Goal: Task Accomplishment & Management: Manage account settings

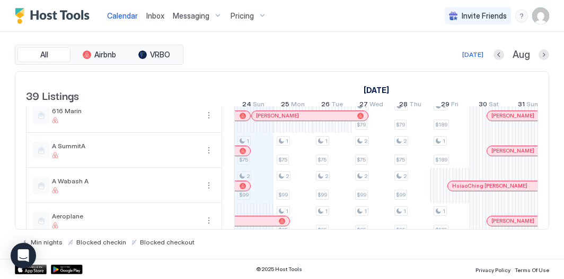
scroll to position [83, 0]
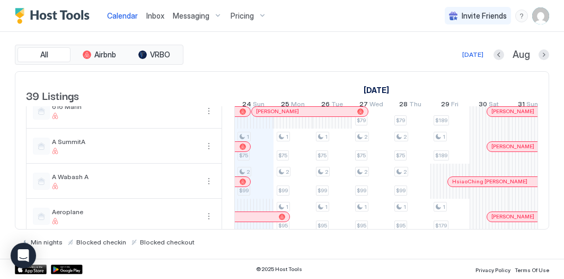
click at [539, 16] on img "User profile" at bounding box center [541, 15] width 17 height 17
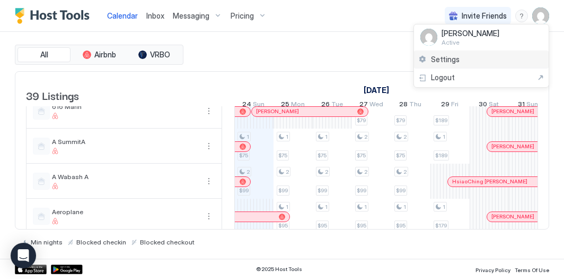
click at [483, 55] on div "Settings" at bounding box center [481, 59] width 135 height 19
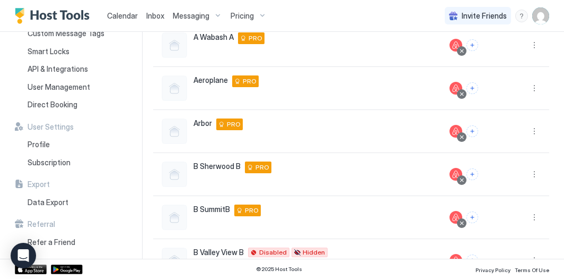
scroll to position [341, 0]
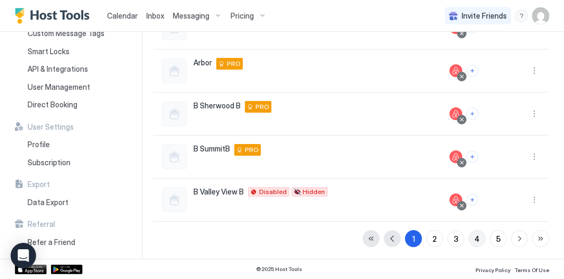
click at [472, 241] on button "4" at bounding box center [477, 238] width 17 height 17
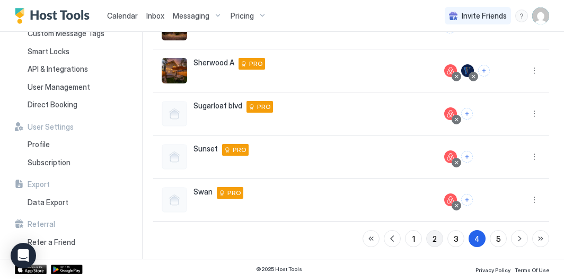
click at [434, 239] on div "2" at bounding box center [435, 238] width 4 height 11
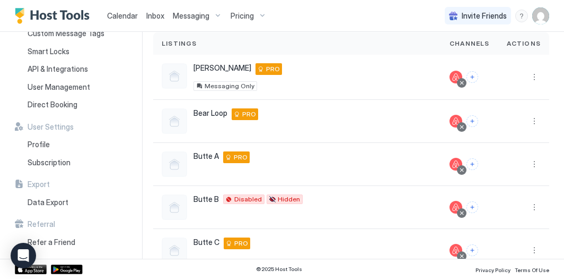
scroll to position [0, 0]
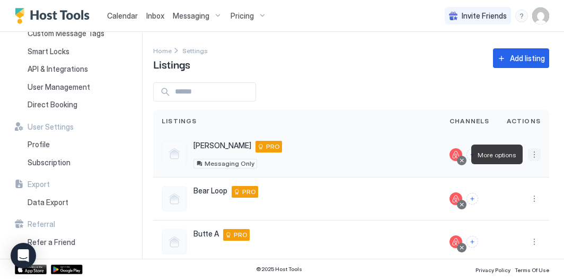
click at [536, 152] on button "More options" at bounding box center [534, 154] width 13 height 13
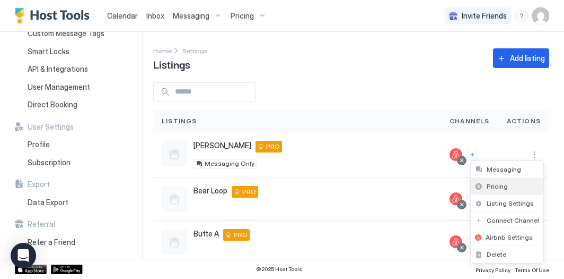
click at [511, 188] on div "Pricing" at bounding box center [507, 186] width 73 height 17
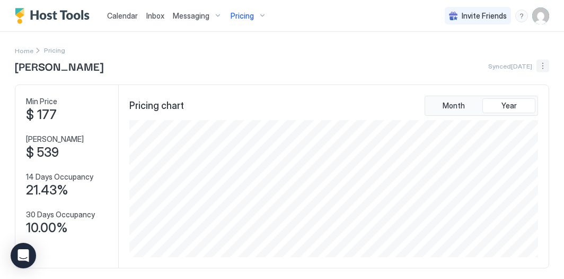
click at [542, 65] on button "More options" at bounding box center [543, 65] width 13 height 13
click at [529, 95] on span "Listing Settings" at bounding box center [525, 98] width 47 height 8
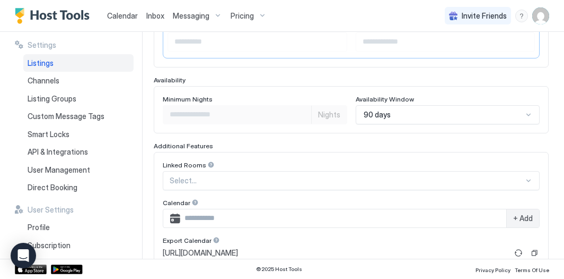
scroll to position [377, 0]
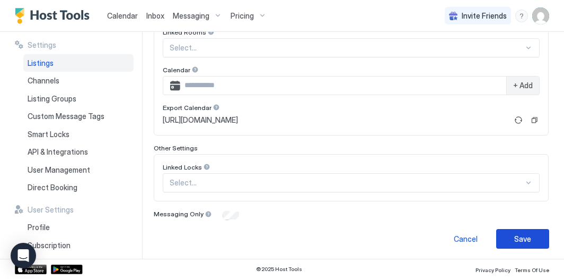
click at [517, 241] on button "Save" at bounding box center [523, 239] width 53 height 20
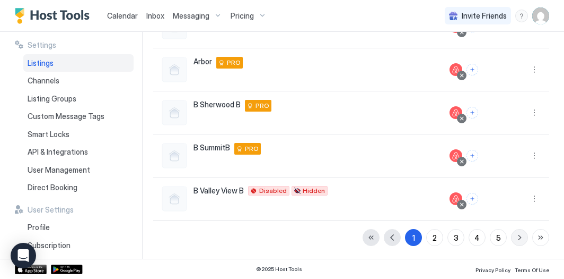
scroll to position [341, 0]
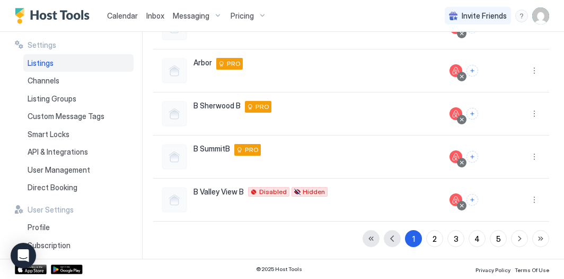
click at [125, 18] on span "Calendar" at bounding box center [122, 15] width 31 height 9
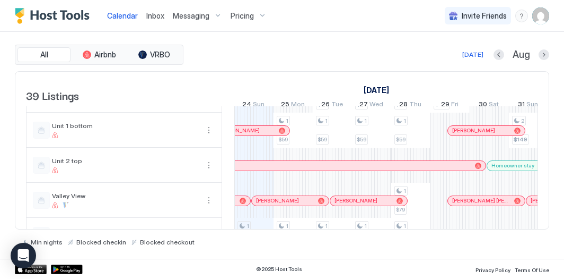
scroll to position [1194, 0]
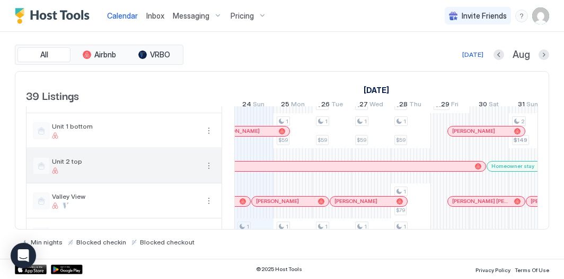
click at [211, 170] on button "More options" at bounding box center [209, 165] width 13 height 13
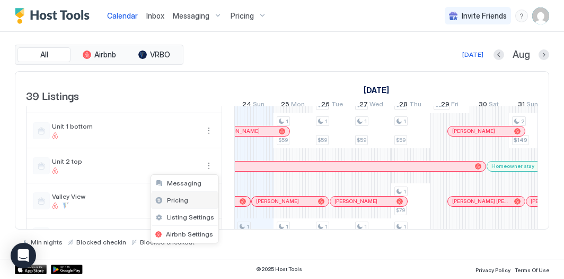
click at [202, 196] on div "Pricing" at bounding box center [184, 200] width 67 height 17
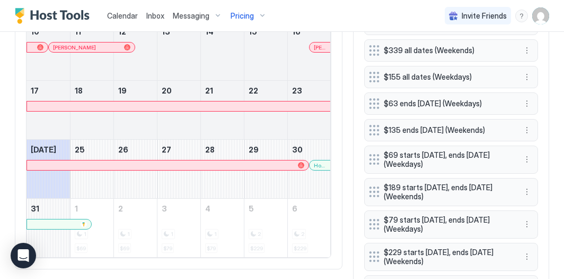
scroll to position [442, 0]
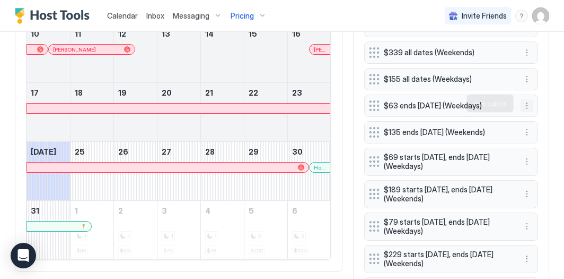
click at [527, 106] on button "More options" at bounding box center [527, 105] width 13 height 13
click at [544, 121] on span "Edit" at bounding box center [543, 118] width 12 height 8
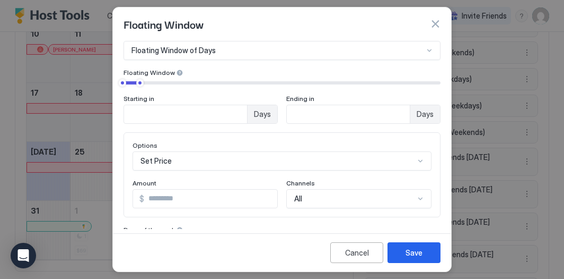
scroll to position [50, 0]
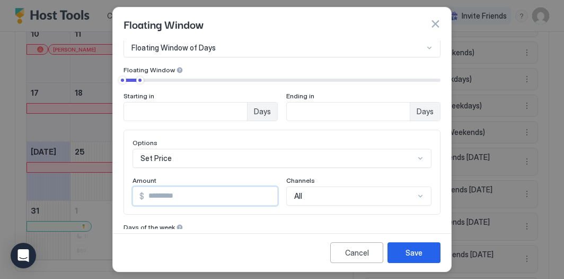
drag, startPoint x: 153, startPoint y: 198, endPoint x: 142, endPoint y: 198, distance: 10.6
click at [142, 198] on div "$ **" at bounding box center [205, 195] width 145 height 19
type input "**"
click at [411, 257] on div "Save" at bounding box center [414, 252] width 17 height 11
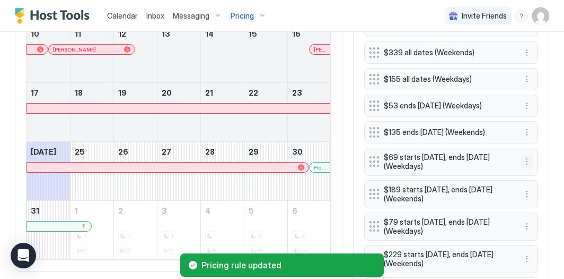
click at [527, 158] on button "More options" at bounding box center [527, 161] width 13 height 13
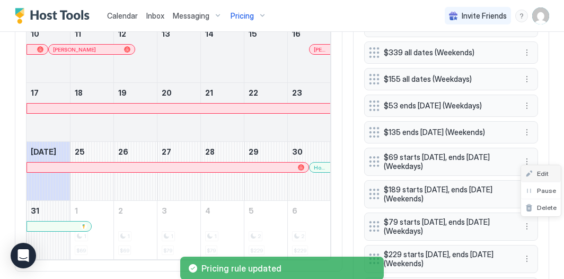
click at [538, 168] on div "Edit" at bounding box center [541, 173] width 40 height 17
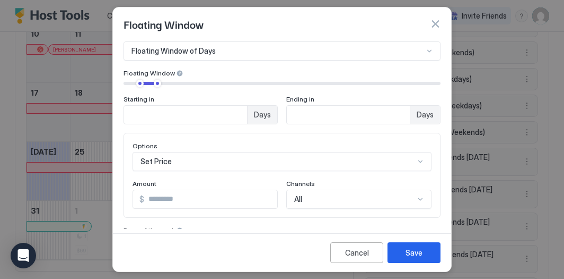
scroll to position [47, 0]
drag, startPoint x: 152, startPoint y: 198, endPoint x: 123, endPoint y: 187, distance: 31.9
click at [124, 188] on div "Options Set Price Amount $ ** Channels All" at bounding box center [282, 174] width 317 height 85
type input "**"
click at [402, 245] on button "Save" at bounding box center [414, 252] width 53 height 21
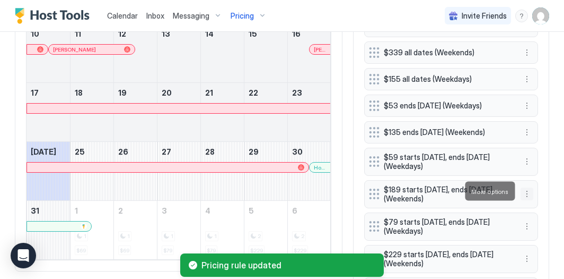
click at [528, 193] on button "More options" at bounding box center [527, 193] width 13 height 13
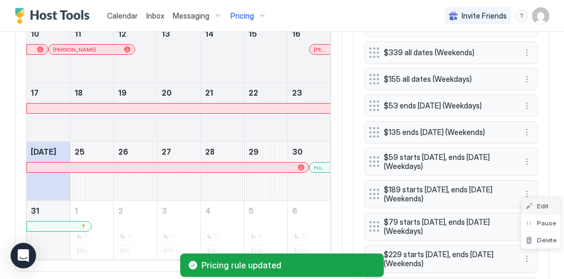
click at [535, 204] on div "Edit" at bounding box center [537, 206] width 23 height 8
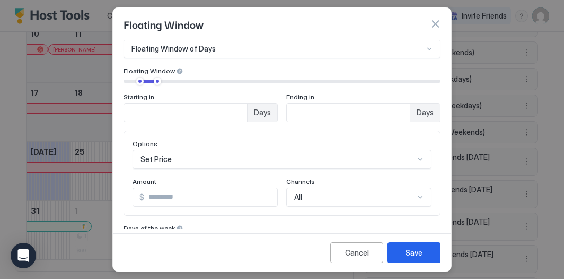
scroll to position [49, 0]
click at [152, 197] on input "***" at bounding box center [210, 196] width 133 height 18
type input "***"
click at [415, 249] on div "Save" at bounding box center [414, 252] width 17 height 11
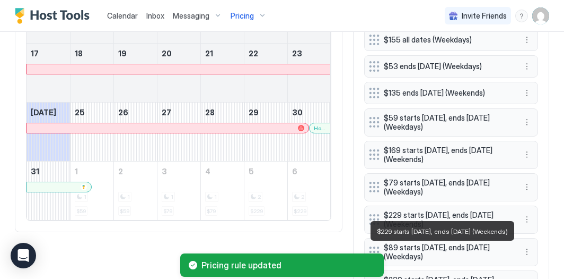
scroll to position [483, 0]
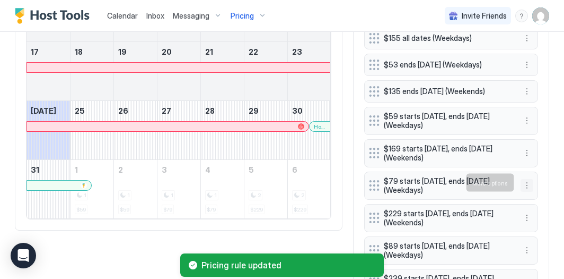
click at [530, 183] on button "More options" at bounding box center [527, 185] width 13 height 13
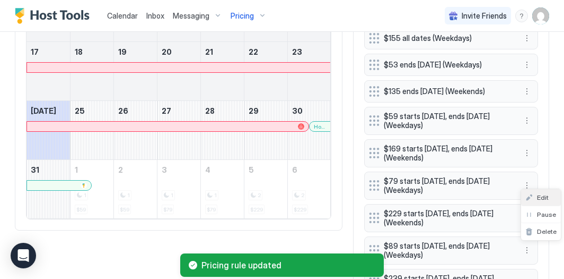
click at [537, 198] on span "Edit" at bounding box center [543, 197] width 12 height 8
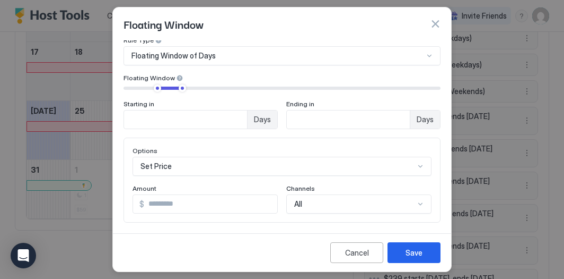
scroll to position [40, 0]
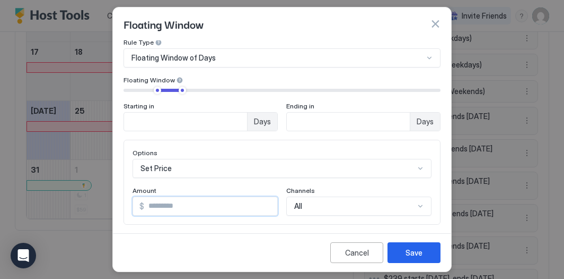
drag, startPoint x: 151, startPoint y: 205, endPoint x: 136, endPoint y: 193, distance: 19.3
click at [136, 193] on div "Amount $ **" at bounding box center [205, 200] width 145 height 29
type input "**"
click at [410, 255] on div "Save" at bounding box center [414, 252] width 17 height 11
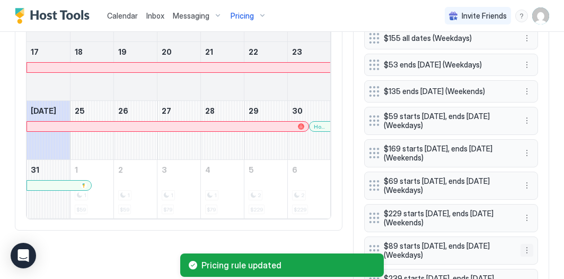
click at [527, 248] on button "More options" at bounding box center [527, 250] width 13 height 13
click at [544, 203] on div "Edit" at bounding box center [541, 196] width 40 height 17
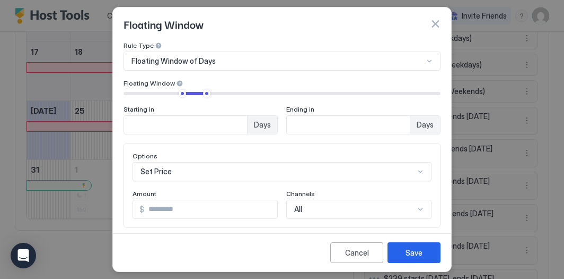
scroll to position [36, 0]
drag, startPoint x: 153, startPoint y: 210, endPoint x: 126, endPoint y: 201, distance: 28.2
click at [130, 203] on div "Options Set Price Amount $ ** Channels All" at bounding box center [282, 185] width 317 height 85
type input "*"
type input "**"
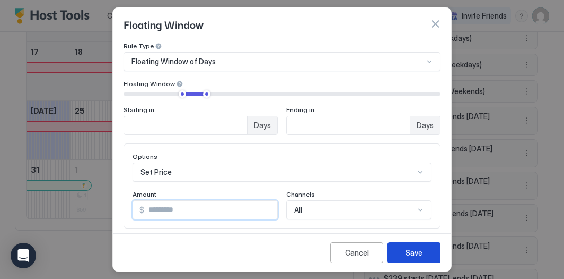
click at [428, 253] on button "Save" at bounding box center [414, 252] width 53 height 21
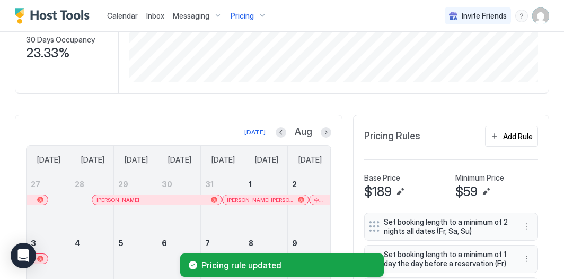
scroll to position [157, 0]
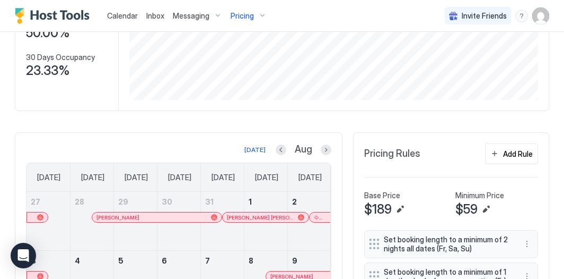
click at [126, 14] on span "Calendar" at bounding box center [122, 15] width 31 height 9
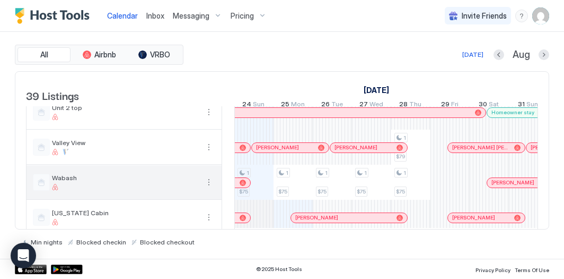
scroll to position [1255, 0]
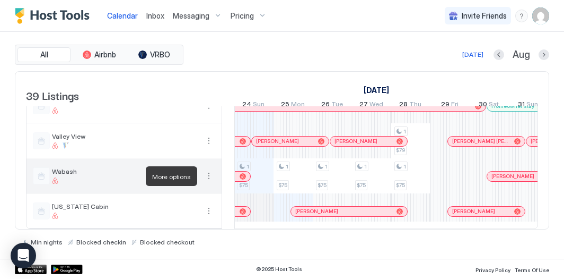
click at [211, 177] on button "More options" at bounding box center [209, 175] width 13 height 13
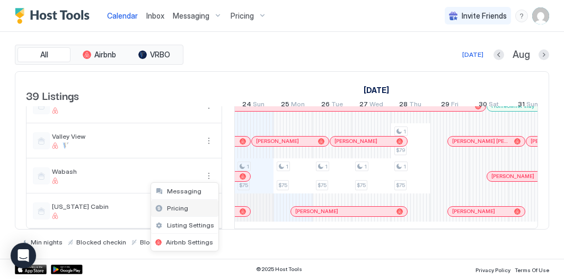
click at [185, 208] on span "Pricing" at bounding box center [177, 208] width 21 height 8
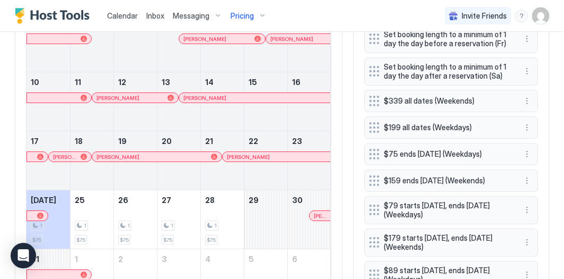
scroll to position [399, 0]
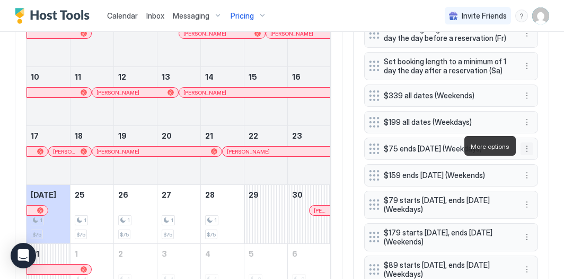
click at [526, 145] on button "More options" at bounding box center [527, 148] width 13 height 13
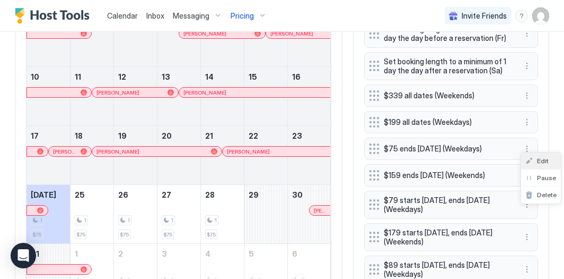
click at [538, 163] on span "Edit" at bounding box center [543, 161] width 12 height 8
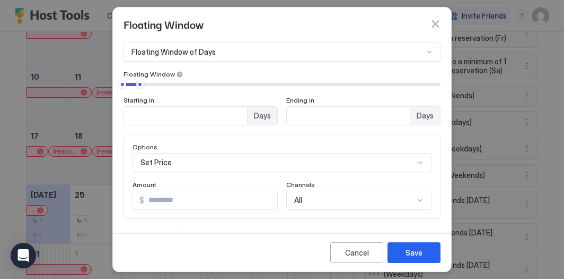
scroll to position [45, 0]
drag, startPoint x: 166, startPoint y: 198, endPoint x: 117, endPoint y: 175, distance: 54.3
click at [117, 175] on div "Pricing Template Templates... Rule Type Floating Window of Days Floating Window…" at bounding box center [282, 134] width 338 height 188
type input "**"
click at [406, 250] on div "Save" at bounding box center [414, 252] width 17 height 11
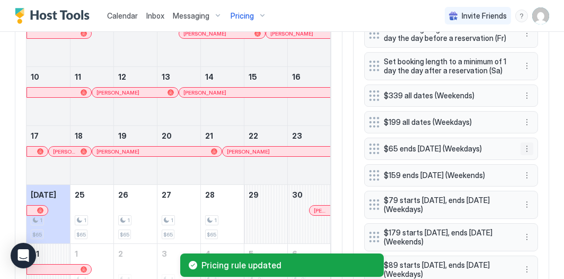
click at [529, 145] on button "More options" at bounding box center [527, 148] width 13 height 13
click at [535, 162] on div "Edit" at bounding box center [537, 161] width 23 height 8
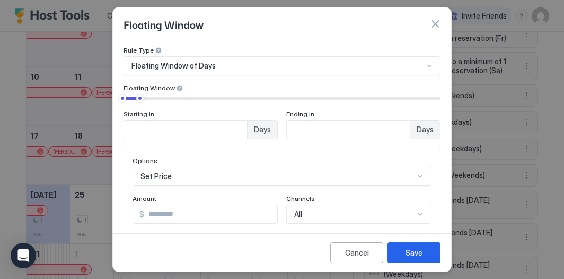
scroll to position [32, 0]
click at [168, 212] on input "**" at bounding box center [210, 213] width 133 height 18
type input "**"
click at [423, 252] on button "Save" at bounding box center [414, 252] width 53 height 21
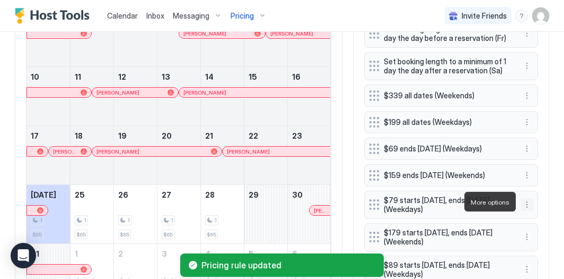
click at [529, 201] on button "More options" at bounding box center [527, 204] width 13 height 13
click at [537, 214] on span "Edit" at bounding box center [543, 216] width 12 height 8
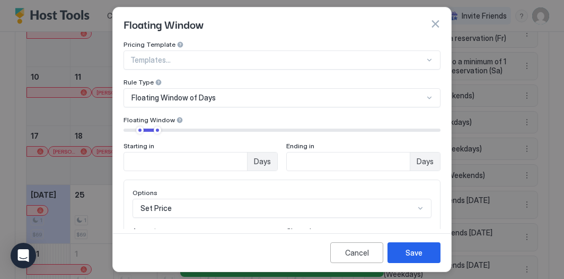
scroll to position [38, 0]
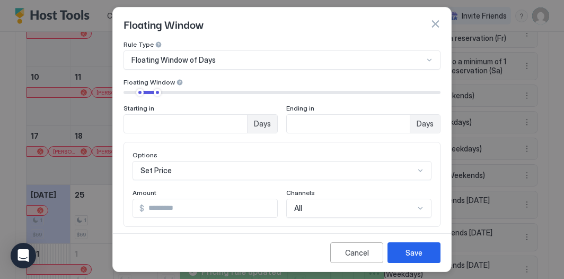
click at [162, 208] on input "**" at bounding box center [210, 208] width 133 height 18
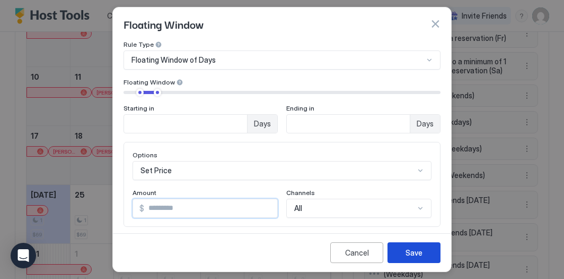
type input "**"
click at [415, 253] on div "Save" at bounding box center [414, 252] width 17 height 11
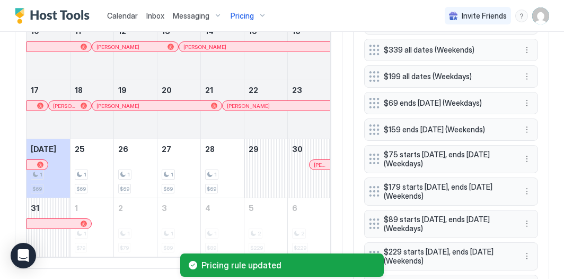
scroll to position [448, 0]
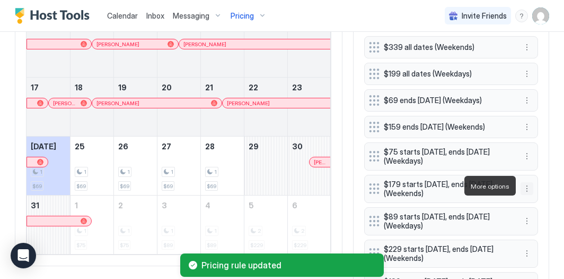
click at [528, 184] on button "More options" at bounding box center [527, 188] width 13 height 13
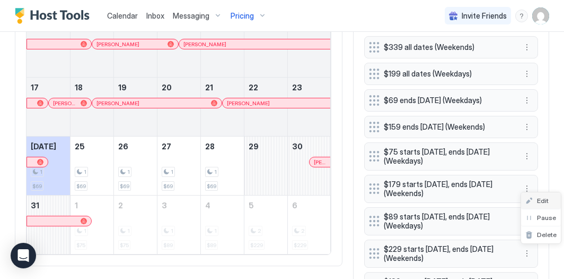
click at [540, 201] on span "Edit" at bounding box center [543, 200] width 12 height 8
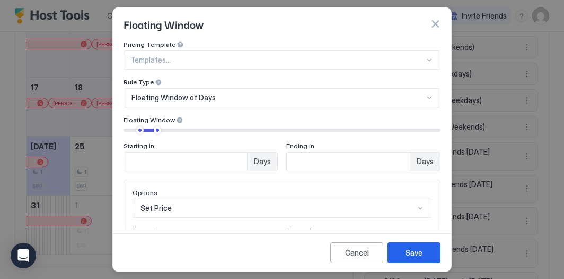
scroll to position [46, 0]
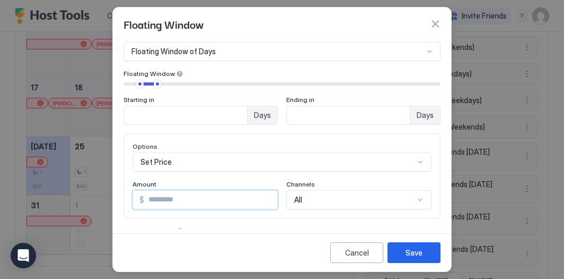
click at [151, 200] on input "***" at bounding box center [210, 199] width 133 height 18
type input "***"
click at [406, 257] on button "Save" at bounding box center [414, 252] width 53 height 21
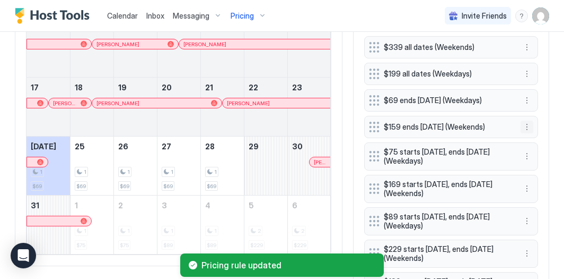
click at [526, 126] on button "More options" at bounding box center [527, 126] width 13 height 13
click at [538, 136] on span "Edit" at bounding box center [543, 139] width 12 height 8
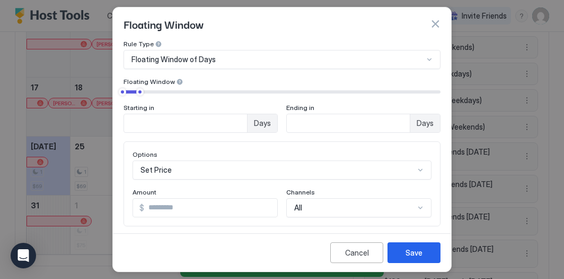
scroll to position [39, 0]
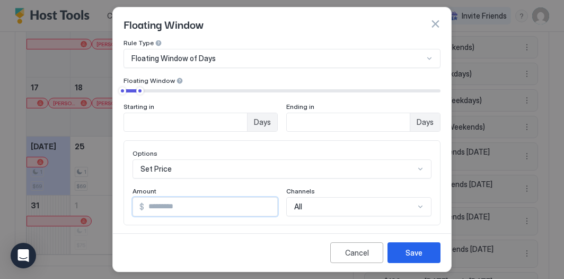
click at [152, 206] on input "***" at bounding box center [210, 206] width 133 height 18
type input "***"
click at [407, 246] on button "Save" at bounding box center [414, 252] width 53 height 21
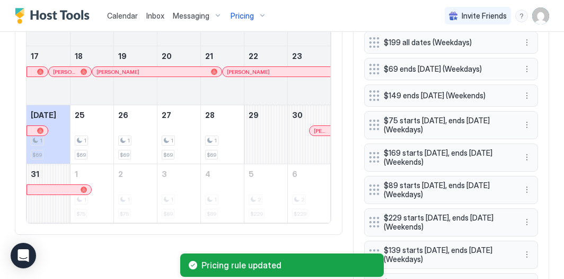
scroll to position [484, 0]
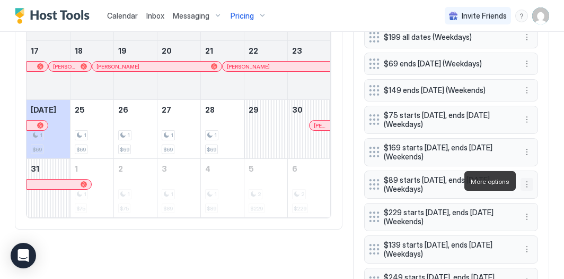
click at [525, 181] on button "More options" at bounding box center [527, 184] width 13 height 13
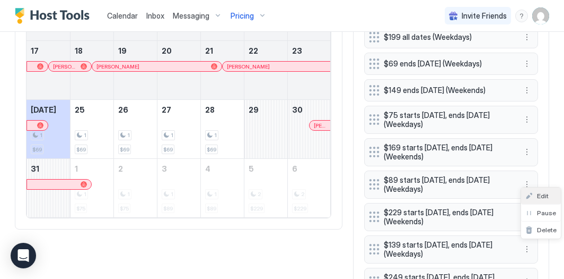
click at [536, 192] on div "Edit" at bounding box center [537, 196] width 23 height 8
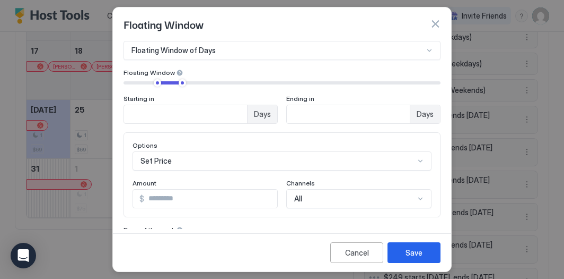
scroll to position [49, 0]
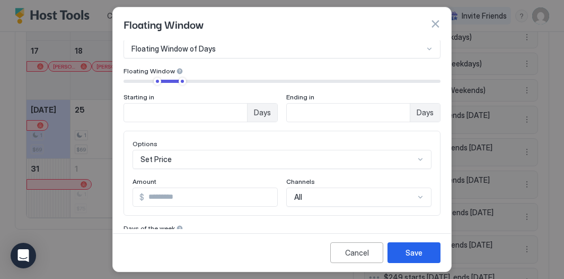
click at [158, 199] on input "**" at bounding box center [210, 197] width 133 height 18
type input "**"
click at [427, 256] on button "Save" at bounding box center [414, 252] width 53 height 21
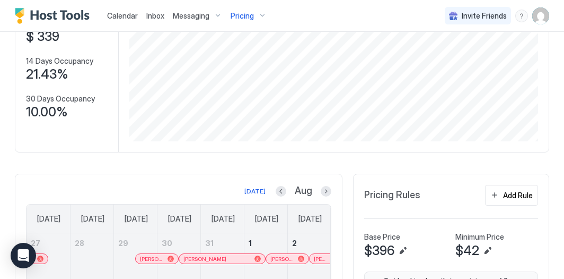
scroll to position [114, 0]
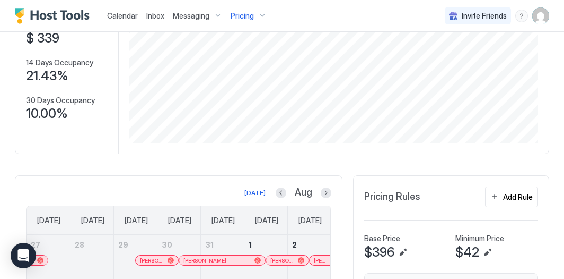
click at [256, 14] on div "Pricing" at bounding box center [249, 16] width 45 height 18
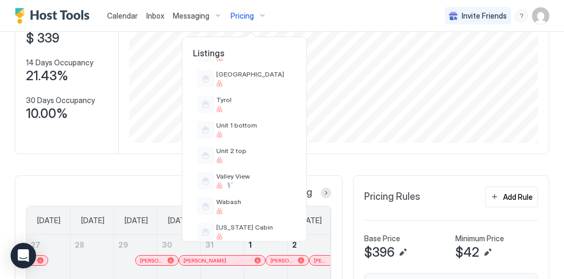
scroll to position [857, 0]
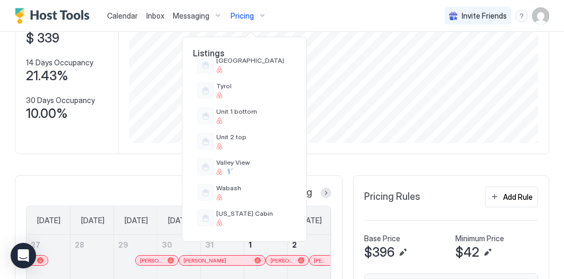
click at [321, 22] on div at bounding box center [282, 139] width 564 height 279
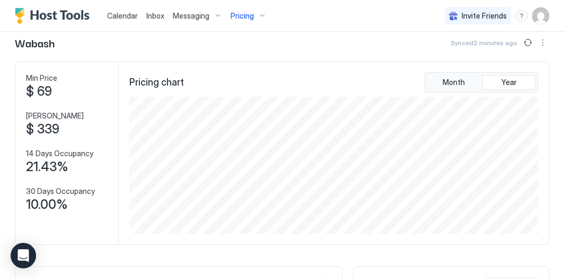
scroll to position [20, 0]
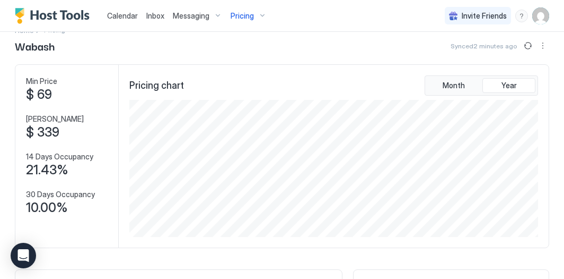
click at [255, 15] on div "Pricing" at bounding box center [249, 16] width 45 height 18
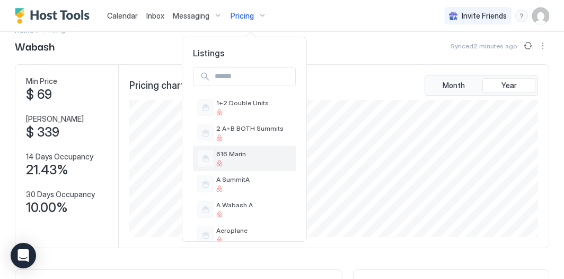
click at [246, 151] on span "616 Marin" at bounding box center [253, 154] width 75 height 8
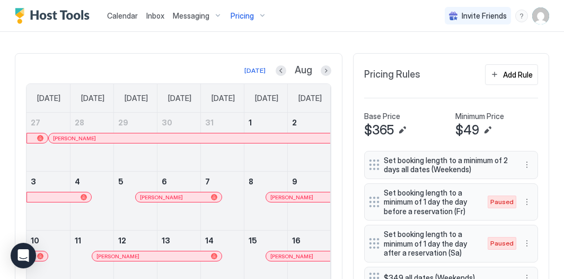
scroll to position [203, 0]
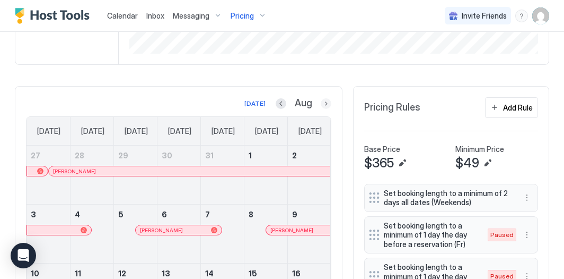
click at [322, 102] on button "Next month" at bounding box center [326, 103] width 11 height 11
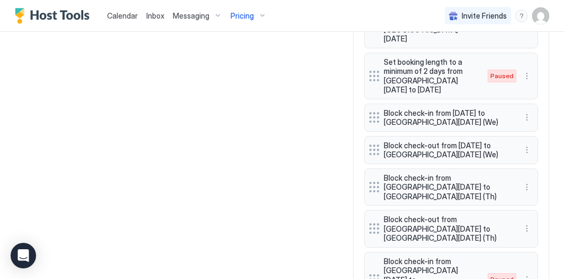
scroll to position [1120, 0]
click at [527, 181] on button "More options" at bounding box center [527, 187] width 13 height 13
click at [540, 142] on span "Edit" at bounding box center [543, 145] width 12 height 8
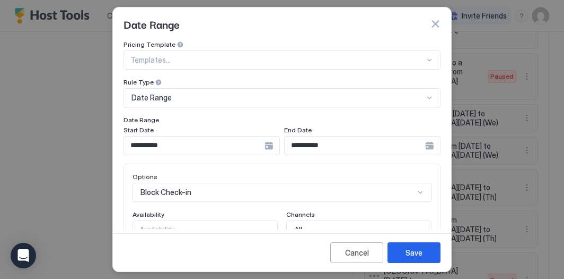
click at [146, 147] on input "**********" at bounding box center [194, 145] width 141 height 18
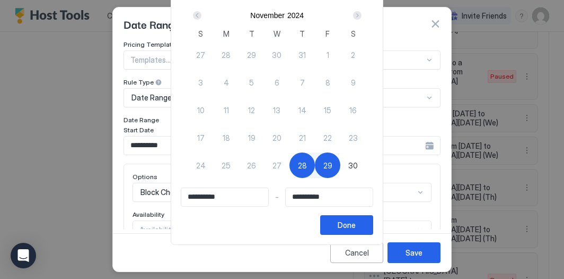
click at [359, 16] on div "Next" at bounding box center [357, 15] width 8 height 8
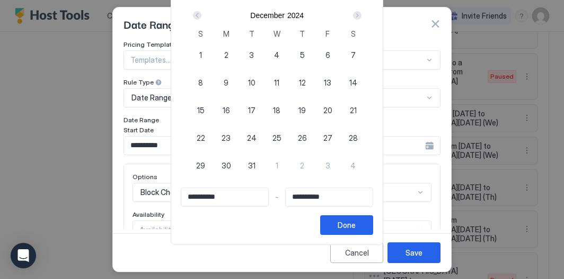
click at [362, 11] on div "Next" at bounding box center [357, 15] width 8 height 8
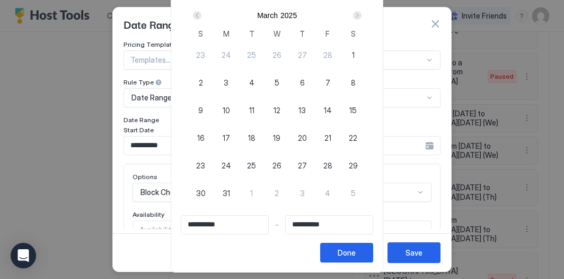
click at [362, 11] on div "Next" at bounding box center [357, 15] width 8 height 8
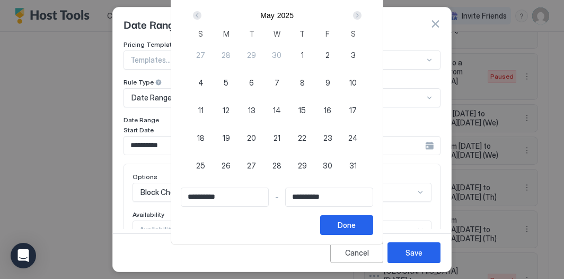
click at [362, 11] on div "Next" at bounding box center [357, 15] width 8 height 8
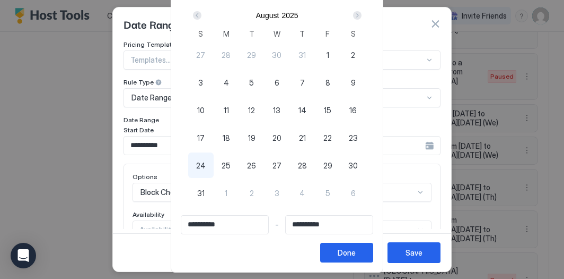
click at [362, 11] on div "Next" at bounding box center [357, 15] width 8 height 8
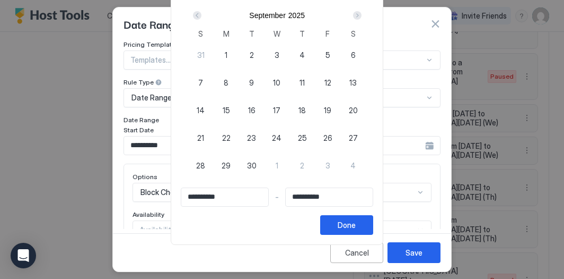
click at [362, 11] on div "Next" at bounding box center [357, 15] width 8 height 8
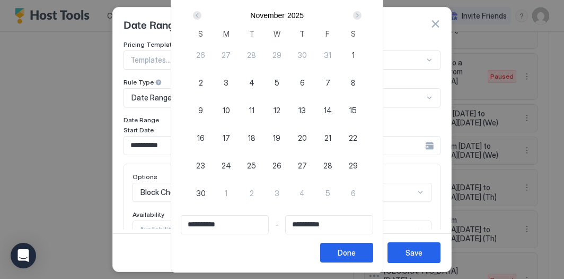
click at [362, 11] on div "Next" at bounding box center [357, 15] width 8 height 8
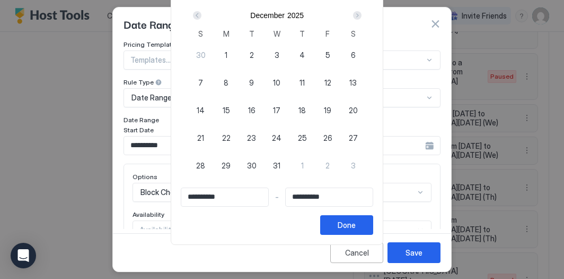
click at [362, 11] on div "Next" at bounding box center [357, 15] width 8 height 8
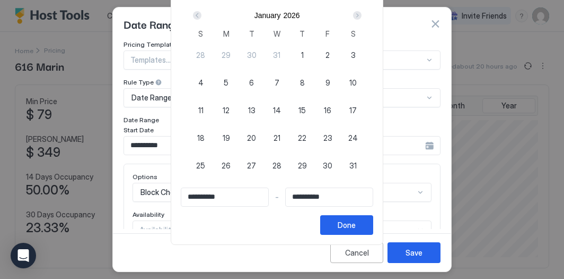
scroll to position [137, 412]
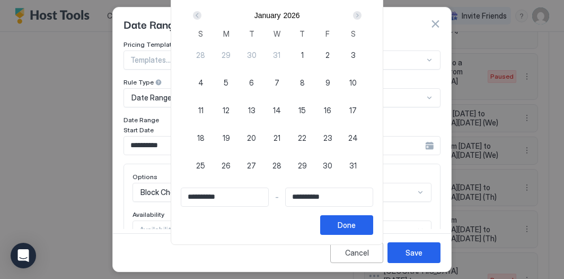
click at [204, 12] on div "Prev" at bounding box center [197, 15] width 13 height 13
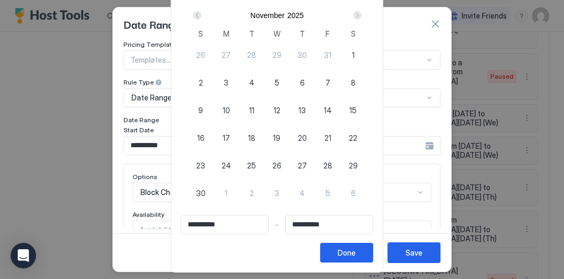
click at [204, 12] on div "Prev" at bounding box center [197, 15] width 13 height 13
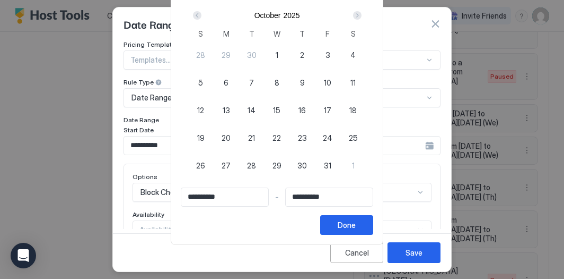
click at [204, 12] on div "Prev" at bounding box center [197, 15] width 13 height 13
click at [254, 83] on span "9" at bounding box center [251, 82] width 5 height 11
type input "**********"
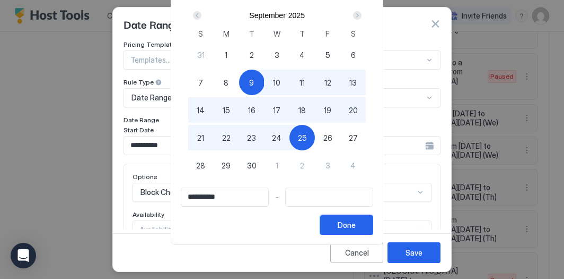
click at [372, 228] on button "Done" at bounding box center [346, 225] width 53 height 20
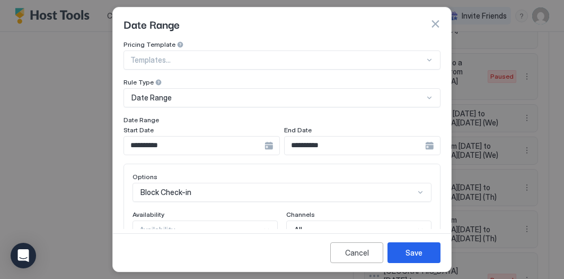
click at [265, 146] on input "**********" at bounding box center [194, 145] width 141 height 18
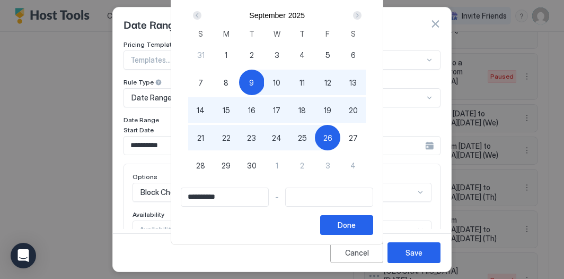
type input "**********"
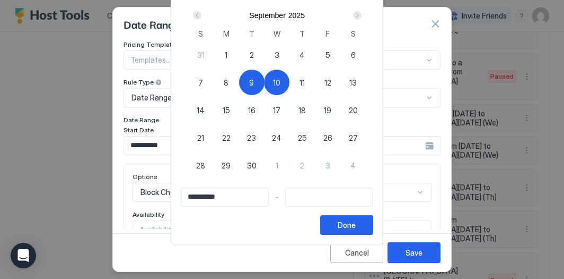
click at [283, 88] on div "10" at bounding box center [276, 81] width 25 height 25
type input "**********"
click at [356, 221] on div "Done" at bounding box center [347, 224] width 18 height 11
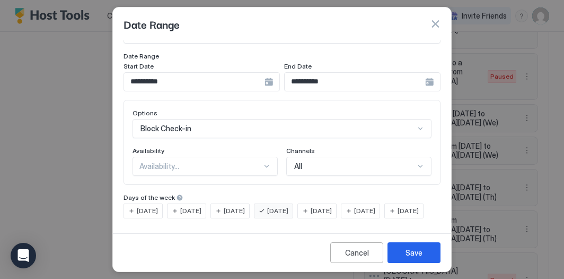
scroll to position [80, 0]
click at [202, 206] on span "[DATE]" at bounding box center [190, 211] width 21 height 10
click at [288, 203] on div "[DATE]" at bounding box center [273, 210] width 39 height 15
click at [411, 257] on div "Save" at bounding box center [414, 252] width 17 height 11
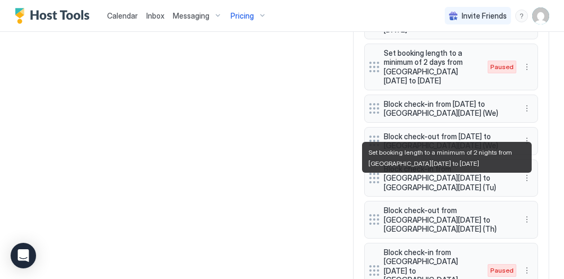
scroll to position [1131, 0]
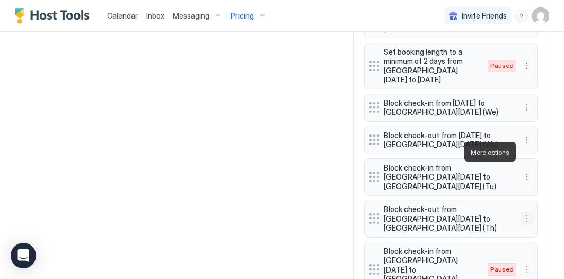
click at [529, 212] on button "More options" at bounding box center [527, 218] width 13 height 13
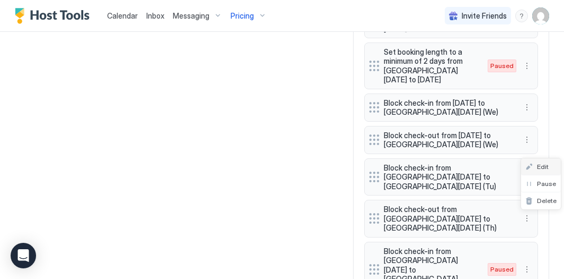
click at [545, 170] on span "Edit" at bounding box center [543, 166] width 12 height 8
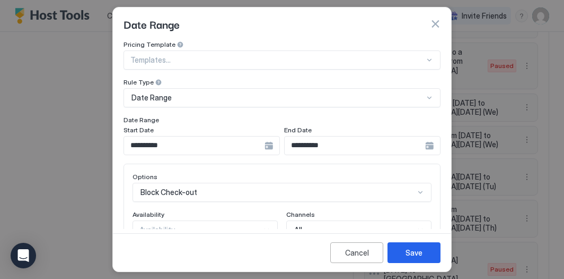
click at [231, 190] on div "Block Check-out" at bounding box center [282, 191] width 299 height 19
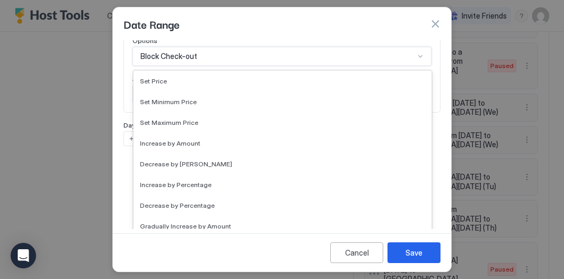
scroll to position [193, 0]
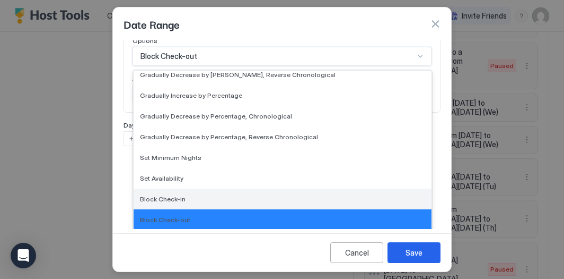
click at [229, 195] on div "Block Check-in" at bounding box center [282, 199] width 285 height 8
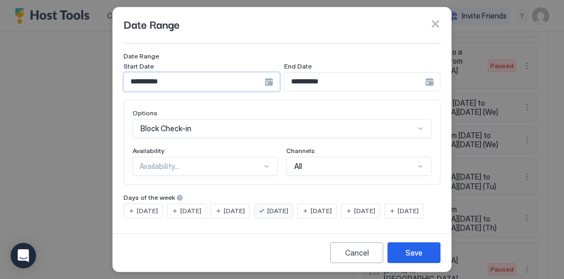
click at [203, 73] on input "**********" at bounding box center [194, 82] width 141 height 18
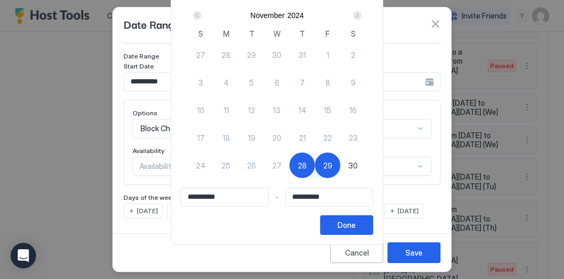
click at [360, 13] on div "Next" at bounding box center [357, 15] width 8 height 8
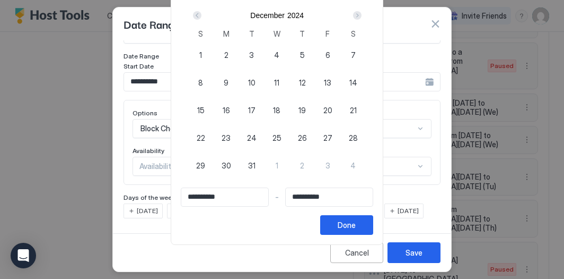
click at [360, 13] on div "Next" at bounding box center [357, 15] width 8 height 8
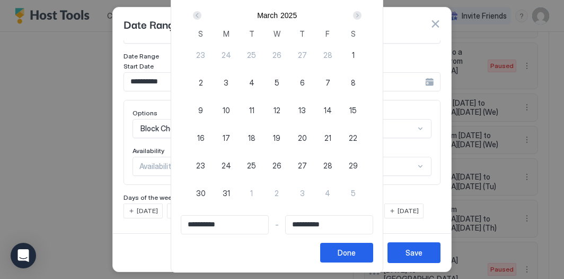
click at [360, 13] on div "Next" at bounding box center [357, 15] width 8 height 8
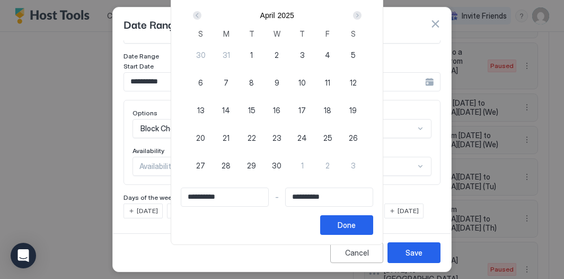
click at [360, 13] on div "Next" at bounding box center [357, 15] width 8 height 8
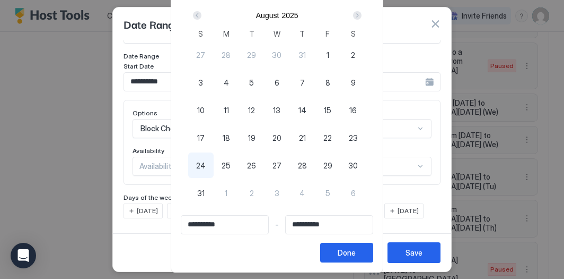
click at [360, 13] on div "Next" at bounding box center [357, 15] width 8 height 8
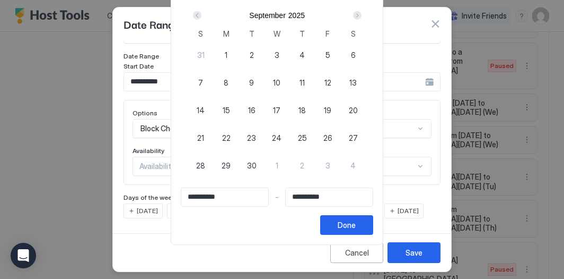
click at [360, 13] on div "Next" at bounding box center [357, 15] width 8 height 8
click at [202, 12] on div "Prev" at bounding box center [197, 15] width 8 height 8
click at [254, 114] on span "16" at bounding box center [251, 110] width 7 height 11
type input "**********"
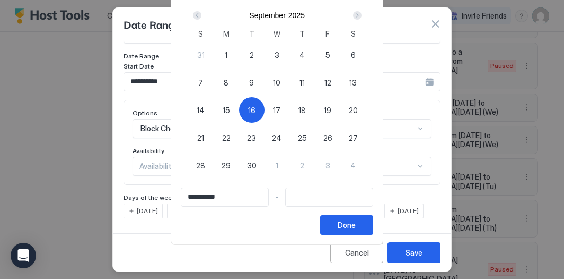
type input "**********"
click at [281, 111] on span "17" at bounding box center [276, 110] width 7 height 11
type input "**********"
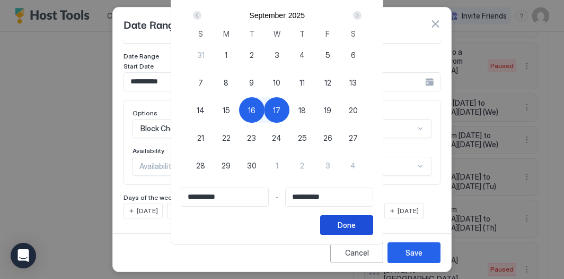
click at [356, 225] on div "Done" at bounding box center [347, 224] width 18 height 11
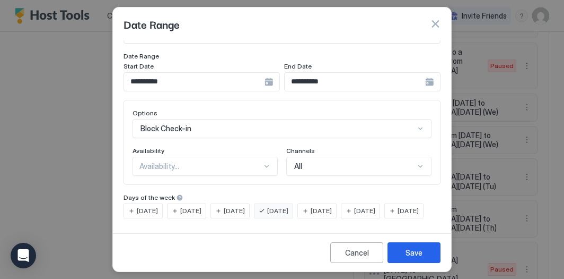
scroll to position [80, 0]
click at [197, 203] on div "[DATE]" at bounding box center [186, 210] width 39 height 15
click at [289, 206] on span "[DATE]" at bounding box center [277, 211] width 21 height 10
click at [413, 250] on div "Save" at bounding box center [414, 252] width 17 height 11
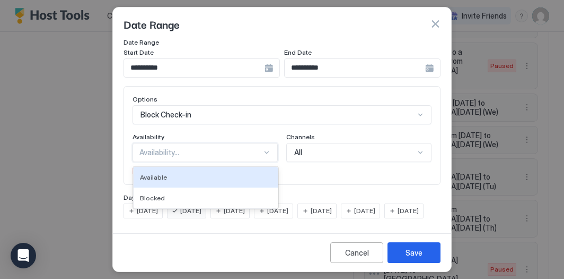
click at [257, 145] on div "Availability Available, 1 of 2. 2 results available. Use Up and Down to choose …" at bounding box center [205, 154] width 145 height 43
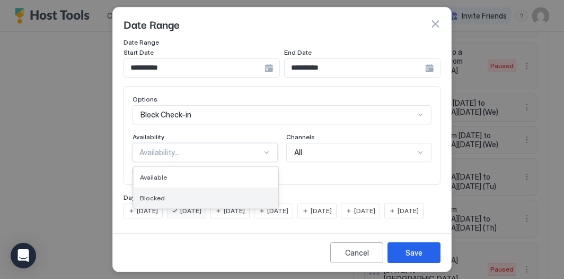
click at [244, 187] on div "Blocked" at bounding box center [206, 197] width 144 height 21
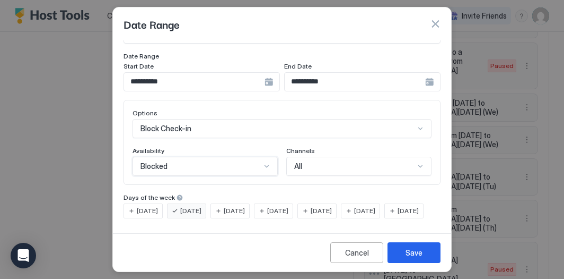
scroll to position [81, 0]
click at [404, 249] on button "Save" at bounding box center [414, 252] width 53 height 21
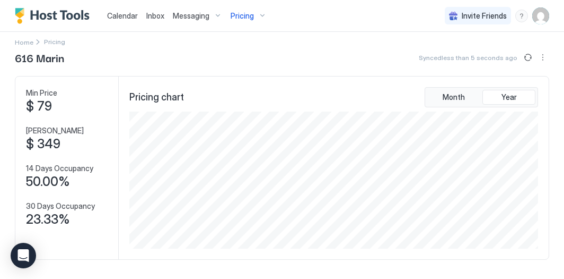
scroll to position [0, 0]
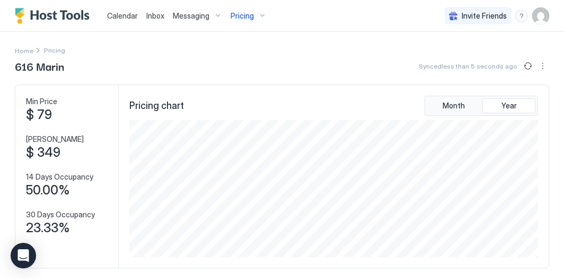
click at [260, 14] on div "Pricing" at bounding box center [249, 16] width 45 height 18
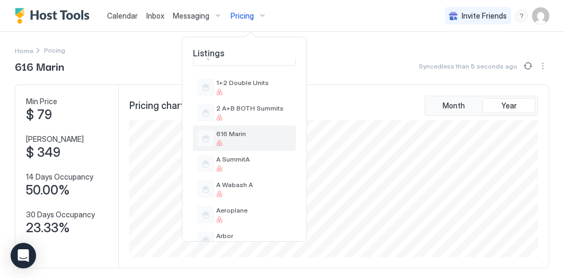
scroll to position [17, 0]
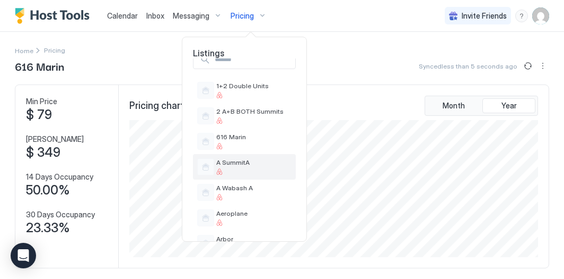
click at [248, 162] on span "A SummitA" at bounding box center [253, 162] width 75 height 8
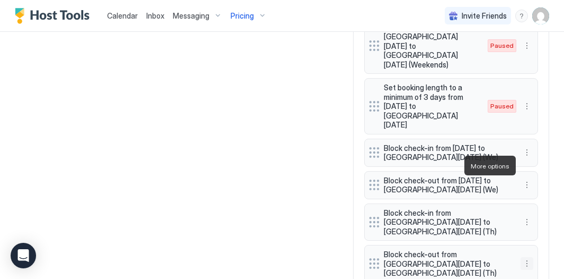
scroll to position [1135, 0]
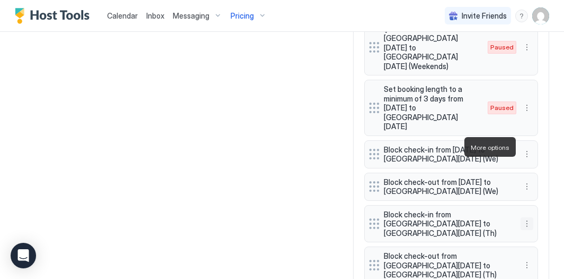
click at [525, 217] on button "More options" at bounding box center [527, 223] width 13 height 13
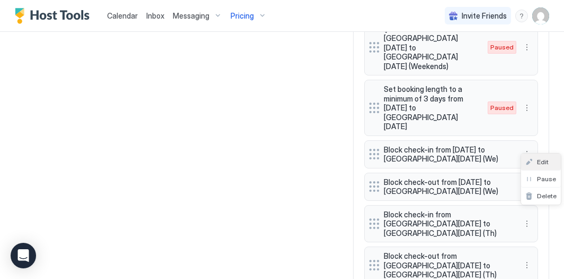
click at [541, 157] on div "Edit" at bounding box center [541, 161] width 40 height 17
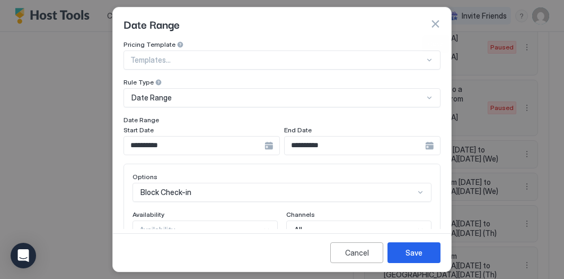
click at [438, 19] on button "button" at bounding box center [435, 24] width 11 height 11
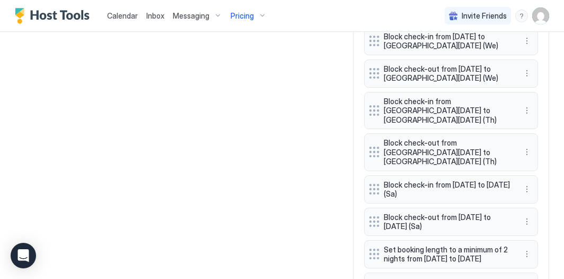
scroll to position [1249, 0]
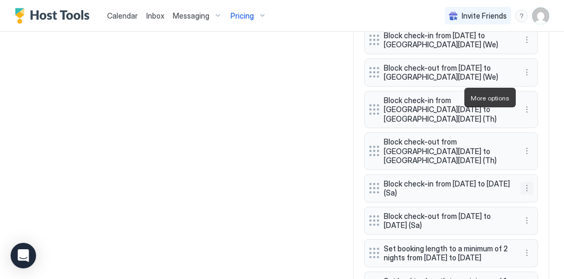
click at [528, 181] on button "More options" at bounding box center [527, 187] width 13 height 13
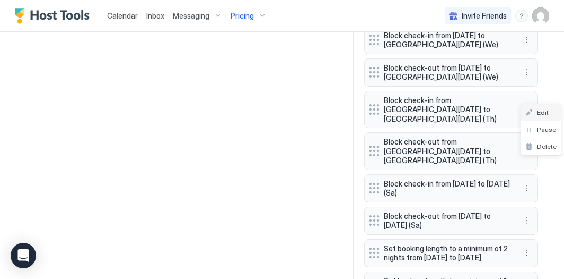
click at [547, 117] on div "Edit" at bounding box center [541, 112] width 40 height 17
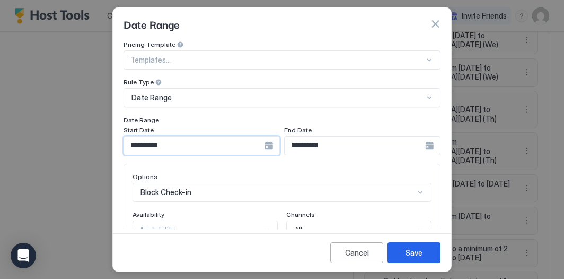
click at [255, 145] on input "**********" at bounding box center [194, 145] width 141 height 18
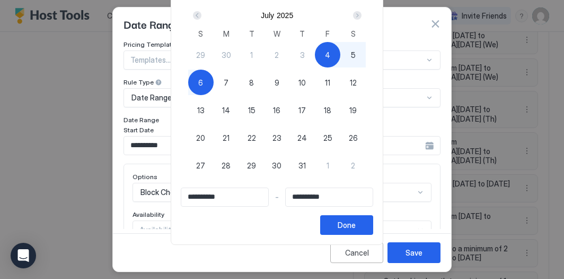
click at [362, 15] on div "Next" at bounding box center [357, 15] width 8 height 8
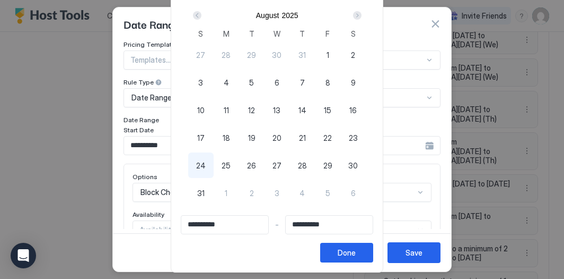
click at [362, 15] on div "Next" at bounding box center [357, 15] width 8 height 8
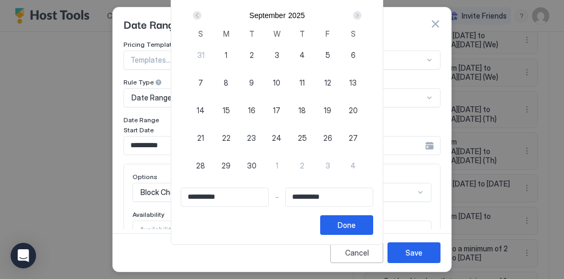
click at [362, 15] on div "Next" at bounding box center [357, 15] width 8 height 8
click at [202, 13] on div "Prev" at bounding box center [197, 15] width 8 height 8
click at [254, 81] on span "9" at bounding box center [251, 82] width 5 height 11
type input "**********"
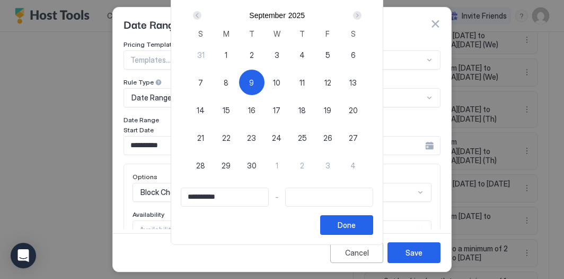
type input "**********"
click at [275, 82] on div "10" at bounding box center [276, 81] width 25 height 25
type input "**********"
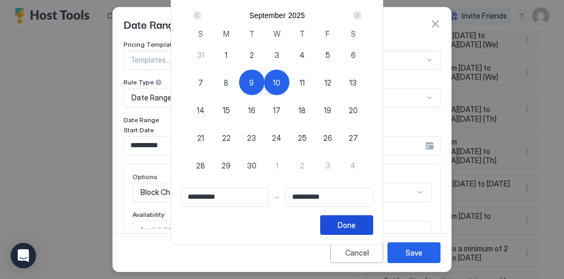
click at [352, 217] on button "Done" at bounding box center [346, 225] width 53 height 20
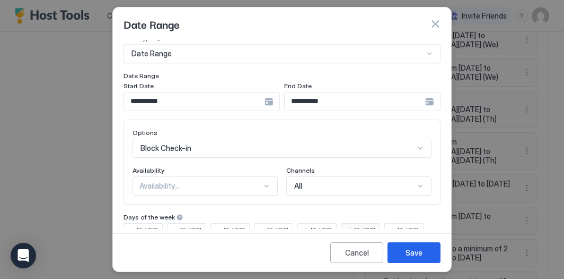
scroll to position [49, 0]
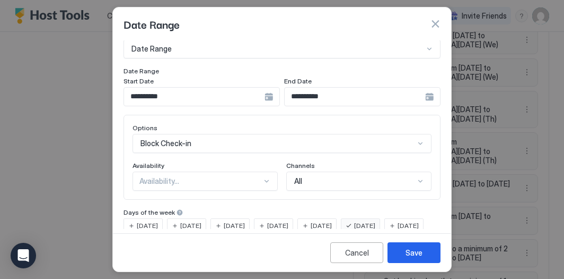
click at [196, 227] on span "[DATE]" at bounding box center [190, 226] width 21 height 10
click at [375, 221] on span "[DATE]" at bounding box center [364, 226] width 21 height 10
click at [420, 256] on div "Save" at bounding box center [414, 252] width 17 height 11
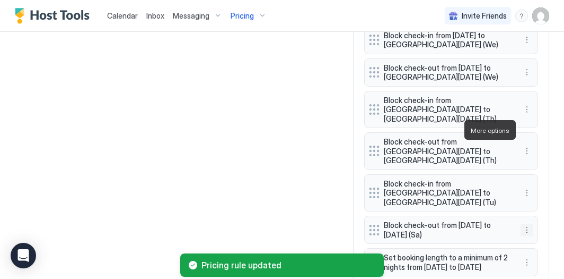
click at [522, 223] on button "More options" at bounding box center [527, 229] width 13 height 13
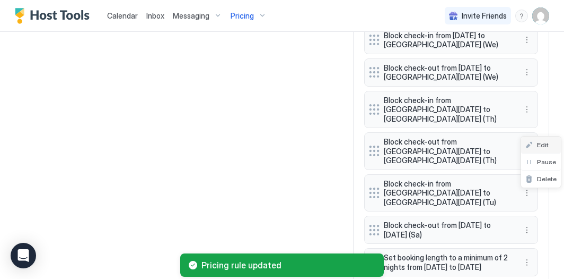
click at [539, 149] on div "Edit" at bounding box center [541, 144] width 40 height 17
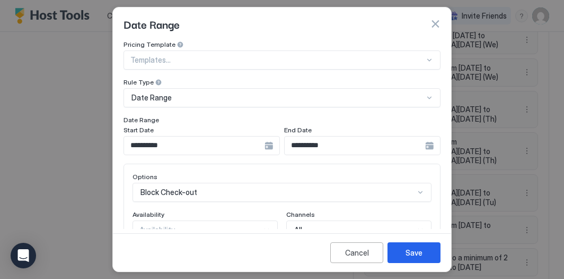
click at [176, 143] on input "**********" at bounding box center [194, 145] width 141 height 18
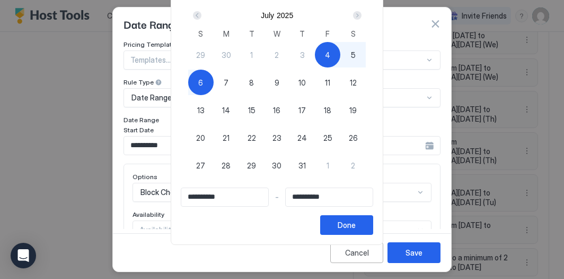
click at [362, 18] on div "Next" at bounding box center [357, 15] width 8 height 8
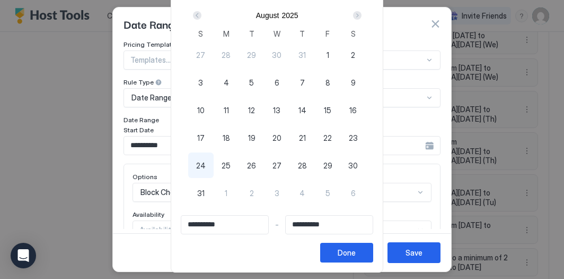
click at [362, 18] on div "Next" at bounding box center [357, 15] width 8 height 8
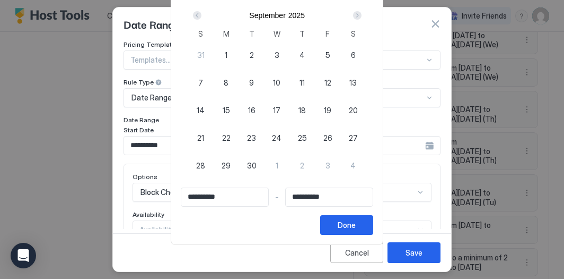
click at [253, 109] on div "16" at bounding box center [251, 109] width 25 height 25
type input "**********"
click at [281, 109] on span "17" at bounding box center [276, 110] width 7 height 11
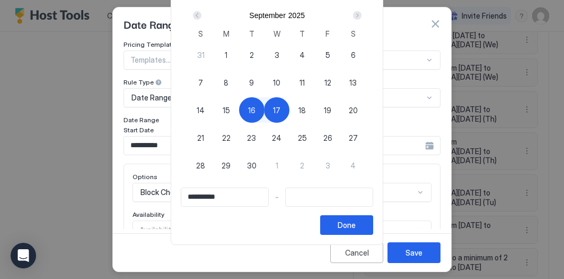
type input "**********"
click at [355, 221] on div "Done" at bounding box center [347, 224] width 18 height 11
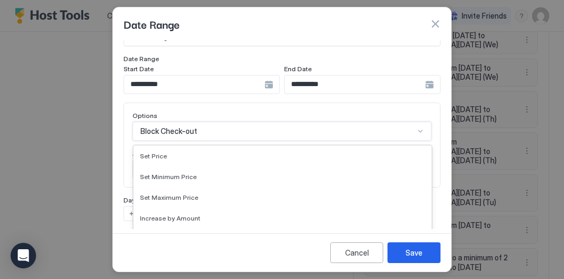
scroll to position [136, 0]
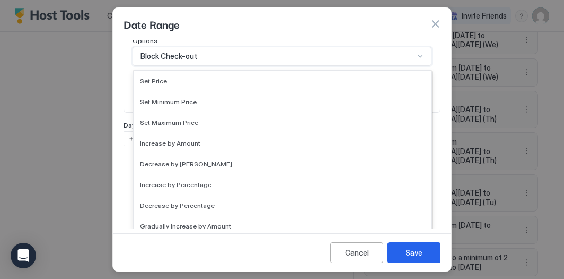
click at [247, 66] on div "Block Check-out selected, 17 of 17. 17 results available. Use Up and Down to ch…" at bounding box center [282, 56] width 299 height 19
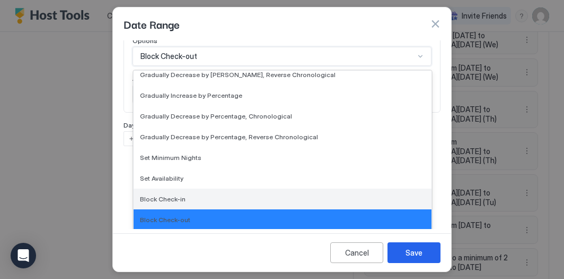
click at [227, 201] on div "Block Check-in" at bounding box center [282, 199] width 285 height 8
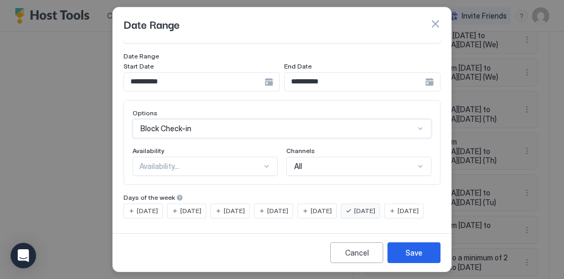
scroll to position [81, 0]
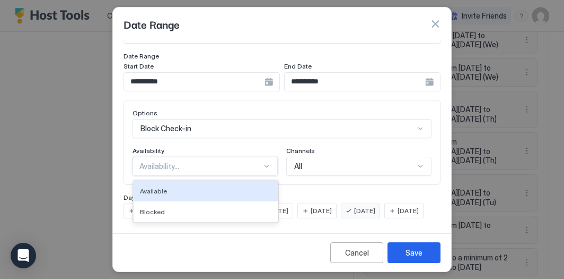
click at [205, 161] on div "Availability..." at bounding box center [201, 166] width 123 height 10
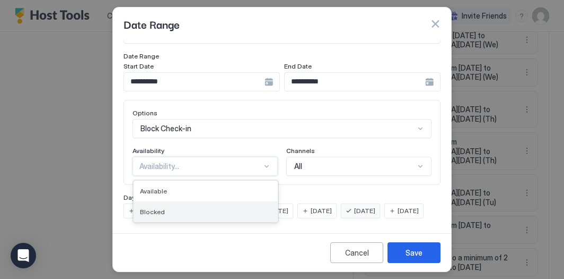
click at [198, 207] on div "Blocked" at bounding box center [206, 211] width 132 height 8
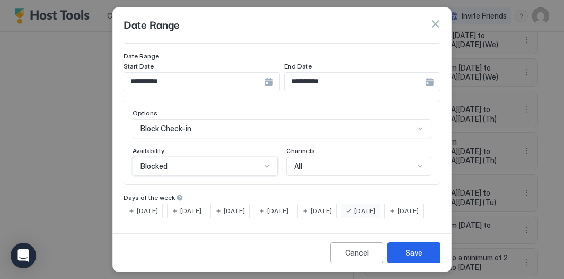
click at [202, 206] on span "[DATE]" at bounding box center [190, 211] width 21 height 10
click at [372, 206] on span "[DATE]" at bounding box center [364, 211] width 21 height 10
click at [408, 255] on div "Save" at bounding box center [414, 252] width 17 height 11
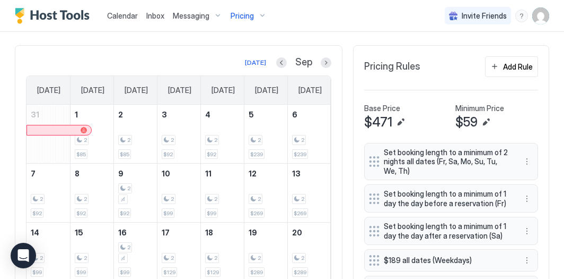
scroll to position [247, 0]
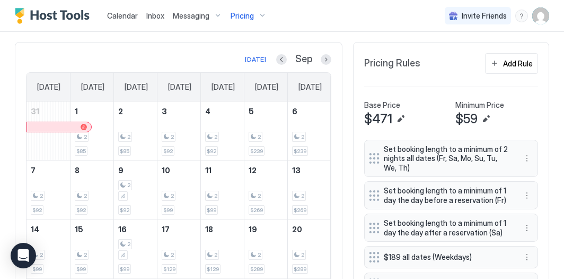
click at [251, 15] on span "Pricing" at bounding box center [242, 16] width 23 height 10
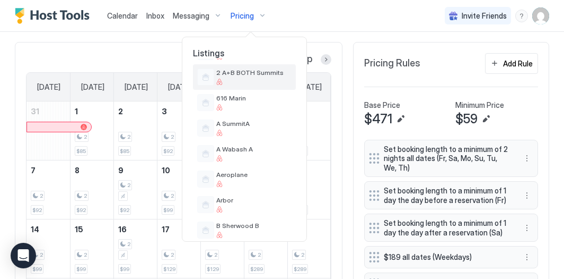
scroll to position [67, 0]
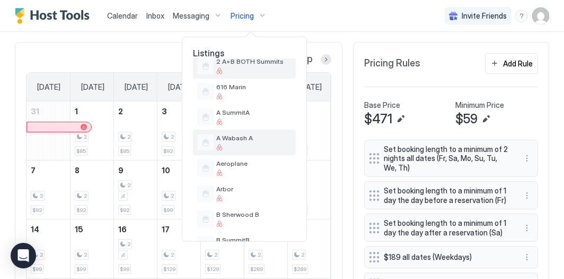
click at [233, 131] on div "A Wabash A" at bounding box center [244, 141] width 103 height 25
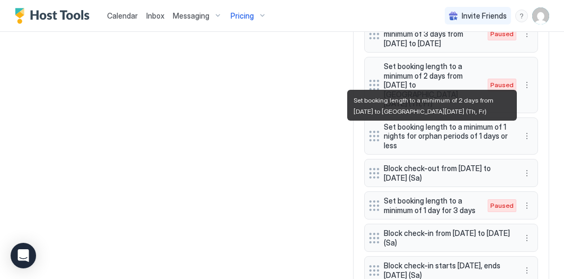
scroll to position [1056, 0]
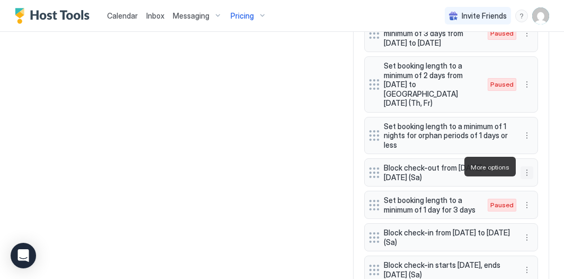
click at [528, 168] on button "More options" at bounding box center [527, 172] width 13 height 13
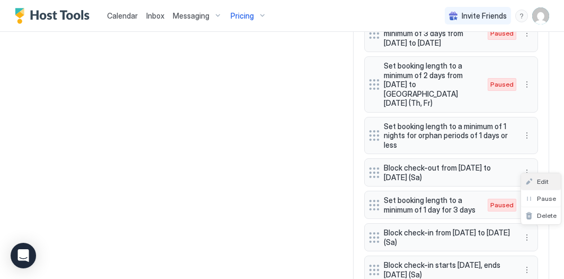
click at [536, 184] on div "Edit" at bounding box center [537, 181] width 23 height 8
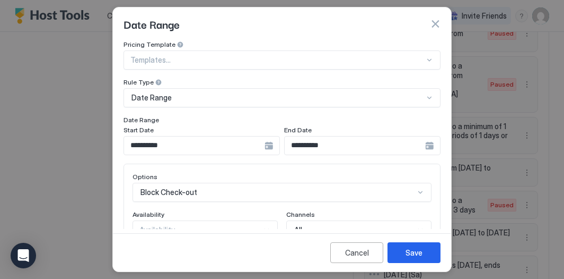
click at [224, 197] on div "Block Check-out" at bounding box center [282, 191] width 299 height 19
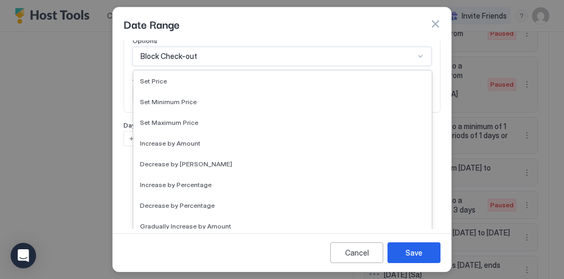
scroll to position [193, 0]
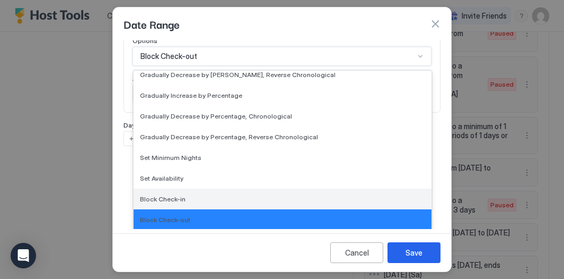
click at [223, 199] on div "Block Check-in" at bounding box center [282, 199] width 285 height 8
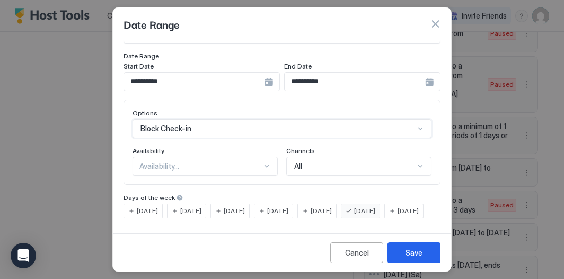
scroll to position [81, 0]
click at [205, 161] on div "Availability..." at bounding box center [201, 166] width 123 height 10
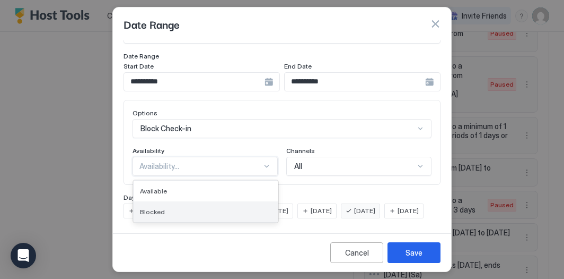
click at [199, 207] on div "Blocked" at bounding box center [206, 211] width 132 height 8
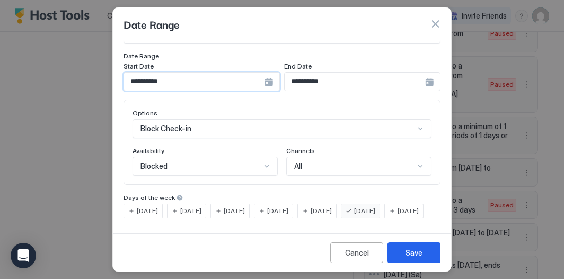
click at [181, 73] on input "**********" at bounding box center [194, 82] width 141 height 18
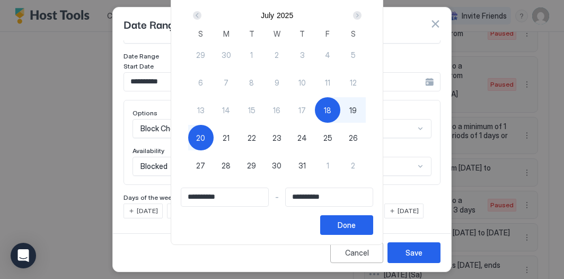
click at [360, 15] on div "Next" at bounding box center [357, 15] width 8 height 8
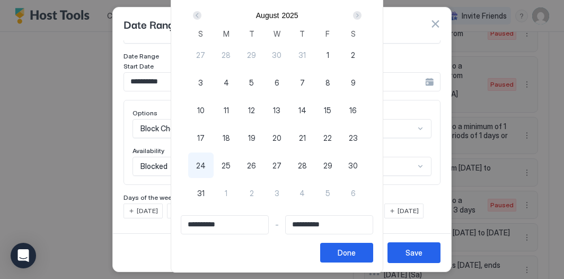
click at [360, 15] on div "Next" at bounding box center [357, 15] width 8 height 8
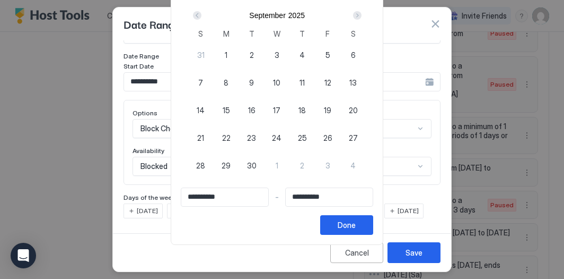
click at [254, 77] on span "9" at bounding box center [251, 82] width 5 height 11
type input "**********"
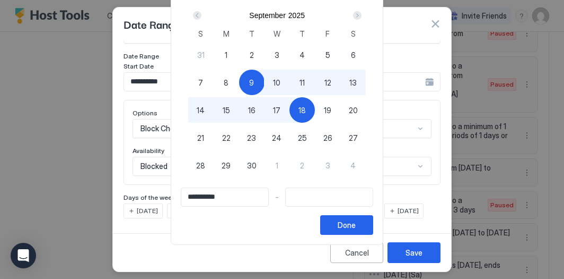
type input "**********"
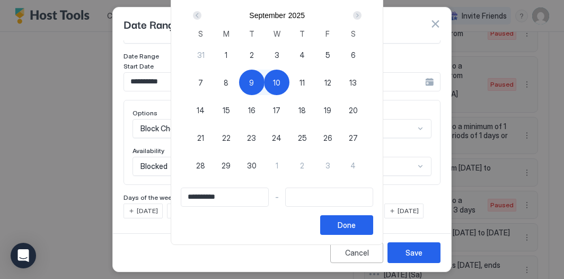
click at [286, 90] on div "10" at bounding box center [276, 81] width 25 height 25
type input "**********"
click at [345, 223] on button "Done" at bounding box center [346, 225] width 53 height 20
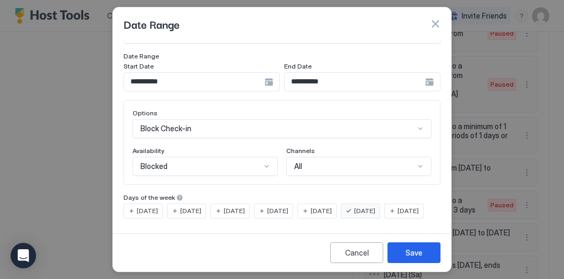
click at [202, 206] on span "[DATE]" at bounding box center [190, 211] width 21 height 10
click at [414, 248] on div "Save" at bounding box center [414, 252] width 17 height 11
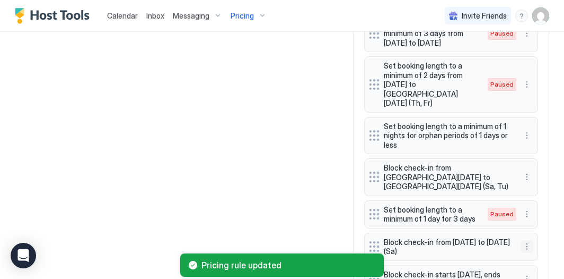
click at [524, 240] on button "More options" at bounding box center [527, 246] width 13 height 13
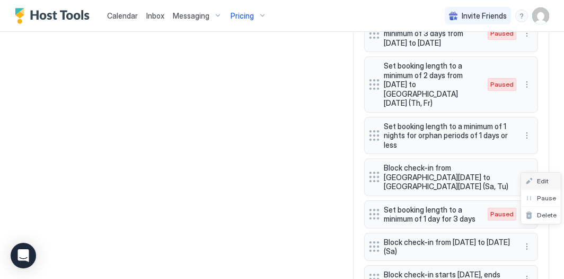
click at [543, 178] on span "Edit" at bounding box center [543, 181] width 12 height 8
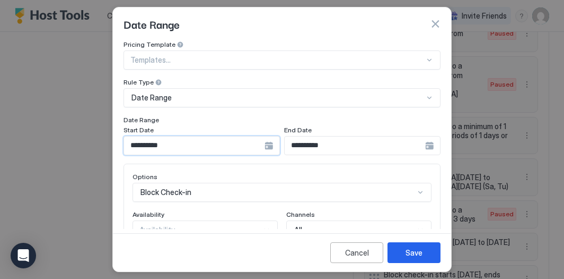
click at [187, 146] on input "**********" at bounding box center [194, 145] width 141 height 18
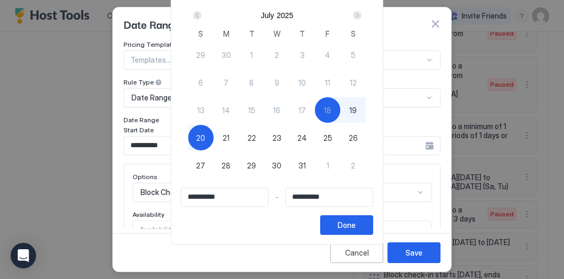
click at [362, 14] on div "Next" at bounding box center [357, 15] width 8 height 8
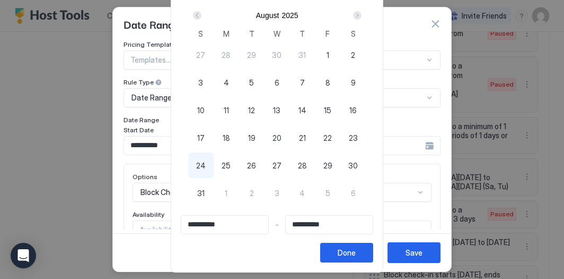
click at [362, 14] on div "Next" at bounding box center [357, 15] width 8 height 8
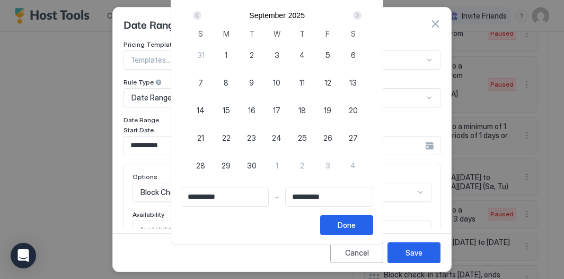
click at [362, 14] on div "Next" at bounding box center [357, 15] width 8 height 8
click at [202, 18] on div "Prev" at bounding box center [197, 15] width 8 height 8
click at [256, 112] on span "16" at bounding box center [251, 110] width 7 height 11
type input "**********"
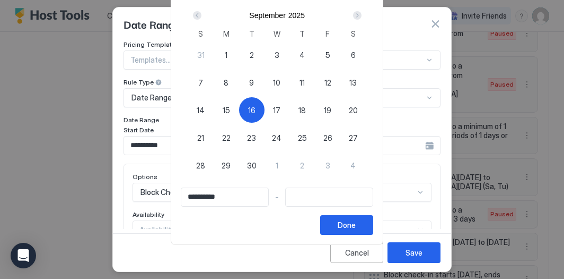
type input "**********"
click at [279, 112] on span "17" at bounding box center [276, 110] width 7 height 11
type input "**********"
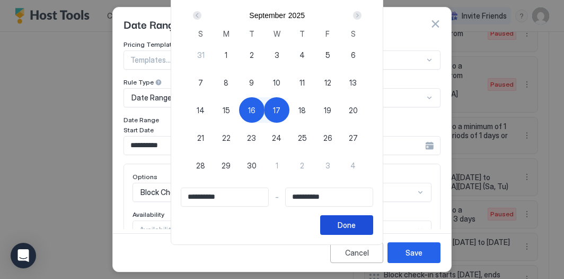
click at [355, 232] on button "Done" at bounding box center [346, 225] width 53 height 20
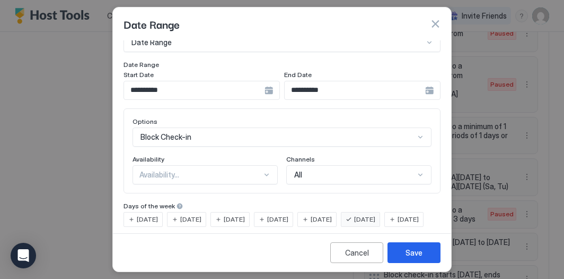
click at [261, 173] on div "Availability..." at bounding box center [205, 174] width 145 height 19
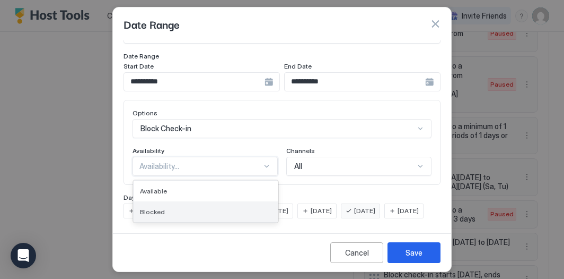
click at [245, 201] on div "Blocked" at bounding box center [206, 211] width 144 height 21
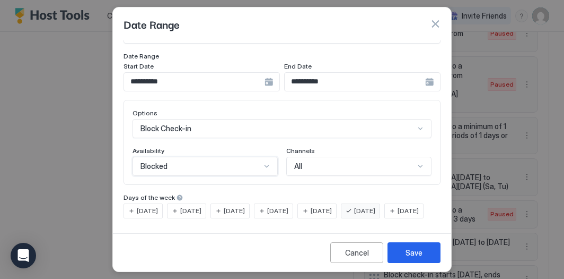
click at [196, 206] on span "[DATE]" at bounding box center [190, 211] width 21 height 10
click at [357, 203] on div "[DATE] [DATE] [DATE] [DATE] [DATE] [DATE] [DATE]" at bounding box center [282, 210] width 317 height 15
click at [371, 206] on span "[DATE]" at bounding box center [364, 211] width 21 height 10
click at [422, 257] on button "Save" at bounding box center [414, 252] width 53 height 21
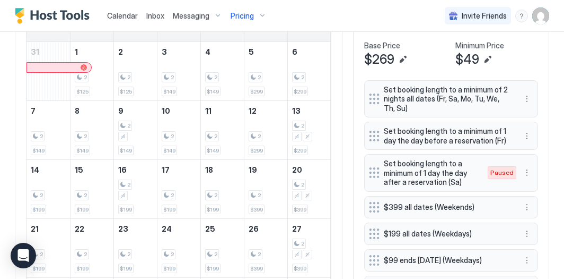
scroll to position [138, 0]
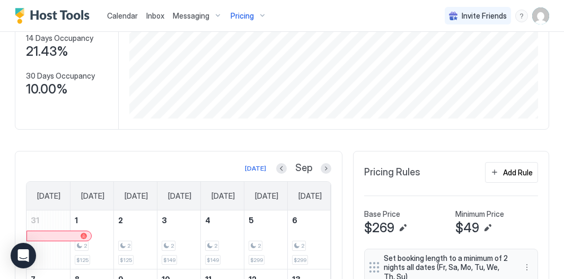
click at [255, 16] on div "Pricing" at bounding box center [249, 16] width 45 height 18
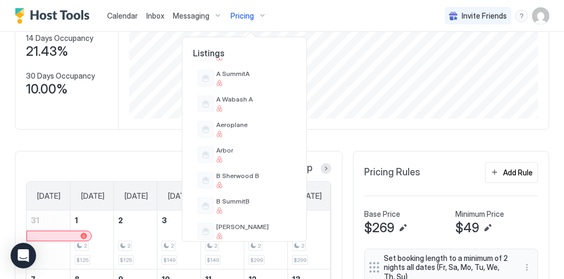
scroll to position [99, 0]
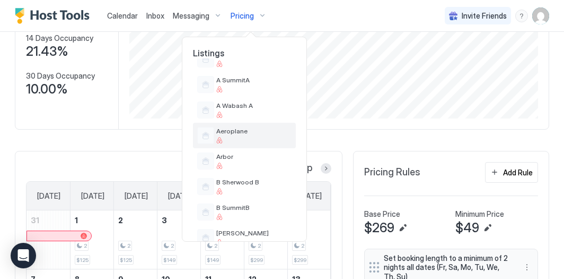
click at [256, 135] on div "Aeroplane" at bounding box center [253, 135] width 75 height 16
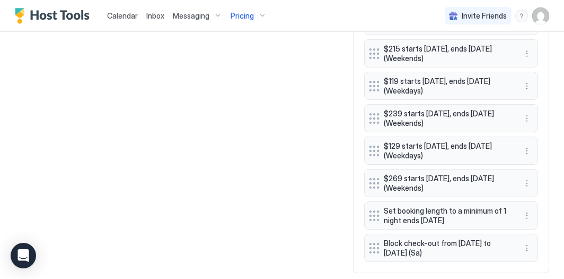
scroll to position [657, 0]
click at [531, 241] on button "More options" at bounding box center [527, 247] width 13 height 13
click at [550, 184] on div "Edit" at bounding box center [541, 183] width 40 height 17
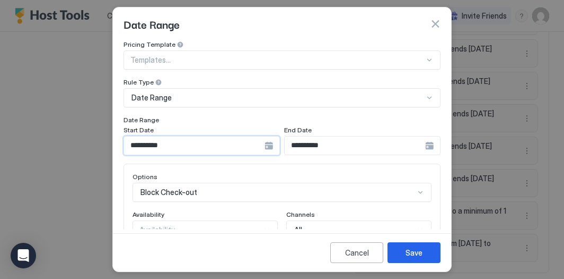
click at [216, 146] on input "**********" at bounding box center [194, 145] width 141 height 18
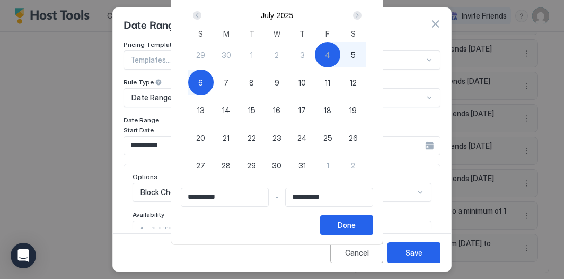
click at [360, 20] on div "Next" at bounding box center [357, 15] width 13 height 13
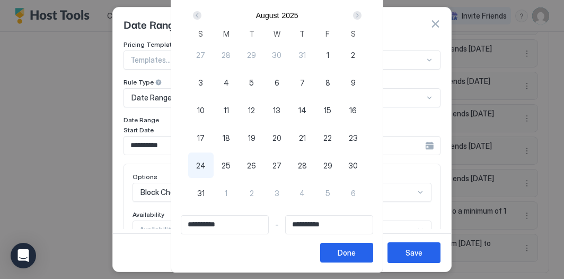
click at [360, 20] on div "Next" at bounding box center [357, 15] width 13 height 13
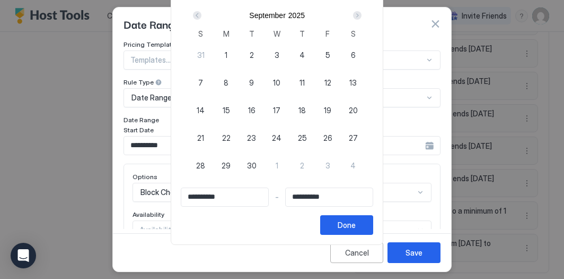
click at [254, 80] on div "9" at bounding box center [251, 81] width 25 height 25
type input "**********"
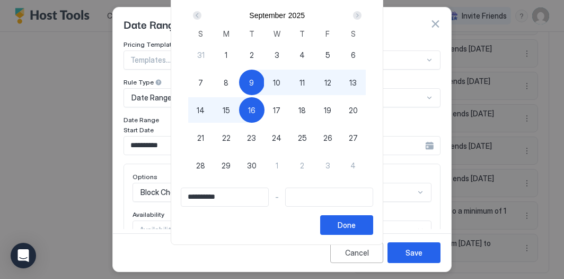
click at [262, 107] on div "16" at bounding box center [251, 109] width 25 height 25
type input "**********"
click at [363, 231] on button "Done" at bounding box center [346, 225] width 53 height 20
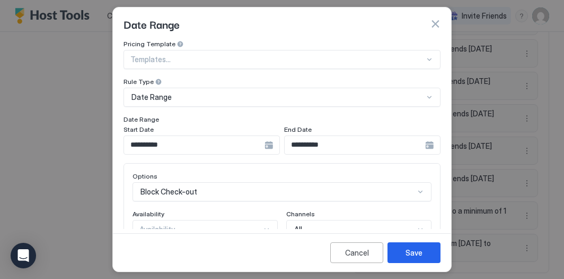
scroll to position [136, 0]
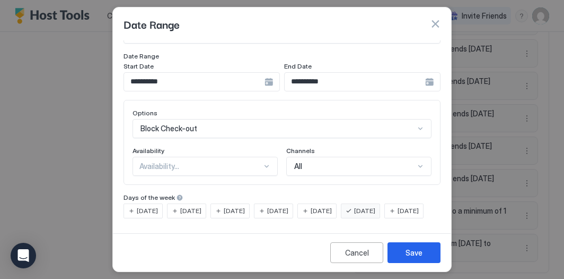
click at [257, 138] on div "Block Check-out" at bounding box center [282, 128] width 299 height 19
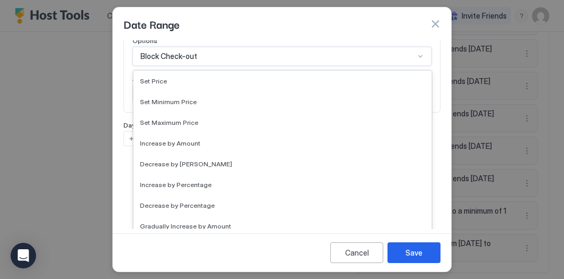
scroll to position [193, 0]
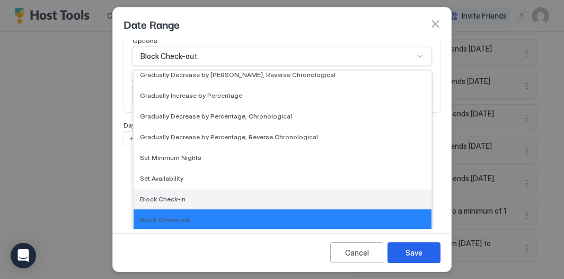
click at [231, 193] on div "Block Check-in" at bounding box center [283, 198] width 298 height 21
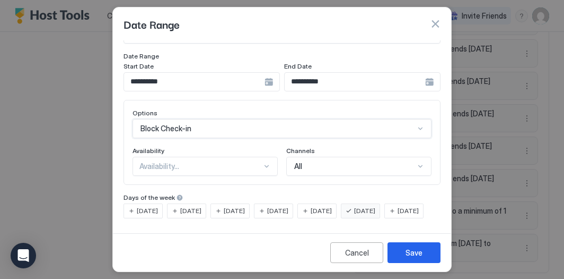
scroll to position [80, 0]
click at [190, 206] on span "[DATE]" at bounding box center [190, 211] width 21 height 10
click at [407, 255] on div "Save" at bounding box center [414, 252] width 17 height 11
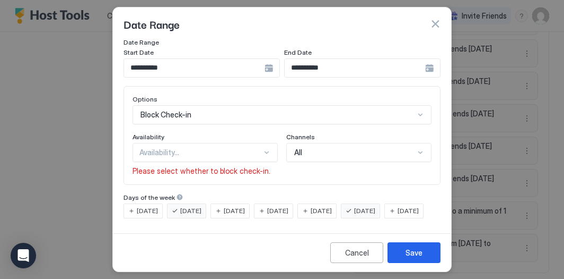
click at [266, 149] on div "Availability..." at bounding box center [205, 152] width 145 height 19
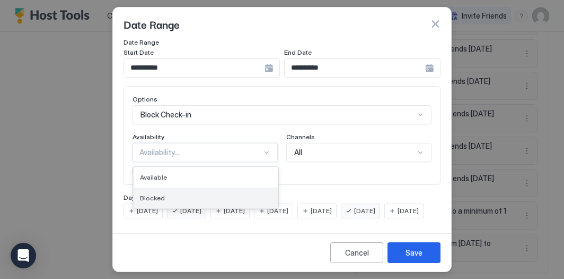
click at [246, 194] on div "Blocked" at bounding box center [206, 198] width 132 height 8
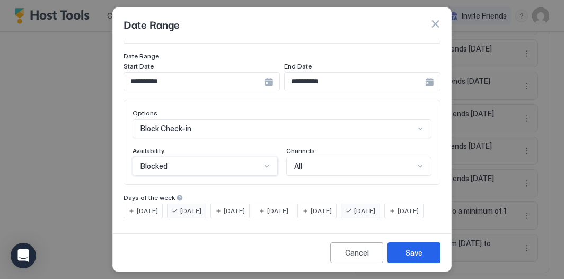
scroll to position [81, 0]
click at [413, 257] on div "Save" at bounding box center [414, 252] width 17 height 11
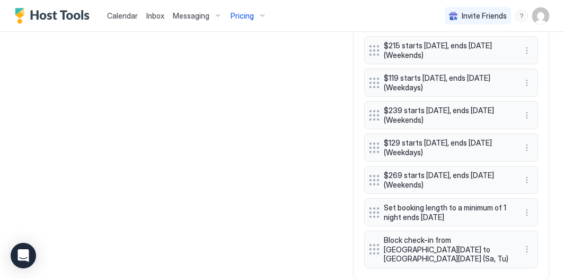
scroll to position [666, 0]
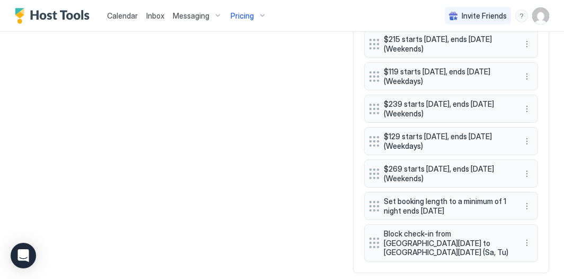
click at [519, 224] on div "Block check-in from [GEOGRAPHIC_DATA][DATE] to [GEOGRAPHIC_DATA][DATE] (Sa, Tu)" at bounding box center [451, 243] width 174 height 38
click at [529, 236] on button "More options" at bounding box center [527, 242] width 13 height 13
click at [544, 179] on div "Edit" at bounding box center [541, 174] width 40 height 17
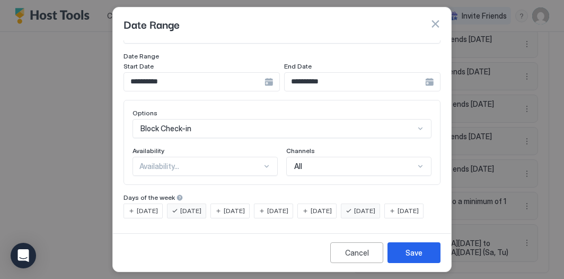
scroll to position [73, 0]
click at [376, 203] on div "[DATE]" at bounding box center [360, 210] width 39 height 15
click at [265, 74] on input "**********" at bounding box center [194, 82] width 141 height 18
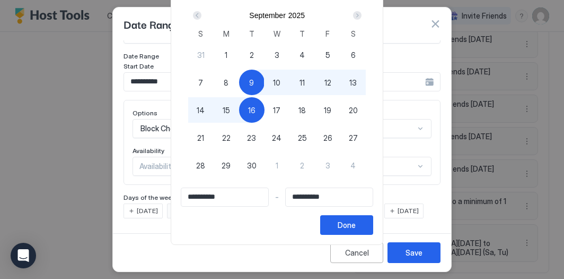
click at [286, 111] on div "17" at bounding box center [276, 109] width 25 height 25
type input "**********"
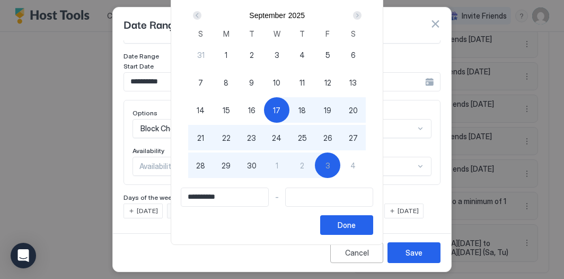
type input "**********"
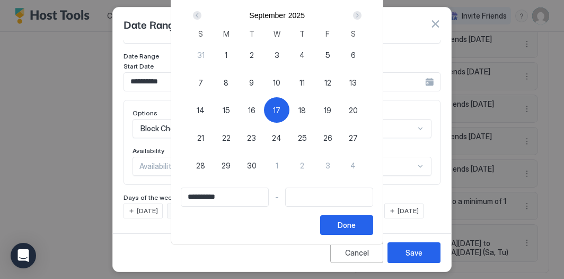
click at [253, 82] on div "9" at bounding box center [251, 81] width 25 height 25
type input "**********"
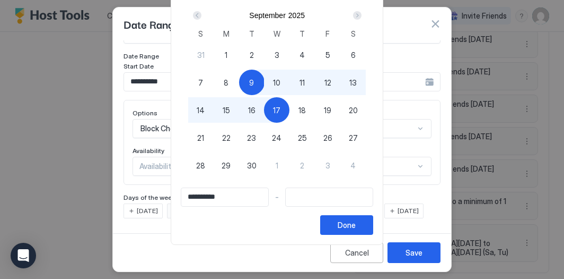
click at [276, 112] on div "17" at bounding box center [276, 109] width 25 height 25
type input "**********"
click at [356, 227] on div "Done" at bounding box center [347, 224] width 18 height 11
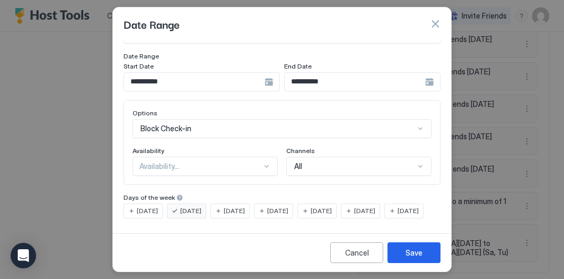
click at [263, 159] on div "Options Block Check-in Availability Availability... Channels All" at bounding box center [282, 142] width 317 height 85
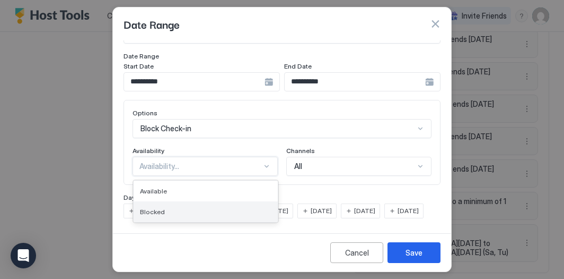
click at [249, 207] on div "Blocked" at bounding box center [206, 211] width 132 height 8
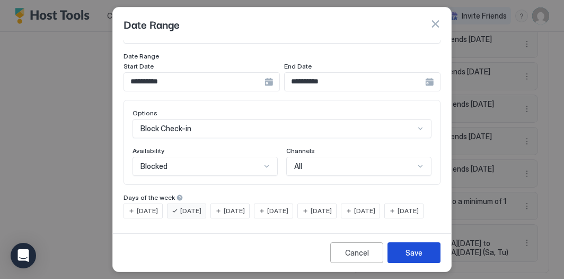
click at [399, 254] on button "Save" at bounding box center [414, 252] width 53 height 21
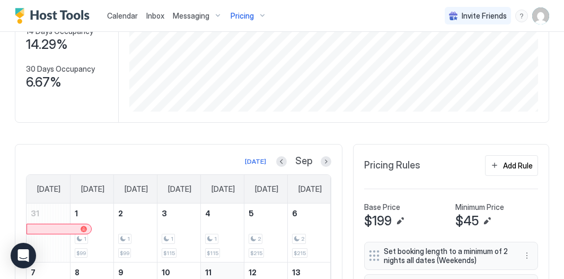
scroll to position [128, 0]
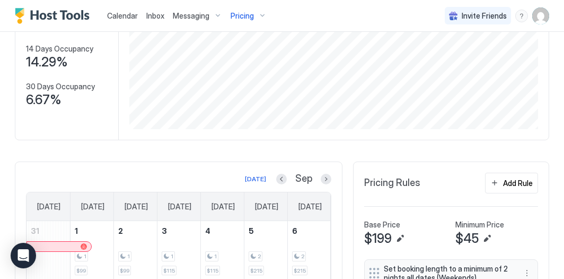
click at [254, 13] on div "Pricing" at bounding box center [249, 16] width 45 height 18
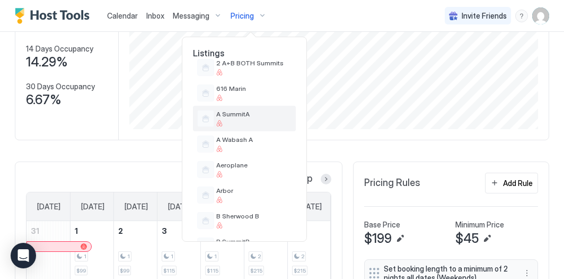
scroll to position [68, 0]
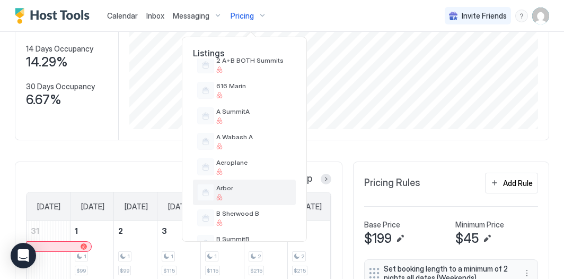
click at [241, 188] on span "Arbor" at bounding box center [253, 188] width 75 height 8
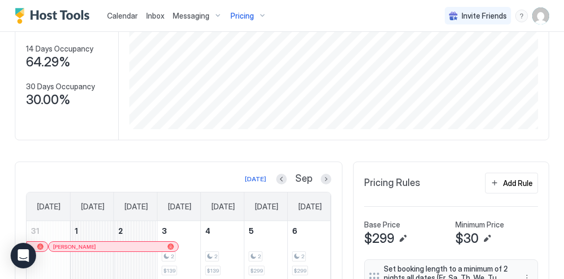
click at [257, 15] on div "Pricing" at bounding box center [249, 16] width 45 height 18
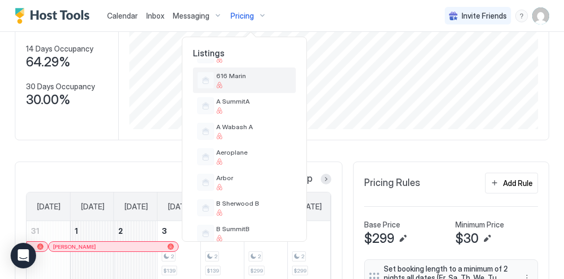
scroll to position [79, 0]
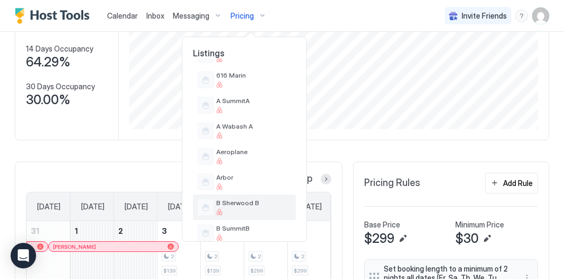
click at [232, 203] on span "B Sherwood B" at bounding box center [253, 202] width 75 height 8
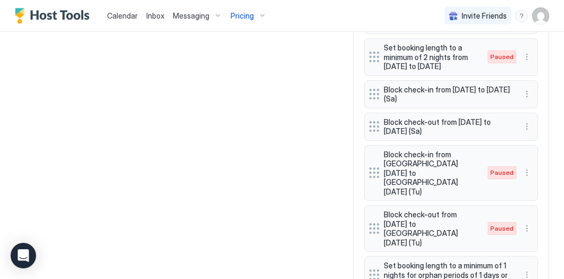
scroll to position [868, 0]
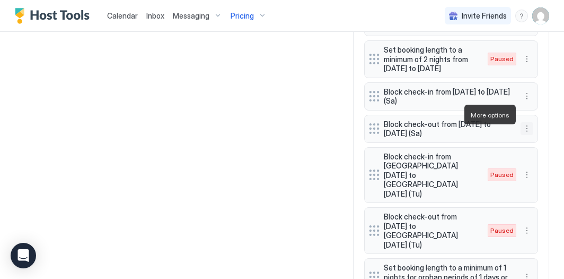
click at [533, 122] on button "More options" at bounding box center [527, 128] width 13 height 13
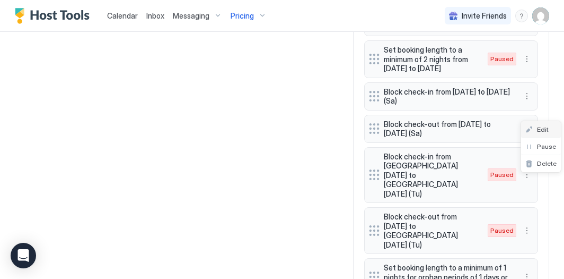
click at [549, 125] on div "Edit" at bounding box center [541, 129] width 40 height 17
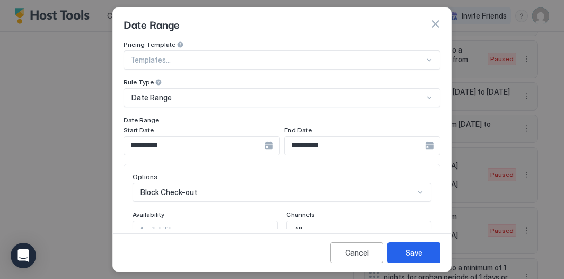
click at [440, 19] on div at bounding box center [435, 24] width 11 height 11
click at [437, 21] on button "button" at bounding box center [435, 24] width 11 height 11
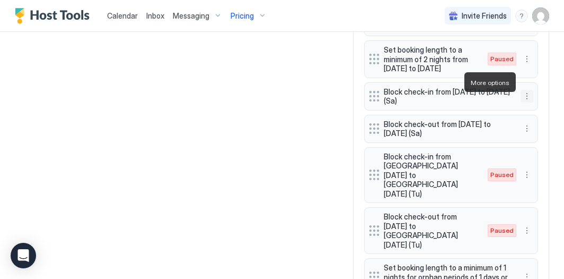
click at [526, 90] on button "More options" at bounding box center [527, 96] width 13 height 13
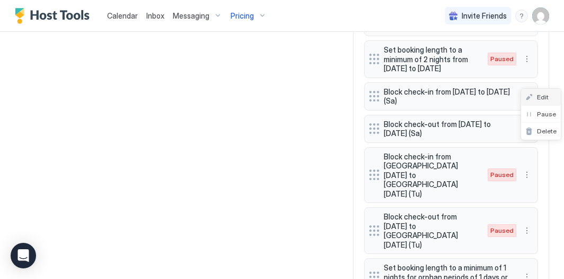
click at [540, 96] on span "Edit" at bounding box center [543, 97] width 12 height 8
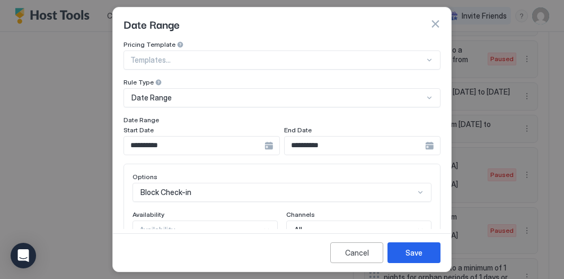
click at [184, 141] on input "**********" at bounding box center [194, 145] width 141 height 18
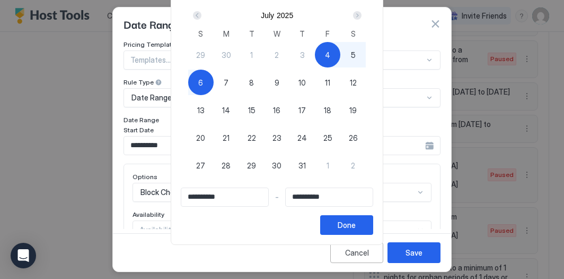
click at [366, 7] on div "[DATE]" at bounding box center [277, 15] width 178 height 18
click at [362, 14] on div "Next" at bounding box center [357, 15] width 8 height 8
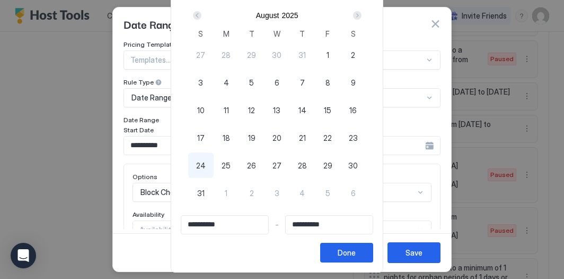
click at [362, 14] on div "Next" at bounding box center [357, 15] width 8 height 8
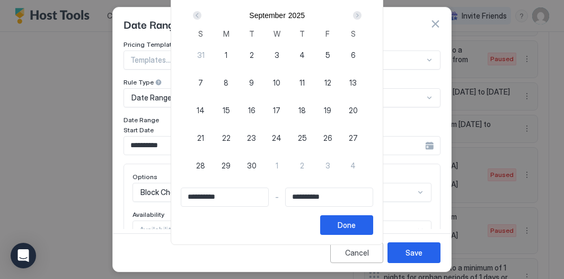
click at [259, 82] on div "9" at bounding box center [251, 81] width 25 height 25
type input "**********"
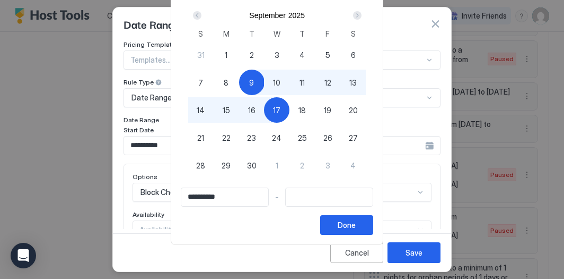
click at [287, 106] on div "17" at bounding box center [276, 109] width 25 height 25
type input "**********"
click at [356, 223] on div "Done" at bounding box center [347, 224] width 18 height 11
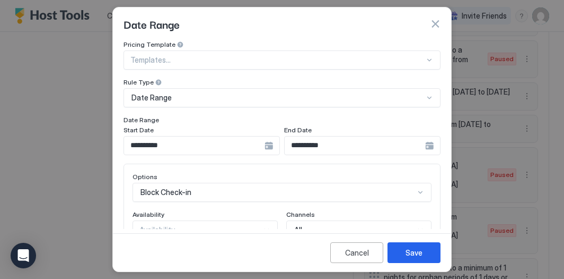
scroll to position [80, 0]
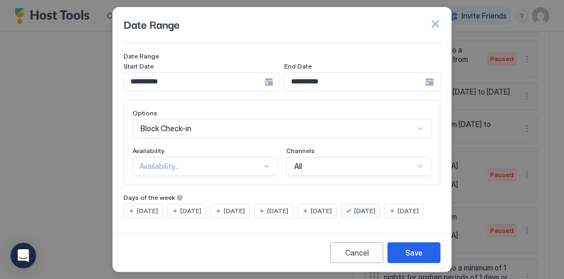
click at [196, 206] on span "[DATE]" at bounding box center [190, 211] width 21 height 10
click at [376, 206] on span "[DATE]" at bounding box center [364, 211] width 21 height 10
click at [413, 250] on div "Save" at bounding box center [414, 252] width 17 height 11
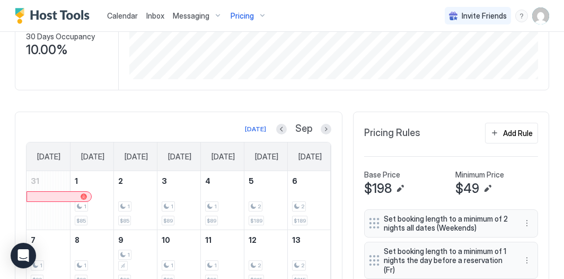
scroll to position [168, 0]
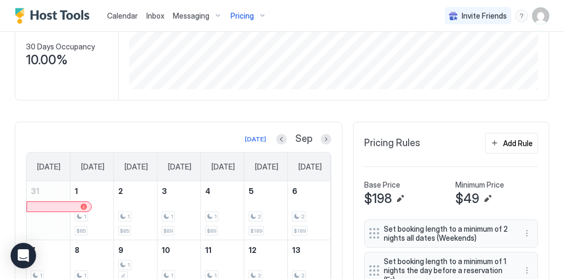
click at [259, 18] on div "Pricing" at bounding box center [249, 16] width 45 height 18
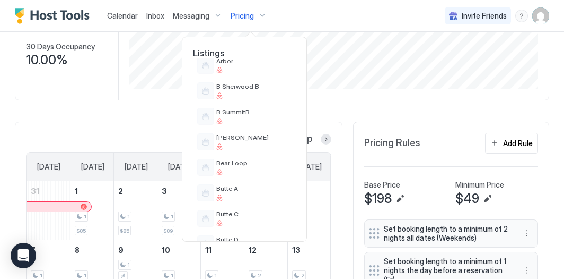
scroll to position [193, 0]
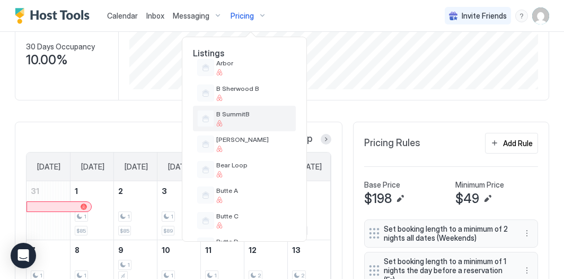
click at [255, 123] on div at bounding box center [253, 123] width 75 height 6
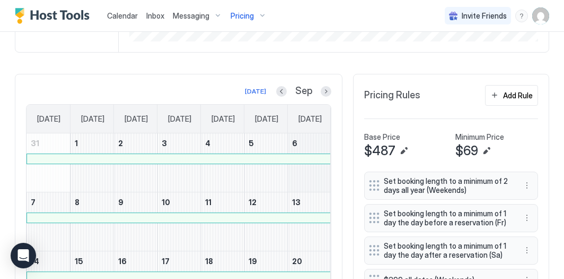
scroll to position [214, 0]
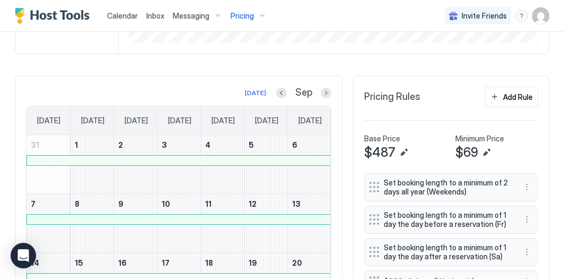
click at [257, 16] on div "Pricing" at bounding box center [249, 16] width 45 height 18
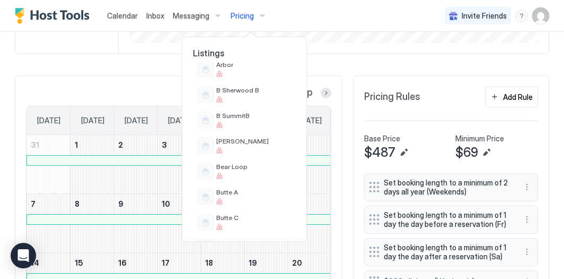
scroll to position [196, 0]
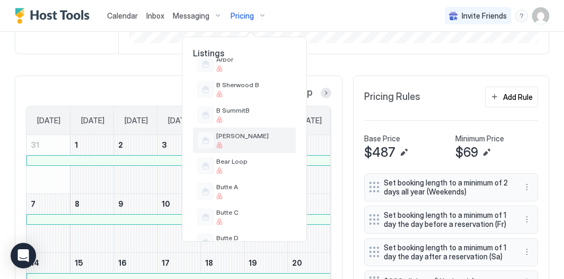
click at [233, 145] on div at bounding box center [253, 145] width 75 height 6
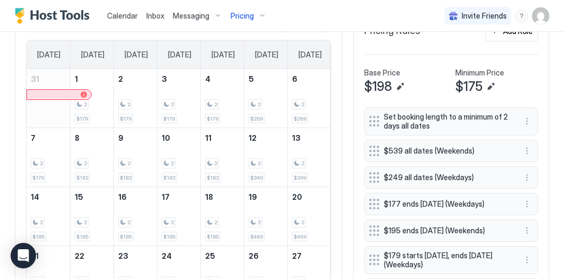
scroll to position [281, 0]
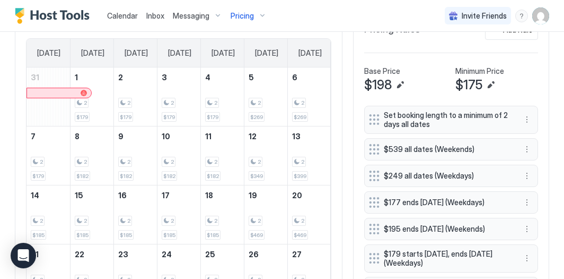
click at [248, 14] on span "Pricing" at bounding box center [242, 16] width 23 height 10
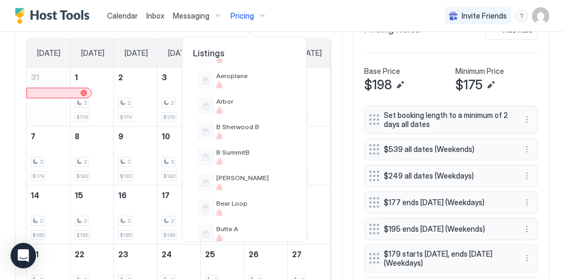
scroll to position [178, 0]
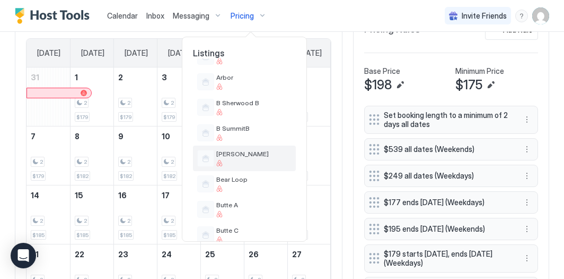
click at [240, 155] on span "[PERSON_NAME]" at bounding box center [253, 154] width 75 height 8
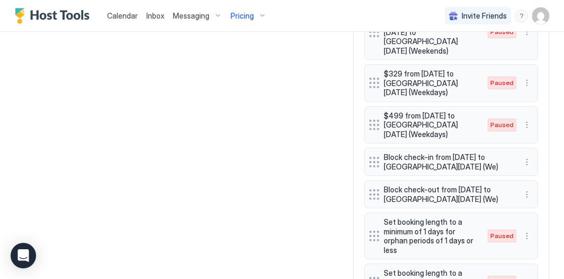
scroll to position [1067, 0]
click at [526, 155] on button "More options" at bounding box center [527, 161] width 13 height 13
click at [536, 121] on div "Edit" at bounding box center [537, 124] width 23 height 8
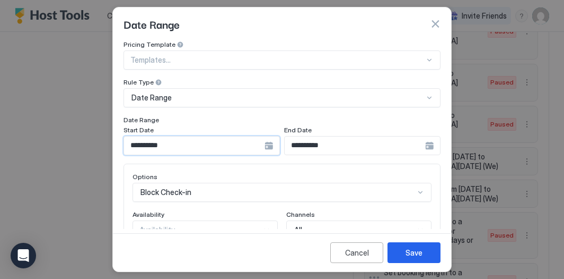
click at [184, 143] on input "**********" at bounding box center [194, 145] width 141 height 18
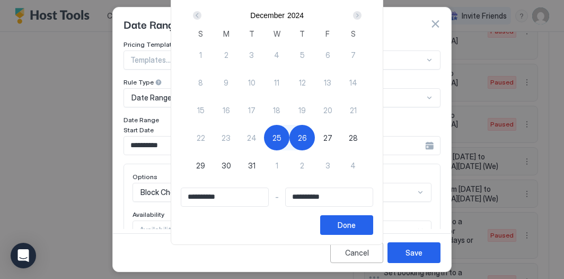
click at [358, 18] on div "Next" at bounding box center [357, 15] width 13 height 13
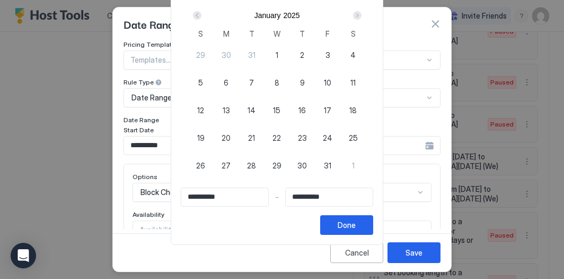
click at [358, 18] on div "Next" at bounding box center [357, 15] width 13 height 13
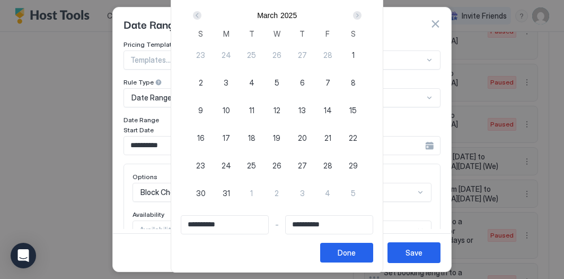
click at [358, 18] on div "Next" at bounding box center [357, 15] width 13 height 13
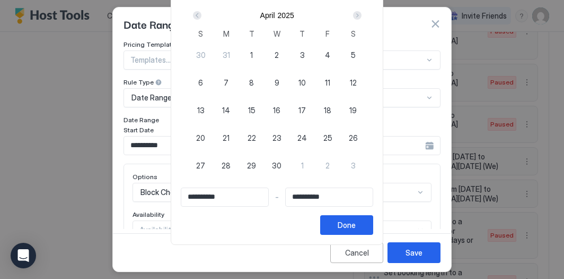
click at [358, 18] on div "Next" at bounding box center [357, 15] width 13 height 13
click at [57, 14] on div at bounding box center [282, 139] width 564 height 279
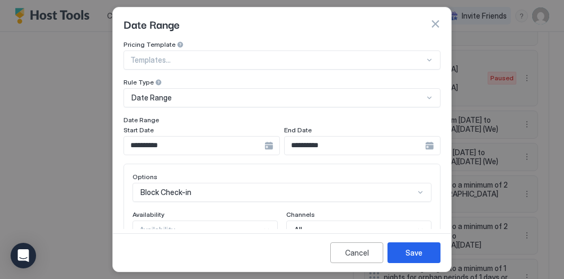
scroll to position [1044, 0]
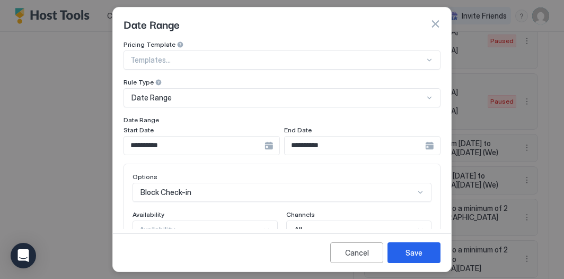
click at [438, 21] on button "button" at bounding box center [435, 24] width 11 height 11
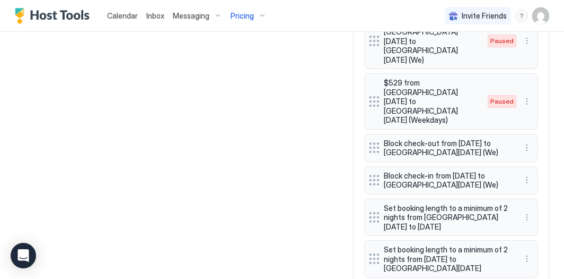
click at [256, 12] on div "Pricing" at bounding box center [249, 16] width 45 height 18
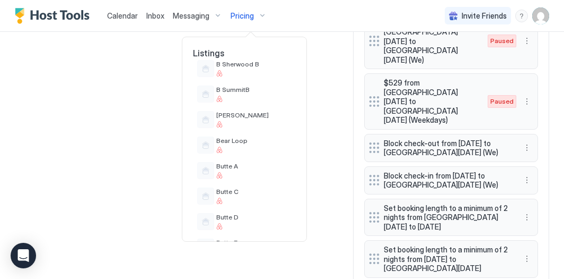
scroll to position [218, 0]
click at [239, 146] on div at bounding box center [253, 149] width 75 height 6
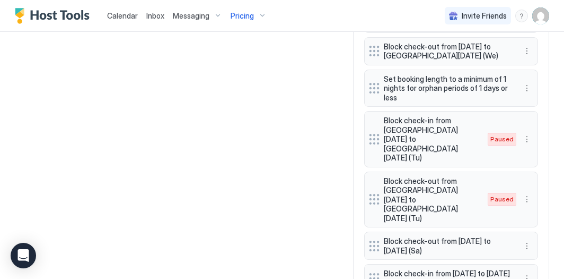
scroll to position [1223, 0]
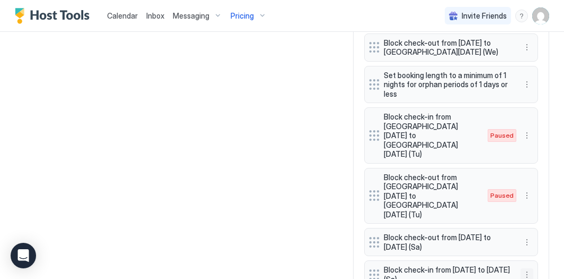
click at [527, 268] on button "More options" at bounding box center [527, 274] width 13 height 13
click at [536, 213] on div "Edit" at bounding box center [537, 217] width 23 height 8
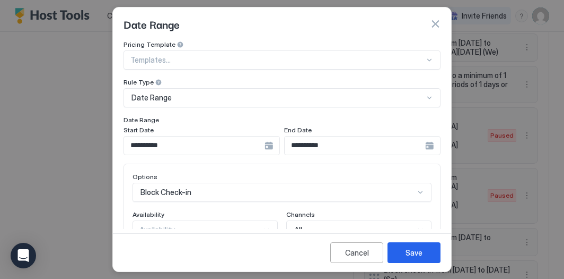
click at [244, 153] on input "**********" at bounding box center [194, 145] width 141 height 18
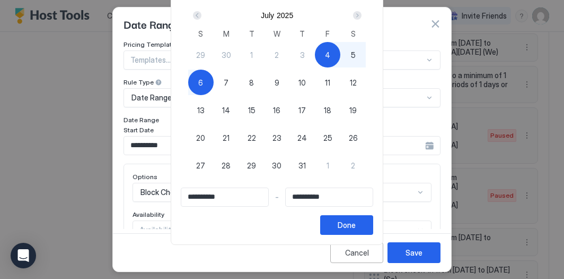
click at [358, 16] on div "Next" at bounding box center [357, 15] width 8 height 8
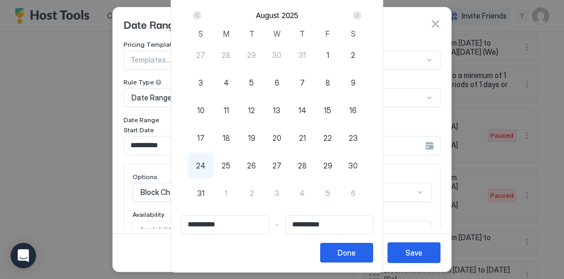
click at [358, 16] on div "Next" at bounding box center [357, 15] width 8 height 8
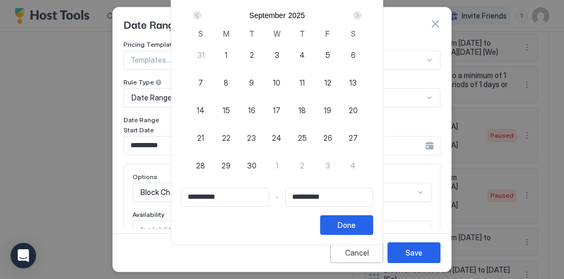
click at [254, 83] on div "9" at bounding box center [251, 81] width 25 height 25
type input "**********"
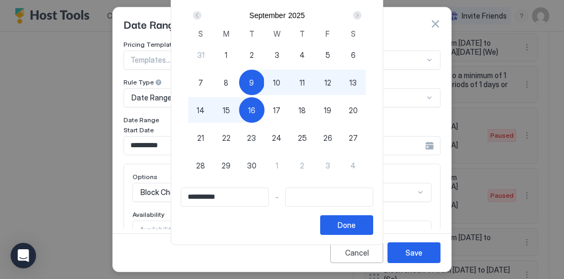
type input "**********"
click at [281, 108] on span "17" at bounding box center [276, 110] width 7 height 11
type input "**********"
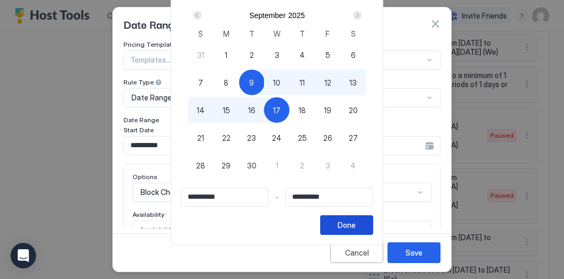
click at [352, 231] on button "Done" at bounding box center [346, 225] width 53 height 20
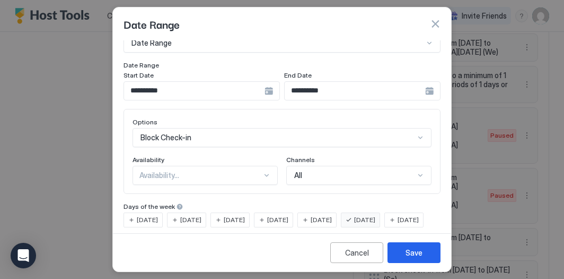
scroll to position [56, 0]
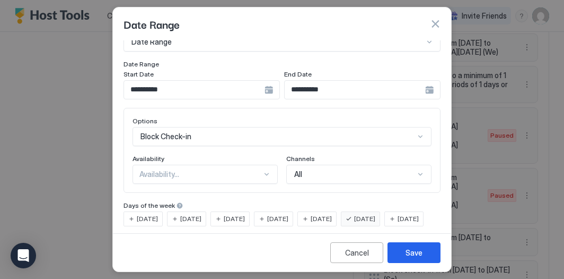
click at [198, 218] on span "[DATE]" at bounding box center [190, 219] width 21 height 10
click at [376, 219] on span "[DATE]" at bounding box center [364, 219] width 21 height 10
click at [415, 251] on div "Save" at bounding box center [414, 252] width 17 height 11
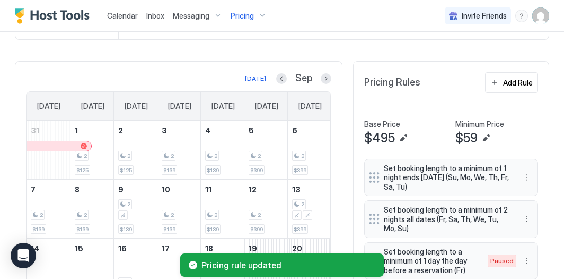
scroll to position [97, 0]
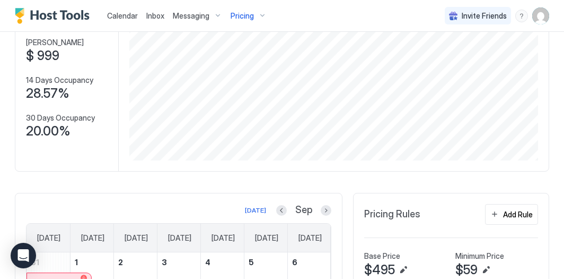
click at [237, 10] on div "Pricing" at bounding box center [249, 16] width 45 height 18
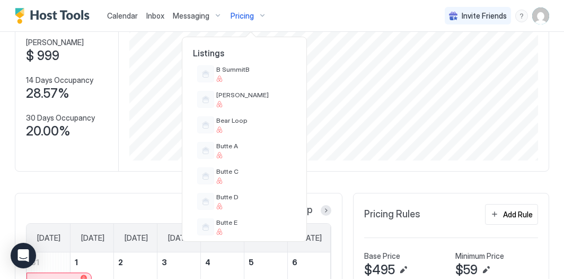
scroll to position [239, 0]
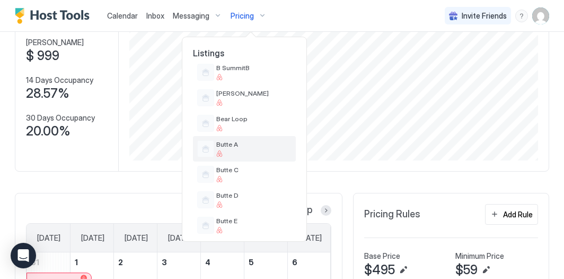
click at [245, 142] on span "Butte A" at bounding box center [253, 144] width 75 height 8
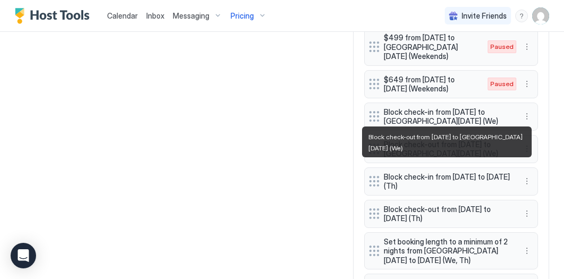
scroll to position [1071, 0]
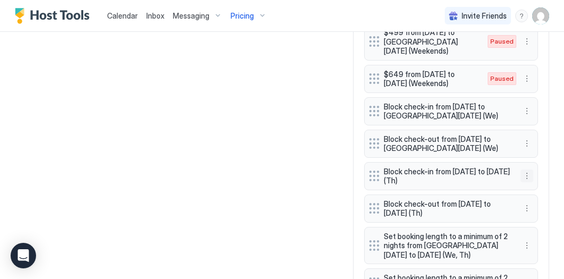
click at [525, 180] on button "More options" at bounding box center [527, 175] width 13 height 13
click at [539, 195] on span "Edit" at bounding box center [543, 193] width 12 height 8
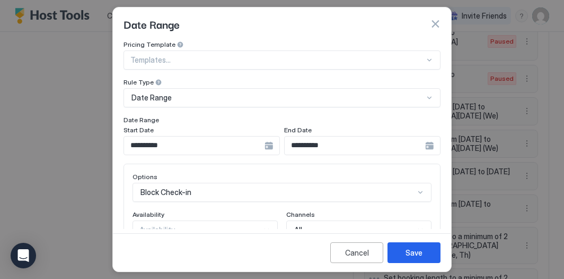
click at [212, 149] on input "**********" at bounding box center [194, 145] width 141 height 18
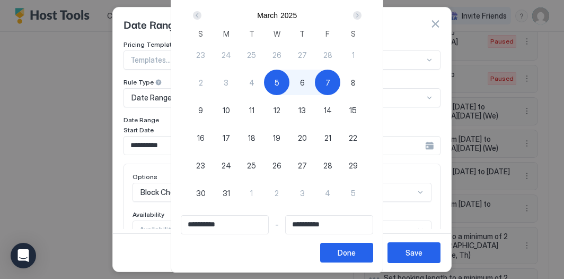
click at [359, 20] on div "Next" at bounding box center [357, 15] width 13 height 13
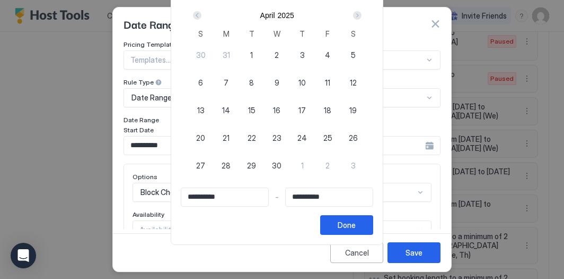
click at [359, 20] on div "Next" at bounding box center [357, 15] width 13 height 13
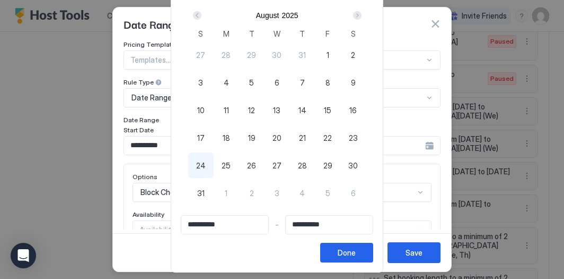
click at [359, 20] on div "Next" at bounding box center [357, 15] width 13 height 13
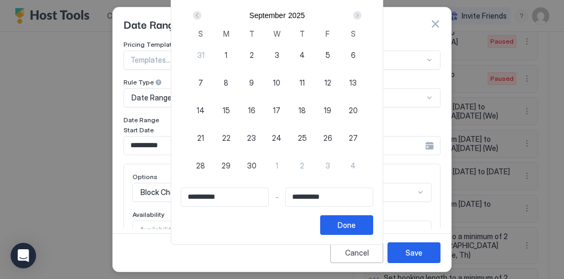
click at [254, 79] on div "9" at bounding box center [251, 81] width 25 height 25
type input "**********"
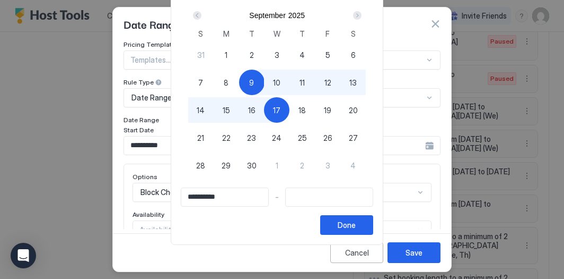
click at [284, 117] on div "17" at bounding box center [276, 109] width 25 height 25
type input "**********"
click at [347, 228] on button "Done" at bounding box center [346, 225] width 53 height 20
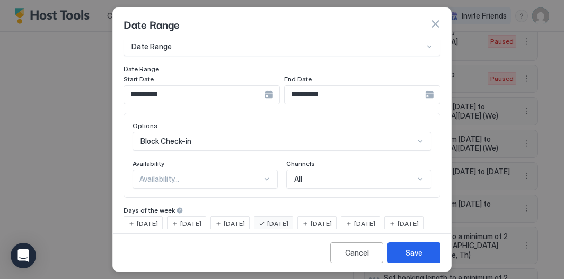
scroll to position [56, 0]
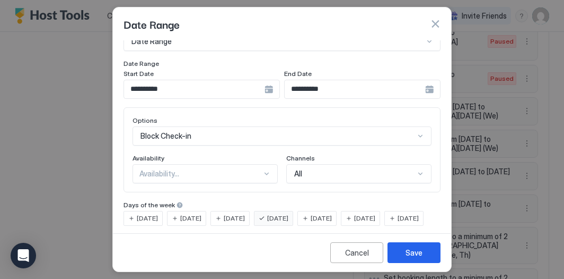
click at [194, 219] on span "[DATE]" at bounding box center [190, 218] width 21 height 10
click at [289, 213] on span "[DATE]" at bounding box center [277, 218] width 21 height 10
click at [248, 176] on div "Availability..." at bounding box center [205, 173] width 145 height 19
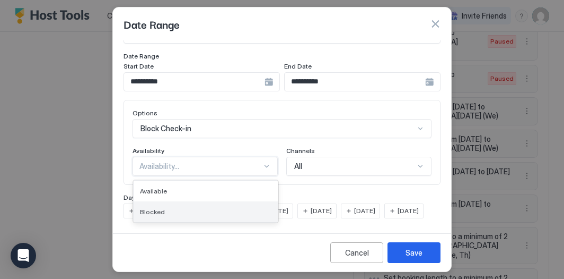
click at [238, 207] on div "Blocked" at bounding box center [206, 211] width 132 height 8
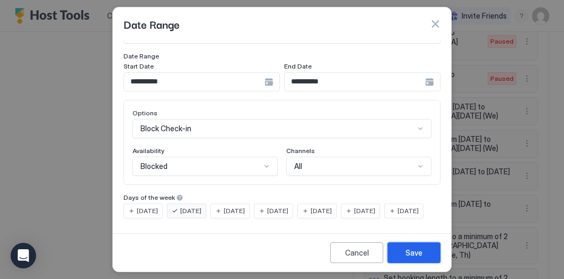
click at [407, 259] on button "Save" at bounding box center [414, 252] width 53 height 21
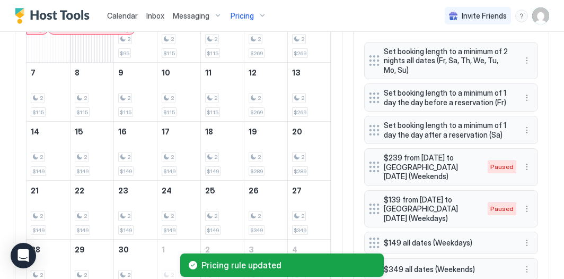
scroll to position [344, 0]
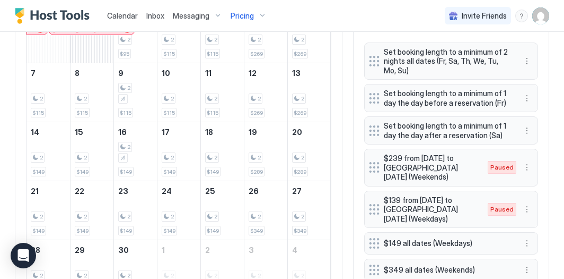
click at [257, 16] on div "Pricing" at bounding box center [249, 16] width 45 height 18
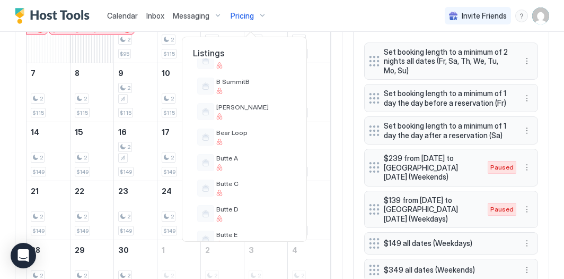
scroll to position [228, 0]
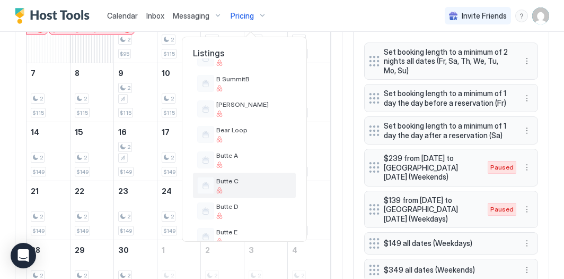
click at [249, 189] on div at bounding box center [253, 190] width 75 height 6
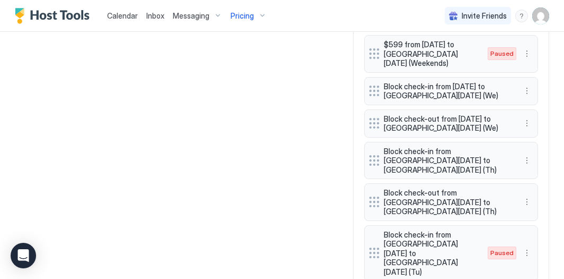
scroll to position [1102, 0]
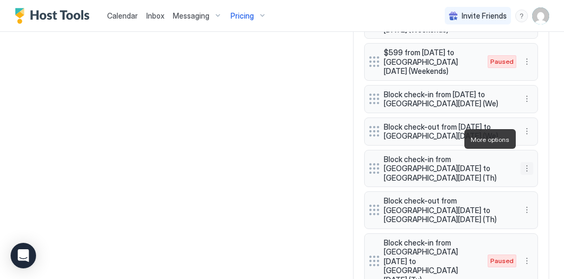
click at [530, 162] on button "More options" at bounding box center [527, 168] width 13 height 13
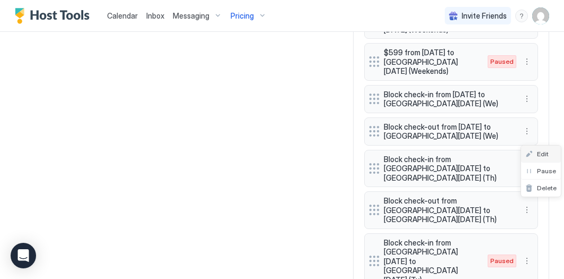
click at [545, 157] on div "Edit" at bounding box center [541, 153] width 40 height 17
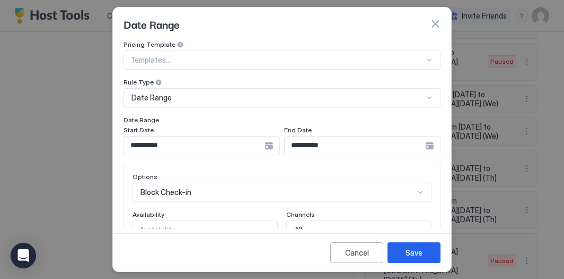
click at [198, 146] on input "**********" at bounding box center [194, 145] width 141 height 18
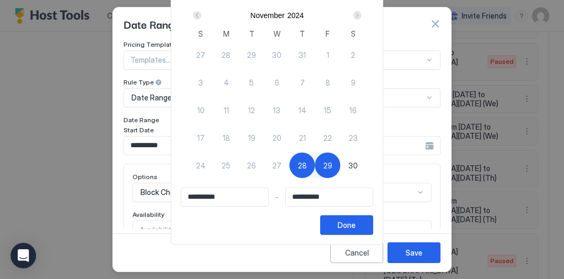
click at [354, 18] on button "Next" at bounding box center [357, 15] width 14 height 13
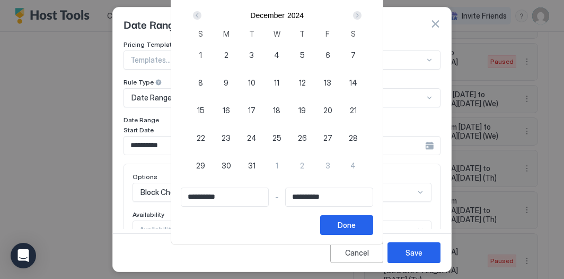
click at [354, 18] on button "Next" at bounding box center [357, 15] width 14 height 13
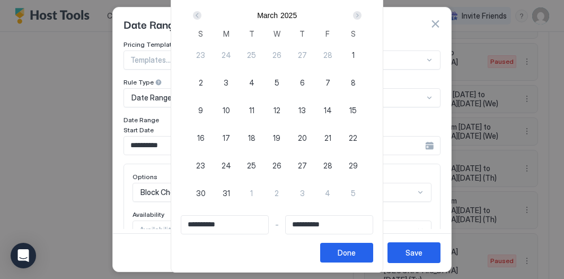
click at [354, 18] on button "Next" at bounding box center [357, 15] width 14 height 13
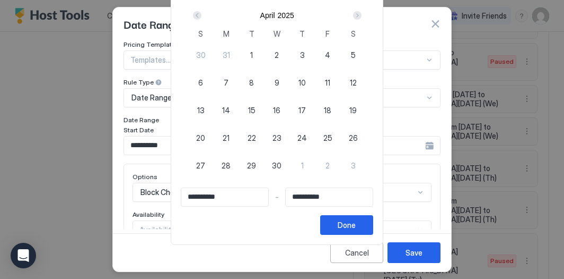
click at [354, 18] on button "Next" at bounding box center [357, 15] width 14 height 13
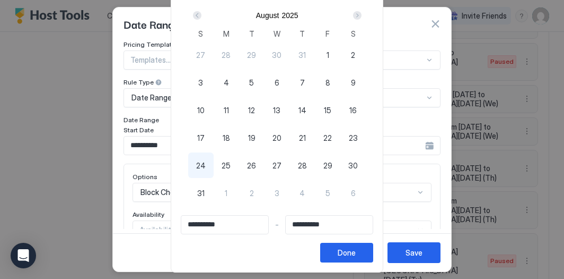
click at [354, 18] on button "Next" at bounding box center [357, 15] width 14 height 13
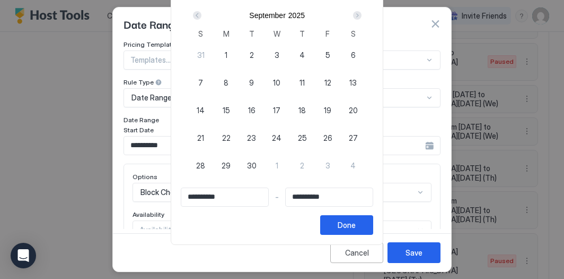
click at [354, 18] on button "Next" at bounding box center [357, 15] width 14 height 13
click at [202, 15] on div "Prev" at bounding box center [197, 15] width 8 height 8
click at [254, 81] on span "9" at bounding box center [251, 82] width 5 height 11
type input "**********"
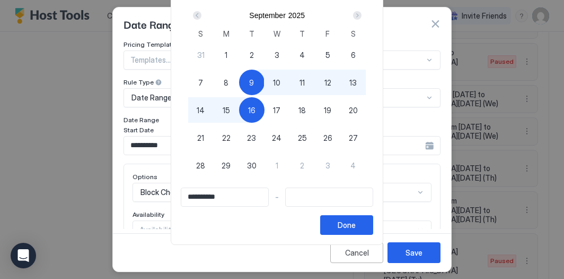
type input "**********"
click at [278, 109] on div "17" at bounding box center [276, 109] width 25 height 25
type input "**********"
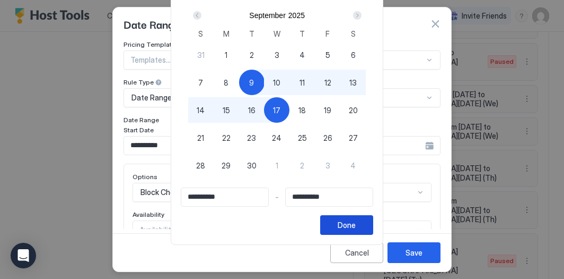
click at [352, 227] on div "Done" at bounding box center [347, 224] width 18 height 11
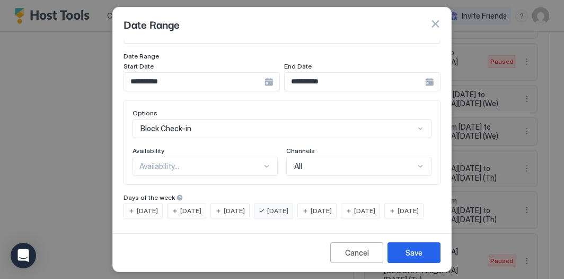
scroll to position [74, 0]
click at [196, 206] on span "[DATE]" at bounding box center [190, 211] width 21 height 10
click at [291, 209] on div "[DATE] [DATE] [DATE] [DATE] [DATE] [DATE] [DATE]" at bounding box center [282, 210] width 317 height 15
click at [289, 206] on span "[DATE]" at bounding box center [277, 211] width 21 height 10
click at [398, 250] on button "Save" at bounding box center [414, 252] width 53 height 21
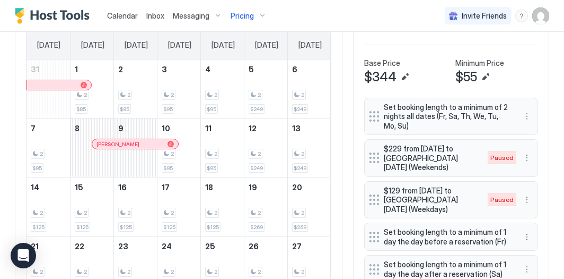
scroll to position [290, 0]
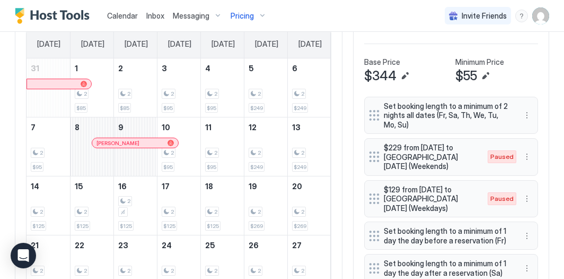
click at [258, 16] on div "Pricing" at bounding box center [249, 16] width 45 height 18
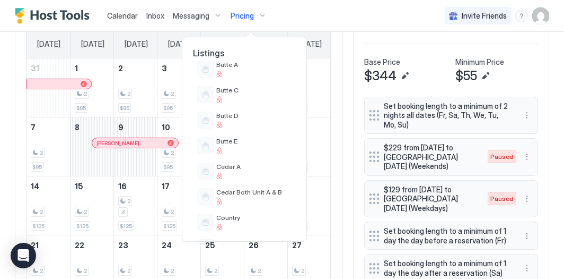
scroll to position [312, 0]
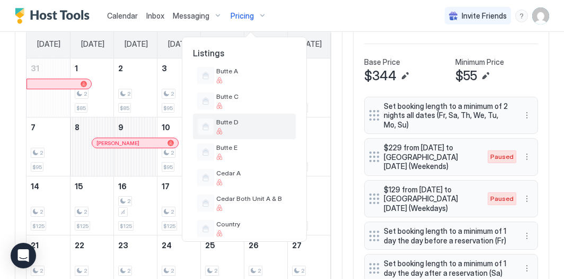
click at [240, 132] on div at bounding box center [253, 131] width 75 height 6
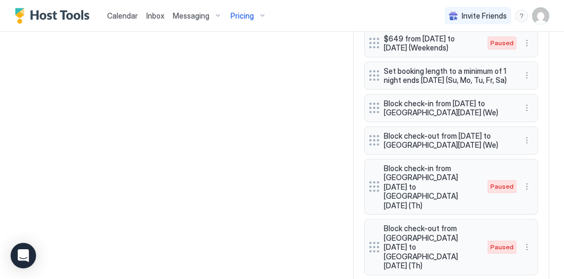
scroll to position [1041, 0]
click at [526, 180] on button "More options" at bounding box center [527, 186] width 13 height 13
click at [545, 190] on div "Edit" at bounding box center [541, 186] width 41 height 17
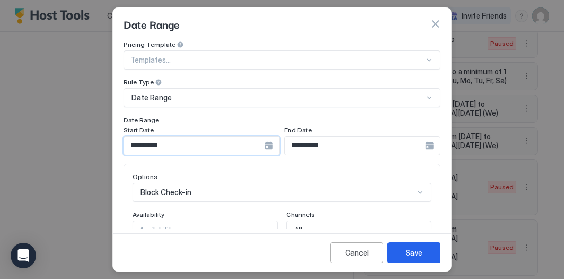
click at [220, 143] on input "**********" at bounding box center [194, 145] width 141 height 18
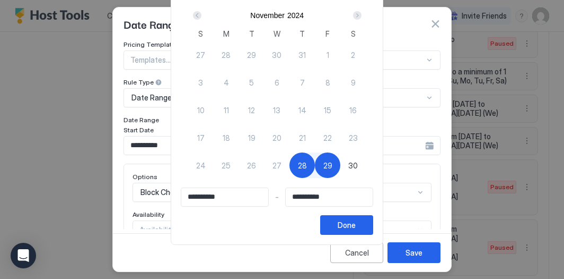
click at [357, 13] on div "Next" at bounding box center [357, 15] width 13 height 13
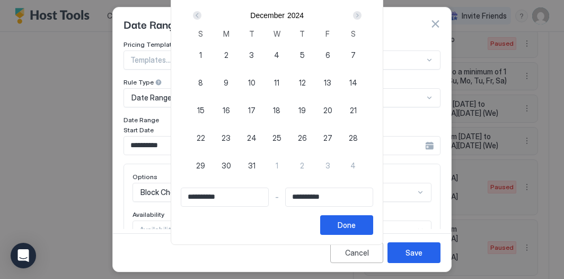
click at [357, 13] on div "Next" at bounding box center [357, 15] width 13 height 13
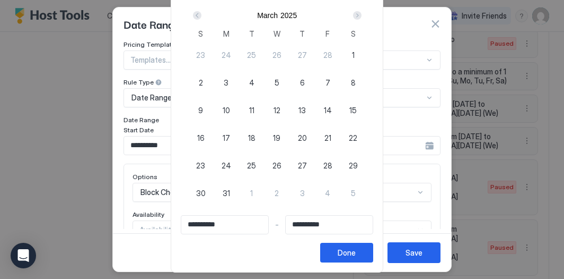
click at [357, 13] on div "Next" at bounding box center [357, 15] width 13 height 13
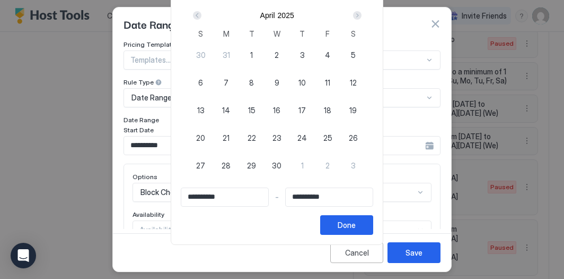
click at [357, 13] on div "Next" at bounding box center [357, 15] width 13 height 13
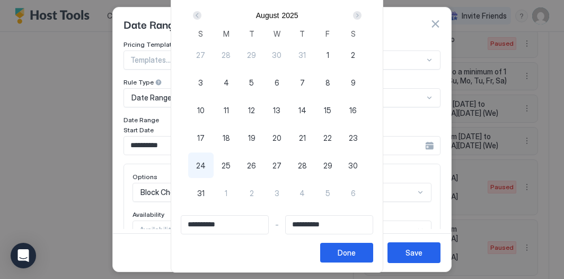
click at [357, 13] on div "Next" at bounding box center [357, 15] width 13 height 13
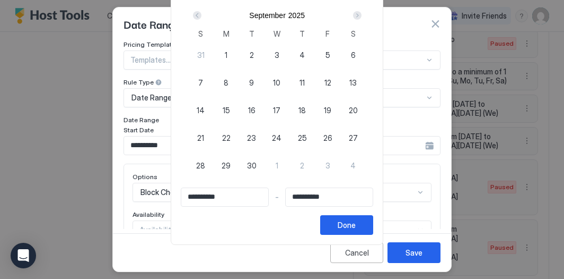
click at [254, 84] on span "9" at bounding box center [251, 82] width 5 height 11
type input "**********"
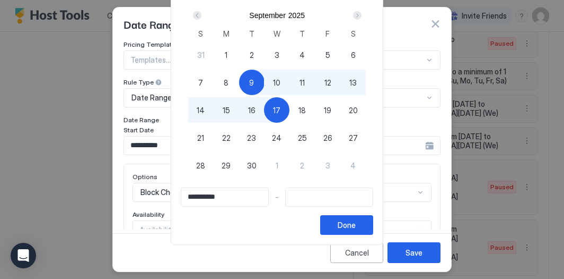
click at [281, 111] on span "17" at bounding box center [276, 110] width 7 height 11
type input "**********"
click at [355, 224] on div "Done" at bounding box center [347, 224] width 18 height 11
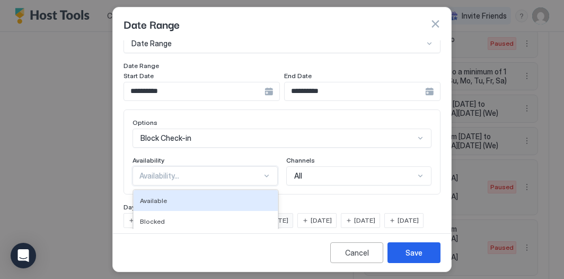
click at [268, 180] on div "Available, 1 of 2. 2 results available. Use Up and Down to choose options, pres…" at bounding box center [205, 175] width 145 height 19
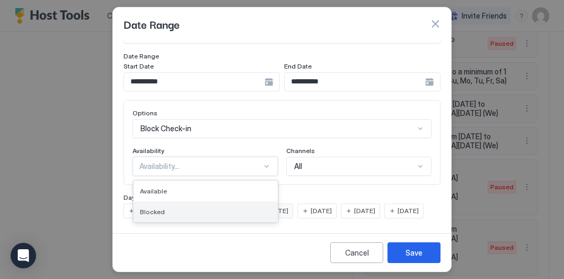
click at [257, 207] on div "Blocked" at bounding box center [206, 211] width 132 height 8
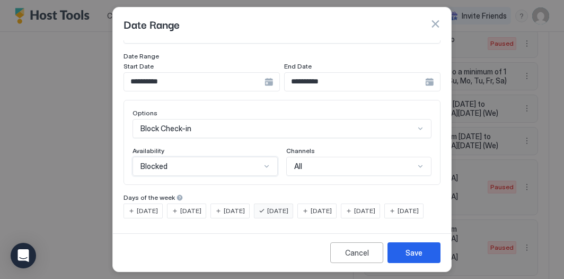
click at [200, 206] on span "[DATE]" at bounding box center [190, 211] width 21 height 10
click at [289, 206] on span "[DATE]" at bounding box center [277, 211] width 21 height 10
click at [412, 254] on div "Save" at bounding box center [414, 252] width 17 height 11
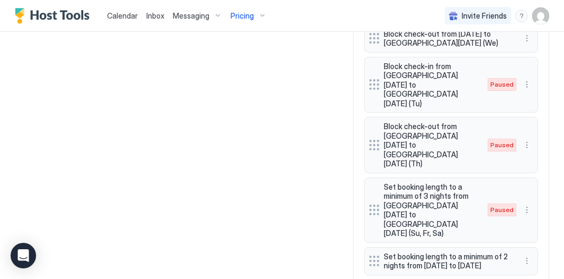
scroll to position [1140, 0]
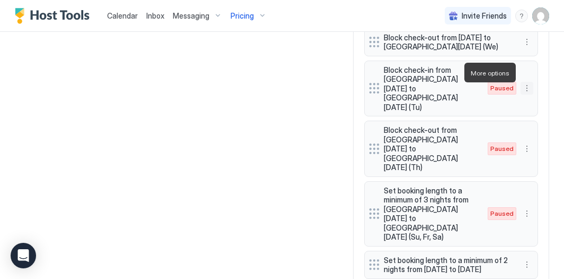
click at [531, 82] on button "More options" at bounding box center [527, 88] width 13 height 13
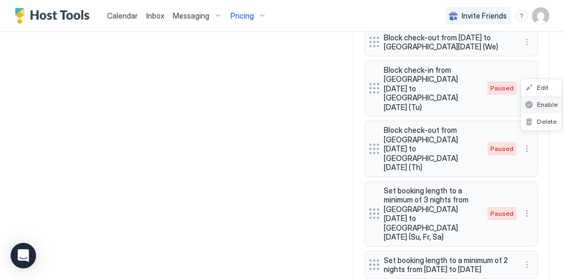
click at [543, 103] on span "Enable" at bounding box center [547, 104] width 21 height 8
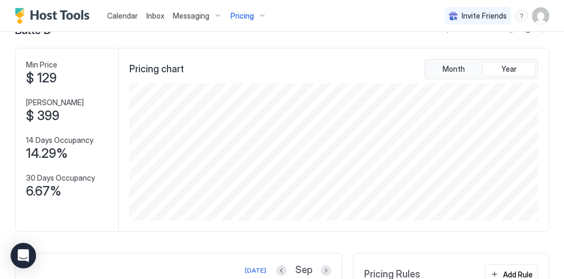
scroll to position [0, 0]
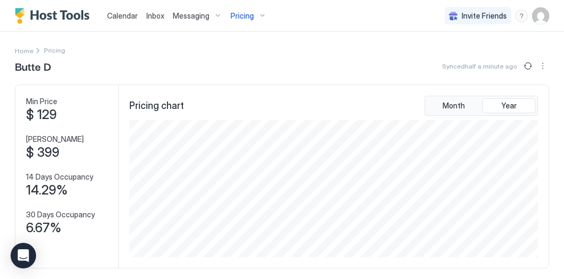
click at [253, 12] on div "Pricing" at bounding box center [249, 16] width 45 height 18
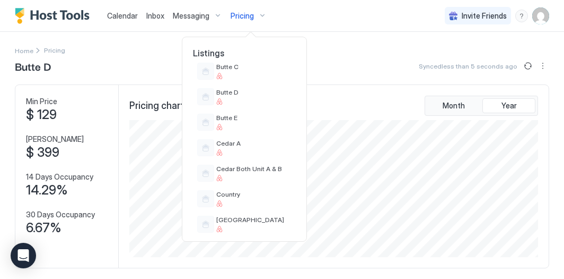
scroll to position [332, 0]
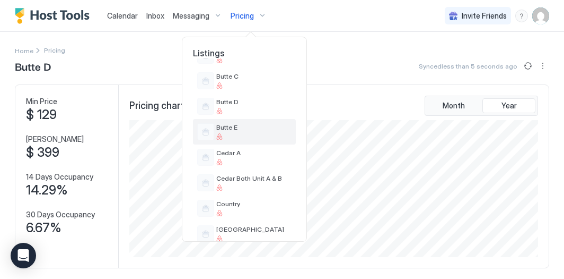
click at [239, 132] on div "Butte E" at bounding box center [253, 131] width 75 height 16
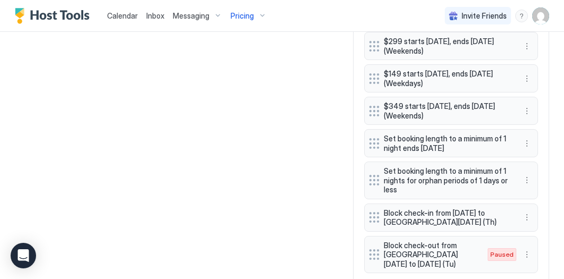
scroll to position [759, 0]
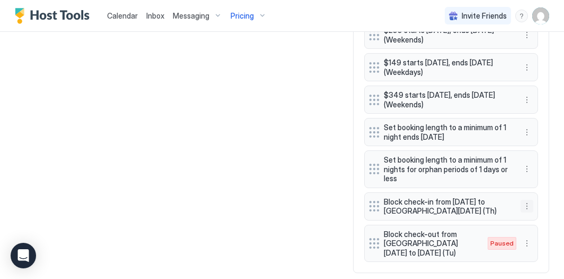
click at [526, 199] on button "More options" at bounding box center [527, 205] width 13 height 13
click at [536, 196] on div "Edit" at bounding box center [537, 197] width 23 height 8
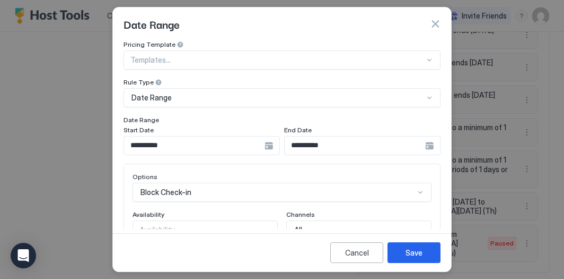
click at [203, 142] on input "**********" at bounding box center [194, 145] width 141 height 18
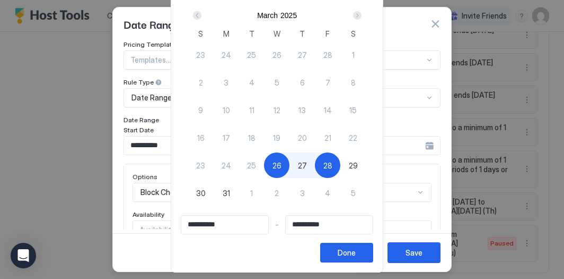
click at [364, 19] on div "Next" at bounding box center [357, 15] width 13 height 13
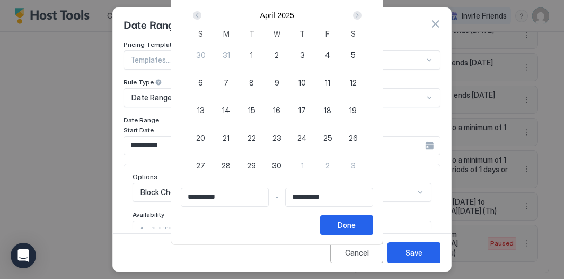
click at [364, 19] on div "Next" at bounding box center [357, 15] width 13 height 13
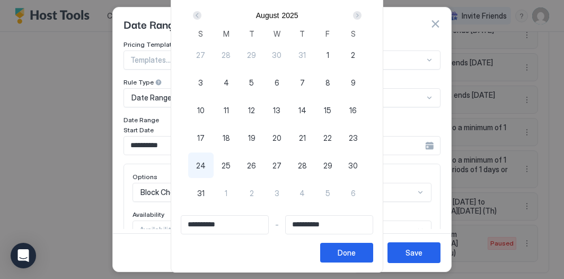
click at [364, 19] on div "Next" at bounding box center [357, 15] width 13 height 13
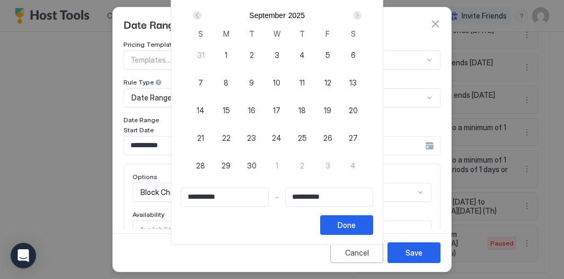
click at [254, 82] on span "9" at bounding box center [251, 82] width 5 height 11
type input "**********"
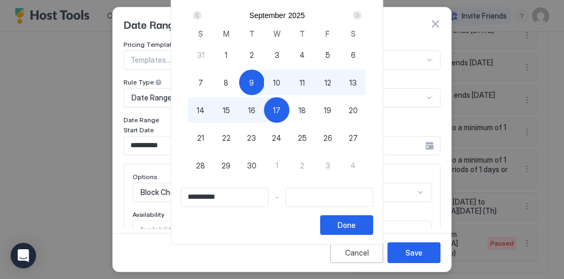
click at [281, 105] on span "17" at bounding box center [276, 110] width 7 height 11
type input "**********"
click at [351, 222] on div "Done" at bounding box center [347, 224] width 18 height 11
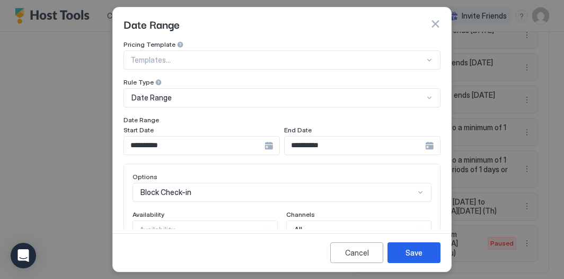
scroll to position [80, 0]
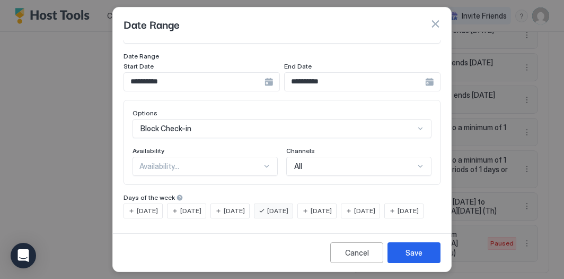
click at [200, 206] on span "[DATE]" at bounding box center [190, 211] width 21 height 10
click at [289, 206] on span "[DATE]" at bounding box center [277, 211] width 21 height 10
click at [424, 249] on button "Save" at bounding box center [414, 252] width 53 height 21
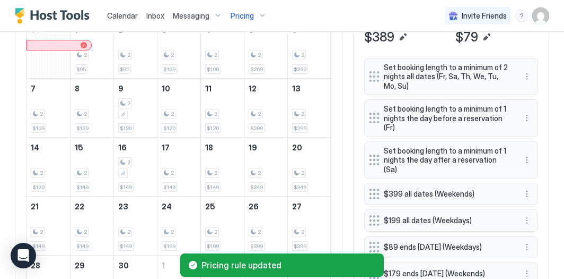
scroll to position [286, 0]
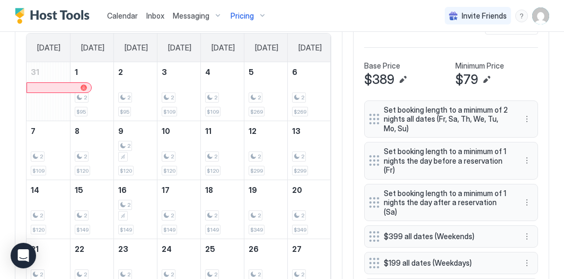
click at [259, 16] on div "Pricing" at bounding box center [249, 16] width 45 height 18
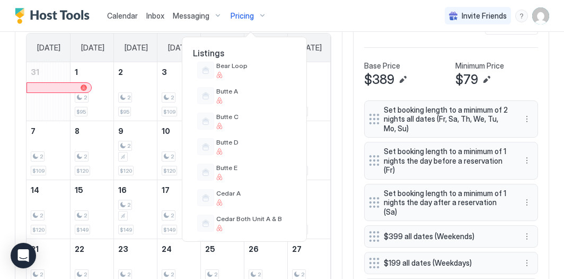
scroll to position [302, 0]
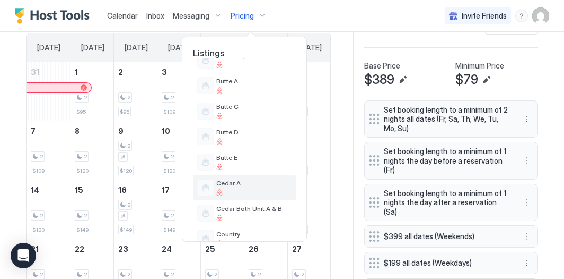
click at [246, 188] on div "Cedar A" at bounding box center [253, 187] width 75 height 16
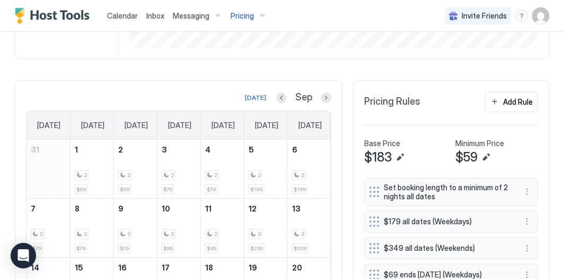
scroll to position [161, 0]
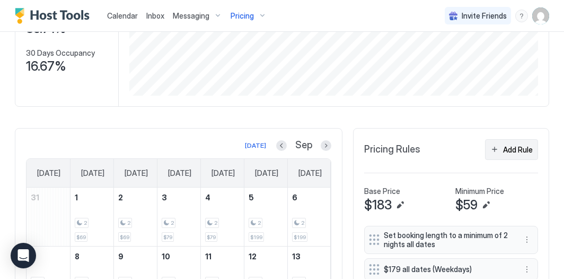
click at [496, 147] on button "Add Rule" at bounding box center [511, 149] width 53 height 21
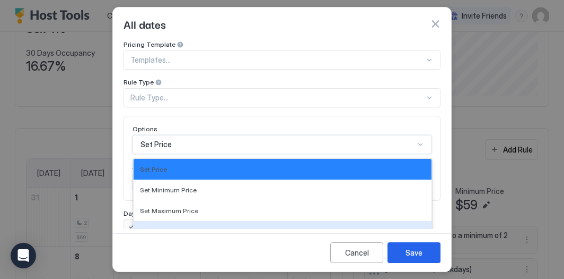
scroll to position [88, 0]
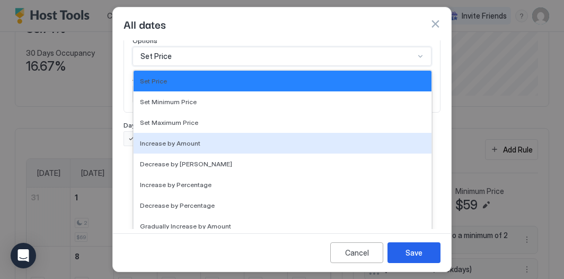
click at [231, 66] on div "Increase by [PERSON_NAME], 4 of 17. 17 results available. Use Up and Down to ch…" at bounding box center [282, 56] width 299 height 19
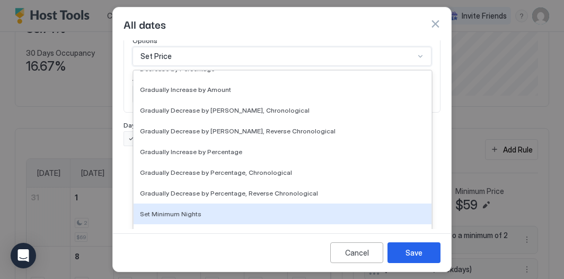
scroll to position [193, 0]
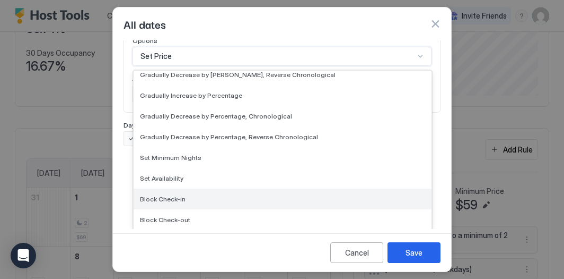
click at [216, 202] on div "Block Check-in" at bounding box center [283, 198] width 298 height 21
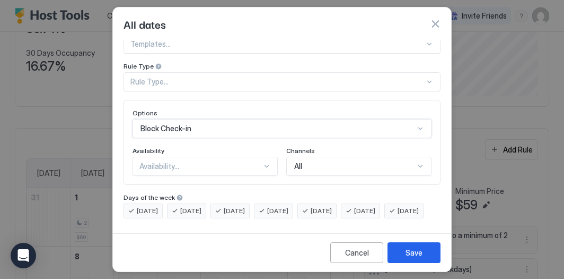
scroll to position [33, 0]
click at [192, 206] on span "[DATE]" at bounding box center [190, 211] width 21 height 10
click at [196, 161] on div "Availability..." at bounding box center [201, 166] width 123 height 10
click at [190, 207] on div "Blocked" at bounding box center [206, 211] width 132 height 8
click at [192, 77] on div "Rule Type..." at bounding box center [278, 82] width 294 height 10
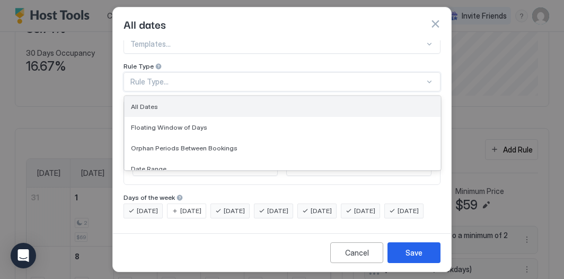
click at [185, 102] on div "All Dates" at bounding box center [282, 106] width 303 height 8
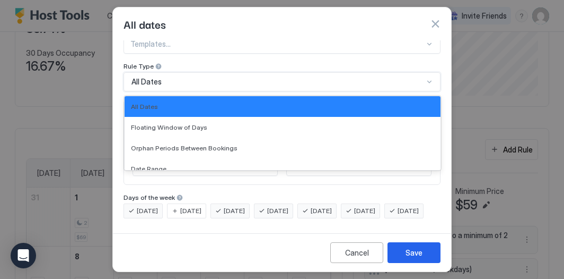
click at [180, 77] on div "All Dates" at bounding box center [278, 82] width 292 height 10
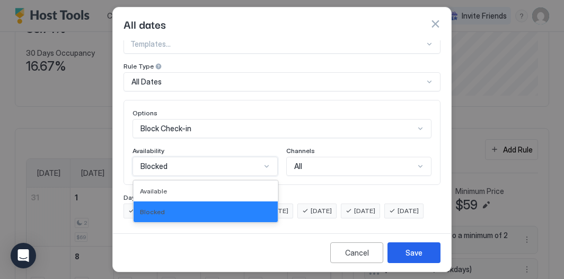
click at [172, 157] on div "Blocked" at bounding box center [205, 166] width 145 height 19
click at [179, 77] on div "All Dates" at bounding box center [278, 82] width 292 height 10
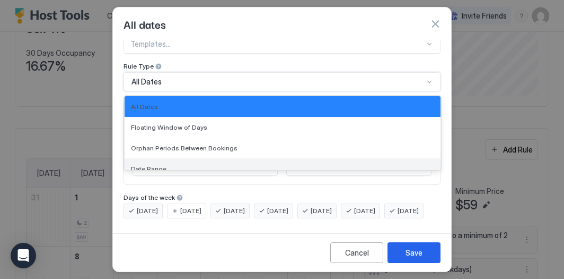
click at [171, 158] on div "Date Range" at bounding box center [283, 168] width 316 height 21
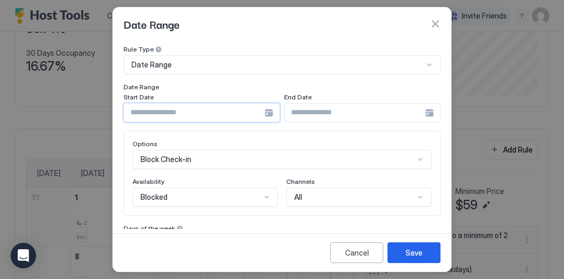
click at [171, 110] on input "Input Field" at bounding box center [194, 112] width 141 height 18
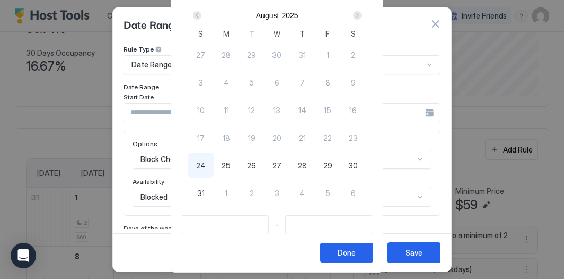
click at [362, 17] on div "Next" at bounding box center [357, 15] width 8 height 8
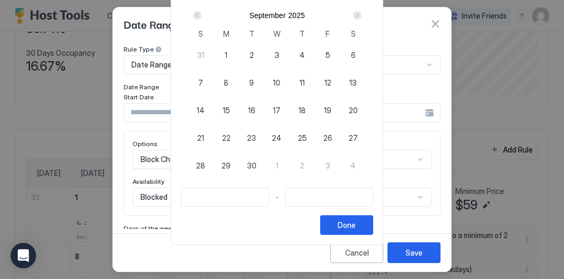
click at [362, 17] on div "Next" at bounding box center [357, 15] width 8 height 8
click at [199, 14] on div "Prev" at bounding box center [197, 15] width 8 height 8
click at [254, 77] on span "9" at bounding box center [251, 82] width 5 height 11
type input "**********"
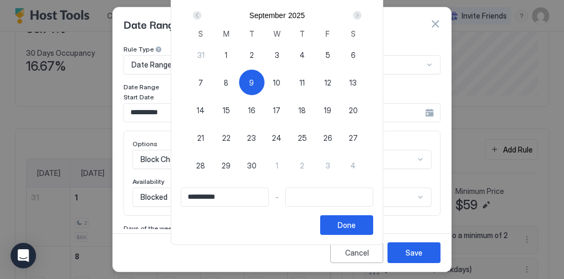
type input "**********"
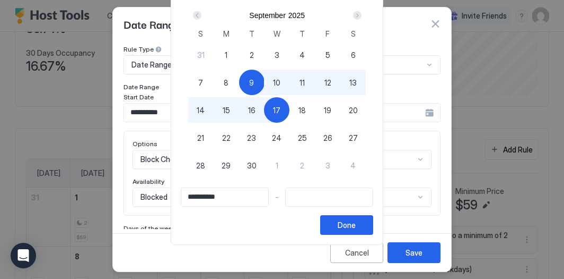
click at [281, 105] on span "17" at bounding box center [276, 110] width 7 height 11
type input "**********"
click at [356, 225] on div "Done" at bounding box center [347, 224] width 18 height 11
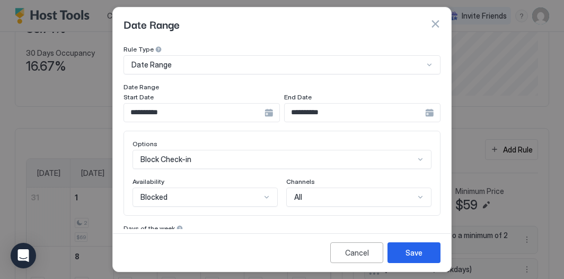
scroll to position [80, 0]
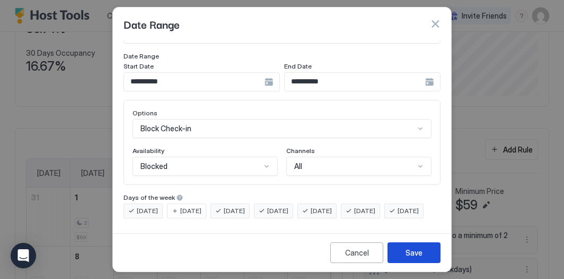
click at [418, 250] on div "Save" at bounding box center [414, 252] width 17 height 11
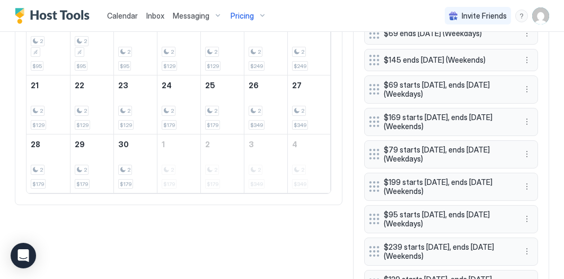
scroll to position [579, 0]
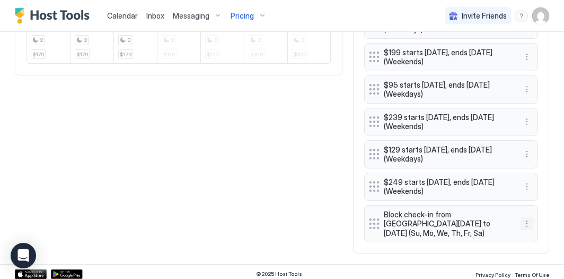
click at [525, 217] on button "More options" at bounding box center [527, 223] width 13 height 13
click at [537, 235] on div "Edit" at bounding box center [537, 234] width 23 height 8
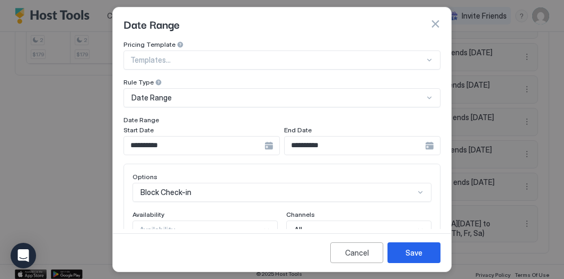
scroll to position [80, 0]
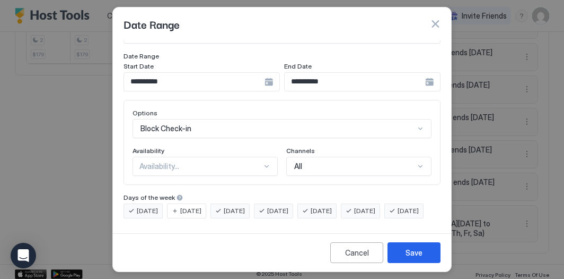
click at [142, 203] on div "[DATE]" at bounding box center [143, 210] width 39 height 15
click at [398, 210] on span "[DATE]" at bounding box center [408, 211] width 21 height 10
click at [230, 206] on span "[DATE]" at bounding box center [234, 211] width 21 height 10
click at [194, 206] on span "[DATE]" at bounding box center [190, 211] width 21 height 10
click at [289, 206] on span "[DATE]" at bounding box center [277, 211] width 21 height 10
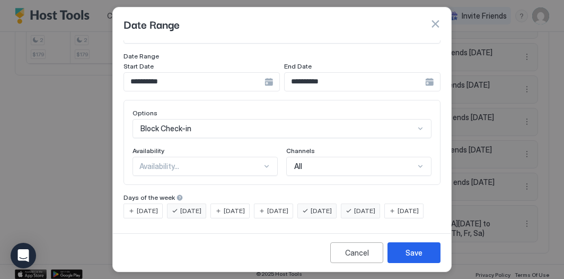
click at [330, 203] on div "[DATE]" at bounding box center [317, 210] width 39 height 15
click at [366, 203] on div "[DATE]" at bounding box center [360, 210] width 39 height 15
click at [407, 248] on div "Save" at bounding box center [414, 252] width 17 height 11
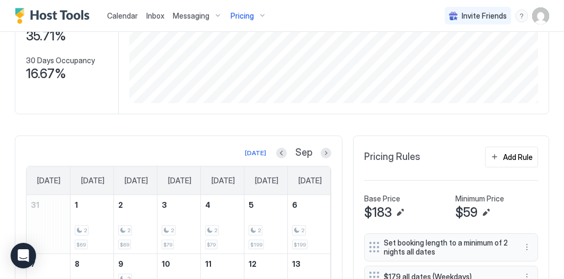
scroll to position [125, 0]
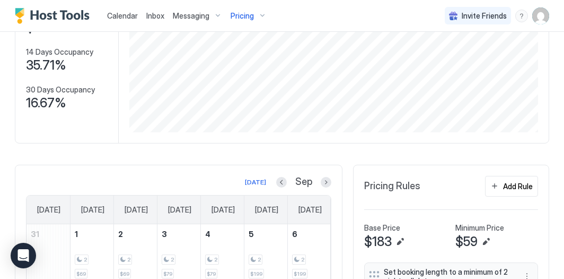
click at [258, 14] on div "Pricing" at bounding box center [249, 16] width 45 height 18
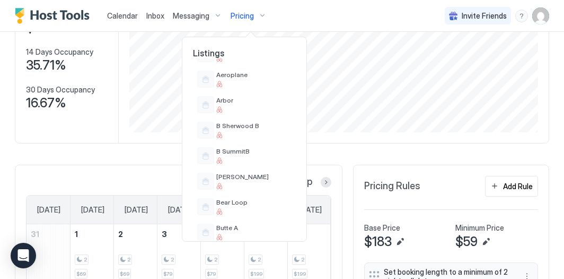
scroll to position [338, 0]
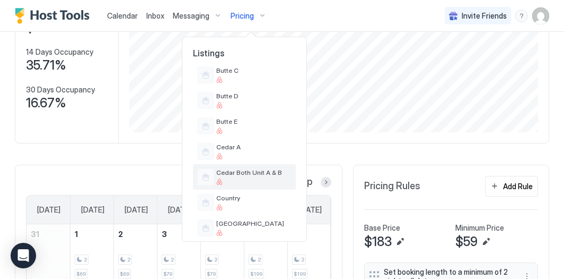
click at [269, 168] on span "Cedar Both Unit A & B" at bounding box center [253, 172] width 75 height 8
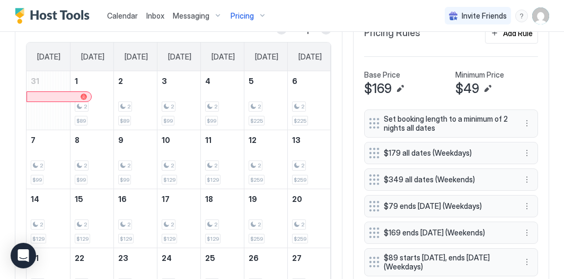
scroll to position [244, 0]
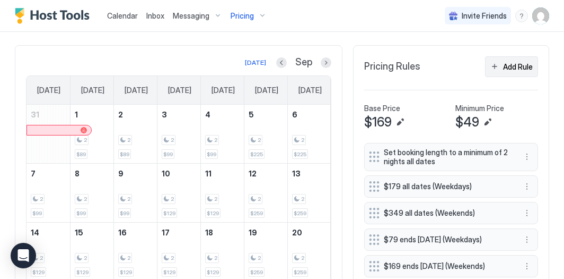
click at [501, 69] on button "Add Rule" at bounding box center [511, 66] width 53 height 21
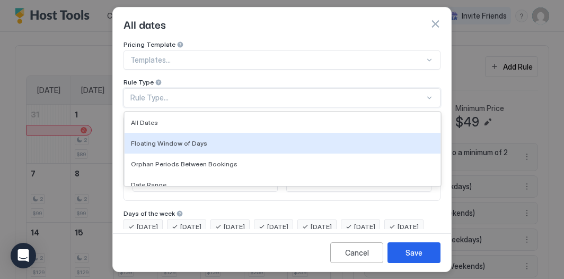
scroll to position [33, 0]
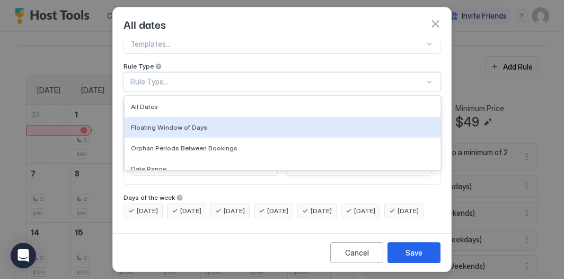
click at [221, 91] on div "Floating Window of Days, 2 of 7. 7 results available. Use Up and Down to choose…" at bounding box center [282, 81] width 317 height 19
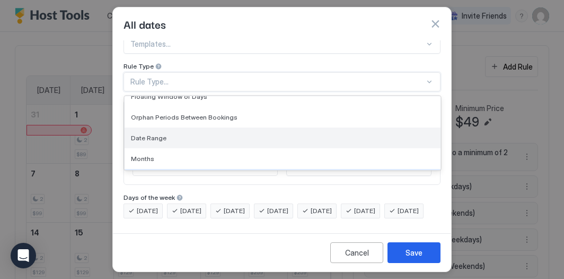
scroll to position [35, 0]
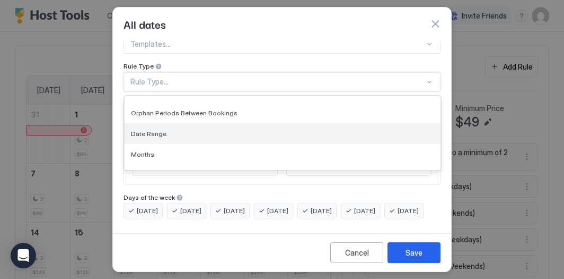
click at [213, 123] on div "Date Range" at bounding box center [283, 133] width 316 height 21
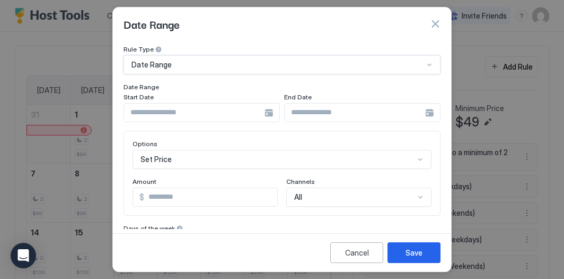
click at [183, 114] on input "Input Field" at bounding box center [194, 112] width 141 height 18
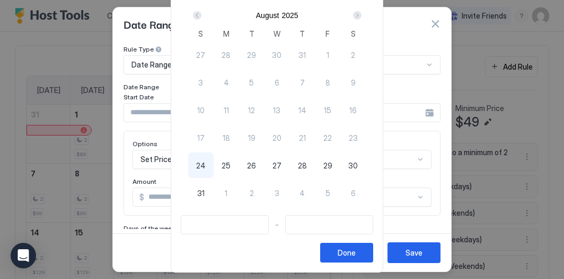
click at [362, 14] on div "Next" at bounding box center [357, 15] width 8 height 8
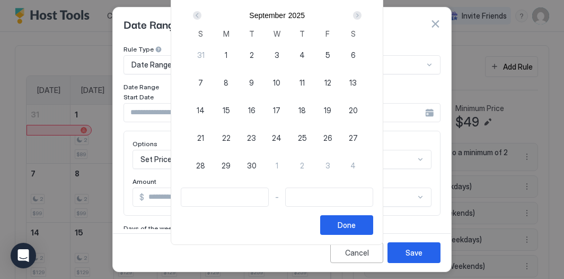
click at [254, 80] on span "9" at bounding box center [251, 82] width 5 height 11
type input "**********"
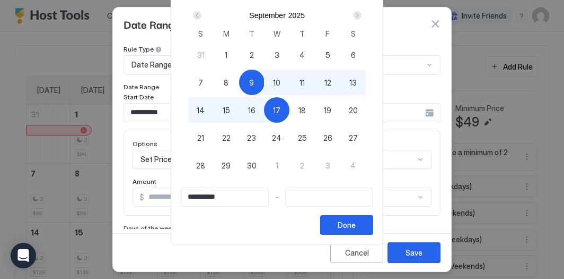
click at [279, 107] on span "17" at bounding box center [276, 110] width 7 height 11
type input "**********"
click at [371, 222] on button "Done" at bounding box center [346, 225] width 53 height 20
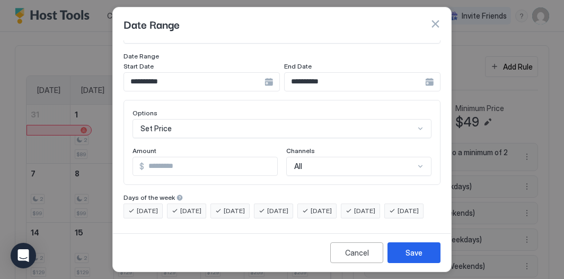
click at [291, 119] on div "Set Price" at bounding box center [282, 128] width 299 height 19
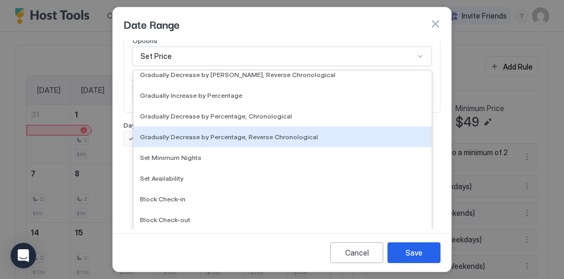
scroll to position [182, 0]
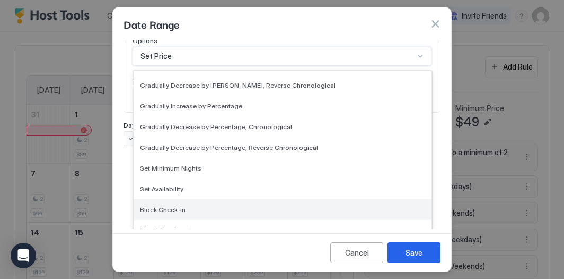
click at [252, 203] on div "Block Check-in" at bounding box center [283, 209] width 298 height 21
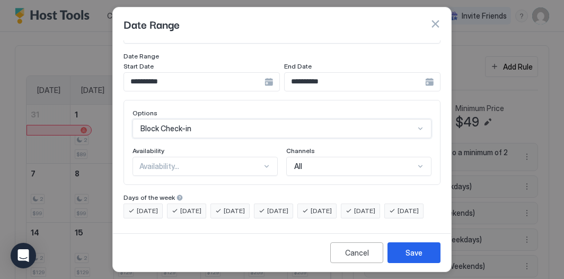
click at [196, 206] on span "[DATE]" at bounding box center [190, 211] width 21 height 10
click at [158, 206] on span "[DATE]" at bounding box center [147, 211] width 21 height 10
click at [196, 203] on div "[DATE]" at bounding box center [186, 210] width 39 height 15
click at [232, 206] on span "[DATE]" at bounding box center [234, 211] width 21 height 10
click at [273, 203] on div "[DATE]" at bounding box center [273, 210] width 39 height 15
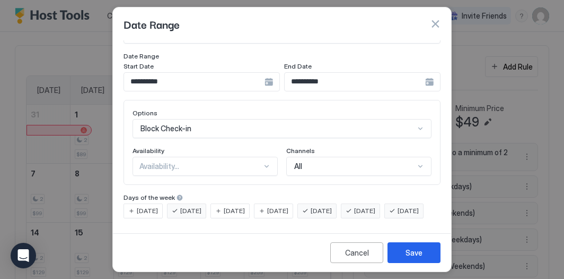
click at [332, 206] on span "[DATE]" at bounding box center [321, 211] width 21 height 10
click at [374, 206] on span "[DATE]" at bounding box center [364, 211] width 21 height 10
click at [385, 216] on div "[DATE]" at bounding box center [404, 210] width 39 height 15
click at [186, 160] on div "Options Block Check-in Availability Availability... Channels All" at bounding box center [282, 142] width 317 height 85
click at [186, 157] on div "Availability..." at bounding box center [205, 166] width 145 height 19
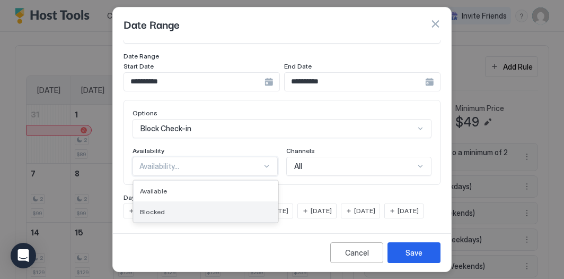
click at [186, 207] on div "Blocked" at bounding box center [206, 211] width 132 height 8
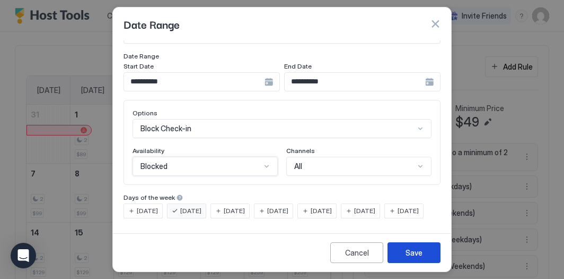
click at [413, 255] on div "Save" at bounding box center [414, 252] width 17 height 11
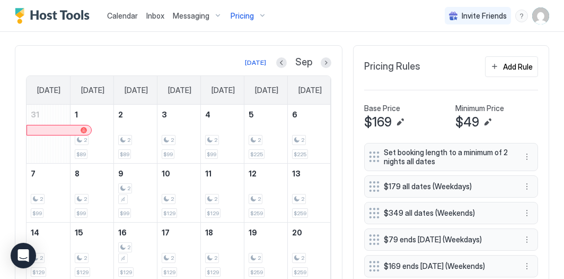
click at [249, 18] on span "Pricing" at bounding box center [242, 16] width 23 height 10
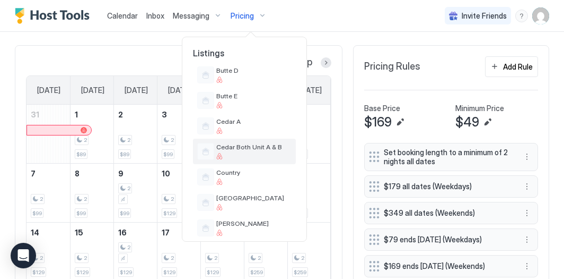
scroll to position [364, 0]
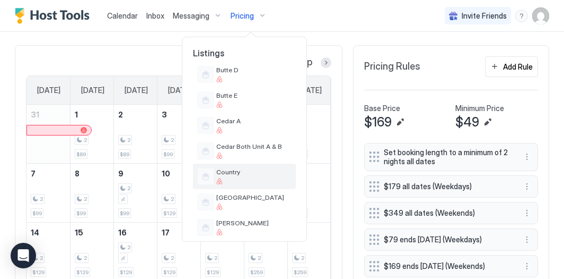
click at [241, 181] on div at bounding box center [253, 181] width 75 height 6
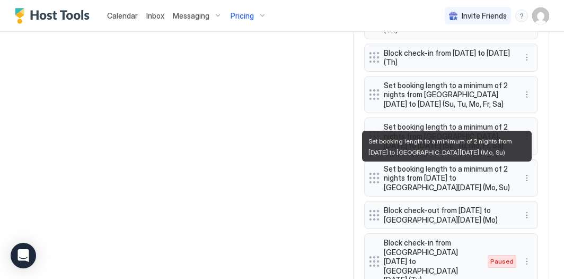
scroll to position [1395, 0]
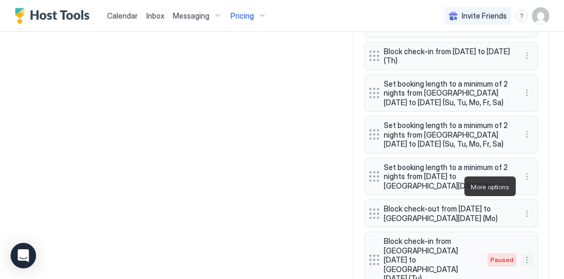
click at [529, 253] on button "More options" at bounding box center [527, 259] width 13 height 13
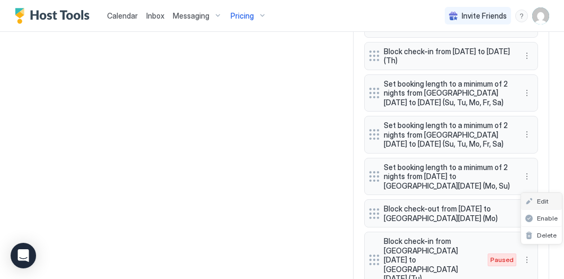
click at [542, 202] on span "Edit" at bounding box center [543, 201] width 12 height 8
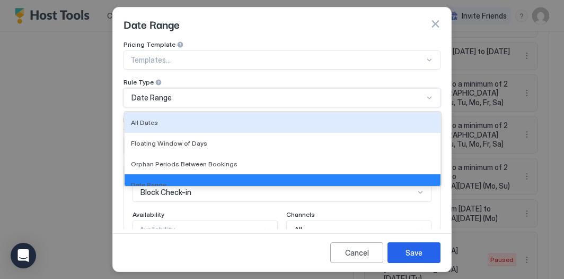
click at [300, 94] on div "All Dates, 1 of 7. 7 results available. Use Up and Down to choose options, pres…" at bounding box center [282, 97] width 317 height 19
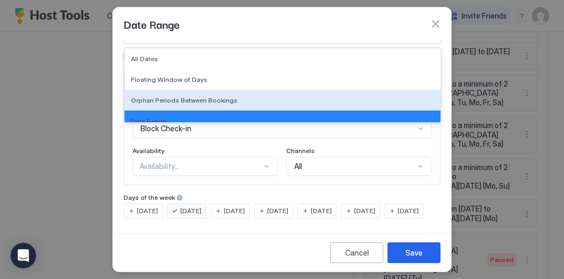
scroll to position [72, 0]
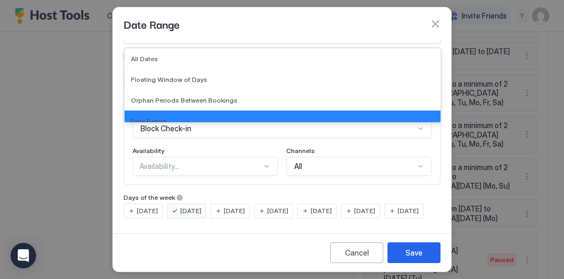
click at [227, 146] on div "Availability" at bounding box center [205, 151] width 145 height 10
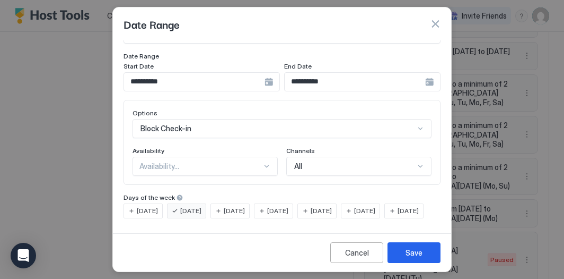
click at [183, 73] on input "**********" at bounding box center [194, 82] width 141 height 18
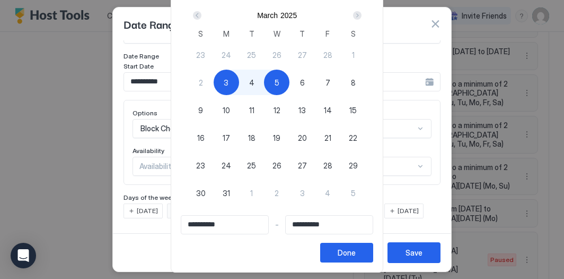
click at [362, 14] on div "Next" at bounding box center [357, 15] width 8 height 8
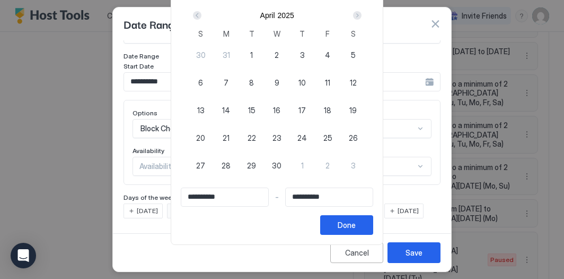
click at [362, 14] on div "Next" at bounding box center [357, 15] width 8 height 8
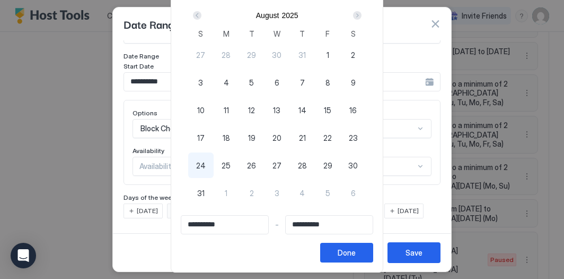
click at [362, 14] on div "Next" at bounding box center [357, 15] width 8 height 8
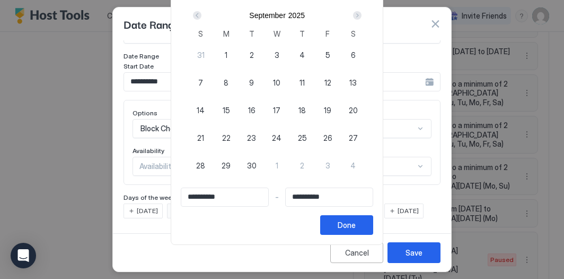
click at [250, 83] on div "9" at bounding box center [251, 81] width 25 height 25
type input "**********"
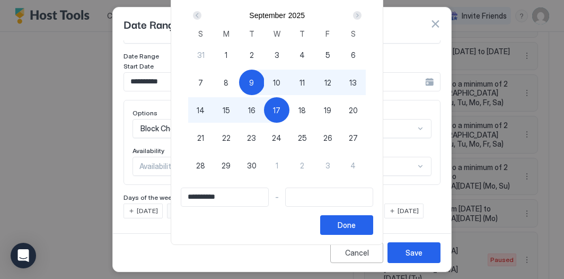
click at [276, 110] on div "17" at bounding box center [276, 109] width 25 height 25
type input "**********"
click at [356, 229] on div "Done" at bounding box center [347, 224] width 18 height 11
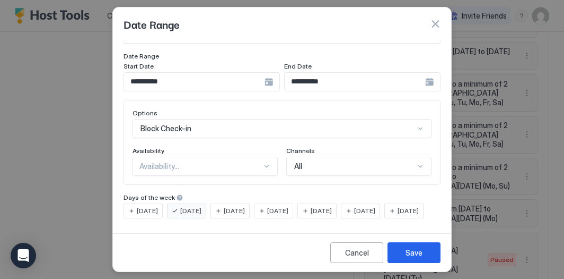
scroll to position [80, 0]
click at [401, 257] on button "Save" at bounding box center [414, 252] width 53 height 21
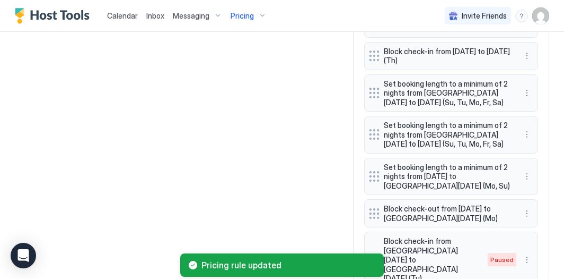
scroll to position [1390, 0]
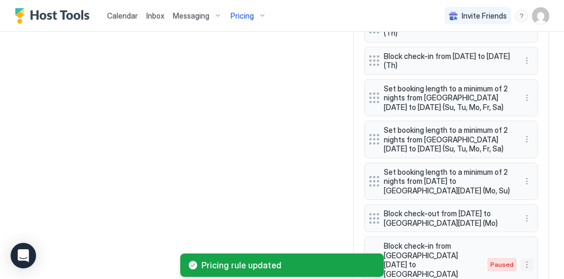
click at [529, 258] on button "More options" at bounding box center [527, 264] width 13 height 13
click at [544, 222] on span "Enable" at bounding box center [547, 223] width 21 height 8
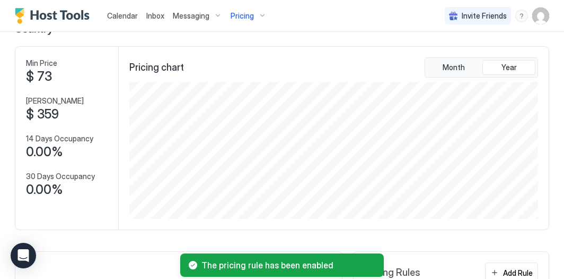
scroll to position [0, 0]
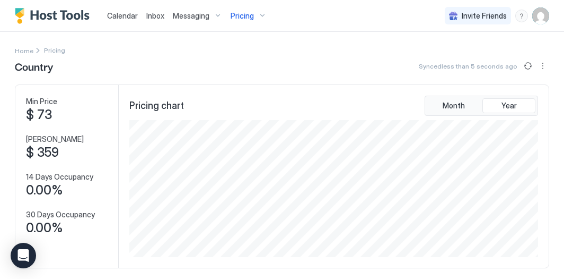
click at [256, 19] on div "Pricing" at bounding box center [249, 16] width 45 height 18
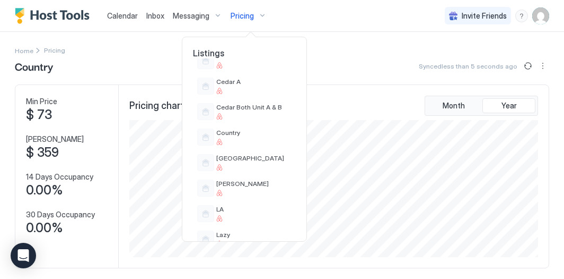
scroll to position [411, 0]
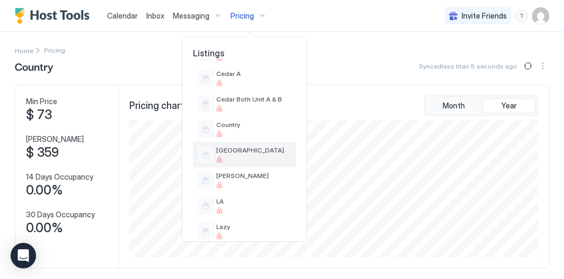
click at [240, 146] on span "[GEOGRAPHIC_DATA]" at bounding box center [253, 150] width 75 height 8
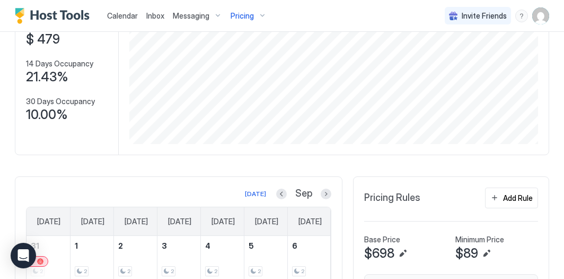
scroll to position [109, 0]
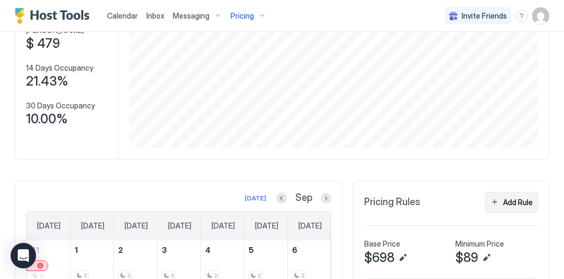
click at [517, 207] on button "Add Rule" at bounding box center [511, 202] width 53 height 21
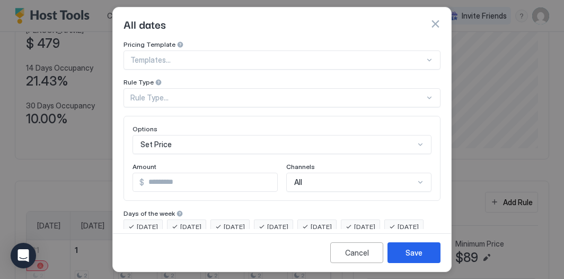
click at [246, 98] on div "Rule Type..." at bounding box center [282, 97] width 317 height 19
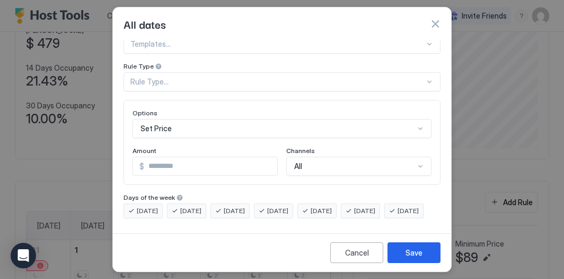
click at [258, 39] on div "All dates" at bounding box center [282, 23] width 338 height 33
click at [439, 16] on div "All dates" at bounding box center [282, 24] width 317 height 16
click at [436, 23] on button "button" at bounding box center [435, 24] width 11 height 11
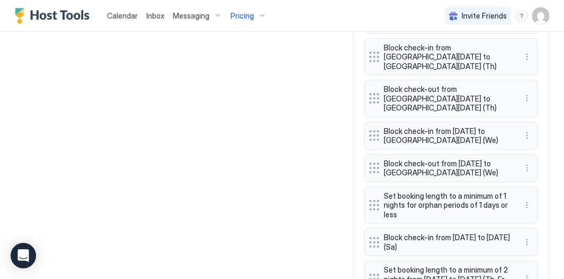
scroll to position [1347, 0]
click at [531, 236] on button "More options" at bounding box center [527, 242] width 13 height 13
click at [539, 171] on span "Edit" at bounding box center [543, 174] width 12 height 8
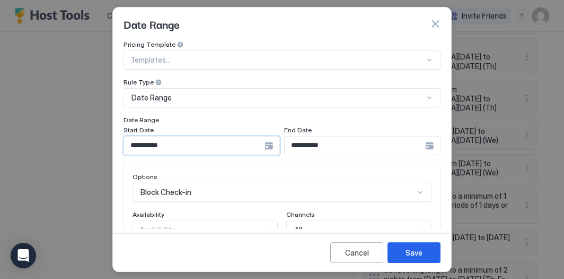
click at [212, 138] on input "**********" at bounding box center [194, 145] width 141 height 18
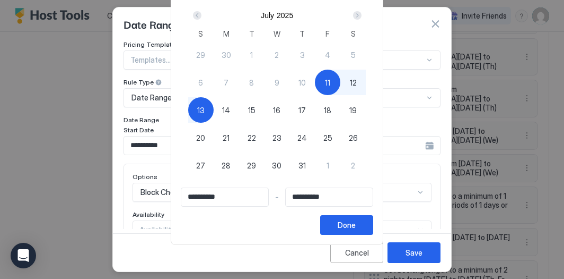
click at [361, 16] on div "Next" at bounding box center [357, 15] width 8 height 8
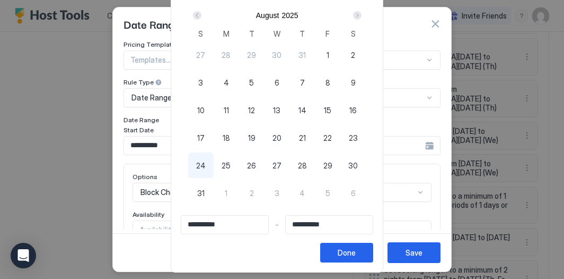
click at [361, 16] on div "Next" at bounding box center [357, 15] width 8 height 8
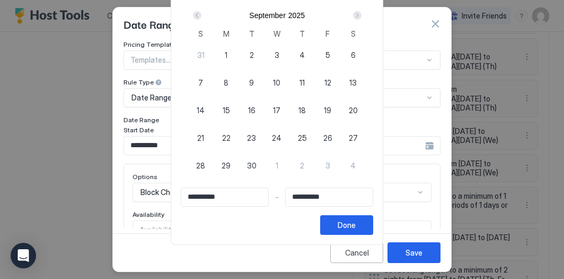
click at [254, 79] on span "9" at bounding box center [251, 82] width 5 height 11
type input "**********"
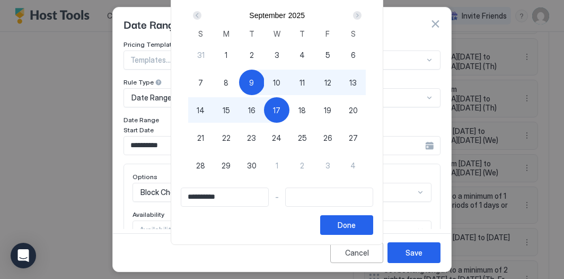
click at [282, 102] on div "17" at bounding box center [276, 109] width 25 height 25
type input "**********"
click at [367, 221] on button "Done" at bounding box center [346, 225] width 53 height 20
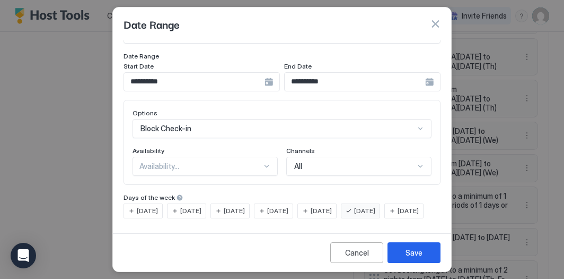
scroll to position [80, 0]
click at [197, 206] on span "[DATE]" at bounding box center [190, 211] width 21 height 10
click at [372, 206] on span "[DATE]" at bounding box center [364, 211] width 21 height 10
click at [407, 248] on div "Save" at bounding box center [414, 252] width 17 height 11
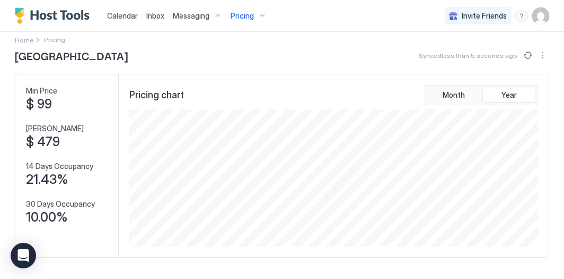
scroll to position [0, 0]
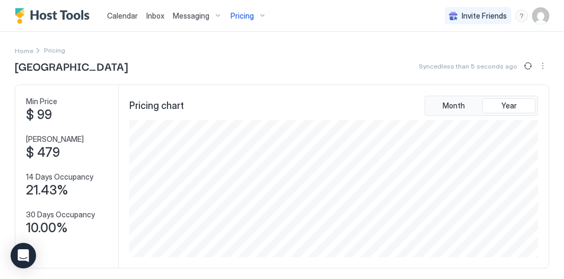
click at [258, 19] on div "Pricing" at bounding box center [249, 16] width 45 height 18
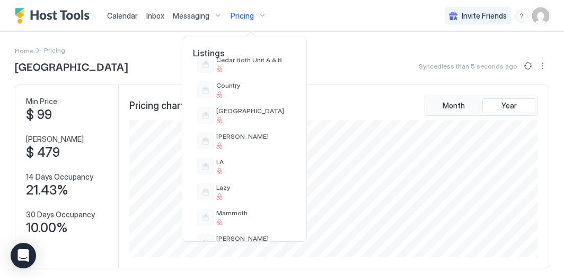
scroll to position [450, 0]
click at [256, 144] on div at bounding box center [253, 146] width 75 height 6
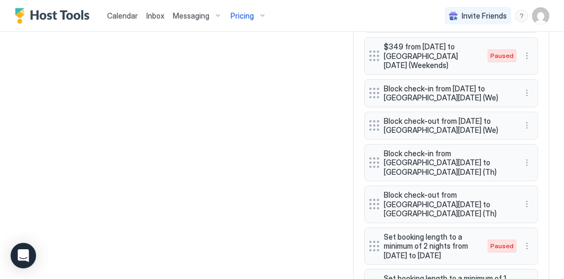
scroll to position [1142, 0]
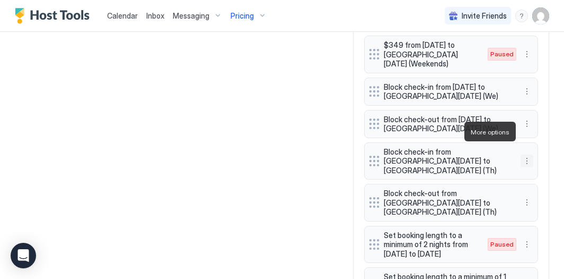
click at [528, 154] on button "More options" at bounding box center [527, 160] width 13 height 13
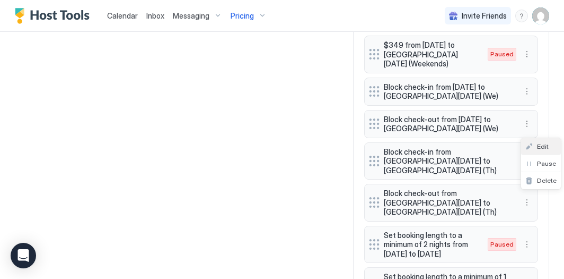
click at [536, 145] on div "Edit" at bounding box center [537, 146] width 23 height 8
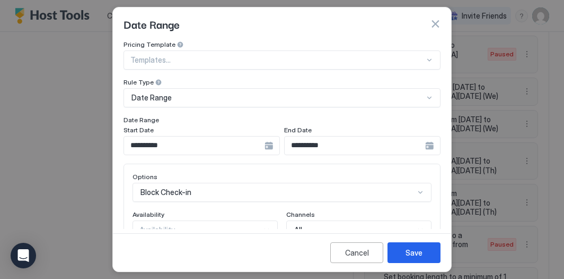
click at [209, 140] on input "**********" at bounding box center [194, 145] width 141 height 18
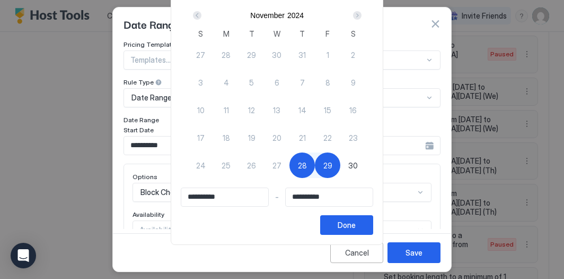
click at [361, 15] on div "Next" at bounding box center [357, 15] width 8 height 8
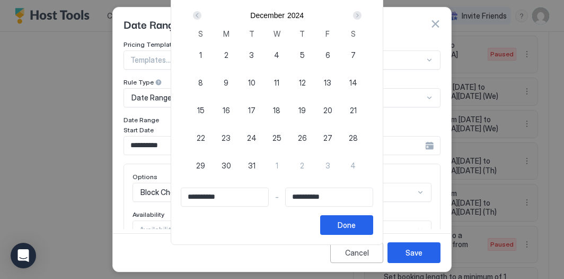
click at [361, 15] on div "Next" at bounding box center [357, 15] width 8 height 8
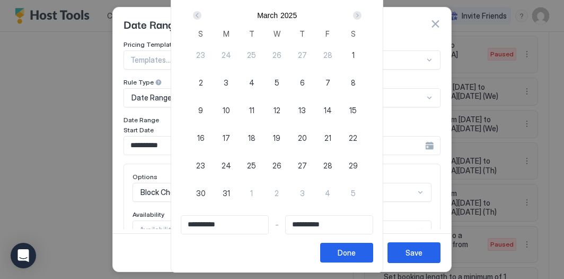
click at [361, 15] on div "Next" at bounding box center [357, 15] width 8 height 8
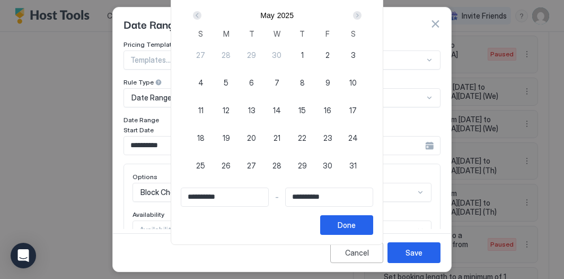
click at [361, 15] on div "Next" at bounding box center [357, 15] width 8 height 8
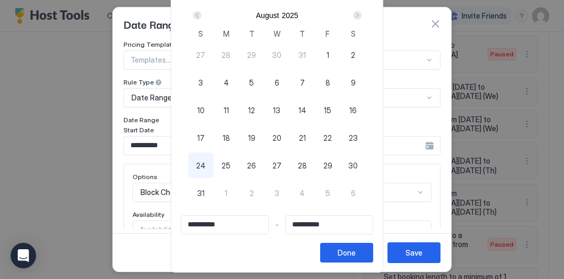
click at [361, 15] on div "Next" at bounding box center [357, 15] width 8 height 8
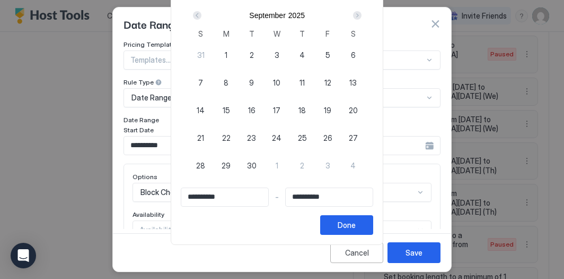
click at [254, 81] on span "9" at bounding box center [251, 82] width 5 height 11
type input "**********"
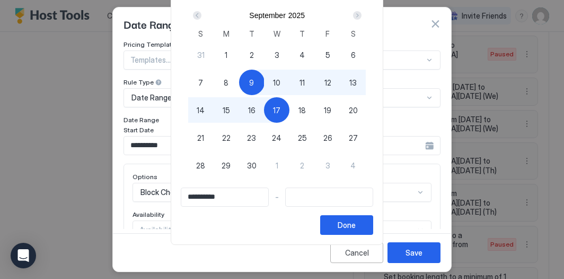
click at [288, 108] on div "17" at bounding box center [276, 109] width 25 height 25
type input "**********"
click at [344, 224] on button "Done" at bounding box center [346, 225] width 53 height 20
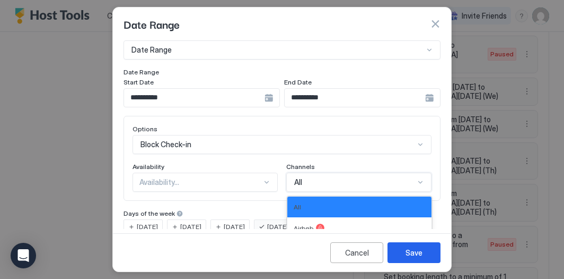
click at [286, 185] on div "**********" at bounding box center [282, 113] width 317 height 241
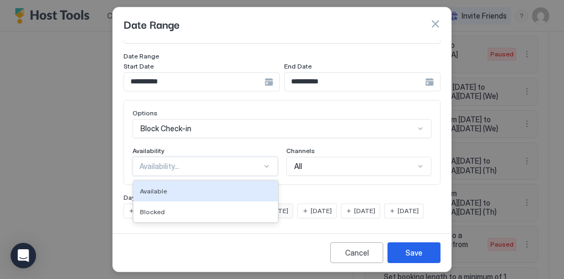
click at [265, 157] on div "Availability..." at bounding box center [205, 166] width 145 height 19
click at [265, 162] on div at bounding box center [267, 166] width 8 height 8
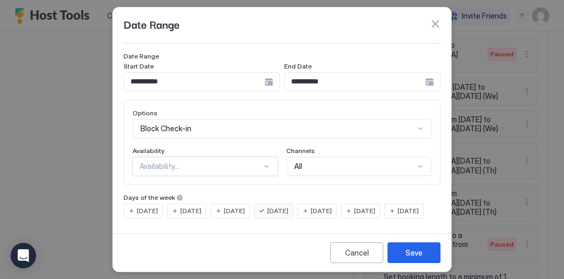
click at [265, 162] on div at bounding box center [267, 166] width 8 height 8
click at [245, 201] on div "Blocked" at bounding box center [206, 211] width 144 height 21
click at [186, 206] on span "[DATE]" at bounding box center [190, 211] width 21 height 10
click at [289, 206] on span "[DATE]" at bounding box center [277, 211] width 21 height 10
click at [411, 254] on div "Save" at bounding box center [414, 252] width 17 height 11
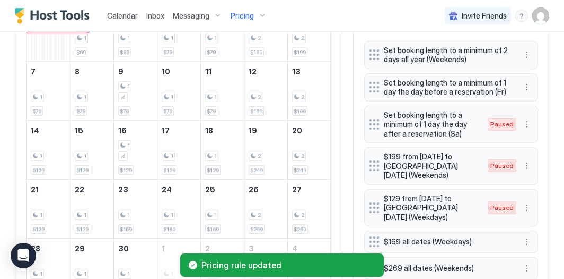
scroll to position [0, 0]
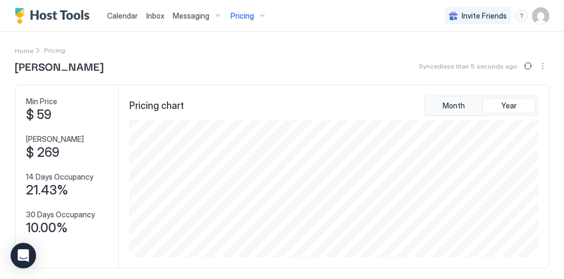
click at [241, 18] on span "Pricing" at bounding box center [242, 16] width 23 height 10
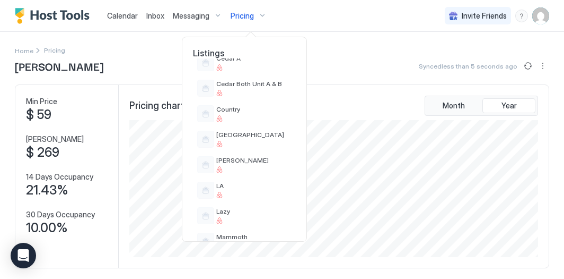
scroll to position [431, 0]
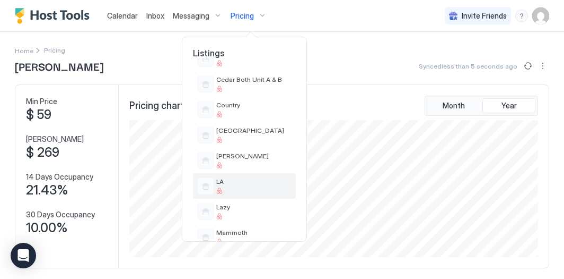
click at [239, 179] on span "LA" at bounding box center [253, 181] width 75 height 8
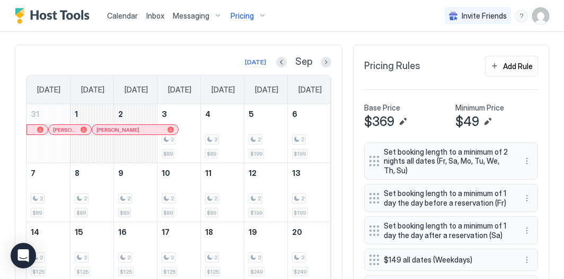
scroll to position [242, 0]
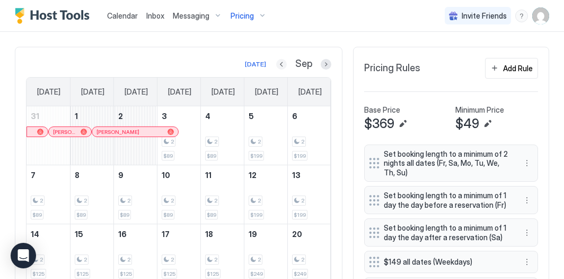
click at [282, 60] on button "Previous month" at bounding box center [281, 64] width 11 height 11
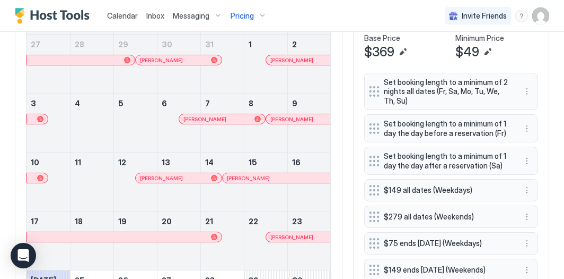
scroll to position [310, 0]
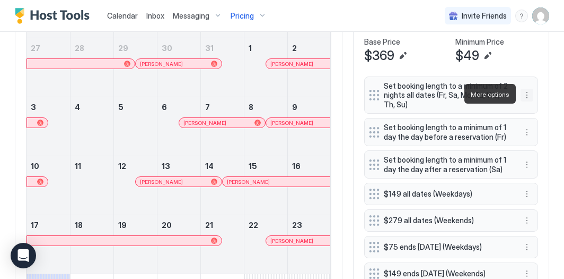
click at [527, 96] on button "More options" at bounding box center [527, 95] width 13 height 13
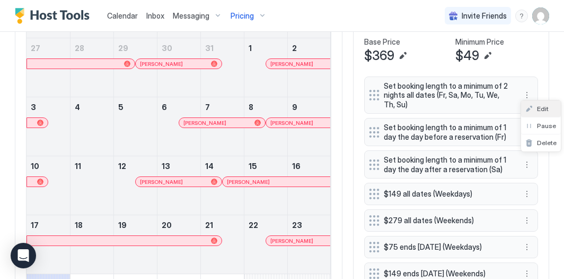
click at [535, 107] on div "Edit" at bounding box center [537, 109] width 23 height 8
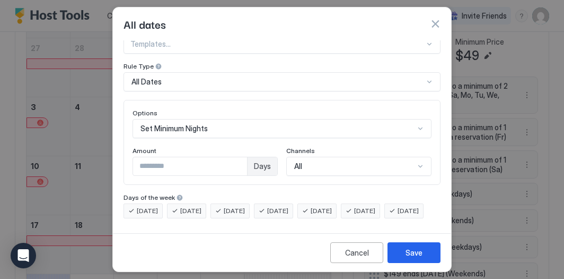
scroll to position [33, 0]
click at [150, 206] on span "[DATE]" at bounding box center [147, 211] width 21 height 10
click at [398, 213] on span "[DATE]" at bounding box center [408, 211] width 21 height 10
click at [196, 206] on span "[DATE]" at bounding box center [190, 211] width 21 height 10
click at [234, 206] on span "[DATE]" at bounding box center [234, 211] width 21 height 10
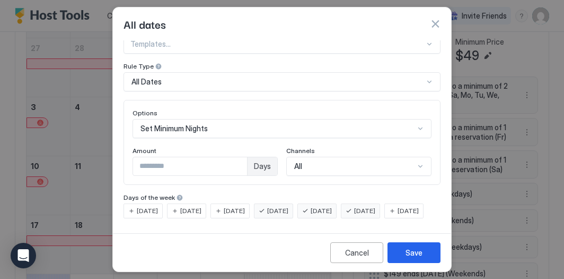
click at [289, 206] on span "[DATE]" at bounding box center [277, 211] width 21 height 10
click at [412, 250] on div "Save" at bounding box center [414, 252] width 17 height 11
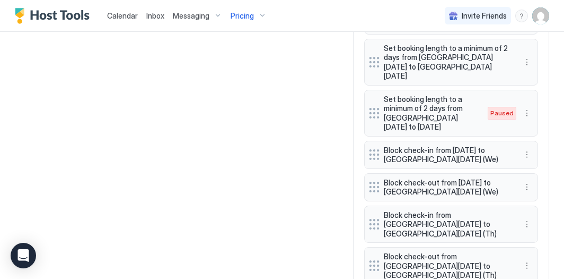
scroll to position [1048, 0]
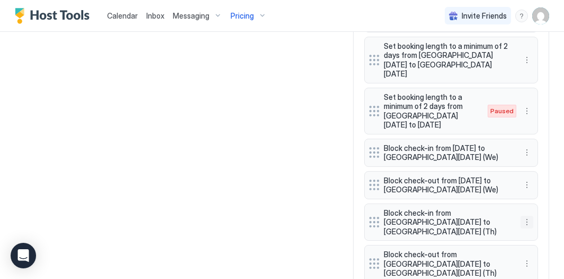
click at [526, 215] on button "More options" at bounding box center [527, 221] width 13 height 13
click at [533, 204] on div "Edit" at bounding box center [537, 207] width 23 height 8
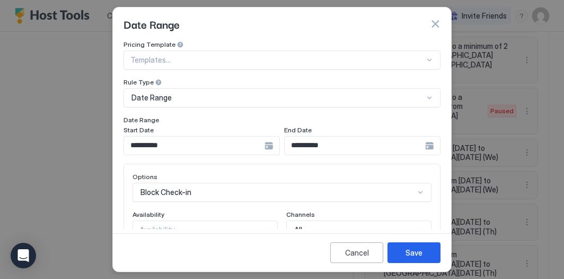
click at [186, 142] on input "**********" at bounding box center [194, 145] width 141 height 18
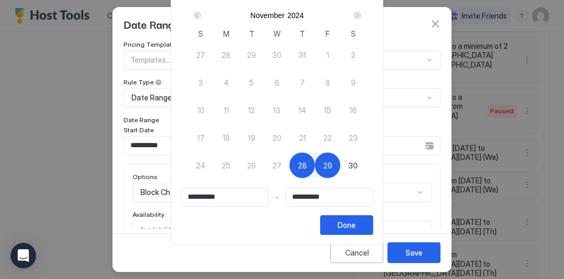
click at [364, 11] on div "Next" at bounding box center [357, 15] width 13 height 13
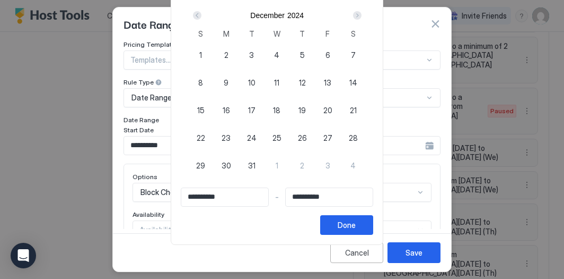
click at [364, 11] on div "Next" at bounding box center [357, 15] width 13 height 13
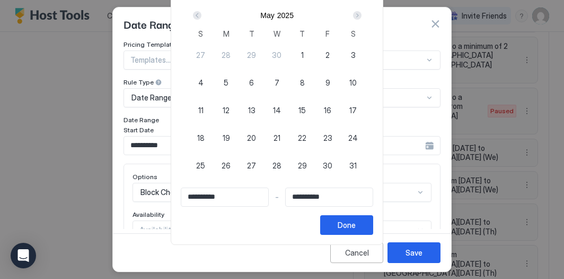
click at [364, 11] on div "Next" at bounding box center [357, 15] width 13 height 13
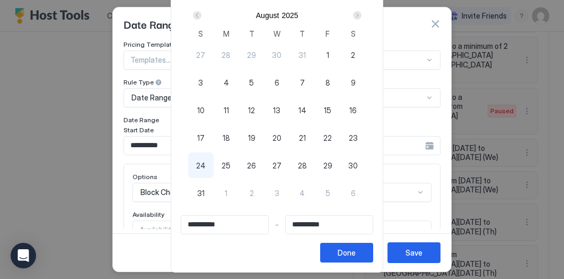
click at [364, 11] on div "Next" at bounding box center [357, 15] width 13 height 13
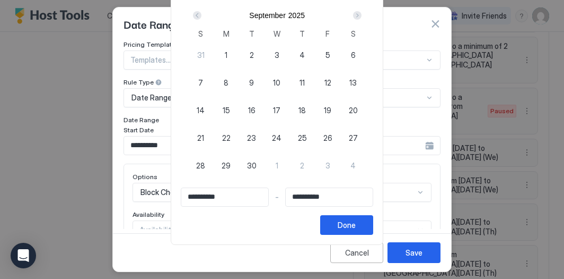
click at [364, 11] on div "Next" at bounding box center [357, 15] width 13 height 13
click at [204, 11] on div "Prev" at bounding box center [197, 15] width 13 height 13
click at [254, 80] on span "9" at bounding box center [251, 82] width 5 height 11
type input "**********"
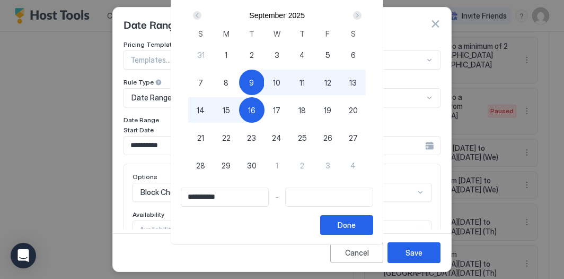
type input "**********"
click at [277, 107] on div "17" at bounding box center [276, 109] width 25 height 25
type input "**********"
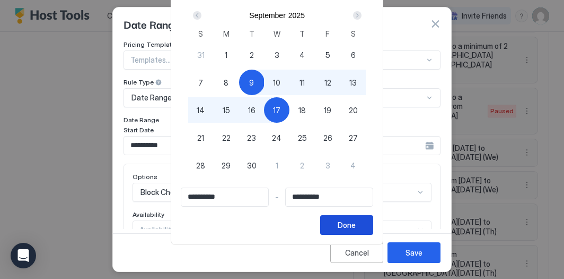
click at [353, 227] on div "Done" at bounding box center [347, 224] width 18 height 11
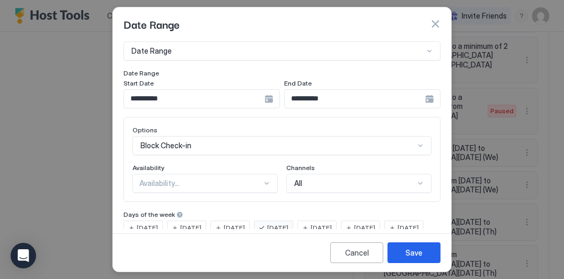
scroll to position [49, 0]
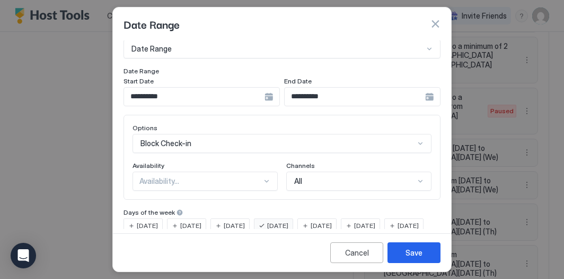
click at [190, 221] on span "[DATE]" at bounding box center [190, 226] width 21 height 10
click at [288, 228] on span "[DATE]" at bounding box center [277, 226] width 21 height 10
click at [412, 256] on div "Save" at bounding box center [414, 252] width 17 height 11
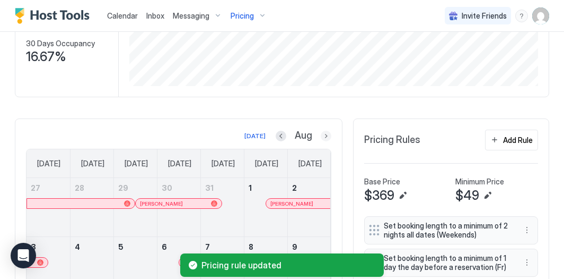
click at [325, 133] on button "Next month" at bounding box center [326, 136] width 11 height 11
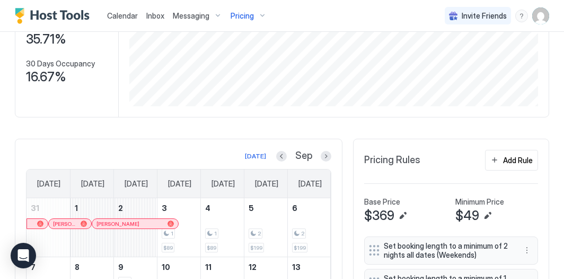
scroll to position [152, 0]
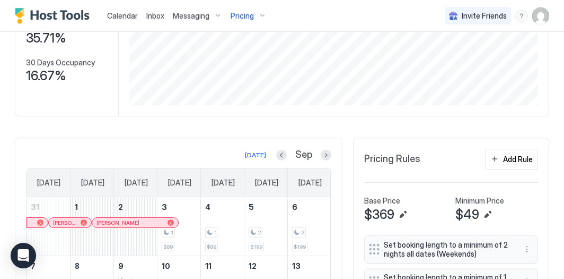
click at [239, 18] on span "Pricing" at bounding box center [242, 16] width 23 height 10
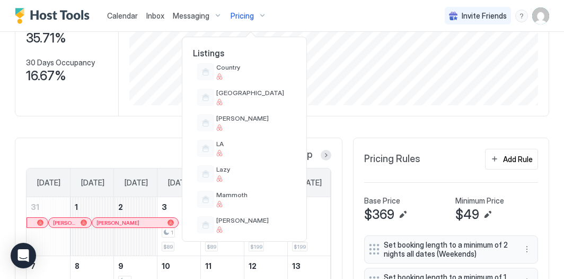
scroll to position [469, 0]
click at [245, 169] on span "Lazy" at bounding box center [253, 168] width 75 height 8
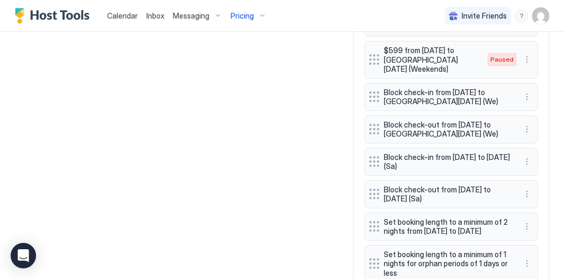
scroll to position [1021, 0]
click at [528, 155] on button "More options" at bounding box center [527, 161] width 13 height 13
click at [543, 160] on div "Edit" at bounding box center [541, 152] width 40 height 17
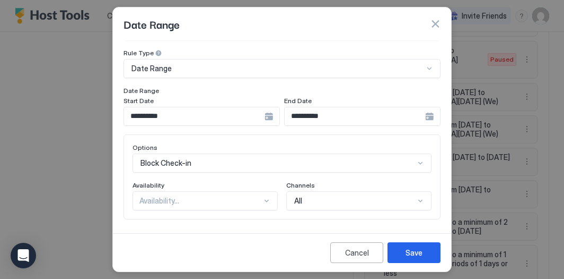
scroll to position [45, 0]
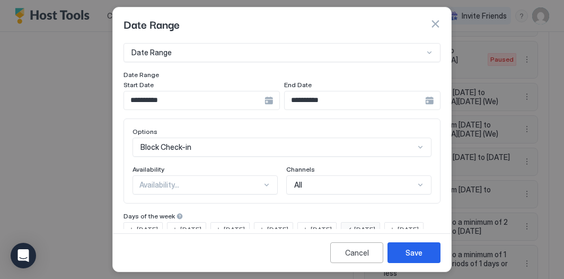
click at [228, 99] on input "**********" at bounding box center [194, 100] width 141 height 18
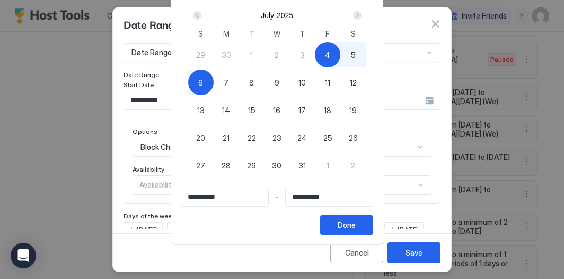
click at [361, 17] on div "Next" at bounding box center [357, 15] width 8 height 8
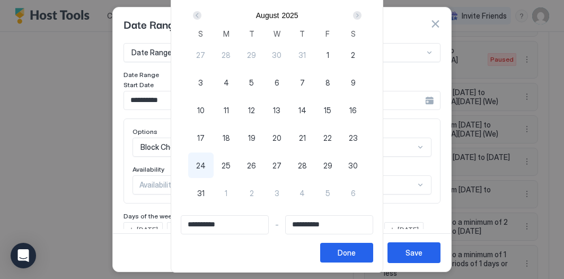
click at [361, 17] on div "Next" at bounding box center [357, 15] width 8 height 8
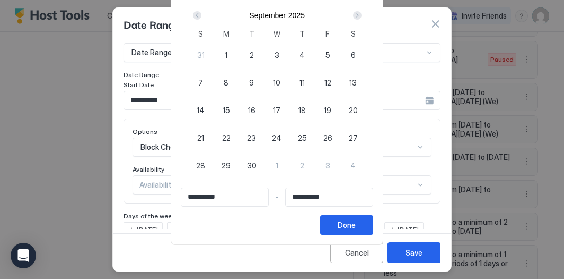
click at [254, 82] on span "9" at bounding box center [251, 82] width 5 height 11
type input "**********"
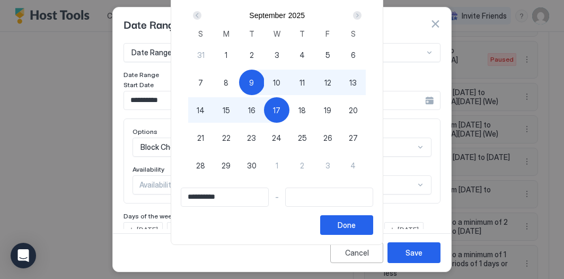
click at [281, 106] on span "17" at bounding box center [276, 110] width 7 height 11
type input "**********"
click at [354, 230] on button "Done" at bounding box center [346, 225] width 53 height 20
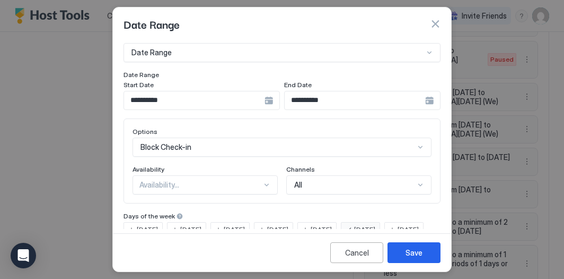
scroll to position [80, 0]
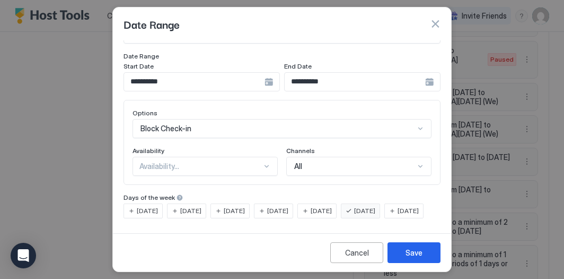
click at [202, 206] on span "[DATE]" at bounding box center [190, 211] width 21 height 10
click at [374, 206] on span "[DATE]" at bounding box center [364, 211] width 21 height 10
click at [407, 254] on div "Save" at bounding box center [414, 252] width 17 height 11
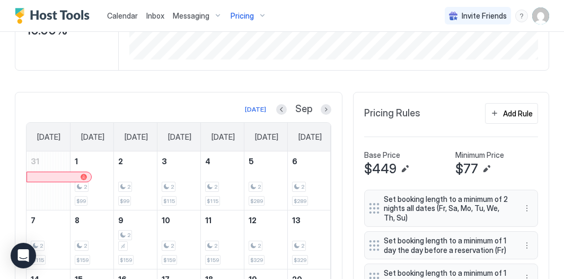
scroll to position [195, 0]
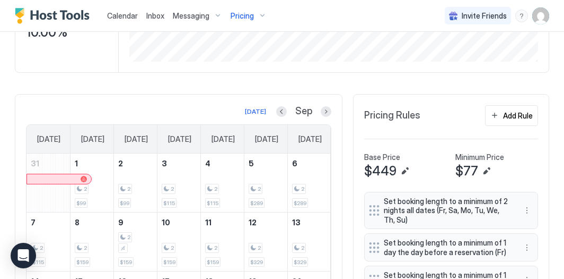
click at [259, 14] on div "Pricing" at bounding box center [249, 16] width 45 height 18
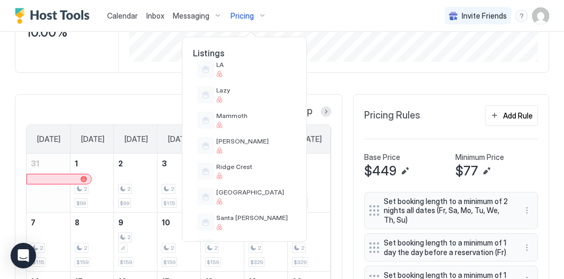
scroll to position [544, 0]
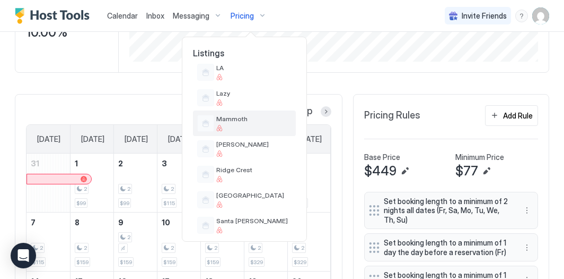
click at [246, 127] on div at bounding box center [253, 128] width 75 height 6
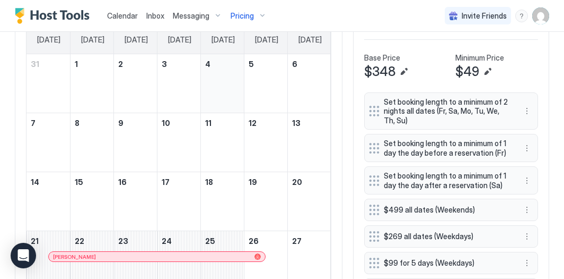
scroll to position [259, 0]
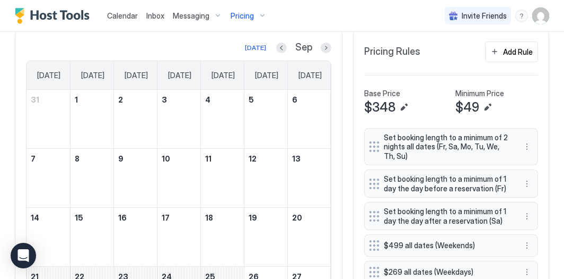
click at [257, 12] on div "Pricing" at bounding box center [249, 16] width 45 height 18
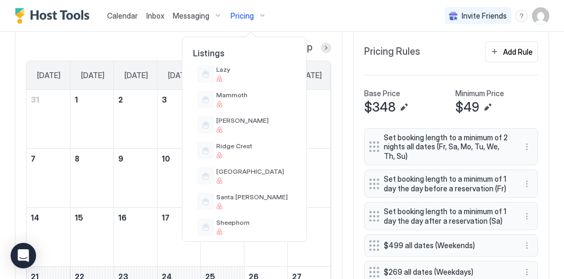
scroll to position [563, 0]
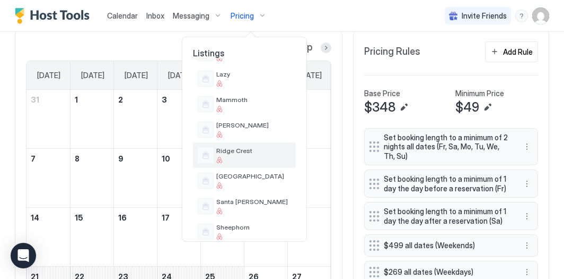
click at [261, 155] on div "Ridge Crest" at bounding box center [253, 154] width 75 height 16
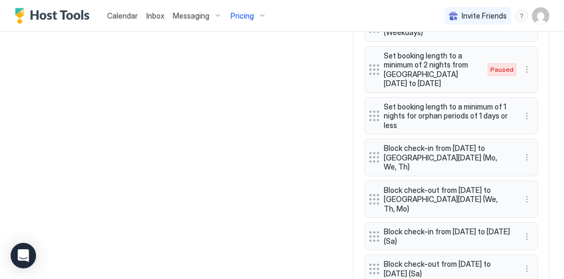
scroll to position [892, 0]
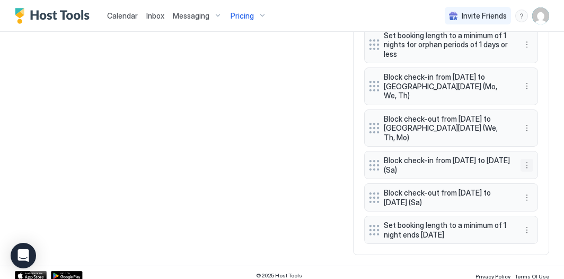
click at [533, 159] on button "More options" at bounding box center [527, 165] width 13 height 13
click at [540, 172] on span "Edit" at bounding box center [543, 174] width 12 height 8
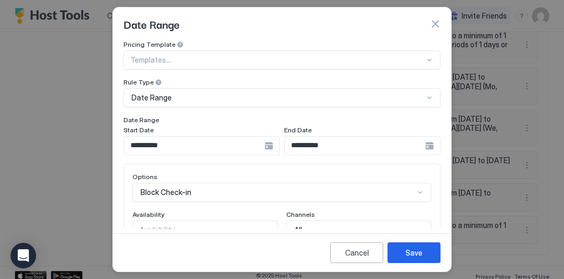
click at [229, 149] on input "**********" at bounding box center [194, 145] width 141 height 18
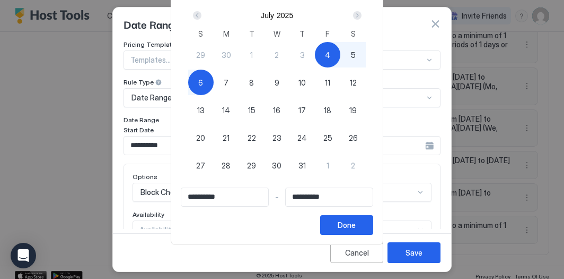
click at [360, 14] on div "Next" at bounding box center [357, 15] width 8 height 8
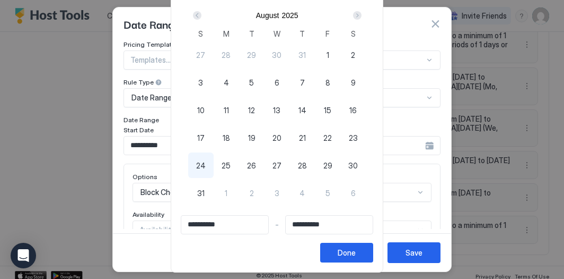
click at [360, 14] on div "Next" at bounding box center [357, 15] width 8 height 8
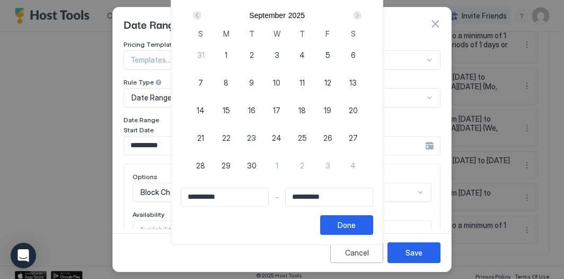
click at [262, 80] on div "9" at bounding box center [251, 81] width 25 height 25
type input "**********"
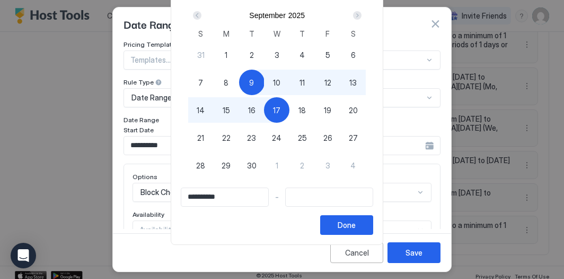
click at [287, 102] on div "17" at bounding box center [276, 109] width 25 height 25
type input "**********"
click at [366, 224] on button "Done" at bounding box center [346, 225] width 53 height 20
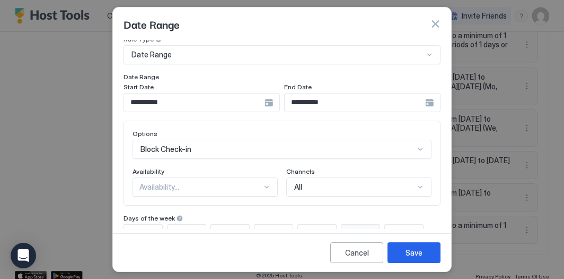
scroll to position [52, 0]
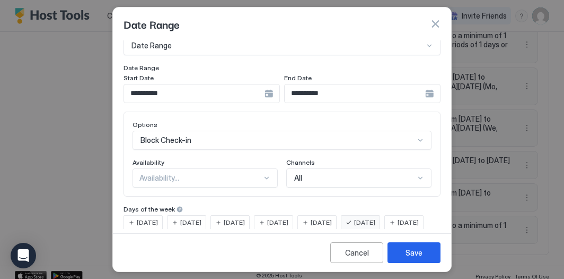
click at [201, 220] on span "[DATE]" at bounding box center [190, 223] width 21 height 10
click at [371, 222] on span "[DATE]" at bounding box center [364, 223] width 21 height 10
click at [414, 259] on button "Save" at bounding box center [414, 252] width 53 height 21
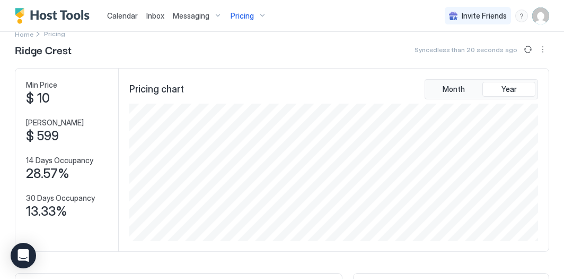
scroll to position [0, 0]
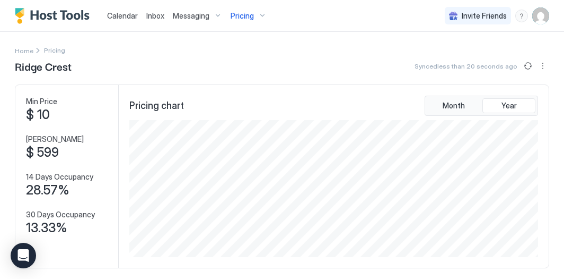
click at [254, 15] on div "Pricing" at bounding box center [249, 16] width 45 height 18
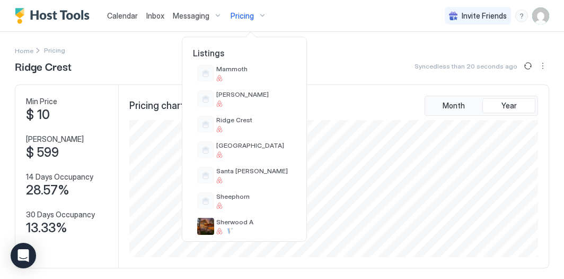
scroll to position [596, 0]
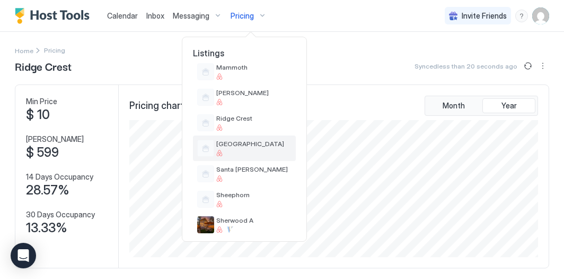
click at [257, 152] on div at bounding box center [253, 153] width 75 height 6
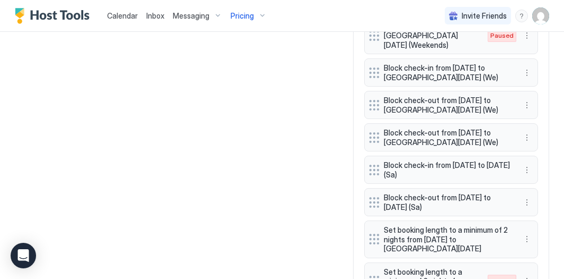
scroll to position [1099, 0]
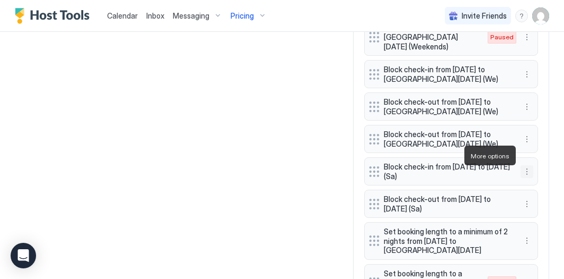
click at [525, 165] on button "More options" at bounding box center [527, 171] width 13 height 13
click at [541, 173] on span "Edit" at bounding box center [543, 170] width 12 height 8
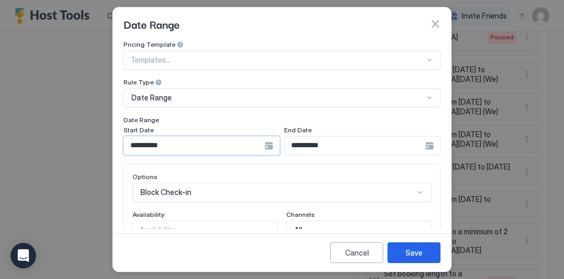
click at [206, 147] on input "**********" at bounding box center [194, 145] width 141 height 18
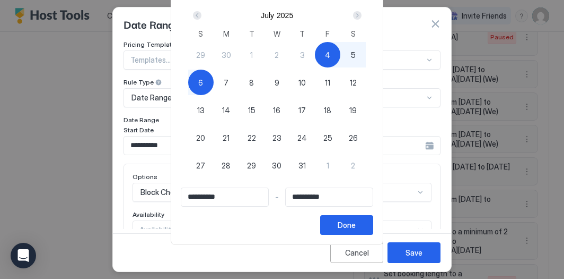
click at [362, 18] on div "Next" at bounding box center [357, 15] width 8 height 8
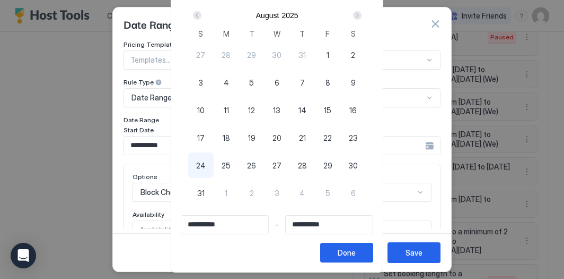
click at [362, 18] on div "Next" at bounding box center [357, 15] width 8 height 8
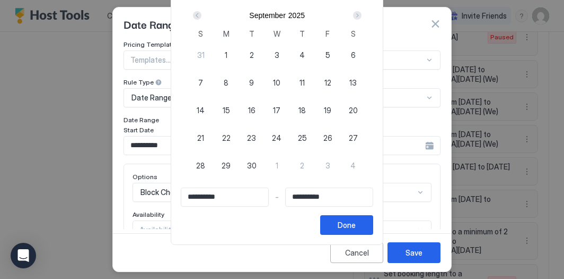
click at [254, 84] on span "9" at bounding box center [251, 82] width 5 height 11
type input "**********"
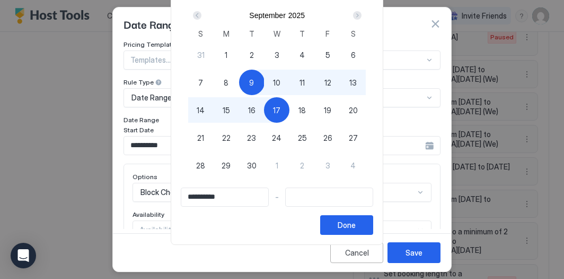
click at [277, 103] on div "17" at bounding box center [276, 109] width 25 height 25
type input "**********"
click at [356, 222] on div "Done" at bounding box center [347, 224] width 18 height 11
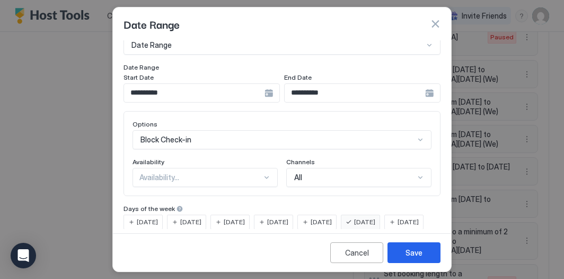
scroll to position [59, 0]
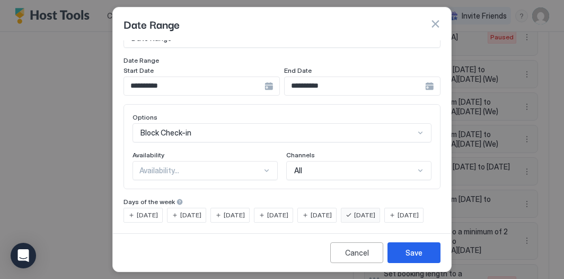
click at [187, 214] on span "[DATE]" at bounding box center [190, 215] width 21 height 10
click at [371, 210] on span "[DATE]" at bounding box center [364, 215] width 21 height 10
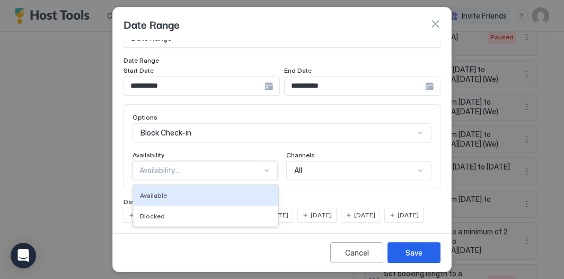
scroll to position [81, 0]
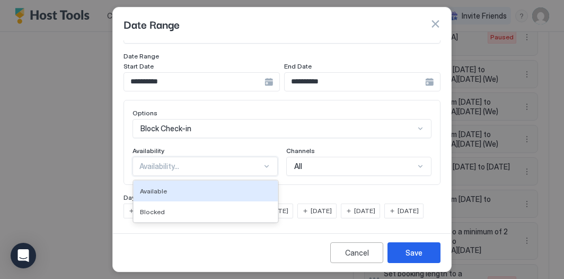
click at [238, 169] on div "Available, 1 of 2. 2 results available. Use Up and Down to choose options, pres…" at bounding box center [205, 166] width 145 height 19
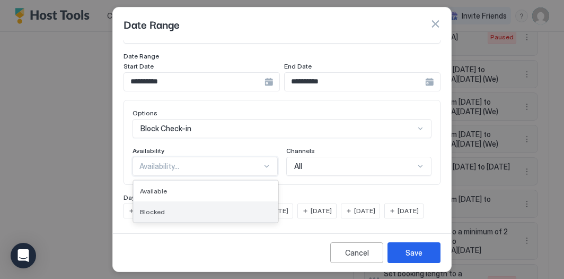
click at [232, 201] on div "Blocked" at bounding box center [206, 211] width 144 height 21
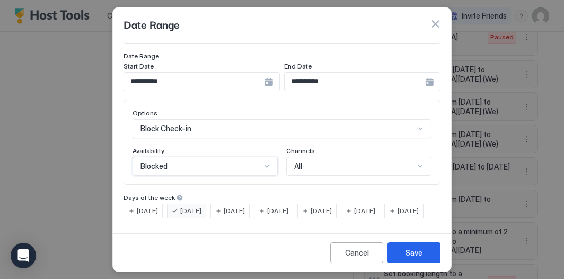
scroll to position [80, 0]
click at [418, 256] on div "Save" at bounding box center [414, 252] width 17 height 11
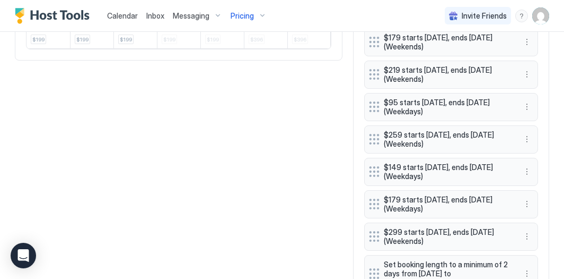
scroll to position [595, 0]
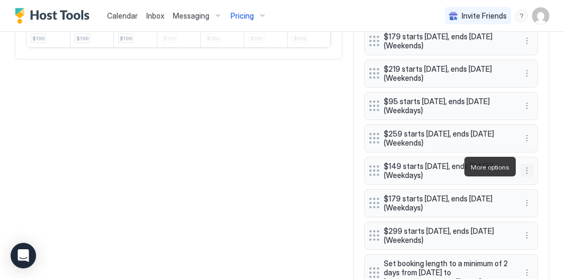
click at [529, 166] on button "More options" at bounding box center [527, 170] width 13 height 13
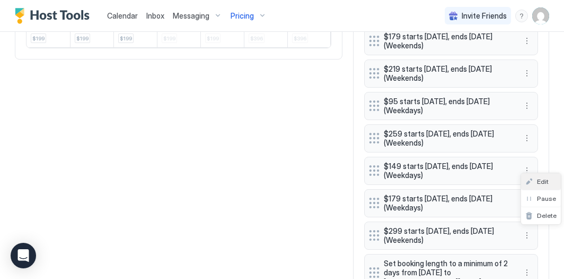
click at [540, 180] on span "Edit" at bounding box center [543, 181] width 12 height 8
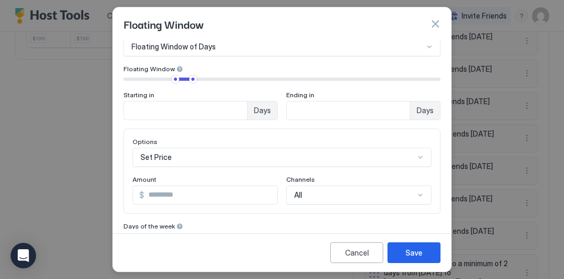
scroll to position [52, 0]
drag, startPoint x: 165, startPoint y: 195, endPoint x: 152, endPoint y: 194, distance: 12.8
click at [152, 194] on input "***" at bounding box center [210, 194] width 133 height 18
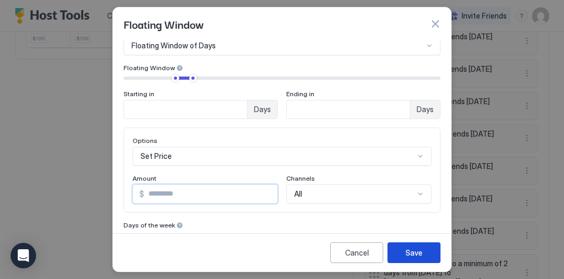
type input "***"
click at [405, 253] on button "Save" at bounding box center [414, 252] width 53 height 21
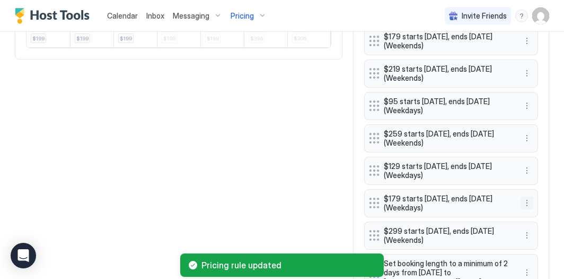
click at [528, 199] on button "More options" at bounding box center [527, 202] width 13 height 13
click at [540, 210] on span "Edit" at bounding box center [543, 214] width 12 height 8
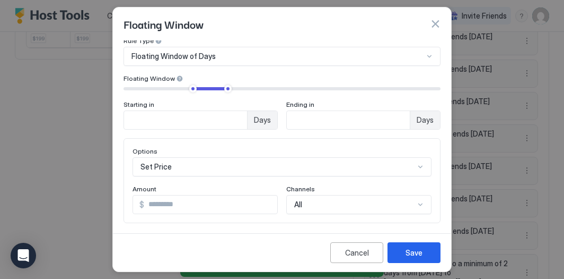
scroll to position [42, 0]
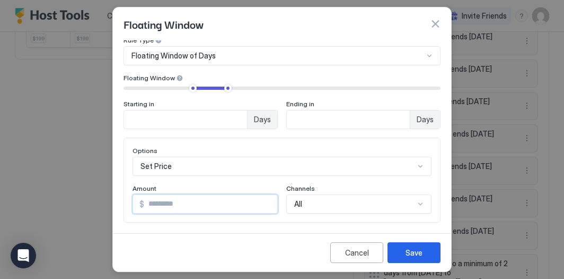
drag, startPoint x: 174, startPoint y: 206, endPoint x: 152, endPoint y: 205, distance: 21.8
click at [152, 205] on input "***" at bounding box center [210, 204] width 133 height 18
type input "***"
click at [401, 258] on button "Save" at bounding box center [414, 252] width 53 height 21
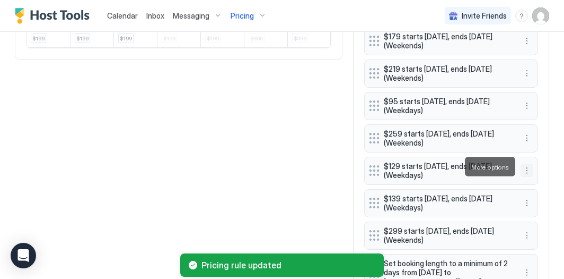
click at [532, 164] on button "More options" at bounding box center [527, 170] width 13 height 13
click at [544, 179] on span "Edit" at bounding box center [543, 181] width 12 height 8
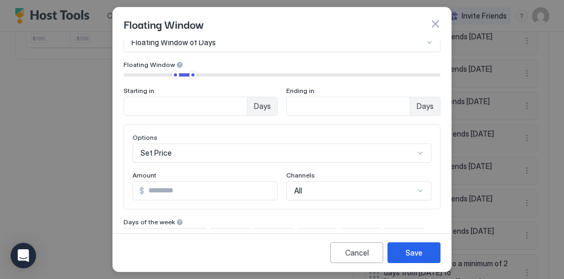
scroll to position [55, 0]
drag, startPoint x: 161, startPoint y: 189, endPoint x: 153, endPoint y: 189, distance: 8.0
click at [153, 189] on input "***" at bounding box center [210, 190] width 133 height 18
type input "***"
click at [419, 249] on div "Save" at bounding box center [414, 252] width 17 height 11
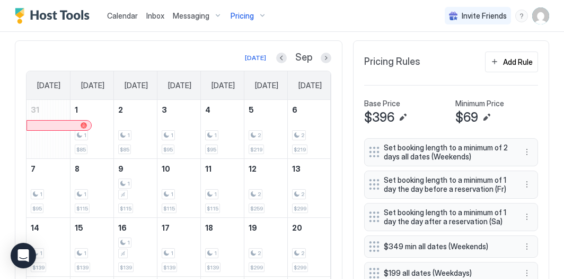
scroll to position [250, 0]
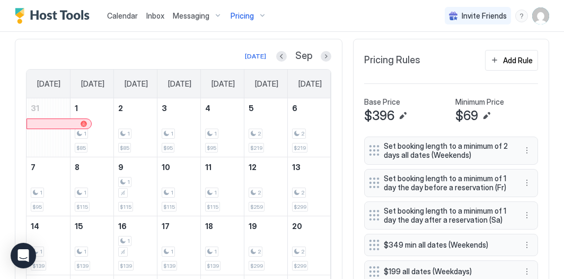
click at [263, 13] on div "Pricing" at bounding box center [249, 16] width 45 height 18
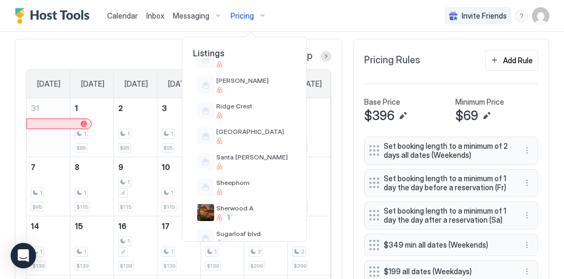
scroll to position [611, 0]
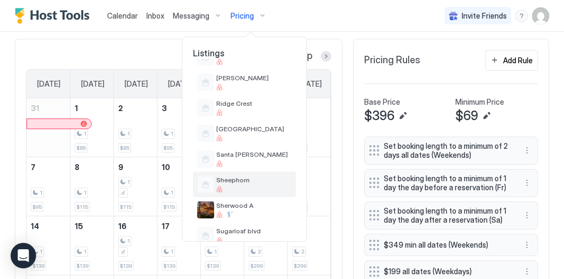
click at [234, 180] on span "Sheephorn" at bounding box center [253, 180] width 75 height 8
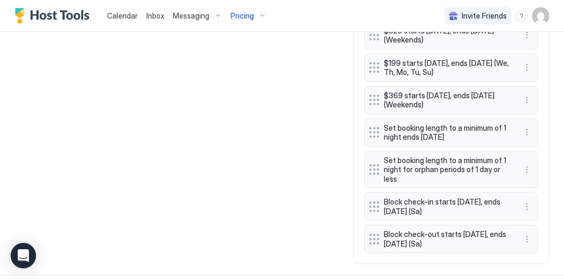
scroll to position [741, 0]
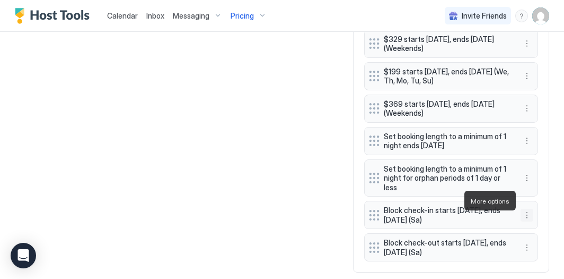
click at [529, 208] on button "More options" at bounding box center [527, 214] width 13 height 13
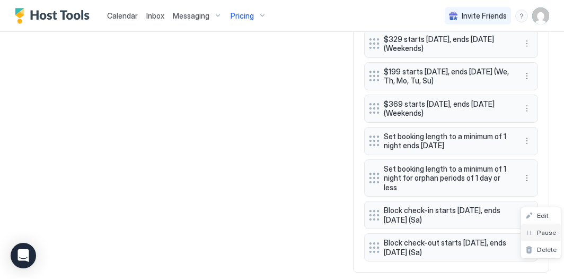
click at [542, 231] on span "Pause" at bounding box center [546, 232] width 19 height 8
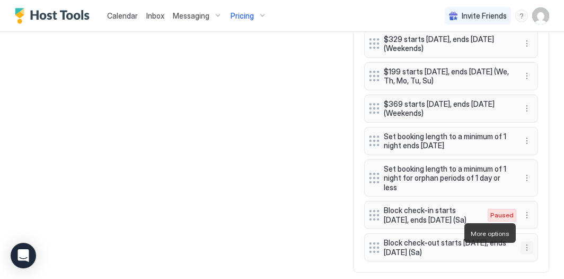
click at [526, 241] on button "More options" at bounding box center [527, 247] width 13 height 13
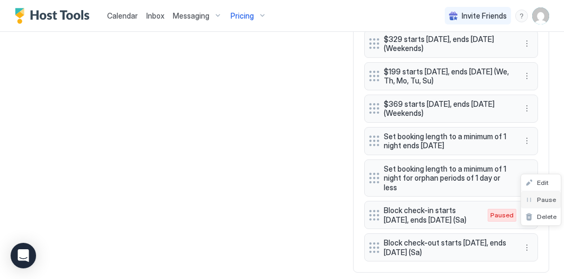
click at [538, 205] on div "Pause" at bounding box center [541, 199] width 40 height 17
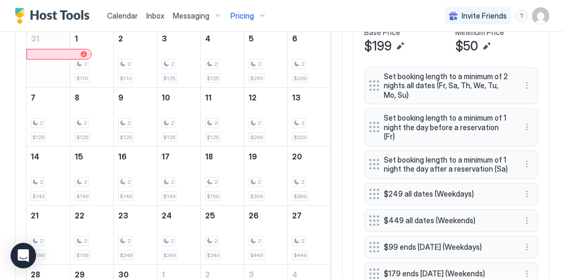
scroll to position [250, 0]
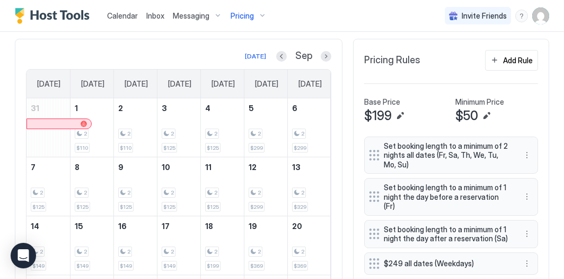
click at [287, 51] on div at bounding box center [281, 56] width 11 height 11
click at [281, 53] on button "Previous month" at bounding box center [281, 56] width 11 height 11
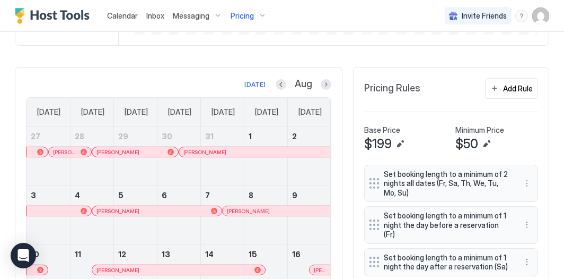
scroll to position [223, 0]
click at [329, 79] on button "Next month" at bounding box center [326, 84] width 11 height 11
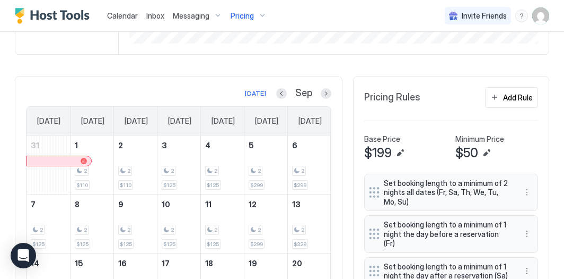
scroll to position [202, 0]
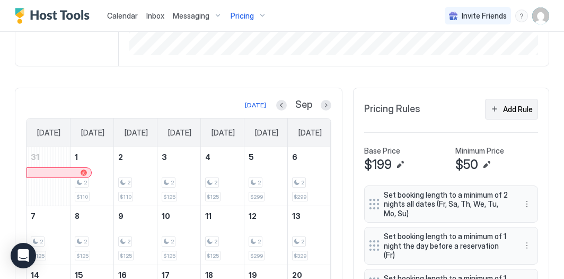
click at [512, 111] on div "Add Rule" at bounding box center [518, 108] width 30 height 11
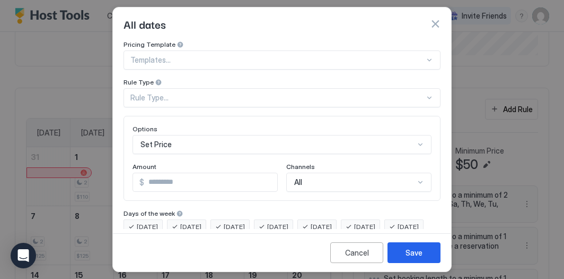
scroll to position [33, 0]
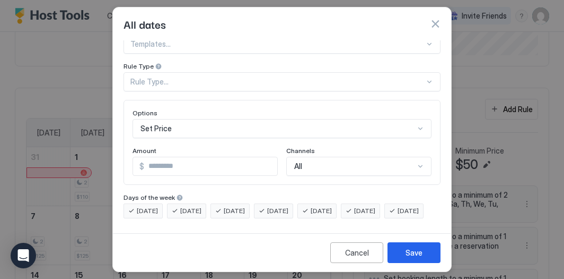
click at [254, 77] on div "Rule Type..." at bounding box center [278, 82] width 294 height 10
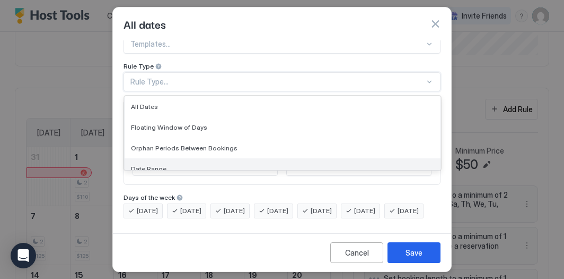
click at [216, 164] on div "Date Range" at bounding box center [282, 168] width 303 height 8
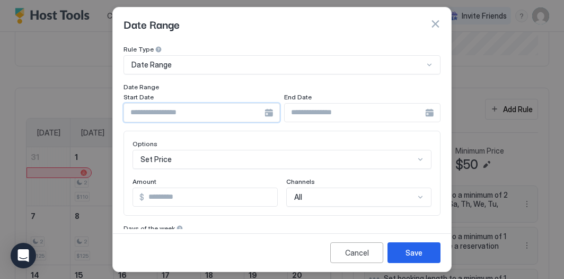
click at [180, 112] on input "Input Field" at bounding box center [194, 112] width 141 height 18
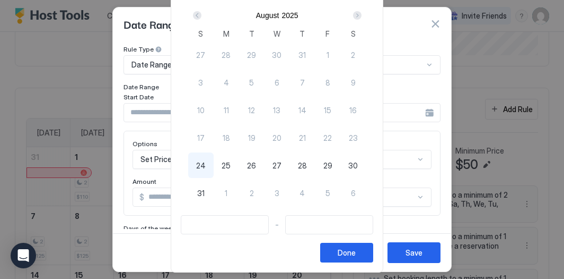
click at [360, 11] on div "Next" at bounding box center [357, 15] width 13 height 13
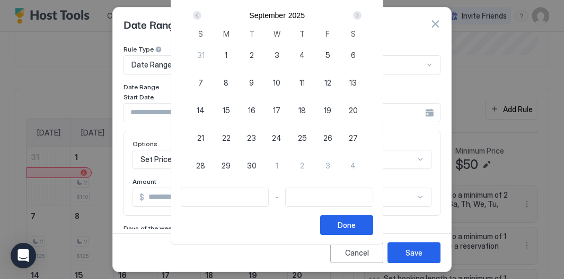
click at [253, 88] on div "9" at bounding box center [251, 81] width 25 height 25
type input "**********"
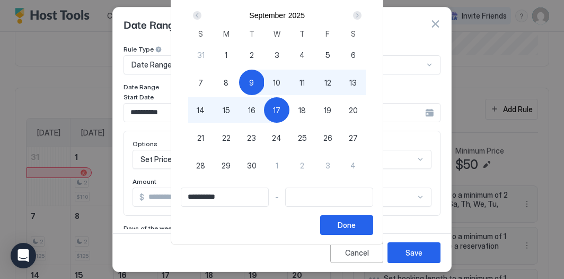
click at [281, 110] on span "17" at bounding box center [276, 110] width 7 height 11
type input "**********"
click at [356, 220] on div "Done" at bounding box center [347, 224] width 18 height 11
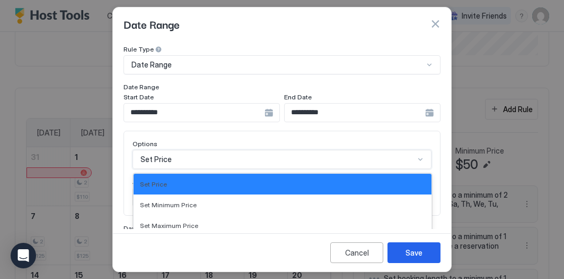
click at [245, 167] on div "Decrease by [PERSON_NAME], 5 of 17. 17 results available. Use Up and Down to ch…" at bounding box center [282, 159] width 299 height 19
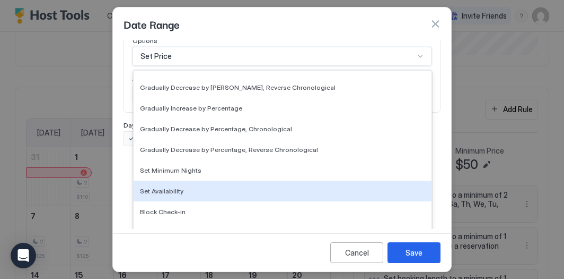
scroll to position [193, 0]
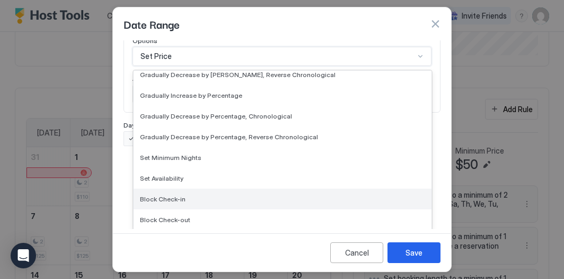
click at [229, 197] on div "Block Check-in" at bounding box center [282, 199] width 285 height 8
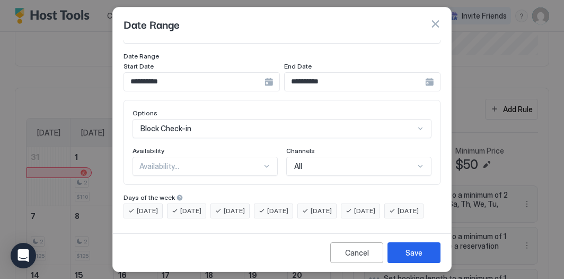
click at [193, 206] on span "[DATE]" at bounding box center [190, 211] width 21 height 10
click at [149, 203] on div "[DATE]" at bounding box center [143, 210] width 39 height 15
click at [385, 216] on div "[DATE]" at bounding box center [404, 210] width 39 height 15
click at [231, 206] on span "[DATE]" at bounding box center [234, 211] width 21 height 10
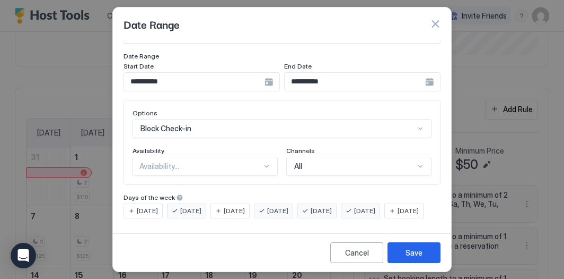
click at [280, 203] on div "[DATE]" at bounding box center [273, 210] width 39 height 15
click at [332, 206] on span "[DATE]" at bounding box center [321, 211] width 21 height 10
click at [369, 203] on div "[DATE]" at bounding box center [360, 210] width 39 height 15
click at [238, 161] on div "Availability..." at bounding box center [201, 166] width 123 height 10
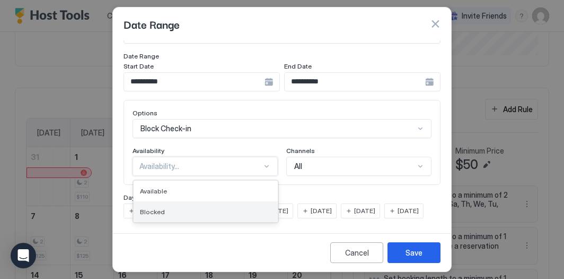
click at [224, 201] on div "Blocked" at bounding box center [206, 211] width 144 height 21
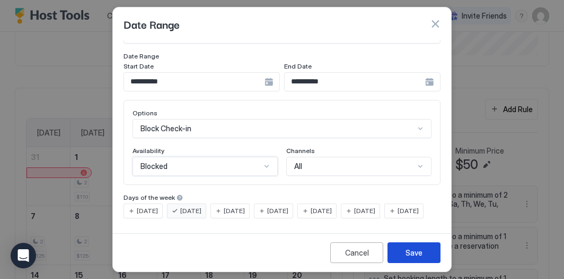
click at [411, 260] on button "Save" at bounding box center [414, 252] width 53 height 21
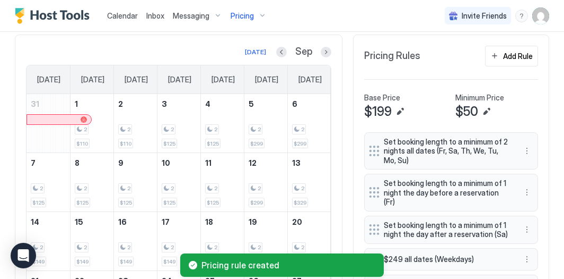
scroll to position [259, 0]
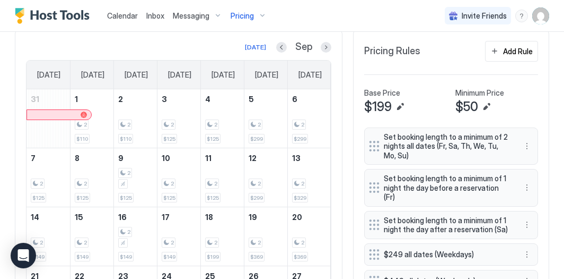
click at [258, 13] on div "Pricing" at bounding box center [249, 16] width 45 height 18
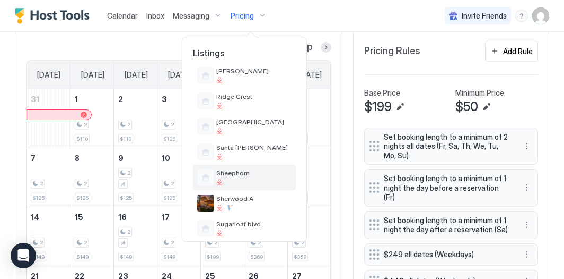
scroll to position [616, 0]
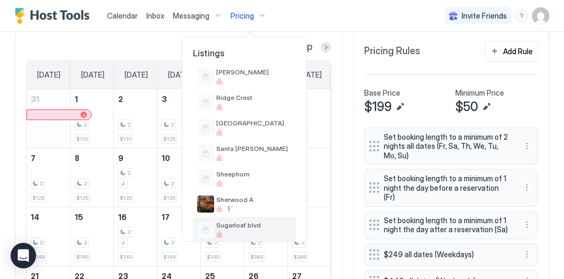
click at [241, 221] on span "Sugarloaf blvd" at bounding box center [253, 225] width 75 height 8
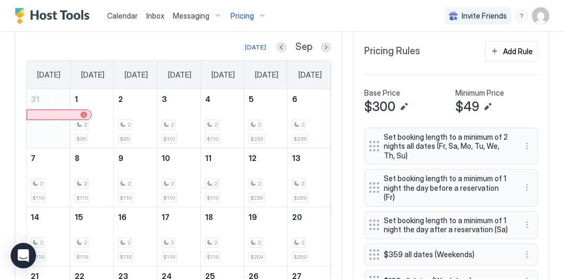
click at [259, 15] on div "Pricing" at bounding box center [249, 16] width 45 height 18
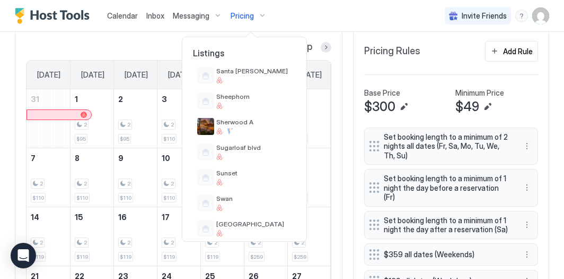
scroll to position [674, 0]
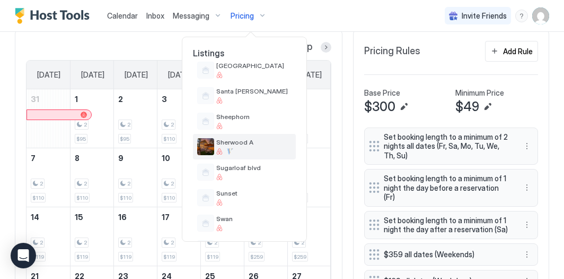
click at [257, 149] on div at bounding box center [253, 151] width 75 height 6
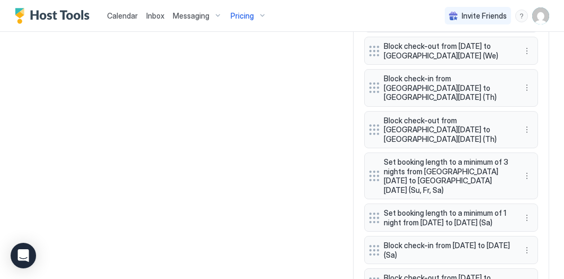
scroll to position [1207, 0]
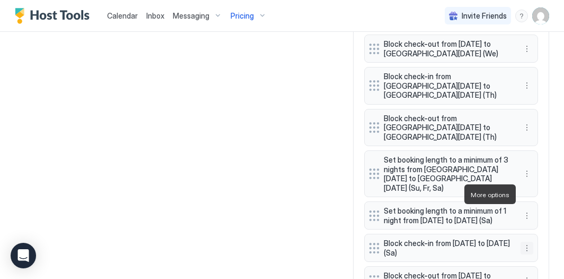
click at [530, 241] on button "More options" at bounding box center [527, 247] width 13 height 13
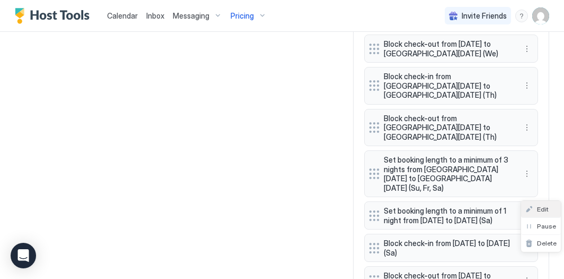
click at [538, 208] on span "Edit" at bounding box center [543, 209] width 12 height 8
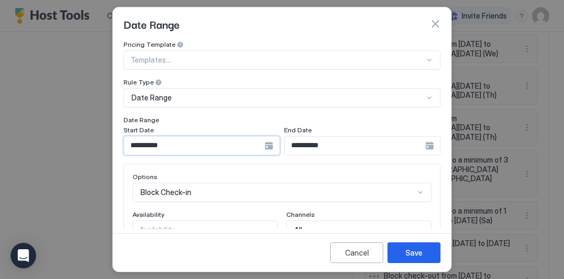
click at [199, 141] on input "**********" at bounding box center [194, 145] width 141 height 18
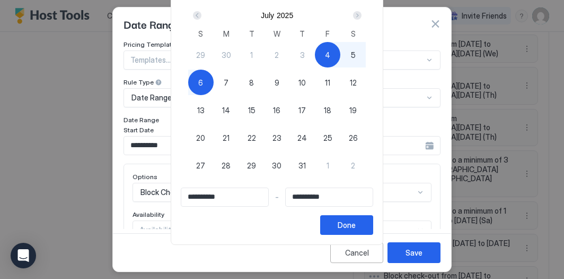
click at [362, 12] on div "Next" at bounding box center [357, 15] width 8 height 8
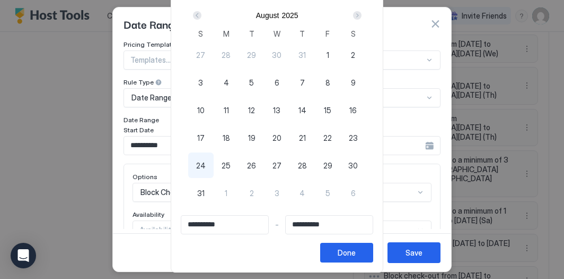
click at [362, 12] on div "Next" at bounding box center [357, 15] width 8 height 8
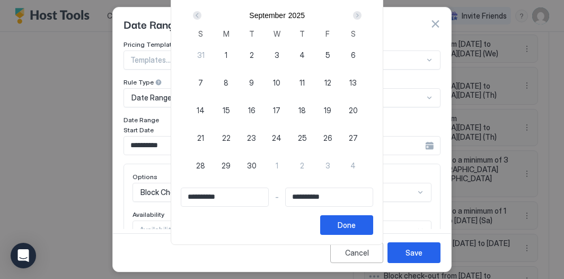
click at [251, 85] on div "9" at bounding box center [251, 81] width 25 height 25
type input "**********"
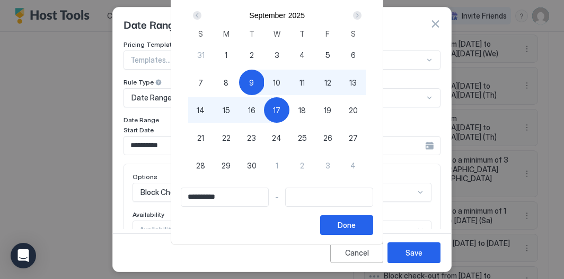
click at [284, 103] on div "17" at bounding box center [276, 109] width 25 height 25
type input "**********"
click at [356, 228] on div "Done" at bounding box center [347, 224] width 18 height 11
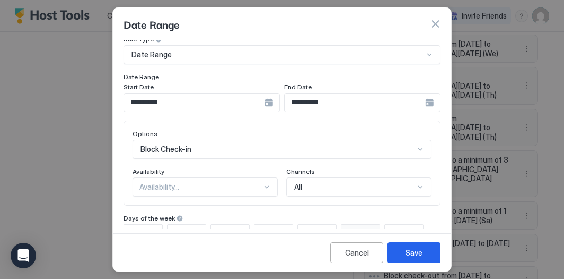
scroll to position [46, 0]
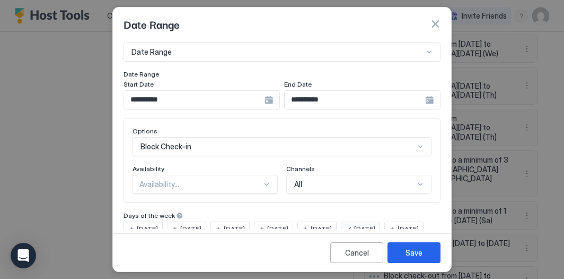
click at [190, 227] on span "[DATE]" at bounding box center [190, 229] width 21 height 10
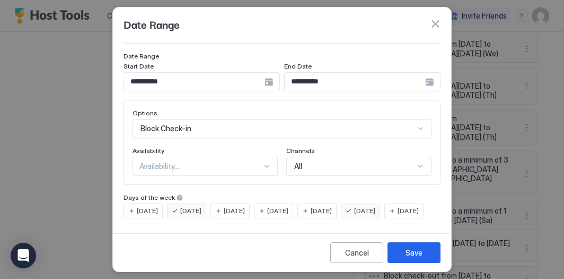
scroll to position [80, 0]
click at [370, 203] on div "[DATE]" at bounding box center [360, 210] width 39 height 15
click at [407, 252] on div "Save" at bounding box center [414, 252] width 17 height 11
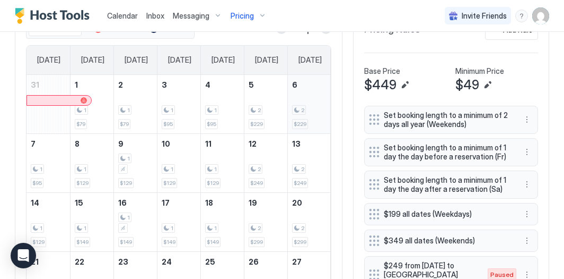
scroll to position [253, 0]
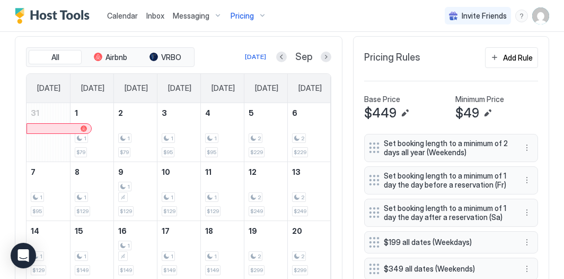
click at [250, 13] on span "Pricing" at bounding box center [242, 16] width 23 height 10
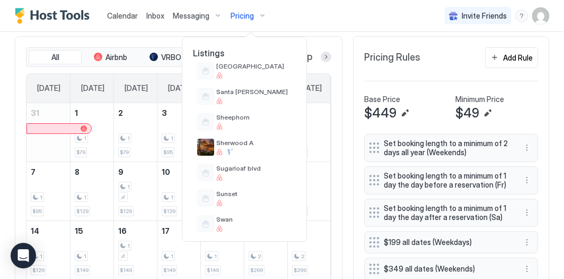
scroll to position [674, 0]
click at [263, 165] on span "Sugarloaf blvd" at bounding box center [253, 167] width 75 height 8
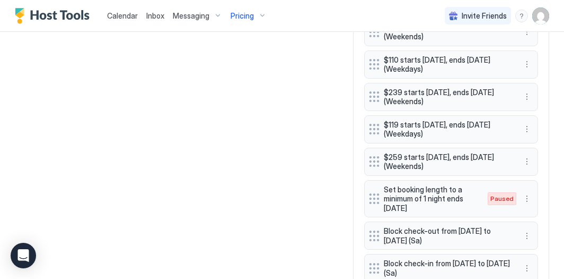
scroll to position [653, 0]
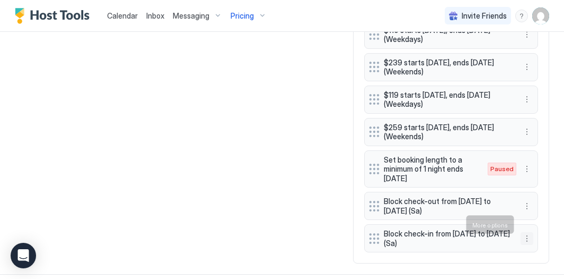
click at [524, 232] on button "More options" at bounding box center [527, 238] width 13 height 13
click at [546, 176] on span "Edit" at bounding box center [543, 174] width 12 height 8
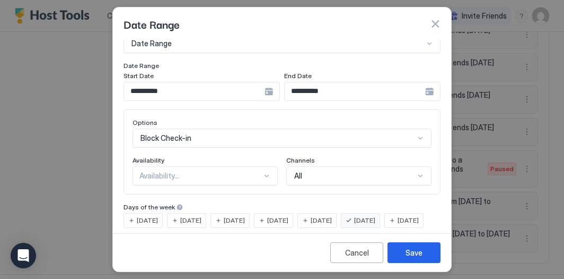
scroll to position [51, 0]
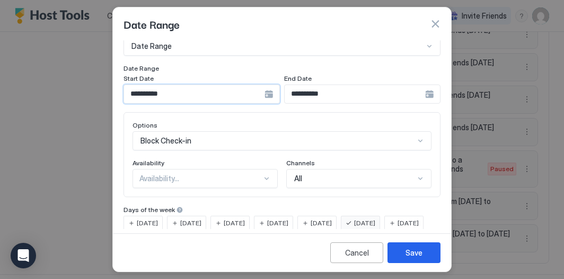
click at [242, 97] on input "**********" at bounding box center [194, 94] width 141 height 18
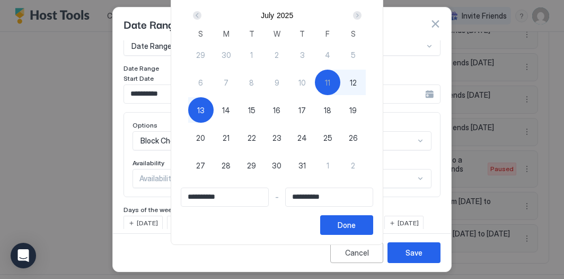
click at [362, 13] on div "Next" at bounding box center [357, 15] width 8 height 8
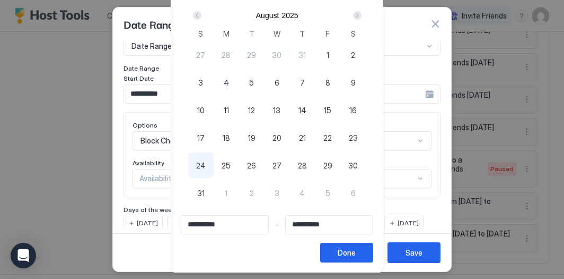
click at [362, 13] on div "Next" at bounding box center [357, 15] width 8 height 8
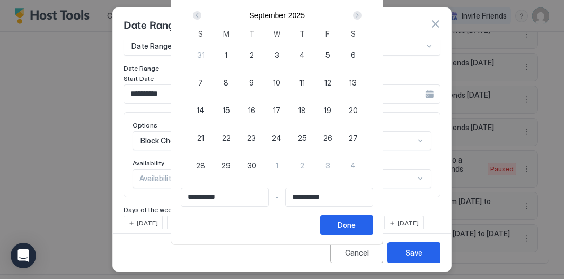
click at [362, 13] on div "Next" at bounding box center [357, 15] width 8 height 8
click at [202, 15] on div "Prev" at bounding box center [197, 15] width 8 height 8
click at [259, 78] on div "9" at bounding box center [251, 81] width 25 height 25
type input "**********"
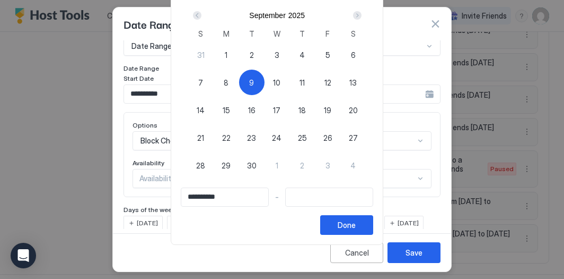
type input "**********"
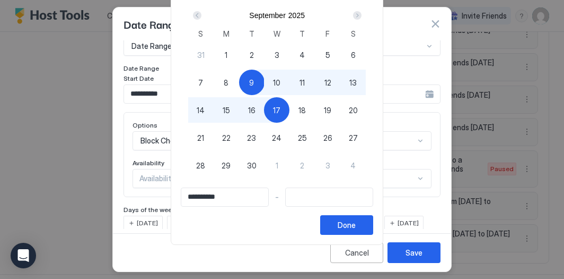
click at [278, 110] on div "17" at bounding box center [276, 109] width 25 height 25
type input "**********"
click at [356, 226] on div "Done" at bounding box center [347, 224] width 18 height 11
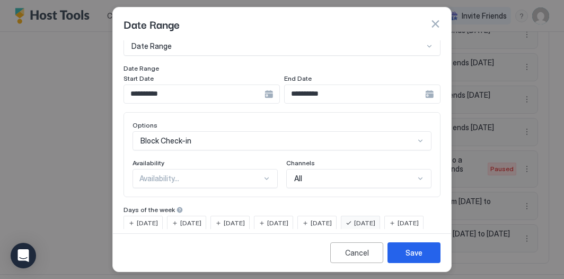
scroll to position [80, 0]
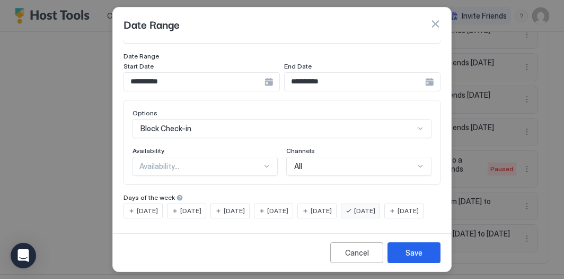
click at [193, 203] on div "[DATE]" at bounding box center [186, 210] width 39 height 15
click at [376, 206] on span "[DATE]" at bounding box center [364, 211] width 21 height 10
click at [406, 248] on div "Save" at bounding box center [414, 252] width 17 height 11
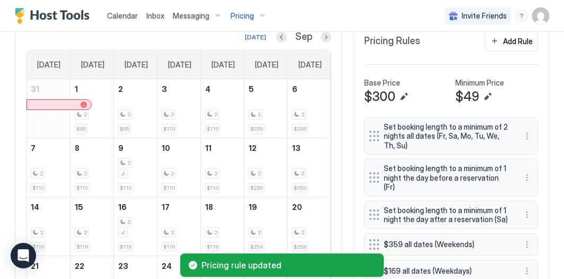
scroll to position [269, 0]
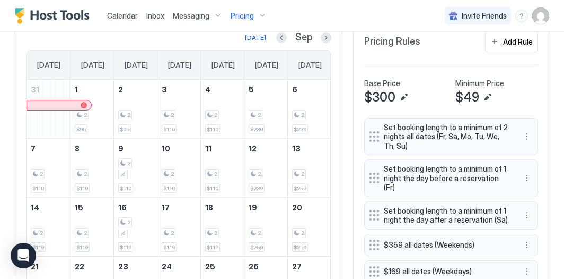
click at [247, 15] on span "Pricing" at bounding box center [242, 16] width 23 height 10
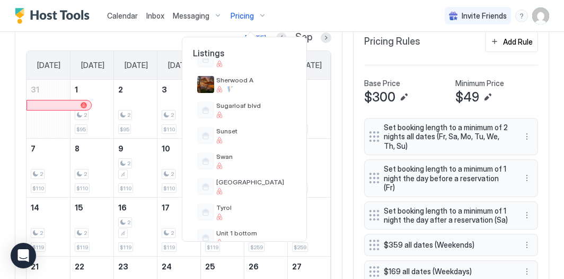
scroll to position [736, 0]
click at [238, 144] on div "Sunset" at bounding box center [244, 134] width 103 height 25
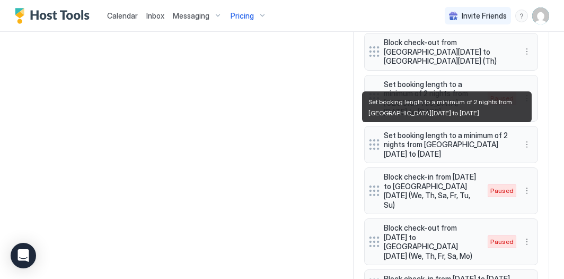
scroll to position [1242, 0]
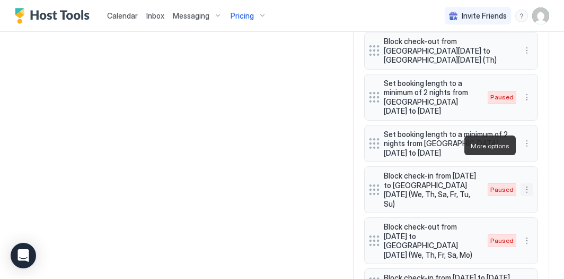
click at [525, 183] on button "More options" at bounding box center [527, 189] width 13 height 13
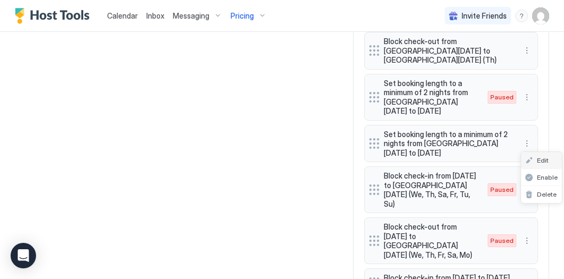
click at [539, 160] on span "Edit" at bounding box center [543, 160] width 12 height 8
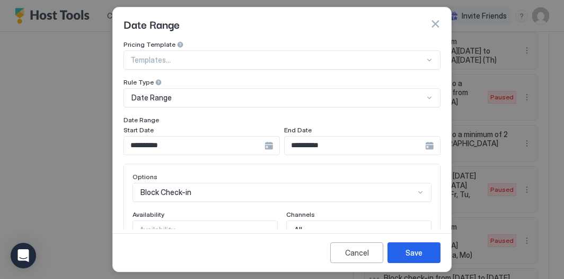
click at [166, 144] on input "**********" at bounding box center [194, 145] width 141 height 18
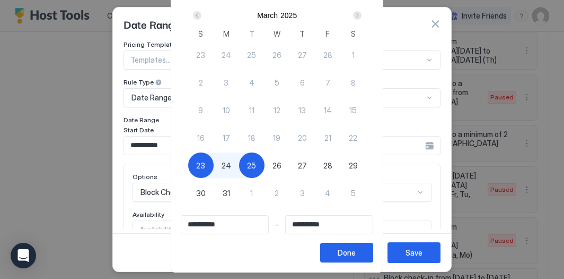
click at [361, 11] on div "Next" at bounding box center [357, 15] width 8 height 8
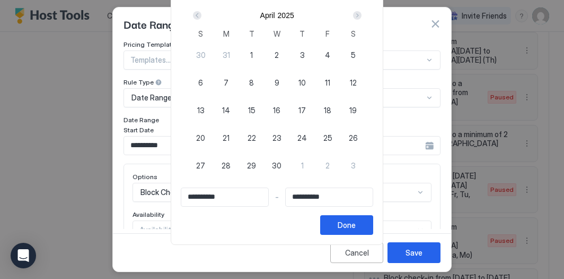
click at [361, 11] on div "Next" at bounding box center [357, 15] width 8 height 8
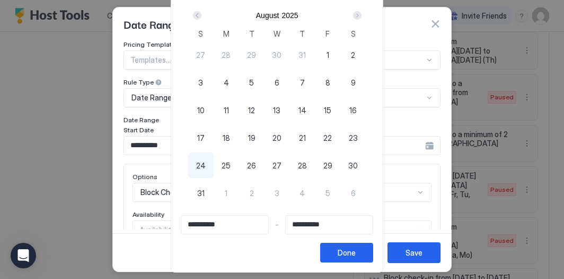
click at [361, 11] on div "Next" at bounding box center [357, 15] width 8 height 8
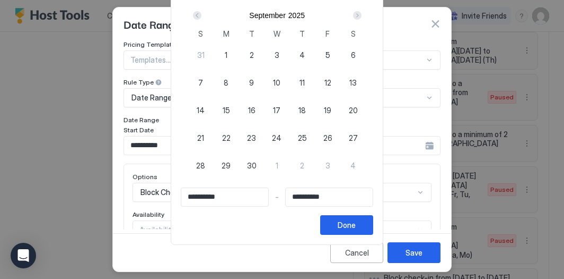
click at [361, 11] on div "Next" at bounding box center [357, 15] width 8 height 8
click at [202, 15] on div "Prev" at bounding box center [197, 15] width 8 height 8
click at [254, 80] on span "9" at bounding box center [251, 82] width 5 height 11
type input "**********"
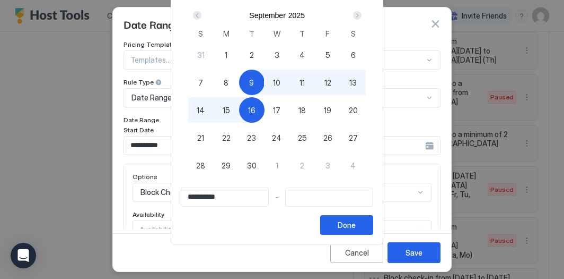
type input "**********"
click at [281, 109] on span "17" at bounding box center [276, 110] width 7 height 11
type input "**********"
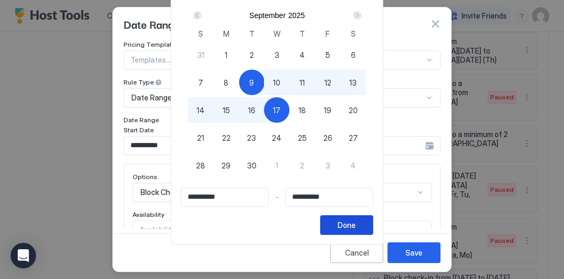
click at [353, 228] on div "Done" at bounding box center [347, 224] width 18 height 11
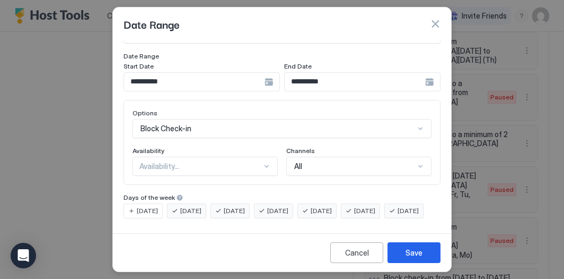
scroll to position [74, 0]
click at [245, 206] on span "[DATE]" at bounding box center [234, 211] width 21 height 10
click at [279, 203] on div "[DATE]" at bounding box center [273, 210] width 39 height 15
click at [332, 206] on span "[DATE]" at bounding box center [321, 211] width 21 height 10
click at [376, 206] on span "[DATE]" at bounding box center [364, 211] width 21 height 10
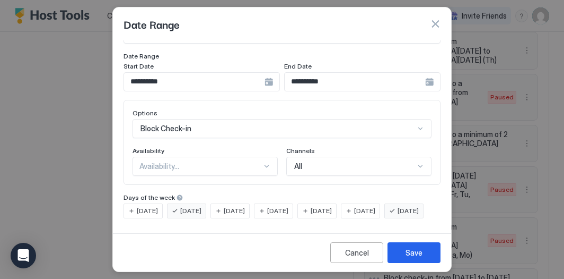
click at [398, 215] on span "[DATE]" at bounding box center [408, 211] width 21 height 10
click at [411, 248] on div "Save" at bounding box center [414, 252] width 17 height 11
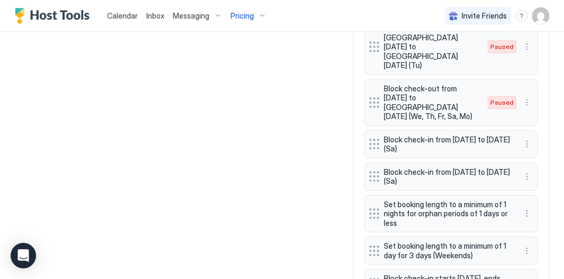
scroll to position [1416, 0]
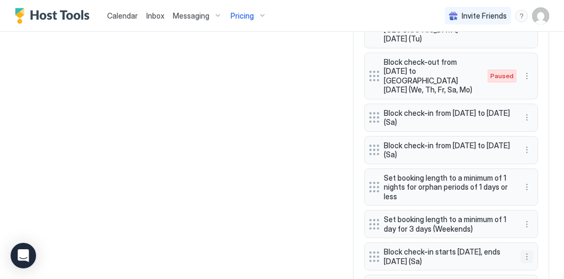
click at [529, 250] on button "More options" at bounding box center [527, 256] width 13 height 13
click at [541, 221] on span "Pause" at bounding box center [546, 224] width 19 height 8
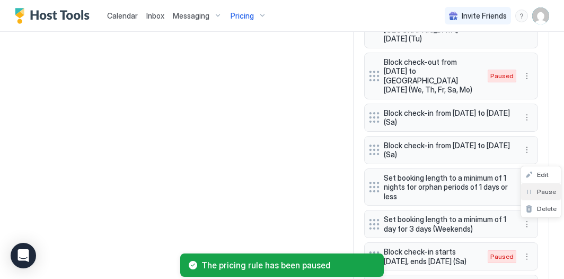
click at [542, 187] on div "Pause" at bounding box center [541, 191] width 40 height 17
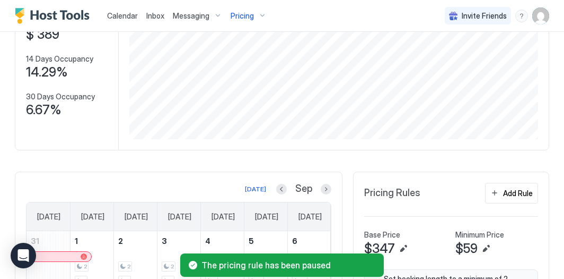
scroll to position [240, 0]
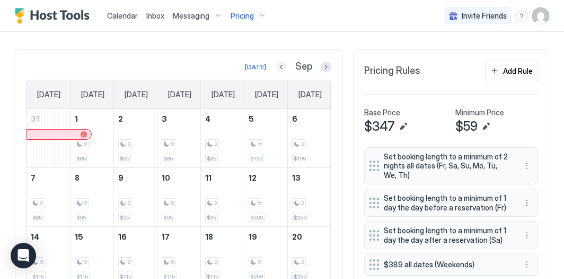
click at [286, 67] on button "Previous month" at bounding box center [281, 67] width 11 height 11
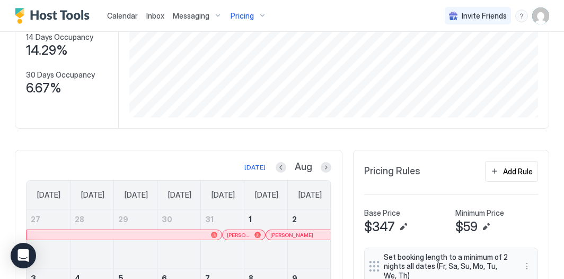
scroll to position [141, 0]
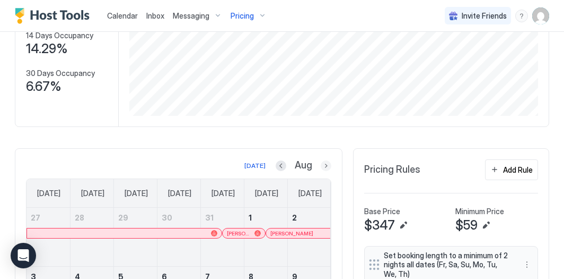
click at [322, 163] on button "Next month" at bounding box center [326, 165] width 11 height 11
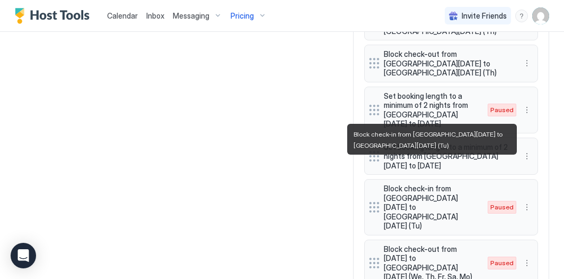
scroll to position [1231, 0]
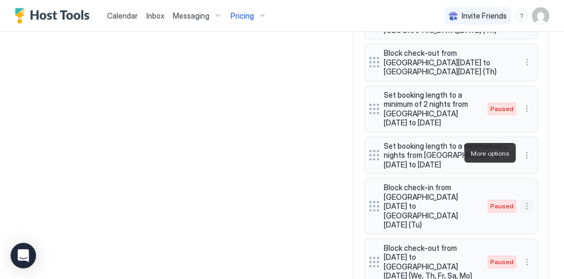
click at [526, 199] on button "More options" at bounding box center [527, 205] width 13 height 13
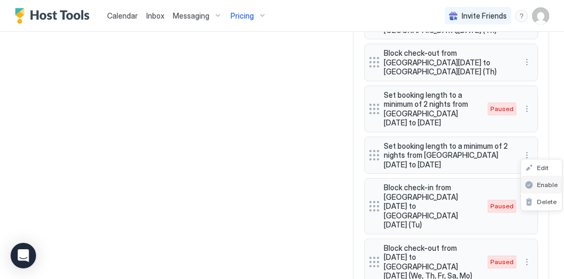
click at [537, 184] on span "Enable" at bounding box center [547, 184] width 21 height 8
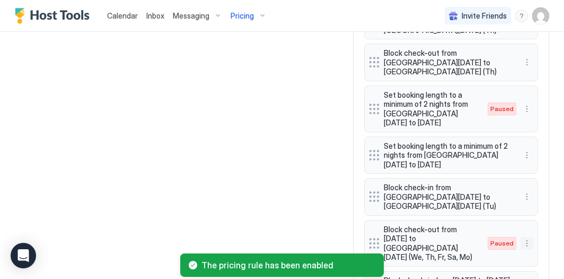
click at [529, 237] on button "More options" at bounding box center [527, 243] width 13 height 13
click at [541, 205] on span "Edit" at bounding box center [543, 204] width 12 height 8
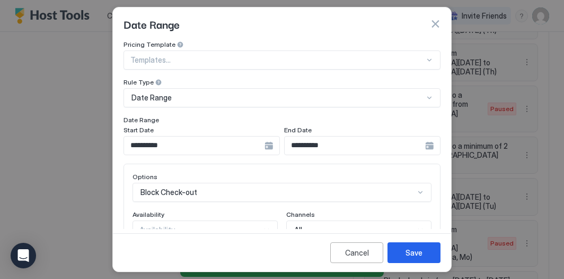
click at [189, 143] on input "**********" at bounding box center [194, 145] width 141 height 18
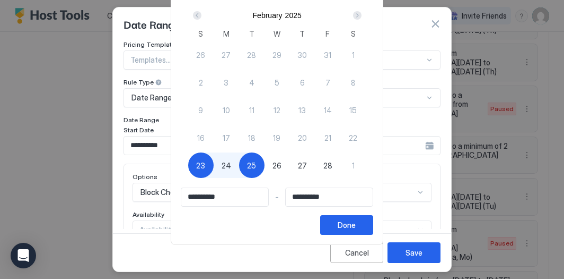
click at [354, 18] on button "Next" at bounding box center [357, 15] width 14 height 13
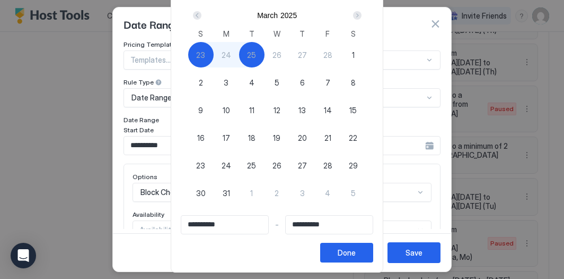
click at [360, 16] on div "Next" at bounding box center [357, 15] width 8 height 8
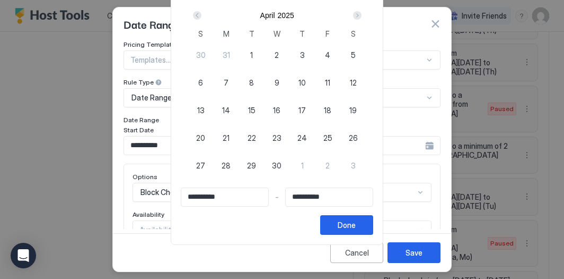
click at [360, 16] on div "Next" at bounding box center [357, 15] width 8 height 8
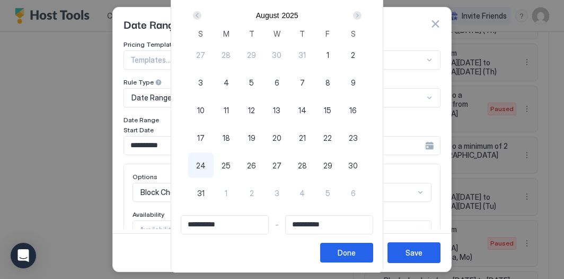
click at [360, 16] on div "Next" at bounding box center [357, 15] width 8 height 8
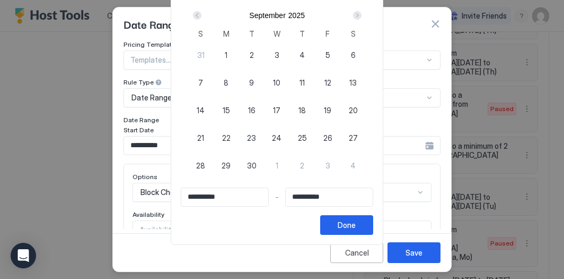
click at [360, 16] on div "Next" at bounding box center [357, 15] width 8 height 8
click at [202, 13] on div "Prev" at bounding box center [197, 15] width 8 height 8
click at [254, 78] on span "9" at bounding box center [251, 82] width 5 height 11
type input "**********"
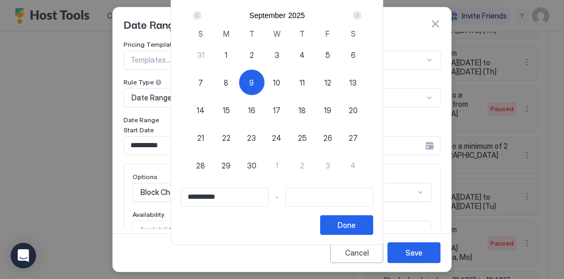
type input "**********"
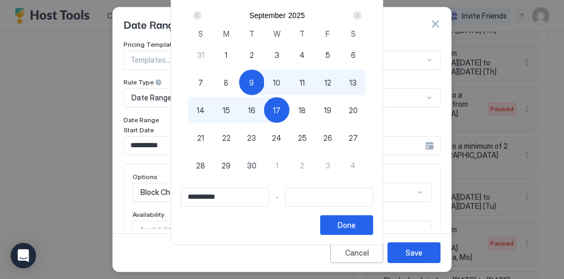
click at [289, 111] on div "17" at bounding box center [276, 109] width 25 height 25
type input "**********"
click at [352, 227] on div "Done" at bounding box center [347, 224] width 18 height 11
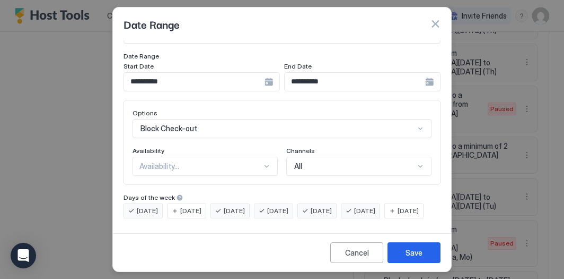
scroll to position [74, 0]
click at [181, 203] on div "[DATE]" at bounding box center [186, 210] width 39 height 15
click at [150, 206] on span "[DATE]" at bounding box center [147, 211] width 21 height 10
click at [250, 205] on div "[DATE]" at bounding box center [230, 210] width 39 height 15
click at [283, 204] on div "[DATE]" at bounding box center [273, 210] width 39 height 15
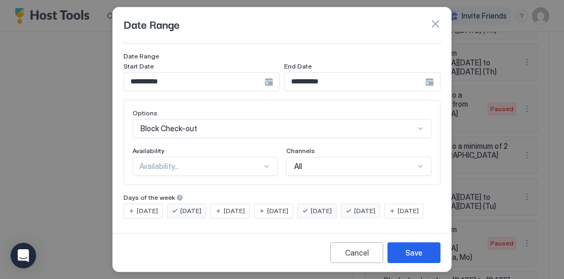
click at [332, 206] on span "[DATE]" at bounding box center [321, 211] width 21 height 10
click at [376, 206] on span "[DATE]" at bounding box center [364, 211] width 21 height 10
click at [404, 253] on button "Save" at bounding box center [414, 252] width 53 height 21
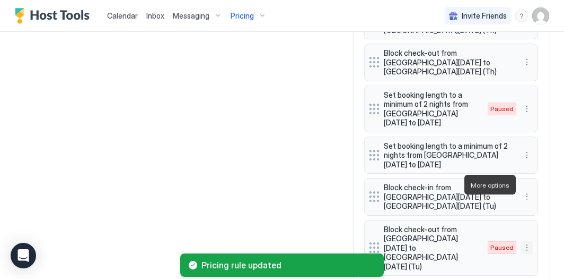
click at [530, 241] on button "More options" at bounding box center [527, 247] width 13 height 13
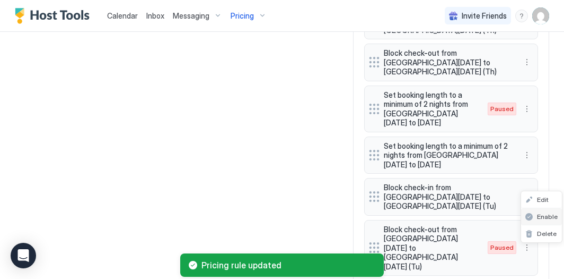
click at [542, 213] on span "Enable" at bounding box center [547, 216] width 21 height 8
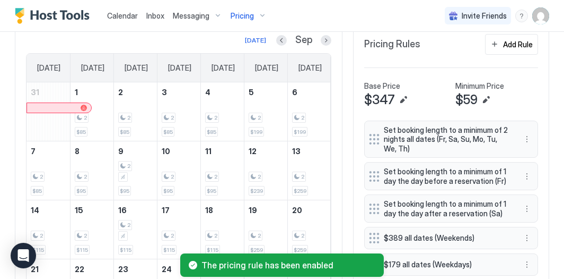
scroll to position [277, 0]
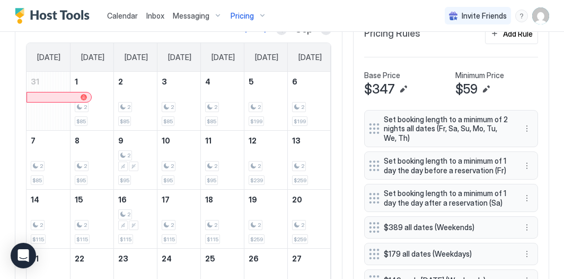
click at [257, 12] on div "Pricing" at bounding box center [249, 16] width 45 height 18
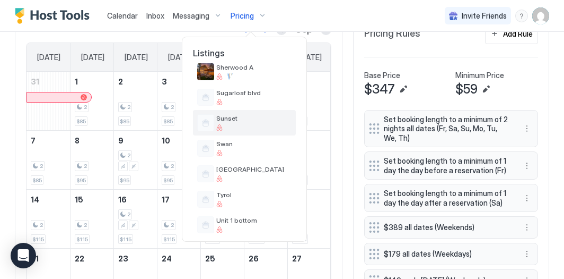
scroll to position [749, 0]
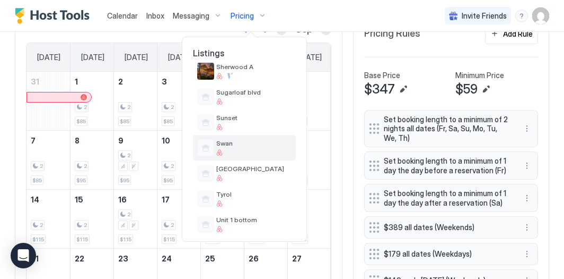
click at [239, 146] on span "Swan" at bounding box center [253, 143] width 75 height 8
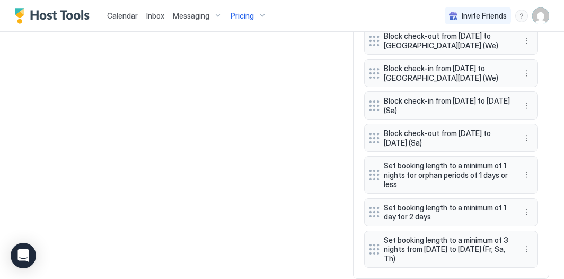
scroll to position [1186, 0]
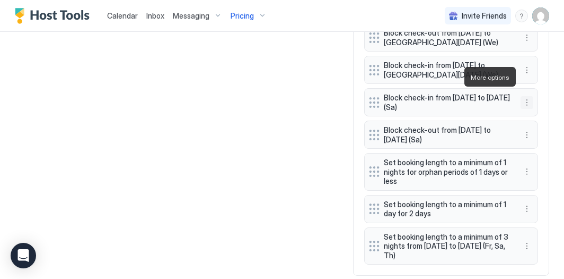
click at [527, 96] on button "More options" at bounding box center [527, 102] width 13 height 13
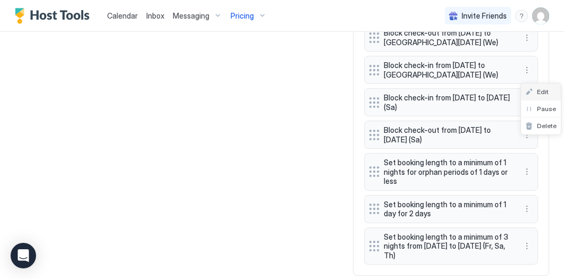
click at [539, 94] on span "Edit" at bounding box center [543, 92] width 12 height 8
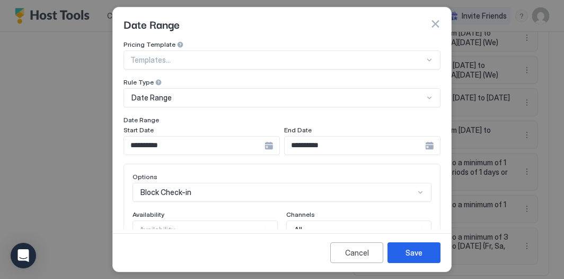
click at [230, 146] on input "**********" at bounding box center [194, 145] width 141 height 18
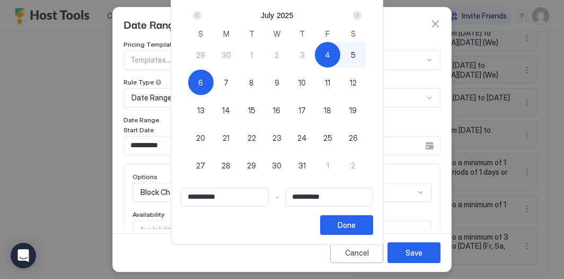
click at [362, 15] on div "Next" at bounding box center [357, 15] width 8 height 8
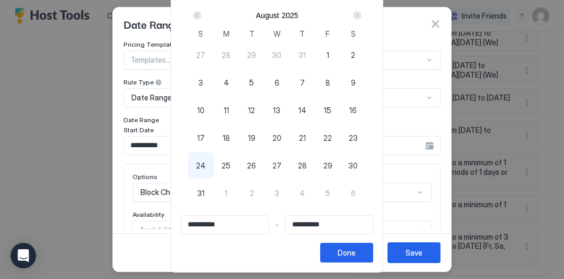
click at [362, 15] on div "Next" at bounding box center [357, 15] width 8 height 8
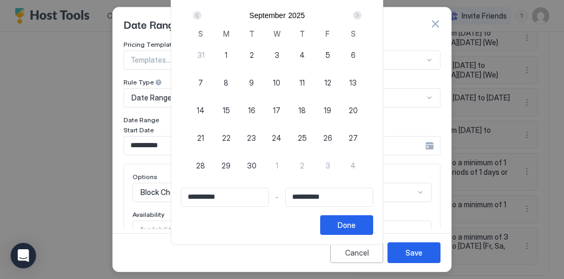
click at [254, 82] on span "9" at bounding box center [251, 82] width 5 height 11
type input "**********"
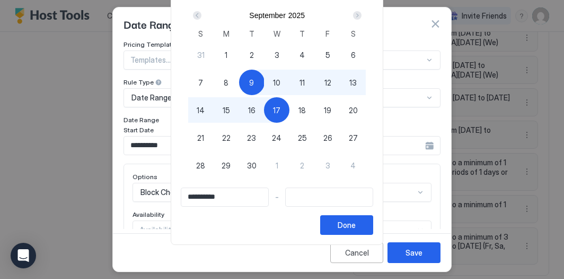
click at [277, 100] on div "17" at bounding box center [276, 109] width 25 height 25
type input "**********"
click at [347, 225] on button "Done" at bounding box center [346, 225] width 53 height 20
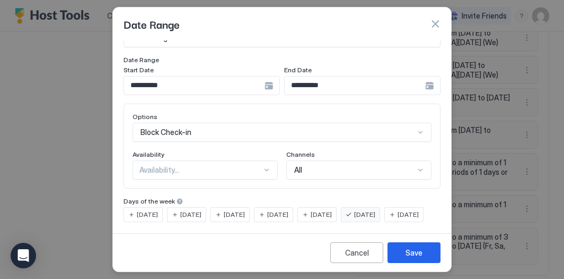
scroll to position [62, 0]
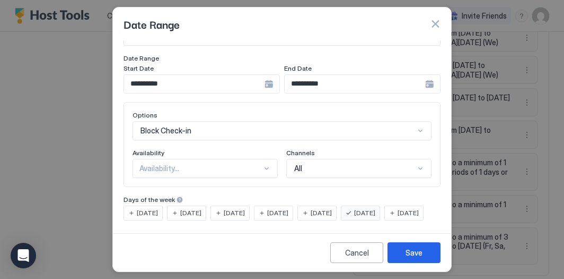
click at [193, 210] on span "[DATE]" at bounding box center [190, 213] width 21 height 10
click at [355, 208] on div "[DATE] [DATE] [DATE] [DATE] [DATE] [DATE] [DATE]" at bounding box center [282, 212] width 317 height 15
click at [380, 218] on div "[DATE]" at bounding box center [360, 212] width 39 height 15
click at [404, 246] on button "Save" at bounding box center [414, 252] width 53 height 21
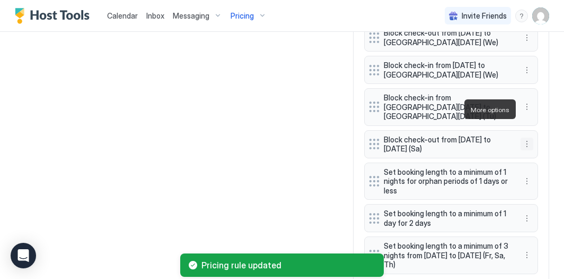
click at [529, 137] on button "More options" at bounding box center [527, 143] width 13 height 13
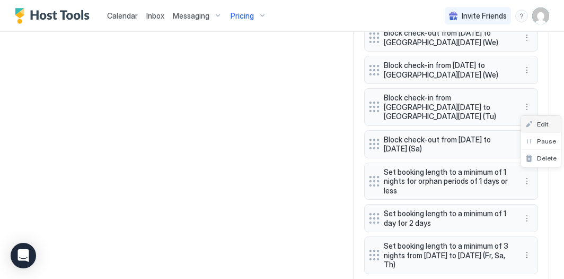
click at [543, 122] on span "Edit" at bounding box center [543, 124] width 12 height 8
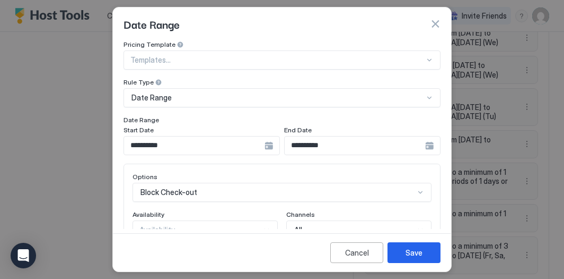
click at [172, 149] on input "**********" at bounding box center [194, 145] width 141 height 18
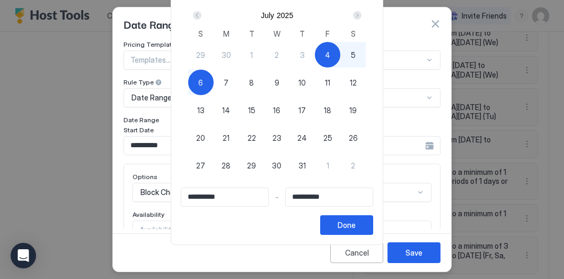
click at [280, 81] on span "9" at bounding box center [277, 82] width 5 height 11
type input "**********"
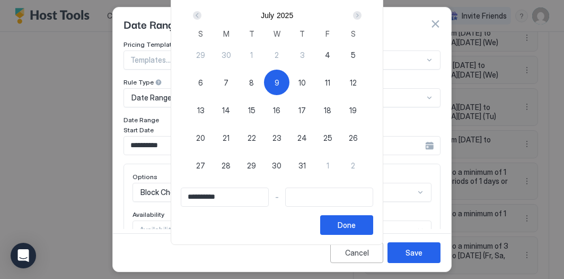
type input "**********"
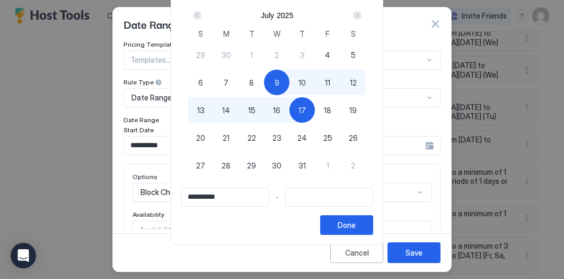
click at [305, 108] on span "17" at bounding box center [302, 110] width 7 height 11
type input "**********"
click at [254, 83] on span "8" at bounding box center [251, 82] width 5 height 11
type input "**********"
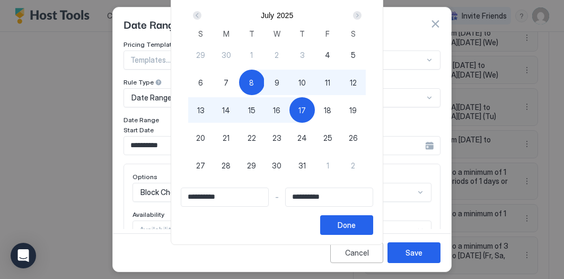
click at [280, 112] on span "16" at bounding box center [276, 110] width 7 height 11
type input "**********"
click at [356, 222] on div "Done" at bounding box center [347, 224] width 18 height 11
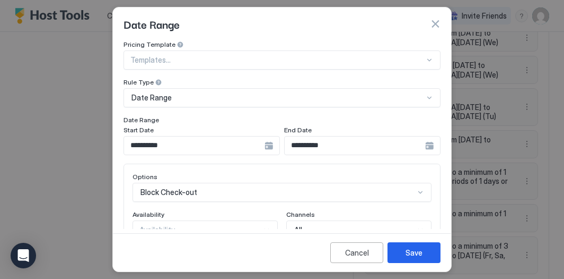
click at [224, 144] on input "**********" at bounding box center [194, 145] width 141 height 18
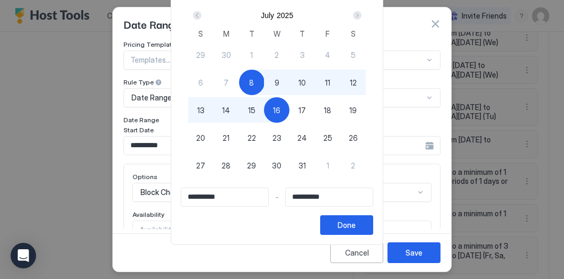
click at [280, 82] on span "9" at bounding box center [277, 82] width 5 height 11
type input "**********"
click at [359, 14] on div "Next" at bounding box center [357, 15] width 8 height 8
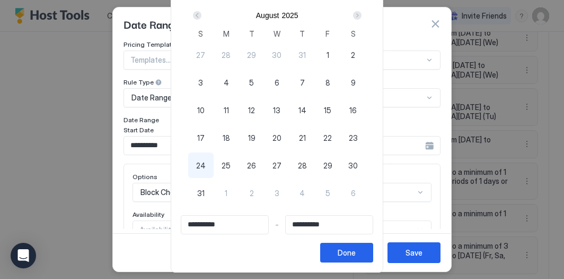
click at [359, 14] on div "Next" at bounding box center [357, 15] width 8 height 8
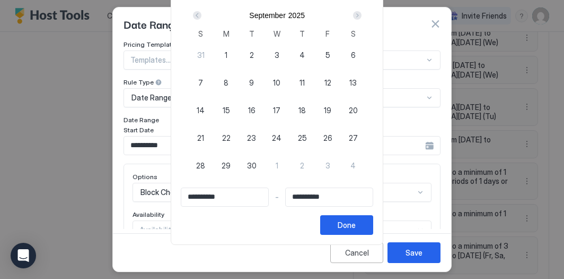
click at [359, 14] on div "Next" at bounding box center [357, 15] width 8 height 8
click at [199, 13] on div "Prev" at bounding box center [197, 15] width 8 height 8
click at [259, 79] on div "9" at bounding box center [251, 81] width 25 height 25
type input "**********"
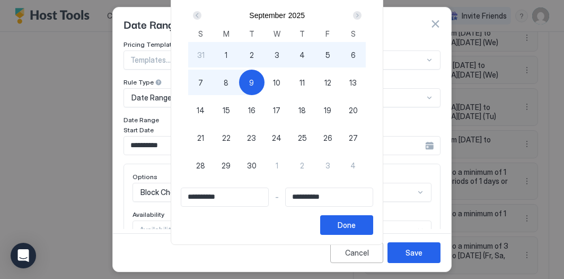
click at [281, 111] on span "17" at bounding box center [276, 110] width 7 height 11
type input "**********"
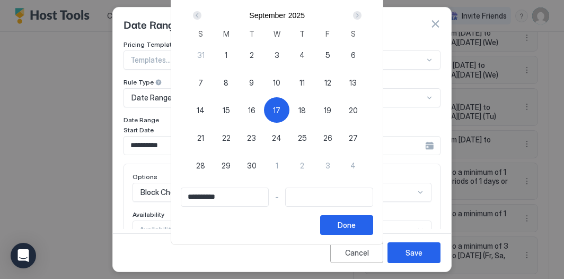
click at [252, 88] on div "9" at bounding box center [251, 81] width 25 height 25
type input "**********"
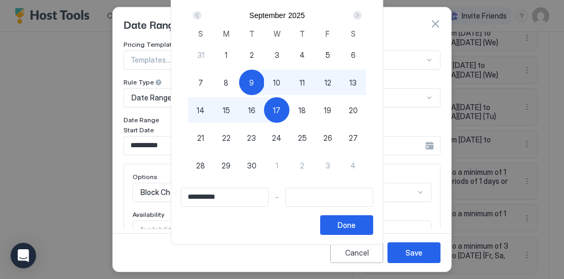
click at [290, 107] on div "17" at bounding box center [276, 109] width 25 height 25
type input "**********"
click at [369, 224] on button "Done" at bounding box center [346, 225] width 53 height 20
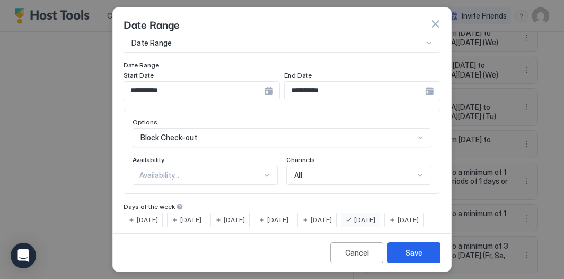
scroll to position [80, 0]
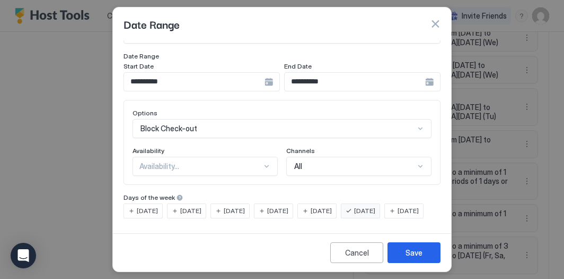
click at [197, 203] on div "[DATE]" at bounding box center [186, 210] width 39 height 15
click at [196, 206] on span "[DATE]" at bounding box center [190, 211] width 21 height 10
click at [373, 206] on span "[DATE]" at bounding box center [364, 211] width 21 height 10
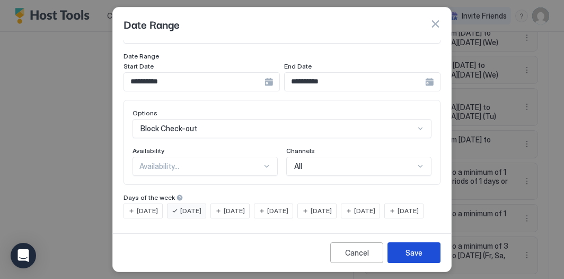
click at [417, 250] on div "Save" at bounding box center [414, 252] width 17 height 11
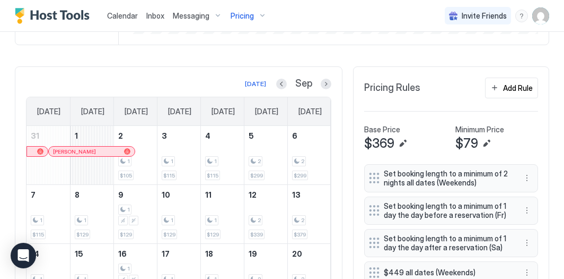
scroll to position [185, 0]
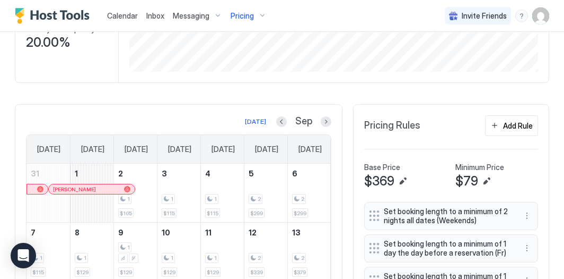
click at [254, 13] on div "Pricing" at bounding box center [249, 16] width 45 height 18
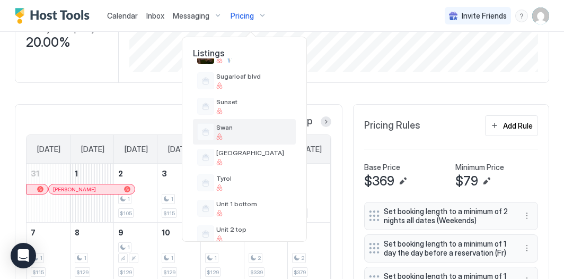
scroll to position [764, 0]
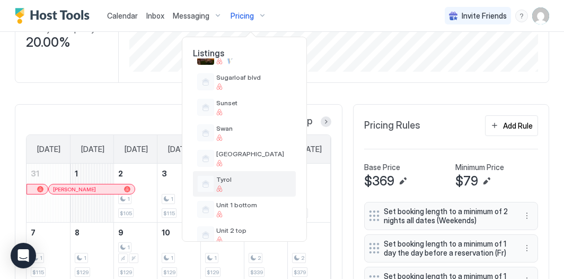
click at [260, 176] on span "Tyrol" at bounding box center [253, 179] width 75 height 8
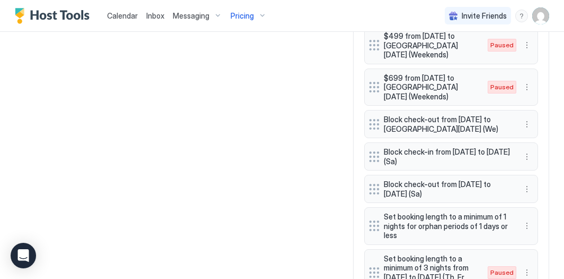
scroll to position [1343, 0]
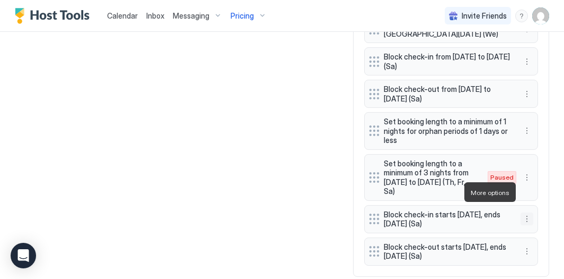
click at [529, 212] on button "More options" at bounding box center [527, 218] width 13 height 13
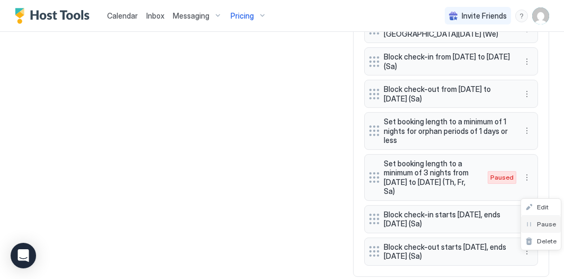
click at [545, 225] on span "Pause" at bounding box center [546, 224] width 19 height 8
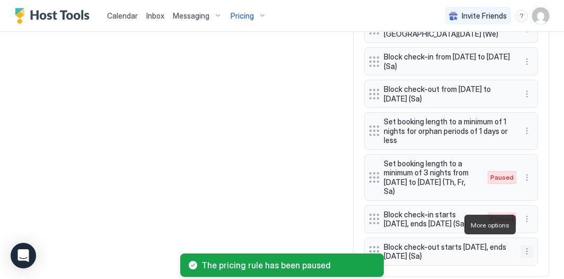
click at [527, 245] on button "More options" at bounding box center [527, 251] width 13 height 13
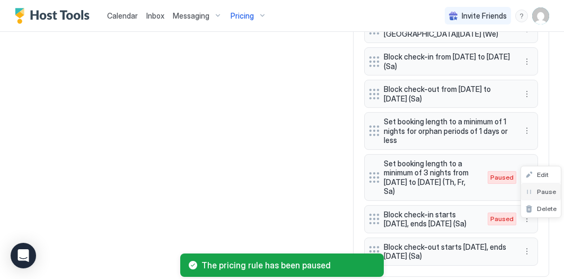
click at [546, 195] on span "Pause" at bounding box center [546, 191] width 19 height 8
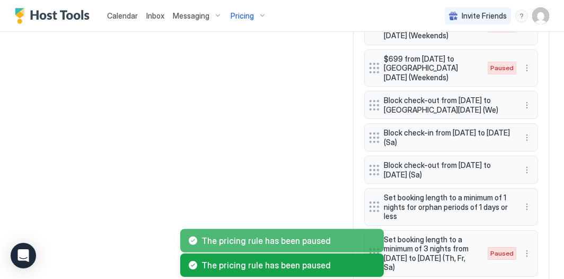
scroll to position [1265, 0]
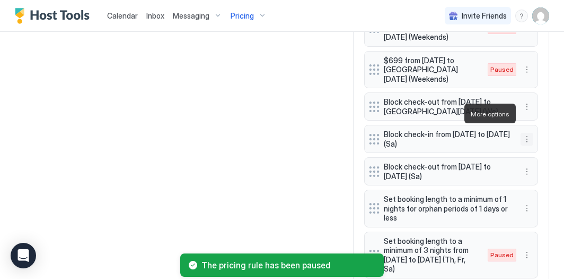
click at [530, 133] on button "More options" at bounding box center [527, 139] width 13 height 13
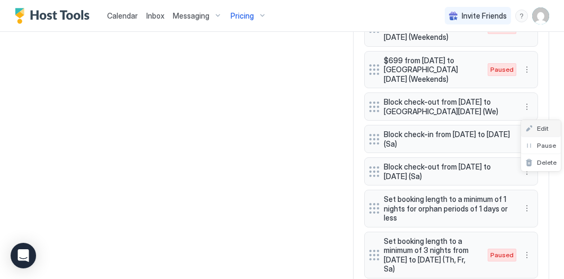
click at [535, 126] on div "Edit" at bounding box center [537, 128] width 23 height 8
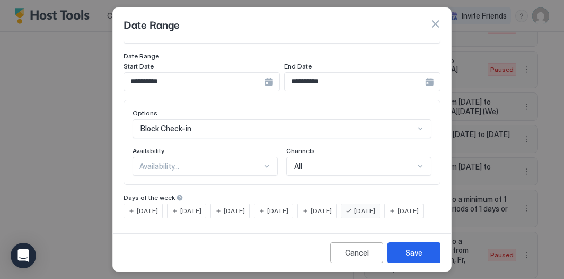
scroll to position [80, 0]
click at [376, 206] on span "[DATE]" at bounding box center [364, 211] width 21 height 10
click at [184, 206] on span "[DATE]" at bounding box center [190, 211] width 21 height 10
click at [209, 73] on input "**********" at bounding box center [194, 82] width 141 height 18
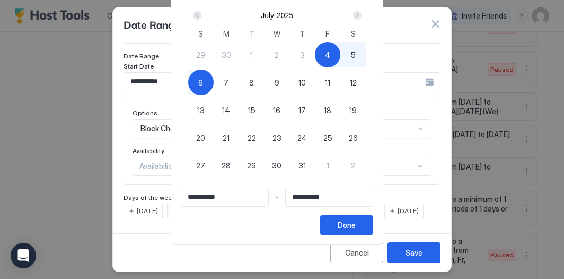
click at [360, 18] on div "Next" at bounding box center [357, 15] width 8 height 8
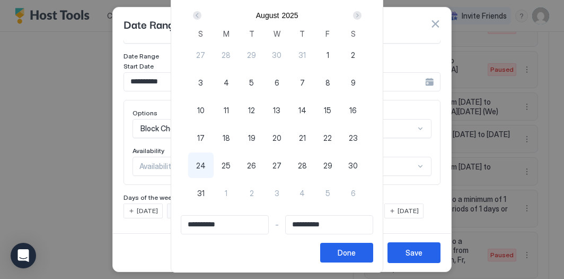
click at [360, 18] on div "Next" at bounding box center [357, 15] width 8 height 8
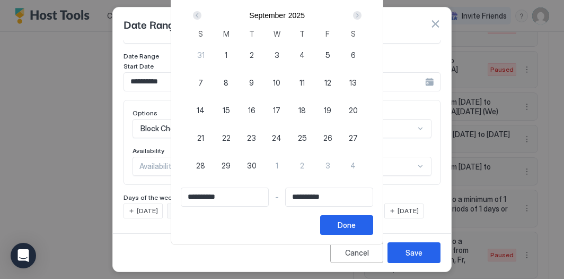
click at [262, 82] on div "9" at bounding box center [251, 81] width 25 height 25
type input "**********"
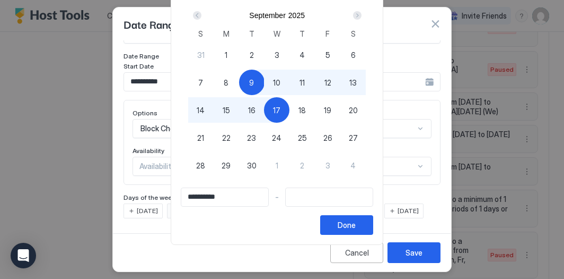
click at [281, 106] on span "17" at bounding box center [276, 110] width 7 height 11
click at [356, 226] on div "Done" at bounding box center [347, 224] width 18 height 11
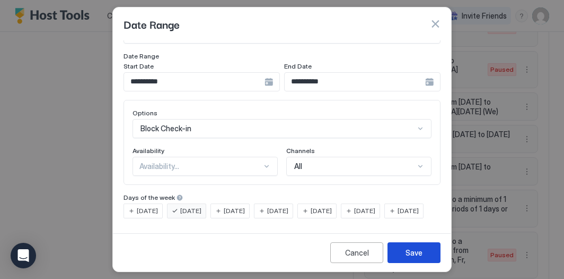
click at [418, 249] on div "Save" at bounding box center [414, 252] width 17 height 11
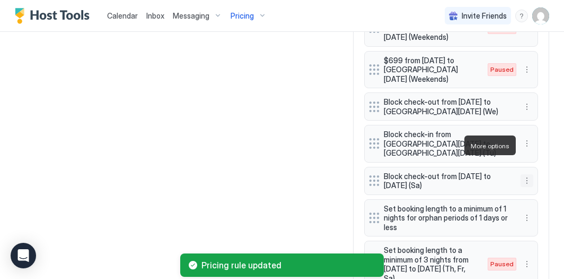
click at [527, 174] on button "More options" at bounding box center [527, 180] width 13 height 13
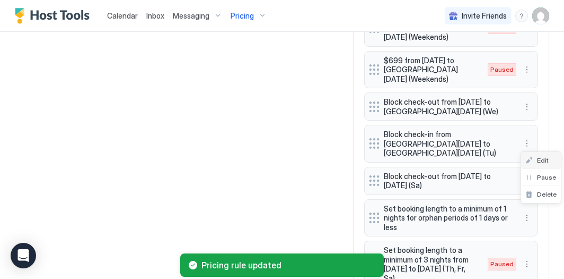
click at [538, 157] on span "Edit" at bounding box center [543, 160] width 12 height 8
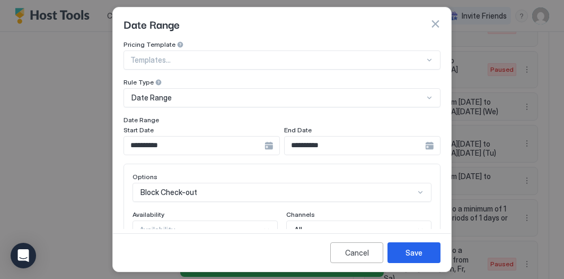
click at [173, 142] on input "**********" at bounding box center [194, 145] width 141 height 18
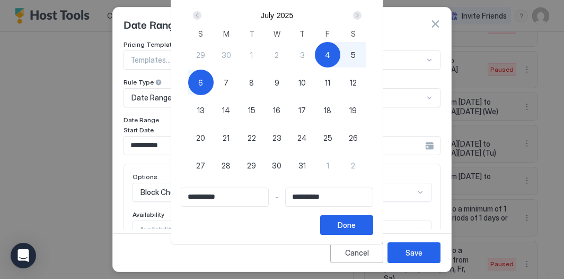
click at [362, 16] on div "Next" at bounding box center [357, 15] width 8 height 8
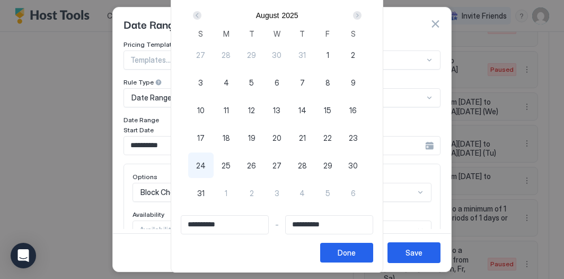
click at [362, 16] on div "Next" at bounding box center [357, 15] width 8 height 8
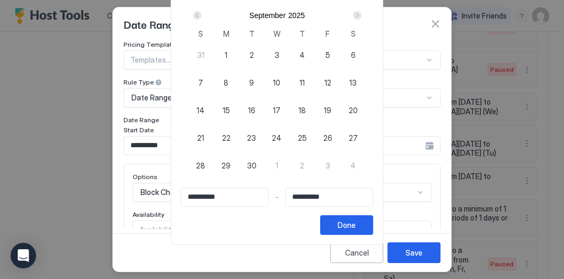
click at [259, 79] on div "9" at bounding box center [251, 81] width 25 height 25
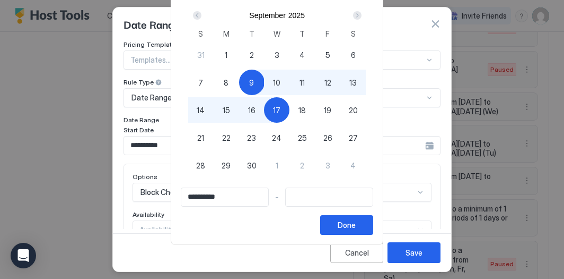
click at [279, 107] on span "17" at bounding box center [276, 110] width 7 height 11
click at [356, 221] on div "Done" at bounding box center [347, 224] width 18 height 11
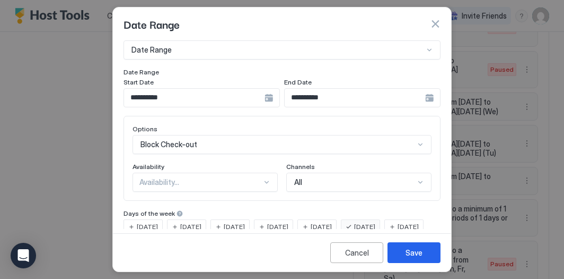
scroll to position [51, 0]
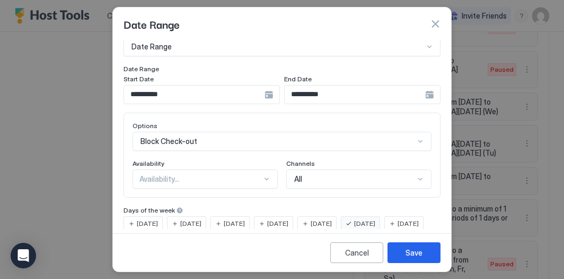
click at [198, 223] on span "[DATE]" at bounding box center [190, 224] width 21 height 10
click at [369, 220] on div "[DATE]" at bounding box center [360, 223] width 39 height 15
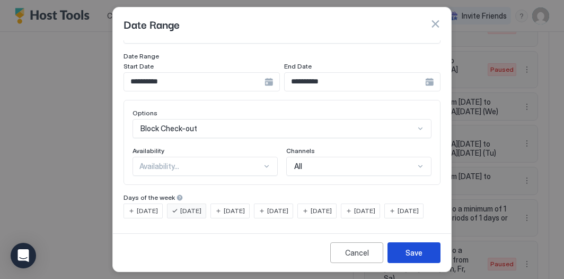
click at [410, 251] on div "Save" at bounding box center [414, 252] width 17 height 11
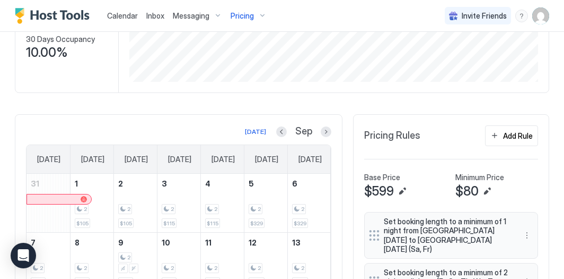
scroll to position [0, 0]
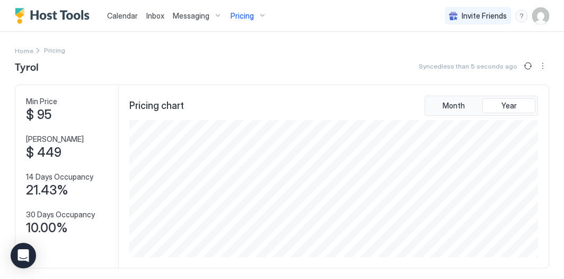
click at [251, 14] on span "Pricing" at bounding box center [242, 16] width 23 height 10
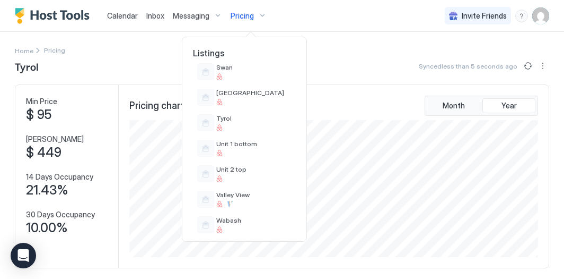
scroll to position [826, 0]
click at [265, 150] on div at bounding box center [253, 152] width 75 height 6
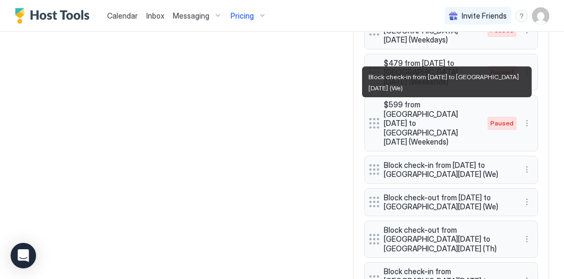
scroll to position [1029, 0]
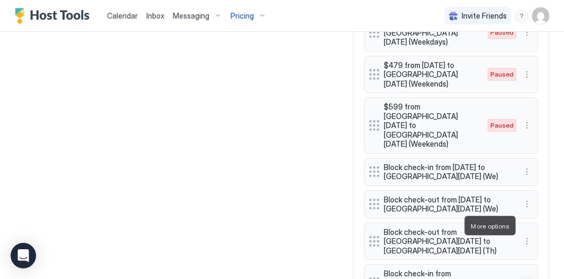
click at [525, 276] on button "More options" at bounding box center [527, 282] width 13 height 13
click at [539, 180] on div "Edit" at bounding box center [541, 175] width 40 height 17
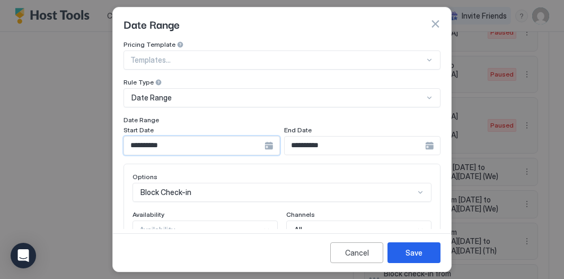
click at [162, 144] on input "**********" at bounding box center [194, 145] width 141 height 18
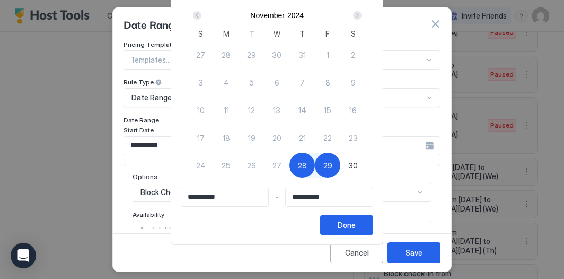
click at [359, 15] on div "Next" at bounding box center [357, 15] width 8 height 8
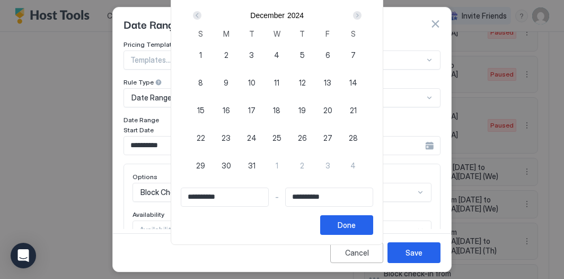
click at [359, 15] on div "Next" at bounding box center [357, 15] width 8 height 8
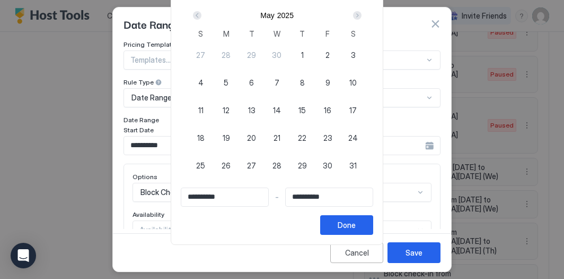
click at [359, 15] on div "Next" at bounding box center [357, 15] width 8 height 8
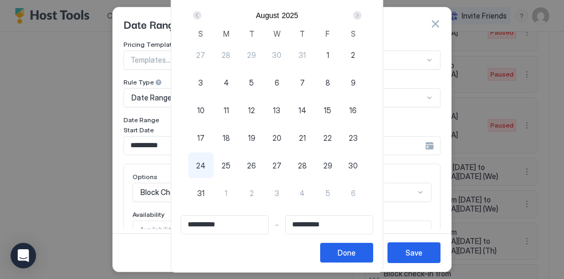
click at [359, 15] on div "Next" at bounding box center [357, 15] width 8 height 8
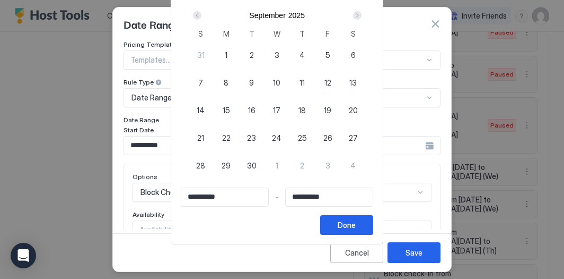
click at [254, 84] on span "9" at bounding box center [251, 82] width 5 height 11
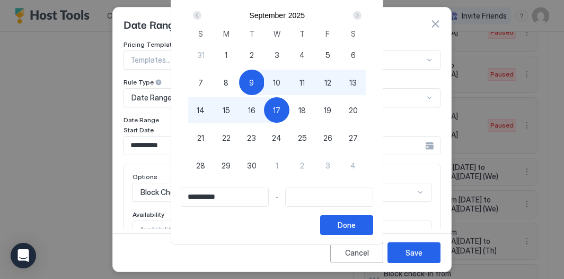
click at [274, 100] on div "17" at bounding box center [276, 109] width 25 height 25
click at [372, 220] on button "Done" at bounding box center [346, 225] width 53 height 20
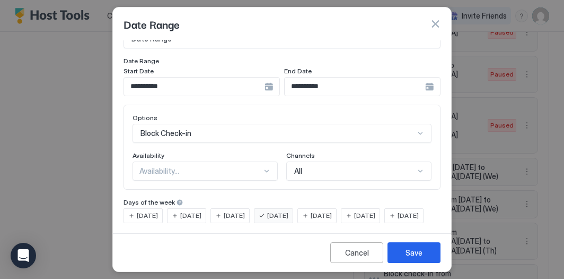
scroll to position [62, 0]
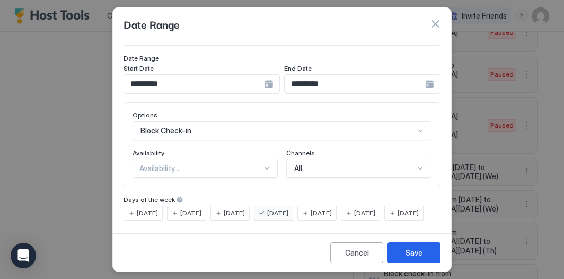
click at [196, 216] on span "[DATE]" at bounding box center [190, 213] width 21 height 10
click at [283, 213] on span "[DATE]" at bounding box center [277, 213] width 21 height 10
click at [411, 256] on div "Save" at bounding box center [414, 252] width 17 height 11
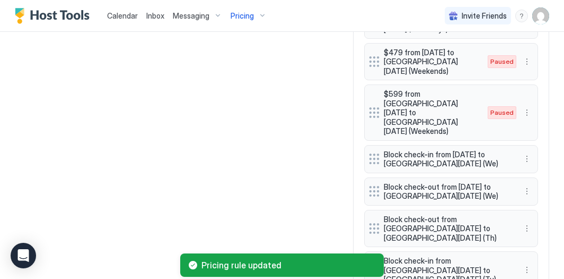
scroll to position [1045, 0]
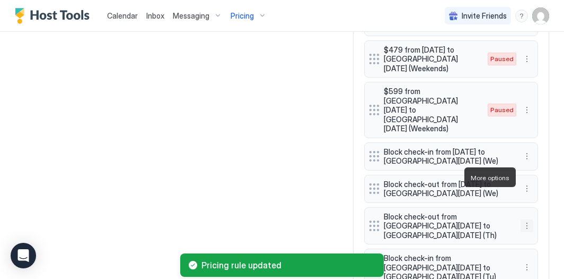
click at [531, 219] on button "More options" at bounding box center [527, 225] width 13 height 13
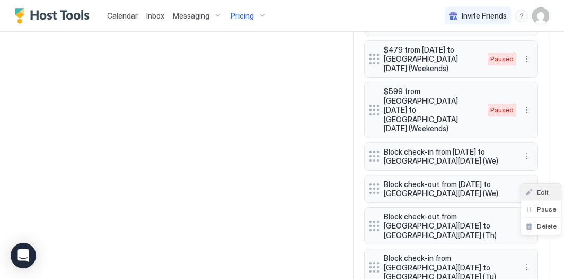
click at [539, 185] on div "Edit" at bounding box center [541, 192] width 40 height 17
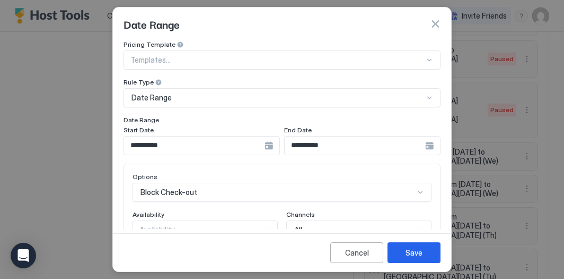
click at [162, 144] on input "**********" at bounding box center [194, 145] width 141 height 18
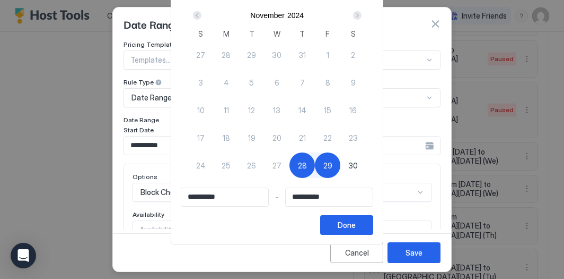
click at [360, 12] on div "Next" at bounding box center [357, 15] width 8 height 8
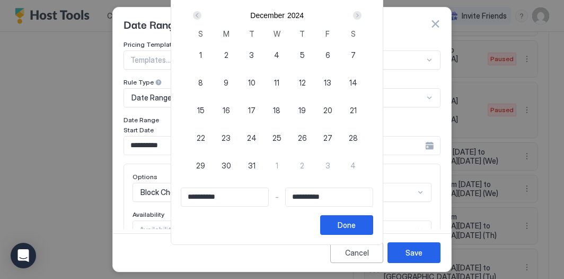
click at [360, 12] on div "Next" at bounding box center [357, 15] width 8 height 8
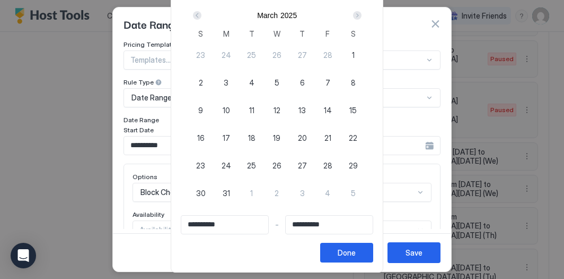
click at [360, 12] on div "Next" at bounding box center [357, 15] width 8 height 8
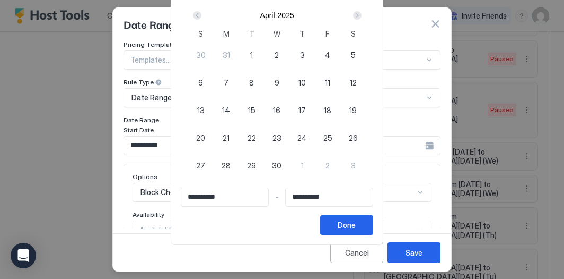
click at [360, 12] on div "Next" at bounding box center [357, 15] width 8 height 8
click at [360, 13] on div "Next" at bounding box center [357, 15] width 8 height 8
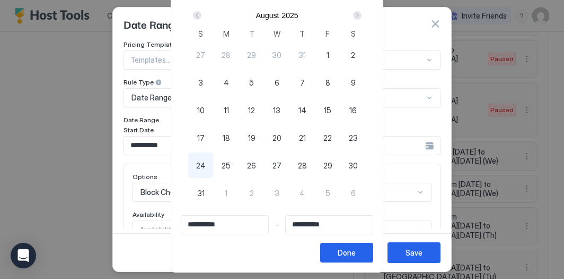
click at [360, 13] on div "Next" at bounding box center [357, 15] width 8 height 8
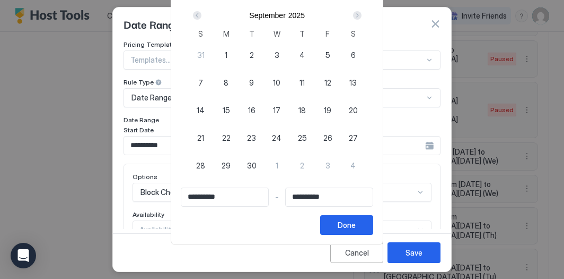
click at [253, 79] on div "9" at bounding box center [251, 81] width 25 height 25
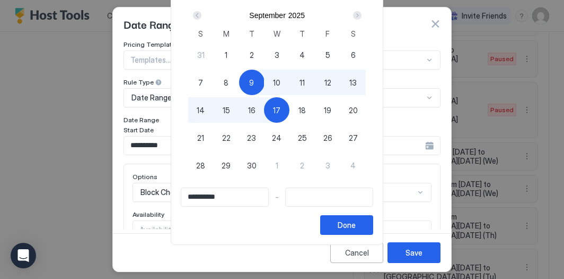
click at [279, 114] on span "17" at bounding box center [276, 110] width 7 height 11
click at [339, 224] on button "Done" at bounding box center [346, 225] width 53 height 20
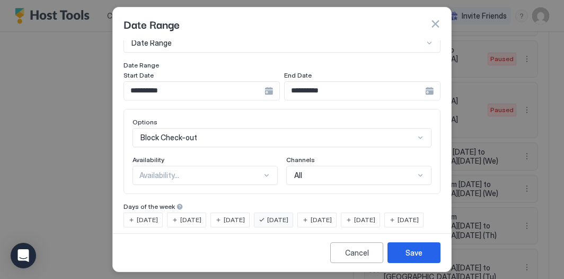
scroll to position [67, 0]
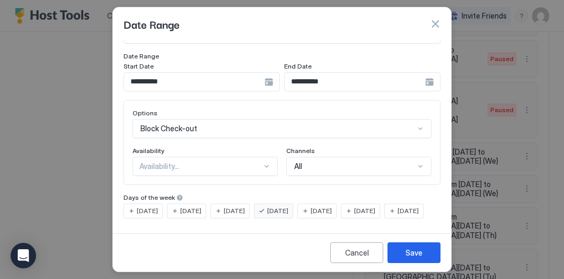
click at [197, 206] on span "[DATE]" at bounding box center [190, 211] width 21 height 10
click at [271, 211] on div "[DATE]" at bounding box center [273, 210] width 39 height 15
click at [403, 248] on button "Save" at bounding box center [414, 252] width 53 height 21
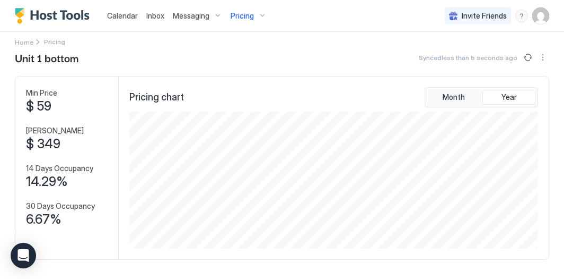
scroll to position [0, 0]
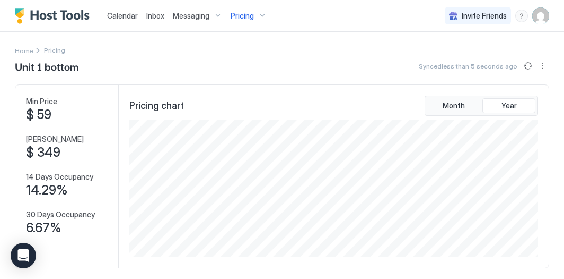
click at [254, 13] on div "Pricing" at bounding box center [249, 16] width 45 height 18
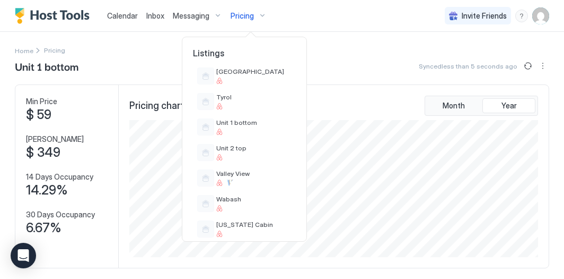
scroll to position [857, 0]
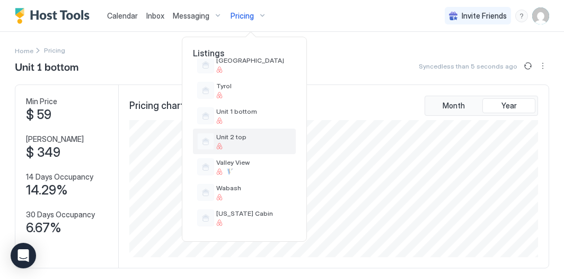
click at [248, 131] on div "Unit 2 top" at bounding box center [244, 140] width 103 height 25
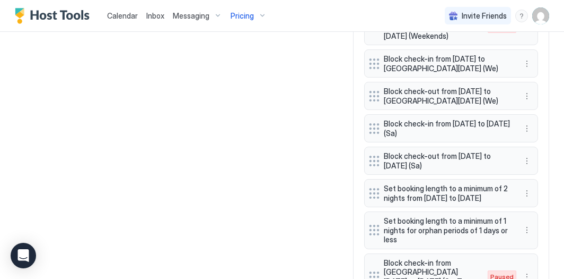
scroll to position [1136, 0]
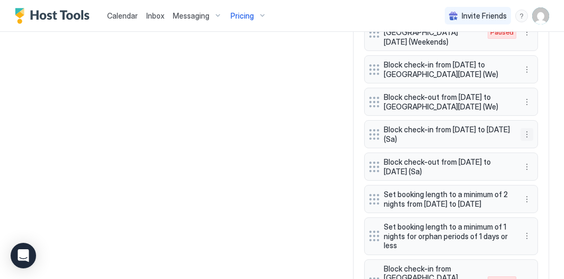
click at [530, 128] on button "More options" at bounding box center [527, 134] width 13 height 13
click at [537, 122] on span "Edit" at bounding box center [543, 123] width 12 height 8
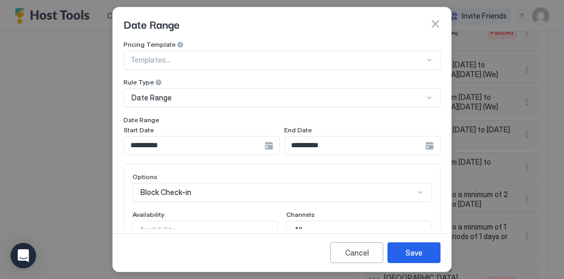
click at [232, 145] on input "**********" at bounding box center [194, 145] width 141 height 18
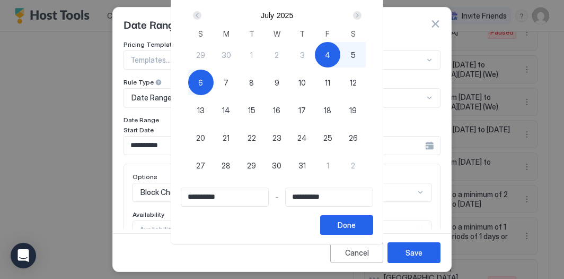
click at [362, 18] on div "Next" at bounding box center [357, 15] width 8 height 8
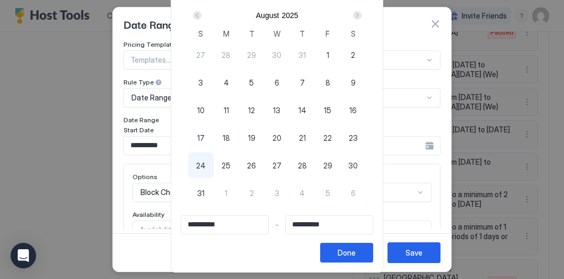
click at [362, 18] on div "Next" at bounding box center [357, 15] width 8 height 8
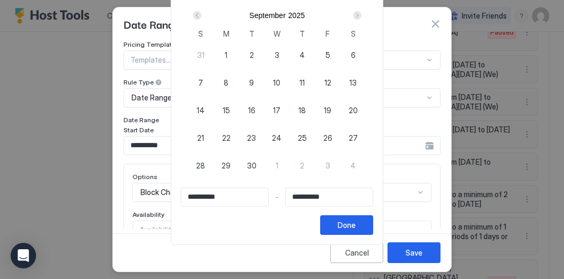
click at [253, 82] on div "9" at bounding box center [251, 81] width 25 height 25
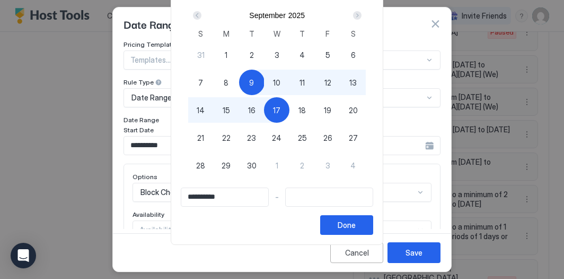
click at [279, 108] on span "17" at bounding box center [276, 110] width 7 height 11
click at [343, 221] on button "Done" at bounding box center [346, 225] width 53 height 20
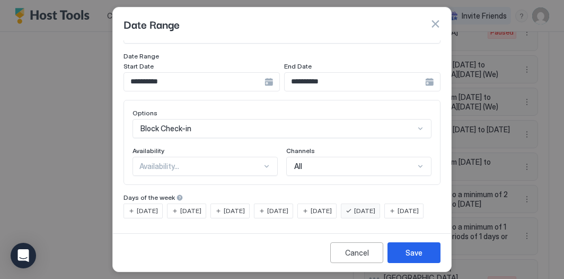
scroll to position [72, 0]
click at [185, 206] on span "[DATE]" at bounding box center [190, 211] width 21 height 10
click at [372, 206] on span "[DATE]" at bounding box center [364, 211] width 21 height 10
click at [416, 250] on div "Save" at bounding box center [414, 252] width 17 height 11
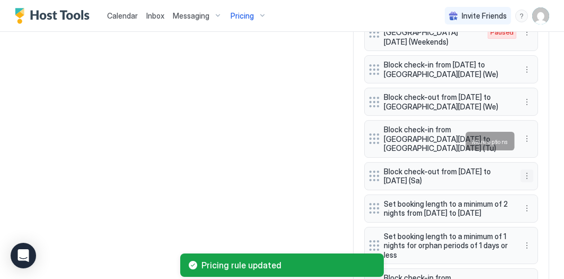
click at [526, 169] on button "More options" at bounding box center [527, 175] width 13 height 13
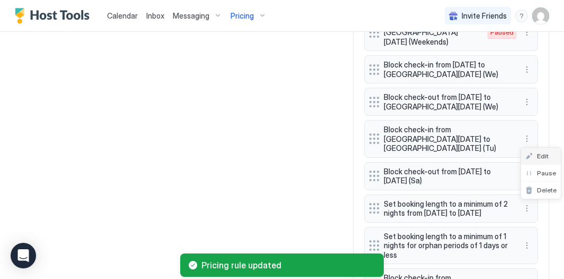
click at [540, 154] on span "Edit" at bounding box center [543, 156] width 12 height 8
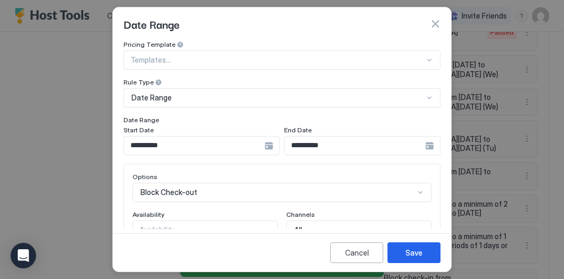
click at [164, 143] on input "**********" at bounding box center [194, 145] width 141 height 18
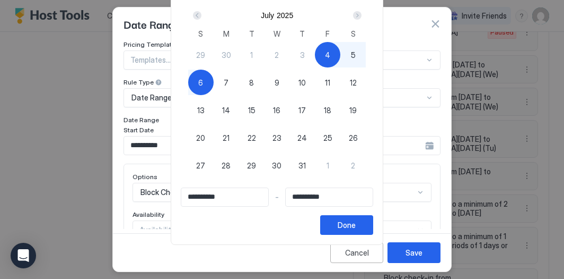
click at [362, 15] on div "Next" at bounding box center [357, 15] width 8 height 8
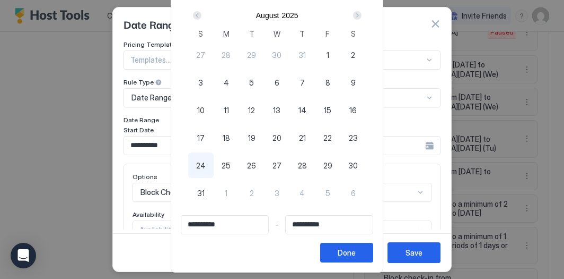
click at [362, 15] on div "Next" at bounding box center [357, 15] width 8 height 8
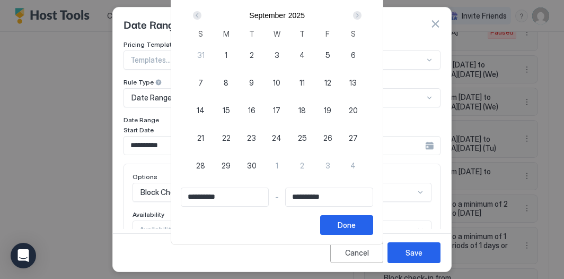
click at [252, 82] on div "9" at bounding box center [251, 81] width 25 height 25
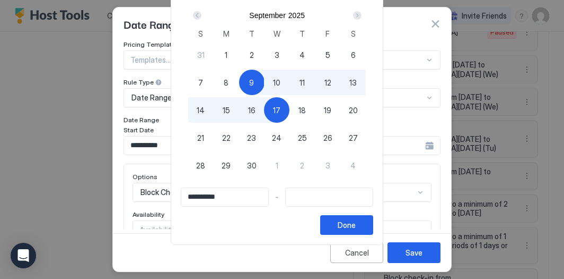
click at [281, 105] on span "17" at bounding box center [276, 110] width 7 height 11
click at [351, 224] on div "Done" at bounding box center [347, 224] width 18 height 11
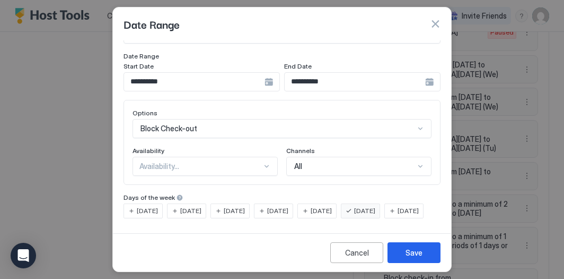
scroll to position [80, 0]
click at [199, 206] on span "[DATE]" at bounding box center [190, 211] width 21 height 10
click at [370, 203] on div "[DATE]" at bounding box center [360, 210] width 39 height 15
click at [401, 249] on button "Save" at bounding box center [414, 252] width 53 height 21
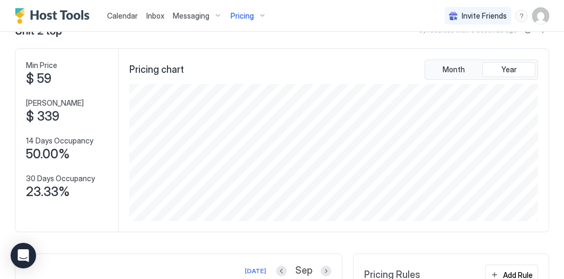
scroll to position [0, 0]
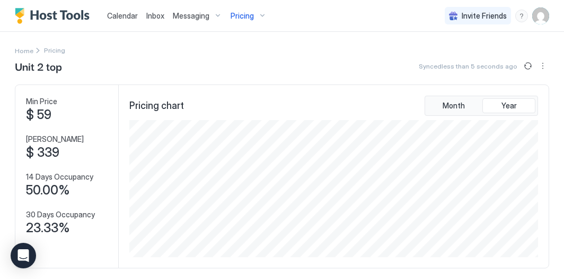
click at [256, 15] on div "Pricing" at bounding box center [249, 16] width 45 height 18
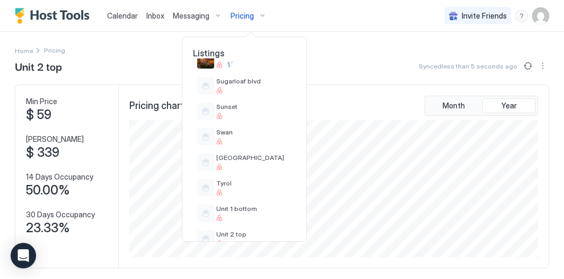
scroll to position [857, 0]
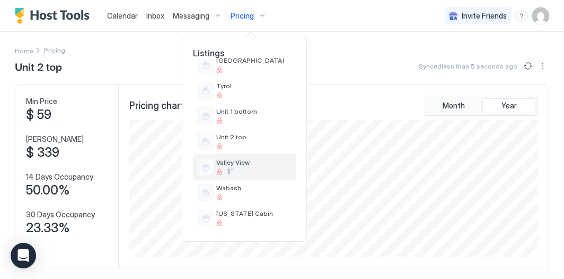
click at [241, 167] on div "Valley View" at bounding box center [253, 166] width 75 height 16
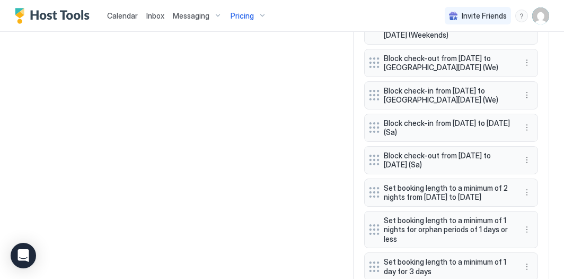
scroll to position [1200, 0]
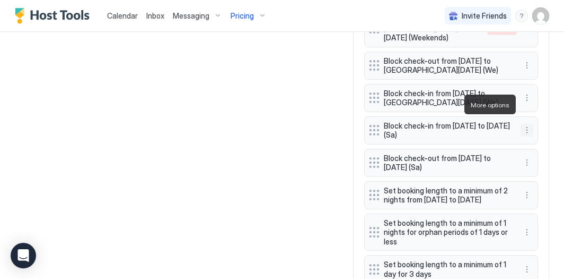
click at [528, 124] on button "More options" at bounding box center [527, 130] width 13 height 13
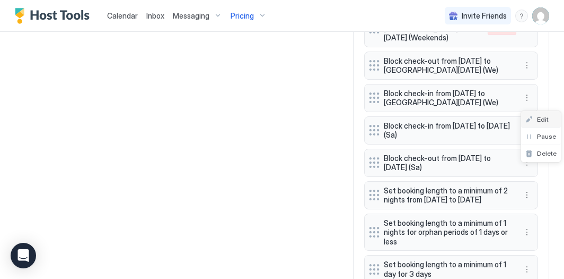
click at [542, 123] on span "Edit" at bounding box center [543, 119] width 12 height 8
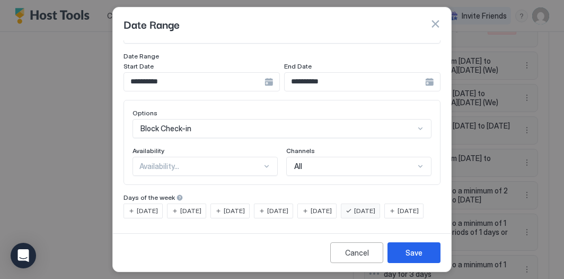
scroll to position [71, 0]
click at [196, 206] on span "[DATE]" at bounding box center [190, 211] width 21 height 10
click at [196, 77] on input "**********" at bounding box center [194, 82] width 141 height 18
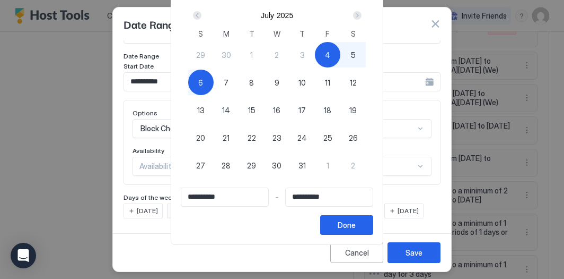
click at [279, 79] on div "9" at bounding box center [276, 81] width 25 height 25
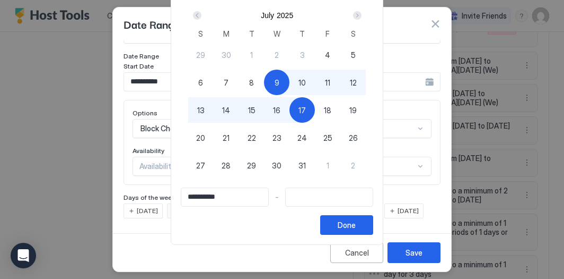
click at [306, 110] on span "17" at bounding box center [302, 110] width 7 height 11
click at [354, 227] on div "Done" at bounding box center [347, 224] width 18 height 11
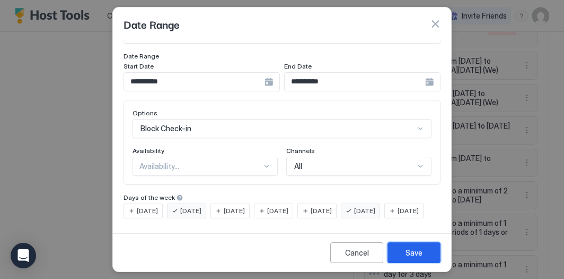
click at [411, 255] on div "Save" at bounding box center [414, 252] width 17 height 11
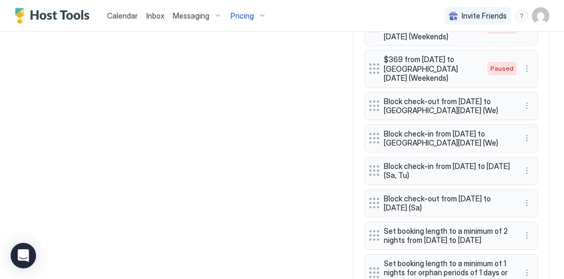
scroll to position [1159, 0]
click at [529, 164] on button "More options" at bounding box center [527, 170] width 13 height 13
click at [543, 166] on div "Edit" at bounding box center [541, 160] width 40 height 17
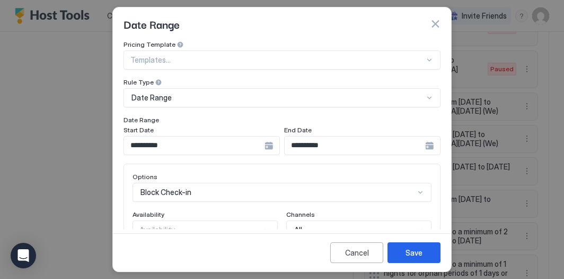
click at [246, 150] on input "**********" at bounding box center [194, 145] width 141 height 18
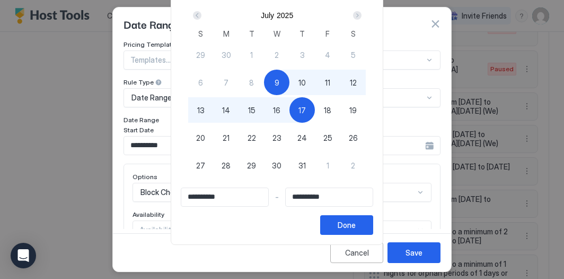
click at [360, 16] on div "Next" at bounding box center [357, 15] width 8 height 8
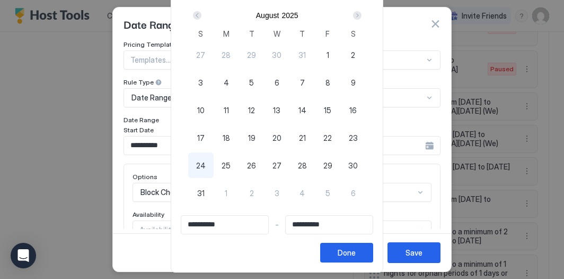
click at [360, 16] on div "Next" at bounding box center [357, 15] width 8 height 8
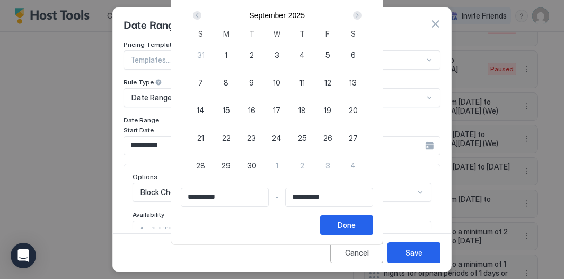
click at [254, 83] on span "9" at bounding box center [251, 82] width 5 height 11
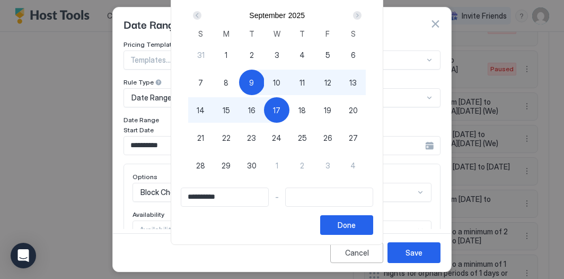
click at [290, 103] on div "17" at bounding box center [276, 109] width 25 height 25
click at [369, 228] on button "Done" at bounding box center [346, 225] width 53 height 20
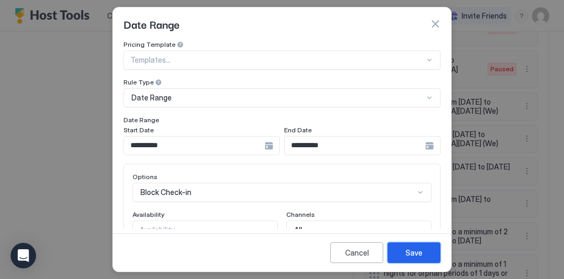
click at [399, 251] on button "Save" at bounding box center [414, 252] width 53 height 21
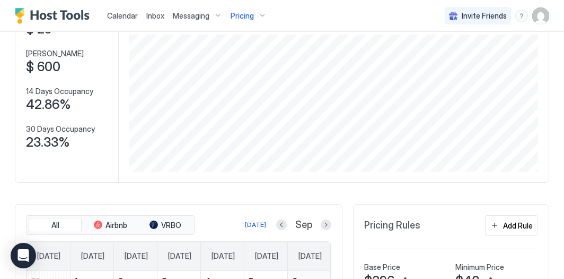
scroll to position [0, 0]
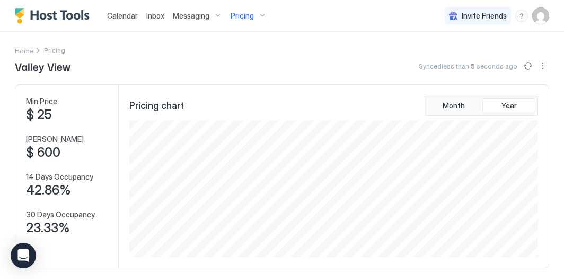
click at [246, 19] on span "Pricing" at bounding box center [242, 16] width 23 height 10
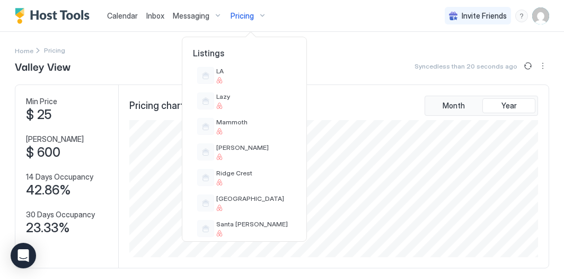
scroll to position [857, 0]
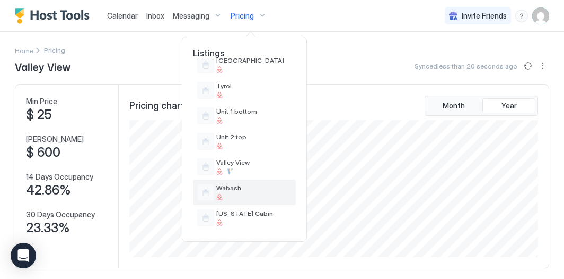
click at [229, 185] on span "Wabash" at bounding box center [253, 188] width 75 height 8
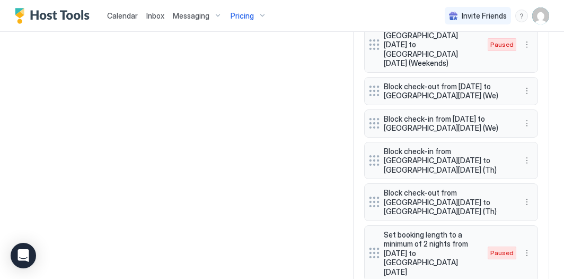
scroll to position [1194, 0]
click at [533, 153] on button "More options" at bounding box center [527, 159] width 13 height 13
click at [541, 123] on span "Edit" at bounding box center [543, 126] width 12 height 8
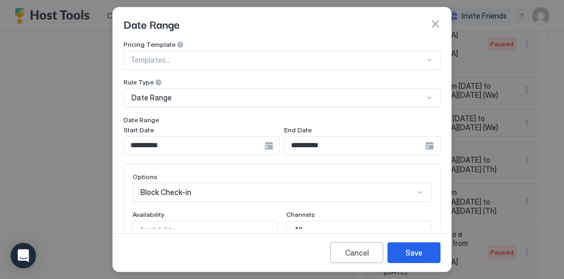
click at [209, 148] on input "**********" at bounding box center [194, 145] width 141 height 18
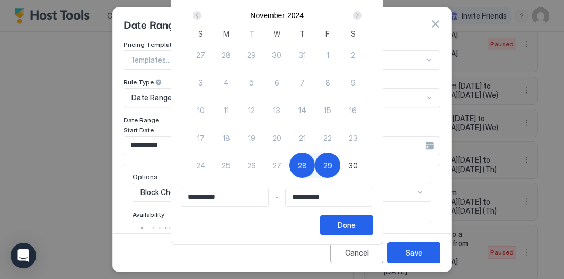
click at [362, 11] on div "Next" at bounding box center [357, 15] width 8 height 8
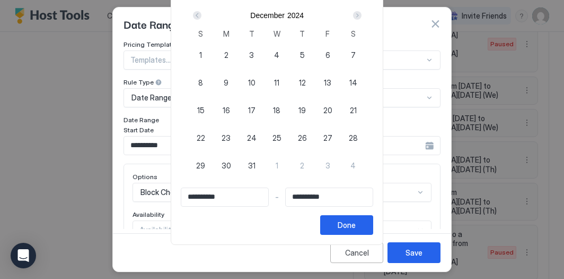
click at [362, 11] on div "Next" at bounding box center [357, 15] width 8 height 8
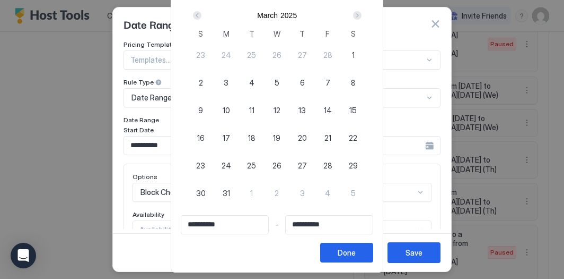
click at [362, 11] on div "Next" at bounding box center [357, 15] width 8 height 8
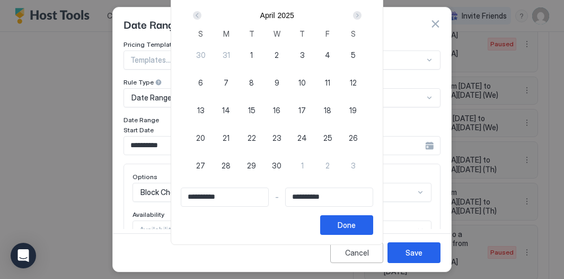
click at [362, 11] on div "Next" at bounding box center [357, 15] width 8 height 8
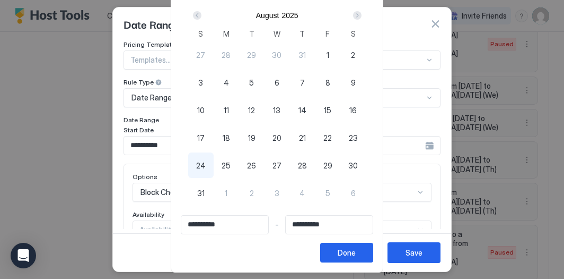
click at [362, 11] on div "Next" at bounding box center [357, 15] width 8 height 8
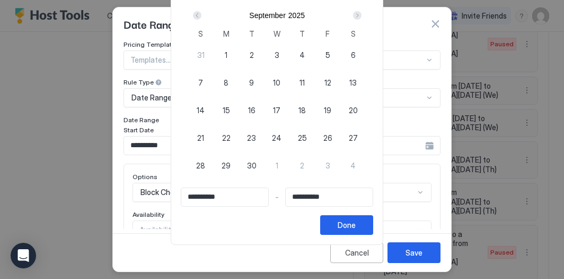
click at [247, 81] on div "9" at bounding box center [251, 81] width 25 height 25
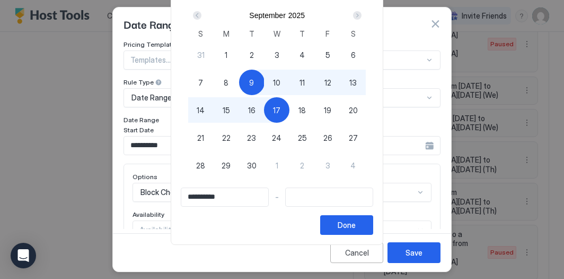
click at [280, 107] on span "17" at bounding box center [276, 110] width 7 height 11
click at [371, 219] on button "Done" at bounding box center [346, 225] width 53 height 20
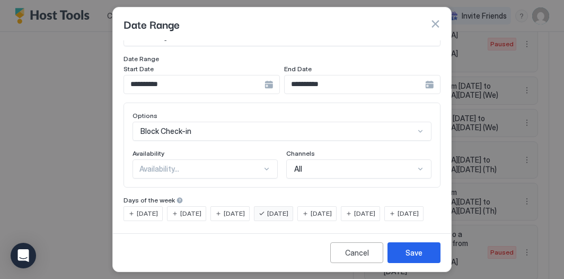
scroll to position [62, 0]
click at [270, 134] on div "Block Check-in" at bounding box center [282, 129] width 299 height 19
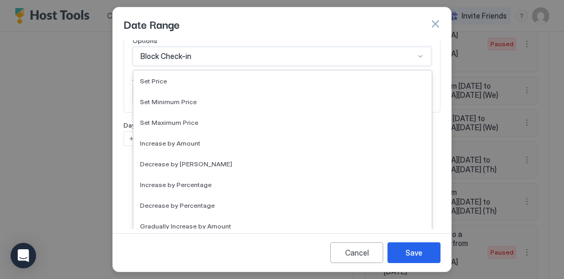
scroll to position [179, 0]
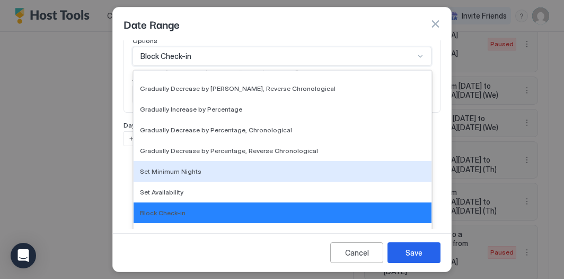
click at [124, 182] on div "**********" at bounding box center [282, 134] width 338 height 188
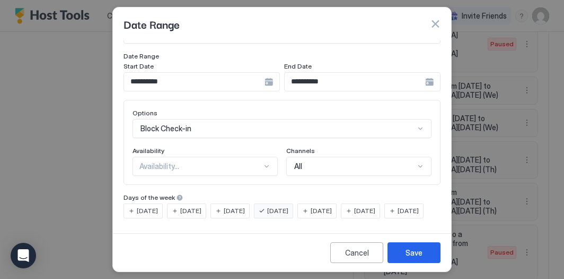
scroll to position [81, 0]
click at [224, 203] on div "[DATE]" at bounding box center [230, 210] width 39 height 15
click at [200, 206] on span "[DATE]" at bounding box center [190, 211] width 21 height 10
click at [223, 203] on div "[DATE]" at bounding box center [230, 210] width 39 height 15
click at [301, 203] on div "[DATE] [DATE] [DATE] [DATE] [DATE] [DATE] [DATE]" at bounding box center [282, 210] width 317 height 15
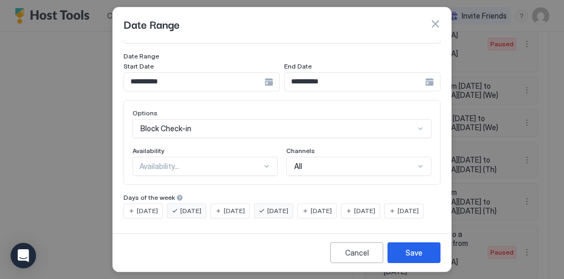
click at [289, 206] on span "[DATE]" at bounding box center [277, 211] width 21 height 10
click at [403, 256] on button "Save" at bounding box center [414, 252] width 53 height 21
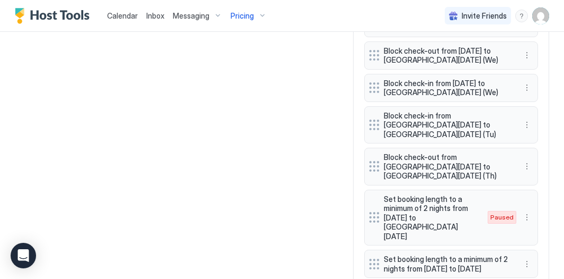
scroll to position [1228, 0]
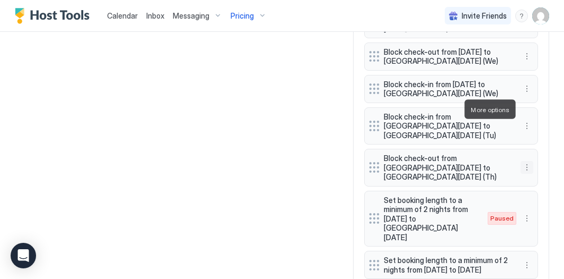
click at [523, 161] on button "More options" at bounding box center [527, 167] width 13 height 13
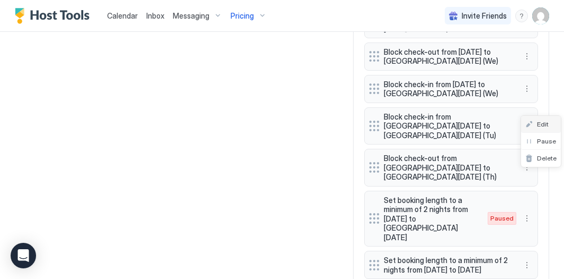
click at [531, 120] on div "Edit" at bounding box center [537, 124] width 23 height 8
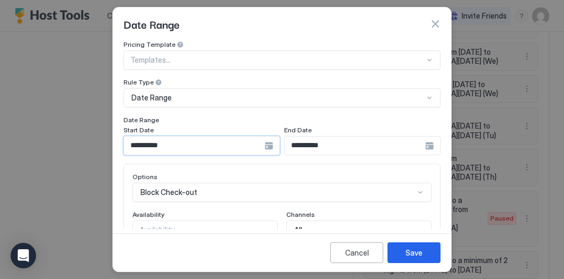
click at [227, 143] on input "**********" at bounding box center [194, 145] width 141 height 18
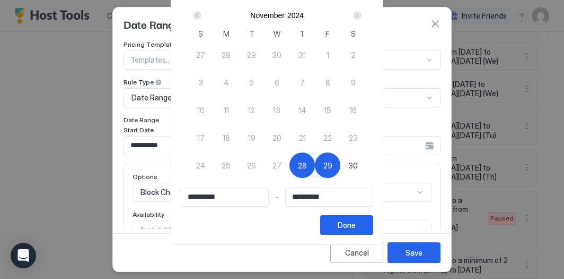
click at [359, 12] on div "Next" at bounding box center [357, 15] width 8 height 8
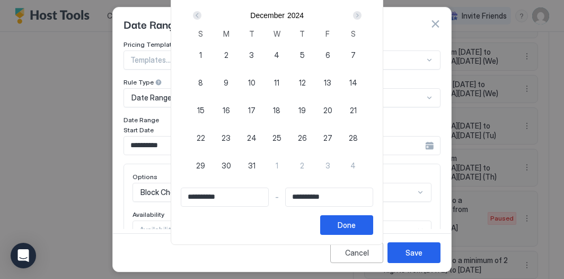
click at [359, 12] on div "Next" at bounding box center [357, 15] width 8 height 8
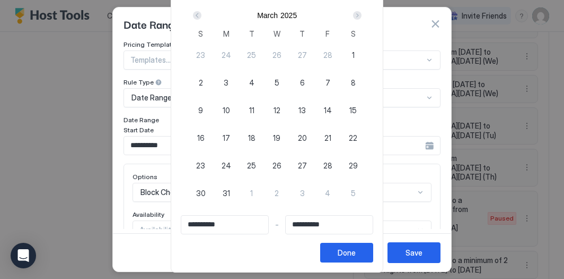
click at [359, 12] on div "Next" at bounding box center [357, 15] width 8 height 8
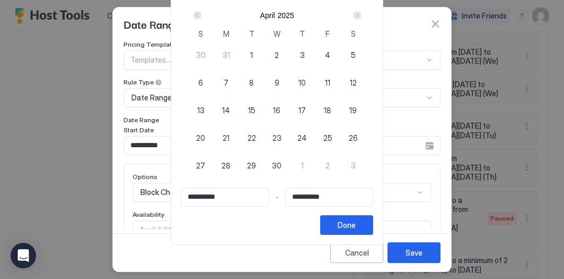
click at [359, 12] on div "Next" at bounding box center [357, 15] width 8 height 8
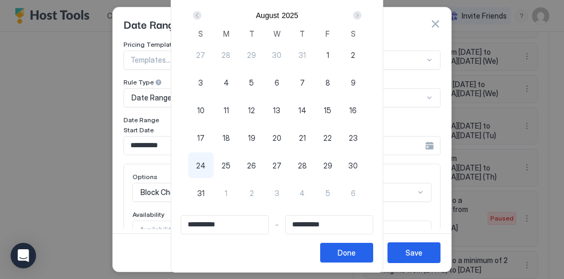
click at [359, 12] on div "Next" at bounding box center [357, 15] width 8 height 8
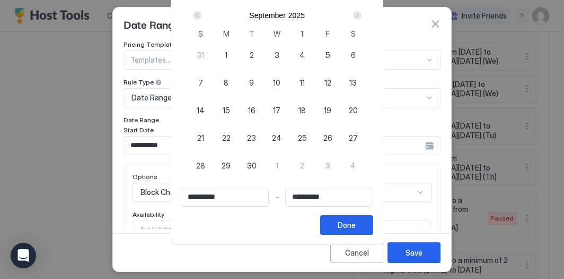
click at [254, 77] on span "9" at bounding box center [251, 82] width 5 height 11
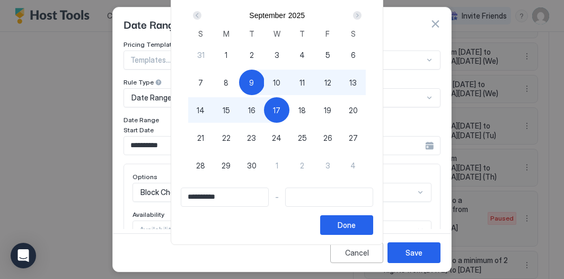
click at [281, 105] on span "17" at bounding box center [276, 110] width 7 height 11
click at [356, 223] on div "Done" at bounding box center [347, 224] width 18 height 11
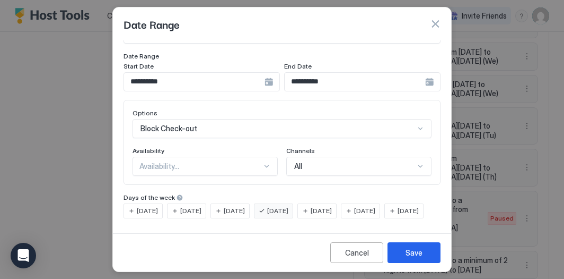
scroll to position [73, 0]
click at [289, 206] on span "[DATE]" at bounding box center [277, 211] width 21 height 10
click at [198, 206] on span "[DATE]" at bounding box center [190, 211] width 21 height 10
click at [418, 260] on button "Save" at bounding box center [414, 252] width 53 height 21
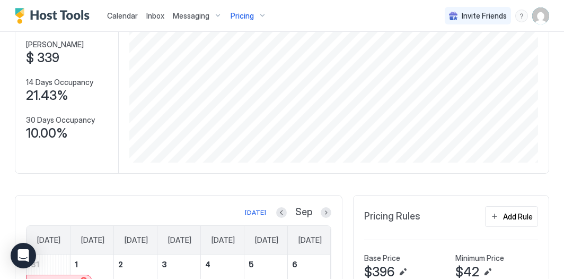
scroll to position [2, 0]
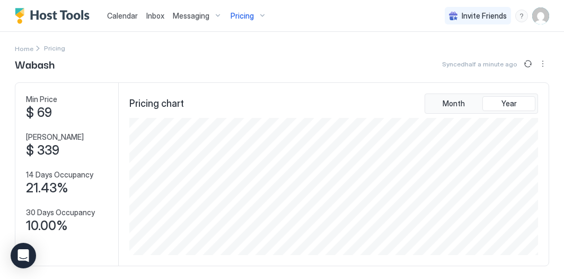
click at [258, 13] on div "Pricing" at bounding box center [249, 16] width 45 height 18
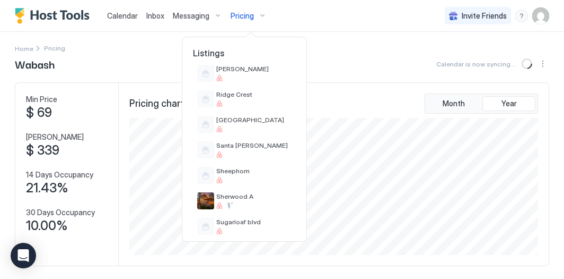
scroll to position [857, 0]
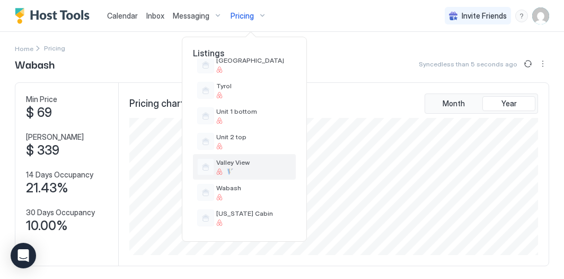
click at [275, 167] on div "Valley View" at bounding box center [253, 166] width 75 height 16
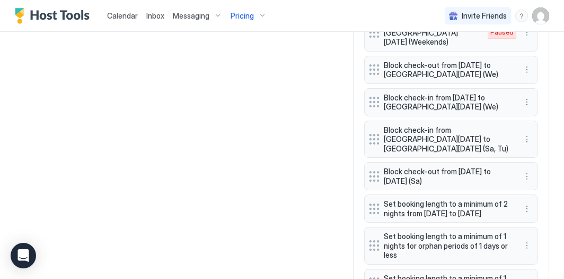
scroll to position [1192, 0]
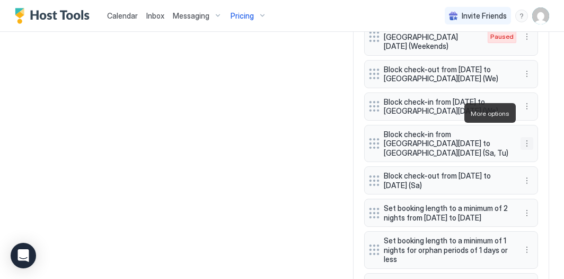
click at [531, 137] on button "More options" at bounding box center [527, 143] width 13 height 13
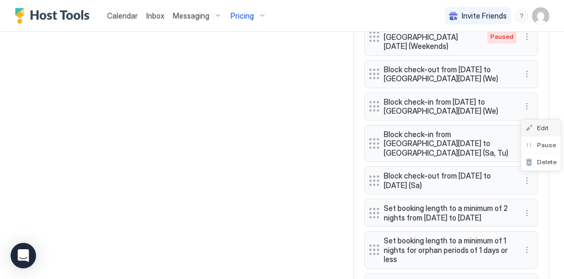
click at [536, 127] on div "Edit" at bounding box center [537, 128] width 23 height 8
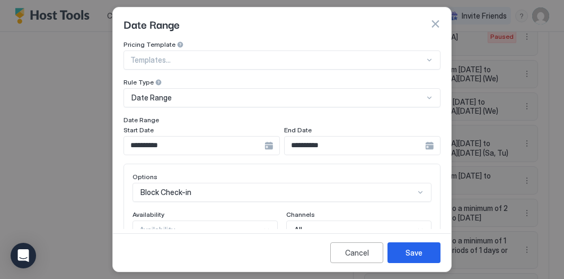
scroll to position [80, 0]
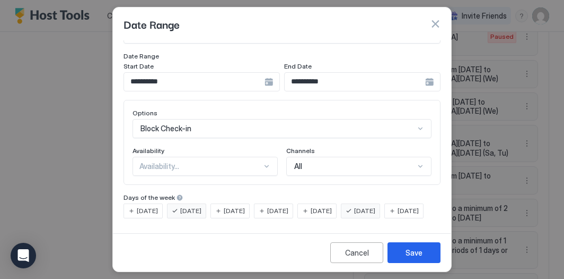
click at [376, 206] on span "[DATE]" at bounding box center [364, 211] width 21 height 10
click at [265, 73] on input "**********" at bounding box center [194, 82] width 141 height 18
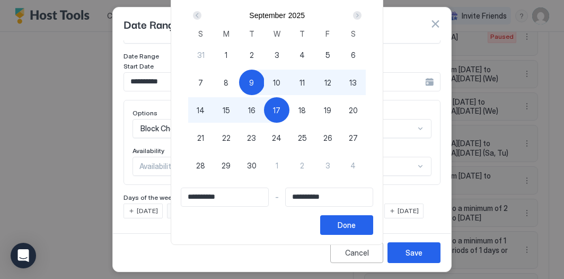
click at [227, 109] on div "15" at bounding box center [226, 109] width 25 height 25
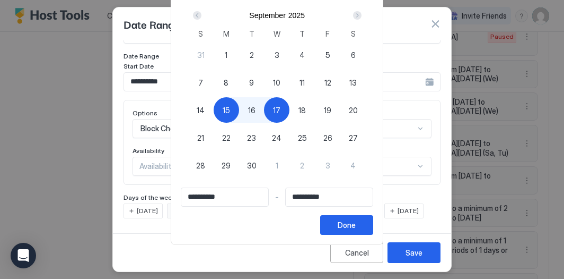
click at [254, 79] on span "9" at bounding box center [251, 82] width 5 height 11
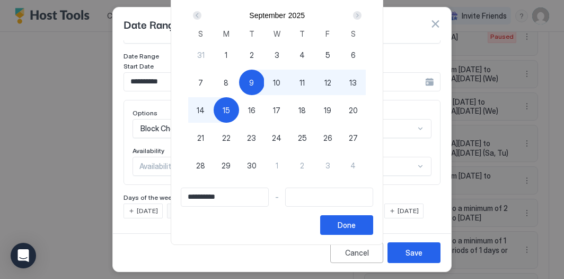
click at [224, 109] on div "15" at bounding box center [226, 109] width 25 height 25
click at [356, 226] on div "Done" at bounding box center [347, 224] width 18 height 11
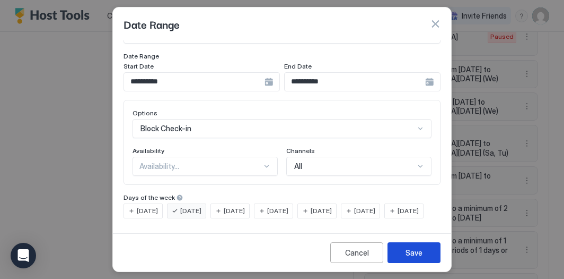
click at [408, 256] on div "Save" at bounding box center [414, 252] width 17 height 11
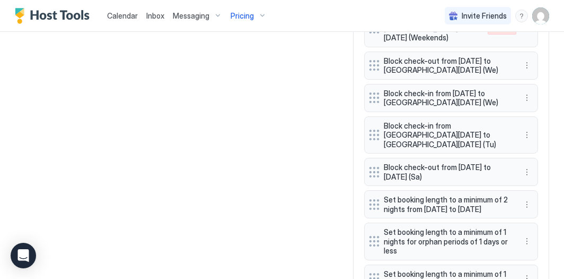
scroll to position [1199, 0]
click at [523, 166] on button "More options" at bounding box center [527, 172] width 13 height 13
click at [540, 153] on span "Edit" at bounding box center [543, 153] width 12 height 8
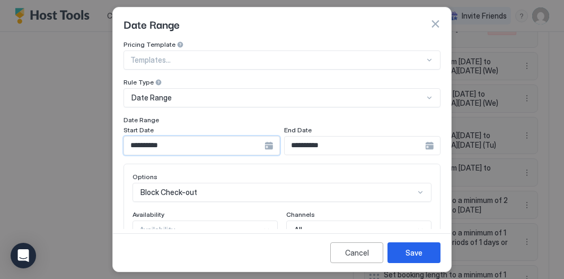
click at [245, 146] on input "**********" at bounding box center [194, 145] width 141 height 18
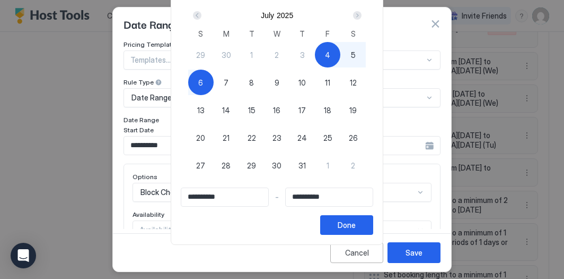
click at [361, 14] on div "Next" at bounding box center [357, 15] width 8 height 8
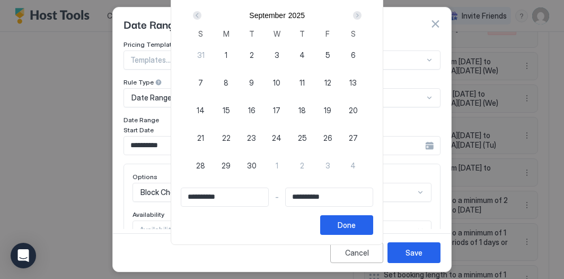
click at [361, 14] on div "Next" at bounding box center [357, 15] width 8 height 8
click at [204, 8] on div "[DATE]" at bounding box center [277, 15] width 178 height 18
click at [201, 13] on div "Prev" at bounding box center [197, 15] width 8 height 8
click at [254, 82] on span "9" at bounding box center [251, 82] width 5 height 11
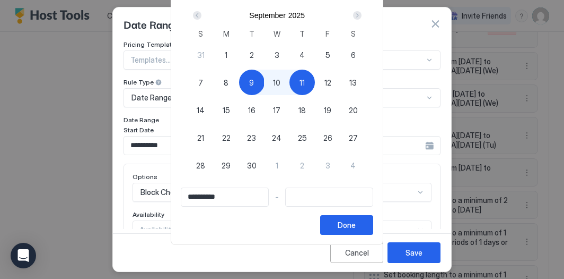
click at [305, 82] on span "11" at bounding box center [302, 82] width 5 height 11
click at [372, 230] on button "Done" at bounding box center [346, 225] width 53 height 20
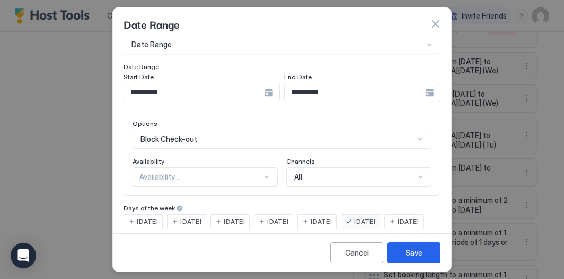
scroll to position [59, 0]
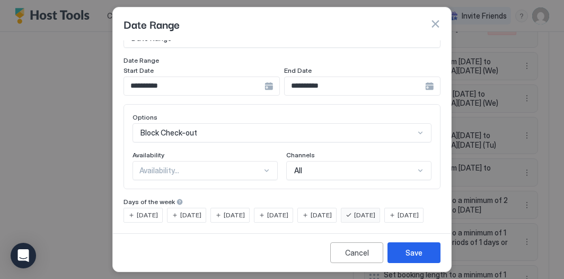
click at [197, 211] on span "[DATE]" at bounding box center [190, 215] width 21 height 10
click at [369, 207] on div "[DATE]" at bounding box center [360, 214] width 39 height 15
click at [404, 262] on button "Save" at bounding box center [414, 252] width 53 height 21
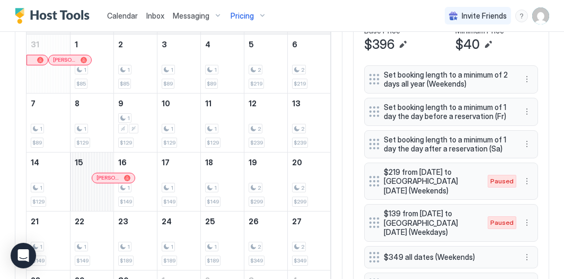
scroll to position [264, 0]
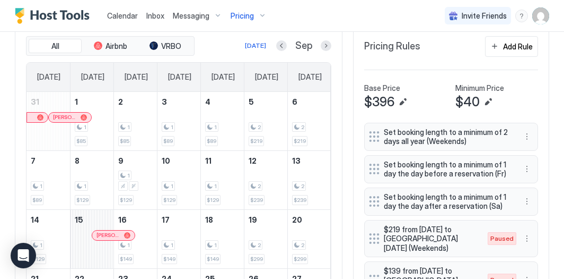
click at [258, 13] on div "Pricing" at bounding box center [249, 16] width 45 height 18
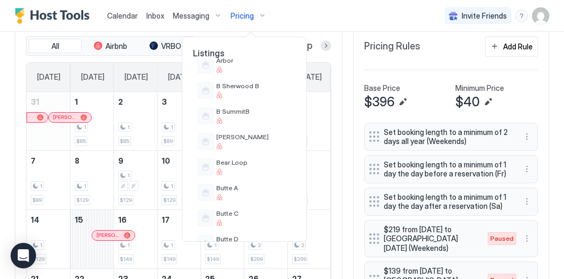
scroll to position [0, 0]
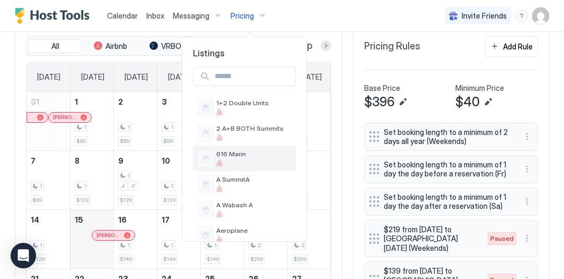
click at [263, 156] on span "616 Marin" at bounding box center [253, 154] width 75 height 8
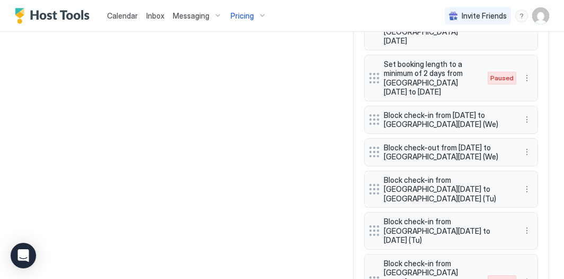
scroll to position [1118, 0]
click at [527, 182] on button "More options" at bounding box center [527, 188] width 13 height 13
click at [535, 143] on div "Edit" at bounding box center [537, 146] width 23 height 8
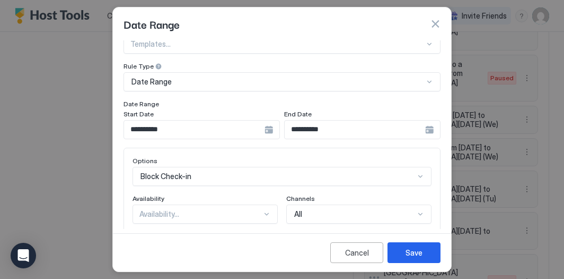
scroll to position [18, 0]
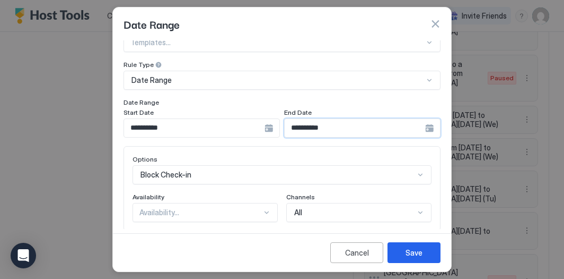
click at [265, 132] on input "**********" at bounding box center [194, 128] width 141 height 18
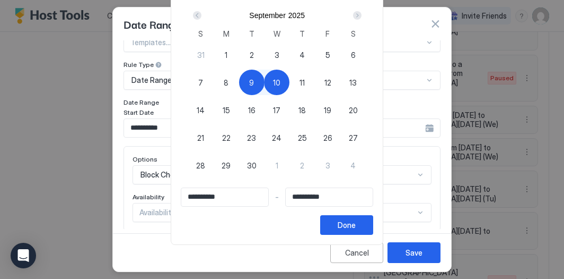
click at [281, 110] on span "17" at bounding box center [276, 110] width 7 height 11
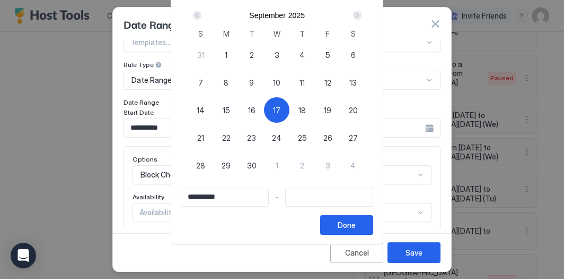
click at [259, 85] on div "9" at bounding box center [251, 81] width 25 height 25
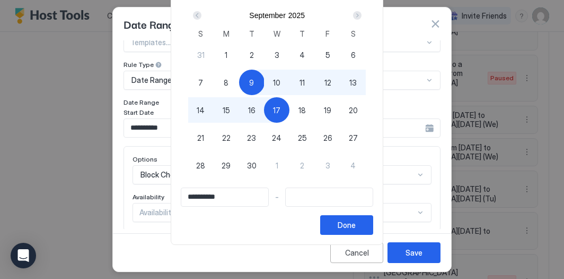
click at [279, 111] on span "17" at bounding box center [276, 110] width 7 height 11
click at [350, 233] on button "Done" at bounding box center [346, 225] width 53 height 20
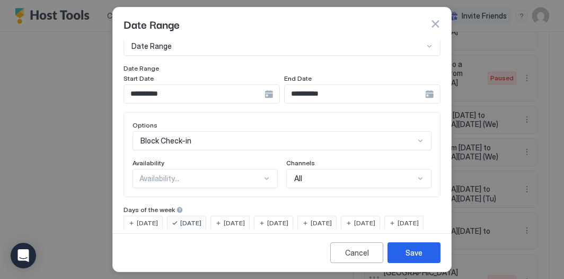
scroll to position [80, 0]
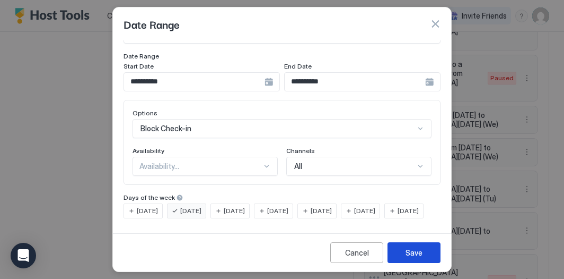
click at [420, 261] on button "Save" at bounding box center [414, 252] width 53 height 21
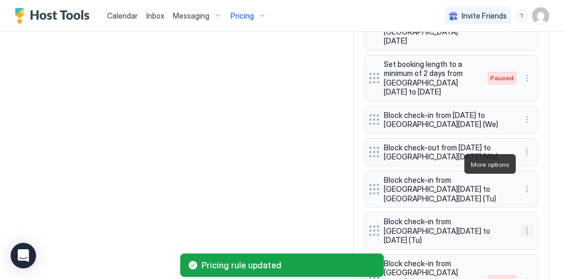
click at [525, 224] on button "More options" at bounding box center [527, 230] width 13 height 13
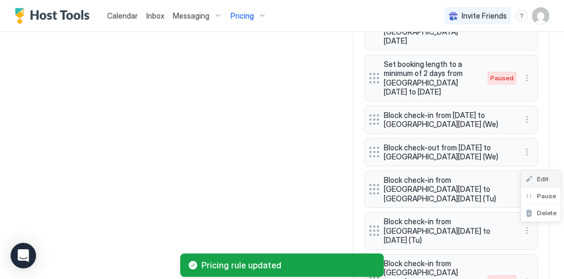
click at [537, 179] on span "Edit" at bounding box center [543, 179] width 12 height 8
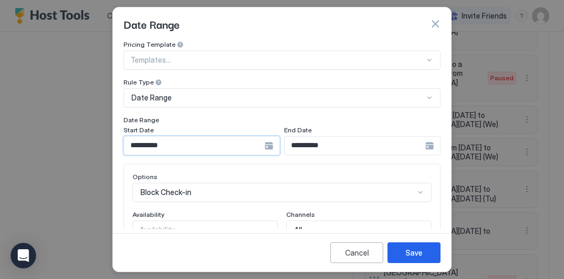
click at [236, 147] on input "**********" at bounding box center [194, 145] width 141 height 18
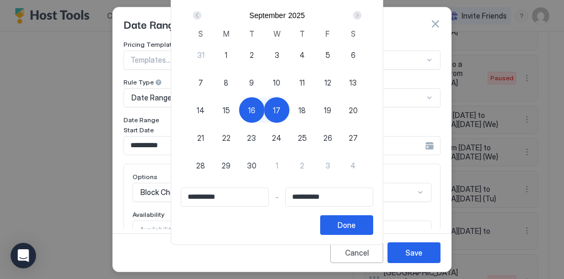
click at [253, 79] on div "9" at bounding box center [251, 81] width 25 height 25
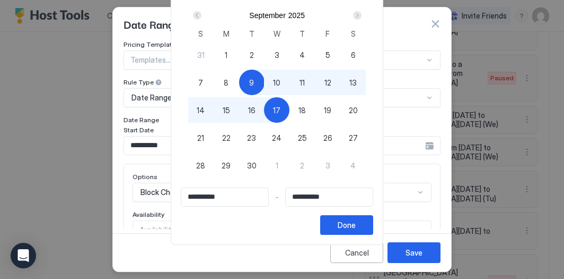
click at [274, 107] on div "17" at bounding box center [276, 109] width 25 height 25
click at [356, 224] on div "Done" at bounding box center [347, 224] width 18 height 11
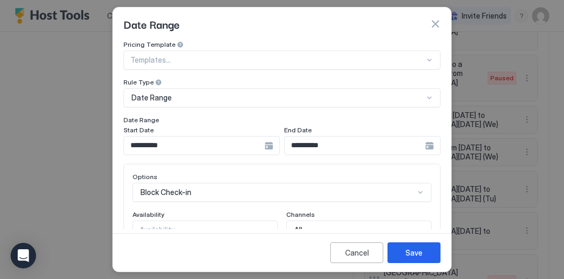
click at [264, 197] on div "Block Check-in" at bounding box center [282, 191] width 299 height 19
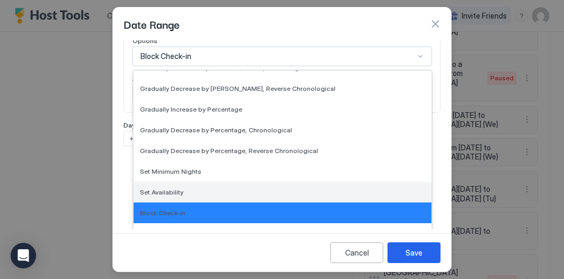
scroll to position [193, 0]
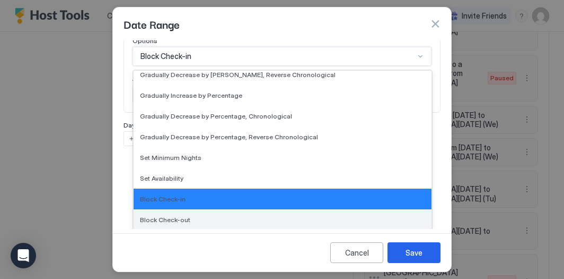
click at [239, 218] on div "Block Check-out" at bounding box center [282, 219] width 285 height 8
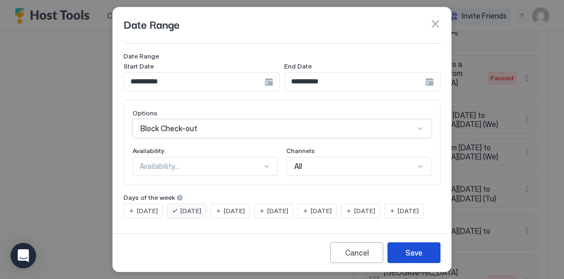
click at [424, 250] on button "Save" at bounding box center [414, 252] width 53 height 21
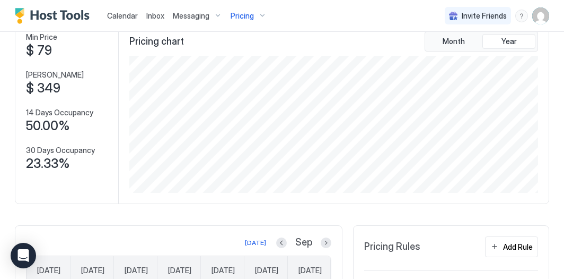
scroll to position [0, 0]
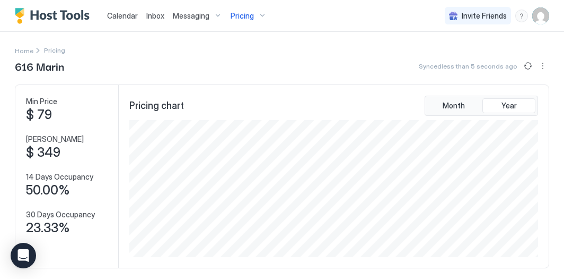
click at [247, 14] on span "Pricing" at bounding box center [242, 16] width 23 height 10
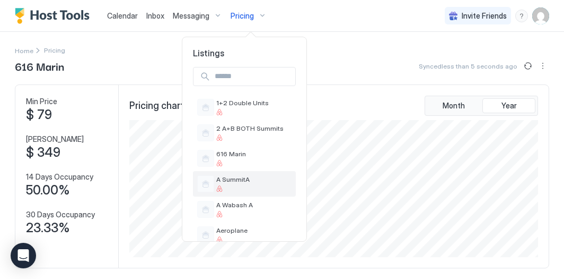
click at [247, 175] on div "A SummitA" at bounding box center [244, 183] width 94 height 17
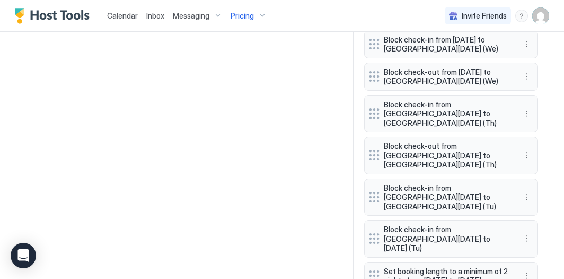
scroll to position [1240, 0]
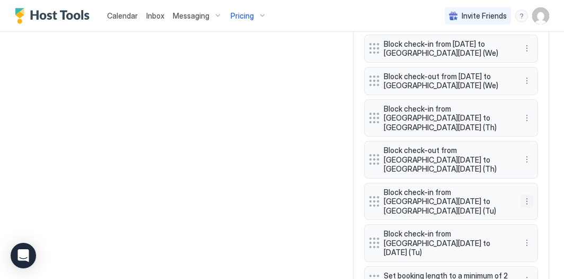
click at [529, 195] on button "More options" at bounding box center [527, 201] width 13 height 13
click at [540, 116] on div "Edit" at bounding box center [541, 120] width 40 height 17
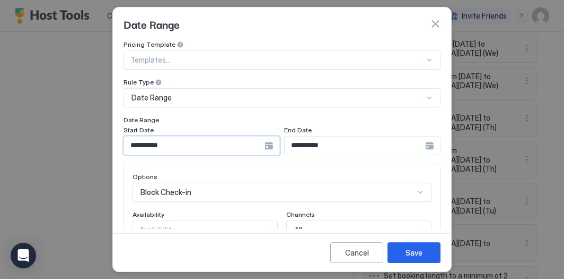
click at [220, 144] on input "**********" at bounding box center [194, 145] width 141 height 18
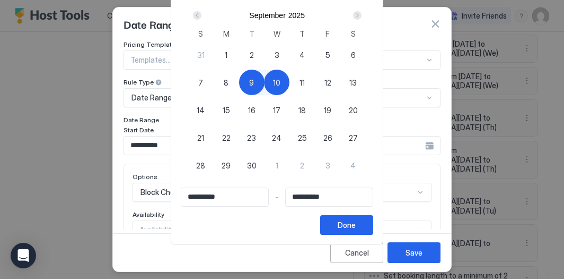
click at [254, 83] on span "9" at bounding box center [251, 82] width 5 height 11
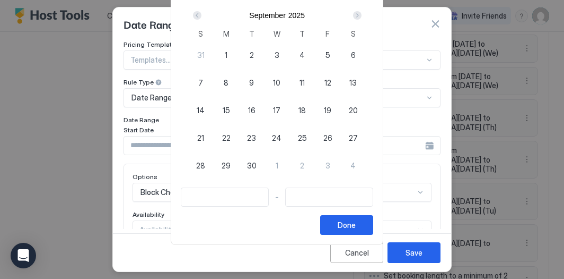
click at [273, 105] on div "17" at bounding box center [276, 109] width 25 height 25
click at [254, 80] on span "9" at bounding box center [251, 82] width 5 height 11
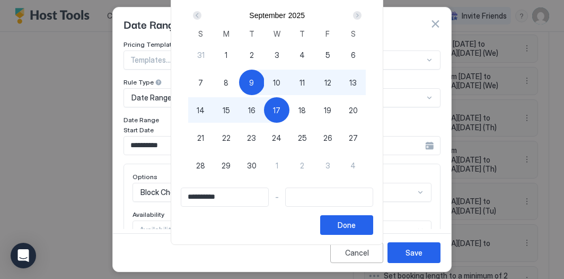
click at [279, 106] on span "17" at bounding box center [276, 110] width 7 height 11
click at [356, 224] on div "Done" at bounding box center [347, 224] width 18 height 11
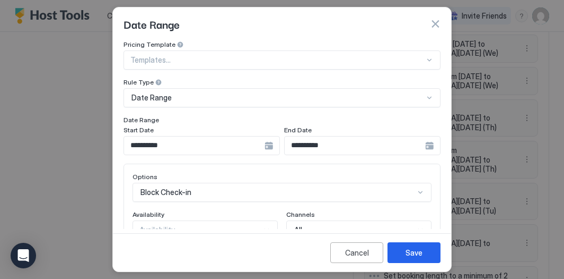
scroll to position [80, 0]
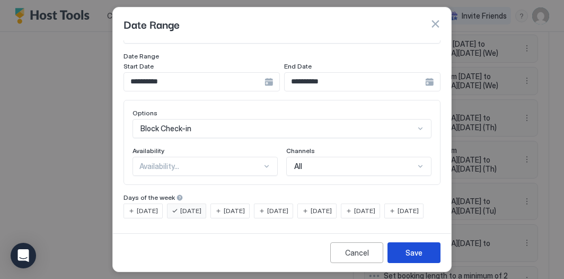
click at [411, 250] on div "Save" at bounding box center [414, 252] width 17 height 11
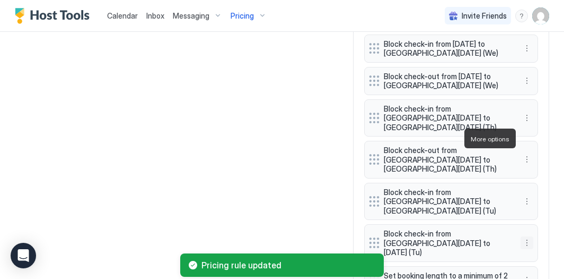
click at [525, 236] on button "More options" at bounding box center [527, 242] width 13 height 13
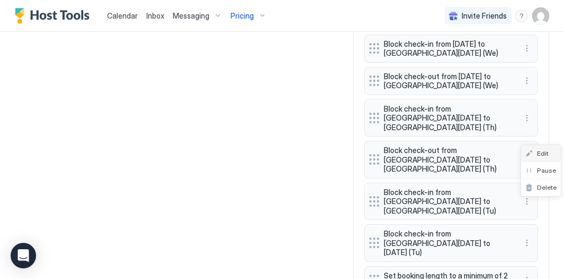
click at [544, 161] on div "Edit" at bounding box center [541, 153] width 40 height 17
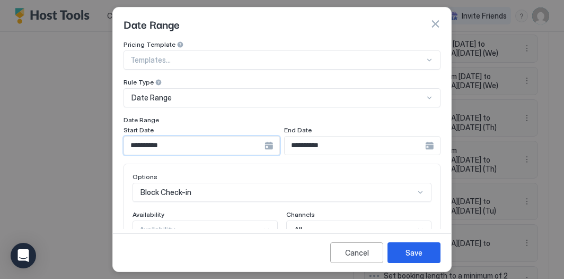
click at [232, 143] on input "**********" at bounding box center [194, 145] width 141 height 18
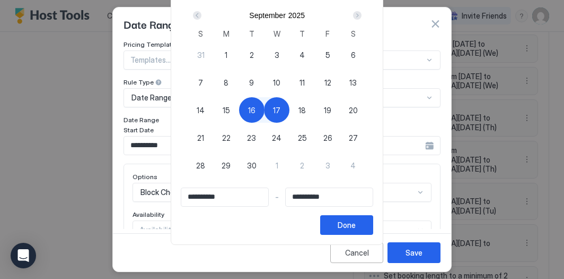
click at [252, 80] on div "9" at bounding box center [251, 81] width 25 height 25
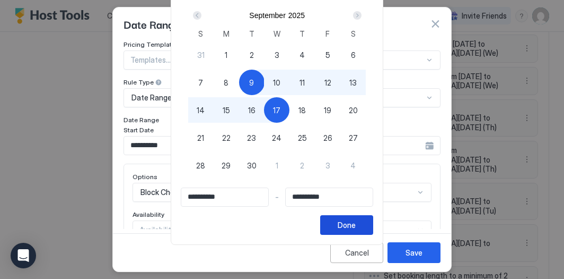
click at [352, 230] on button "Done" at bounding box center [346, 225] width 53 height 20
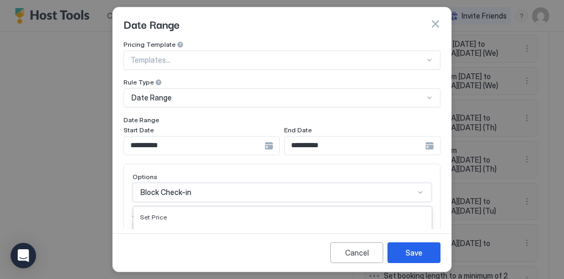
scroll to position [136, 0]
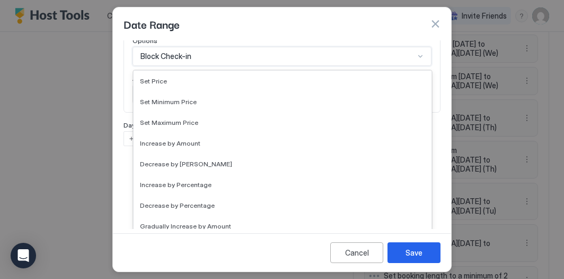
click at [230, 66] on div "Set Availability, 15 of 17. 17 results available. Use Up and Down to choose opt…" at bounding box center [282, 56] width 299 height 19
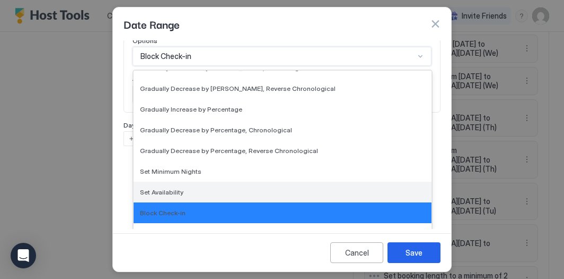
scroll to position [193, 0]
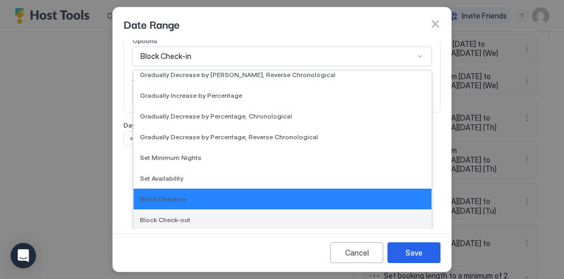
click at [206, 217] on div "Block Check-out" at bounding box center [282, 219] width 285 height 8
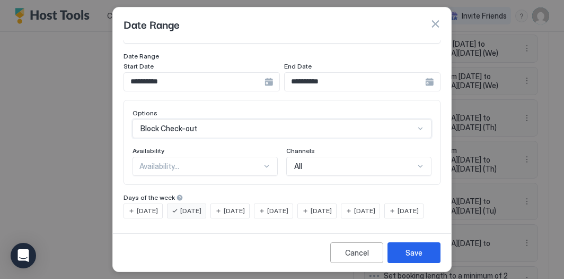
scroll to position [80, 0]
click at [403, 248] on button "Save" at bounding box center [414, 252] width 53 height 21
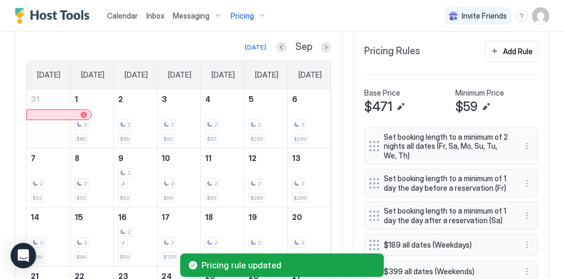
scroll to position [260, 0]
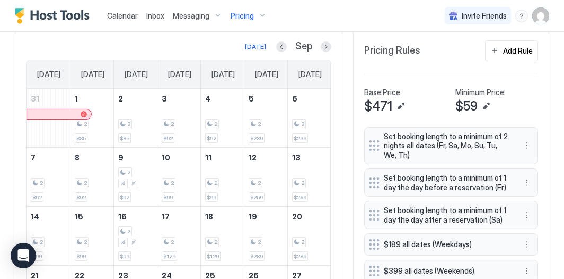
click at [257, 14] on div "Pricing" at bounding box center [249, 16] width 45 height 18
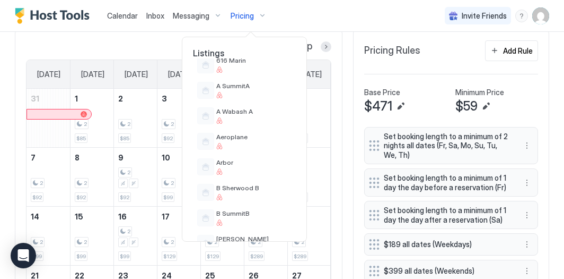
scroll to position [96, 0]
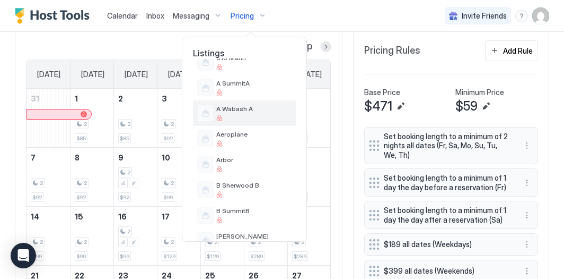
click at [280, 109] on span "A Wabash A" at bounding box center [253, 109] width 75 height 8
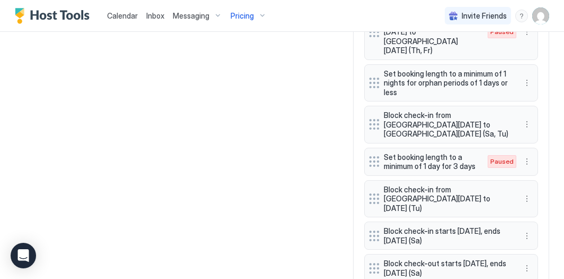
scroll to position [1108, 0]
click at [528, 193] on button "More options" at bounding box center [527, 199] width 13 height 13
click at [545, 196] on span "Edit" at bounding box center [543, 193] width 12 height 8
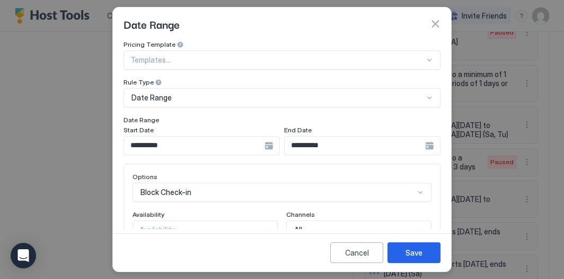
click at [229, 144] on input "**********" at bounding box center [194, 145] width 141 height 18
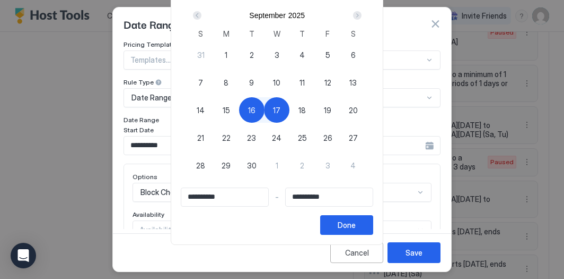
click at [254, 82] on span "9" at bounding box center [251, 82] width 5 height 11
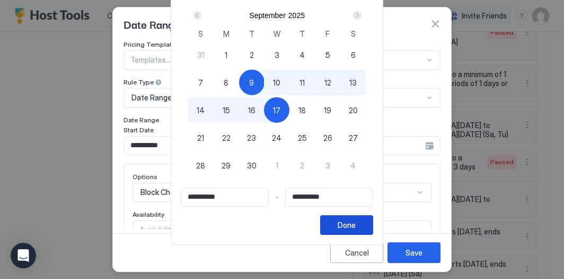
click at [346, 226] on button "Done" at bounding box center [346, 225] width 53 height 20
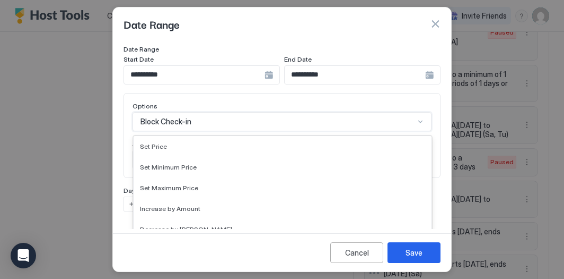
click at [247, 129] on div "Gradually Decrease by Percentage, Chronological, 12 of 17. 17 results available…" at bounding box center [282, 121] width 299 height 19
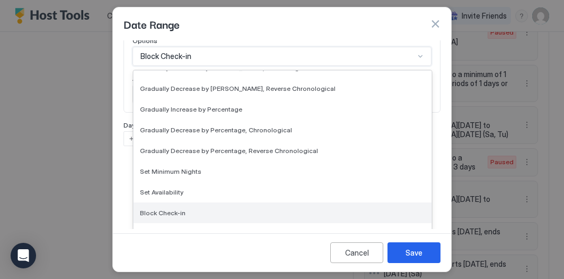
scroll to position [193, 0]
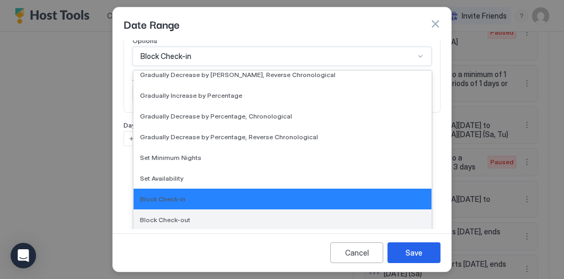
click at [213, 216] on div "Block Check-out" at bounding box center [282, 219] width 285 height 8
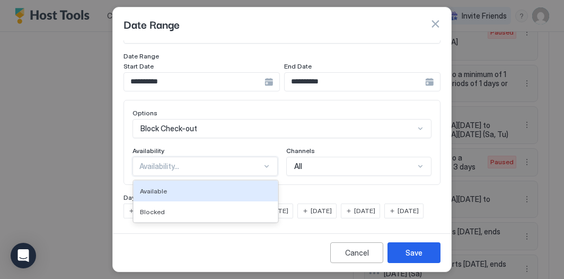
click at [210, 161] on div "Availability..." at bounding box center [201, 166] width 123 height 10
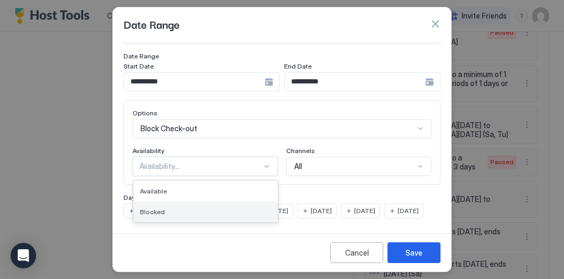
click at [206, 201] on div "Blocked" at bounding box center [206, 211] width 144 height 21
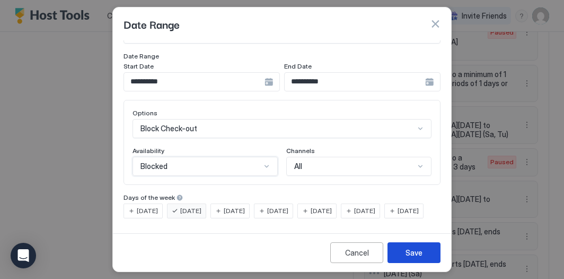
click at [401, 250] on button "Save" at bounding box center [414, 252] width 53 height 21
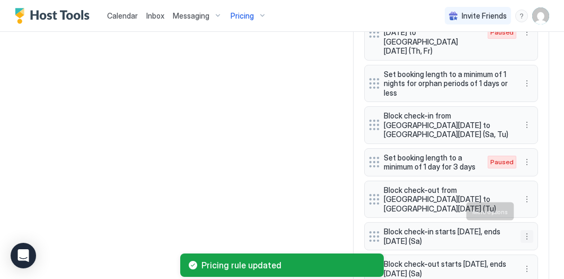
click at [531, 230] on button "More options" at bounding box center [527, 236] width 13 height 13
click at [546, 243] on span "Pause" at bounding box center [546, 243] width 19 height 8
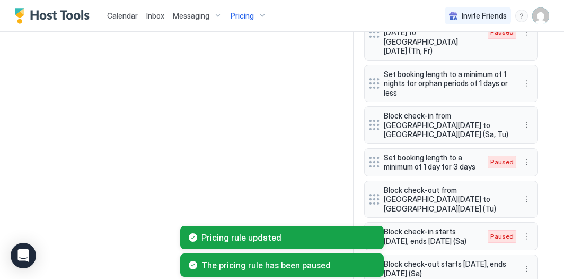
click at [529, 242] on div "Pricing rule updated The pricing rule has been paused" at bounding box center [282, 250] width 564 height 55
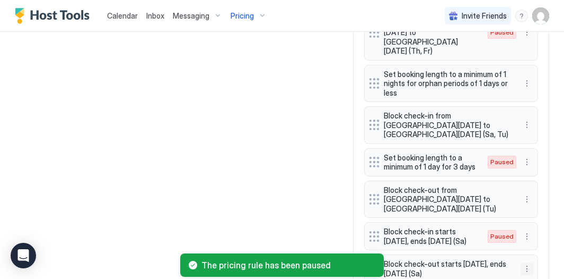
click at [526, 262] on button "More options" at bounding box center [527, 268] width 13 height 13
click at [542, 210] on span "Pause" at bounding box center [546, 210] width 19 height 8
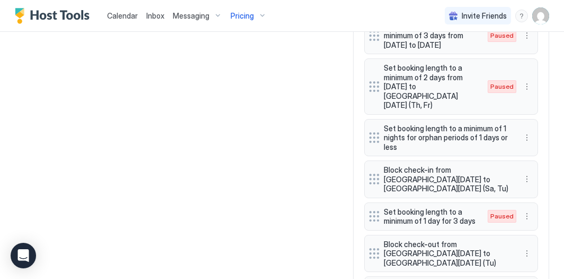
scroll to position [1049, 0]
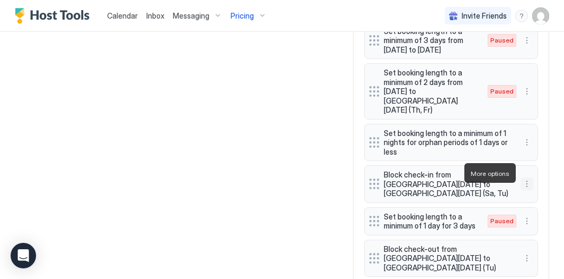
click at [523, 177] on button "More options" at bounding box center [527, 183] width 13 height 13
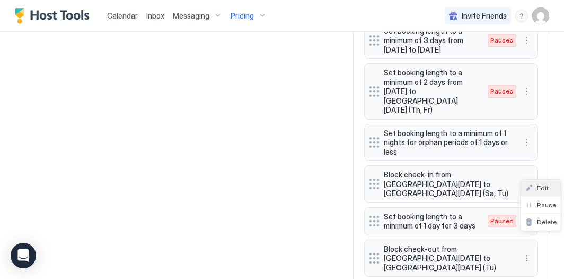
click at [535, 187] on div "Edit" at bounding box center [537, 188] width 23 height 8
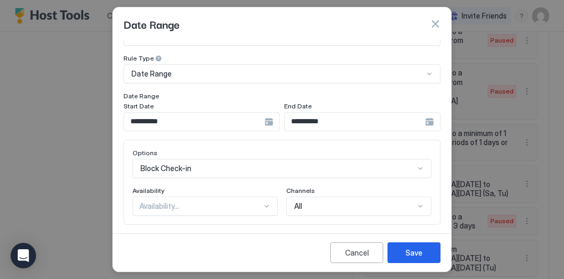
scroll to position [25, 0]
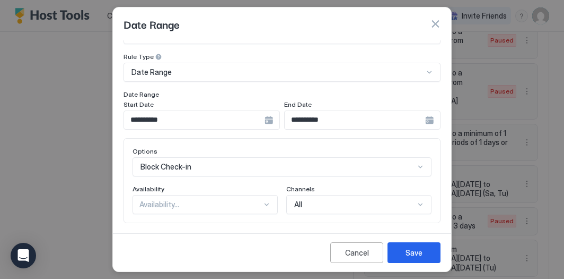
click at [233, 118] on input "**********" at bounding box center [194, 120] width 141 height 18
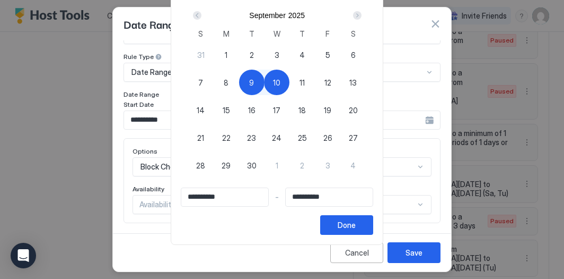
click at [278, 107] on div "17" at bounding box center [276, 109] width 25 height 25
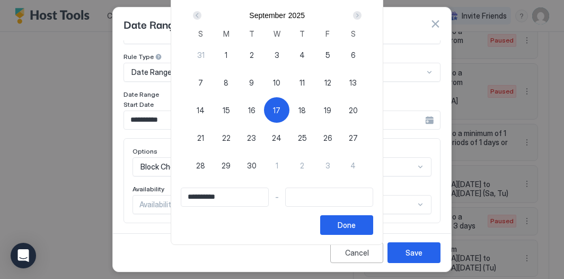
click at [254, 80] on span "9" at bounding box center [251, 82] width 5 height 11
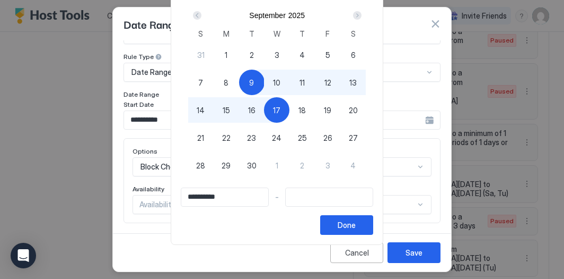
click at [282, 116] on div "17" at bounding box center [276, 109] width 25 height 25
click at [356, 225] on div "Done" at bounding box center [347, 224] width 18 height 11
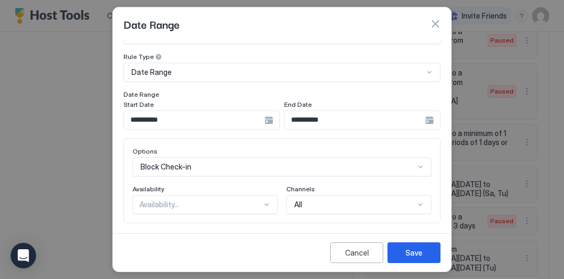
scroll to position [80, 0]
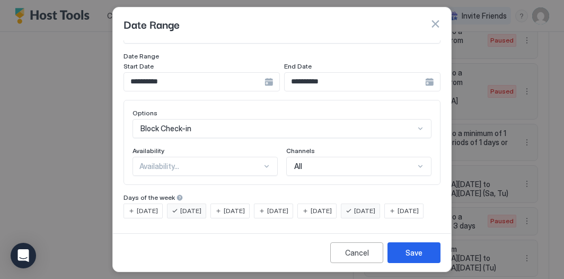
click at [371, 203] on div "[DATE]" at bounding box center [360, 210] width 39 height 15
click at [418, 246] on button "Save" at bounding box center [414, 252] width 53 height 21
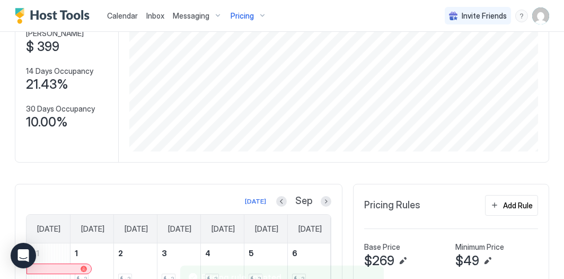
scroll to position [51, 0]
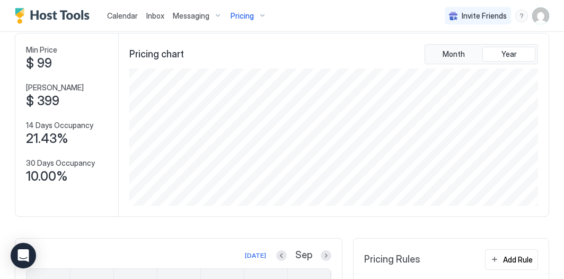
click at [260, 11] on div "Pricing" at bounding box center [249, 16] width 45 height 18
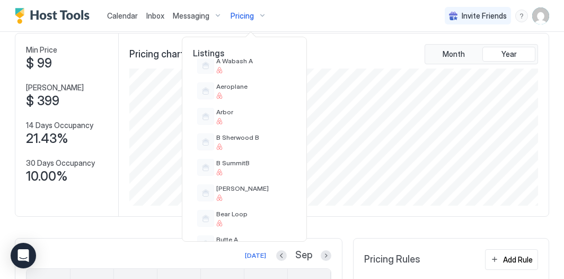
scroll to position [143, 0]
click at [255, 95] on div at bounding box center [253, 96] width 75 height 6
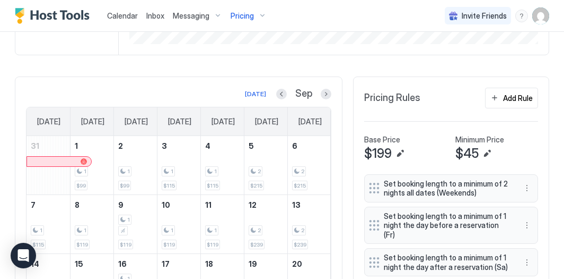
scroll to position [185, 0]
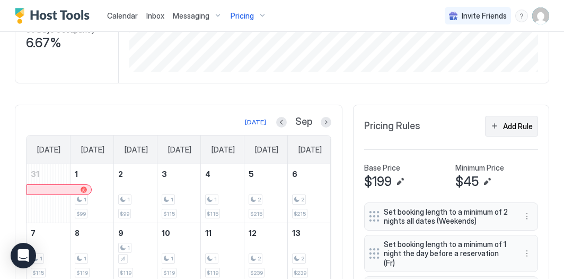
click at [502, 119] on button "Add Rule" at bounding box center [511, 126] width 53 height 21
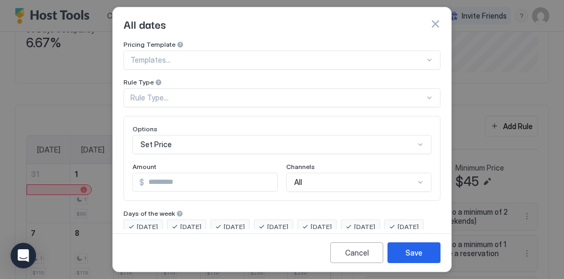
click at [223, 98] on div "Rule Type..." at bounding box center [282, 97] width 317 height 19
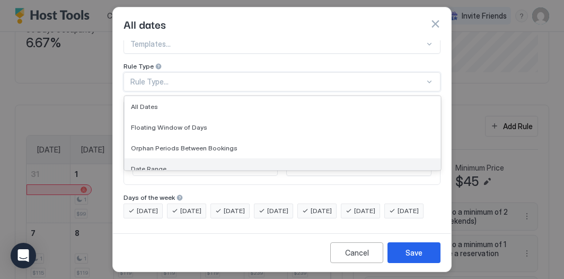
click at [201, 164] on div "Date Range" at bounding box center [282, 168] width 303 height 8
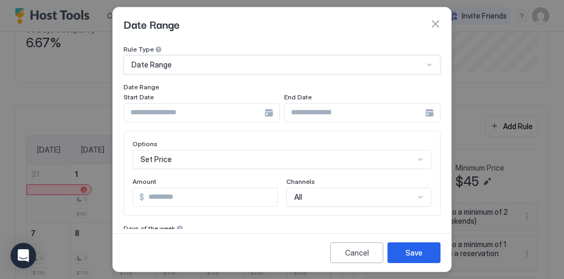
click at [188, 115] on input "Input Field" at bounding box center [194, 112] width 141 height 18
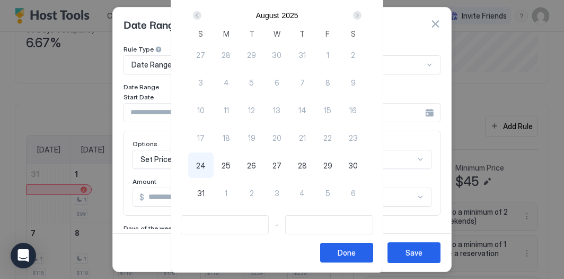
click at [364, 15] on div "Next" at bounding box center [357, 15] width 13 height 13
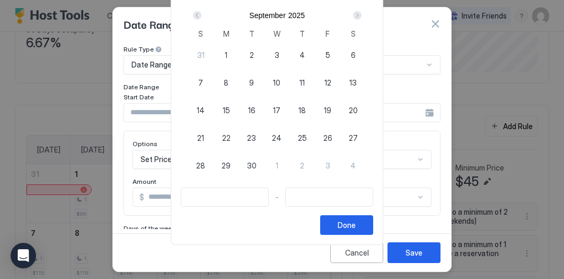
click at [254, 79] on span "9" at bounding box center [251, 82] width 5 height 11
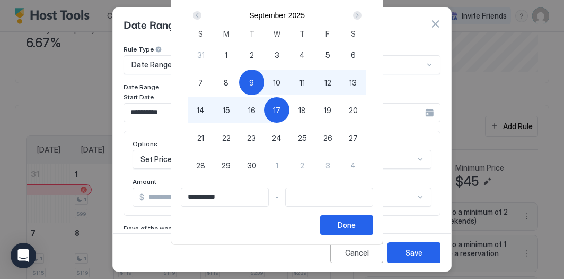
click at [279, 115] on div "17" at bounding box center [276, 109] width 25 height 25
click at [356, 220] on div "Done" at bounding box center [347, 224] width 18 height 11
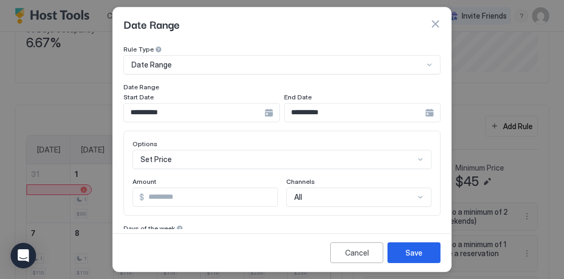
click at [280, 154] on div "Set Price" at bounding box center [282, 159] width 299 height 19
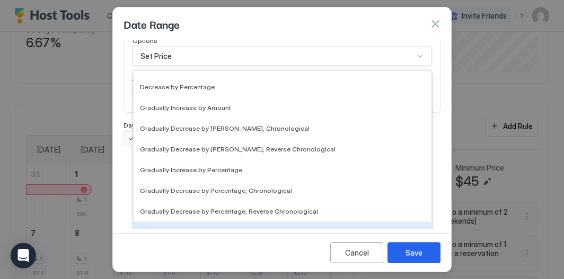
scroll to position [193, 0]
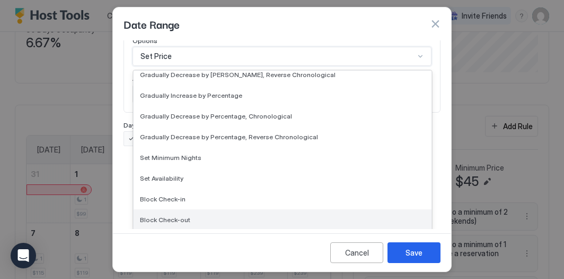
click at [253, 212] on div "Block Check-out" at bounding box center [283, 219] width 298 height 21
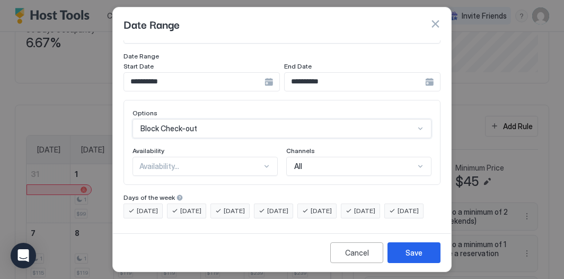
click at [215, 161] on div "Availability..." at bounding box center [201, 166] width 123 height 10
click at [214, 201] on div "Blocked" at bounding box center [206, 211] width 144 height 21
click at [144, 206] on span "[DATE]" at bounding box center [147, 211] width 21 height 10
click at [398, 214] on span "[DATE]" at bounding box center [408, 211] width 21 height 10
click at [232, 206] on span "[DATE]" at bounding box center [234, 211] width 21 height 10
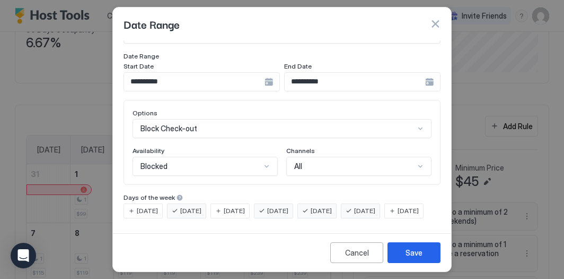
click at [297, 193] on div "Days of the week" at bounding box center [282, 198] width 317 height 10
click at [289, 206] on span "[DATE]" at bounding box center [277, 211] width 21 height 10
click at [332, 206] on span "[DATE]" at bounding box center [321, 211] width 21 height 10
click at [366, 203] on div "[DATE]" at bounding box center [360, 210] width 39 height 15
click at [400, 250] on button "Save" at bounding box center [414, 252] width 53 height 21
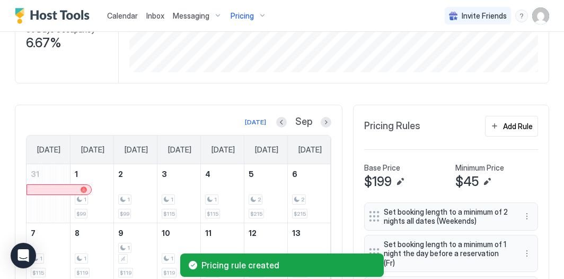
click at [262, 10] on div "Pricing" at bounding box center [249, 16] width 45 height 18
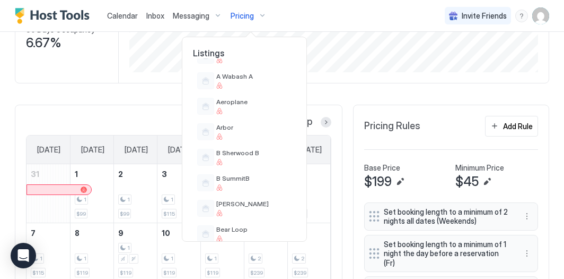
scroll to position [134, 0]
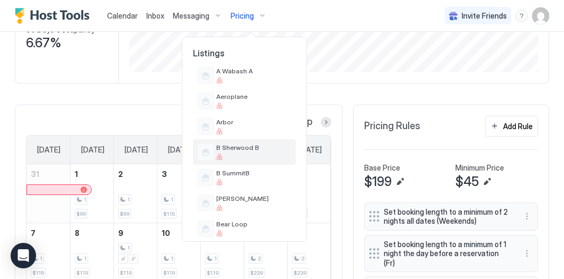
click at [258, 146] on span "B Sherwood B" at bounding box center [253, 147] width 75 height 8
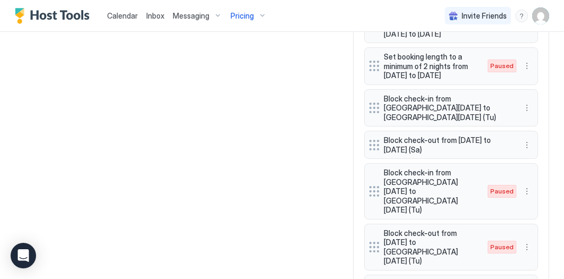
scroll to position [860, 0]
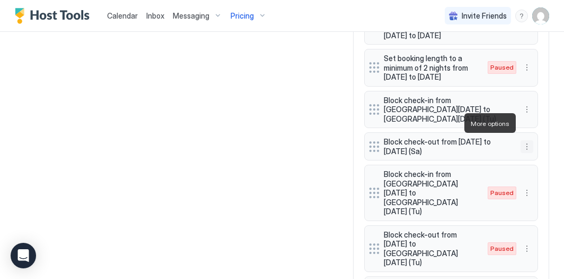
click at [528, 140] on button "More options" at bounding box center [527, 146] width 13 height 13
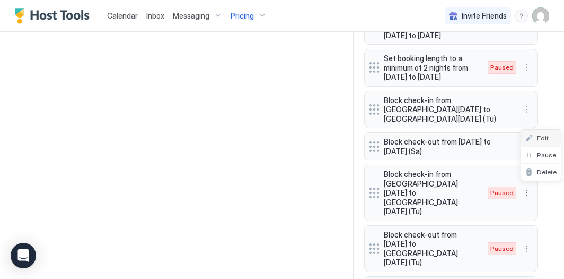
click at [541, 134] on span "Edit" at bounding box center [543, 138] width 12 height 8
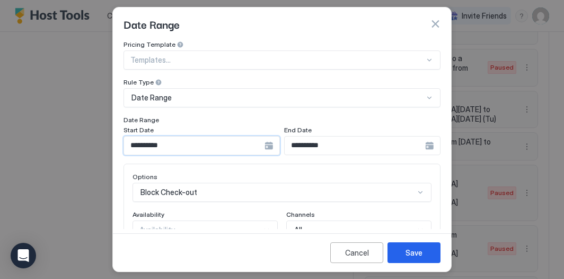
click at [178, 152] on input "**********" at bounding box center [194, 145] width 141 height 18
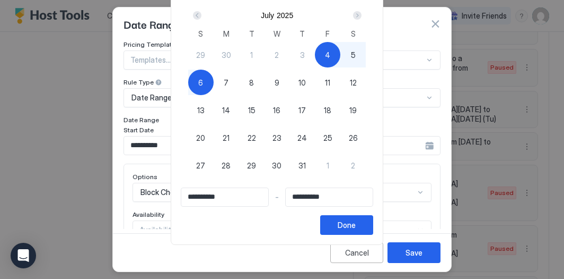
click at [364, 11] on div "Next" at bounding box center [357, 15] width 13 height 13
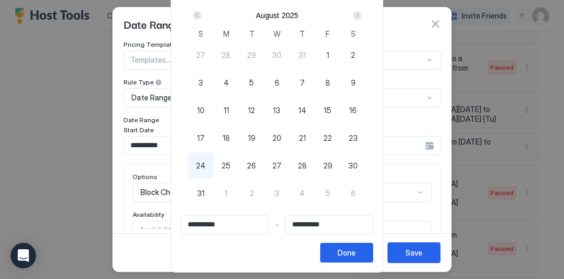
click at [362, 13] on div "Next" at bounding box center [357, 15] width 8 height 8
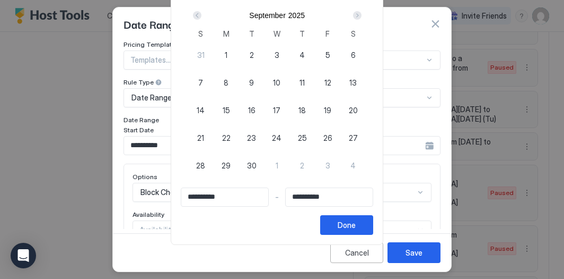
click at [254, 77] on span "9" at bounding box center [251, 82] width 5 height 11
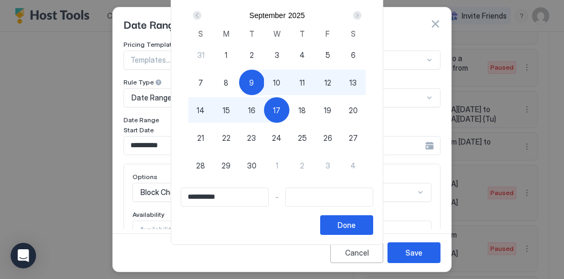
click at [282, 118] on div "17" at bounding box center [276, 109] width 25 height 25
click at [338, 218] on button "Done" at bounding box center [346, 225] width 53 height 20
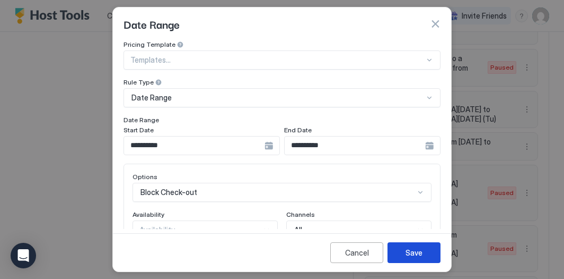
click at [411, 255] on div "Save" at bounding box center [414, 252] width 17 height 11
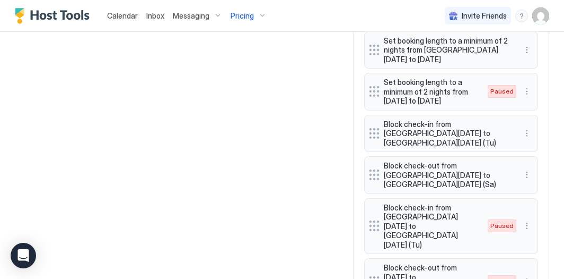
scroll to position [836, 0]
click at [528, 169] on button "More options" at bounding box center [527, 175] width 13 height 13
click at [546, 164] on span "Edit" at bounding box center [543, 162] width 12 height 8
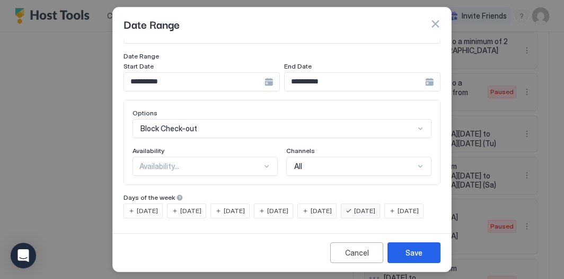
scroll to position [80, 0]
click at [362, 203] on div "[DATE]" at bounding box center [360, 210] width 39 height 15
click at [197, 206] on span "[DATE]" at bounding box center [190, 211] width 21 height 10
click at [414, 249] on div "Save" at bounding box center [414, 252] width 17 height 11
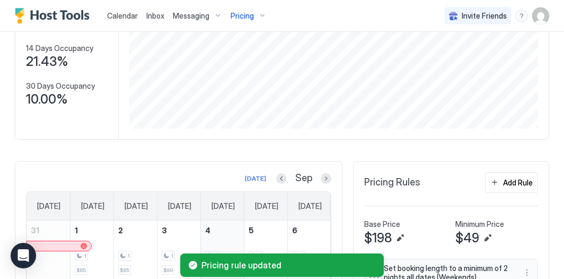
scroll to position [128, 0]
click at [247, 19] on span "Pricing" at bounding box center [242, 16] width 23 height 10
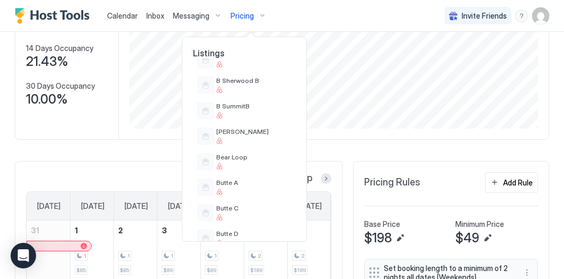
scroll to position [200, 0]
click at [229, 160] on span "Bear Loop" at bounding box center [253, 157] width 75 height 8
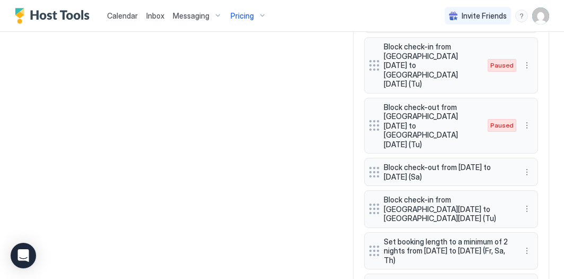
scroll to position [1307, 0]
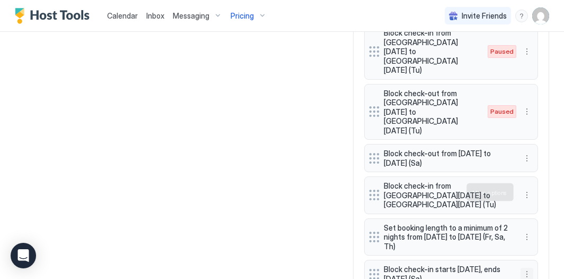
click at [526, 267] on button "More options" at bounding box center [527, 273] width 13 height 13
click at [542, 229] on div "Pause" at bounding box center [541, 223] width 40 height 17
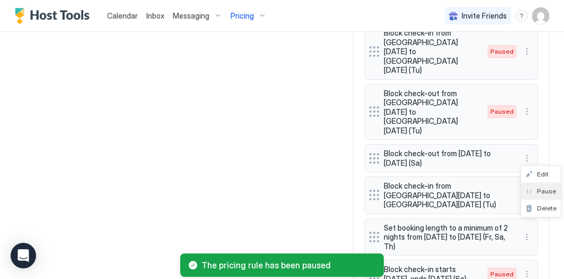
click at [545, 189] on span "Pause" at bounding box center [546, 191] width 19 height 8
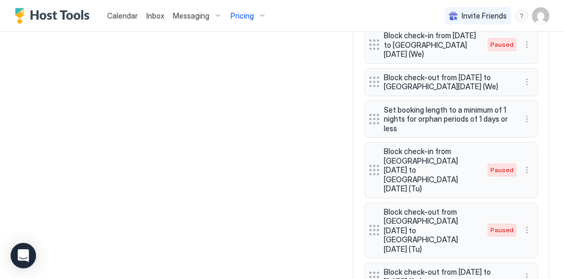
scroll to position [1189, 0]
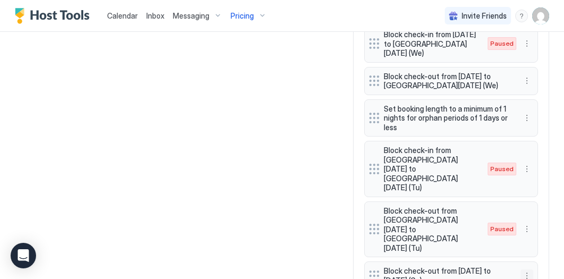
click at [527, 269] on button "More options" at bounding box center [527, 275] width 13 height 13
click at [539, 215] on span "Edit" at bounding box center [543, 218] width 12 height 8
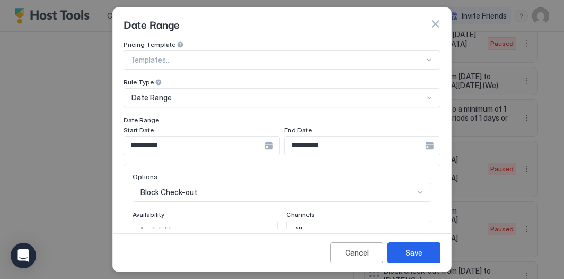
click at [248, 145] on input "**********" at bounding box center [194, 145] width 141 height 18
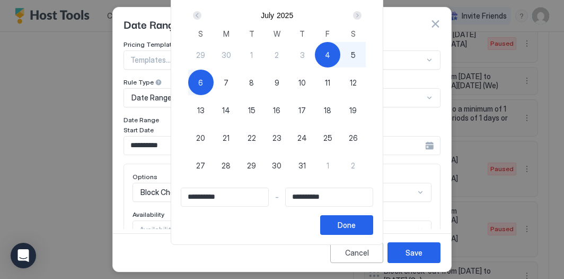
click at [362, 18] on div "Next" at bounding box center [357, 15] width 8 height 8
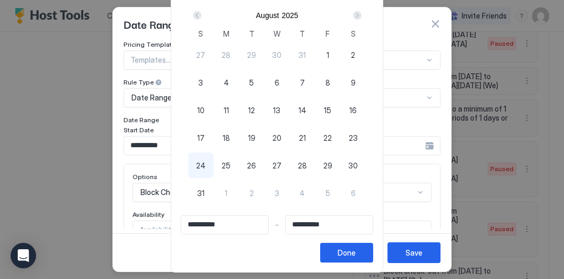
click at [362, 18] on div "Next" at bounding box center [357, 15] width 8 height 8
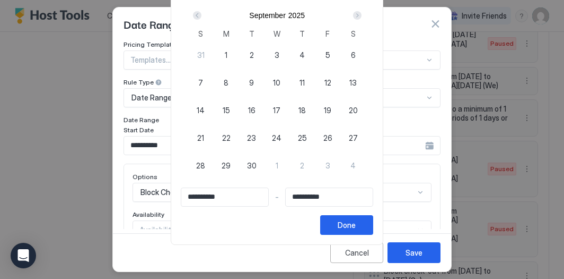
click at [249, 81] on div "9" at bounding box center [251, 81] width 25 height 25
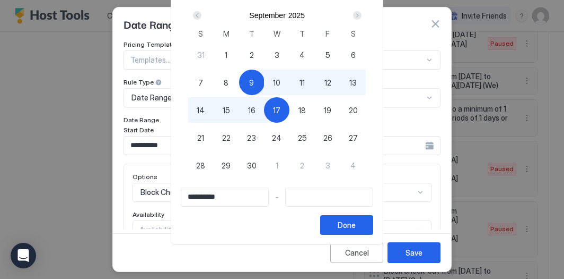
click at [281, 98] on div "17" at bounding box center [276, 109] width 25 height 25
click at [356, 227] on div "Done" at bounding box center [347, 224] width 18 height 11
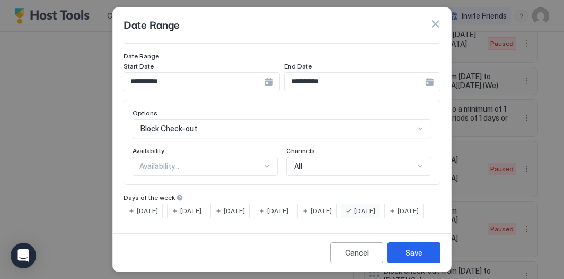
scroll to position [80, 0]
click at [376, 203] on div "[DATE]" at bounding box center [360, 210] width 39 height 15
click at [198, 206] on span "[DATE]" at bounding box center [190, 211] width 21 height 10
click at [429, 258] on button "Save" at bounding box center [414, 252] width 53 height 21
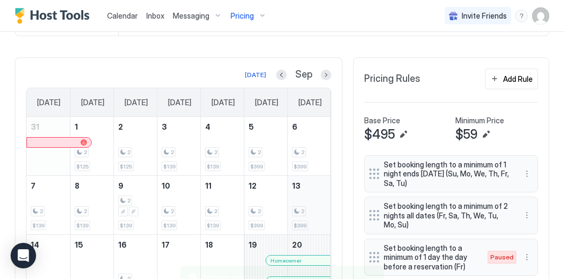
scroll to position [209, 0]
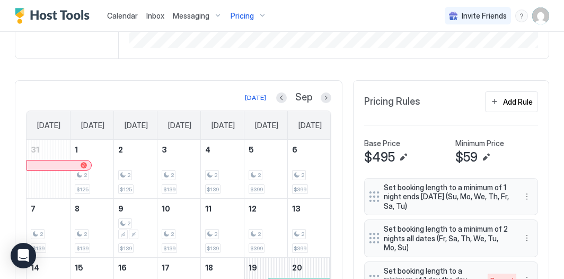
click at [254, 13] on div "Pricing" at bounding box center [249, 16] width 45 height 18
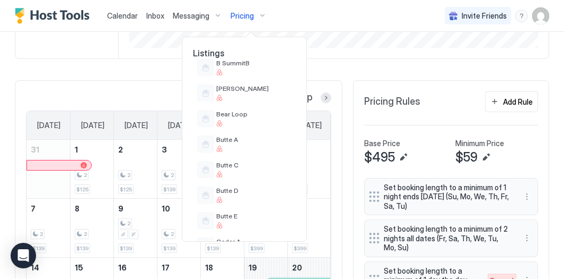
scroll to position [244, 0]
click at [240, 143] on div "Butte A" at bounding box center [253, 143] width 75 height 16
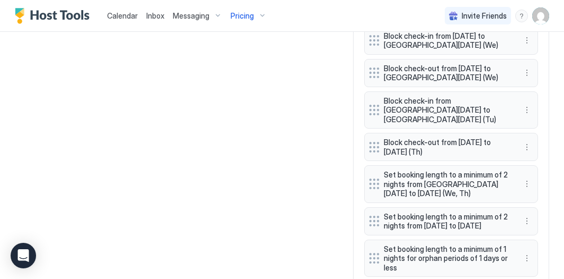
scroll to position [1140, 0]
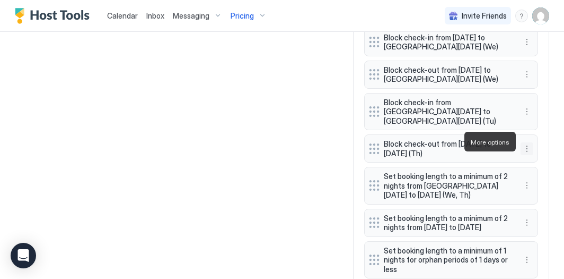
click at [523, 142] on button "More options" at bounding box center [527, 148] width 13 height 13
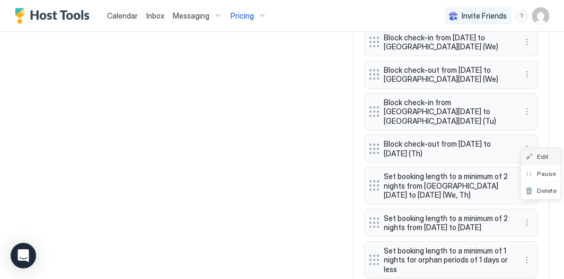
click at [538, 160] on div "Edit" at bounding box center [541, 156] width 40 height 17
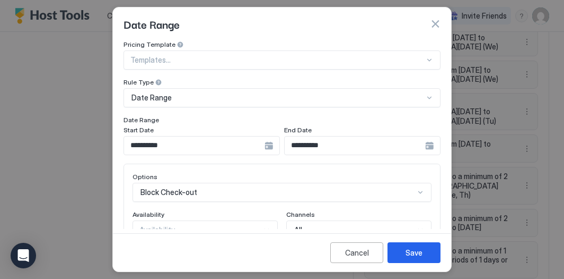
click at [195, 143] on input "**********" at bounding box center [194, 145] width 141 height 18
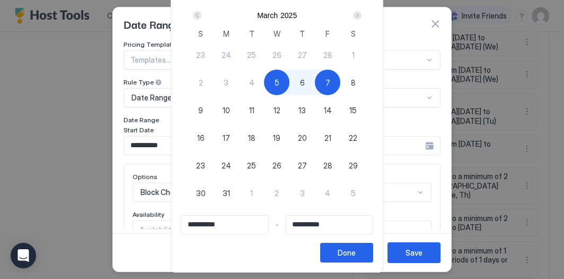
click at [357, 12] on div "Next" at bounding box center [357, 15] width 13 height 13
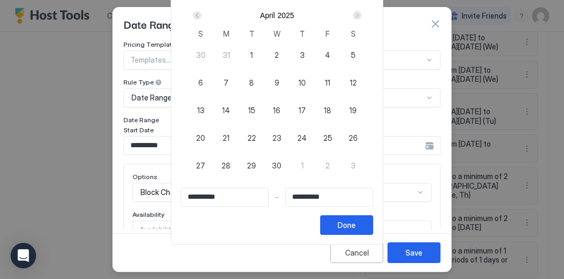
click at [357, 12] on div "Next" at bounding box center [357, 15] width 13 height 13
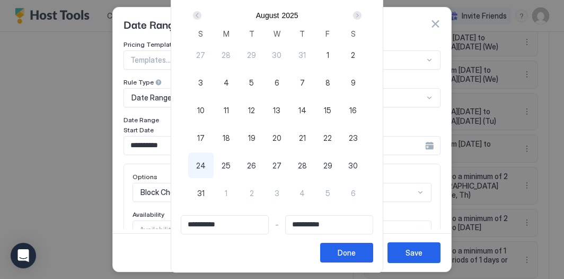
click at [357, 12] on div "Next" at bounding box center [357, 15] width 13 height 13
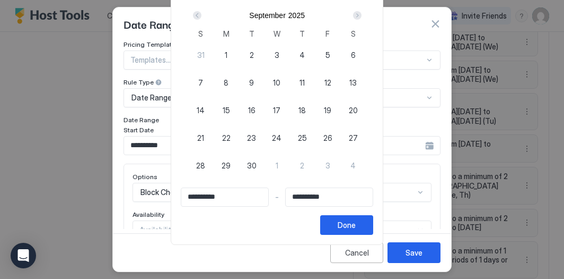
click at [254, 77] on span "9" at bounding box center [251, 82] width 5 height 11
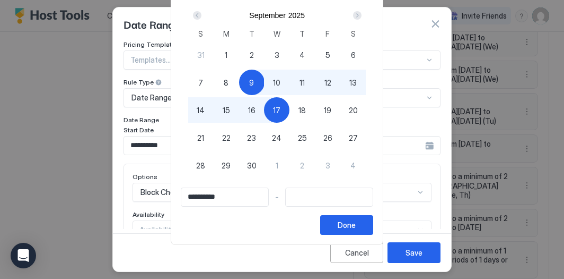
click at [275, 105] on div "17" at bounding box center [276, 109] width 25 height 25
click at [355, 220] on div "Done" at bounding box center [347, 224] width 18 height 11
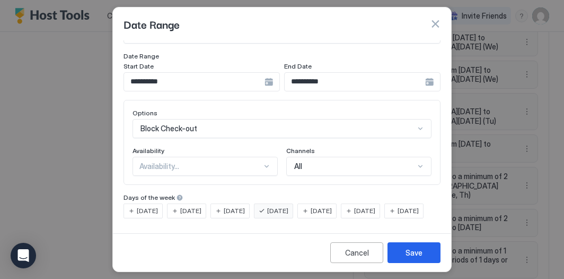
scroll to position [79, 0]
click at [194, 206] on span "[DATE]" at bounding box center [190, 211] width 21 height 10
click at [293, 203] on div "[DATE]" at bounding box center [273, 210] width 39 height 15
click at [421, 249] on div "Save" at bounding box center [414, 252] width 17 height 11
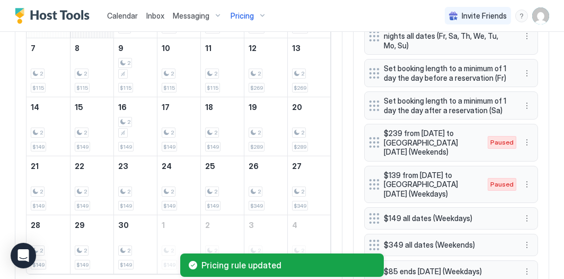
scroll to position [369, 0]
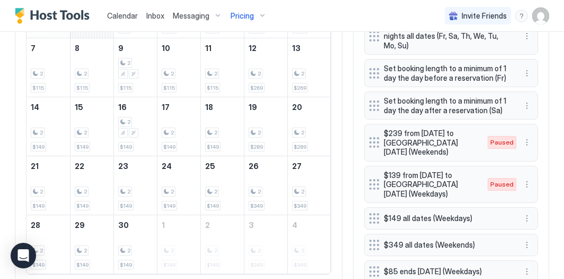
click at [238, 15] on span "Pricing" at bounding box center [242, 16] width 23 height 10
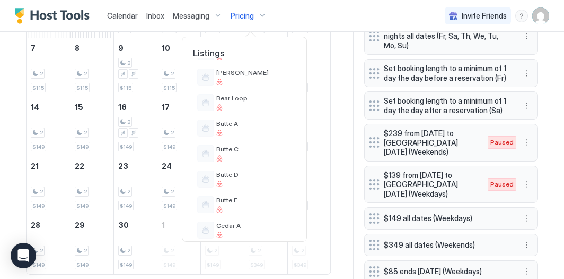
scroll to position [264, 0]
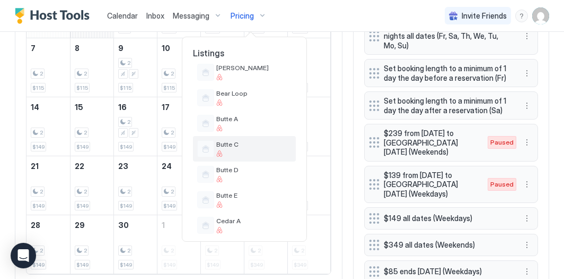
click at [239, 138] on div "Butte C" at bounding box center [244, 148] width 103 height 25
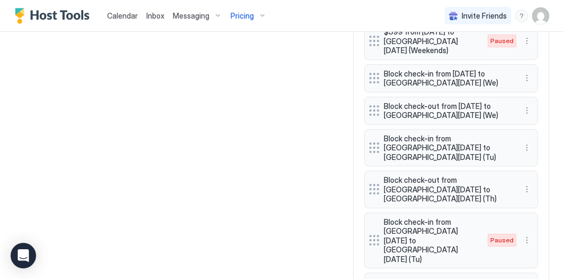
scroll to position [1124, 0]
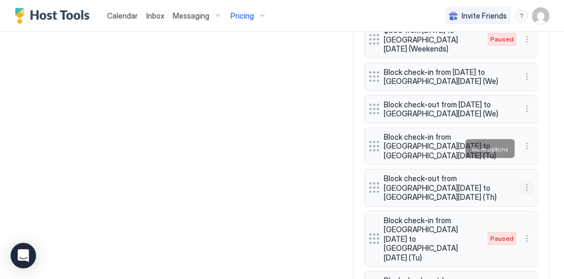
click at [524, 181] on button "More options" at bounding box center [527, 187] width 13 height 13
click at [535, 158] on div "Edit" at bounding box center [541, 163] width 40 height 17
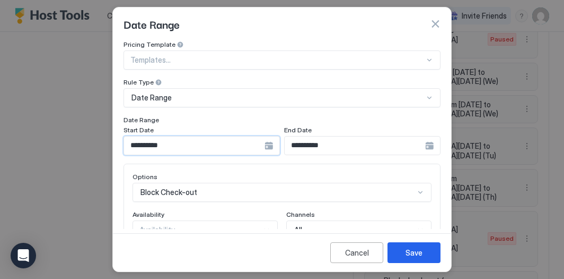
click at [203, 153] on input "**********" at bounding box center [194, 145] width 141 height 18
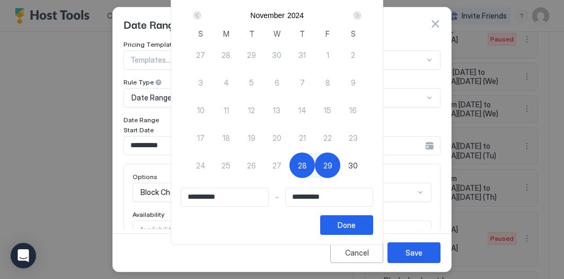
click at [362, 13] on div "Next" at bounding box center [357, 15] width 8 height 8
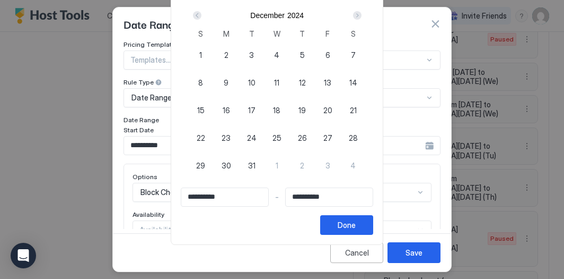
click at [362, 13] on div "Next" at bounding box center [357, 15] width 8 height 8
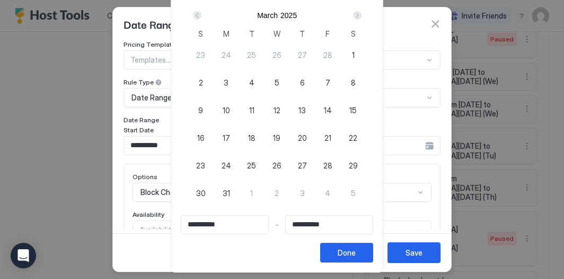
click at [362, 13] on div "Next" at bounding box center [357, 15] width 8 height 8
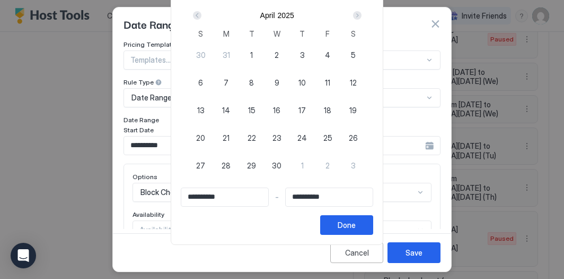
click at [362, 13] on div "Next" at bounding box center [357, 15] width 8 height 8
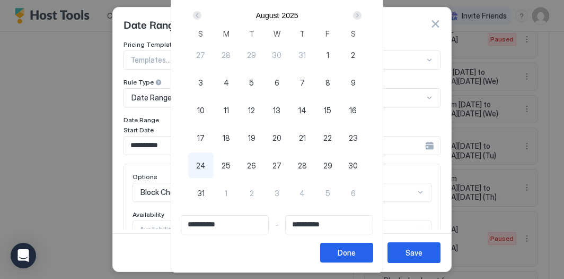
click at [362, 13] on div "Next" at bounding box center [357, 15] width 8 height 8
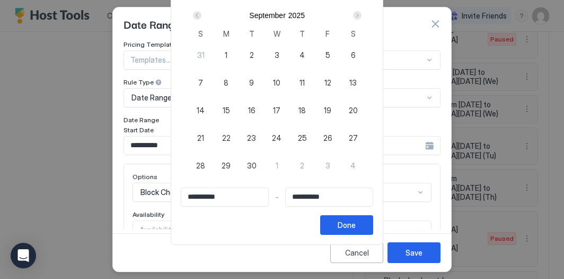
click at [254, 86] on span "9" at bounding box center [251, 82] width 5 height 11
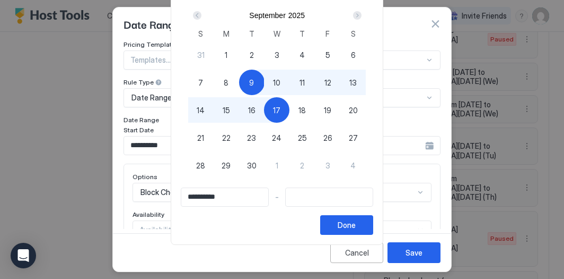
click at [277, 106] on div "17" at bounding box center [276, 109] width 25 height 25
click at [356, 222] on div "Done" at bounding box center [347, 224] width 18 height 11
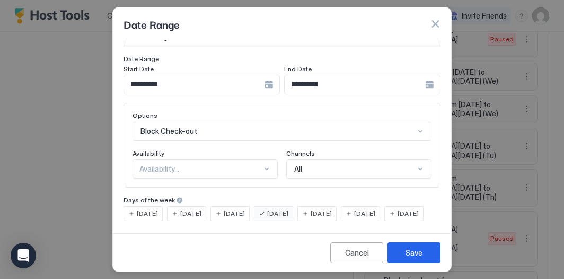
scroll to position [80, 0]
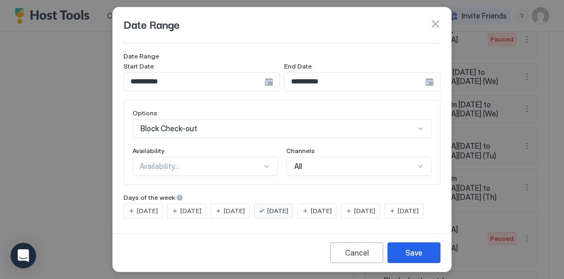
click at [202, 206] on span "[DATE]" at bounding box center [190, 211] width 21 height 10
click at [279, 203] on div "[DATE]" at bounding box center [273, 210] width 39 height 15
click at [413, 251] on div "Save" at bounding box center [414, 252] width 17 height 11
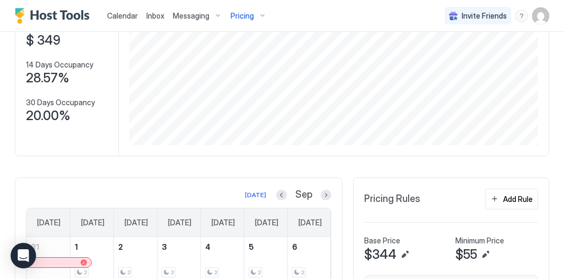
scroll to position [85, 0]
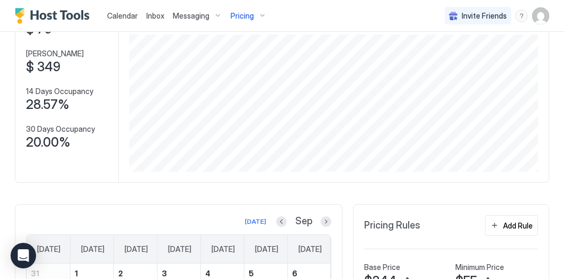
click at [256, 15] on div "Pricing" at bounding box center [249, 16] width 45 height 18
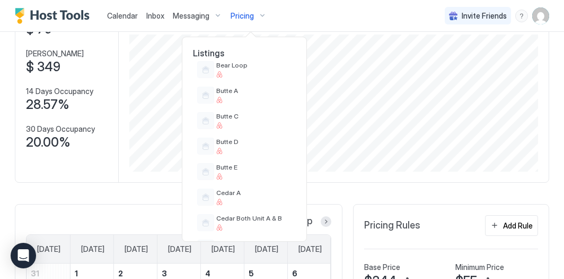
scroll to position [297, 0]
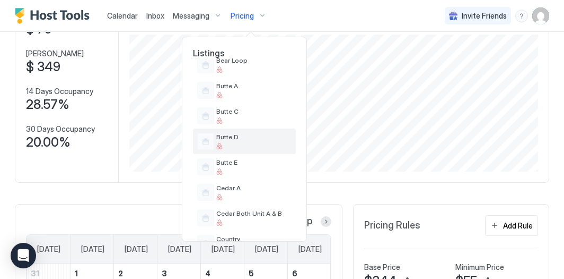
click at [222, 135] on span "Butte D" at bounding box center [253, 137] width 75 height 8
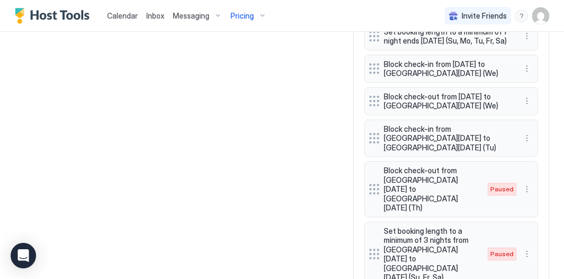
scroll to position [1079, 0]
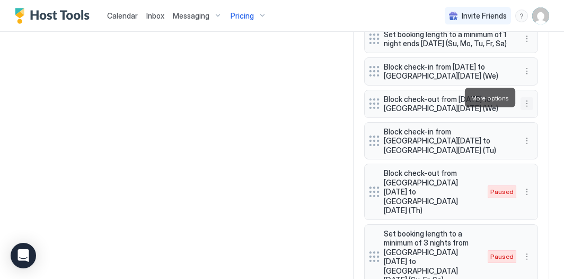
click at [525, 97] on button "More options" at bounding box center [527, 103] width 13 height 13
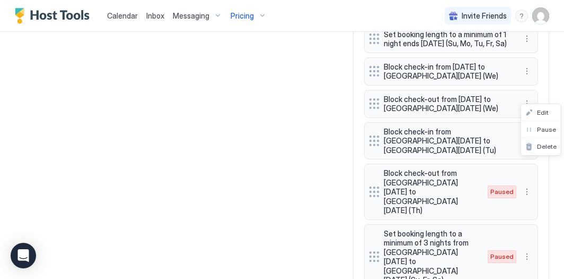
click at [528, 163] on div at bounding box center [282, 139] width 564 height 279
click at [526, 185] on button "More options" at bounding box center [527, 191] width 13 height 13
click at [542, 200] on span "Enable" at bounding box center [547, 198] width 21 height 8
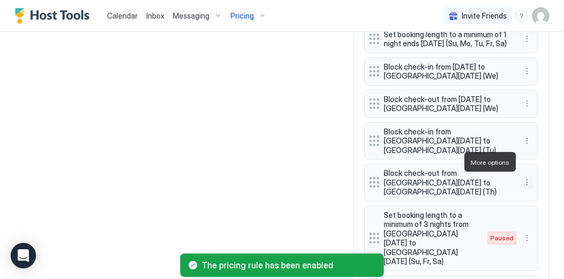
click at [525, 176] on button "More options" at bounding box center [527, 182] width 13 height 13
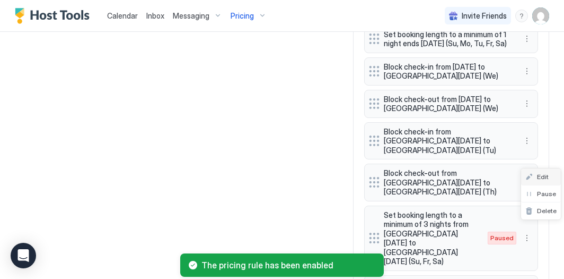
click at [541, 175] on span "Edit" at bounding box center [543, 176] width 12 height 8
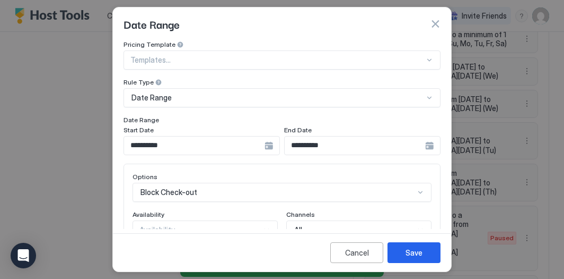
click at [173, 141] on input "**********" at bounding box center [194, 145] width 141 height 18
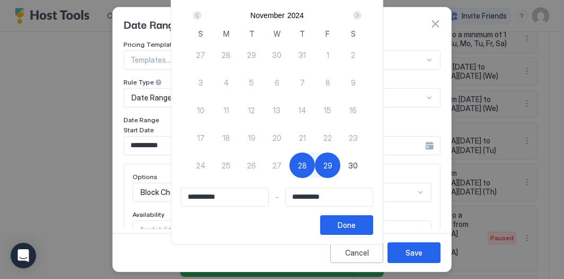
click at [358, 15] on div "Next" at bounding box center [357, 15] width 8 height 8
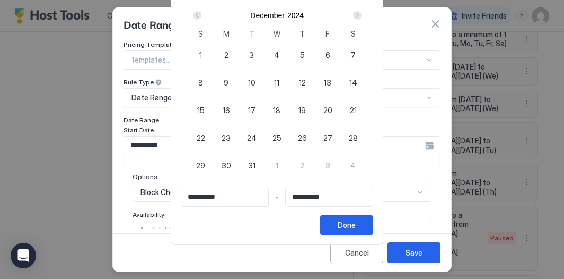
click at [358, 15] on div "Next" at bounding box center [357, 15] width 8 height 8
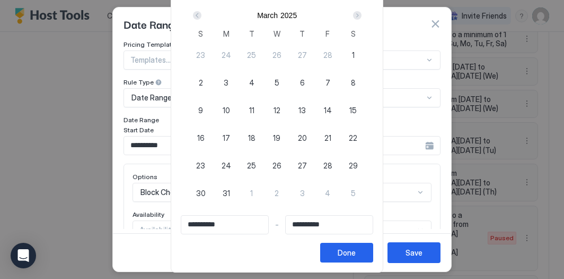
click at [358, 15] on div "Next" at bounding box center [357, 15] width 8 height 8
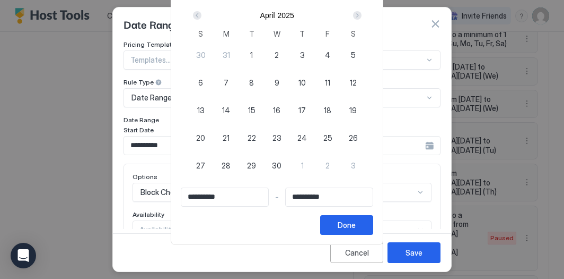
click at [358, 15] on div "Next" at bounding box center [357, 15] width 8 height 8
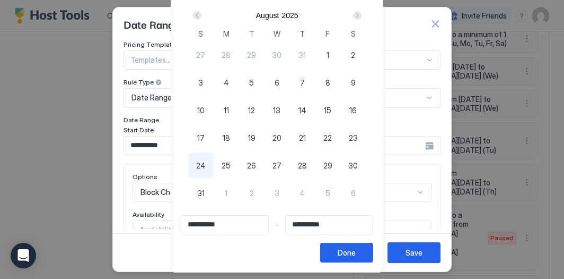
click at [358, 15] on div "Next" at bounding box center [357, 15] width 8 height 8
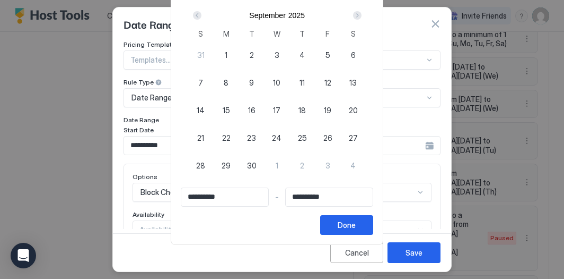
click at [253, 80] on div "9" at bounding box center [251, 81] width 25 height 25
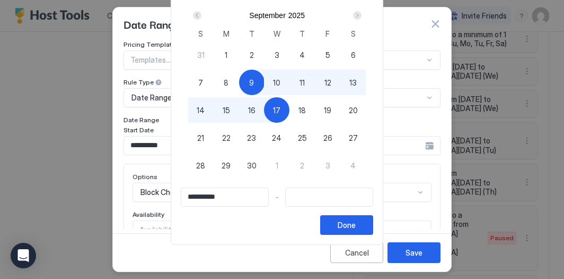
click at [278, 107] on div "17" at bounding box center [276, 109] width 25 height 25
click at [373, 220] on button "Done" at bounding box center [346, 225] width 53 height 20
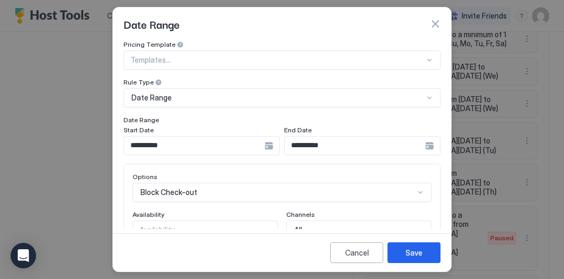
scroll to position [80, 0]
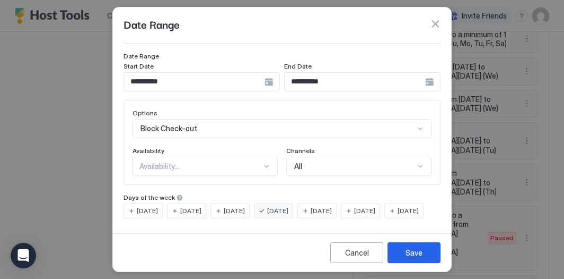
click at [193, 206] on span "[DATE]" at bounding box center [190, 211] width 21 height 10
click at [279, 203] on div "[DATE]" at bounding box center [273, 210] width 39 height 15
click at [412, 248] on div "Save" at bounding box center [414, 252] width 17 height 11
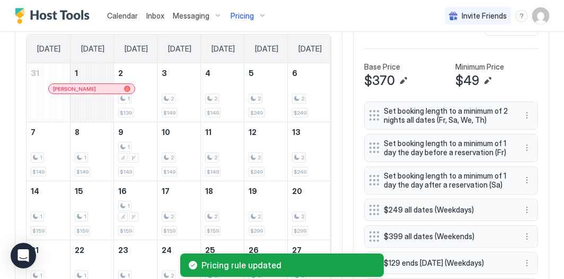
scroll to position [223, 0]
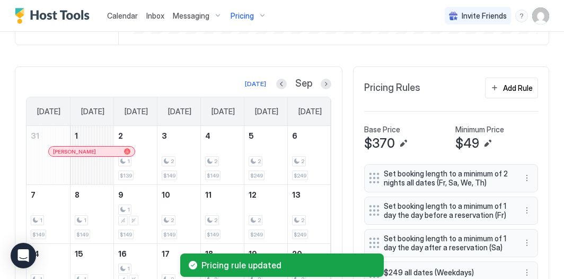
click at [248, 18] on span "Pricing" at bounding box center [242, 16] width 23 height 10
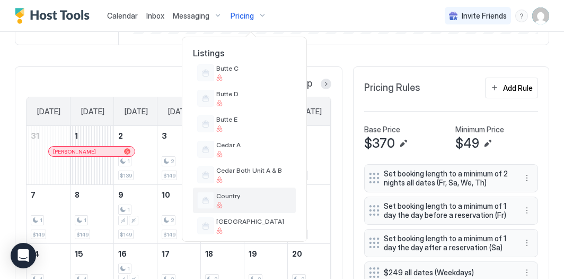
scroll to position [338, 0]
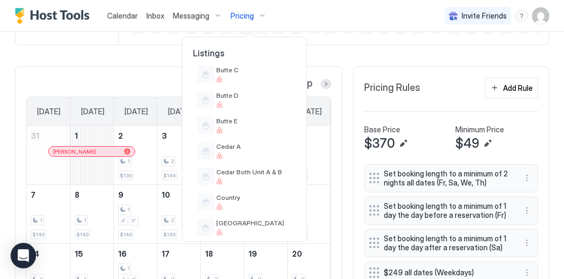
click at [337, 37] on div at bounding box center [282, 139] width 564 height 279
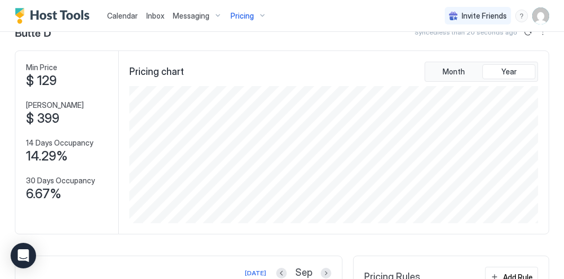
scroll to position [11, 0]
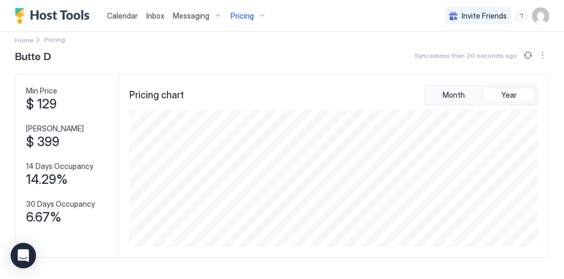
click at [256, 15] on div "Pricing" at bounding box center [249, 16] width 45 height 18
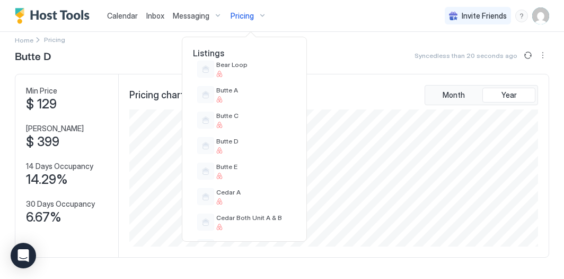
scroll to position [293, 0]
click at [234, 170] on div "Butte E" at bounding box center [253, 170] width 75 height 16
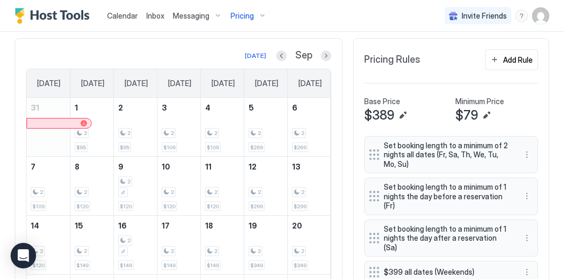
scroll to position [261, 0]
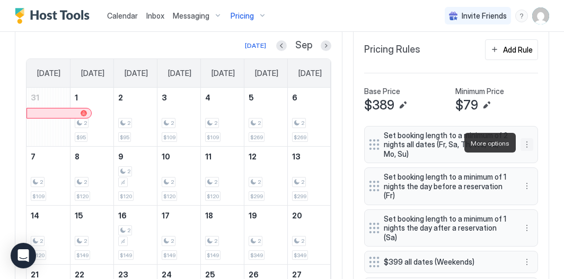
click at [526, 145] on button "More options" at bounding box center [527, 144] width 13 height 13
click at [538, 155] on span "Edit" at bounding box center [543, 157] width 12 height 8
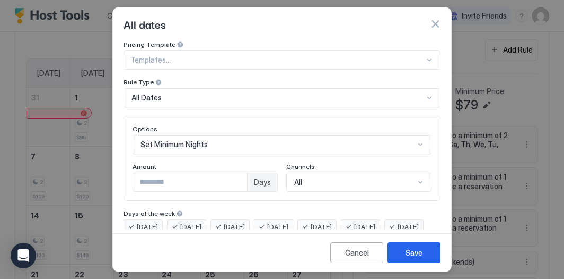
scroll to position [33, 0]
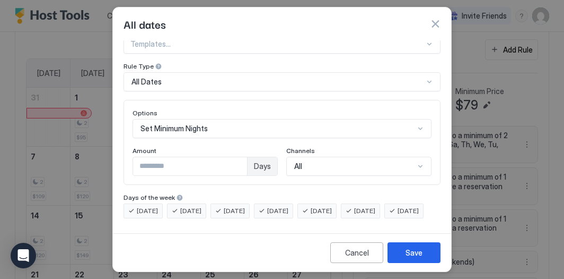
click at [155, 206] on span "[DATE]" at bounding box center [147, 211] width 21 height 10
click at [178, 203] on div "[DATE] [DATE] [DATE] [DATE] [DATE] [DATE] [DATE]" at bounding box center [282, 210] width 317 height 15
click at [182, 206] on span "[DATE]" at bounding box center [190, 211] width 21 height 10
click at [233, 206] on span "[DATE]" at bounding box center [234, 211] width 21 height 10
click at [280, 203] on div "[DATE]" at bounding box center [273, 210] width 39 height 15
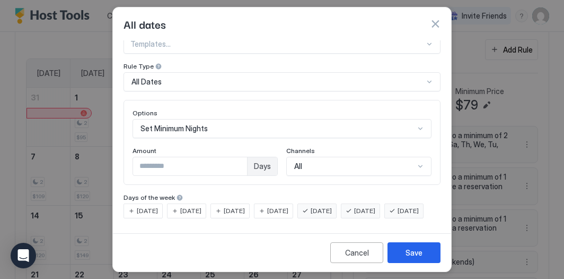
click at [398, 212] on span "[DATE]" at bounding box center [408, 211] width 21 height 10
click at [404, 251] on button "Save" at bounding box center [414, 252] width 53 height 21
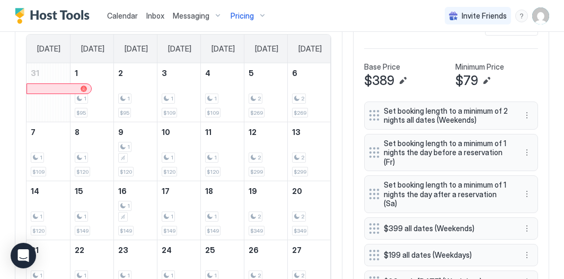
scroll to position [218, 0]
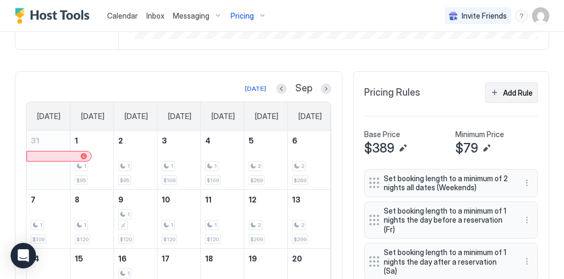
click at [517, 95] on div "Add Rule" at bounding box center [518, 92] width 30 height 11
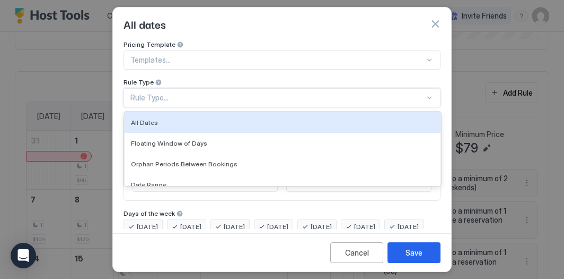
scroll to position [33, 0]
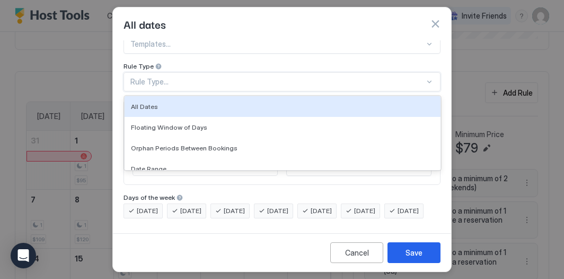
click at [229, 91] on div "All Dates, 1 of 7. 7 results available. Use Up and Down to choose options, pres…" at bounding box center [282, 81] width 317 height 19
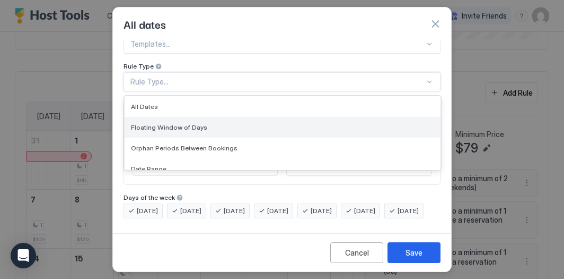
scroll to position [15, 0]
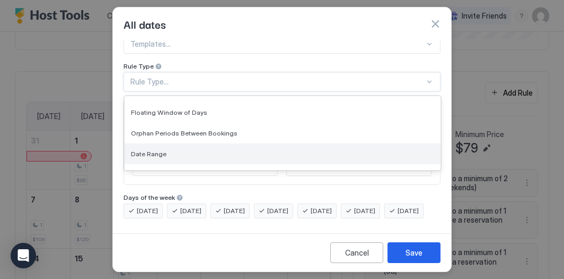
click at [214, 143] on div "Date Range" at bounding box center [283, 153] width 316 height 21
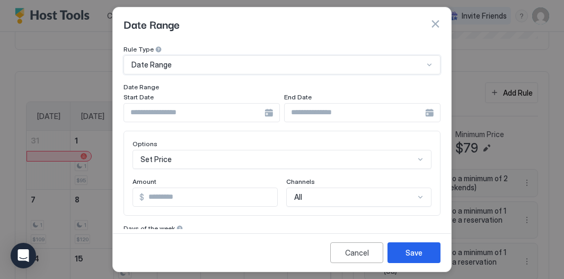
click at [203, 113] on input "Input Field" at bounding box center [194, 112] width 141 height 18
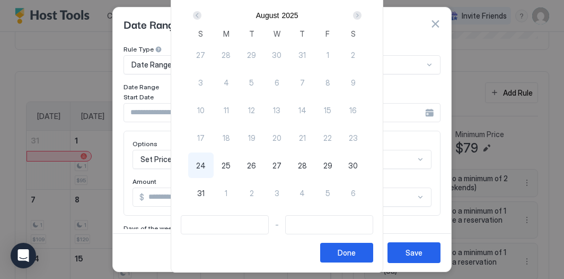
click at [361, 19] on div "Next" at bounding box center [357, 15] width 13 height 13
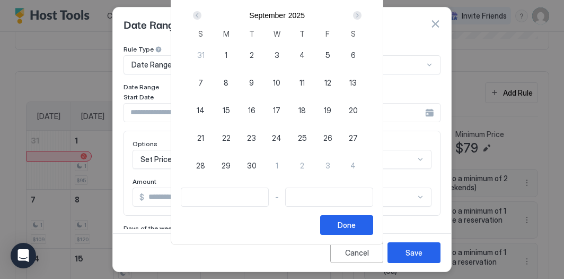
click at [254, 81] on span "9" at bounding box center [251, 82] width 5 height 11
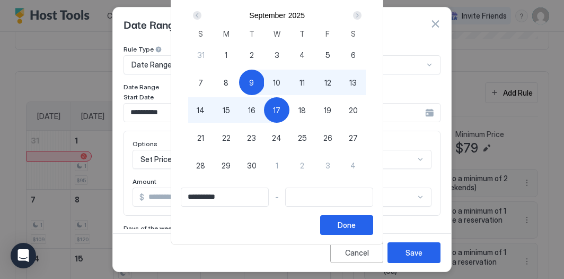
click at [290, 110] on div "17" at bounding box center [276, 109] width 25 height 25
click at [356, 220] on div "Done" at bounding box center [347, 224] width 18 height 11
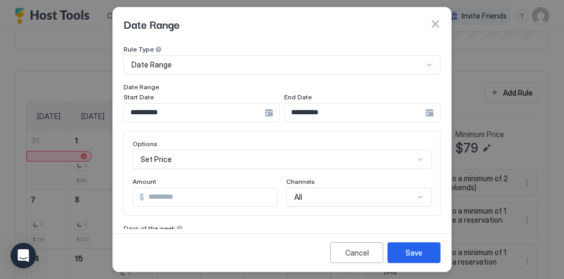
scroll to position [136, 0]
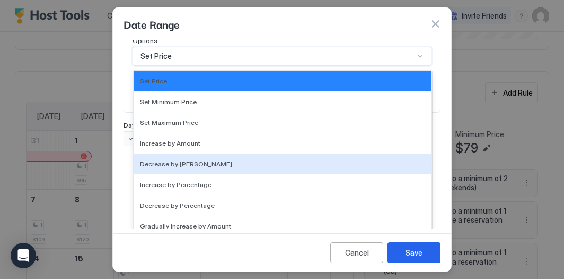
click at [245, 66] on div "Decrease by [PERSON_NAME], 5 of 17. 17 results available. Use Up and Down to ch…" at bounding box center [282, 56] width 299 height 19
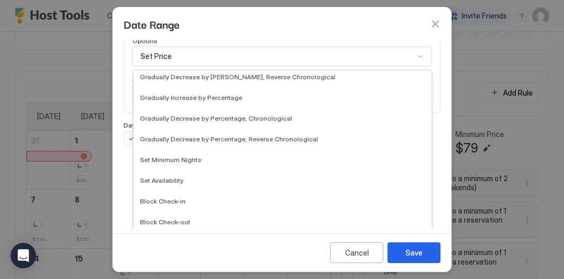
scroll to position [193, 0]
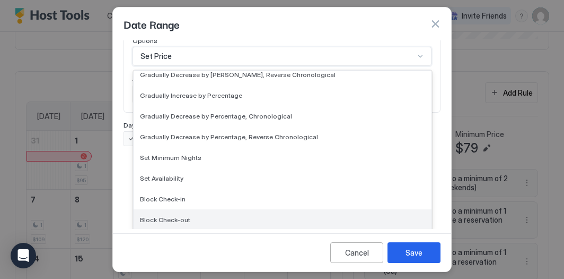
click at [226, 224] on div "Block Check-out" at bounding box center [283, 219] width 298 height 21
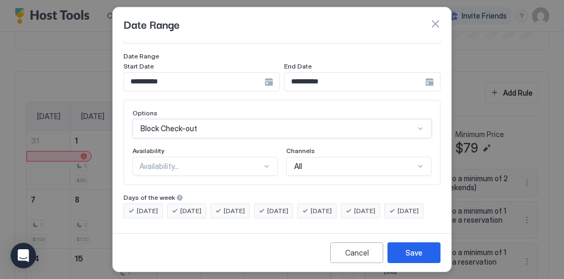
scroll to position [81, 0]
click at [184, 206] on span "[DATE]" at bounding box center [190, 211] width 21 height 10
click at [180, 203] on div "[DATE]" at bounding box center [186, 210] width 39 height 15
click at [151, 206] on span "[DATE]" at bounding box center [147, 211] width 21 height 10
click at [398, 213] on span "[DATE]" at bounding box center [408, 211] width 21 height 10
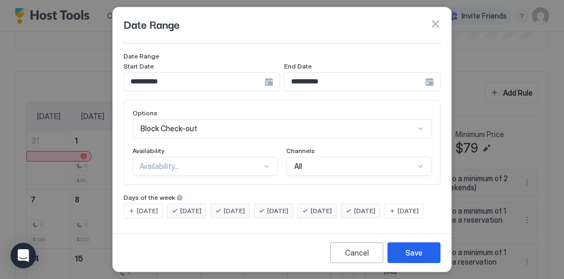
click at [245, 206] on span "[DATE]" at bounding box center [234, 211] width 21 height 10
click at [289, 206] on span "[DATE]" at bounding box center [277, 211] width 21 height 10
click at [332, 206] on span "[DATE]" at bounding box center [321, 211] width 21 height 10
click at [358, 203] on div "[DATE]" at bounding box center [360, 210] width 39 height 15
click at [411, 247] on div "Save" at bounding box center [414, 252] width 17 height 11
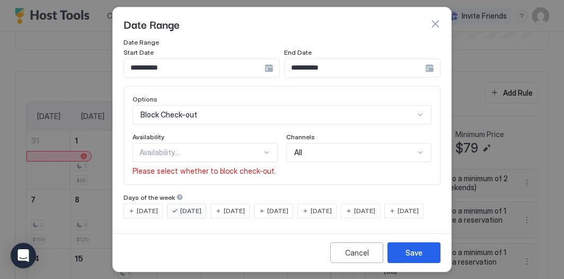
click at [228, 146] on div "Availability Availability... Please select whether to block check-out." at bounding box center [205, 154] width 145 height 43
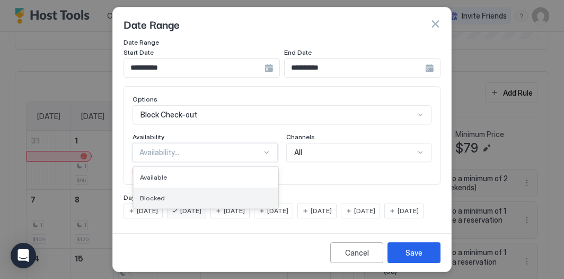
click at [229, 194] on div "Blocked" at bounding box center [206, 198] width 132 height 8
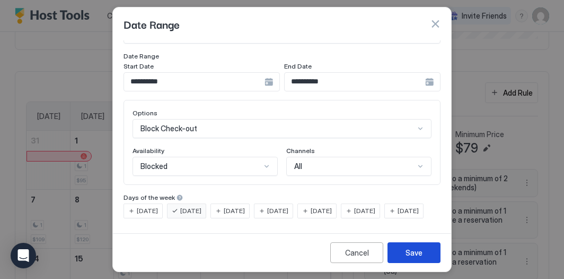
click at [402, 258] on button "Save" at bounding box center [414, 252] width 53 height 21
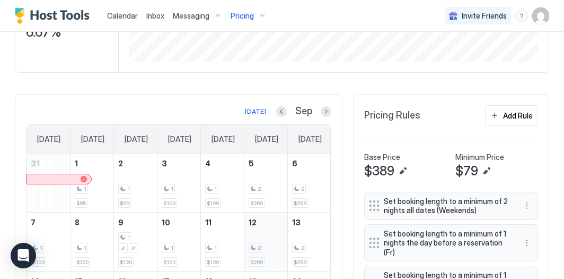
scroll to position [175, 0]
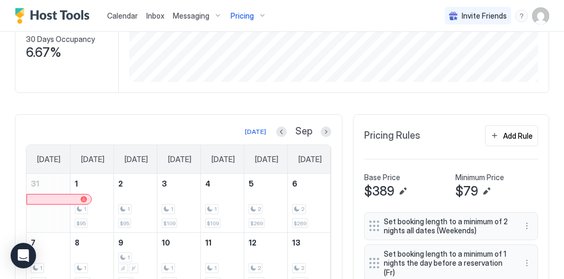
click at [259, 14] on div "Pricing" at bounding box center [249, 16] width 45 height 18
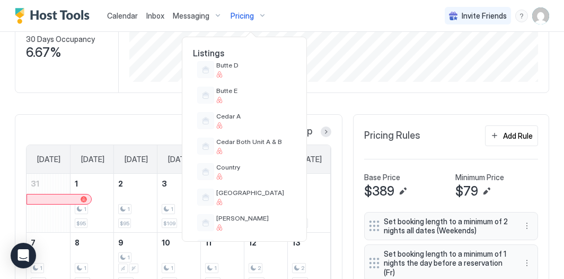
scroll to position [359, 0]
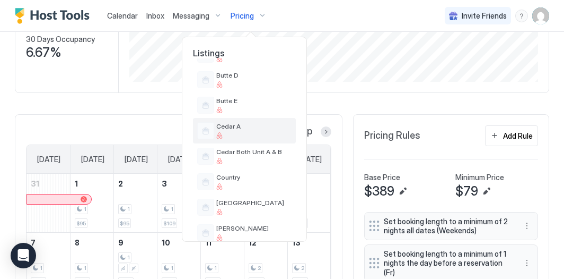
click at [275, 131] on div "Cedar A" at bounding box center [253, 130] width 75 height 16
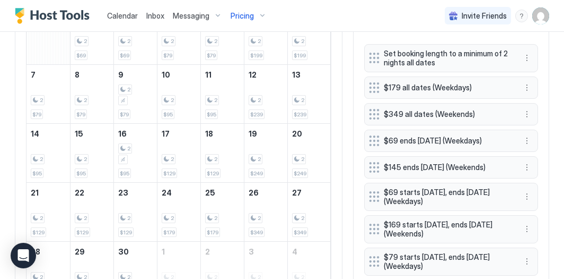
scroll to position [278, 0]
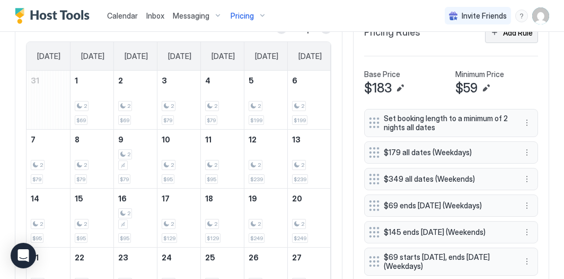
click at [505, 36] on div "Add Rule" at bounding box center [518, 32] width 30 height 11
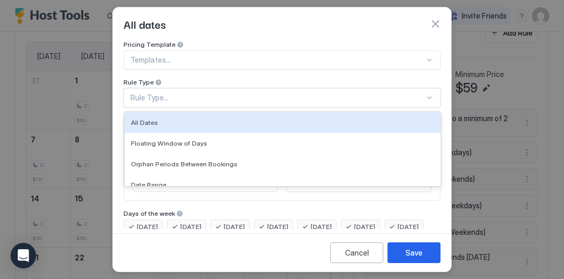
click at [205, 96] on div "All Dates, 1 of 7. 7 results available. Use Up and Down to choose options, pres…" at bounding box center [282, 97] width 317 height 19
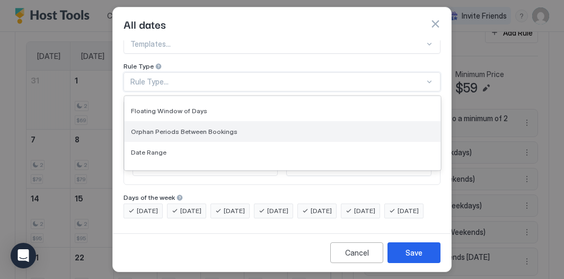
scroll to position [15, 0]
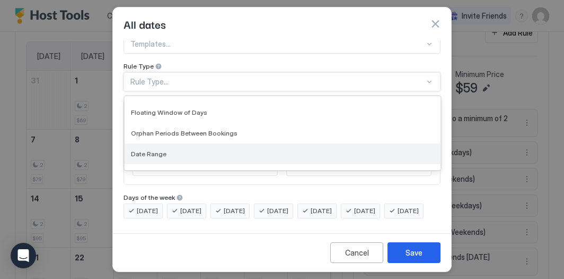
click at [193, 150] on div "Date Range" at bounding box center [282, 154] width 303 height 8
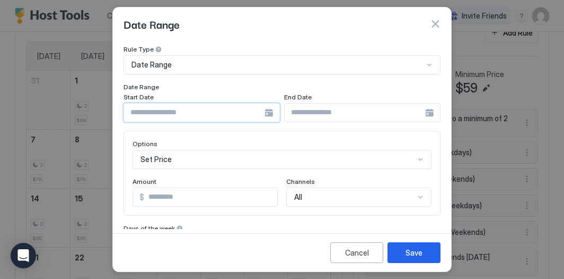
click at [188, 112] on input "Input Field" at bounding box center [194, 112] width 141 height 18
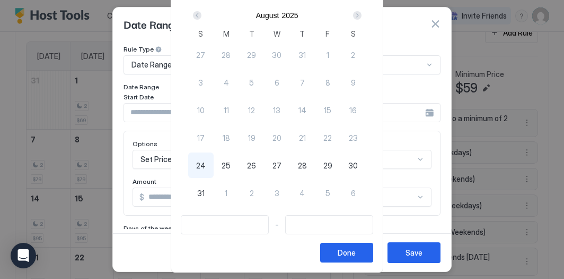
click at [362, 14] on div "Next" at bounding box center [357, 15] width 8 height 8
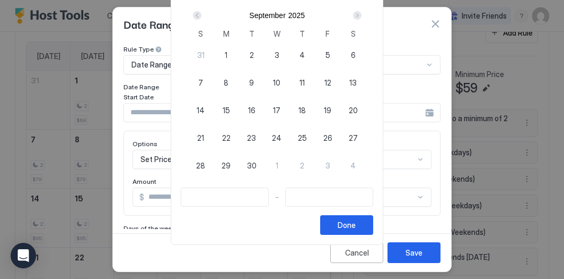
click at [254, 76] on div "9" at bounding box center [251, 81] width 25 height 25
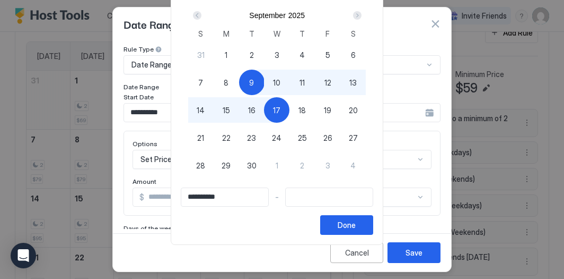
click at [281, 109] on span "17" at bounding box center [276, 110] width 7 height 11
click at [351, 227] on div "Done" at bounding box center [347, 224] width 18 height 11
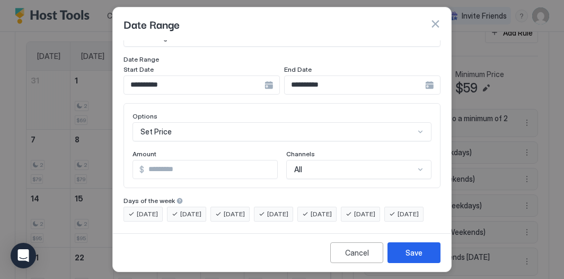
scroll to position [81, 0]
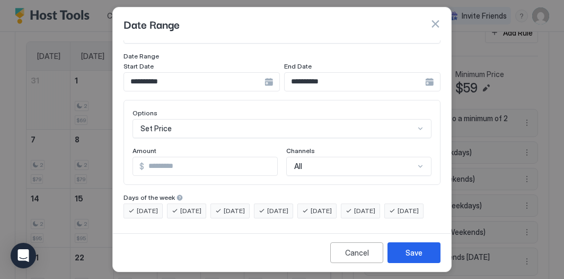
click at [143, 206] on span "[DATE]" at bounding box center [147, 211] width 21 height 10
click at [227, 205] on div "[DATE] [DATE] [DATE] [DATE] [DATE] [DATE] [DATE]" at bounding box center [282, 210] width 317 height 15
click at [236, 206] on span "[DATE]" at bounding box center [234, 211] width 21 height 10
click at [289, 206] on span "[DATE]" at bounding box center [277, 211] width 21 height 10
click at [332, 206] on span "[DATE]" at bounding box center [321, 211] width 21 height 10
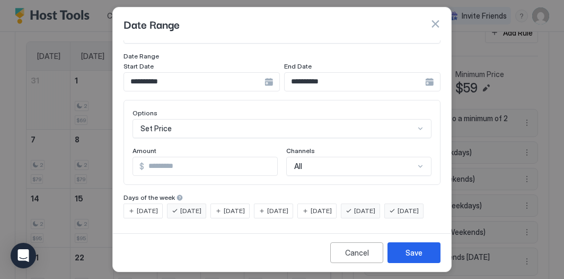
click at [376, 206] on span "[DATE]" at bounding box center [364, 211] width 21 height 10
click at [398, 210] on span "[DATE]" at bounding box center [408, 211] width 21 height 10
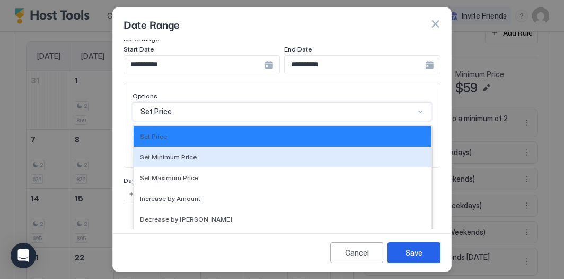
scroll to position [136, 0]
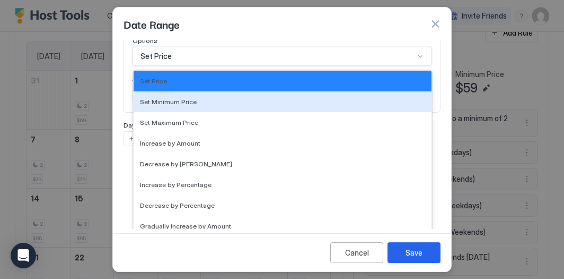
click at [248, 66] on div "Set Minimum Price, 2 of 17. 17 results available. Use Up and Down to choose opt…" at bounding box center [282, 56] width 299 height 19
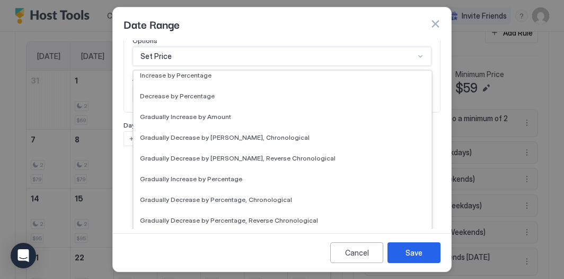
scroll to position [193, 0]
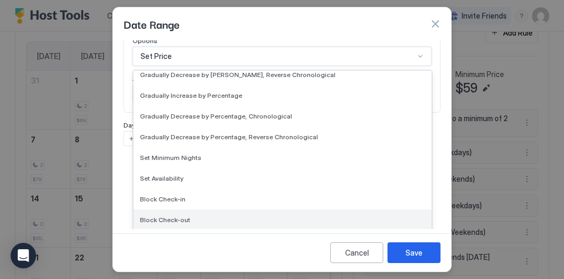
click at [198, 219] on div "Block Check-out" at bounding box center [282, 219] width 285 height 8
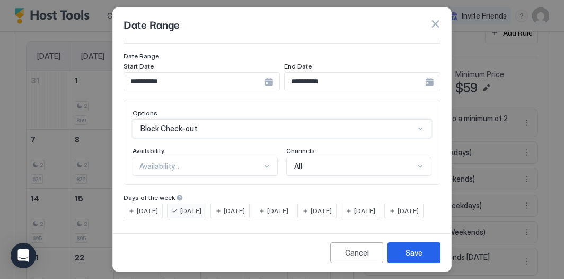
scroll to position [81, 0]
click at [180, 161] on div "Availability..." at bounding box center [201, 166] width 123 height 10
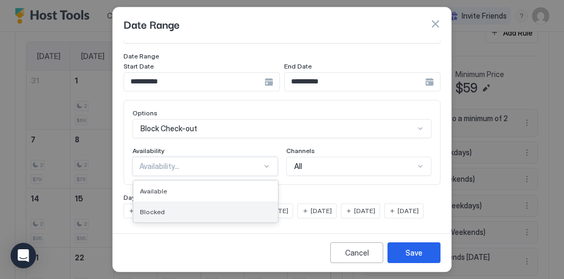
click at [181, 207] on div "Blocked" at bounding box center [206, 211] width 132 height 8
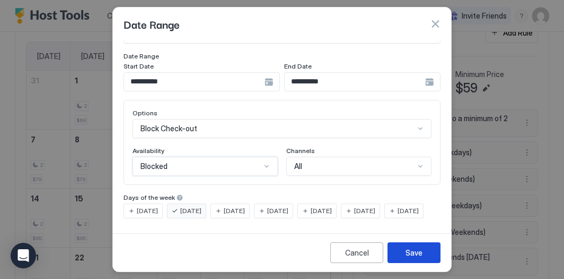
click at [410, 250] on div "Save" at bounding box center [414, 252] width 17 height 11
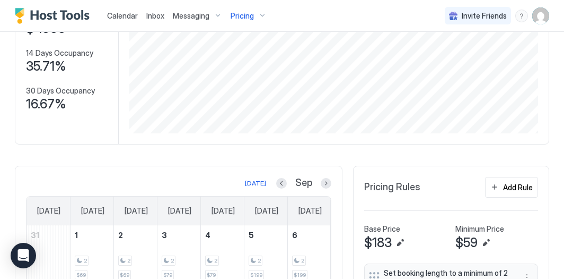
scroll to position [123, 0]
click at [501, 180] on button "Add Rule" at bounding box center [511, 188] width 53 height 21
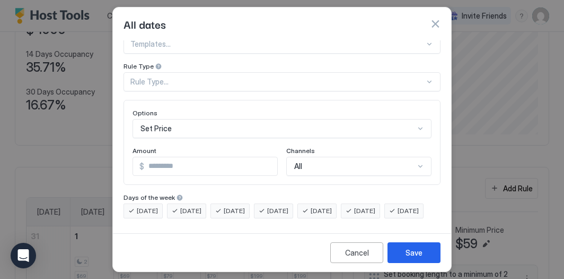
scroll to position [0, 0]
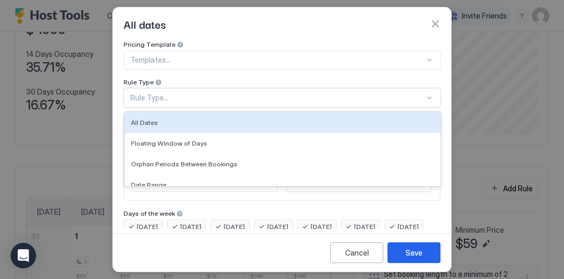
click at [307, 95] on div "All Dates, 1 of 7. 7 results available. Use Up and Down to choose options, pres…" at bounding box center [282, 97] width 317 height 19
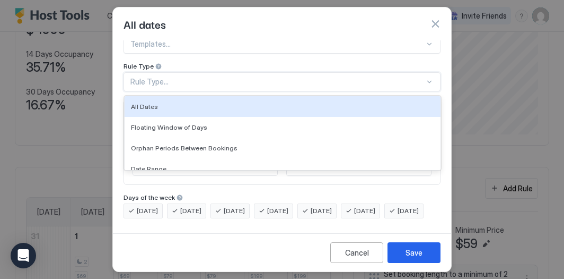
click at [297, 39] on div "All dates" at bounding box center [282, 23] width 338 height 33
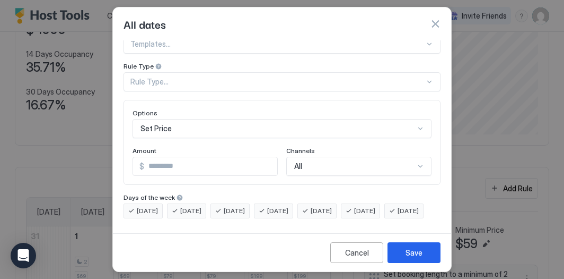
click at [199, 119] on div "Set Price" at bounding box center [282, 128] width 299 height 19
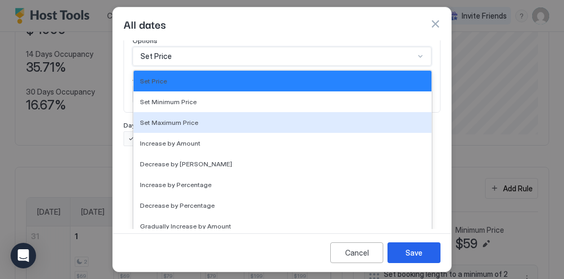
scroll to position [193, 0]
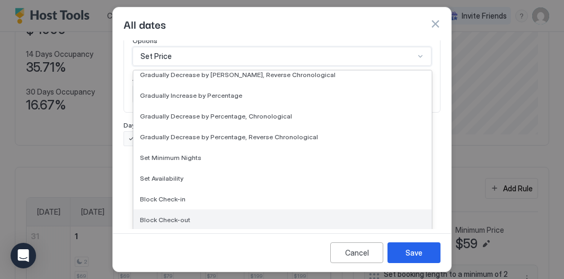
click at [181, 220] on span "Block Check-out" at bounding box center [165, 219] width 50 height 8
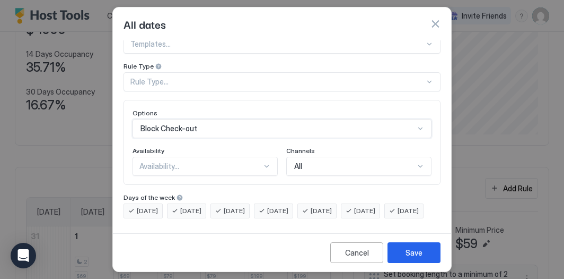
scroll to position [33, 0]
click at [182, 72] on div "Rule Type..." at bounding box center [282, 81] width 317 height 19
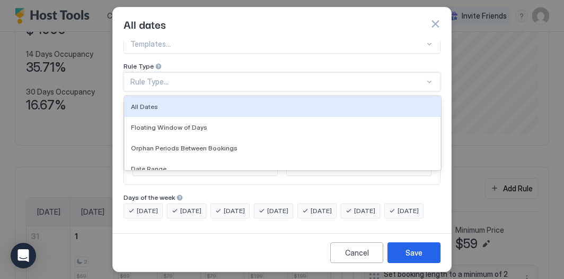
click at [436, 24] on button "button" at bounding box center [435, 24] width 11 height 11
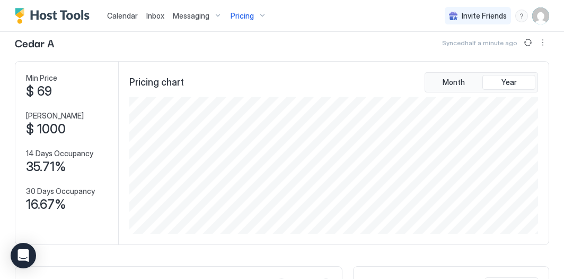
scroll to position [15, 0]
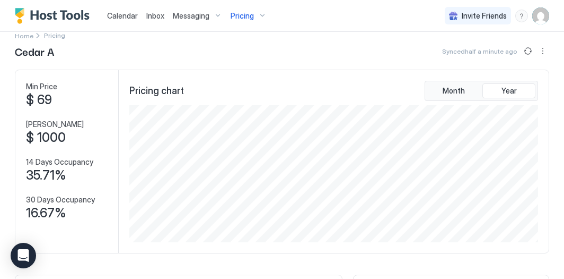
click at [260, 19] on div "Pricing" at bounding box center [249, 16] width 45 height 18
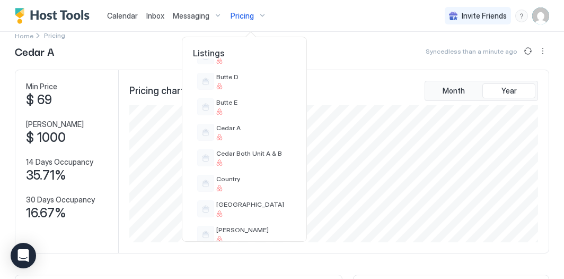
scroll to position [365, 0]
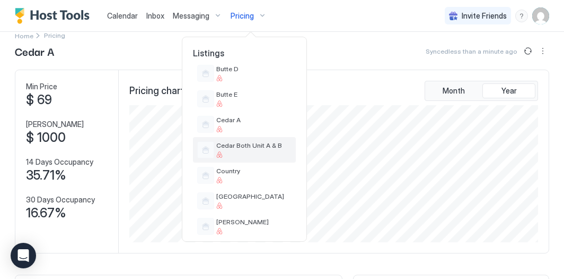
click at [253, 143] on span "Cedar Both Unit A & B" at bounding box center [253, 145] width 75 height 8
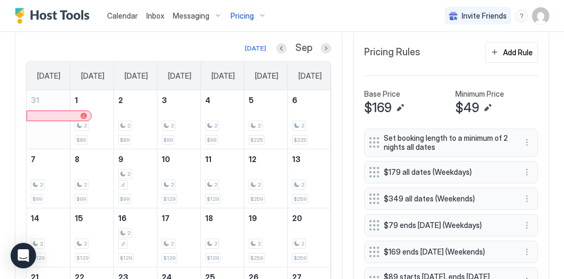
scroll to position [263, 0]
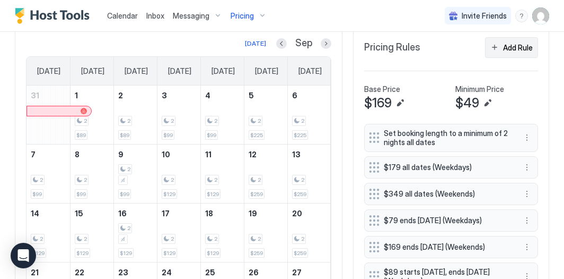
click at [510, 48] on div "Add Rule" at bounding box center [518, 47] width 30 height 11
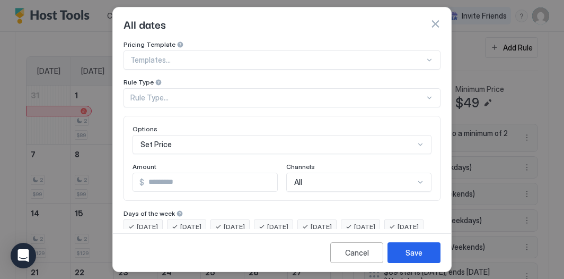
scroll to position [33, 0]
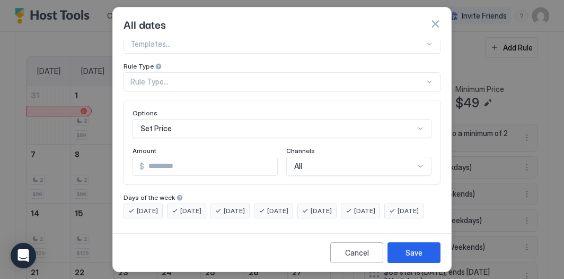
click at [142, 206] on span "[DATE]" at bounding box center [147, 211] width 21 height 10
click at [240, 206] on span "[DATE]" at bounding box center [234, 211] width 21 height 10
click at [289, 206] on span "[DATE]" at bounding box center [277, 211] width 21 height 10
click at [332, 206] on span "[DATE]" at bounding box center [321, 211] width 21 height 10
click at [366, 203] on div "[DATE]" at bounding box center [360, 210] width 39 height 15
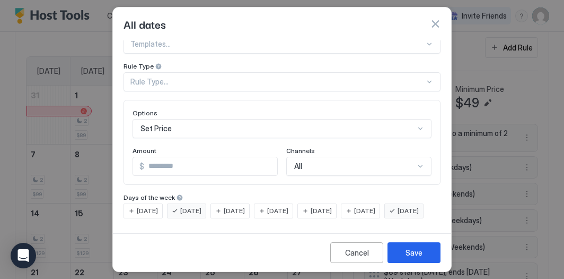
click at [398, 211] on span "[DATE]" at bounding box center [408, 211] width 21 height 10
click at [223, 77] on div "Rule Type..." at bounding box center [278, 82] width 294 height 10
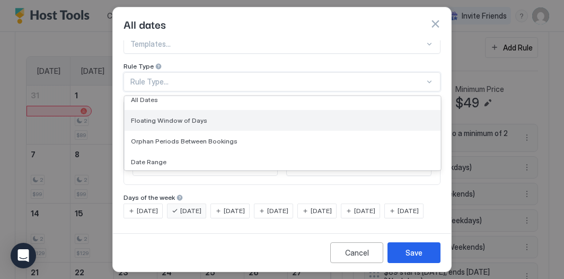
scroll to position [1, 0]
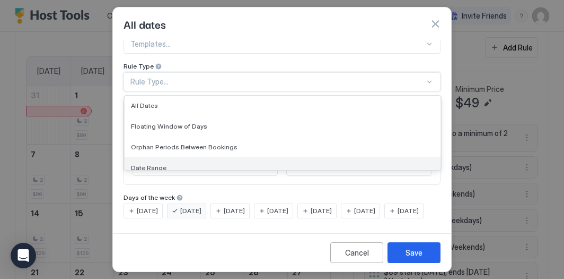
click at [193, 163] on div "Date Range" at bounding box center [282, 167] width 303 height 8
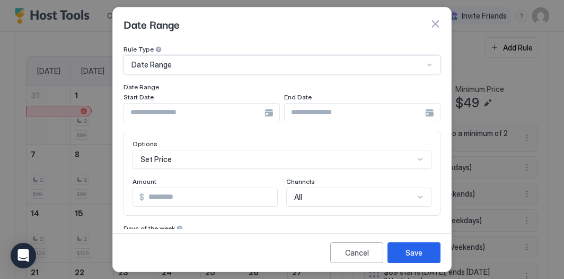
click at [201, 112] on input "Input Field" at bounding box center [194, 112] width 141 height 18
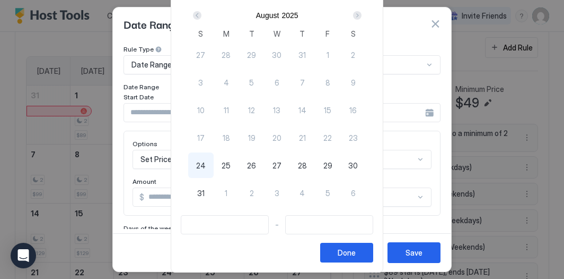
click at [362, 12] on div "Next" at bounding box center [357, 15] width 8 height 8
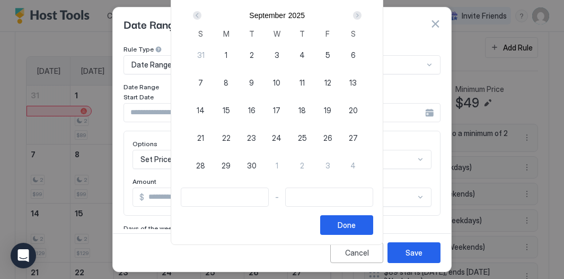
click at [254, 77] on span "9" at bounding box center [251, 82] width 5 height 11
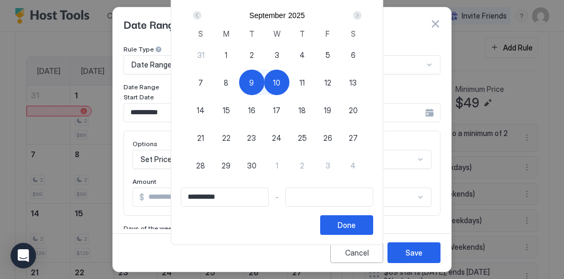
click at [281, 96] on div "17" at bounding box center [276, 110] width 25 height 28
click at [254, 82] on div "9" at bounding box center [251, 81] width 25 height 25
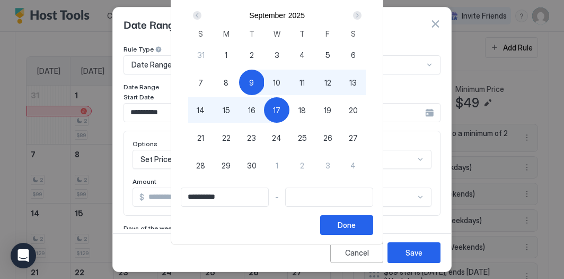
click at [279, 115] on div "17" at bounding box center [276, 109] width 25 height 25
click at [362, 230] on button "Done" at bounding box center [346, 225] width 53 height 20
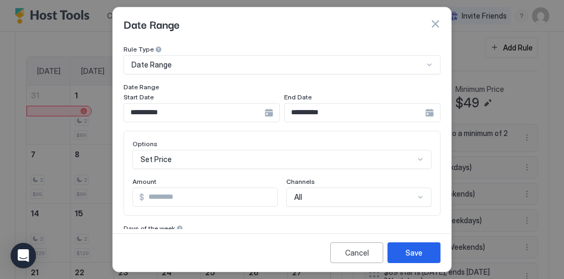
scroll to position [81, 0]
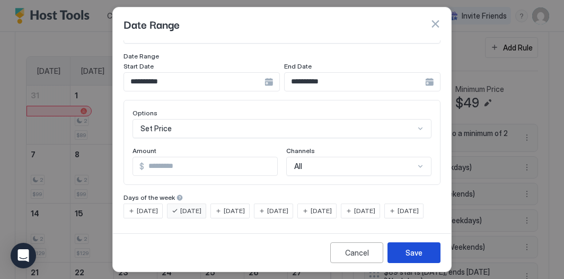
click at [409, 250] on div "Save" at bounding box center [414, 252] width 17 height 11
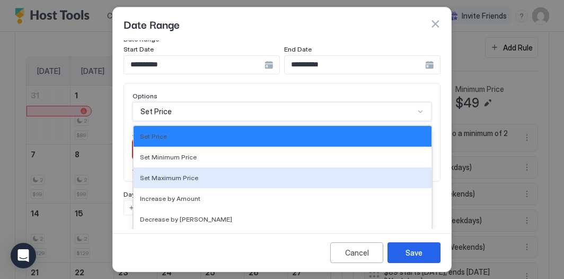
scroll to position [136, 0]
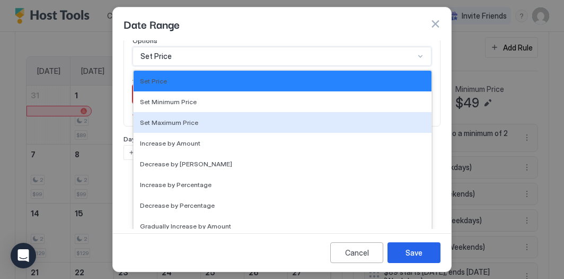
click at [256, 66] on div "Set Maximum Price, 3 of 17. 17 results available. Use Up and Down to choose opt…" at bounding box center [282, 56] width 299 height 19
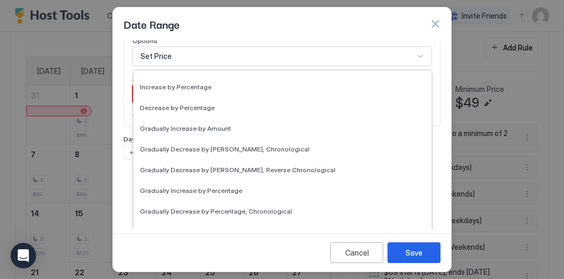
scroll to position [193, 0]
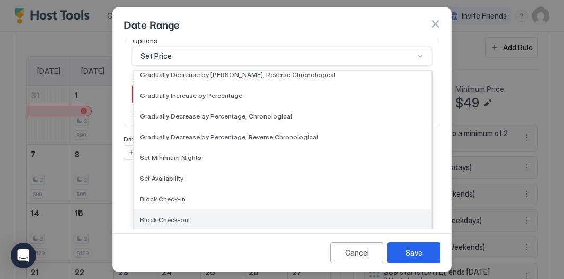
click at [213, 216] on div "Block Check-out" at bounding box center [282, 219] width 285 height 8
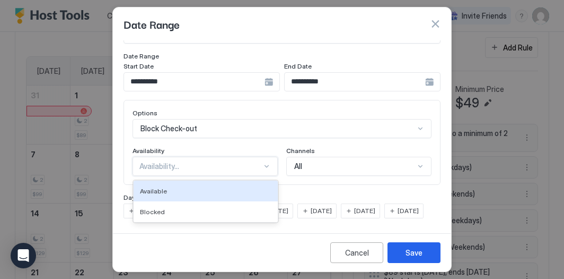
click at [186, 161] on div "Availability..." at bounding box center [201, 166] width 123 height 10
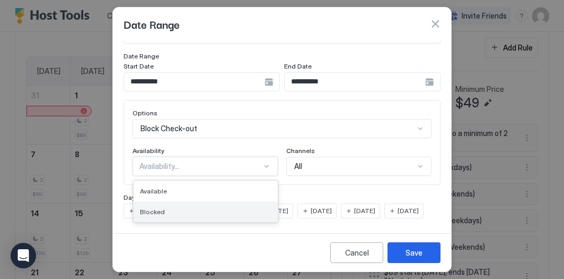
click at [185, 207] on div "Blocked" at bounding box center [206, 211] width 132 height 8
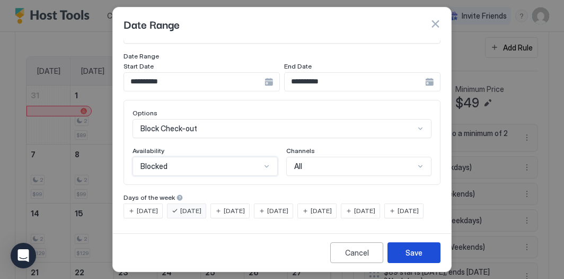
click at [413, 251] on div "Save" at bounding box center [414, 252] width 17 height 11
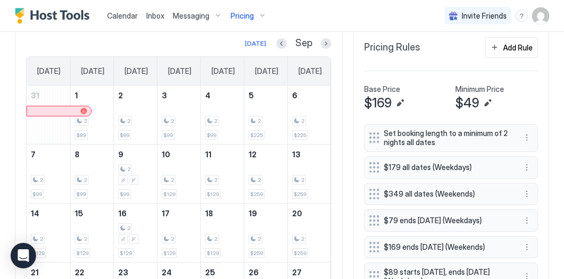
click at [263, 13] on div "Pricing" at bounding box center [249, 16] width 45 height 18
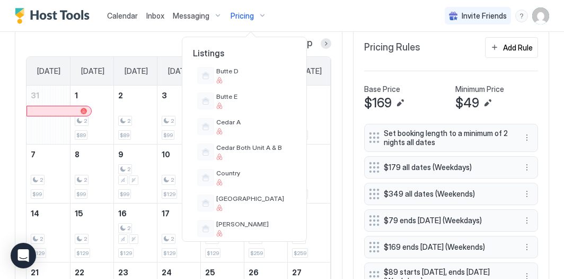
scroll to position [363, 0]
click at [265, 170] on span "Country" at bounding box center [253, 172] width 75 height 8
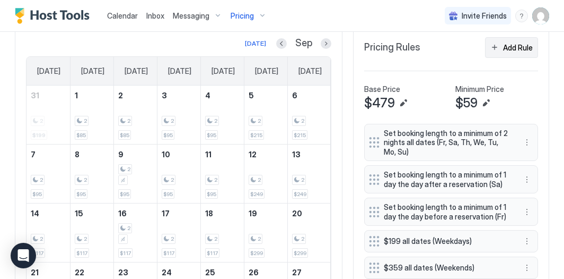
click at [508, 47] on div "Add Rule" at bounding box center [518, 47] width 30 height 11
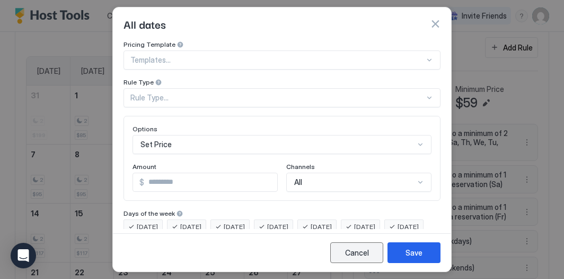
click at [352, 249] on div "Cancel" at bounding box center [357, 252] width 24 height 11
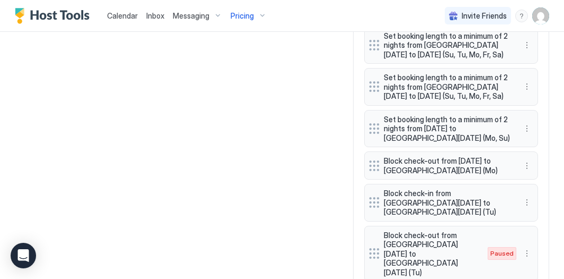
scroll to position [1442, 0]
click at [531, 160] on button "More options" at bounding box center [527, 166] width 13 height 13
click at [540, 111] on div "Edit" at bounding box center [541, 116] width 40 height 17
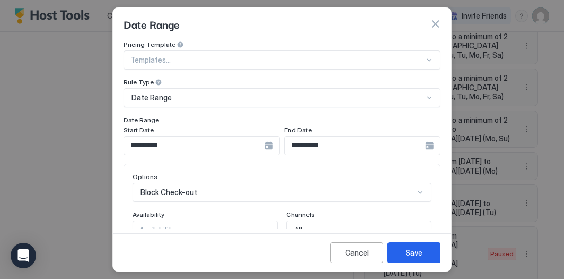
click at [201, 147] on input "**********" at bounding box center [194, 145] width 141 height 18
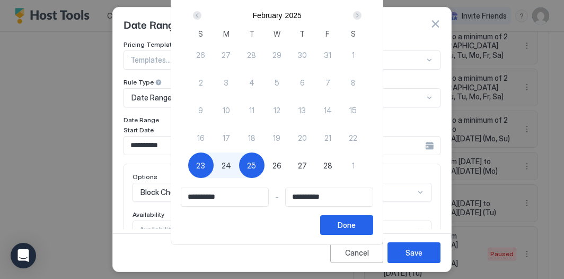
click at [356, 9] on div "Next" at bounding box center [357, 15] width 13 height 13
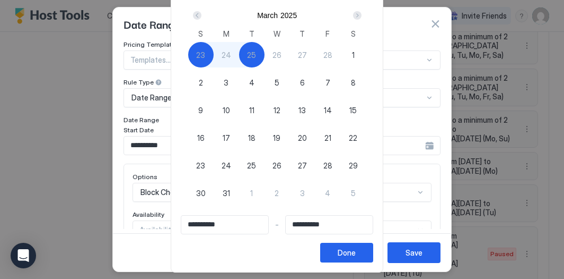
click at [356, 9] on div "Next" at bounding box center [357, 15] width 13 height 13
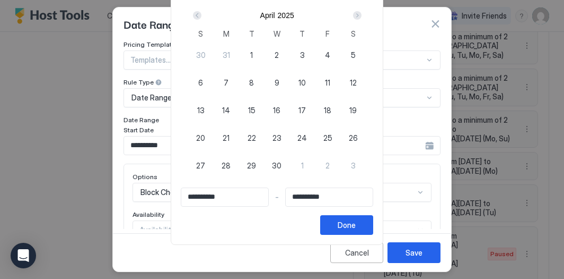
click at [356, 9] on div "Next" at bounding box center [357, 15] width 13 height 13
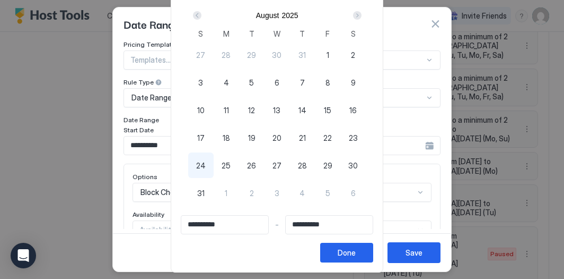
click at [356, 9] on div "Next" at bounding box center [357, 15] width 13 height 13
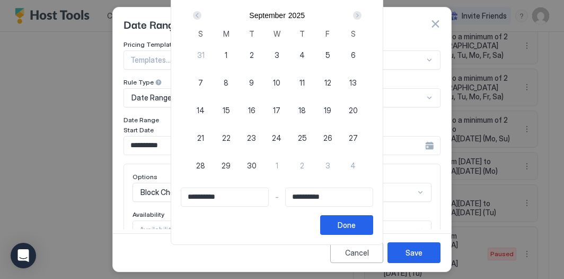
click at [260, 84] on div "9" at bounding box center [251, 81] width 25 height 25
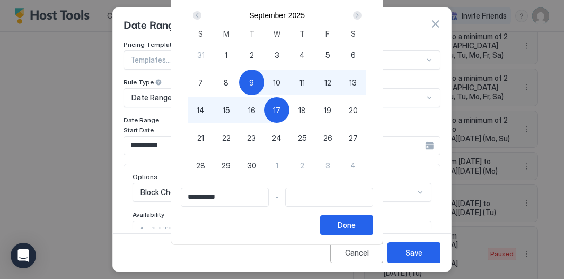
click at [279, 110] on span "17" at bounding box center [276, 110] width 7 height 11
click at [336, 216] on button "Done" at bounding box center [346, 225] width 53 height 20
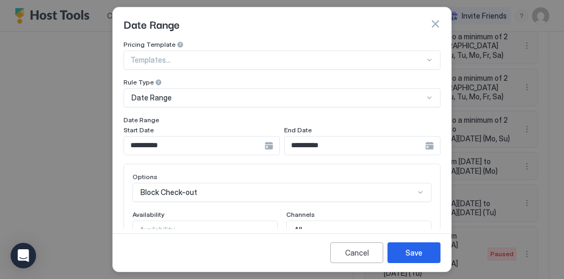
scroll to position [80, 0]
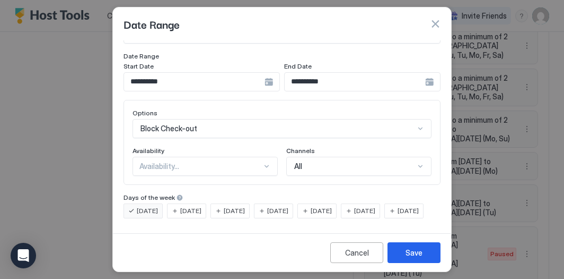
click at [185, 206] on span "[DATE]" at bounding box center [190, 211] width 21 height 10
click at [154, 206] on span "[DATE]" at bounding box center [147, 211] width 21 height 10
click at [412, 250] on div "Save" at bounding box center [414, 252] width 17 height 11
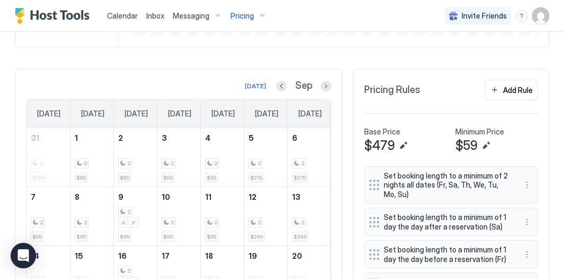
scroll to position [192, 0]
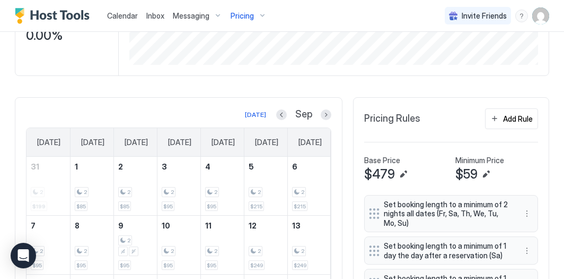
click at [255, 17] on div "Pricing" at bounding box center [249, 16] width 45 height 18
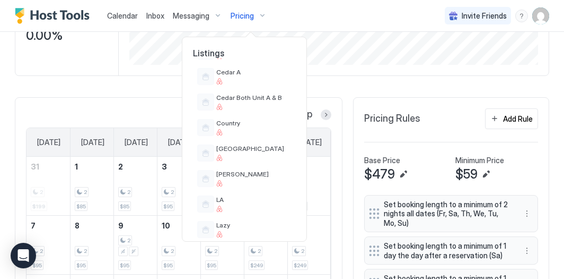
scroll to position [412, 0]
click at [262, 150] on span "[GEOGRAPHIC_DATA]" at bounding box center [253, 149] width 75 height 8
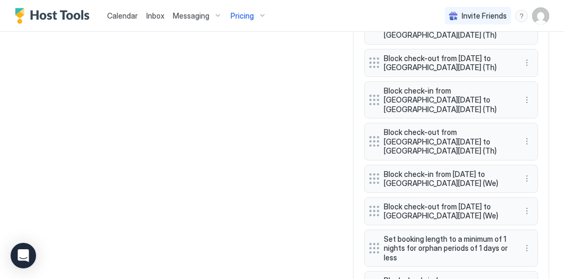
scroll to position [1389, 0]
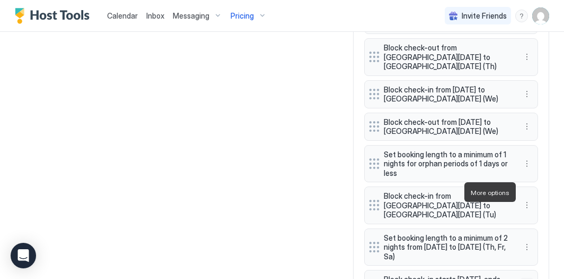
click at [528, 277] on button "More options" at bounding box center [527, 283] width 13 height 13
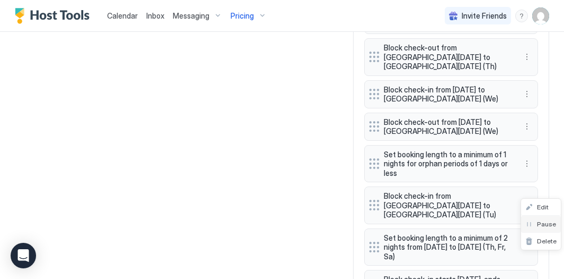
click at [537, 223] on span "Pause" at bounding box center [546, 224] width 19 height 8
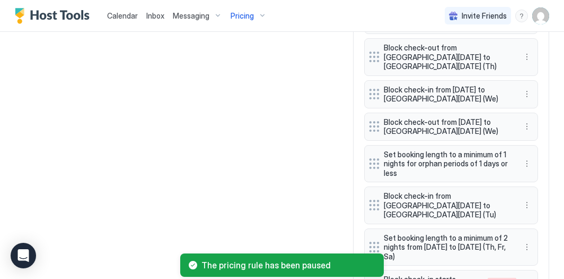
click at [543, 195] on span "Pause" at bounding box center [546, 191] width 19 height 8
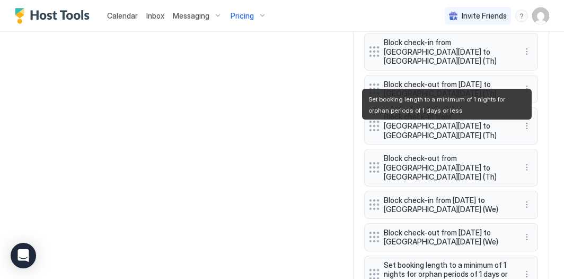
scroll to position [1276, 0]
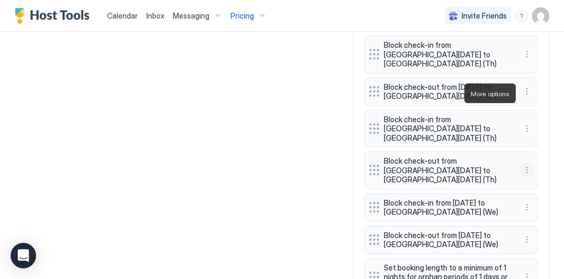
click at [526, 163] on button "More options" at bounding box center [527, 169] width 13 height 13
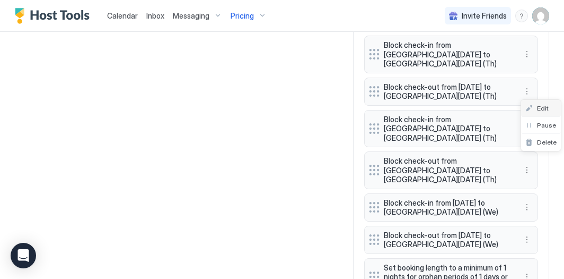
click at [534, 105] on div "Edit" at bounding box center [537, 108] width 23 height 8
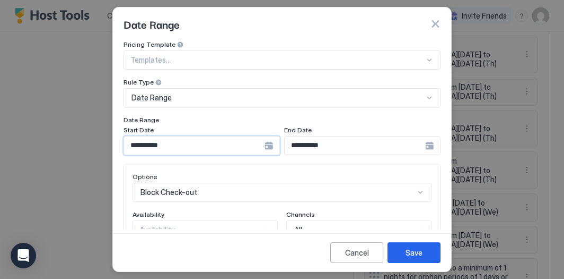
click at [190, 151] on input "**********" at bounding box center [194, 145] width 141 height 18
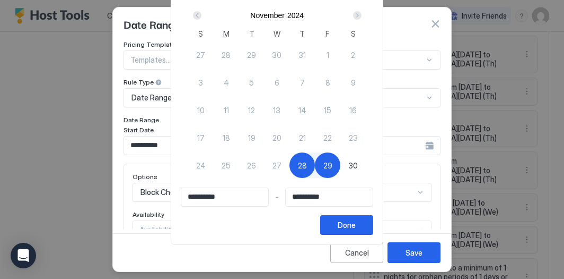
click at [359, 16] on div "Next" at bounding box center [357, 15] width 8 height 8
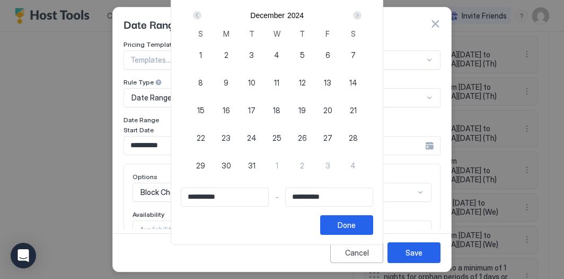
click at [359, 16] on div "Next" at bounding box center [357, 15] width 8 height 8
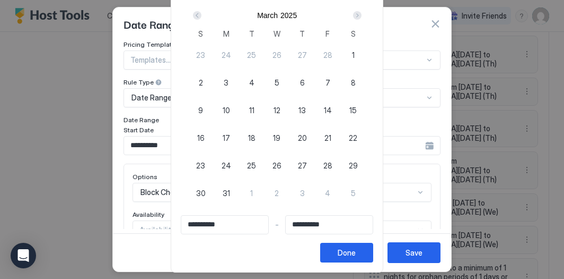
click at [359, 16] on div "Next" at bounding box center [357, 15] width 8 height 8
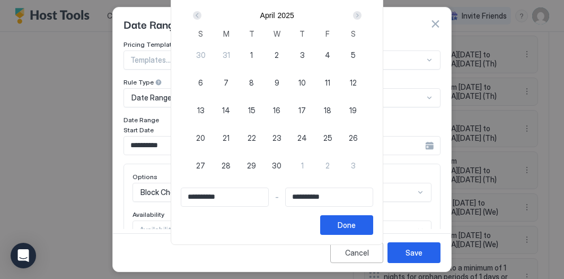
click at [359, 16] on div "Next" at bounding box center [357, 15] width 8 height 8
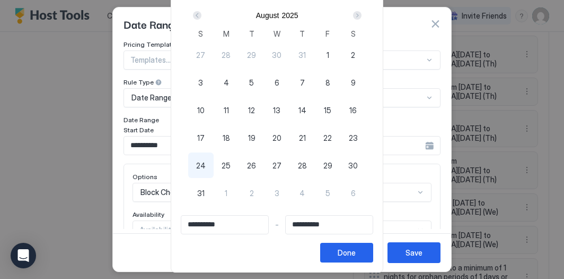
click at [359, 16] on div "Next" at bounding box center [357, 15] width 8 height 8
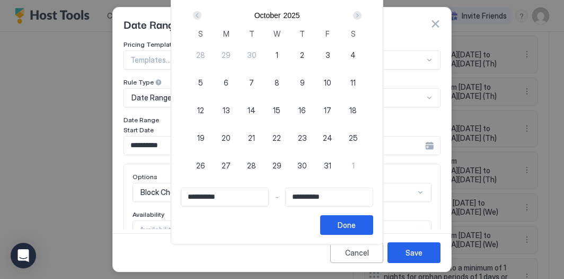
click at [359, 16] on div "Next" at bounding box center [357, 15] width 8 height 8
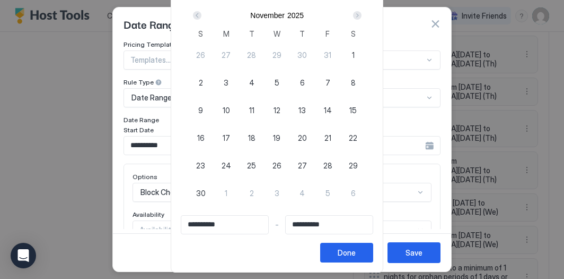
click at [202, 13] on div "Prev" at bounding box center [197, 15] width 8 height 8
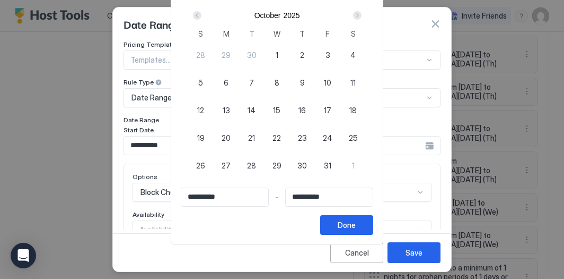
click at [202, 13] on div "Prev" at bounding box center [197, 15] width 8 height 8
click at [254, 81] on span "9" at bounding box center [251, 82] width 5 height 11
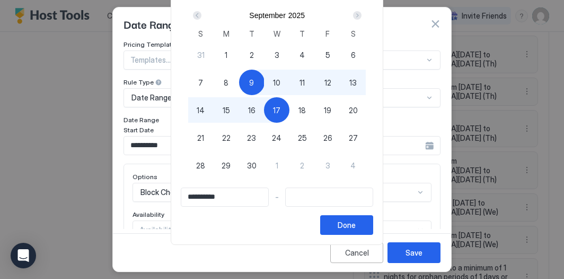
click at [280, 106] on span "17" at bounding box center [276, 110] width 7 height 11
click at [352, 223] on div "Done" at bounding box center [347, 224] width 18 height 11
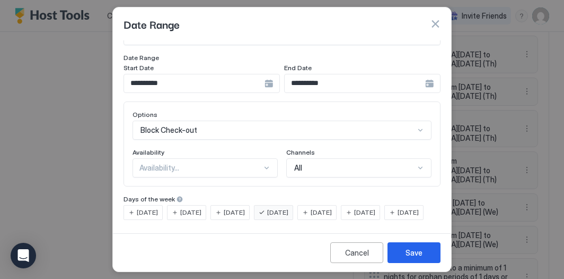
scroll to position [80, 0]
click at [175, 203] on div "[DATE]" at bounding box center [186, 210] width 39 height 15
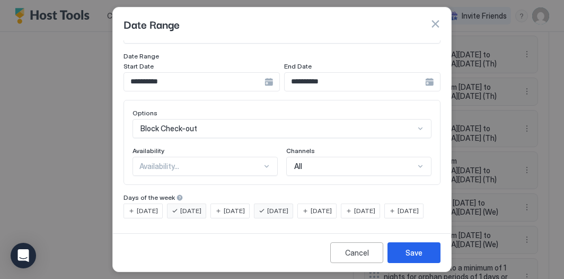
click at [278, 203] on div "[DATE] [DATE] [DATE] [DATE] [DATE] [DATE] [DATE]" at bounding box center [282, 210] width 317 height 15
click at [289, 206] on span "[DATE]" at bounding box center [277, 211] width 21 height 10
click at [413, 253] on div "Save" at bounding box center [414, 252] width 17 height 11
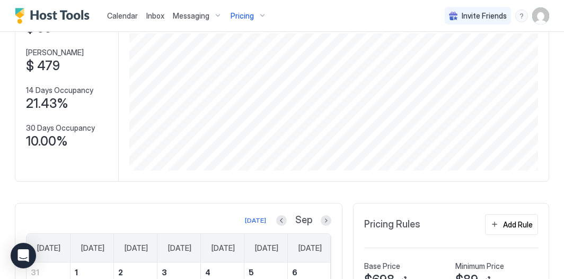
scroll to position [53, 0]
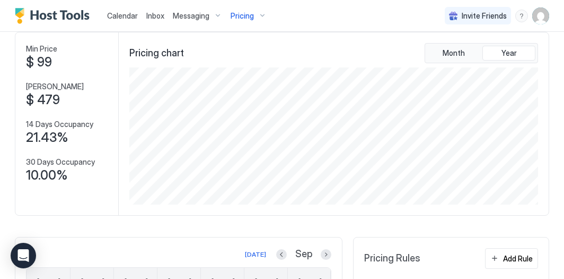
click at [257, 19] on div "Pricing" at bounding box center [249, 16] width 45 height 18
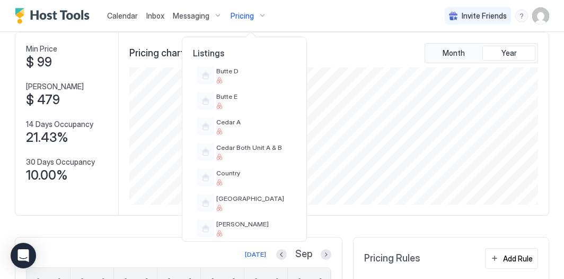
scroll to position [371, 0]
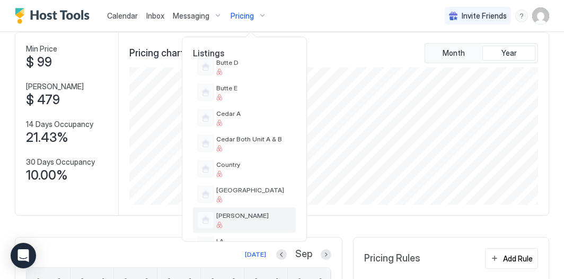
click at [245, 214] on span "[PERSON_NAME]" at bounding box center [253, 215] width 75 height 8
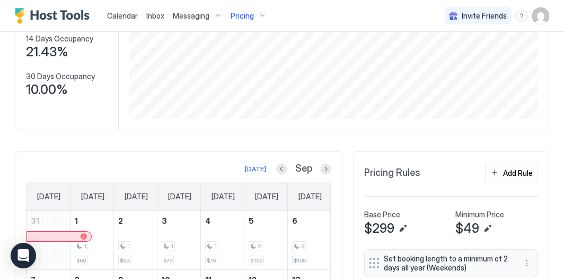
scroll to position [141, 0]
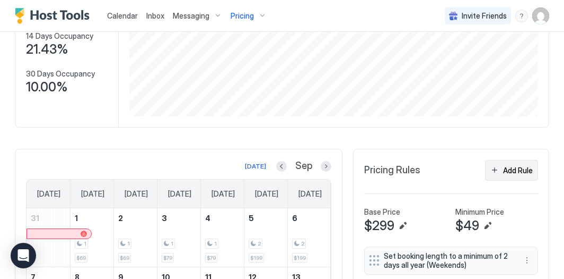
click at [500, 169] on button "Add Rule" at bounding box center [511, 170] width 53 height 21
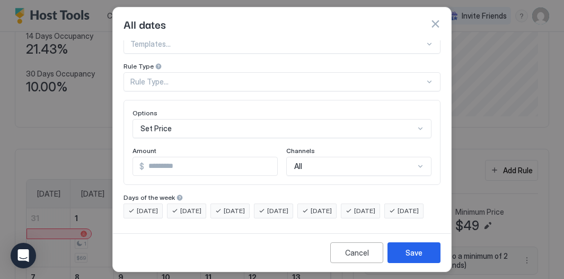
scroll to position [33, 0]
click at [437, 22] on button "button" at bounding box center [435, 24] width 11 height 11
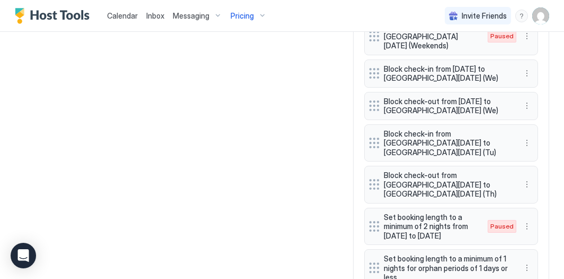
scroll to position [1160, 0]
click at [526, 177] on button "More options" at bounding box center [527, 183] width 13 height 13
click at [542, 163] on span "Edit" at bounding box center [543, 159] width 12 height 8
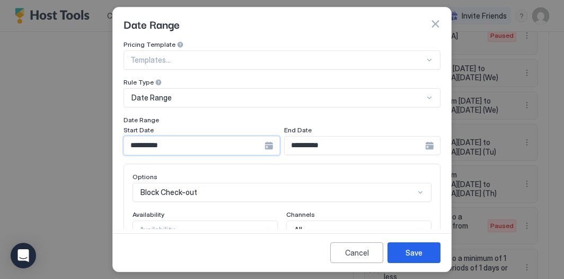
click at [234, 142] on input "**********" at bounding box center [194, 145] width 141 height 18
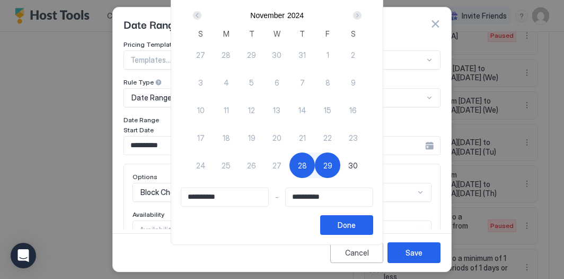
click at [359, 16] on div "Next" at bounding box center [357, 15] width 8 height 8
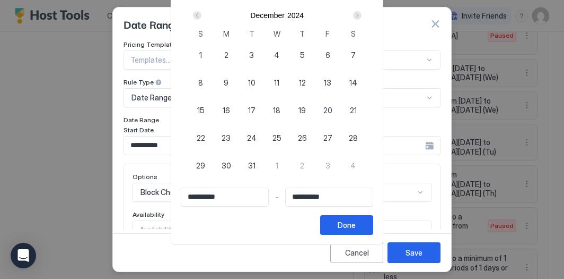
click at [359, 15] on div "Next" at bounding box center [357, 15] width 8 height 8
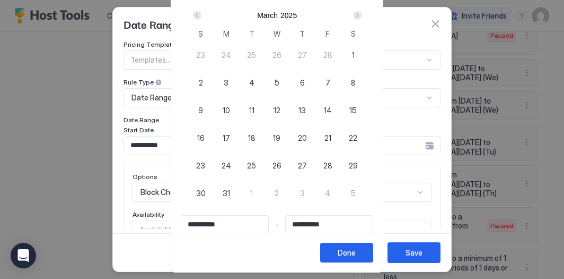
click at [359, 15] on div "Next" at bounding box center [357, 15] width 8 height 8
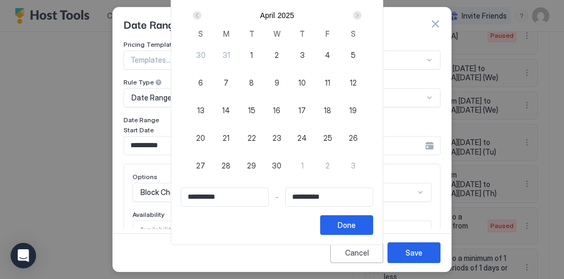
click at [359, 15] on div "Next" at bounding box center [357, 15] width 8 height 8
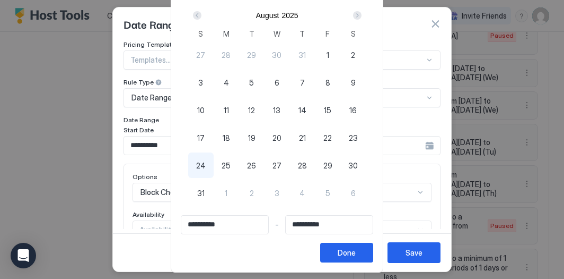
click at [359, 15] on div "Next" at bounding box center [357, 15] width 8 height 8
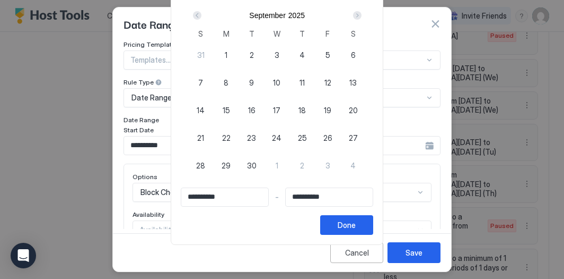
click at [254, 80] on span "9" at bounding box center [251, 82] width 5 height 11
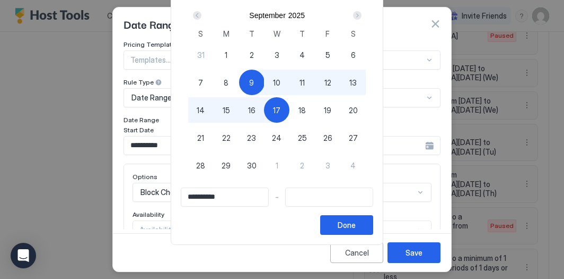
click at [275, 108] on div "17" at bounding box center [276, 109] width 25 height 25
click at [373, 232] on button "Done" at bounding box center [346, 225] width 53 height 20
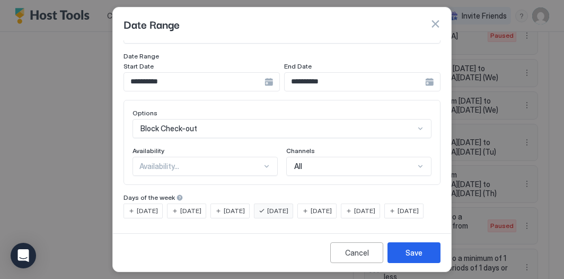
scroll to position [80, 0]
click at [199, 206] on span "[DATE]" at bounding box center [190, 211] width 21 height 10
click at [289, 206] on span "[DATE]" at bounding box center [277, 211] width 21 height 10
click at [419, 255] on div "Save" at bounding box center [414, 252] width 17 height 11
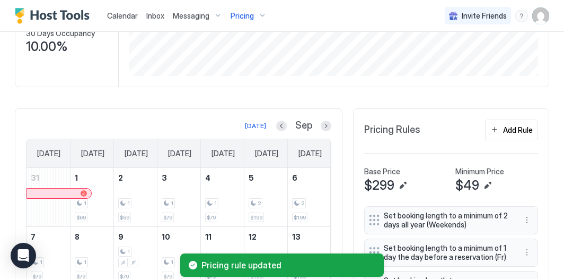
scroll to position [180, 0]
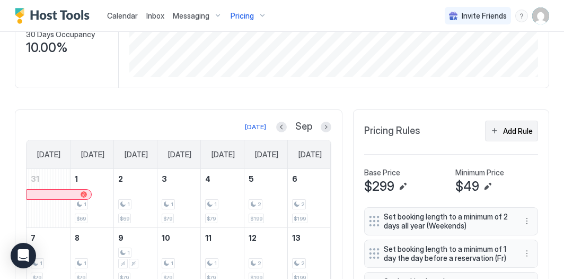
click at [500, 129] on button "Add Rule" at bounding box center [511, 130] width 53 height 21
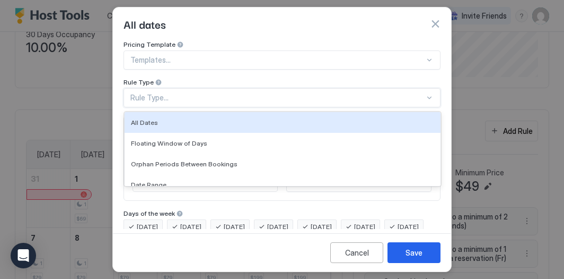
click at [344, 97] on div "All Dates, 1 of 7. 7 results available. Use Up and Down to choose options, pres…" at bounding box center [282, 97] width 317 height 19
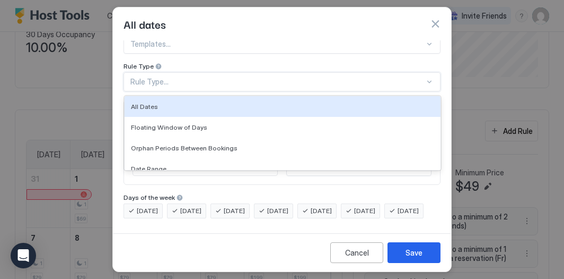
scroll to position [2, 0]
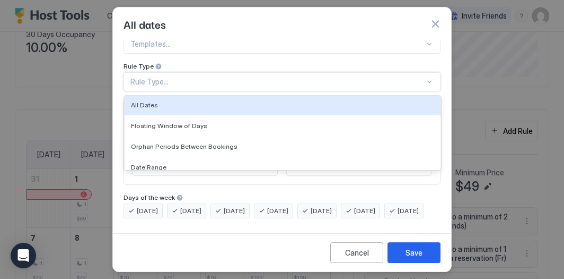
click at [335, 72] on div "Rule Type..." at bounding box center [282, 81] width 317 height 19
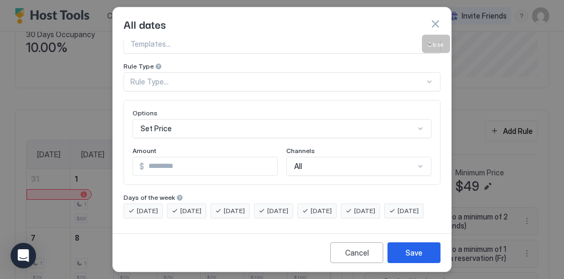
click at [432, 21] on button "button" at bounding box center [435, 24] width 11 height 11
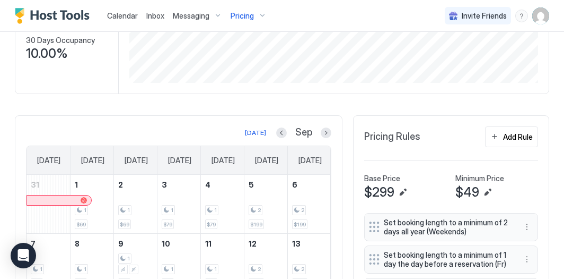
scroll to position [0, 0]
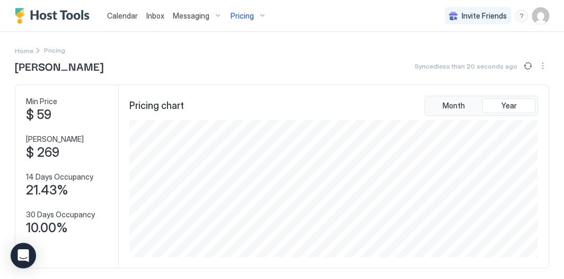
click at [250, 26] on button "Pricing" at bounding box center [249, 15] width 45 height 31
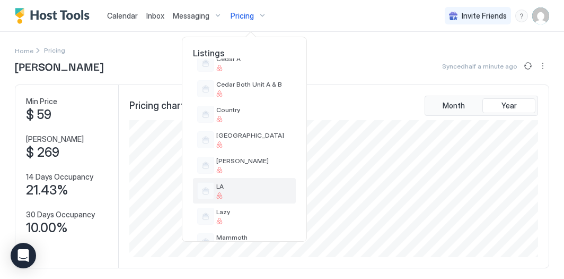
scroll to position [427, 0]
click at [244, 194] on div at bounding box center [253, 195] width 75 height 6
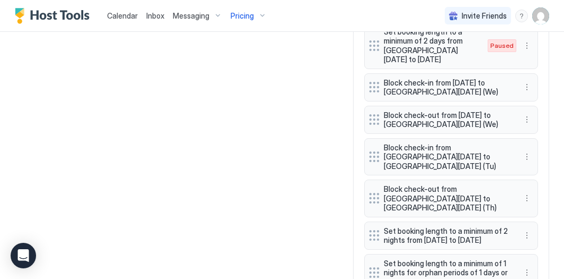
scroll to position [1110, 0]
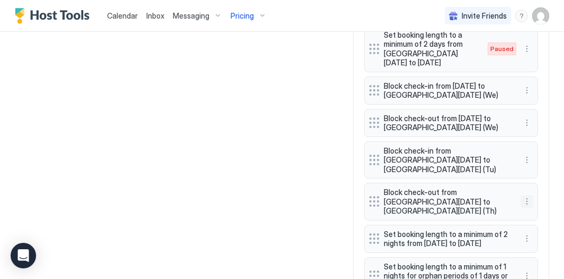
click at [524, 195] on button "More options" at bounding box center [527, 201] width 13 height 13
click at [537, 175] on div "Edit" at bounding box center [537, 177] width 23 height 8
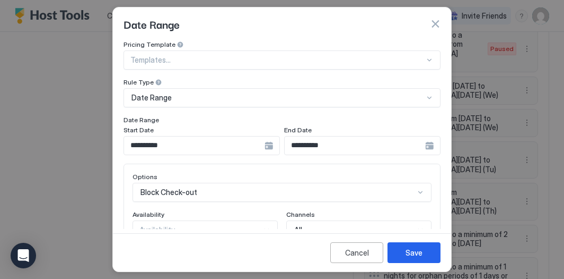
click at [191, 140] on input "**********" at bounding box center [194, 145] width 141 height 18
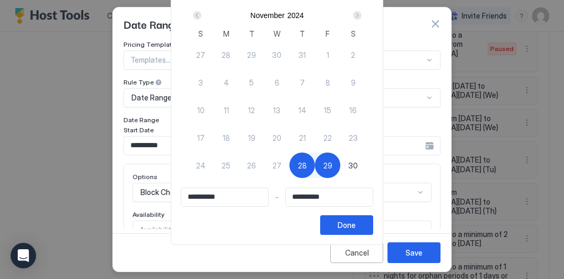
click at [364, 11] on div "Next" at bounding box center [357, 15] width 13 height 13
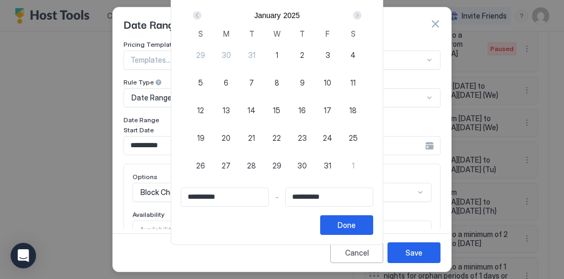
click at [364, 11] on div "Next" at bounding box center [357, 15] width 13 height 13
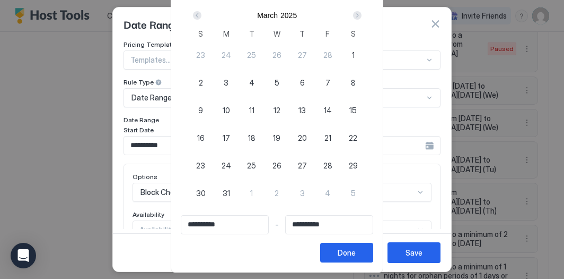
click at [364, 11] on div "Next" at bounding box center [357, 15] width 13 height 13
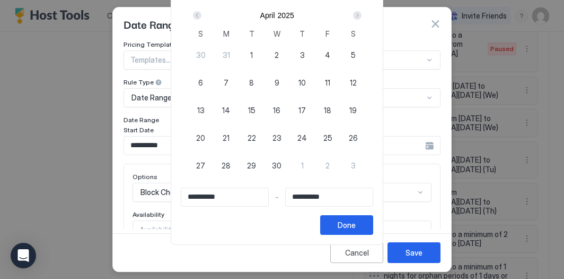
click at [364, 11] on div "Next" at bounding box center [357, 15] width 13 height 13
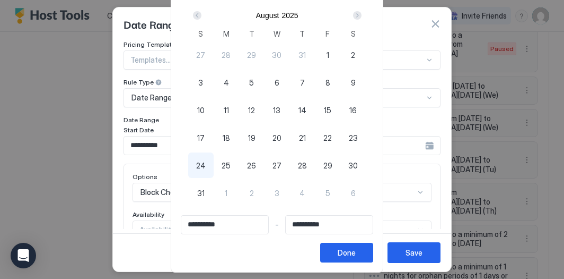
click at [364, 11] on div "Next" at bounding box center [357, 15] width 13 height 13
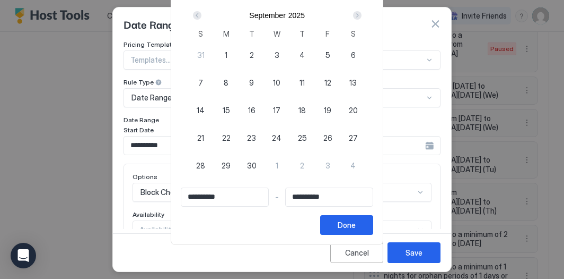
click at [254, 84] on span "9" at bounding box center [251, 82] width 5 height 11
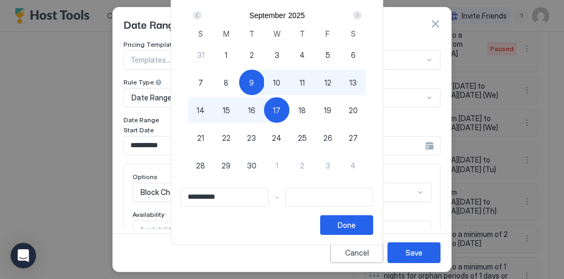
click at [283, 117] on div "17" at bounding box center [276, 109] width 25 height 25
click at [352, 223] on div "Done" at bounding box center [347, 224] width 18 height 11
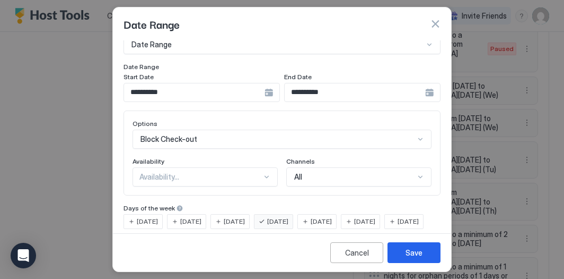
scroll to position [54, 0]
click at [197, 216] on span "[DATE]" at bounding box center [190, 221] width 21 height 10
click at [289, 218] on span "[DATE]" at bounding box center [277, 221] width 21 height 10
click at [411, 257] on div "Save" at bounding box center [414, 252] width 17 height 11
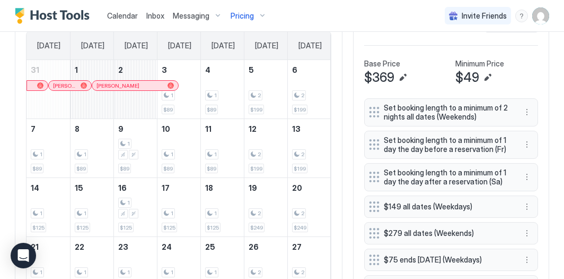
scroll to position [232, 0]
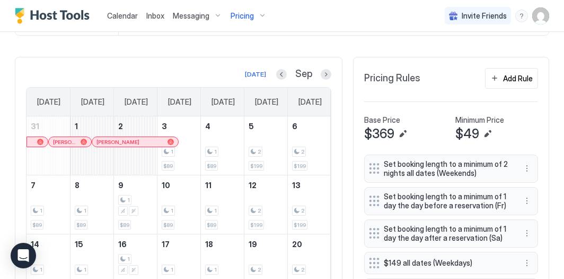
click at [256, 18] on div "Pricing" at bounding box center [249, 16] width 45 height 18
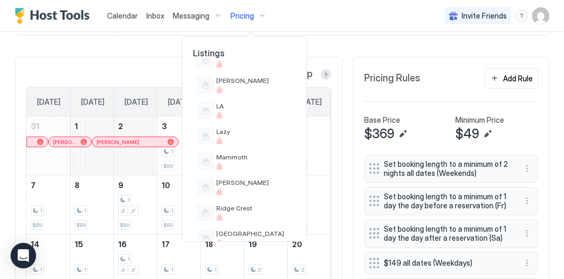
scroll to position [506, 0]
click at [144, 54] on div at bounding box center [282, 139] width 564 height 279
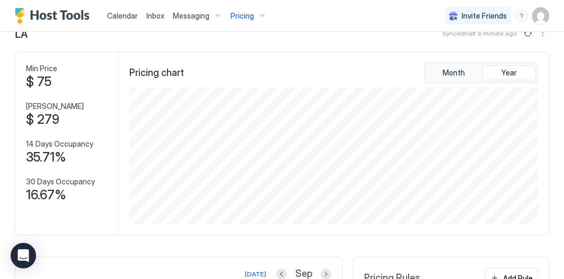
scroll to position [0, 0]
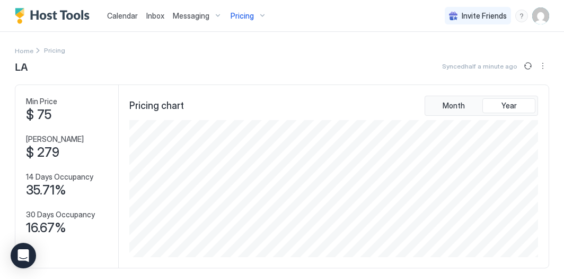
click at [248, 12] on span "Pricing" at bounding box center [242, 16] width 23 height 10
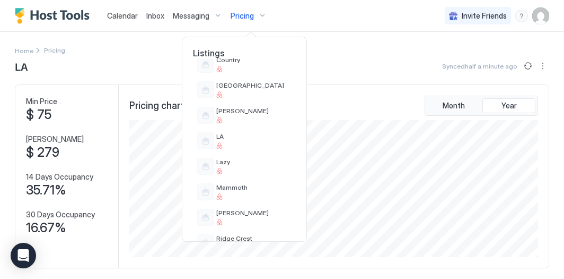
scroll to position [479, 0]
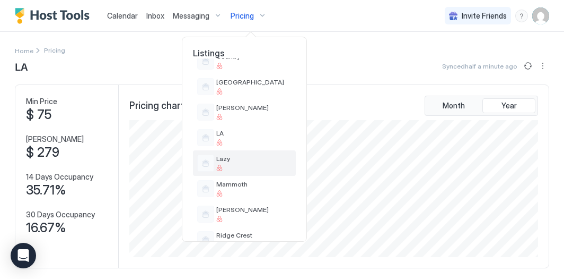
click at [240, 160] on span "Lazy" at bounding box center [253, 158] width 75 height 8
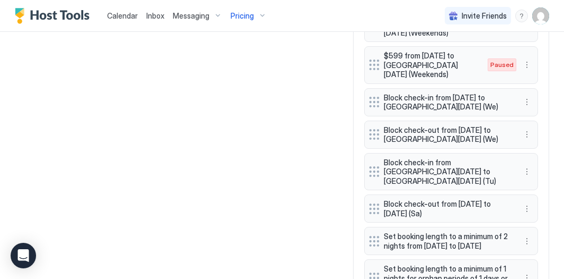
scroll to position [1015, 0]
click at [531, 203] on button "More options" at bounding box center [527, 209] width 13 height 13
click at [536, 185] on div "Edit" at bounding box center [541, 189] width 40 height 17
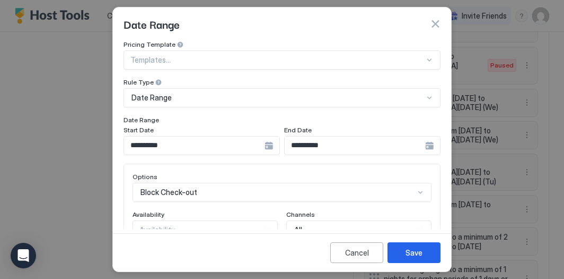
click at [238, 143] on input "**********" at bounding box center [194, 145] width 141 height 18
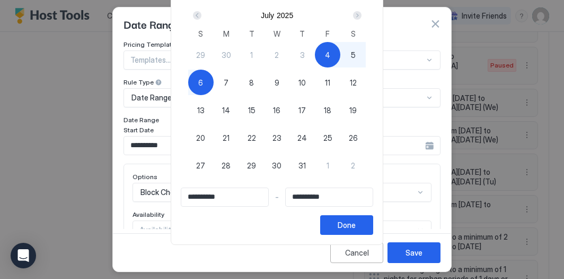
click at [362, 16] on div "Next" at bounding box center [357, 15] width 8 height 8
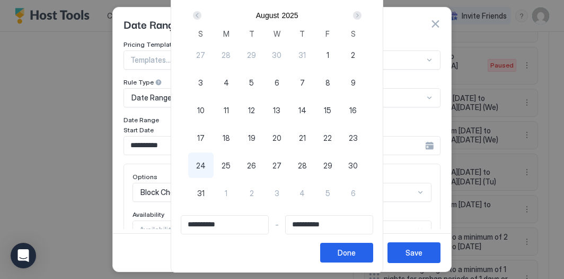
click at [362, 16] on div "Next" at bounding box center [357, 15] width 8 height 8
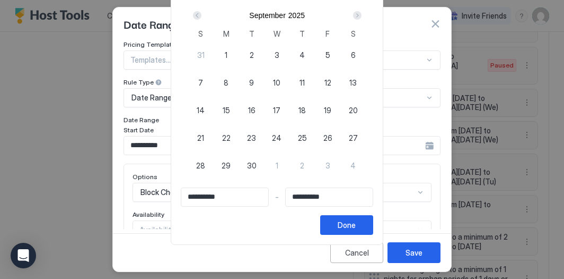
click at [254, 85] on span "9" at bounding box center [251, 82] width 5 height 11
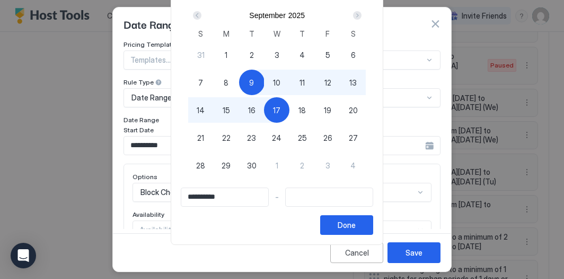
click at [277, 109] on div "17" at bounding box center [276, 109] width 25 height 25
click at [356, 220] on div "Done" at bounding box center [347, 224] width 18 height 11
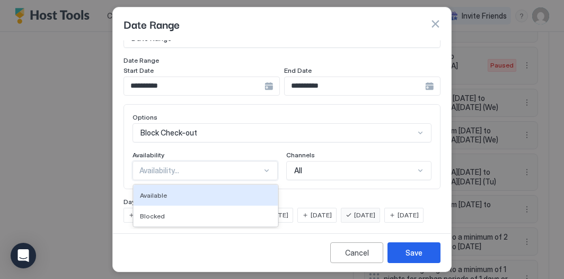
click at [269, 167] on div "Available, 1 of 2. 2 results available. Use Up and Down to choose options, pres…" at bounding box center [205, 170] width 145 height 19
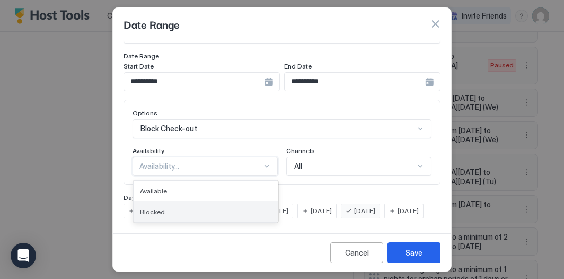
click at [257, 207] on div "Blocked" at bounding box center [206, 211] width 132 height 8
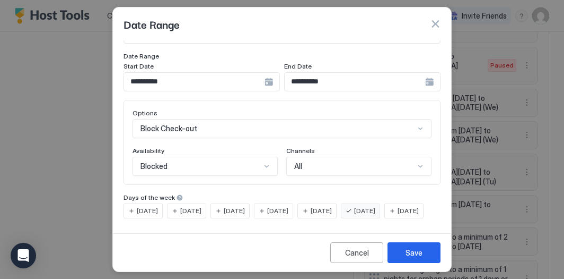
click at [197, 206] on span "[DATE]" at bounding box center [190, 211] width 21 height 10
click at [376, 206] on span "[DATE]" at bounding box center [364, 211] width 21 height 10
click at [422, 254] on button "Save" at bounding box center [414, 252] width 53 height 21
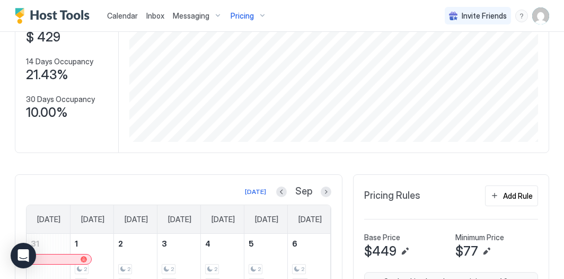
scroll to position [110, 0]
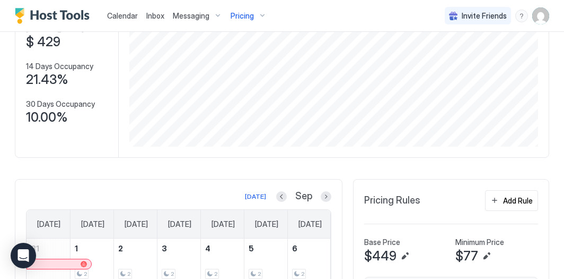
click at [258, 20] on div "Pricing" at bounding box center [249, 16] width 45 height 18
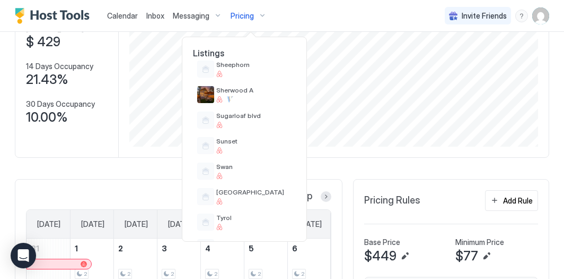
scroll to position [857, 0]
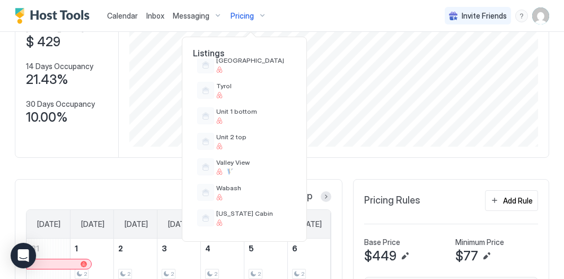
click at [166, 200] on div at bounding box center [282, 139] width 564 height 279
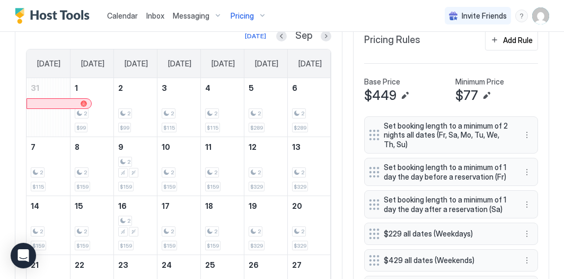
scroll to position [155, 0]
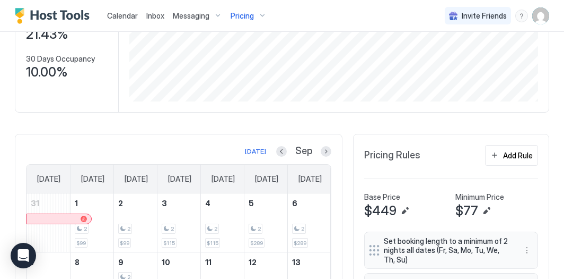
click at [256, 12] on div "Pricing" at bounding box center [249, 16] width 45 height 18
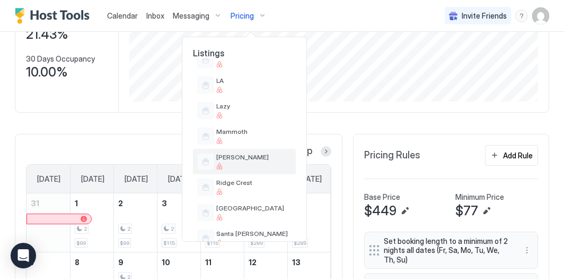
scroll to position [535, 0]
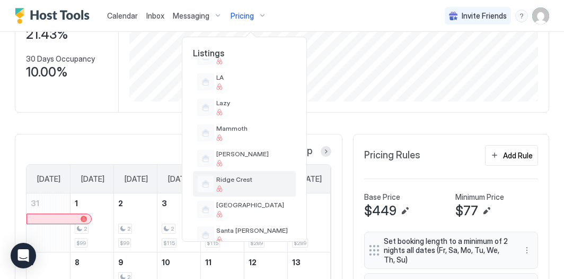
click at [249, 182] on span "Ridge Crest" at bounding box center [253, 179] width 75 height 8
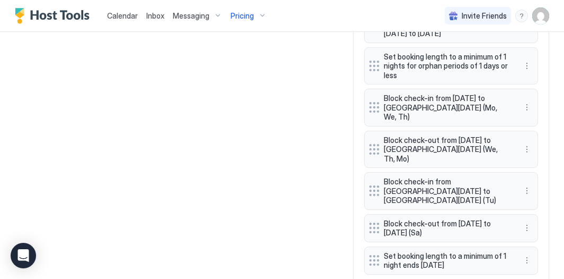
scroll to position [867, 0]
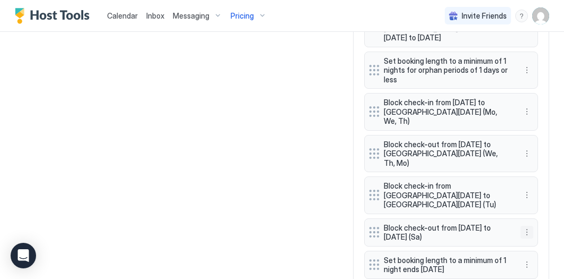
click at [525, 225] on button "More options" at bounding box center [527, 231] width 13 height 13
click at [545, 232] on span "Edit" at bounding box center [543, 232] width 12 height 8
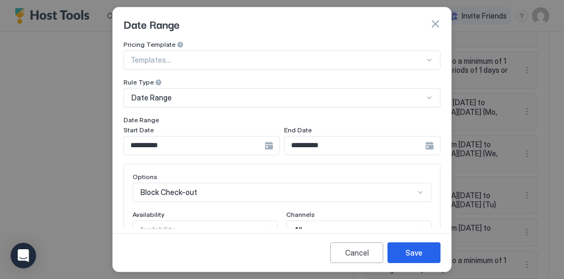
click at [176, 143] on input "**********" at bounding box center [194, 145] width 141 height 18
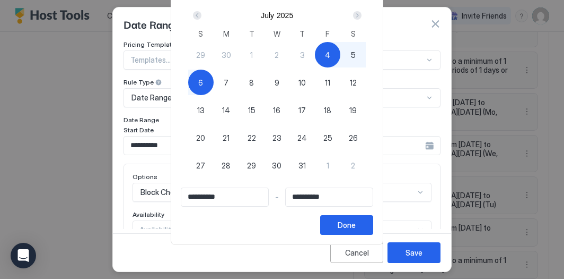
click at [361, 12] on div "Next" at bounding box center [357, 15] width 8 height 8
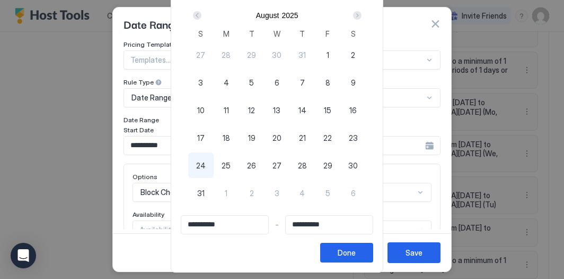
click at [361, 12] on div "Next" at bounding box center [357, 15] width 8 height 8
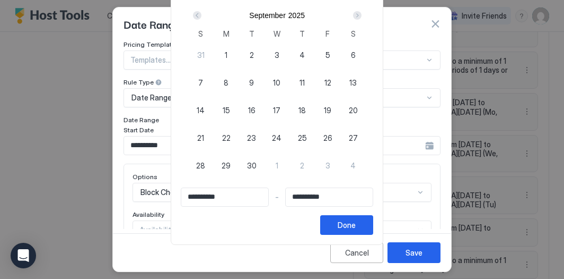
click at [253, 77] on div "9" at bounding box center [251, 81] width 25 height 25
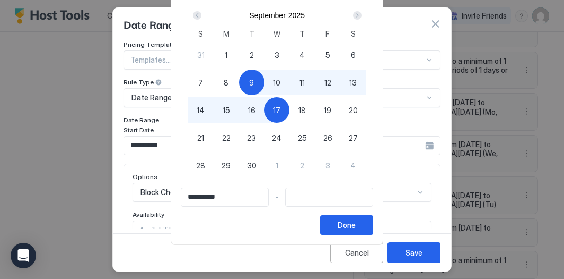
click at [289, 111] on div "17" at bounding box center [276, 109] width 25 height 25
click at [356, 223] on div "Done" at bounding box center [347, 224] width 18 height 11
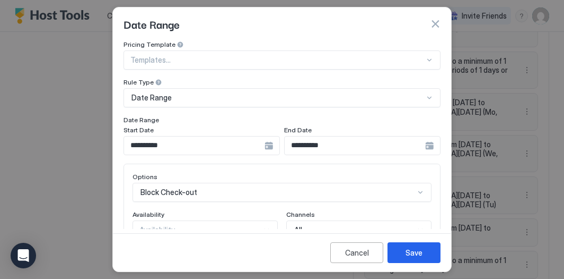
scroll to position [80, 0]
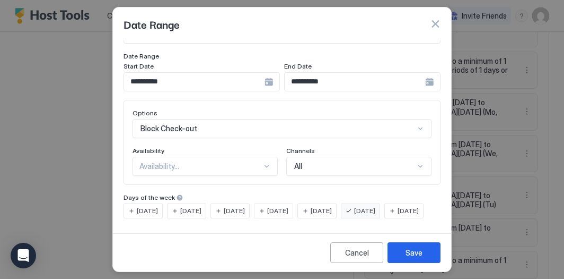
click at [186, 206] on span "[DATE]" at bounding box center [190, 211] width 21 height 10
click at [376, 206] on span "[DATE]" at bounding box center [364, 211] width 21 height 10
click at [424, 245] on button "Save" at bounding box center [414, 252] width 53 height 21
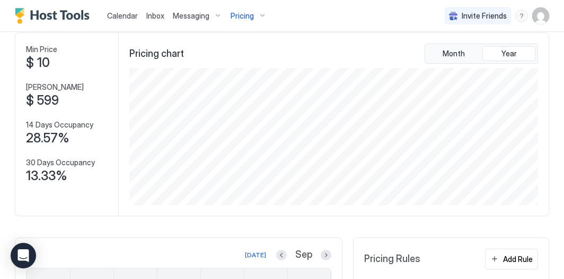
scroll to position [42, 0]
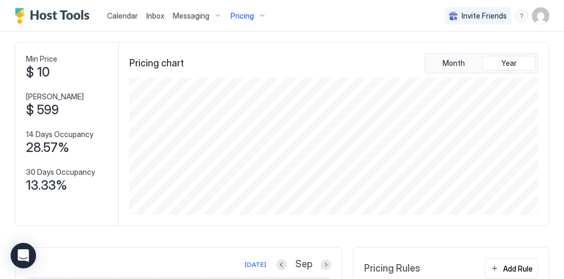
click at [257, 17] on div "Pricing" at bounding box center [249, 16] width 45 height 18
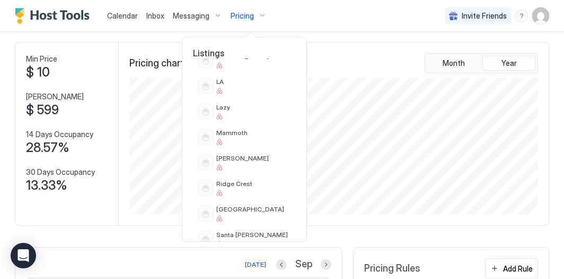
scroll to position [543, 0]
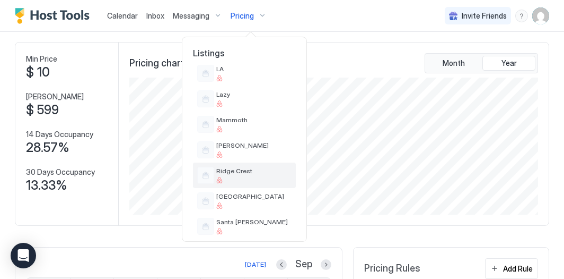
click at [259, 174] on span "Ridge Crest" at bounding box center [253, 171] width 75 height 8
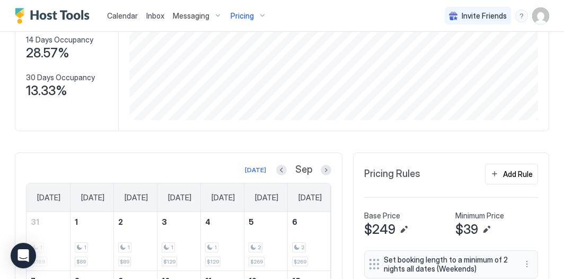
scroll to position [0, 0]
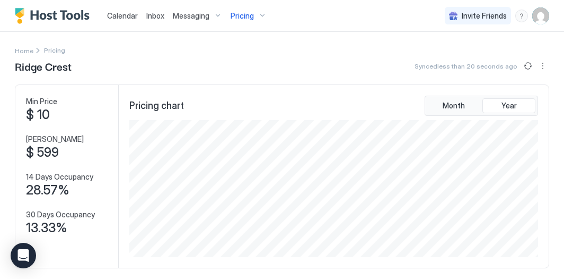
click at [259, 14] on div "Pricing" at bounding box center [249, 16] width 45 height 18
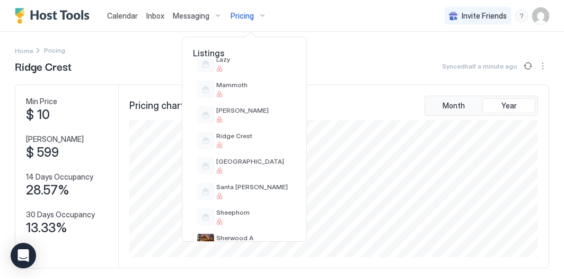
scroll to position [584, 0]
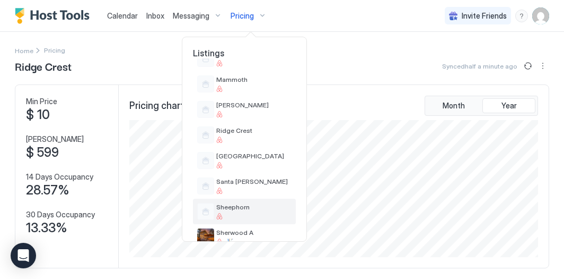
click at [254, 211] on div "Sheephorn" at bounding box center [253, 211] width 75 height 16
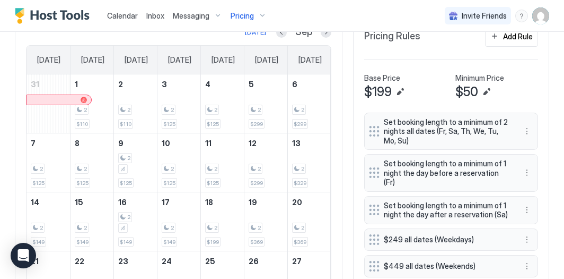
scroll to position [273, 0]
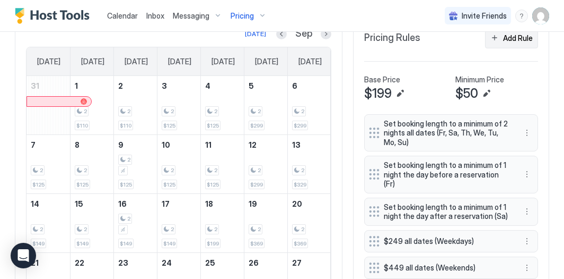
click at [504, 38] on div "Add Rule" at bounding box center [518, 37] width 30 height 11
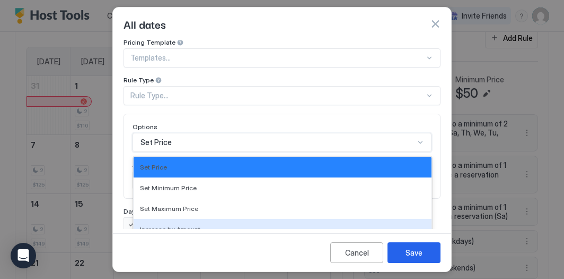
scroll to position [88, 0]
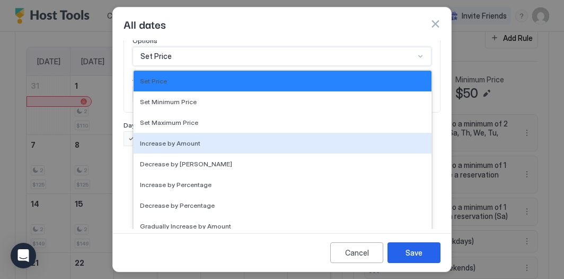
click at [336, 66] on div "Increase by [PERSON_NAME], 4 of 17. 17 results available. Use Up and Down to ch…" at bounding box center [282, 56] width 299 height 19
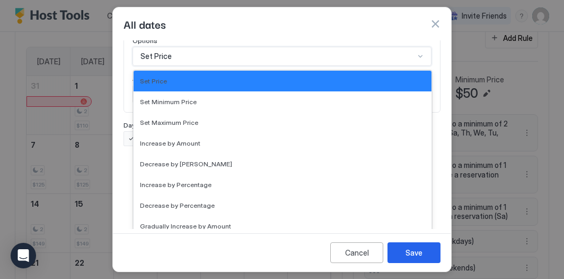
click at [324, 30] on div "All dates" at bounding box center [282, 24] width 317 height 16
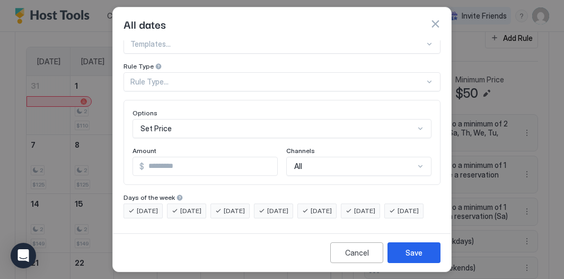
click at [146, 206] on span "[DATE]" at bounding box center [147, 211] width 21 height 10
click at [194, 206] on span "[DATE]" at bounding box center [190, 211] width 21 height 10
click at [181, 77] on div "Rule Type..." at bounding box center [278, 82] width 294 height 10
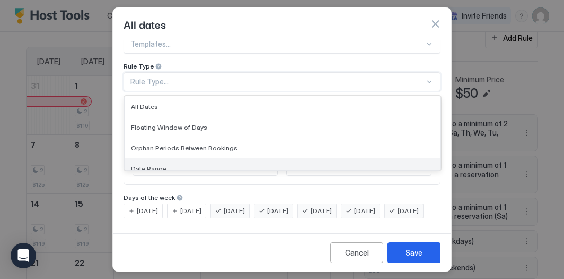
click at [171, 158] on div "Date Range" at bounding box center [283, 168] width 316 height 21
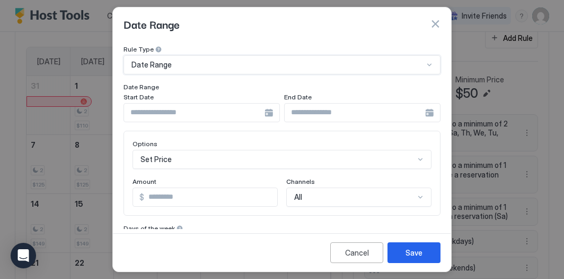
click at [180, 113] on input "Input Field" at bounding box center [194, 112] width 141 height 18
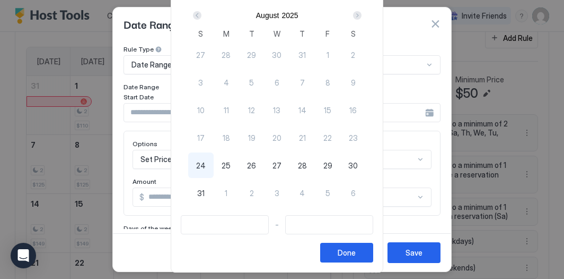
click at [363, 20] on div "Next" at bounding box center [357, 15] width 13 height 13
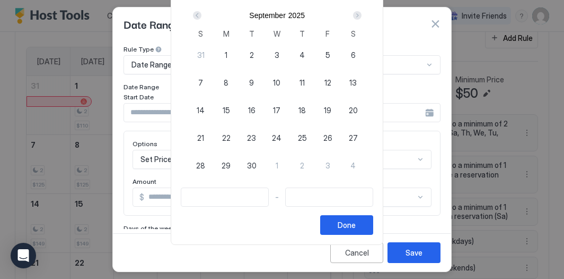
click at [254, 82] on span "9" at bounding box center [251, 82] width 5 height 11
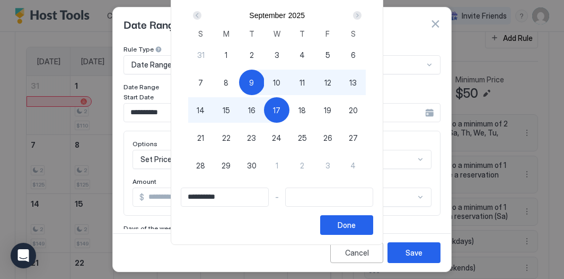
click at [281, 108] on span "17" at bounding box center [276, 110] width 7 height 11
click at [356, 222] on div "Done" at bounding box center [347, 224] width 18 height 11
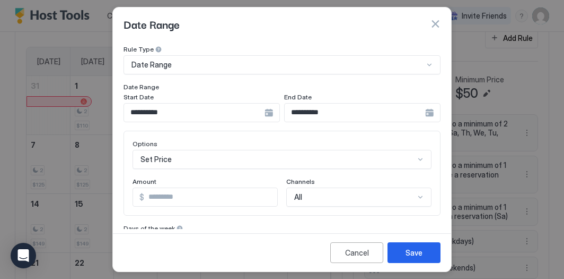
scroll to position [81, 0]
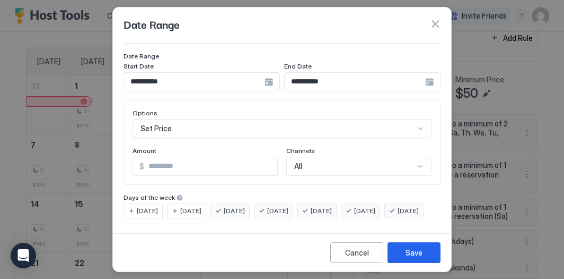
click at [212, 203] on div "[DATE] [DATE] [DATE] [DATE] [DATE] [DATE] [DATE]" at bounding box center [282, 210] width 317 height 15
click at [201, 206] on span "[DATE]" at bounding box center [190, 211] width 21 height 10
click at [228, 206] on span "[DATE]" at bounding box center [234, 211] width 21 height 10
click at [289, 206] on span "[DATE]" at bounding box center [277, 211] width 21 height 10
click at [332, 206] on span "[DATE]" at bounding box center [321, 211] width 21 height 10
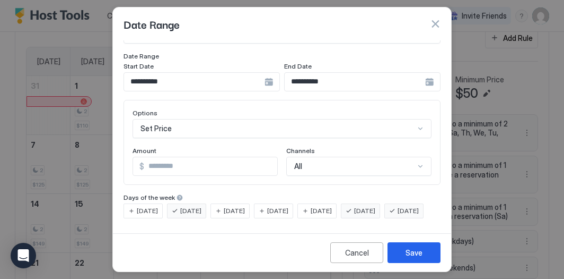
click at [365, 203] on div "[DATE]" at bounding box center [360, 210] width 39 height 15
click at [385, 216] on div "[DATE]" at bounding box center [404, 210] width 39 height 15
click at [415, 259] on button "Save" at bounding box center [414, 252] width 53 height 21
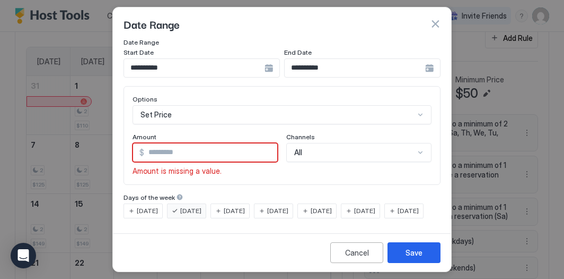
click at [209, 114] on div "Set Price" at bounding box center [282, 114] width 299 height 19
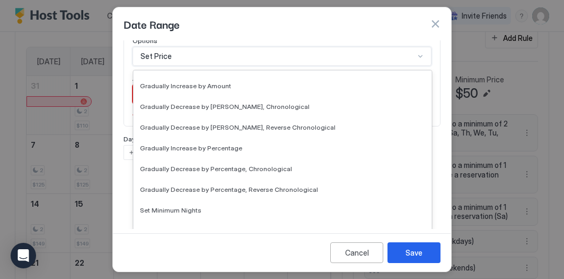
scroll to position [193, 0]
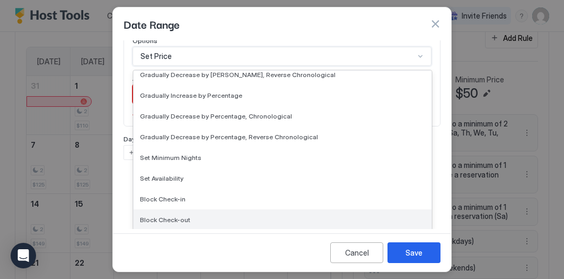
click at [204, 223] on div "Block Check-out" at bounding box center [283, 219] width 298 height 21
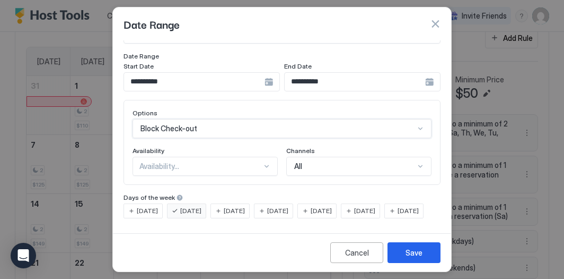
scroll to position [81, 0]
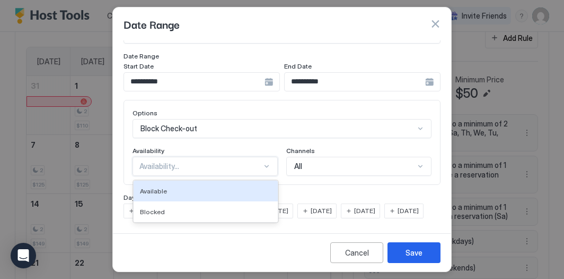
click at [193, 157] on div "Availability..." at bounding box center [205, 166] width 145 height 19
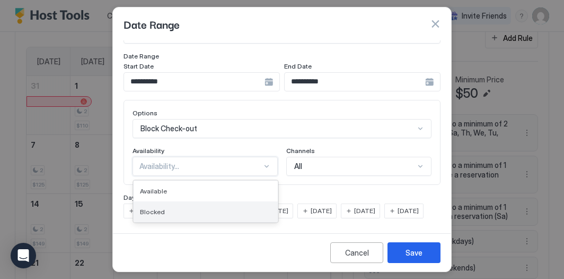
click at [194, 201] on div "Blocked" at bounding box center [206, 211] width 144 height 21
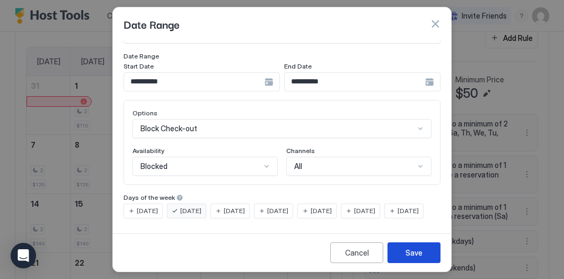
click at [396, 248] on button "Save" at bounding box center [414, 252] width 53 height 21
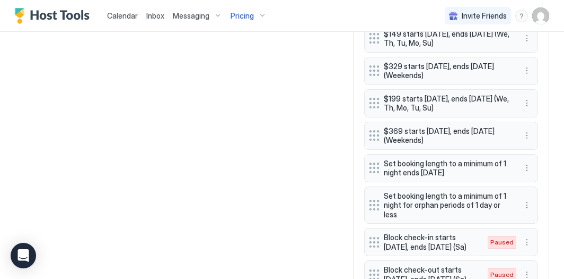
scroll to position [712, 0]
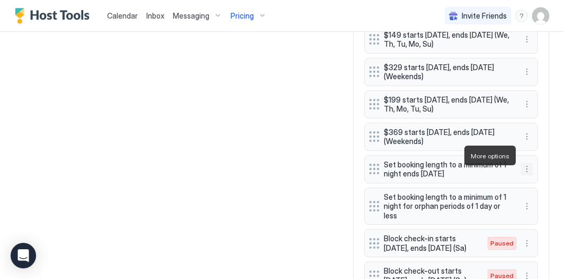
click at [529, 162] on button "More options" at bounding box center [527, 168] width 13 height 13
click at [536, 169] on div "Edit" at bounding box center [537, 170] width 23 height 8
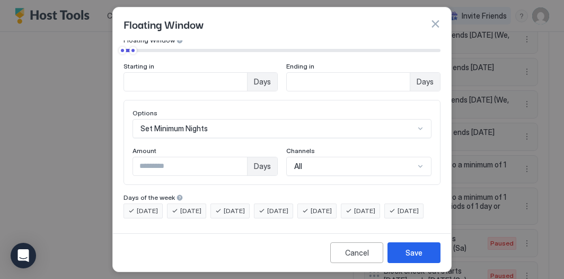
scroll to position [96, 0]
click at [289, 206] on span "[DATE]" at bounding box center [277, 211] width 21 height 10
click at [245, 206] on span "[DATE]" at bounding box center [234, 211] width 21 height 10
click at [201, 206] on span "[DATE]" at bounding box center [190, 211] width 21 height 10
click at [149, 206] on span "[DATE]" at bounding box center [147, 211] width 21 height 10
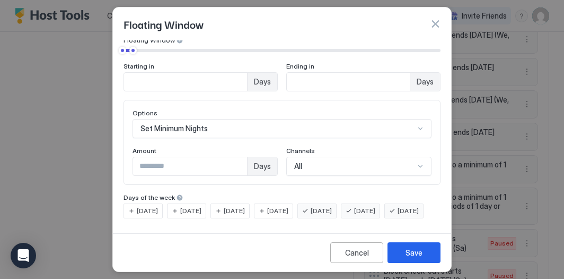
click at [398, 209] on span "[DATE]" at bounding box center [408, 211] width 21 height 10
click at [421, 258] on div "Save" at bounding box center [414, 252] width 17 height 11
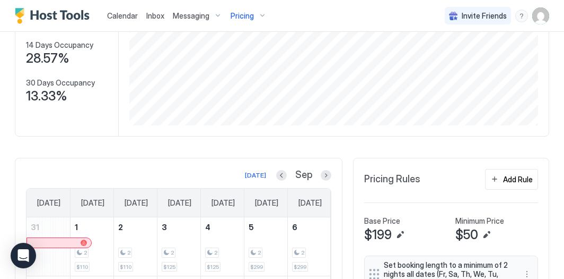
scroll to position [155, 0]
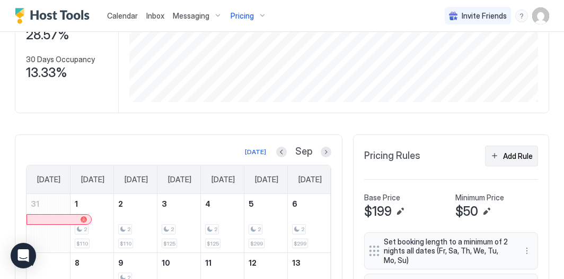
click at [503, 155] on button "Add Rule" at bounding box center [511, 155] width 53 height 21
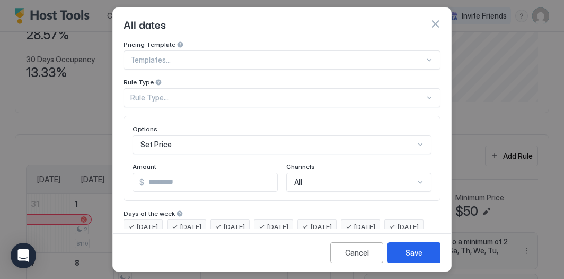
scroll to position [33, 0]
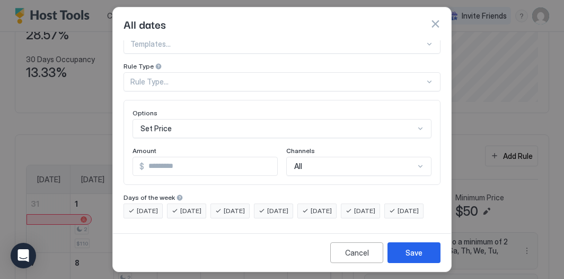
click at [252, 91] on div "Rule Type..." at bounding box center [282, 81] width 317 height 19
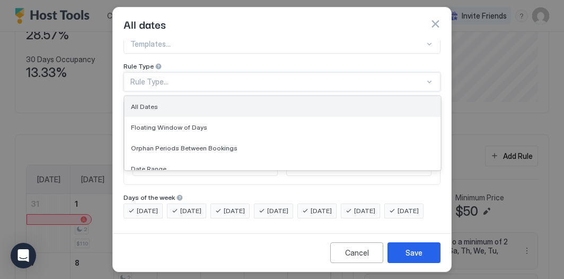
click at [244, 102] on div "All Dates" at bounding box center [282, 106] width 303 height 8
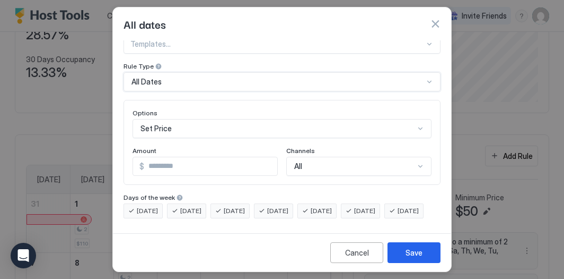
click at [222, 119] on div "Set Price" at bounding box center [282, 128] width 299 height 19
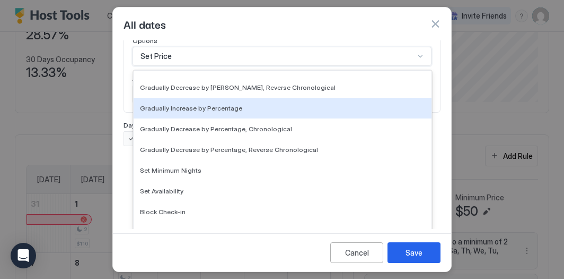
scroll to position [193, 0]
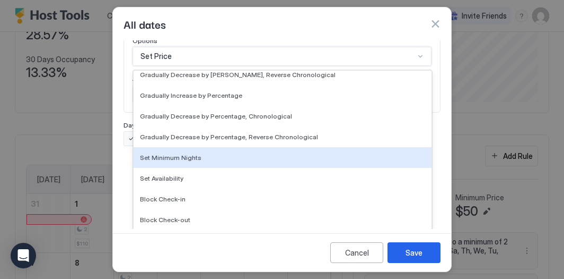
click at [221, 161] on div "Set Minimum Nights" at bounding box center [283, 157] width 298 height 21
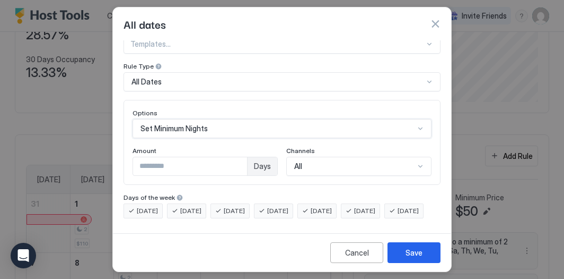
click at [204, 157] on input "*" at bounding box center [190, 166] width 114 height 18
click at [241, 193] on div "Days of the week" at bounding box center [282, 198] width 317 height 10
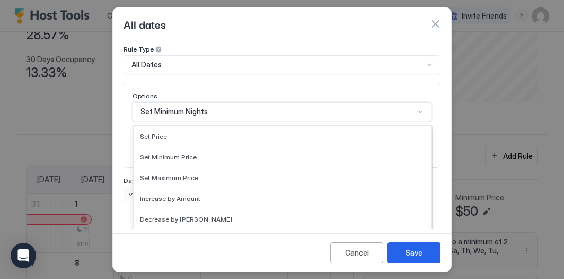
click at [233, 112] on div "Gradually Decrease by [PERSON_NAME], Chronological, 9 of 17. 17 results availab…" at bounding box center [282, 111] width 299 height 19
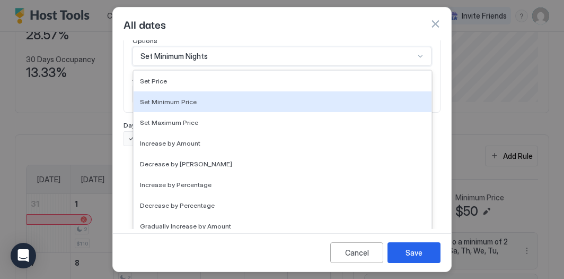
scroll to position [1, 0]
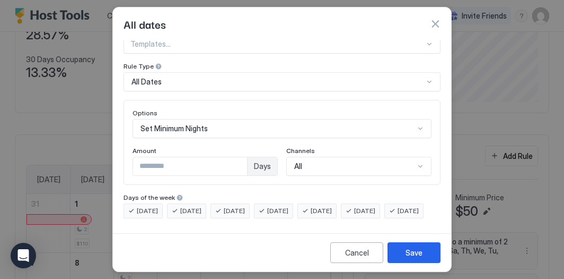
click at [250, 36] on div "All dates" at bounding box center [282, 23] width 338 height 33
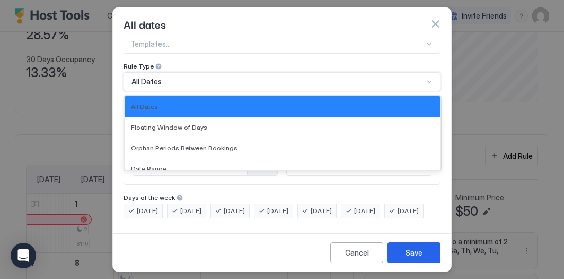
click at [239, 72] on div "All Dates" at bounding box center [282, 81] width 317 height 19
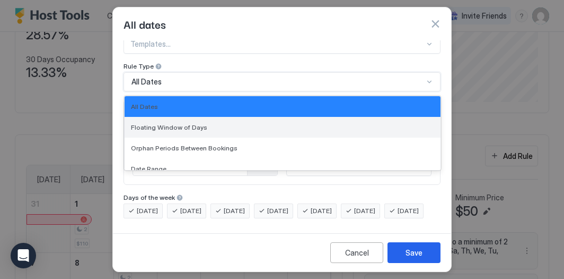
click at [222, 117] on div "Floating Window of Days" at bounding box center [283, 127] width 316 height 21
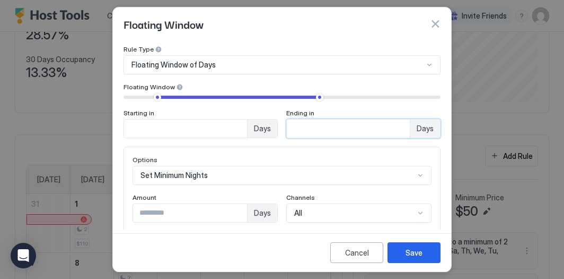
click at [247, 126] on input "**" at bounding box center [185, 128] width 123 height 18
drag, startPoint x: 312, startPoint y: 126, endPoint x: 289, endPoint y: 121, distance: 23.7
click at [247, 122] on input "**" at bounding box center [185, 128] width 123 height 18
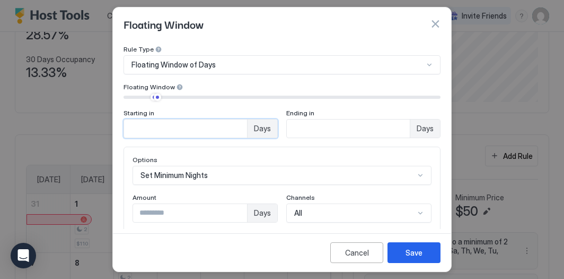
click at [236, 131] on input "*" at bounding box center [185, 128] width 123 height 18
drag, startPoint x: 162, startPoint y: 126, endPoint x: 122, endPoint y: 115, distance: 41.3
click at [135, 120] on input "*" at bounding box center [185, 128] width 123 height 18
click at [247, 136] on input "**" at bounding box center [185, 128] width 123 height 18
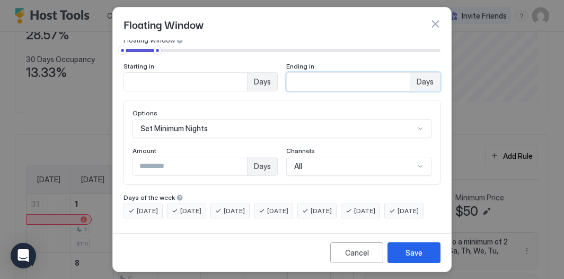
click at [332, 206] on span "[DATE]" at bounding box center [321, 211] width 21 height 10
click at [369, 203] on div "[DATE]" at bounding box center [360, 210] width 39 height 15
click at [396, 254] on button "Save" at bounding box center [414, 252] width 53 height 21
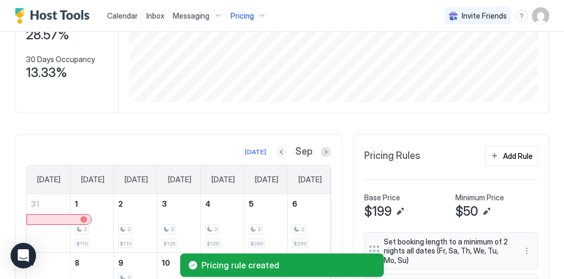
click at [283, 153] on button "Previous month" at bounding box center [281, 151] width 11 height 11
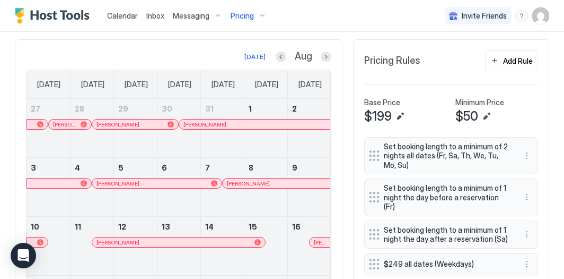
scroll to position [146, 0]
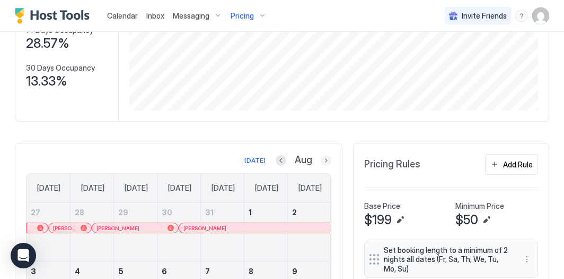
click at [322, 156] on button "Next month" at bounding box center [326, 160] width 11 height 11
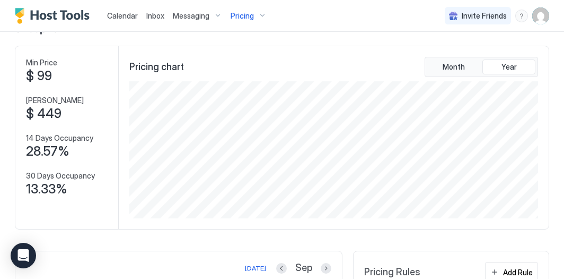
scroll to position [0, 0]
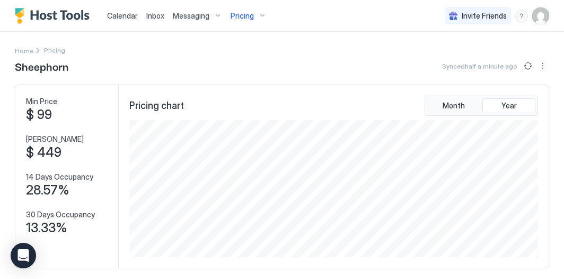
click at [246, 10] on div "Pricing" at bounding box center [249, 16] width 45 height 18
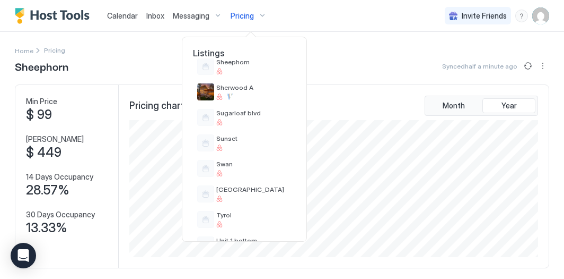
scroll to position [725, 0]
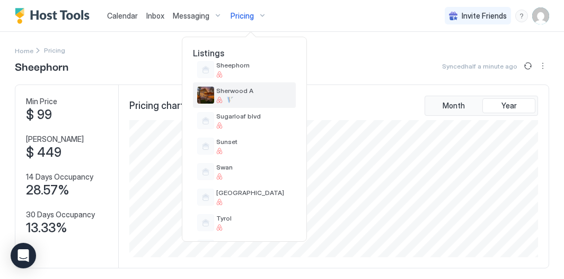
click at [238, 101] on div at bounding box center [253, 100] width 75 height 6
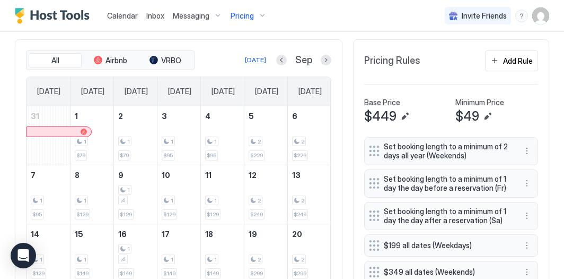
scroll to position [244, 0]
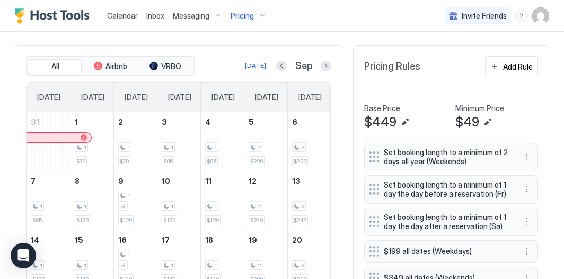
click at [253, 14] on div "Pricing" at bounding box center [249, 16] width 45 height 18
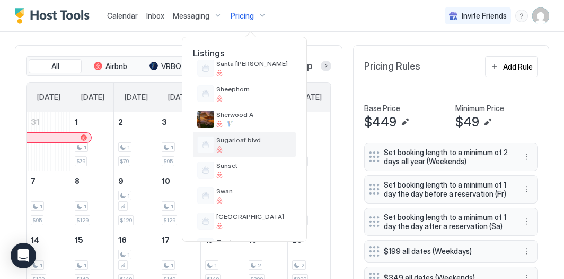
scroll to position [701, 0]
click at [273, 146] on div at bounding box center [253, 149] width 75 height 6
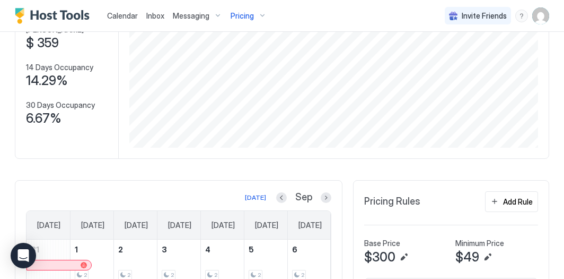
scroll to position [243, 0]
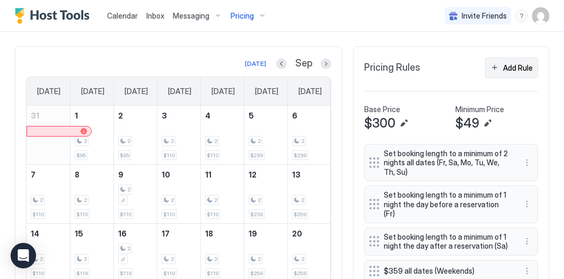
click at [511, 72] on button "Add Rule" at bounding box center [511, 67] width 53 height 21
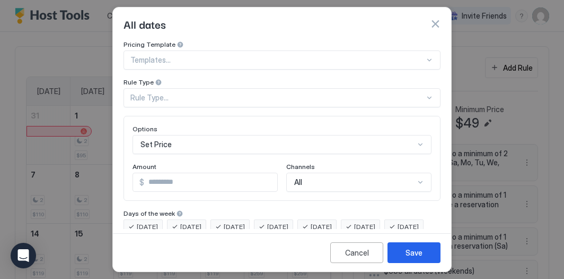
click at [285, 101] on div "Rule Type..." at bounding box center [282, 97] width 317 height 19
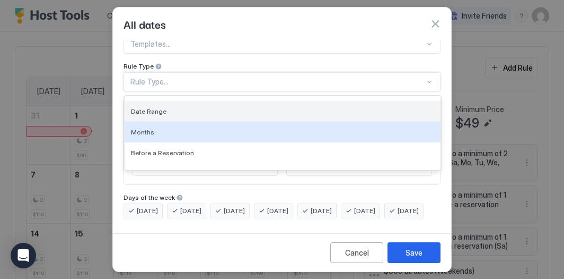
scroll to position [57, 0]
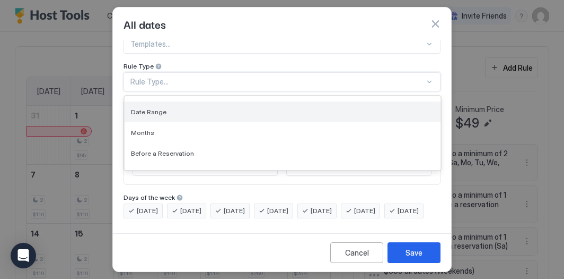
click at [311, 101] on div "Date Range" at bounding box center [283, 111] width 316 height 21
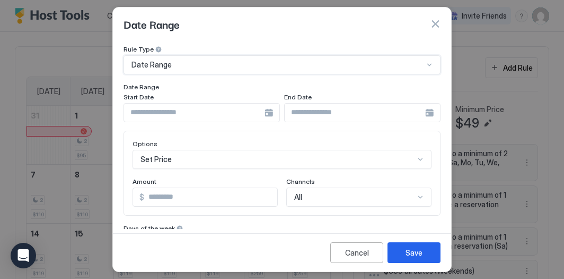
click at [231, 113] on input "Input Field" at bounding box center [194, 112] width 141 height 18
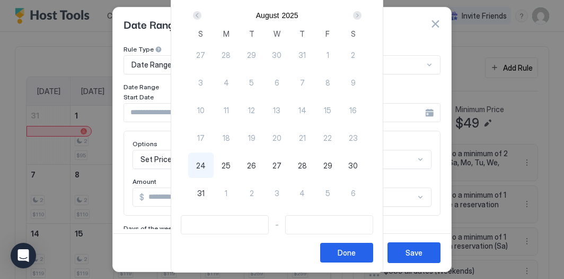
click at [360, 15] on div "Next" at bounding box center [357, 15] width 8 height 8
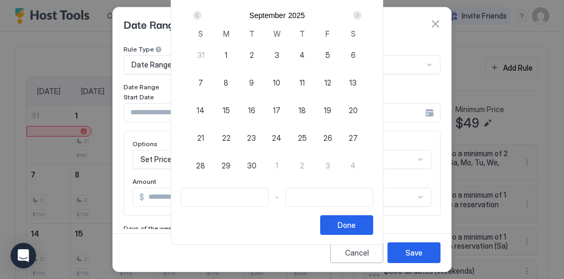
click at [254, 77] on span "9" at bounding box center [251, 82] width 5 height 11
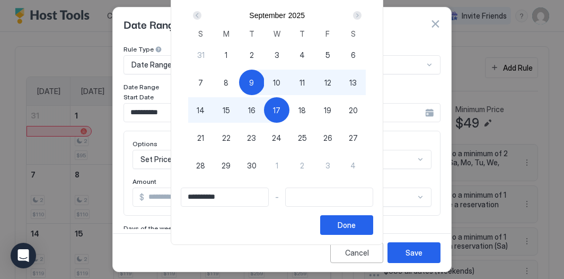
click at [281, 102] on div "17" at bounding box center [276, 109] width 25 height 25
click at [367, 222] on button "Done" at bounding box center [346, 225] width 53 height 20
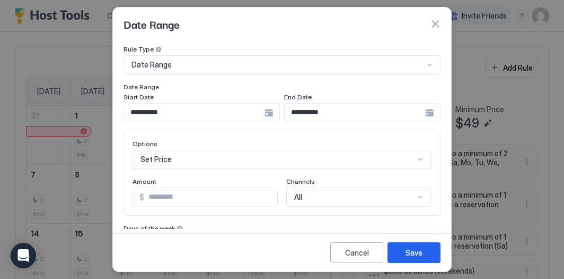
click at [322, 159] on div "Set Price" at bounding box center [282, 159] width 299 height 19
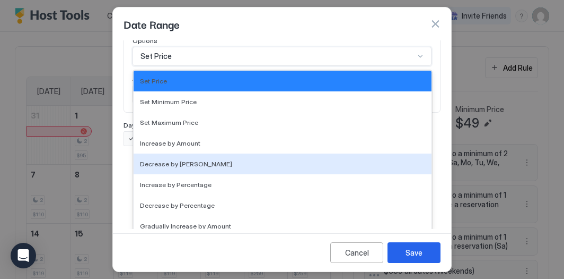
scroll to position [193, 0]
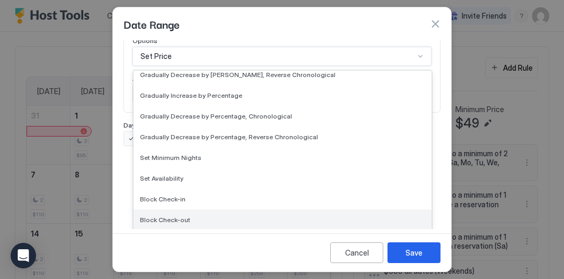
click at [299, 215] on div "Block Check-out" at bounding box center [282, 219] width 285 height 8
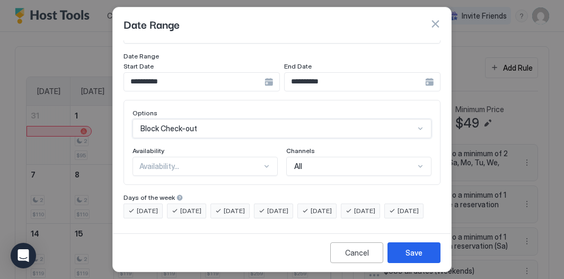
click at [202, 161] on div "Availability..." at bounding box center [201, 166] width 123 height 10
click at [196, 207] on div "Blocked" at bounding box center [206, 211] width 132 height 8
click at [139, 206] on span "[DATE]" at bounding box center [147, 211] width 21 height 10
click at [239, 206] on span "[DATE]" at bounding box center [234, 211] width 21 height 10
click at [271, 203] on div "[DATE]" at bounding box center [273, 210] width 39 height 15
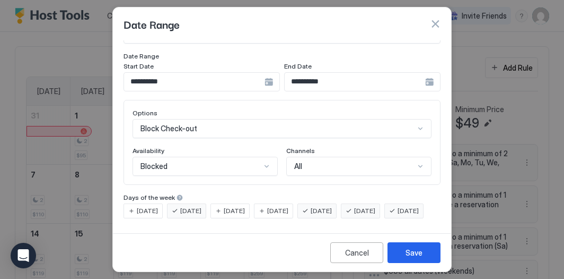
click at [325, 193] on div "Days of the week" at bounding box center [282, 198] width 317 height 10
click at [337, 203] on div "[DATE]" at bounding box center [317, 210] width 39 height 15
click at [375, 203] on div "[DATE]" at bounding box center [360, 210] width 39 height 15
click at [398, 211] on span "[DATE]" at bounding box center [408, 211] width 21 height 10
click at [401, 249] on button "Save" at bounding box center [414, 252] width 53 height 21
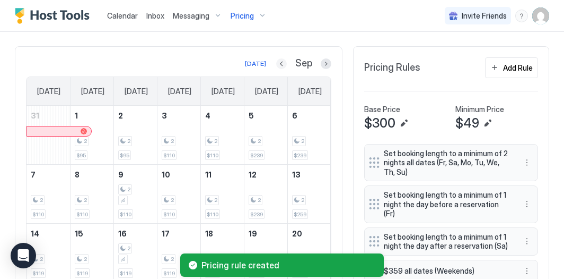
click at [279, 66] on button "Previous month" at bounding box center [281, 63] width 11 height 11
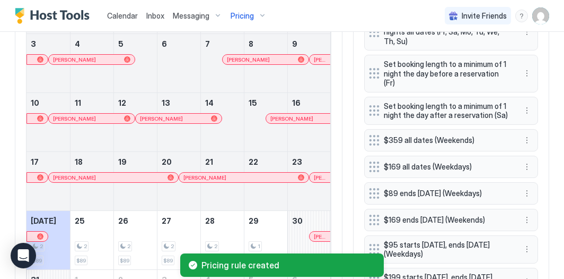
scroll to position [430, 0]
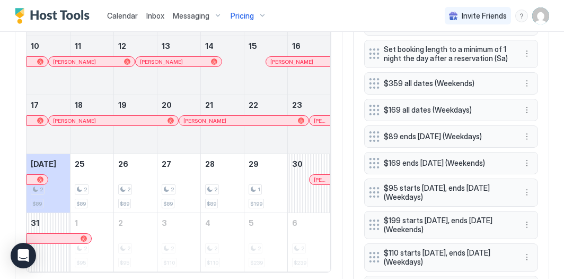
click at [258, 15] on div "Pricing" at bounding box center [249, 16] width 45 height 18
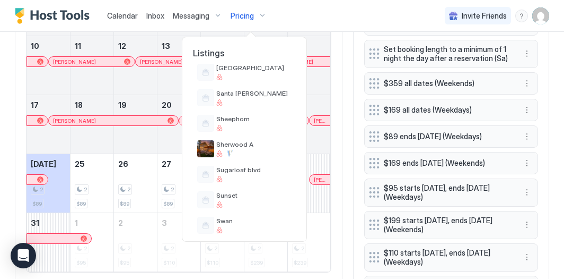
scroll to position [679, 0]
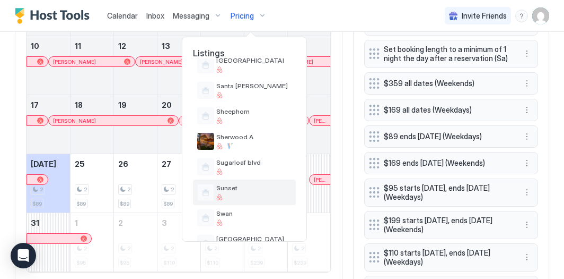
click at [250, 190] on span "Sunset" at bounding box center [253, 188] width 75 height 8
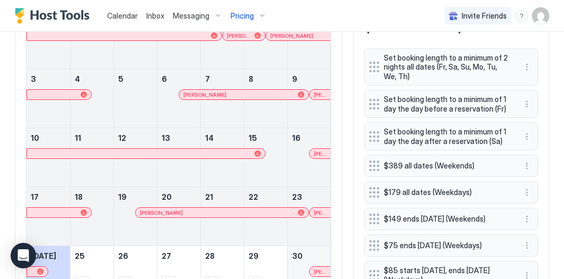
scroll to position [317, 0]
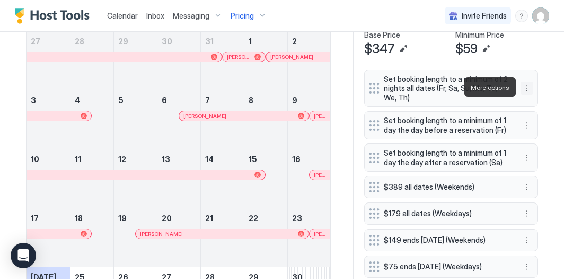
click at [528, 85] on button "More options" at bounding box center [527, 88] width 13 height 13
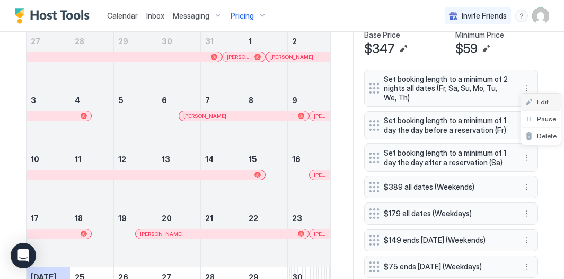
click at [541, 99] on span "Edit" at bounding box center [543, 102] width 12 height 8
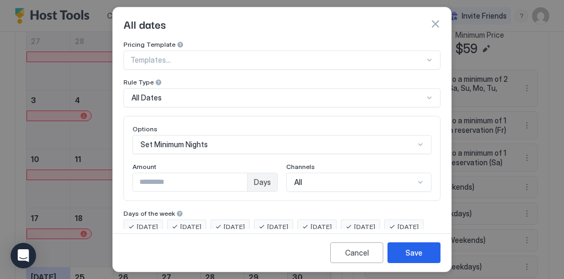
scroll to position [33, 0]
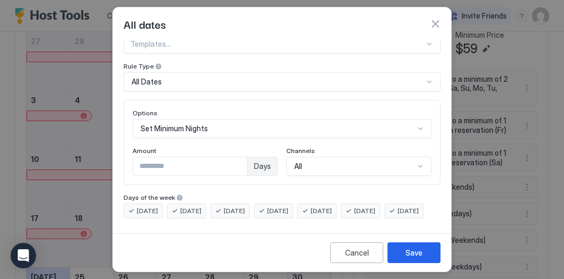
click at [155, 206] on span "[DATE]" at bounding box center [147, 211] width 21 height 10
click at [194, 206] on span "[DATE]" at bounding box center [190, 211] width 21 height 10
click at [233, 206] on span "[DATE]" at bounding box center [234, 211] width 21 height 10
click at [141, 206] on span "[DATE]" at bounding box center [147, 211] width 21 height 10
click at [181, 206] on span "[DATE]" at bounding box center [190, 211] width 21 height 10
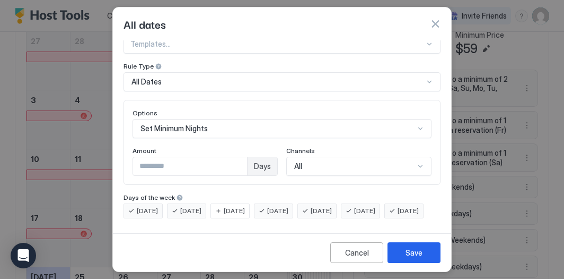
click at [228, 206] on span "[DATE]" at bounding box center [234, 211] width 21 height 10
click at [344, 254] on button "Cancel" at bounding box center [357, 252] width 53 height 21
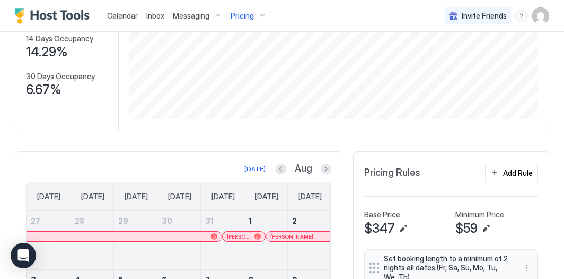
scroll to position [141, 0]
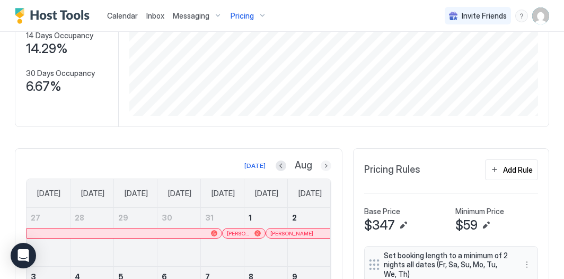
click at [327, 167] on button "Next month" at bounding box center [326, 165] width 11 height 11
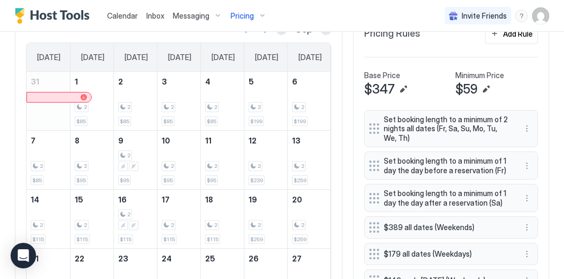
scroll to position [276, 0]
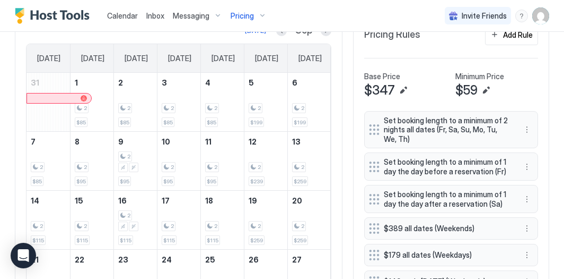
click at [506, 31] on div "Invite Friends SR" at bounding box center [497, 15] width 105 height 31
click at [506, 37] on div "Add Rule" at bounding box center [518, 34] width 30 height 11
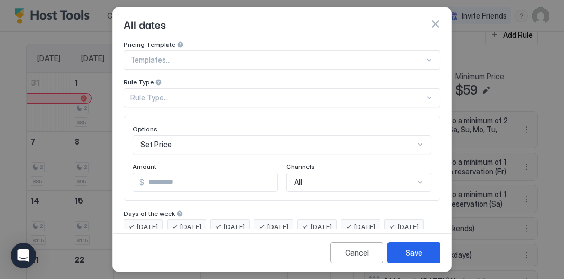
scroll to position [33, 0]
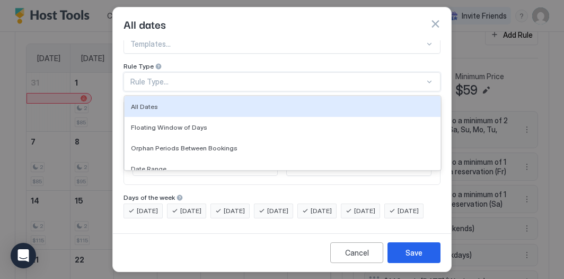
click at [248, 90] on div "All Dates, 1 of 7. 7 results available. Use Up and Down to choose options, pres…" at bounding box center [282, 81] width 317 height 19
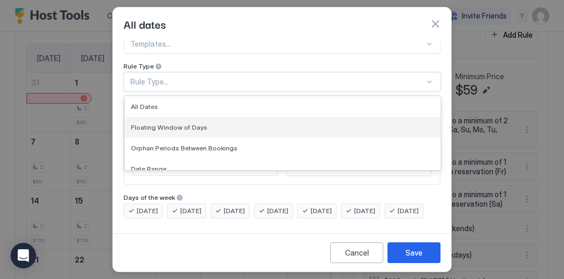
click at [236, 123] on div "Floating Window of Days" at bounding box center [282, 127] width 303 height 8
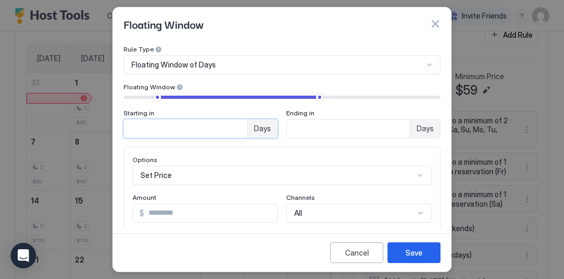
drag, startPoint x: 180, startPoint y: 127, endPoint x: 114, endPoint y: 107, distance: 69.3
click at [114, 108] on div "Pricing Template Templates... Rule Type Floating Window of Days Floating Window…" at bounding box center [282, 134] width 338 height 188
click at [247, 130] on input "**" at bounding box center [185, 128] width 123 height 18
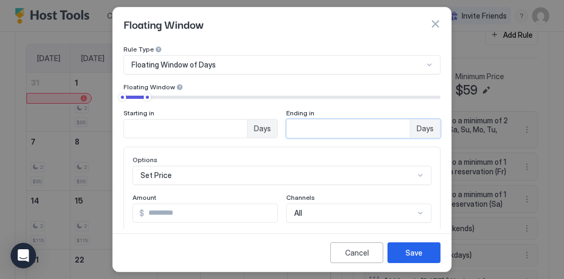
scroll to position [96, 0]
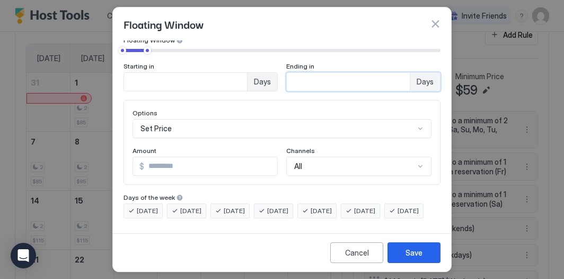
click at [326, 203] on div "[DATE]" at bounding box center [317, 210] width 39 height 15
click at [376, 206] on span "[DATE]" at bounding box center [364, 211] width 21 height 10
click at [414, 259] on button "Save" at bounding box center [414, 252] width 53 height 21
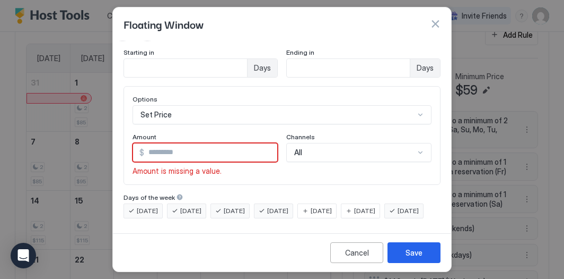
scroll to position [151, 0]
click at [229, 110] on div "Set Price" at bounding box center [282, 114] width 299 height 19
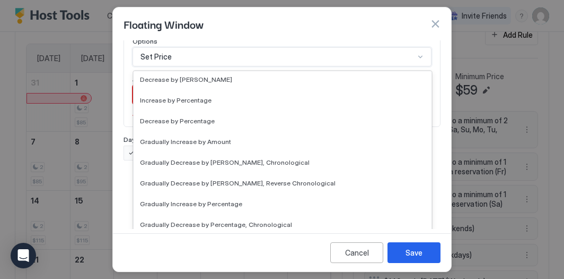
scroll to position [193, 0]
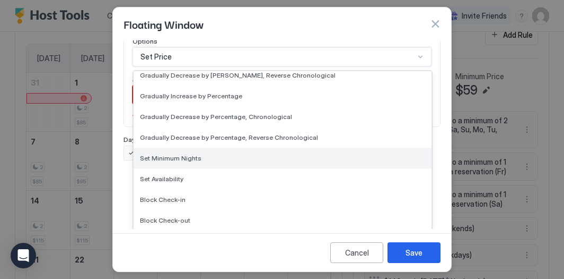
click at [217, 164] on div "Set Minimum Nights" at bounding box center [283, 157] width 298 height 21
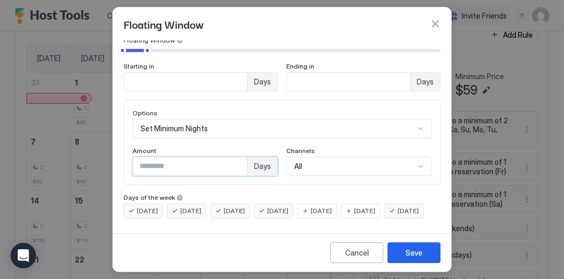
drag, startPoint x: 167, startPoint y: 147, endPoint x: 127, endPoint y: 127, distance: 45.1
click at [127, 127] on div "Options Set Minimum Nights Amount * Days Channels All" at bounding box center [282, 142] width 317 height 85
click at [398, 247] on button "Save" at bounding box center [414, 252] width 53 height 21
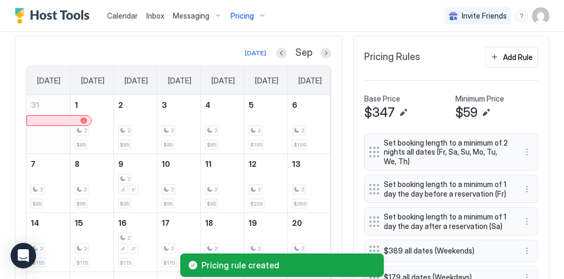
scroll to position [247, 0]
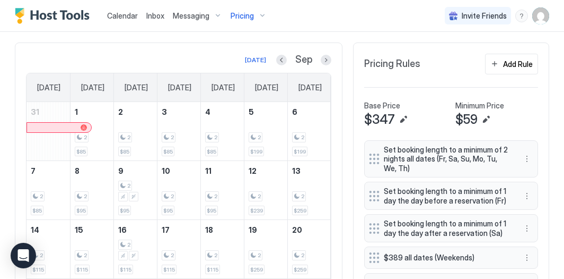
click at [290, 56] on div "Sep" at bounding box center [303, 60] width 55 height 12
click at [281, 59] on button "Previous month" at bounding box center [281, 60] width 11 height 11
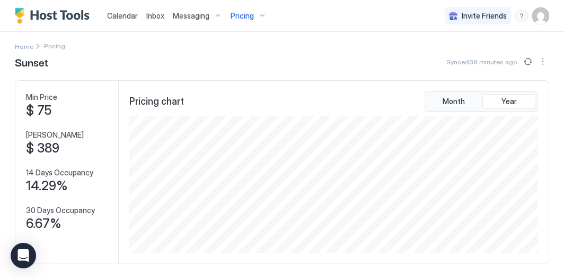
scroll to position [6, 0]
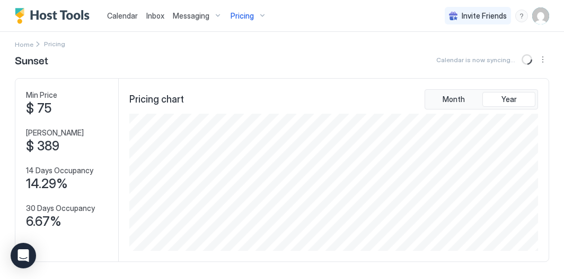
click at [248, 20] on span "Pricing" at bounding box center [242, 16] width 23 height 10
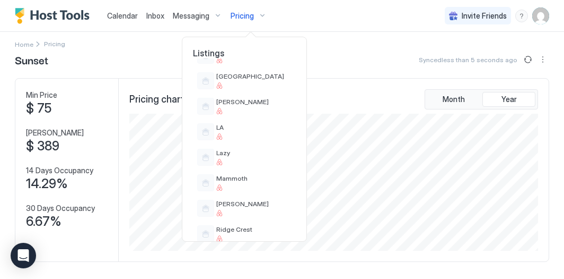
scroll to position [565, 0]
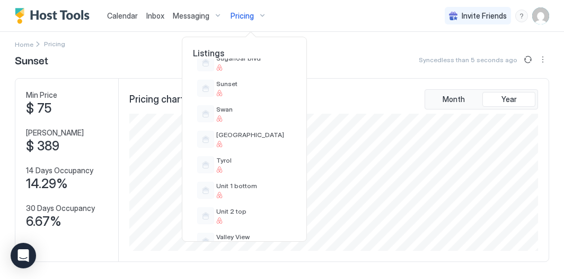
scroll to position [786, 0]
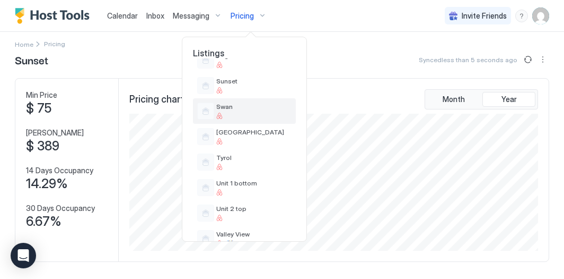
click at [247, 100] on div "Swan" at bounding box center [244, 110] width 103 height 25
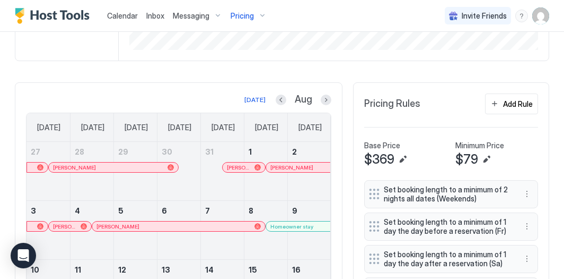
scroll to position [241, 0]
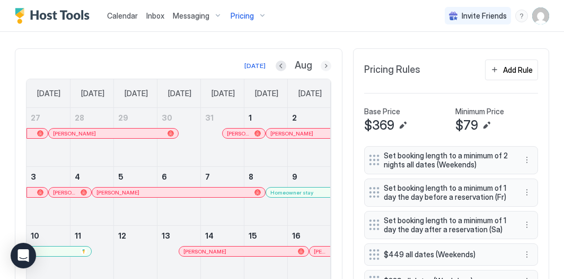
click at [328, 65] on button "Next month" at bounding box center [326, 65] width 11 height 11
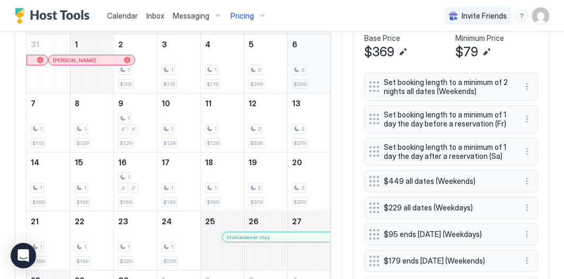
scroll to position [312, 0]
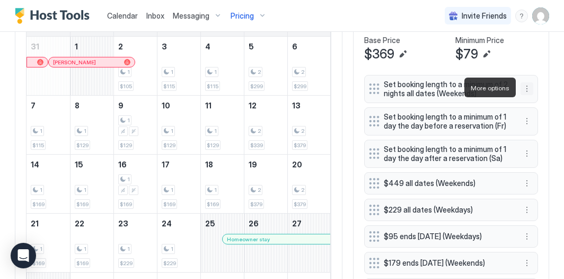
click at [531, 88] on button "More options" at bounding box center [527, 88] width 13 height 13
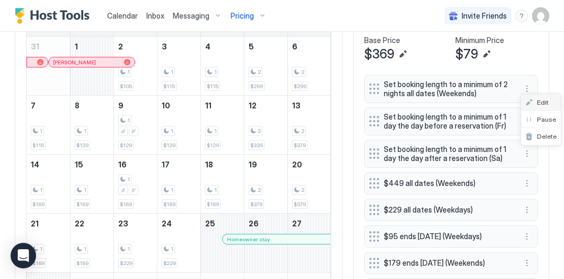
click at [537, 106] on div "Edit" at bounding box center [541, 102] width 40 height 17
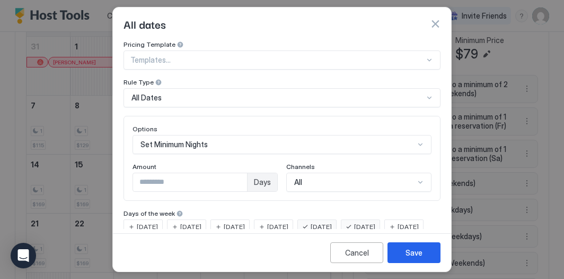
click at [432, 27] on button "button" at bounding box center [435, 24] width 11 height 11
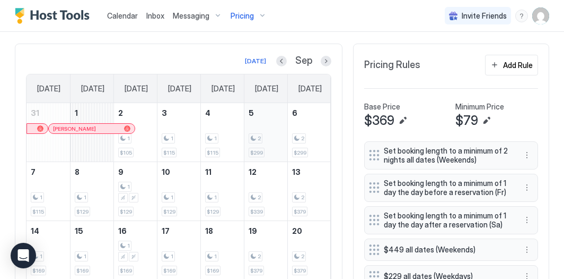
scroll to position [240, 0]
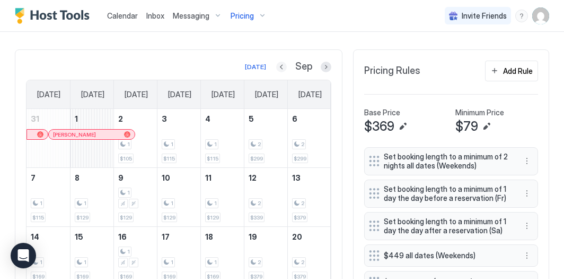
click at [283, 65] on button "Previous month" at bounding box center [281, 67] width 11 height 11
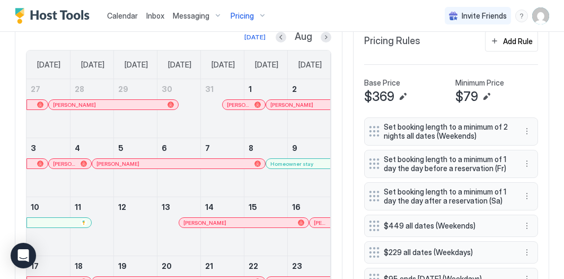
scroll to position [274, 0]
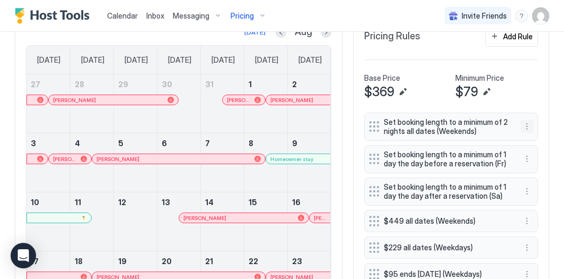
click at [529, 121] on button "More options" at bounding box center [527, 126] width 13 height 13
click at [542, 137] on span "Edit" at bounding box center [543, 140] width 12 height 8
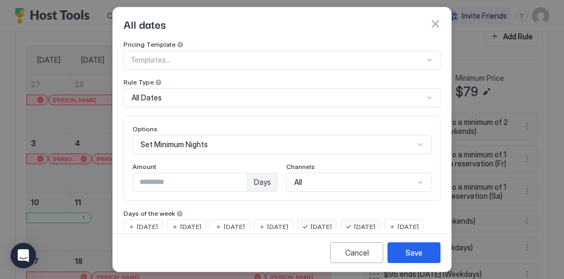
click at [287, 222] on span "[DATE]" at bounding box center [277, 227] width 21 height 10
click at [245, 227] on span "[DATE]" at bounding box center [234, 227] width 21 height 10
click at [197, 222] on span "[DATE]" at bounding box center [190, 227] width 21 height 10
click at [160, 227] on div "[DATE]" at bounding box center [143, 226] width 39 height 15
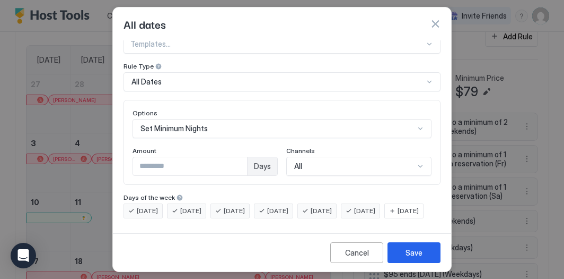
click at [398, 212] on span "[DATE]" at bounding box center [408, 211] width 21 height 10
click at [425, 263] on button "Save" at bounding box center [414, 252] width 53 height 21
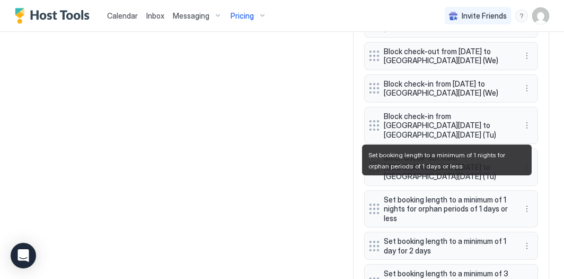
scroll to position [1178, 0]
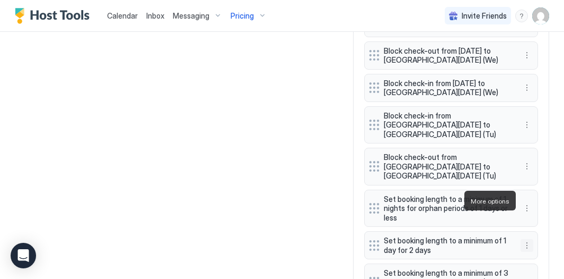
click at [527, 239] on button "More options" at bounding box center [527, 245] width 13 height 13
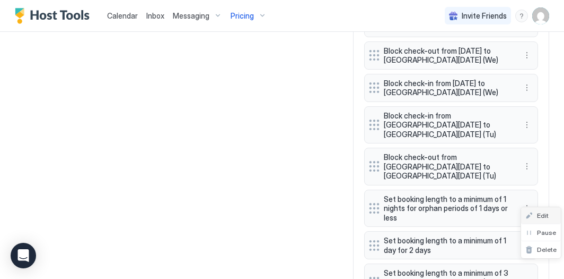
click at [535, 211] on div "Edit" at bounding box center [537, 215] width 23 height 8
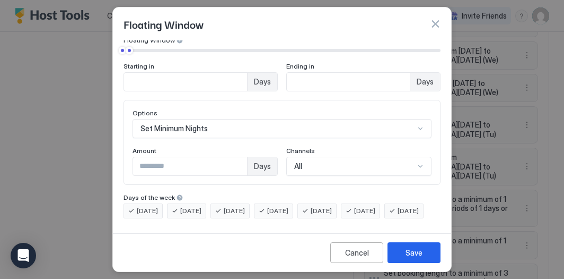
scroll to position [96, 0]
click at [289, 206] on span "[DATE]" at bounding box center [277, 211] width 21 height 10
click at [245, 206] on span "[DATE]" at bounding box center [234, 211] width 21 height 10
click at [198, 206] on span "[DATE]" at bounding box center [190, 211] width 21 height 10
click at [162, 203] on div "[DATE]" at bounding box center [143, 210] width 39 height 15
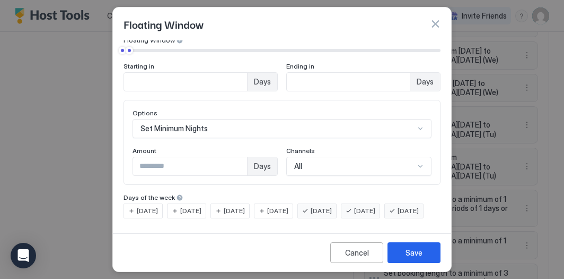
click at [398, 208] on span "[DATE]" at bounding box center [408, 211] width 21 height 10
click at [409, 259] on button "Save" at bounding box center [414, 252] width 53 height 21
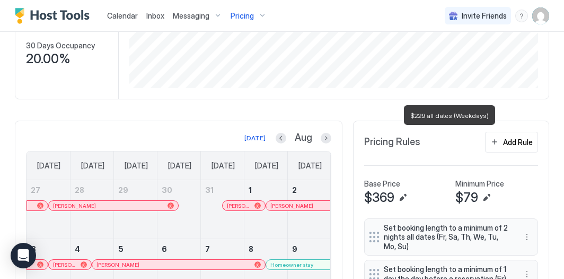
scroll to position [157, 0]
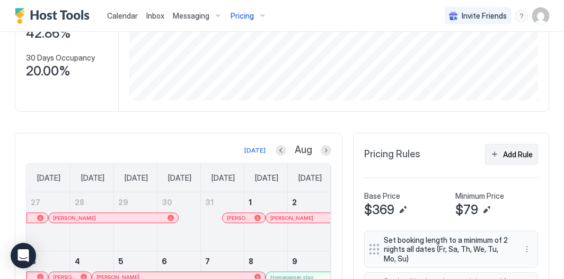
click at [517, 157] on div "Add Rule" at bounding box center [518, 154] width 30 height 11
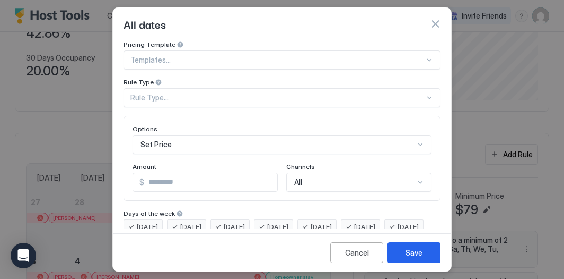
scroll to position [33, 0]
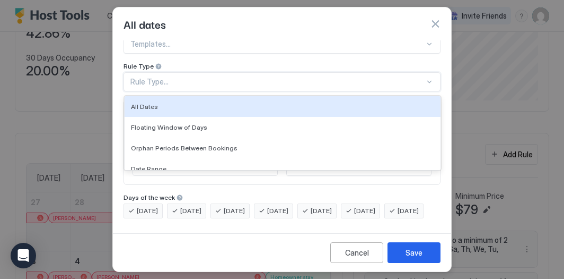
click at [300, 91] on div "All Dates, 1 of 7. 7 results available. Use Up and Down to choose options, pres…" at bounding box center [282, 81] width 317 height 19
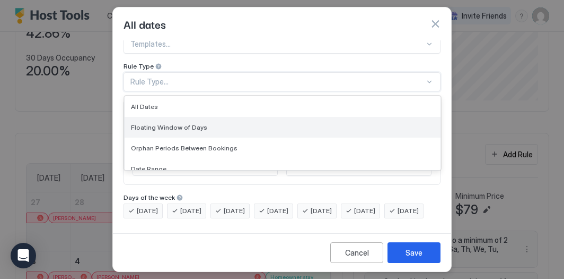
click at [288, 123] on div "Floating Window of Days" at bounding box center [282, 127] width 303 height 8
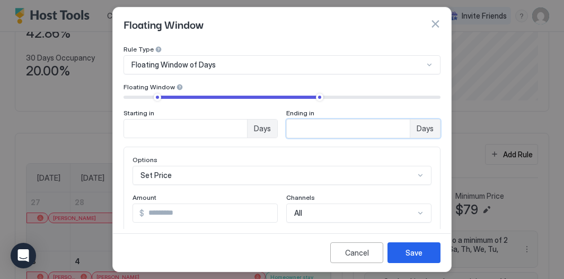
drag, startPoint x: 305, startPoint y: 128, endPoint x: 269, endPoint y: 110, distance: 40.1
click at [269, 110] on div "Starting in ** Days Ending in ** Days" at bounding box center [282, 123] width 317 height 29
type input "**"
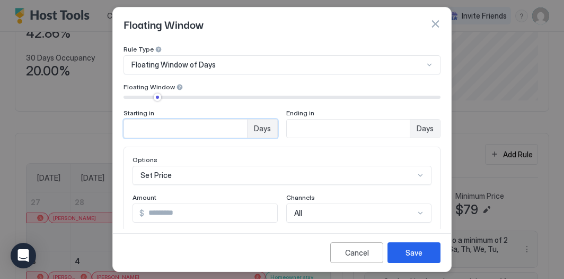
drag, startPoint x: 156, startPoint y: 127, endPoint x: 88, endPoint y: 93, distance: 76.2
click at [88, 93] on div "Floating Window Pricing Template Templates... Rule Type Floating Window of Days…" at bounding box center [282, 139] width 564 height 279
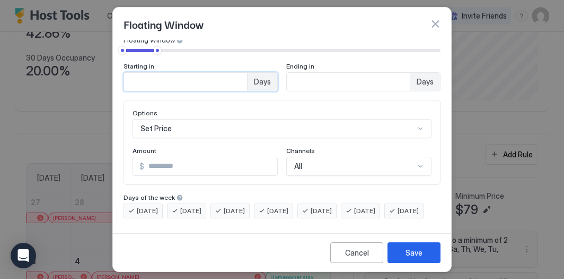
scroll to position [83, 0]
type input "*"
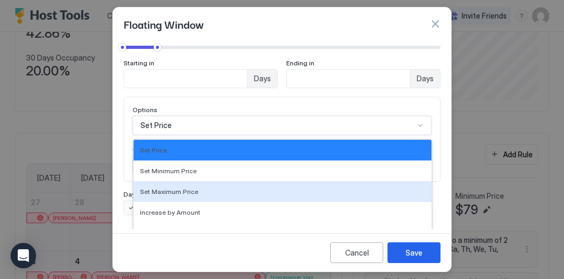
click at [175, 126] on div "Set Maximum Price, 3 of 17. 17 results available. Use Up and Down to choose opt…" at bounding box center [282, 125] width 299 height 19
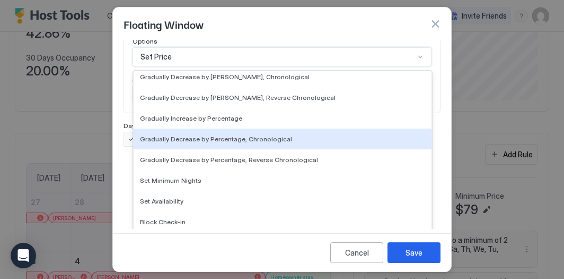
scroll to position [193, 0]
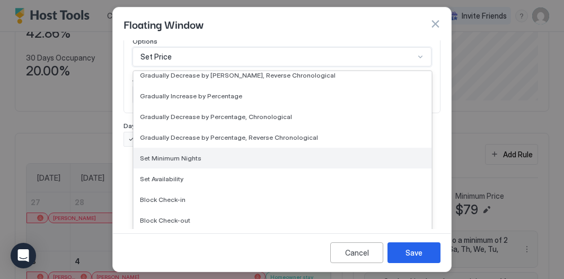
click at [174, 154] on span "Set Minimum Nights" at bounding box center [171, 158] width 62 height 8
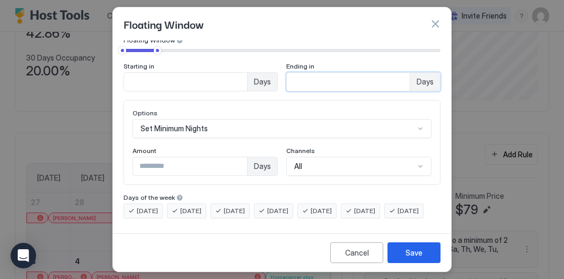
drag, startPoint x: 316, startPoint y: 65, endPoint x: 280, endPoint y: 56, distance: 37.6
click at [281, 62] on div "Starting in * Days Ending in ** Days" at bounding box center [282, 76] width 317 height 29
type input "*"
drag, startPoint x: 191, startPoint y: 149, endPoint x: 127, endPoint y: 124, distance: 68.4
click at [128, 124] on div "Options Set Minimum Nights Amount * Days Channels All" at bounding box center [282, 142] width 317 height 85
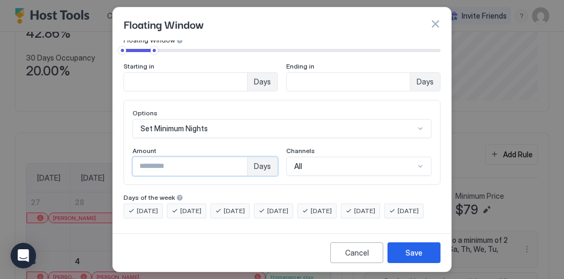
type input "*"
click at [181, 146] on div "Amount" at bounding box center [205, 151] width 145 height 10
click at [331, 206] on span "[DATE]" at bounding box center [321, 211] width 21 height 10
click at [376, 206] on span "[DATE]" at bounding box center [364, 211] width 21 height 10
click at [416, 254] on div "Save" at bounding box center [414, 252] width 17 height 11
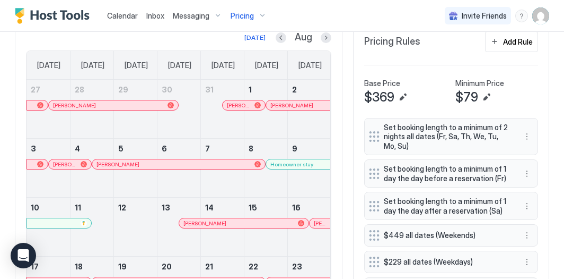
scroll to position [202, 0]
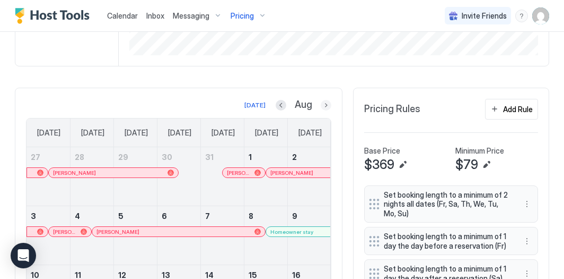
click at [326, 102] on button "Next month" at bounding box center [326, 105] width 11 height 11
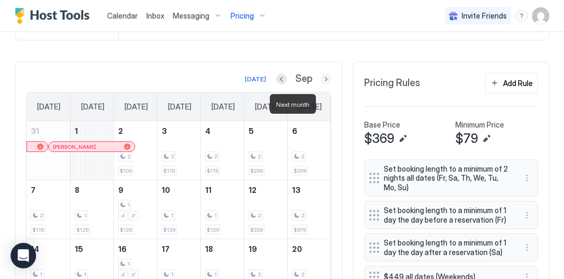
scroll to position [229, 0]
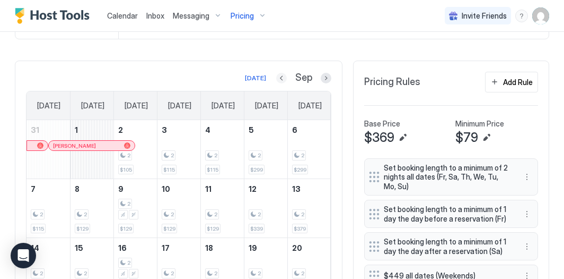
click at [285, 75] on button "Previous month" at bounding box center [281, 78] width 11 height 11
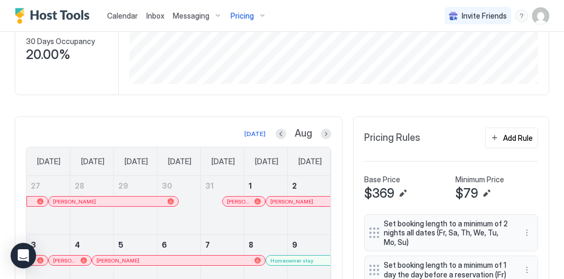
scroll to position [165, 0]
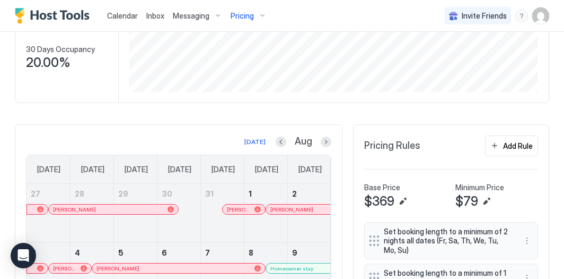
click at [248, 21] on div "Pricing" at bounding box center [249, 16] width 45 height 18
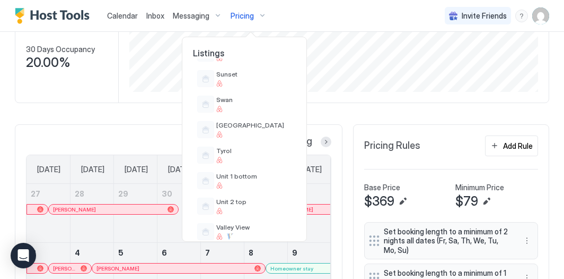
scroll to position [791, 0]
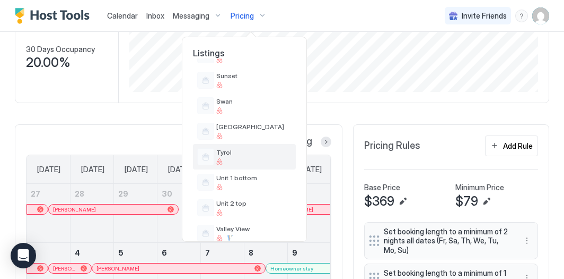
click at [236, 147] on div "Tyrol" at bounding box center [244, 156] width 103 height 25
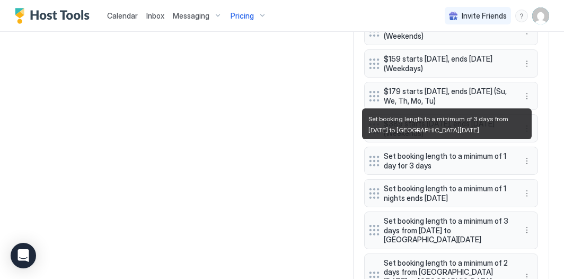
scroll to position [845, 0]
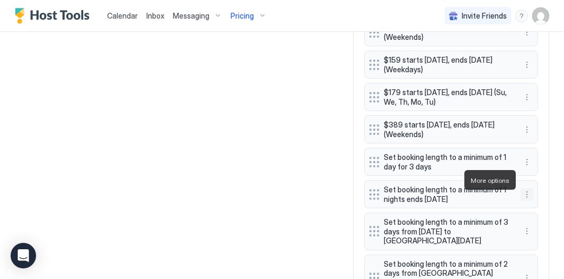
click at [524, 188] on button "More options" at bounding box center [527, 194] width 13 height 13
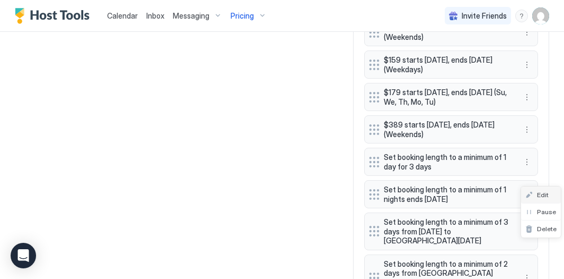
click at [538, 193] on span "Edit" at bounding box center [543, 194] width 12 height 8
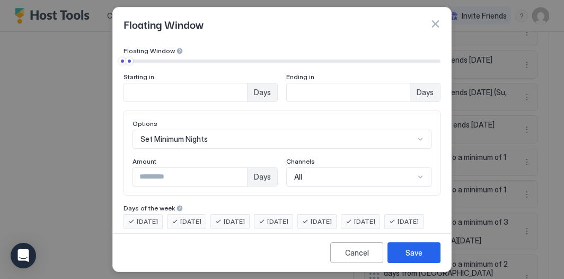
scroll to position [78, 0]
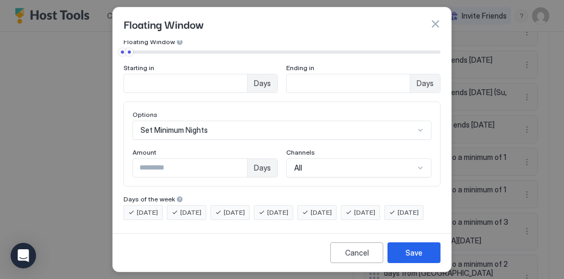
click at [289, 210] on span "[DATE]" at bounding box center [277, 212] width 21 height 10
click at [245, 210] on span "[DATE]" at bounding box center [234, 212] width 21 height 10
click at [198, 208] on span "[DATE]" at bounding box center [190, 212] width 21 height 10
click at [153, 201] on span "Days of the week" at bounding box center [149, 199] width 51 height 8
click at [153, 210] on span "[DATE]" at bounding box center [147, 212] width 21 height 10
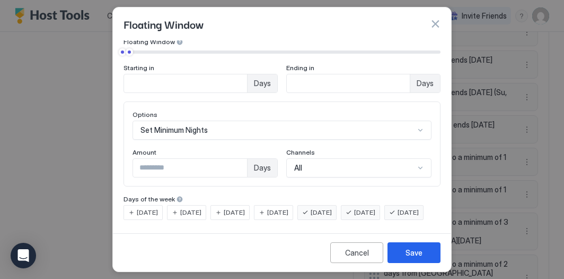
click at [398, 217] on span "[DATE]" at bounding box center [408, 212] width 21 height 10
click at [417, 260] on button "Save" at bounding box center [414, 252] width 53 height 21
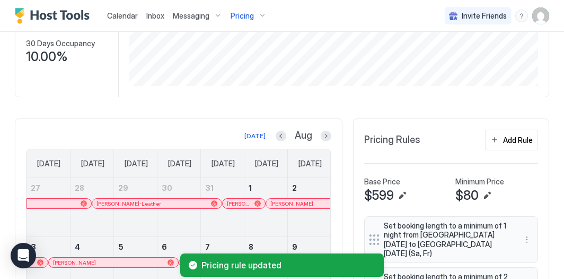
scroll to position [172, 0]
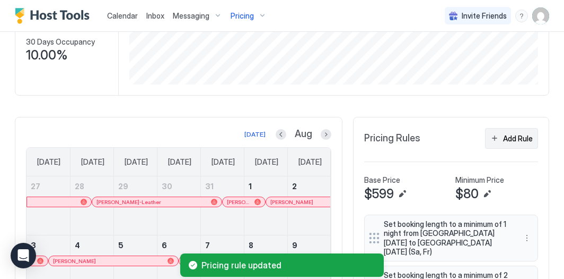
click at [514, 134] on div "Add Rule" at bounding box center [518, 138] width 30 height 11
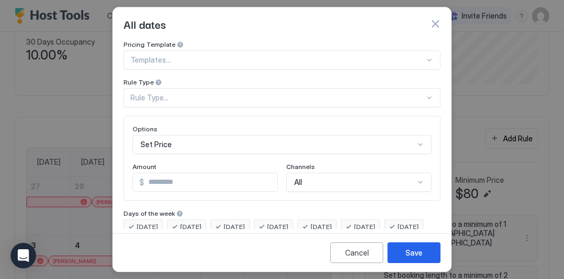
scroll to position [33, 0]
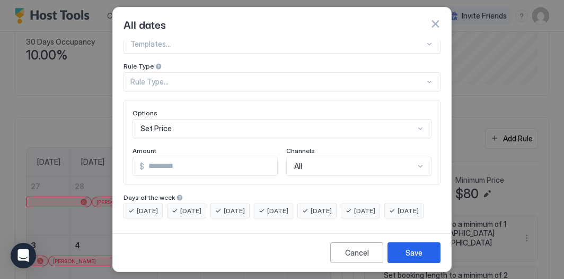
click at [263, 91] on div "Rule Type..." at bounding box center [282, 81] width 317 height 19
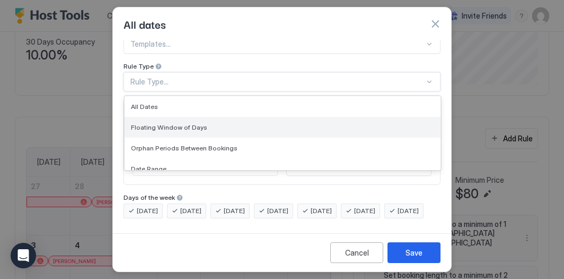
click at [228, 123] on div "Floating Window of Days" at bounding box center [282, 127] width 303 height 8
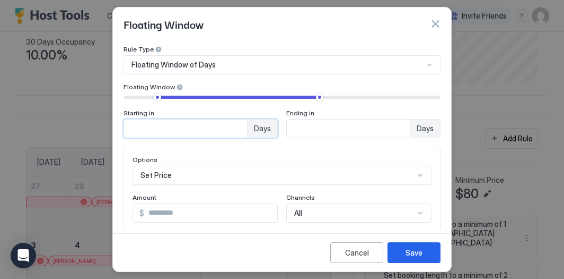
drag, startPoint x: 199, startPoint y: 125, endPoint x: 122, endPoint y: 105, distance: 79.9
click at [122, 105] on div "Pricing Template Templates... Rule Type Floating Window of Days Floating Window…" at bounding box center [282, 134] width 338 height 188
type input "*"
drag, startPoint x: 315, startPoint y: 132, endPoint x: 206, endPoint y: 92, distance: 115.3
click at [206, 93] on div "Starting in * Days Ending in ** Days" at bounding box center [282, 115] width 317 height 45
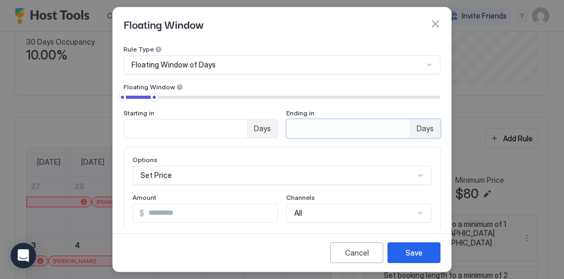
type input "*"
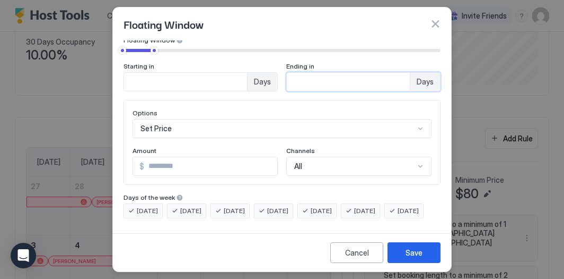
click at [169, 138] on div "Set Price" at bounding box center [282, 128] width 299 height 19
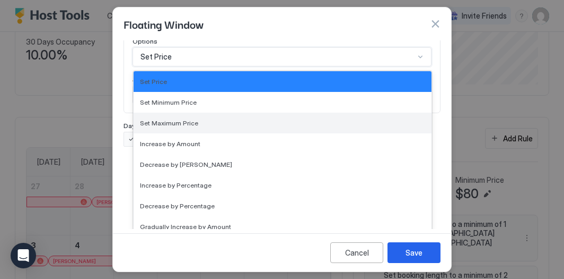
scroll to position [193, 0]
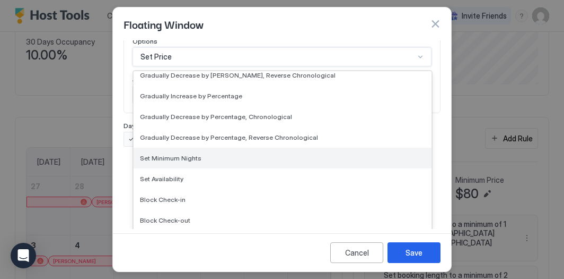
click at [175, 161] on div "Set Minimum Nights" at bounding box center [283, 157] width 298 height 21
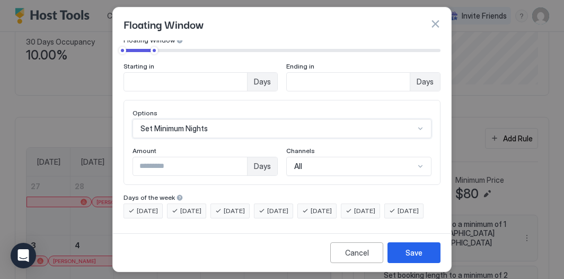
scroll to position [97, 0]
click at [155, 206] on span "[DATE]" at bounding box center [147, 211] width 21 height 10
click at [325, 203] on div "[DATE]" at bounding box center [317, 210] width 39 height 15
click at [376, 206] on span "[DATE]" at bounding box center [364, 211] width 21 height 10
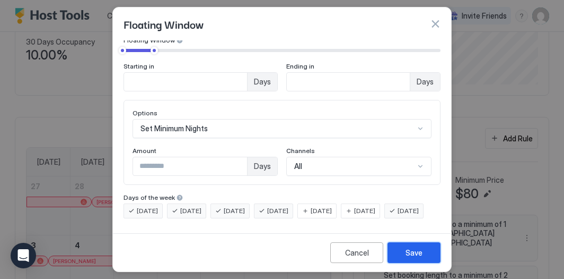
click at [420, 255] on div "Save" at bounding box center [414, 252] width 17 height 11
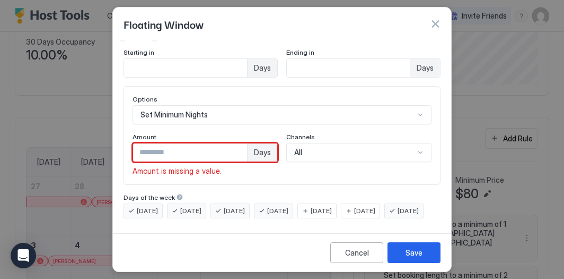
drag, startPoint x: 216, startPoint y: 154, endPoint x: 149, endPoint y: 129, distance: 71.8
click at [149, 133] on div "Amount * Days Amount is missing a value." at bounding box center [205, 154] width 145 height 43
type input "*"
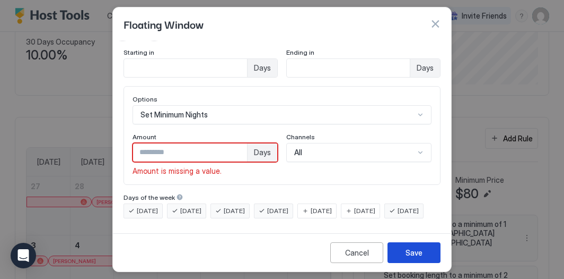
click at [399, 250] on button "Save" at bounding box center [414, 252] width 53 height 21
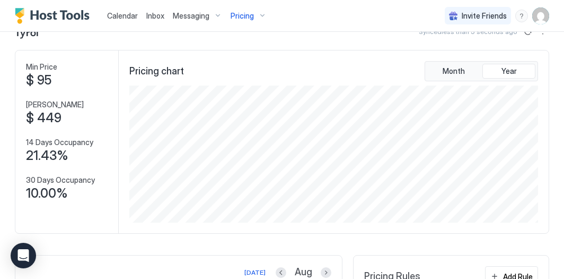
scroll to position [0, 0]
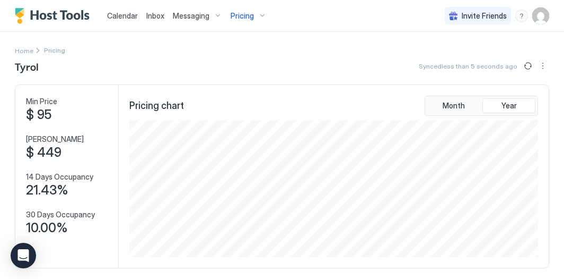
click at [260, 18] on div "Pricing" at bounding box center [249, 16] width 45 height 18
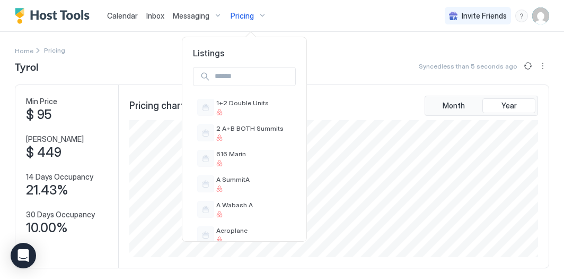
click at [340, 50] on div at bounding box center [282, 139] width 564 height 279
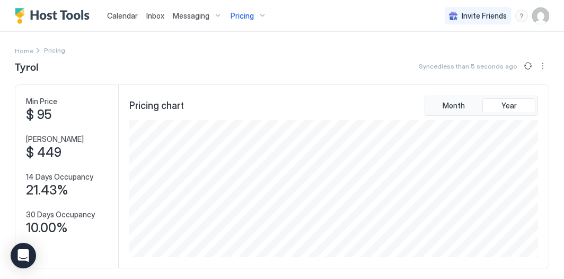
click at [259, 14] on div "Pricing" at bounding box center [249, 16] width 45 height 18
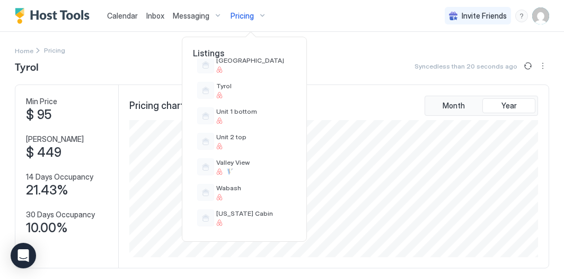
scroll to position [855, 0]
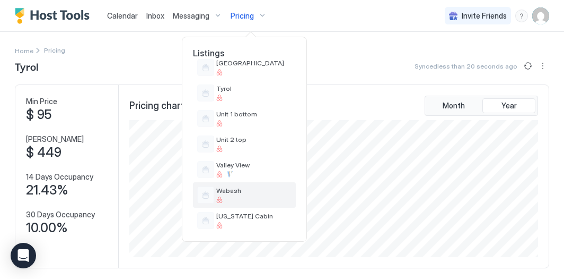
click at [261, 190] on span "Wabash" at bounding box center [253, 190] width 75 height 8
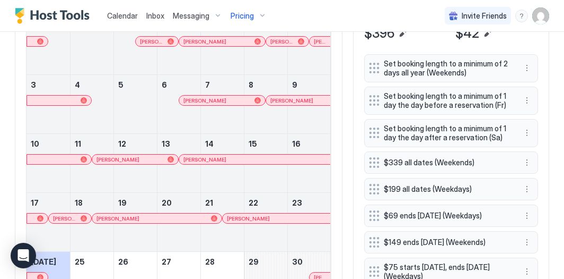
scroll to position [274, 0]
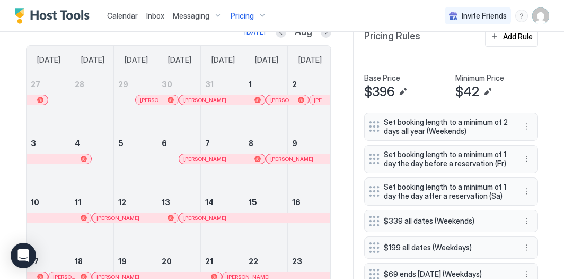
click at [247, 21] on div "Pricing" at bounding box center [249, 16] width 45 height 18
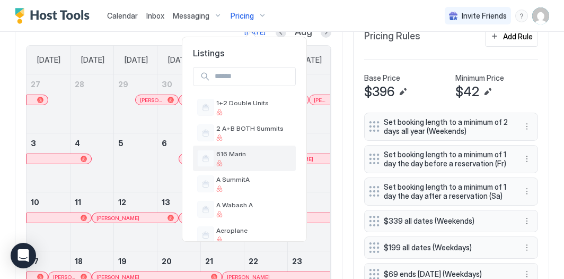
click at [237, 148] on div "616 Marin" at bounding box center [244, 157] width 103 height 25
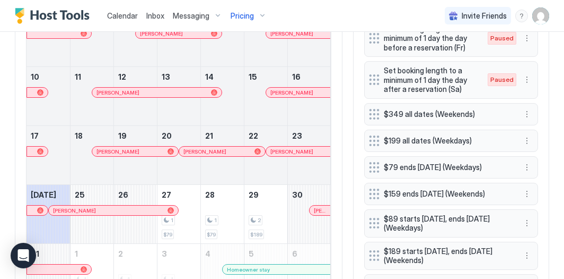
scroll to position [372, 0]
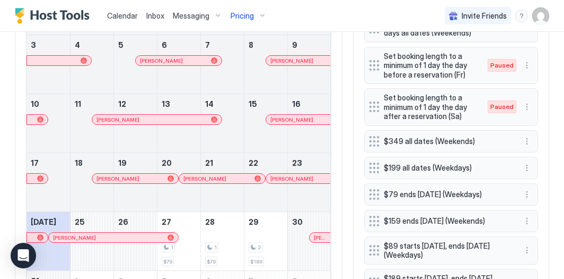
click at [251, 13] on span "Pricing" at bounding box center [242, 16] width 23 height 10
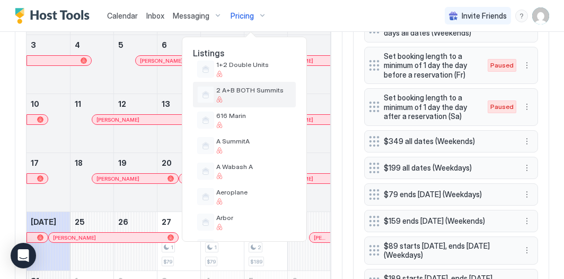
scroll to position [39, 0]
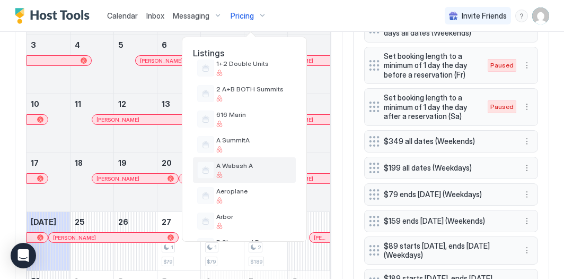
click at [251, 163] on span "A Wabash A" at bounding box center [253, 165] width 75 height 8
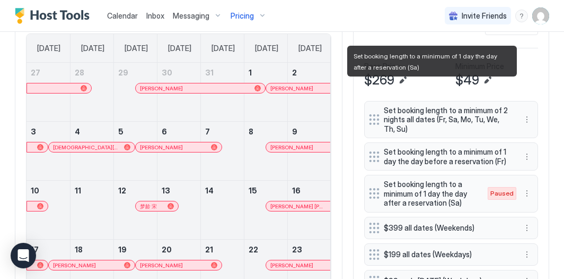
scroll to position [285, 0]
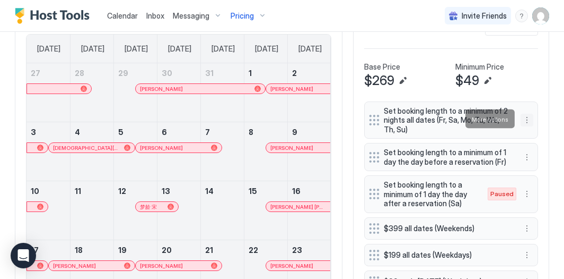
click at [526, 119] on button "More options" at bounding box center [527, 120] width 13 height 13
click at [537, 135] on div "Edit" at bounding box center [537, 133] width 23 height 8
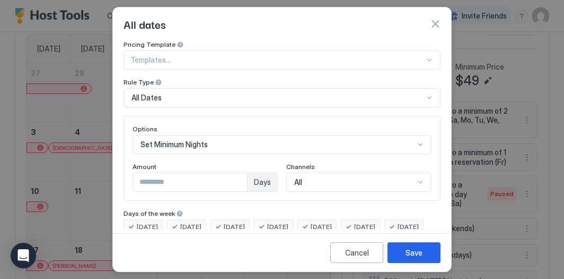
scroll to position [33, 0]
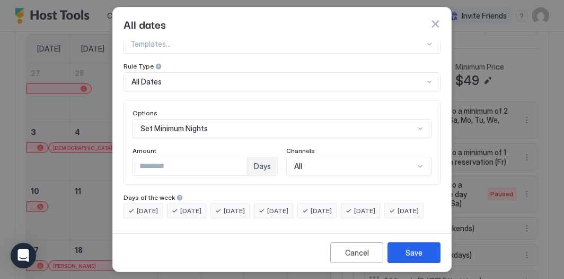
click at [147, 206] on span "[DATE]" at bounding box center [147, 211] width 21 height 10
click at [185, 203] on div "[DATE] [DATE] [DATE] [DATE] [DATE] [DATE] [DATE]" at bounding box center [282, 210] width 317 height 15
click at [181, 203] on div "[DATE]" at bounding box center [186, 210] width 39 height 15
click at [398, 208] on span "[DATE]" at bounding box center [408, 211] width 21 height 10
click at [232, 206] on span "[DATE]" at bounding box center [234, 211] width 21 height 10
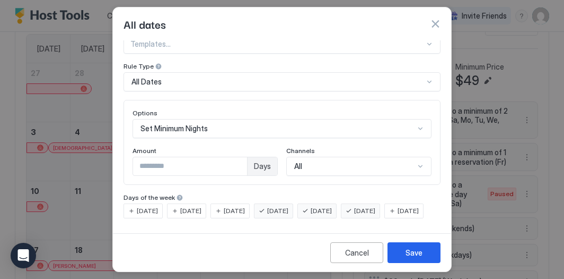
click at [289, 206] on span "[DATE]" at bounding box center [277, 211] width 21 height 10
click at [293, 203] on div "[DATE]" at bounding box center [273, 210] width 39 height 15
click at [224, 203] on div "[DATE]" at bounding box center [230, 210] width 39 height 15
click at [192, 206] on span "[DATE]" at bounding box center [190, 211] width 21 height 10
click at [157, 206] on span "[DATE]" at bounding box center [147, 211] width 21 height 10
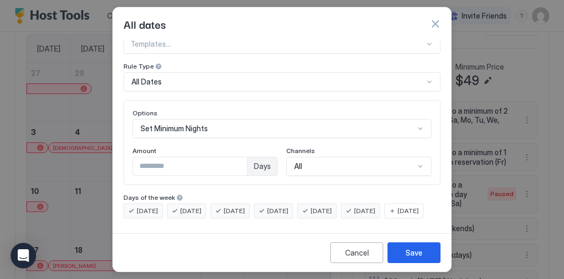
click at [385, 217] on div "[DATE]" at bounding box center [404, 210] width 39 height 15
click at [343, 246] on button "Cancel" at bounding box center [357, 252] width 53 height 21
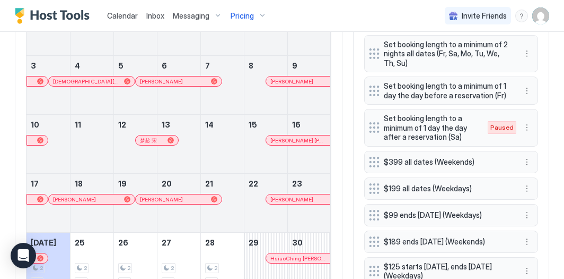
scroll to position [354, 0]
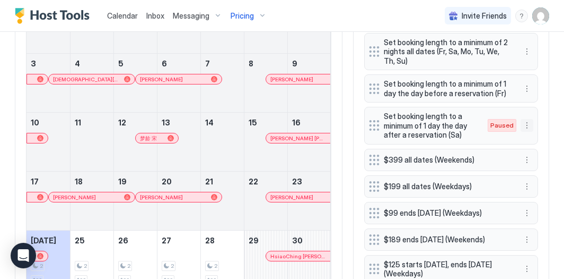
click at [525, 123] on button "More options" at bounding box center [527, 125] width 13 height 13
click at [551, 155] on span "Enable" at bounding box center [547, 155] width 21 height 8
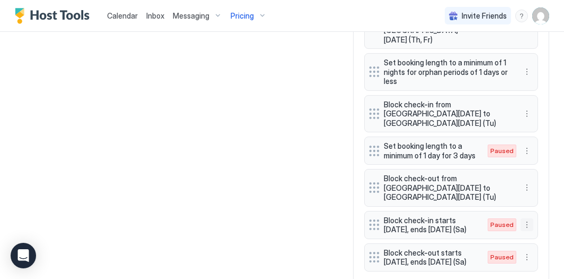
scroll to position [1112, 0]
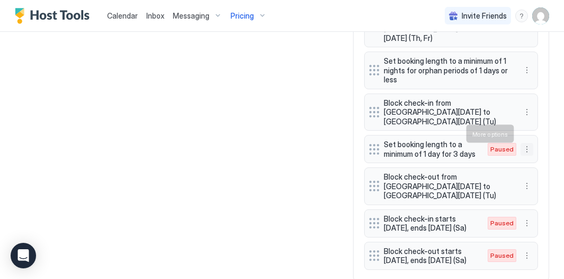
click at [527, 143] on button "More options" at bounding box center [527, 149] width 13 height 13
click at [536, 145] on div "Edit" at bounding box center [537, 148] width 23 height 8
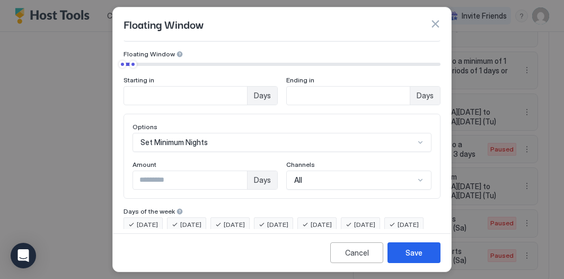
scroll to position [96, 0]
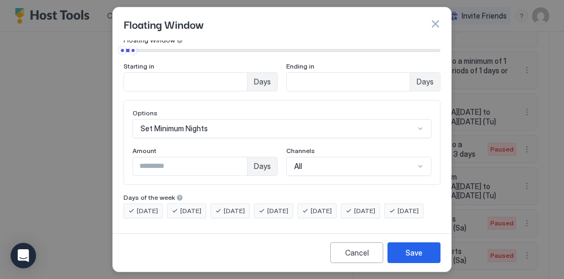
click at [286, 206] on span "[DATE]" at bounding box center [277, 211] width 21 height 10
click at [245, 206] on span "[DATE]" at bounding box center [234, 211] width 21 height 10
click at [193, 206] on span "[DATE]" at bounding box center [190, 211] width 21 height 10
click at [146, 206] on span "[DATE]" at bounding box center [147, 211] width 21 height 10
click at [398, 211] on span "[DATE]" at bounding box center [408, 211] width 21 height 10
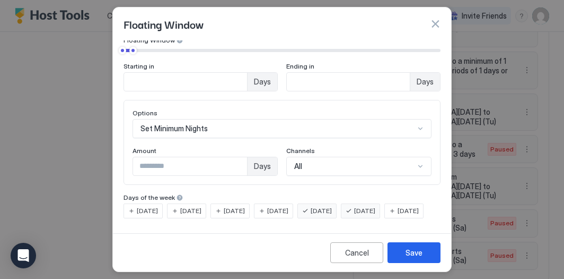
type input "*"
click at [247, 73] on input "*" at bounding box center [185, 82] width 123 height 18
click at [436, 248] on button "Save" at bounding box center [414, 252] width 53 height 21
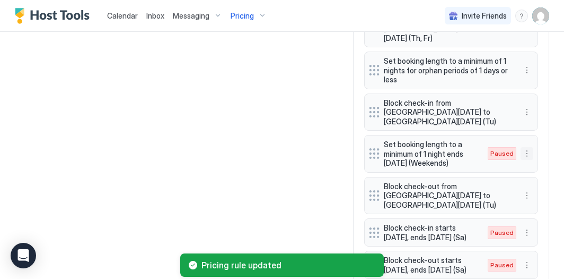
click at [529, 147] on button "More options" at bounding box center [527, 153] width 13 height 13
click at [540, 168] on span "Enable" at bounding box center [547, 170] width 21 height 8
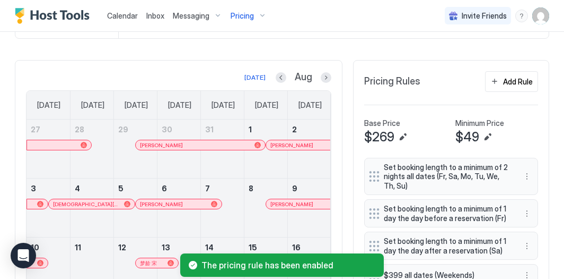
scroll to position [155, 0]
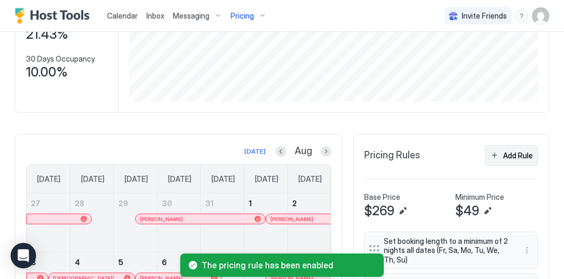
click at [509, 150] on div "Add Rule" at bounding box center [518, 155] width 30 height 11
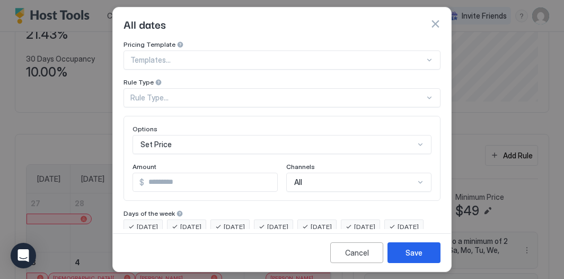
scroll to position [33, 0]
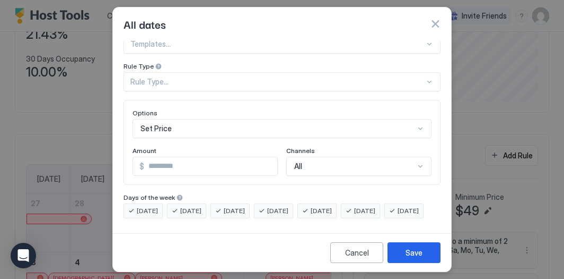
click at [218, 91] on div "Rule Type..." at bounding box center [282, 81] width 317 height 19
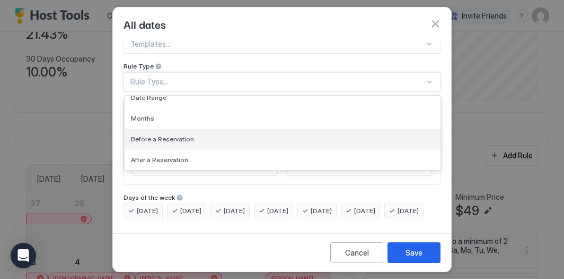
scroll to position [0, 0]
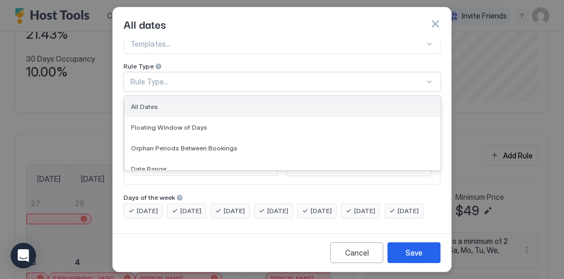
click at [195, 102] on div "All Dates" at bounding box center [282, 106] width 303 height 8
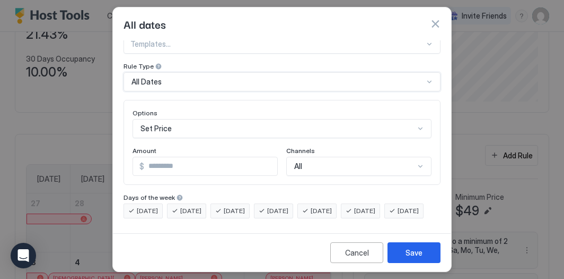
click at [199, 119] on div "Set Price" at bounding box center [282, 128] width 299 height 19
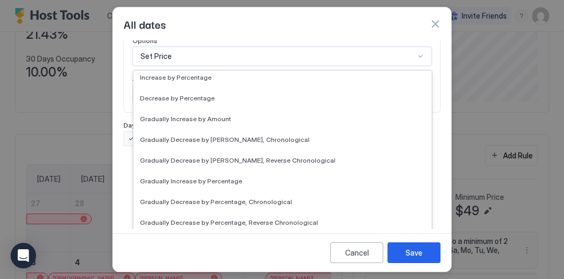
scroll to position [193, 0]
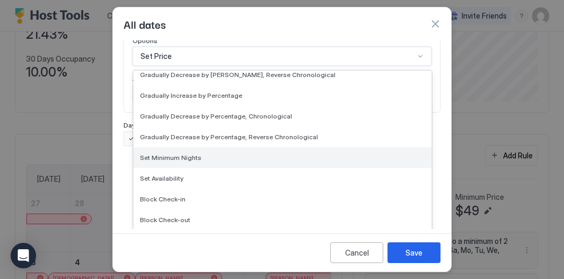
click at [189, 162] on div "Set Minimum Nights" at bounding box center [283, 157] width 298 height 21
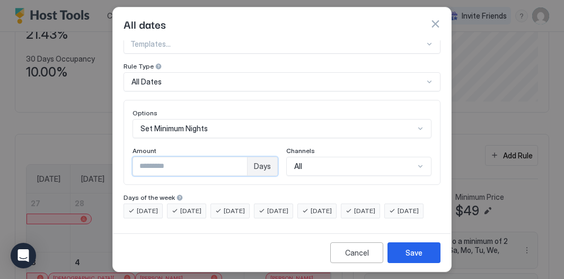
drag, startPoint x: 173, startPoint y: 149, endPoint x: 136, endPoint y: 132, distance: 41.1
click at [136, 146] on div "Amount * Days" at bounding box center [205, 160] width 145 height 29
type input "*"
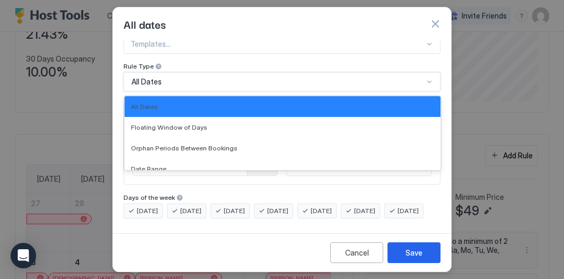
click at [166, 77] on div "All Dates" at bounding box center [278, 82] width 292 height 10
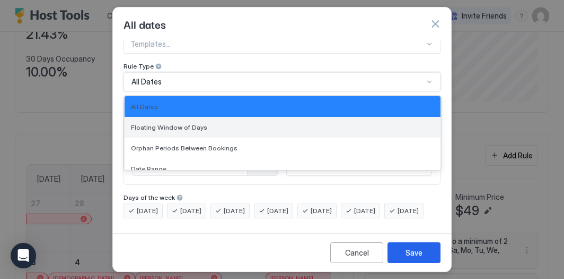
click at [173, 123] on span "Floating Window of Days" at bounding box center [169, 127] width 76 height 8
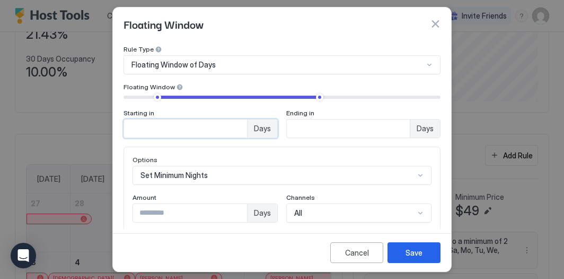
drag, startPoint x: 163, startPoint y: 127, endPoint x: 117, endPoint y: 110, distance: 49.2
click at [117, 110] on div "Pricing Template Templates... Rule Type Floating Window of Days Floating Window…" at bounding box center [282, 134] width 338 height 188
type input "*"
drag, startPoint x: 315, startPoint y: 129, endPoint x: 231, endPoint y: 97, distance: 89.2
click at [231, 97] on div "Starting in * Days Ending in ** Days" at bounding box center [282, 115] width 317 height 45
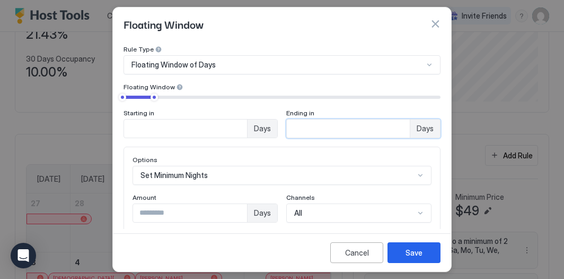
type input "*"
click at [240, 109] on div "Starting in" at bounding box center [201, 114] width 154 height 10
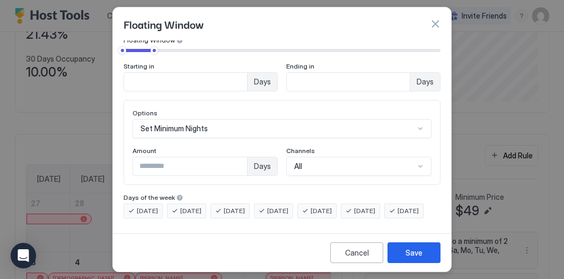
click at [151, 206] on span "[DATE]" at bounding box center [147, 211] width 21 height 10
click at [187, 203] on div "[DATE] [DATE] [DATE] [DATE] [DATE] [DATE] [DATE]" at bounding box center [282, 210] width 317 height 15
click at [199, 203] on div "[DATE]" at bounding box center [186, 210] width 39 height 15
click at [153, 206] on span "[DATE]" at bounding box center [147, 211] width 21 height 10
click at [185, 206] on span "[DATE]" at bounding box center [190, 211] width 21 height 10
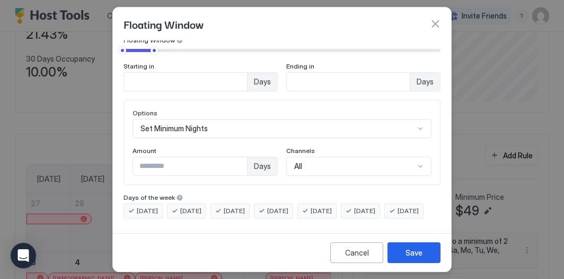
click at [332, 206] on span "[DATE]" at bounding box center [321, 211] width 21 height 10
click at [366, 203] on div "[DATE]" at bounding box center [360, 210] width 39 height 15
click at [431, 255] on button "Save" at bounding box center [414, 252] width 53 height 21
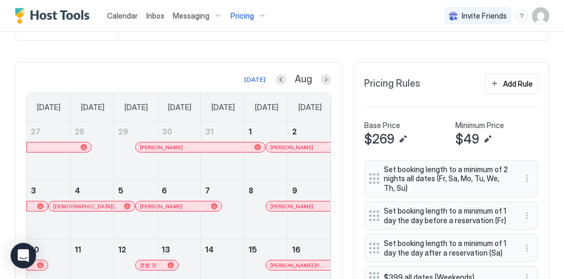
scroll to position [219, 0]
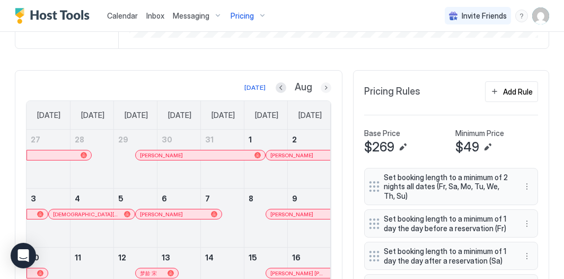
click at [326, 85] on button "Next month" at bounding box center [326, 87] width 11 height 11
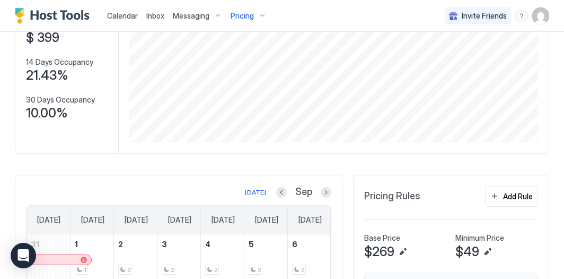
scroll to position [75, 0]
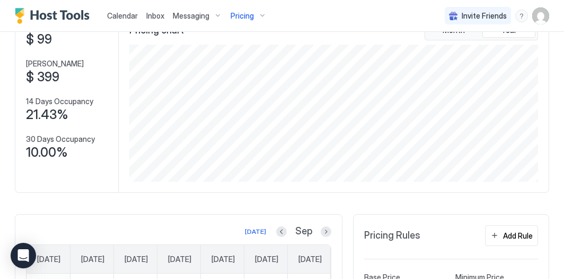
click at [252, 13] on div "Pricing" at bounding box center [249, 16] width 45 height 18
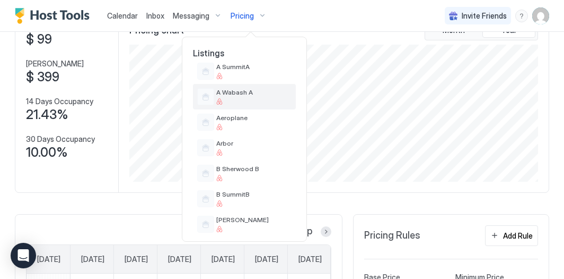
scroll to position [111, 0]
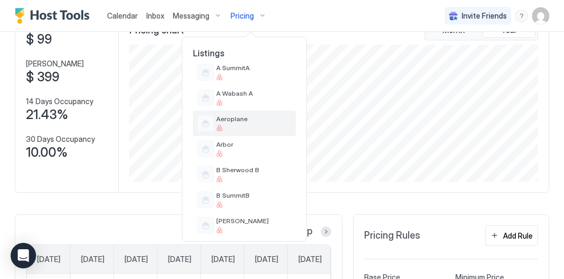
click at [257, 120] on span "Aeroplane" at bounding box center [253, 119] width 75 height 8
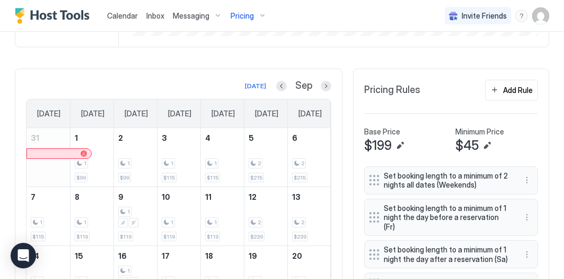
scroll to position [223, 0]
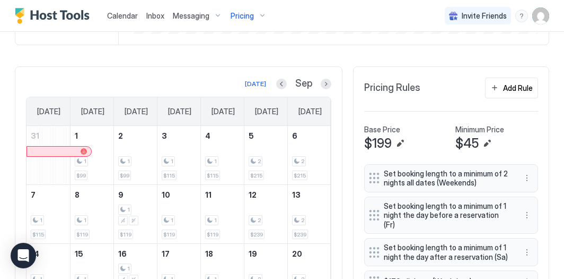
click at [260, 13] on div "Pricing" at bounding box center [249, 16] width 45 height 18
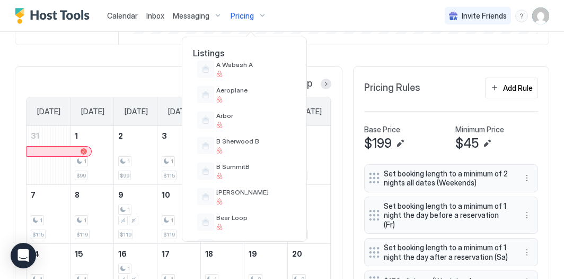
scroll to position [135, 0]
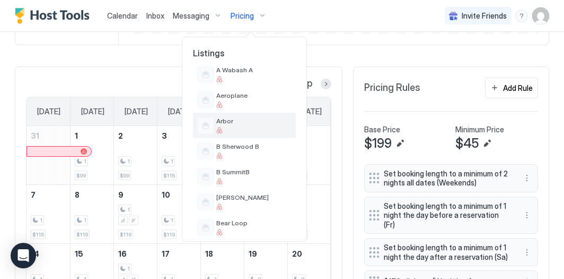
click at [257, 119] on span "Arbor" at bounding box center [253, 121] width 75 height 8
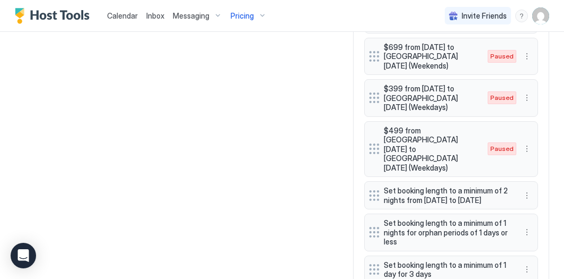
scroll to position [906, 0]
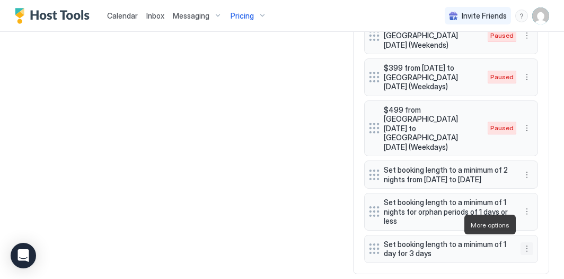
click at [524, 242] on button "More options" at bounding box center [527, 248] width 13 height 13
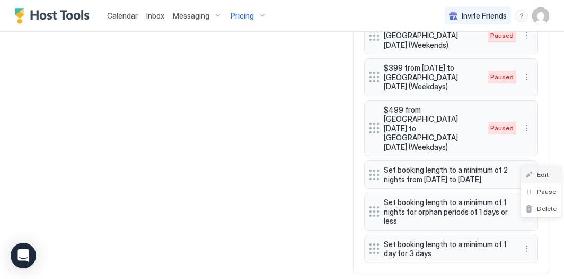
click at [541, 175] on span "Edit" at bounding box center [543, 174] width 12 height 8
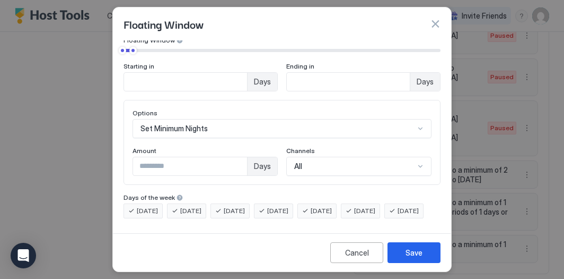
scroll to position [96, 0]
click at [288, 206] on span "[DATE]" at bounding box center [277, 211] width 21 height 10
click at [237, 203] on div "[DATE]" at bounding box center [230, 210] width 39 height 15
click at [195, 206] on span "[DATE]" at bounding box center [190, 211] width 21 height 10
click at [152, 206] on span "[DATE]" at bounding box center [147, 211] width 21 height 10
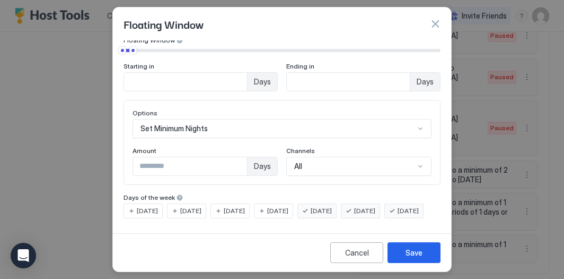
click at [398, 211] on span "[DATE]" at bounding box center [408, 211] width 21 height 10
click at [427, 251] on button "Save" at bounding box center [414, 252] width 53 height 21
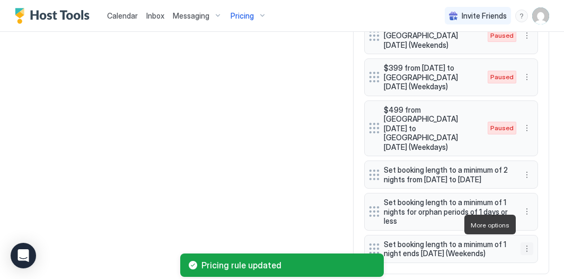
click at [529, 242] on button "More options" at bounding box center [527, 248] width 13 height 13
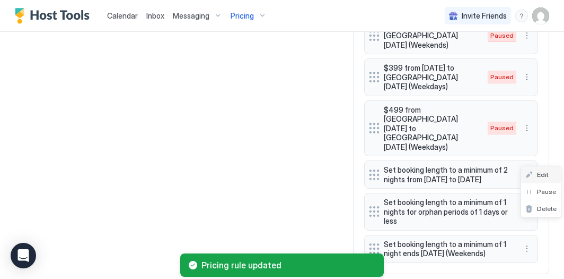
click at [544, 169] on div "Edit" at bounding box center [541, 174] width 40 height 17
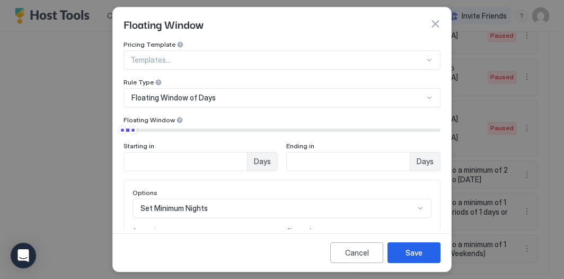
type input "*"
click at [247, 164] on input "*" at bounding box center [185, 161] width 123 height 18
click at [407, 249] on div "Save" at bounding box center [414, 252] width 17 height 11
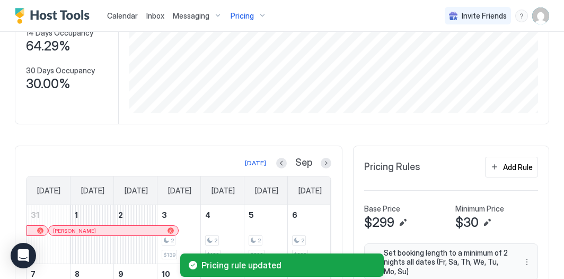
scroll to position [144, 0]
click at [500, 164] on button "Add Rule" at bounding box center [511, 166] width 53 height 21
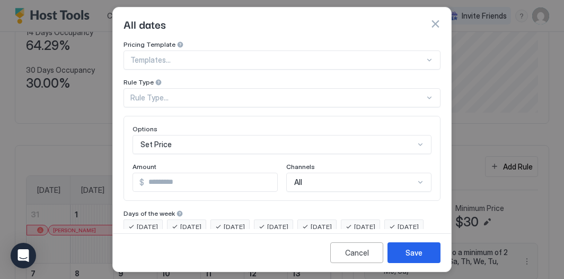
scroll to position [33, 0]
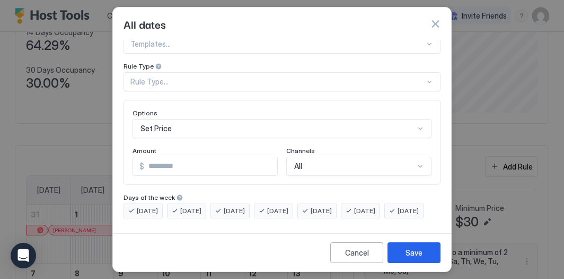
click at [207, 89] on div "Rule Type..." at bounding box center [282, 81] width 317 height 19
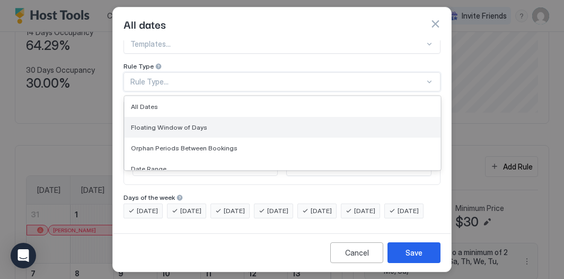
click at [204, 123] on div "Floating Window of Days" at bounding box center [282, 127] width 303 height 8
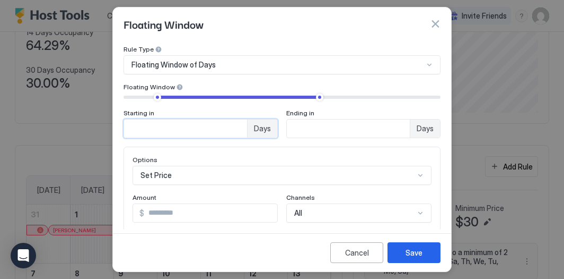
drag, startPoint x: 164, startPoint y: 131, endPoint x: 109, endPoint y: 99, distance: 63.7
click at [114, 105] on div "Pricing Template Templates... Rule Type Floating Window of Days Floating Window…" at bounding box center [282, 134] width 338 height 188
type input "*"
drag, startPoint x: 327, startPoint y: 128, endPoint x: 254, endPoint y: 76, distance: 89.4
click at [259, 81] on div "Pricing Template Templates... Rule Type Floating Window of Days Floating Window…" at bounding box center [282, 72] width 317 height 131
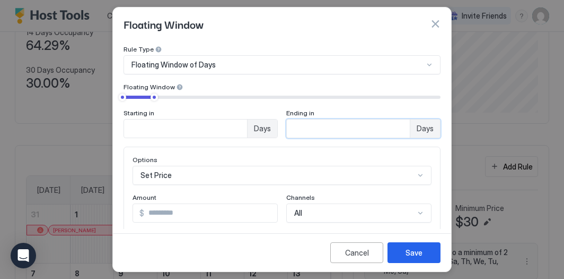
type input "*"
click at [313, 159] on div "Options" at bounding box center [282, 160] width 299 height 10
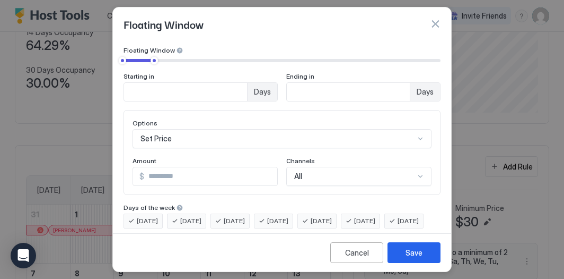
scroll to position [151, 0]
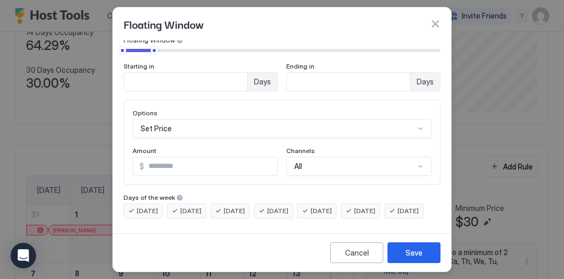
click at [307, 138] on div "Set Price" at bounding box center [282, 128] width 299 height 19
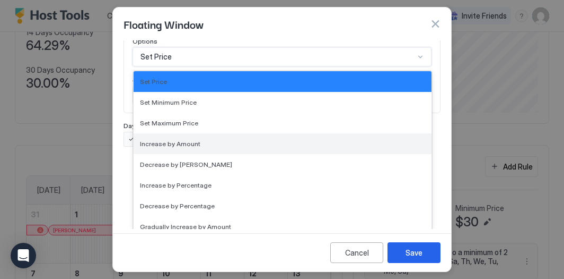
scroll to position [193, 0]
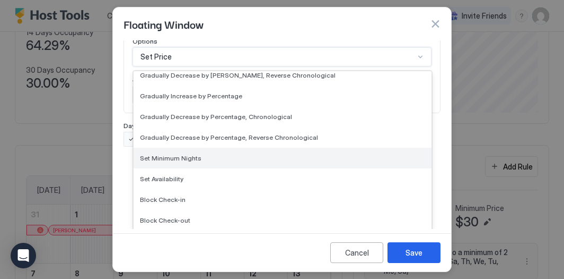
click at [282, 160] on div "Set Minimum Nights" at bounding box center [283, 157] width 298 height 21
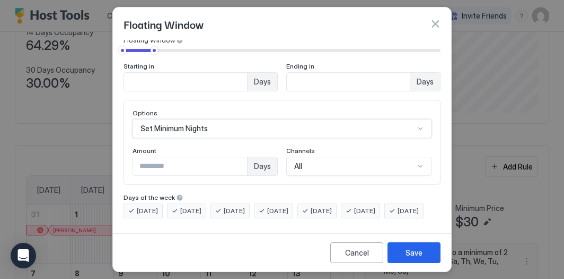
scroll to position [97, 0]
click at [328, 203] on div "[DATE]" at bounding box center [317, 210] width 39 height 15
click at [370, 203] on div "[DATE]" at bounding box center [360, 210] width 39 height 15
click at [414, 252] on div "Save" at bounding box center [414, 252] width 17 height 11
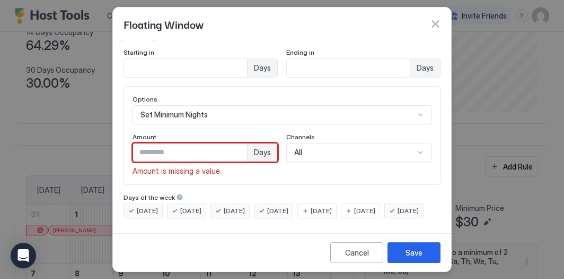
click at [229, 149] on input "*" at bounding box center [190, 152] width 114 height 18
type input "*"
click at [240, 145] on input "*" at bounding box center [190, 152] width 114 height 18
click at [413, 262] on button "Save" at bounding box center [414, 252] width 53 height 21
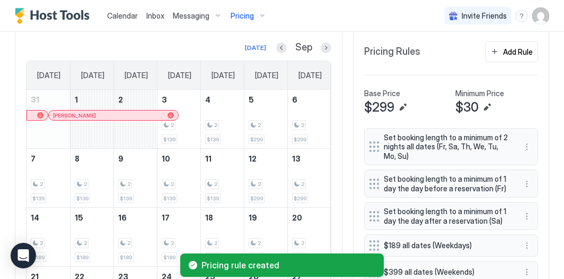
scroll to position [245, 0]
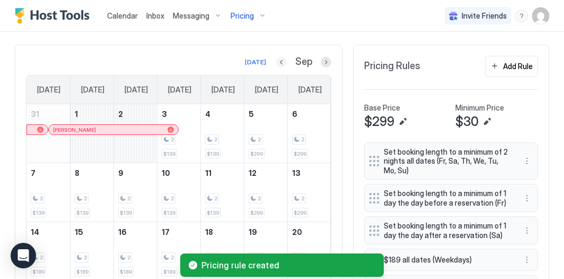
click at [283, 62] on button "Previous month" at bounding box center [281, 62] width 11 height 11
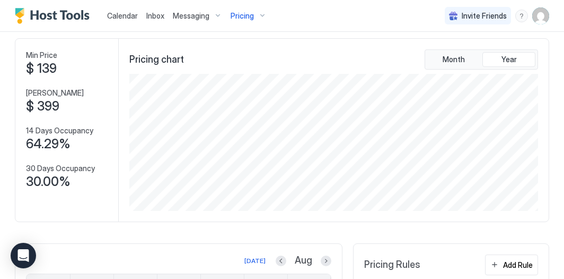
scroll to position [0, 0]
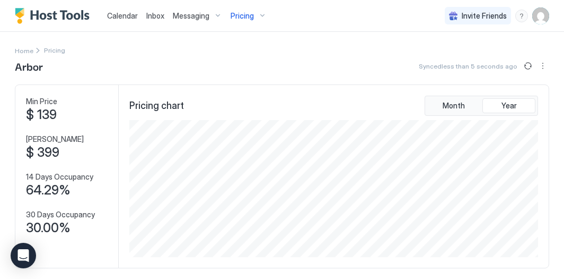
click at [256, 11] on div "Pricing" at bounding box center [249, 16] width 45 height 18
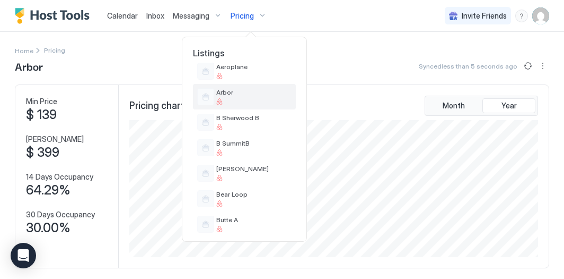
scroll to position [166, 0]
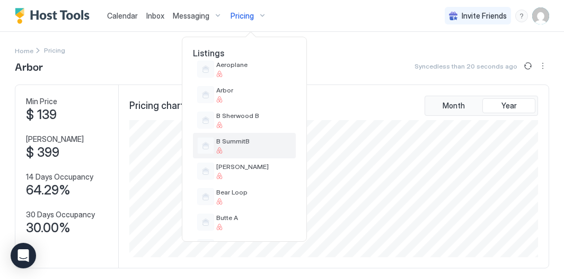
click at [272, 151] on div at bounding box center [253, 150] width 75 height 6
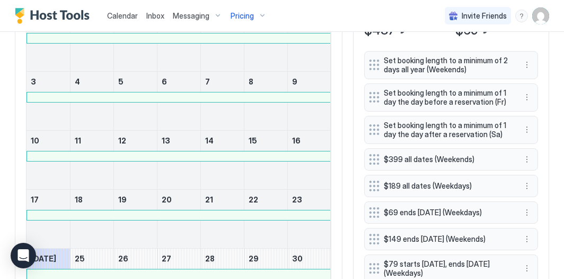
scroll to position [308, 0]
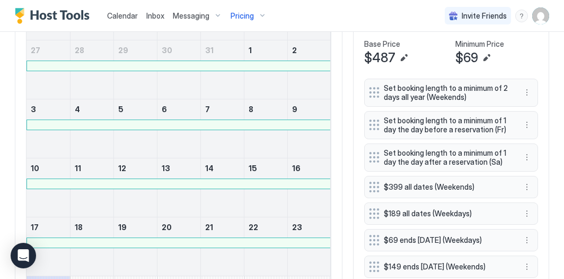
click at [257, 16] on div "Pricing" at bounding box center [249, 16] width 45 height 18
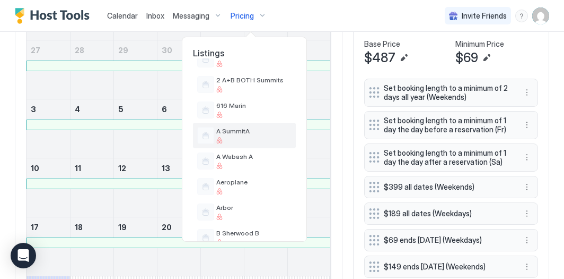
scroll to position [45, 0]
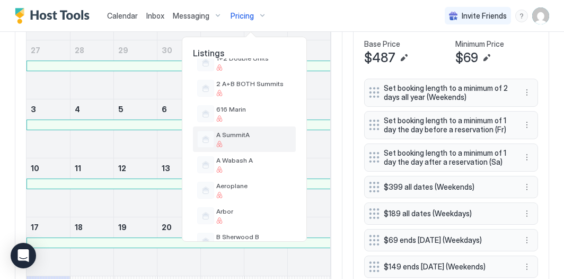
click at [247, 137] on span "A SummitA" at bounding box center [253, 135] width 75 height 8
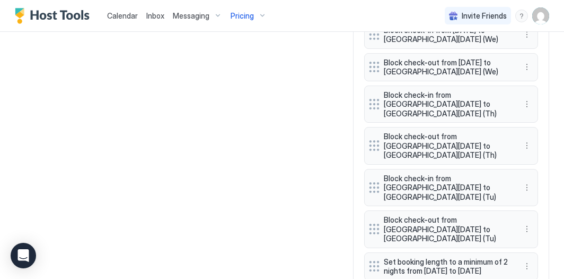
scroll to position [1270, 0]
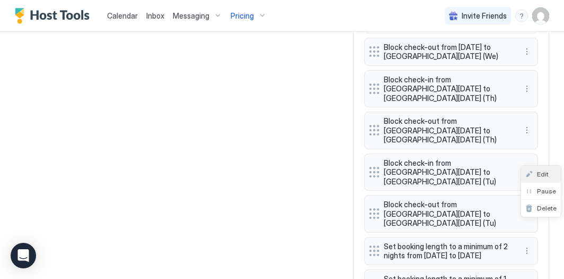
click at [544, 178] on span "Edit" at bounding box center [543, 174] width 12 height 8
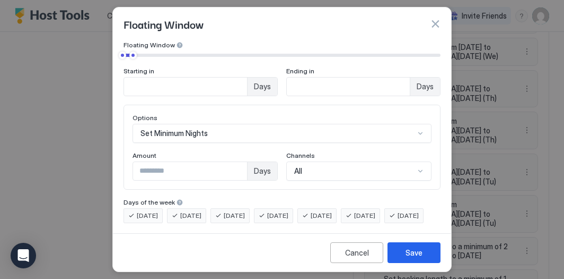
scroll to position [96, 0]
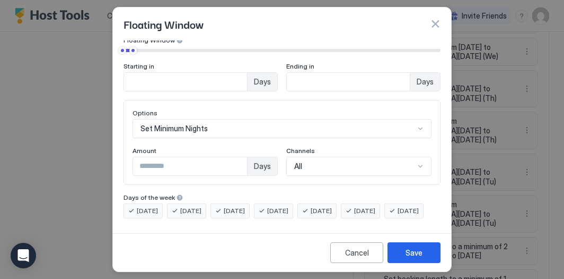
click at [289, 206] on span "[DATE]" at bounding box center [277, 211] width 21 height 10
click at [245, 206] on span "[DATE]" at bounding box center [234, 211] width 21 height 10
click at [202, 206] on span "[DATE]" at bounding box center [190, 211] width 21 height 10
click at [153, 206] on span "[DATE]" at bounding box center [147, 211] width 21 height 10
click at [146, 220] on div "Pricing Template Templates... Rule Type Floating Window of Days Floating Window…" at bounding box center [282, 134] width 338 height 188
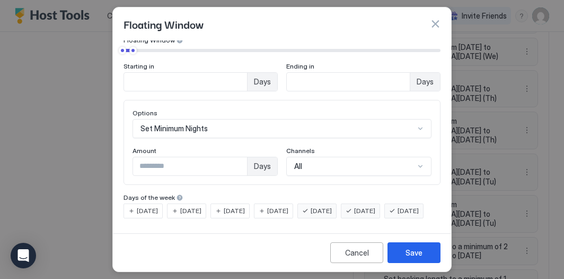
click at [398, 209] on span "[DATE]" at bounding box center [408, 211] width 21 height 10
click at [429, 254] on button "Save" at bounding box center [414, 252] width 53 height 21
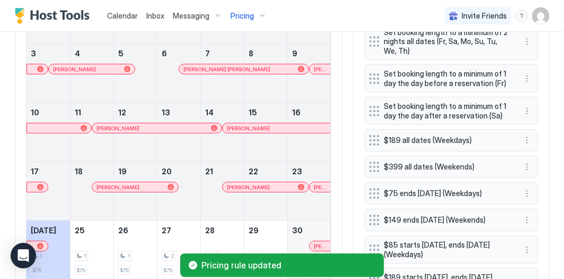
scroll to position [274, 0]
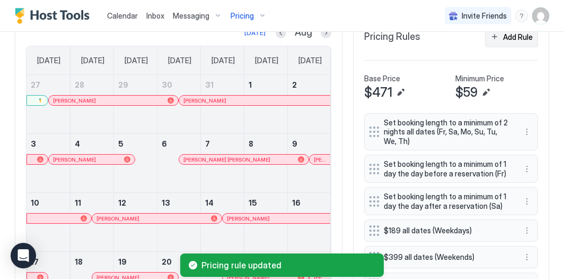
click at [520, 32] on div "Add Rule" at bounding box center [518, 36] width 30 height 11
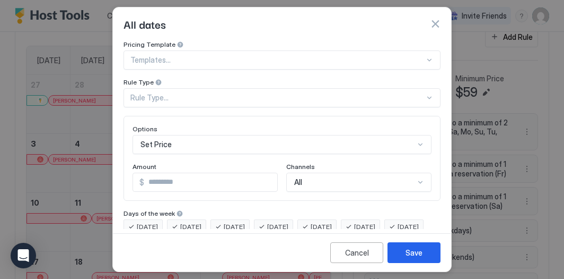
scroll to position [88, 0]
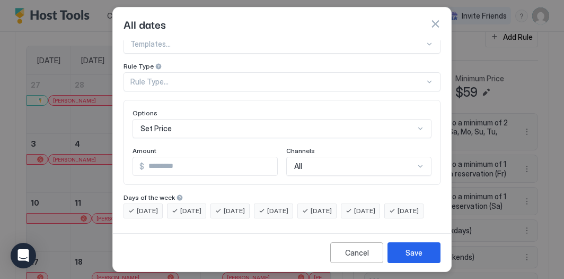
click at [195, 138] on div "Set Price" at bounding box center [282, 128] width 299 height 19
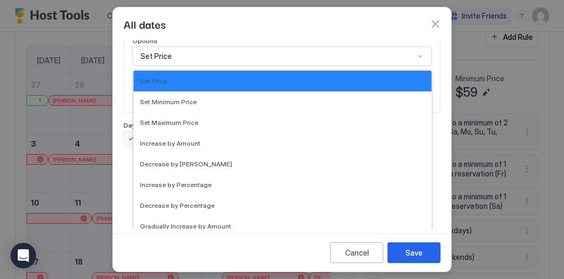
click at [205, 38] on div "All dates" at bounding box center [282, 23] width 338 height 33
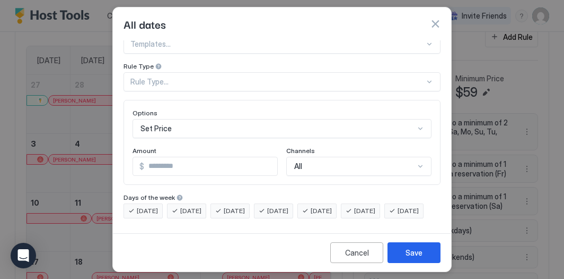
click at [194, 77] on div "Rule Type..." at bounding box center [278, 82] width 294 height 10
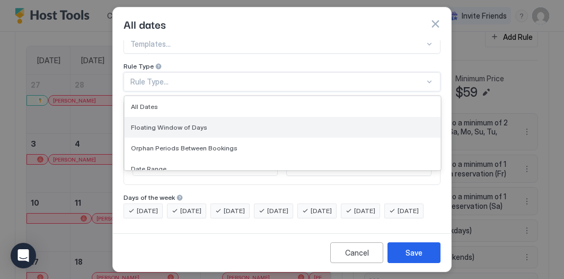
click at [188, 123] on span "Floating Window of Days" at bounding box center [169, 127] width 76 height 8
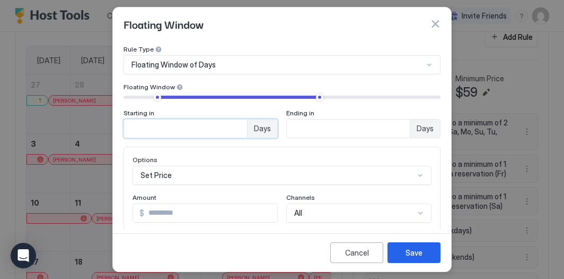
drag, startPoint x: 167, startPoint y: 125, endPoint x: 126, endPoint y: 109, distance: 44.5
click at [127, 109] on div "Starting in ** Days" at bounding box center [201, 123] width 154 height 29
type input "*"
drag, startPoint x: 302, startPoint y: 131, endPoint x: 233, endPoint y: 86, distance: 81.4
click at [243, 94] on div "Starting in * Days Ending in ** Days" at bounding box center [282, 115] width 317 height 45
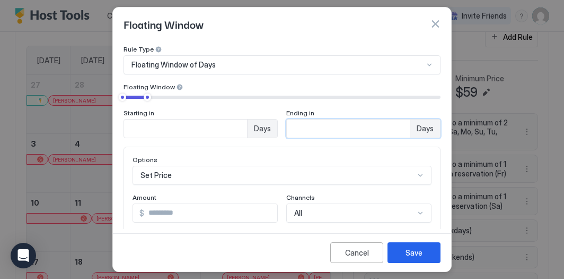
type input "*"
click at [255, 107] on div "Starting in * Days Ending in * Days" at bounding box center [282, 115] width 317 height 45
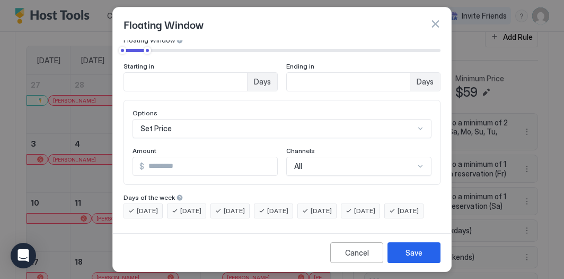
scroll to position [95, 0]
click at [354, 203] on div "[DATE] [DATE] [DATE] [DATE] [DATE] [DATE] [DATE]" at bounding box center [282, 210] width 317 height 15
click at [332, 206] on span "[DATE]" at bounding box center [321, 211] width 21 height 10
click at [375, 206] on span "[DATE]" at bounding box center [364, 211] width 21 height 10
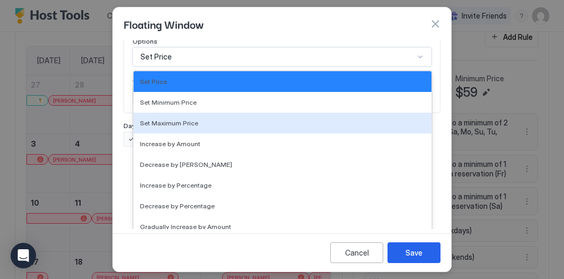
click at [298, 66] on div "Set Maximum Price, 3 of 17. 17 results available. Use Up and Down to choose opt…" at bounding box center [282, 56] width 299 height 19
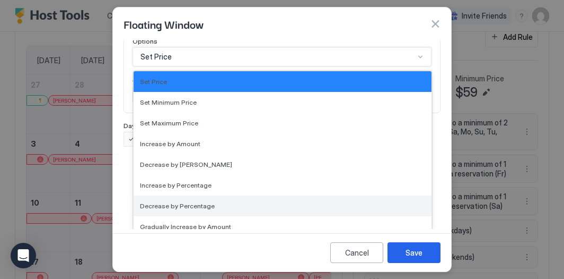
scroll to position [193, 0]
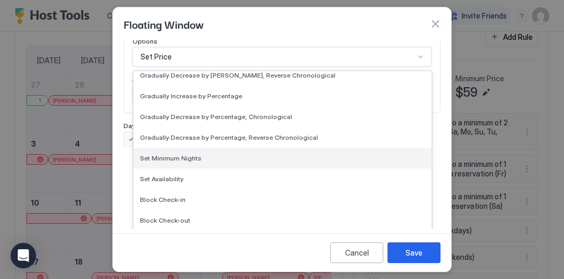
click at [287, 161] on div "Set Minimum Nights" at bounding box center [283, 157] width 298 height 21
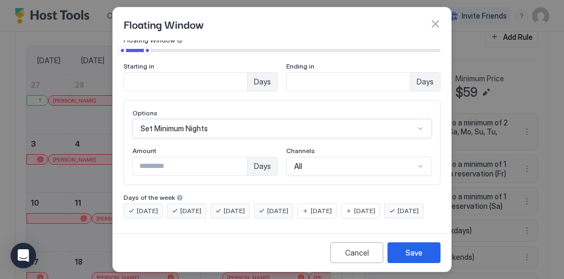
type input "*"
click at [236, 157] on input "*" at bounding box center [190, 166] width 114 height 18
click at [410, 254] on div "Save" at bounding box center [414, 252] width 17 height 11
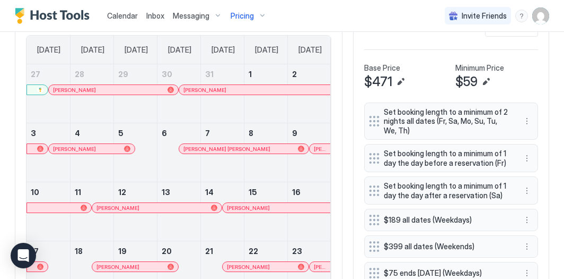
scroll to position [169, 0]
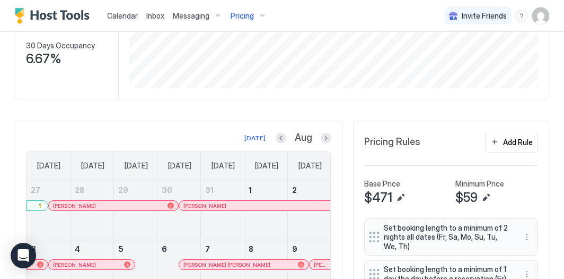
click at [260, 17] on div "Pricing" at bounding box center [249, 16] width 45 height 18
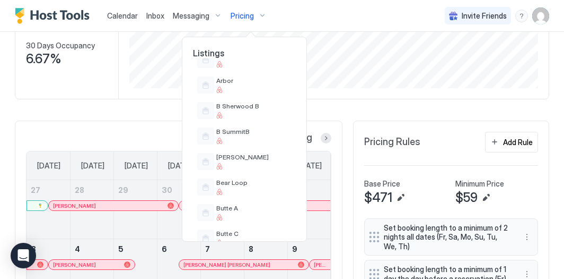
scroll to position [182, 0]
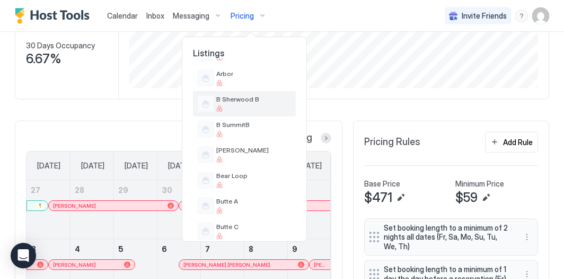
click at [259, 113] on div "B Sherwood B" at bounding box center [244, 103] width 103 height 25
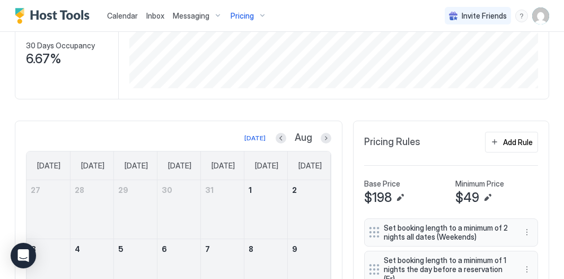
scroll to position [503, 0]
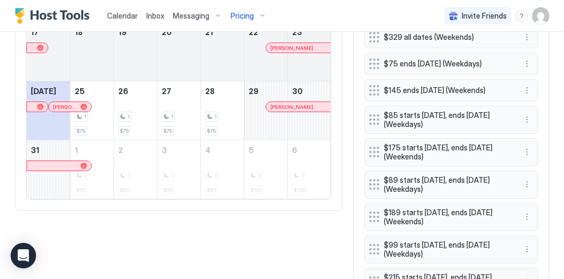
click at [241, 18] on span "Pricing" at bounding box center [242, 16] width 23 height 10
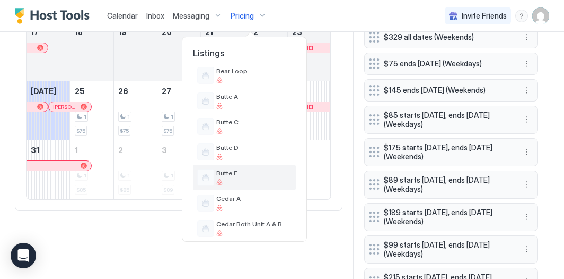
scroll to position [286, 0]
click at [236, 171] on span "Butte E" at bounding box center [253, 173] width 75 height 8
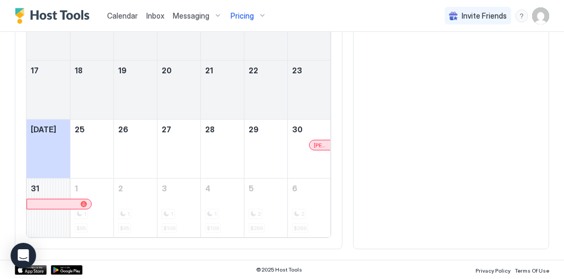
scroll to position [463, 0]
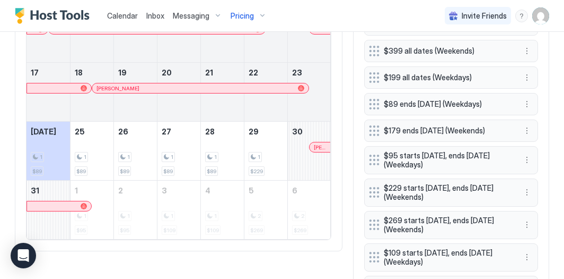
click at [235, 14] on span "Pricing" at bounding box center [242, 16] width 23 height 10
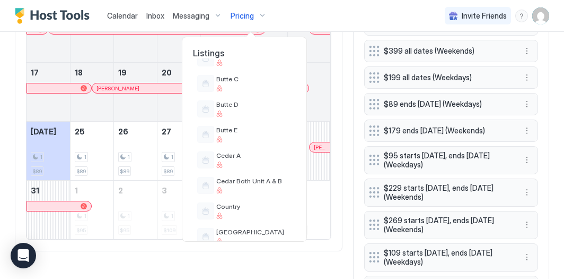
scroll to position [332, 0]
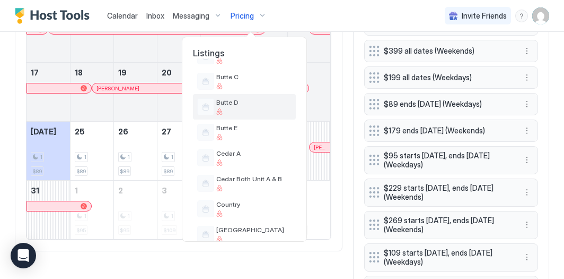
click at [238, 109] on div at bounding box center [253, 111] width 75 height 6
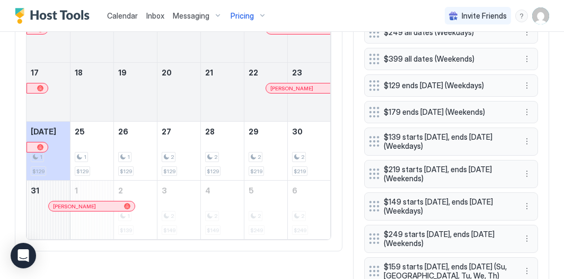
click at [242, 13] on span "Pricing" at bounding box center [242, 16] width 23 height 10
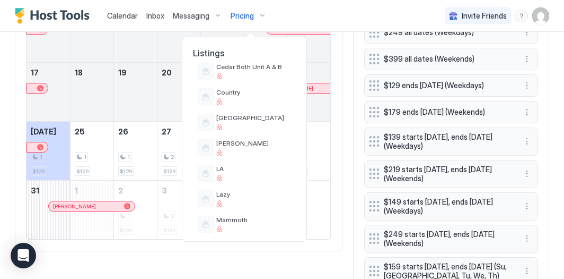
scroll to position [439, 0]
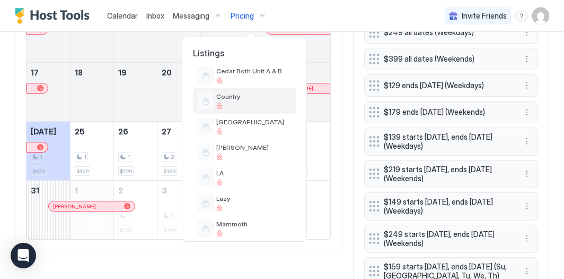
click at [241, 103] on div at bounding box center [253, 105] width 75 height 6
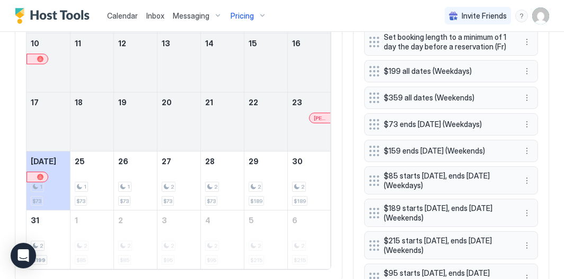
scroll to position [431, 0]
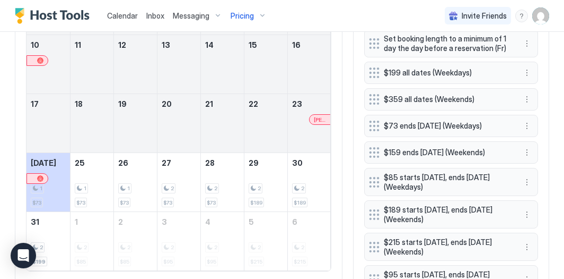
click at [255, 16] on div "Pricing" at bounding box center [249, 16] width 45 height 18
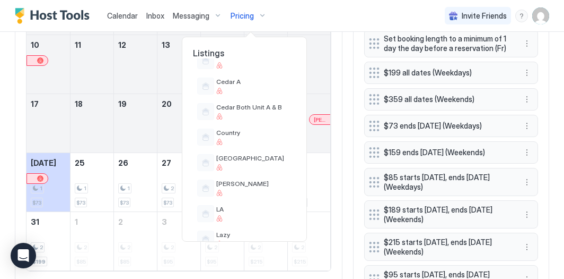
scroll to position [406, 0]
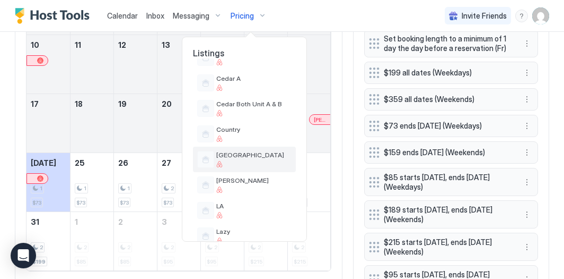
click at [238, 162] on div at bounding box center [253, 164] width 75 height 6
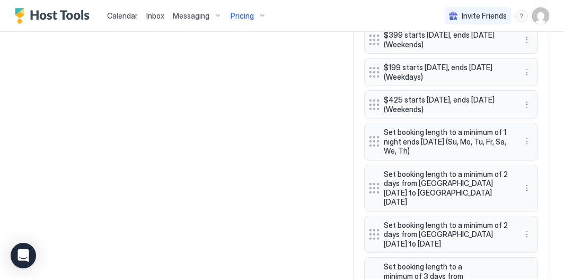
scroll to position [733, 0]
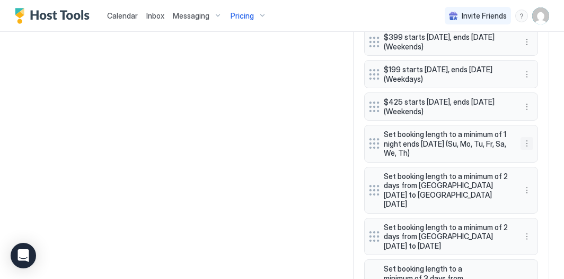
click at [525, 140] on button "More options" at bounding box center [527, 143] width 13 height 13
click at [540, 151] on span "Edit" at bounding box center [543, 154] width 12 height 8
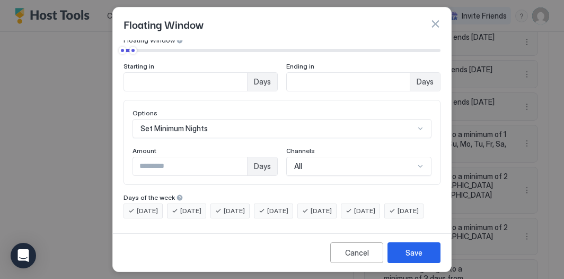
scroll to position [96, 0]
click at [150, 206] on span "[DATE]" at bounding box center [147, 211] width 21 height 10
click at [222, 203] on div "[DATE]" at bounding box center [230, 210] width 39 height 15
click at [192, 206] on span "[DATE]" at bounding box center [190, 211] width 21 height 10
click at [272, 203] on div "[DATE]" at bounding box center [273, 210] width 39 height 15
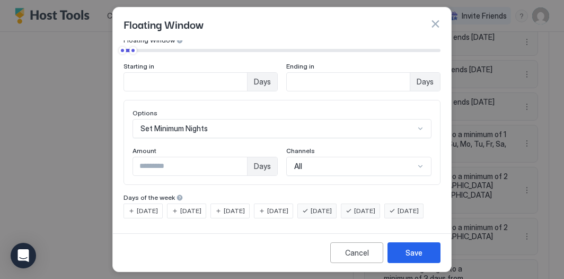
click at [398, 211] on span "[DATE]" at bounding box center [408, 211] width 21 height 10
type input "*"
click at [247, 73] on input "*" at bounding box center [185, 82] width 123 height 18
click at [424, 248] on button "Save" at bounding box center [414, 252] width 53 height 21
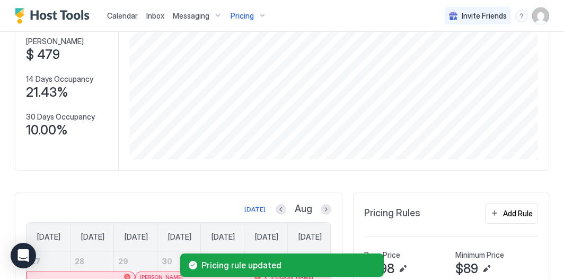
scroll to position [104, 0]
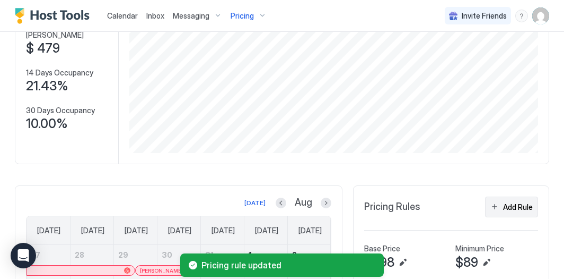
click at [502, 196] on button "Add Rule" at bounding box center [511, 206] width 53 height 21
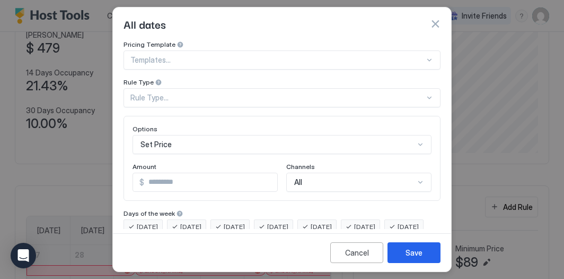
click at [190, 93] on div "Rule Type..." at bounding box center [282, 97] width 317 height 19
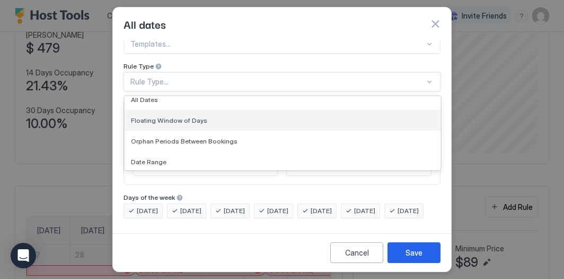
scroll to position [0, 0]
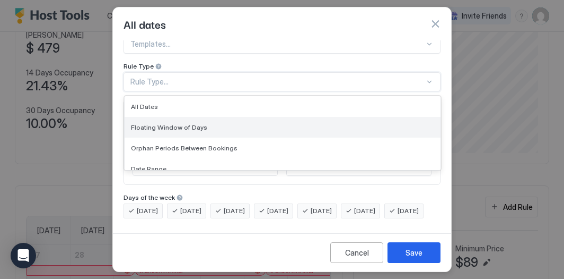
click at [189, 117] on div "Floating Window of Days" at bounding box center [283, 127] width 316 height 21
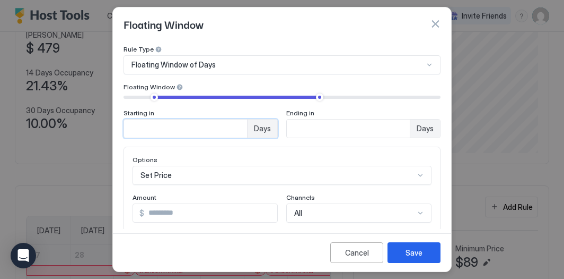
click at [237, 131] on input "*" at bounding box center [185, 128] width 123 height 18
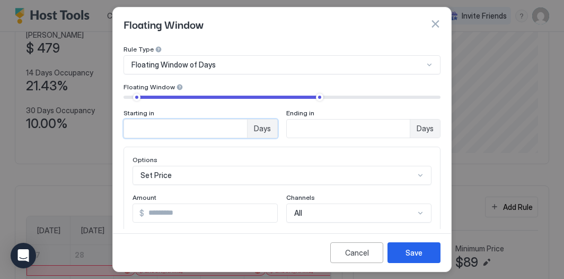
click at [237, 131] on input "*" at bounding box center [185, 128] width 123 height 18
type input "*"
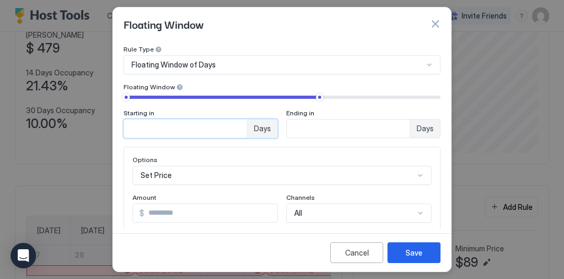
click at [237, 131] on input "*" at bounding box center [185, 128] width 123 height 18
drag, startPoint x: 307, startPoint y: 132, endPoint x: 267, endPoint y: 111, distance: 44.1
click at [268, 112] on div "Starting in * Days Ending in ** Days" at bounding box center [282, 123] width 317 height 29
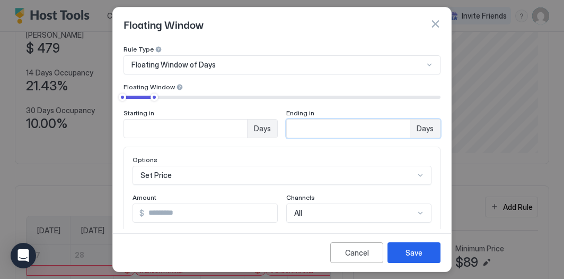
type input "*"
click at [275, 101] on div "Starting in * Days Ending in * Days" at bounding box center [282, 115] width 317 height 45
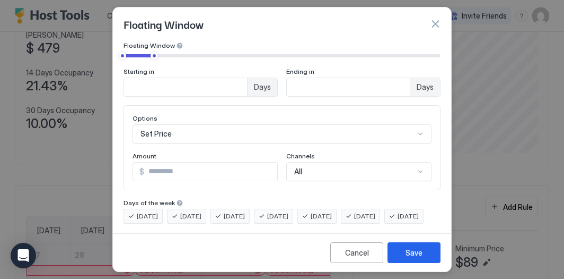
click at [258, 130] on div "Set Price" at bounding box center [282, 133] width 299 height 19
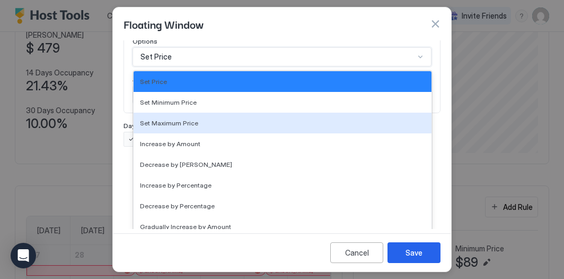
scroll to position [193, 0]
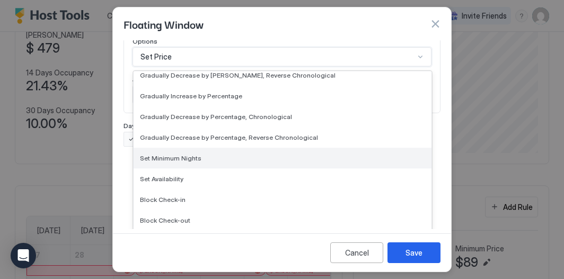
click at [237, 160] on div "Set Minimum Nights" at bounding box center [282, 158] width 285 height 8
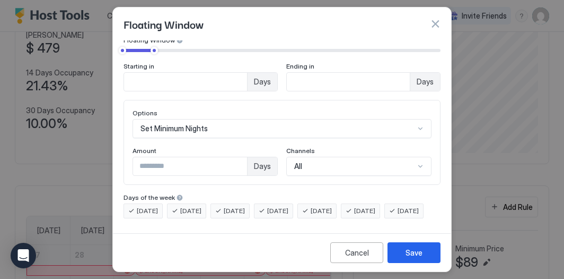
click at [337, 203] on div "[DATE]" at bounding box center [317, 210] width 39 height 15
click at [376, 206] on span "[DATE]" at bounding box center [364, 211] width 21 height 10
type input "*"
click at [238, 157] on input "*" at bounding box center [190, 166] width 114 height 18
click at [406, 242] on button "Save" at bounding box center [414, 252] width 53 height 21
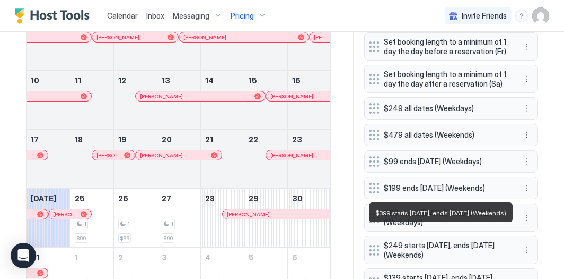
scroll to position [345, 0]
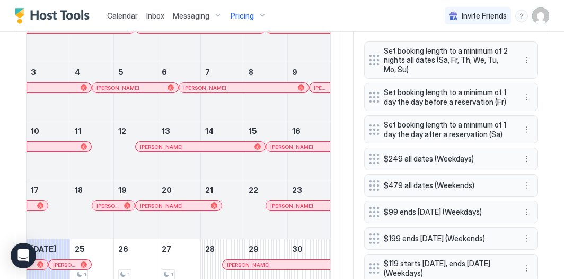
click at [260, 12] on div "Pricing" at bounding box center [249, 16] width 45 height 18
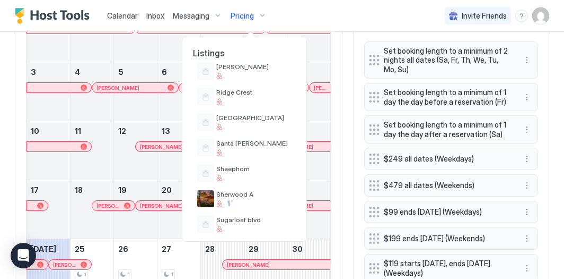
scroll to position [622, 0]
click at [260, 188] on div "Sherwood A" at bounding box center [244, 198] width 103 height 25
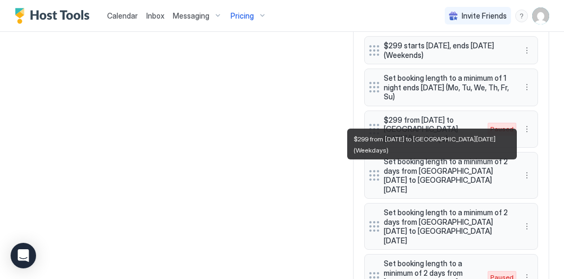
scroll to position [822, 0]
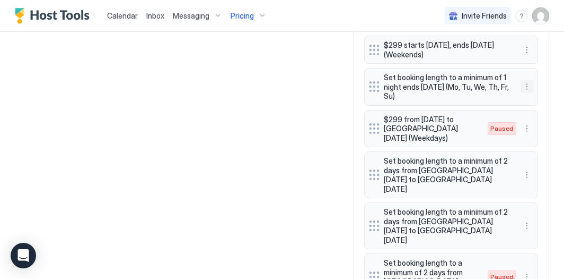
click at [526, 84] on button "More options" at bounding box center [527, 86] width 13 height 13
click at [536, 92] on div "Edit" at bounding box center [541, 97] width 40 height 17
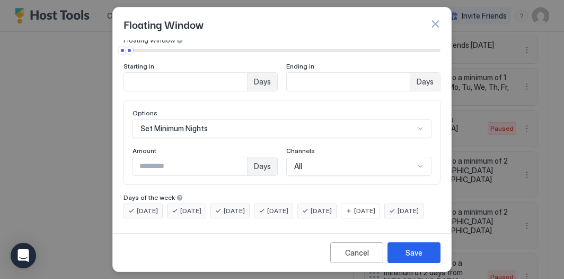
scroll to position [96, 0]
click at [360, 203] on div "[DATE]" at bounding box center [360, 210] width 39 height 15
click at [293, 203] on div "[DATE]" at bounding box center [273, 210] width 39 height 15
click at [239, 206] on span "[DATE]" at bounding box center [234, 211] width 21 height 10
click at [185, 206] on span "[DATE]" at bounding box center [190, 211] width 21 height 10
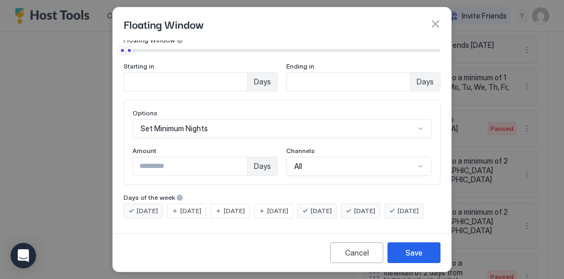
click at [153, 206] on span "[DATE]" at bounding box center [147, 211] width 21 height 10
click at [147, 220] on div "Pricing Template Templates... Rule Type Floating Window of Days Floating Window…" at bounding box center [282, 134] width 338 height 188
click at [398, 212] on span "[DATE]" at bounding box center [408, 211] width 21 height 10
click at [422, 261] on button "Save" at bounding box center [414, 252] width 53 height 21
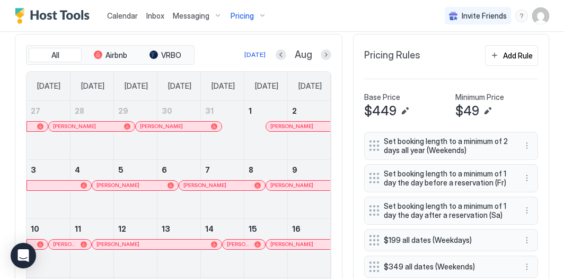
scroll to position [256, 0]
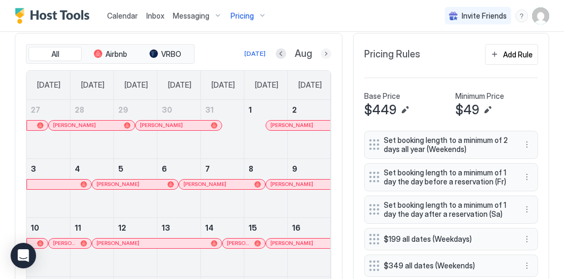
click at [324, 54] on button "Next month" at bounding box center [326, 53] width 11 height 11
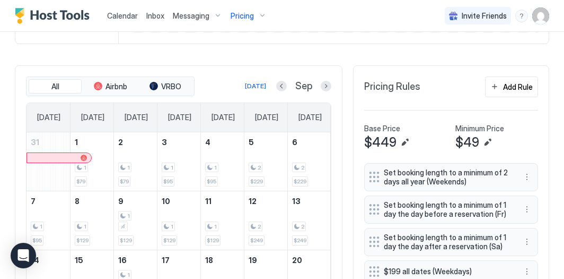
scroll to position [224, 0]
click at [281, 89] on button "Previous month" at bounding box center [281, 86] width 11 height 11
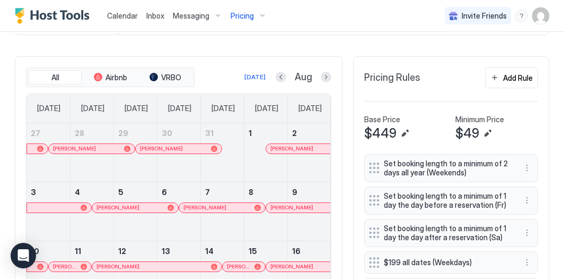
scroll to position [232, 0]
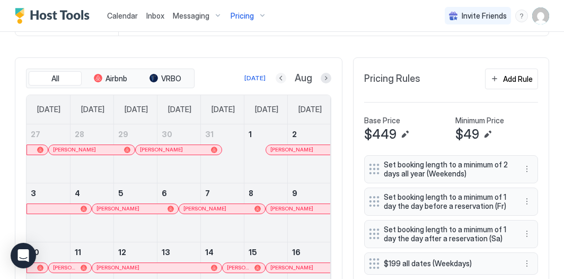
click at [282, 73] on button "Previous month" at bounding box center [281, 78] width 11 height 11
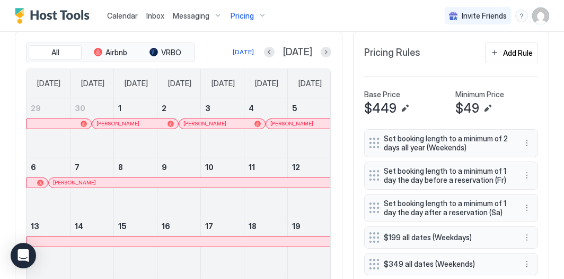
scroll to position [258, 0]
click at [275, 50] on button "Previous month" at bounding box center [269, 51] width 11 height 11
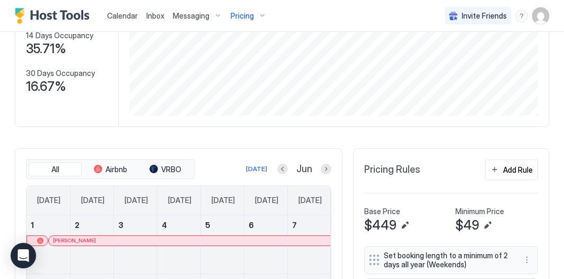
scroll to position [146, 0]
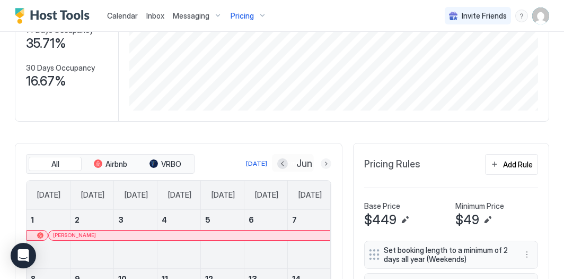
click at [328, 160] on button "Next month" at bounding box center [326, 163] width 11 height 11
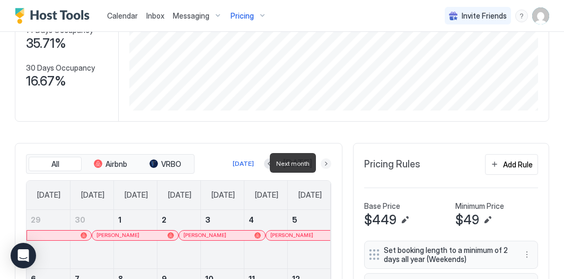
click at [328, 160] on button "Next month" at bounding box center [326, 163] width 11 height 11
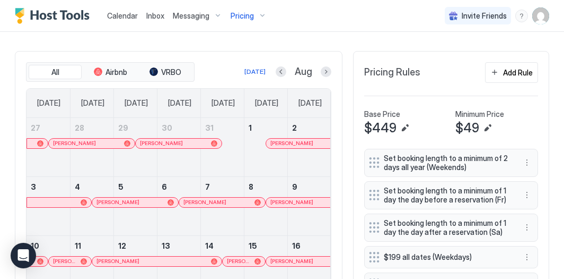
scroll to position [239, 0]
click at [325, 71] on button "Next month" at bounding box center [326, 71] width 11 height 11
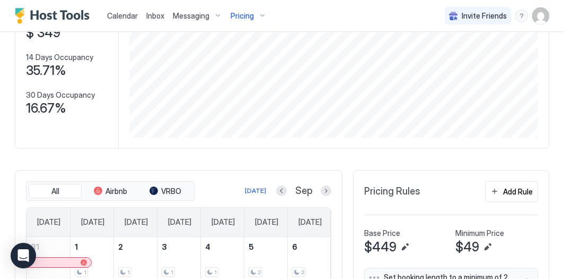
scroll to position [47, 0]
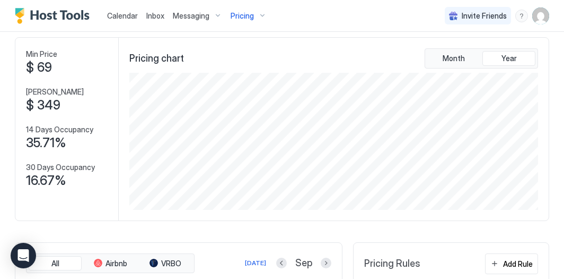
click at [249, 13] on span "Pricing" at bounding box center [242, 16] width 23 height 10
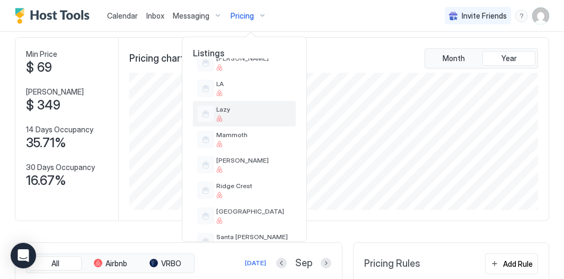
scroll to position [524, 0]
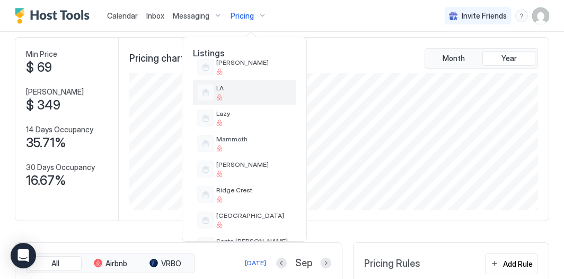
click at [250, 90] on span "LA" at bounding box center [253, 88] width 75 height 8
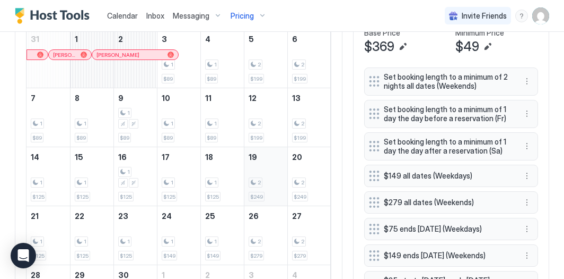
scroll to position [223, 0]
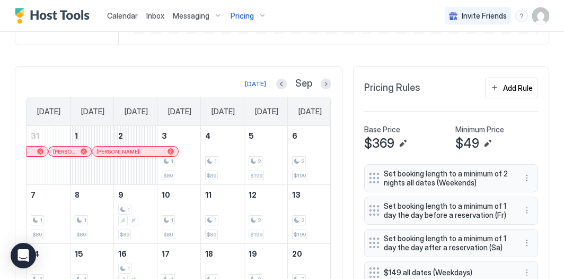
click at [246, 18] on span "Pricing" at bounding box center [242, 16] width 23 height 10
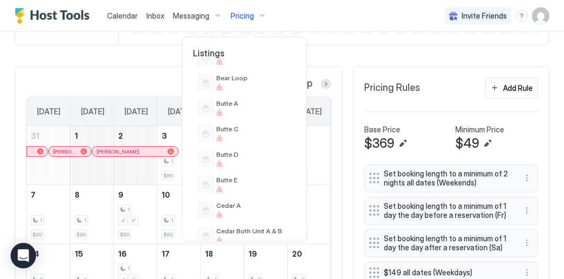
scroll to position [281, 0]
click at [242, 85] on div at bounding box center [253, 86] width 75 height 6
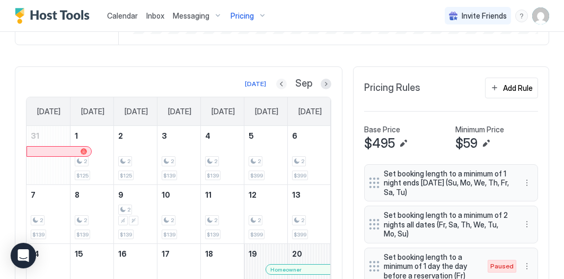
click at [281, 80] on button "Previous month" at bounding box center [281, 84] width 11 height 11
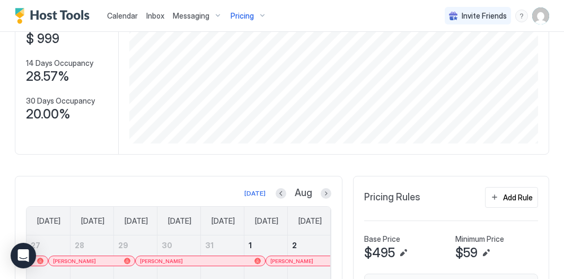
scroll to position [111, 0]
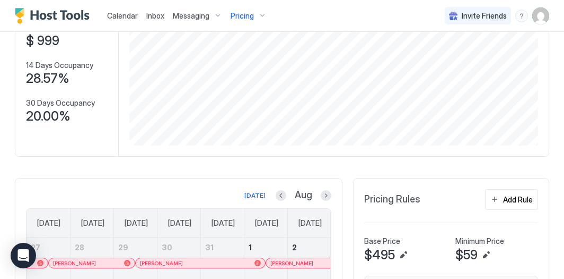
click at [135, 12] on span "Calendar" at bounding box center [122, 15] width 31 height 9
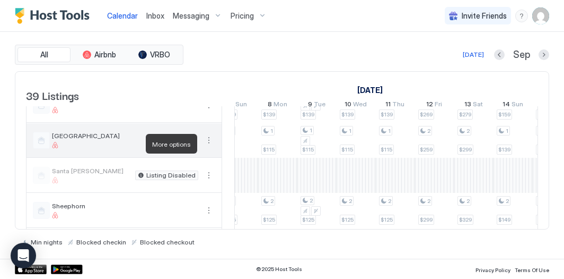
click at [204, 143] on button "More options" at bounding box center [209, 140] width 13 height 13
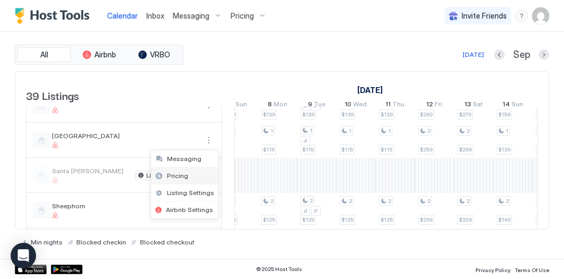
click at [197, 176] on div "Pricing" at bounding box center [184, 175] width 67 height 17
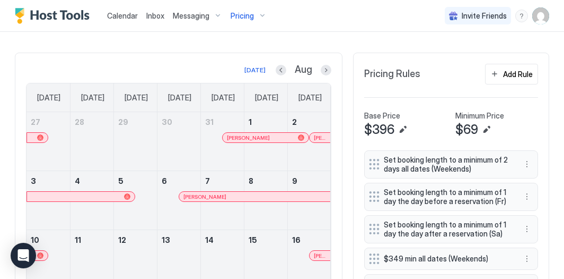
click at [324, 74] on div "Aug" at bounding box center [304, 70] width 56 height 12
click at [324, 68] on button "Next month" at bounding box center [326, 70] width 11 height 11
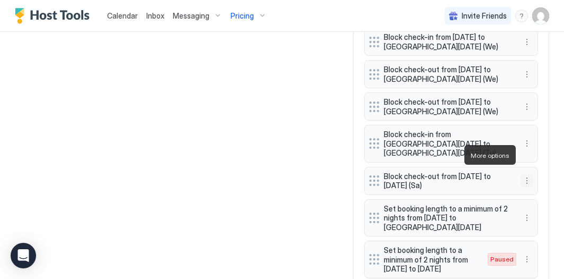
click at [529, 174] on button "More options" at bounding box center [527, 180] width 13 height 13
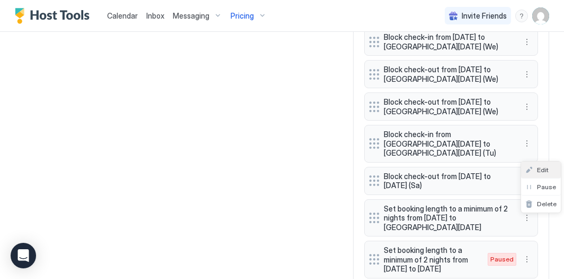
click at [540, 170] on span "Edit" at bounding box center [543, 170] width 12 height 8
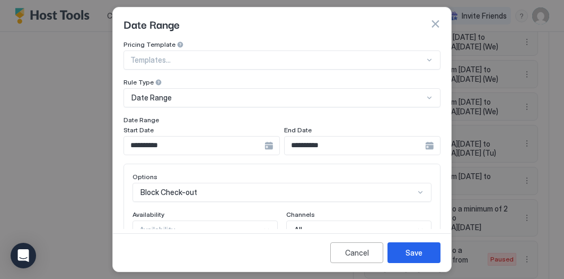
click at [220, 148] on input "**********" at bounding box center [194, 145] width 141 height 18
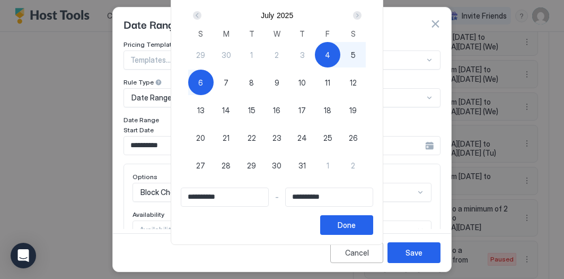
click at [364, 10] on div "Next" at bounding box center [357, 15] width 13 height 13
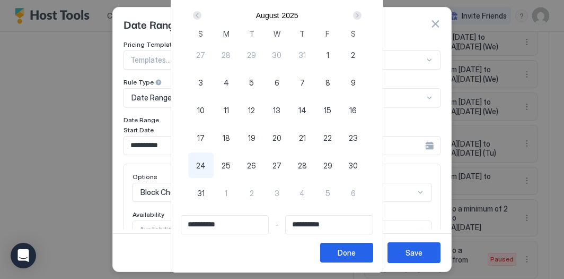
click at [364, 10] on div "Next" at bounding box center [357, 15] width 13 height 13
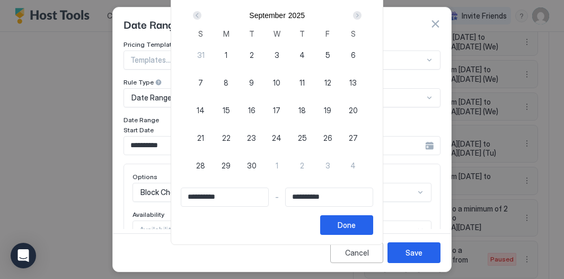
click at [254, 79] on span "9" at bounding box center [251, 82] width 5 height 11
type input "**********"
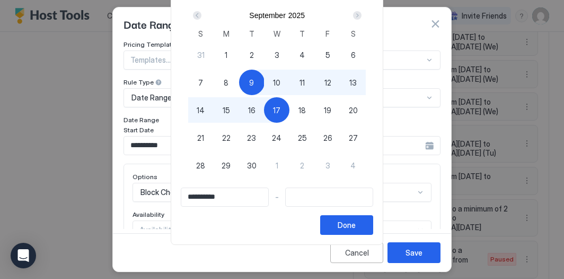
click at [283, 103] on div "17" at bounding box center [276, 109] width 25 height 25
type input "**********"
click at [356, 224] on div "Done" at bounding box center [347, 224] width 18 height 11
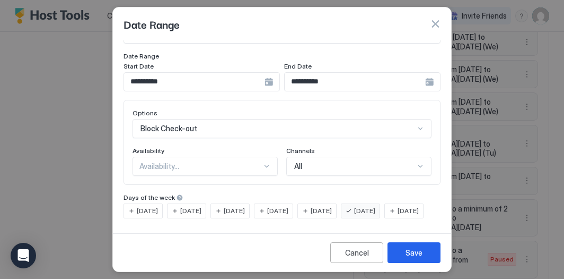
click at [197, 206] on span "[DATE]" at bounding box center [190, 211] width 21 height 10
click at [374, 203] on div "[DATE]" at bounding box center [360, 210] width 39 height 15
click at [414, 248] on div "Save" at bounding box center [414, 252] width 17 height 11
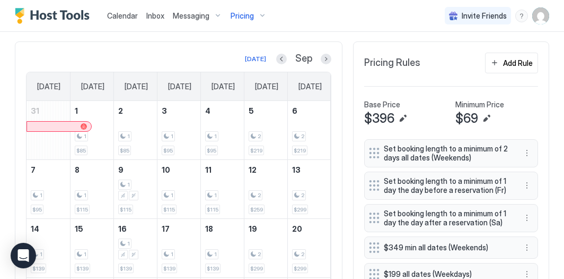
scroll to position [245, 0]
